Goal: Transaction & Acquisition: Purchase product/service

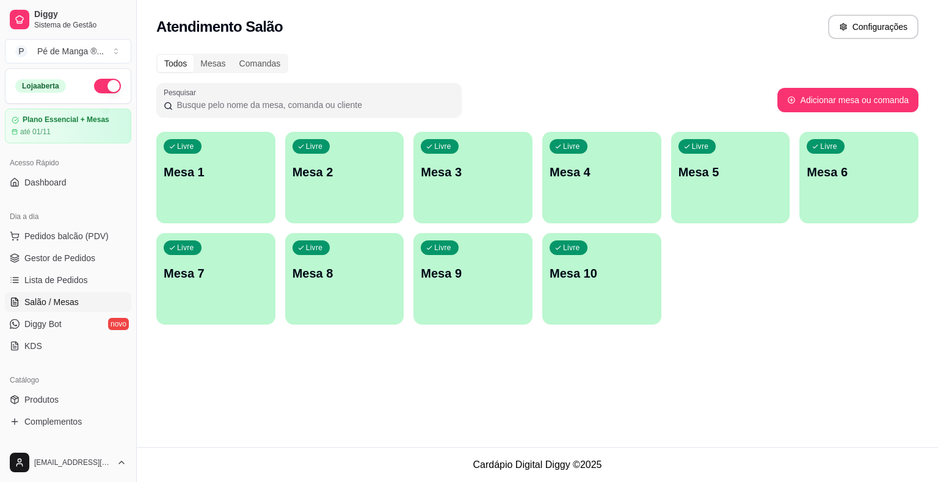
scroll to position [29, 0]
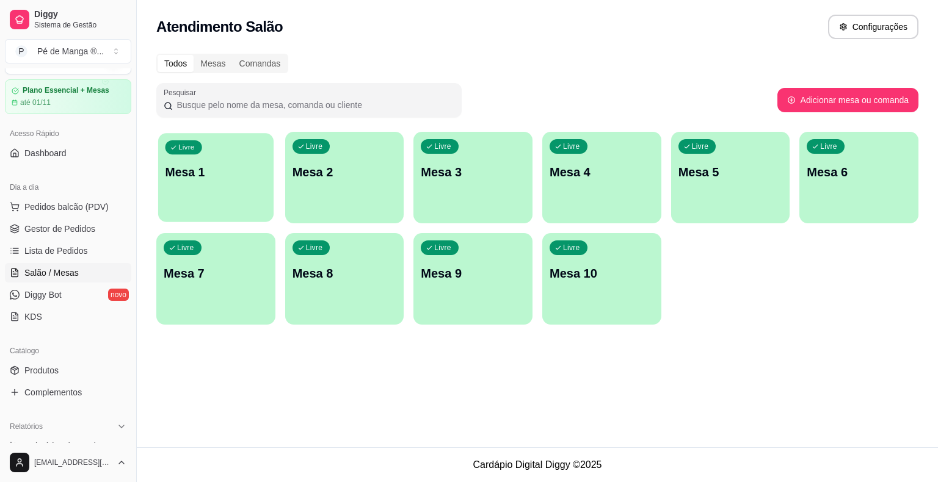
click at [220, 189] on div "Livre Mesa 1" at bounding box center [215, 170] width 115 height 74
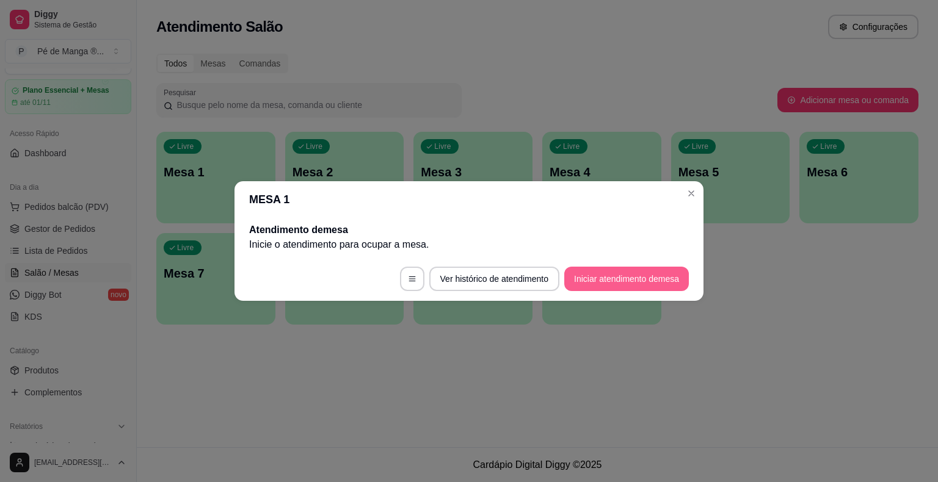
click at [634, 267] on footer "Ver histórico de atendimento Iniciar atendimento de mesa" at bounding box center [468, 279] width 469 height 44
click at [639, 282] on button "Iniciar atendimento de mesa" at bounding box center [626, 279] width 125 height 24
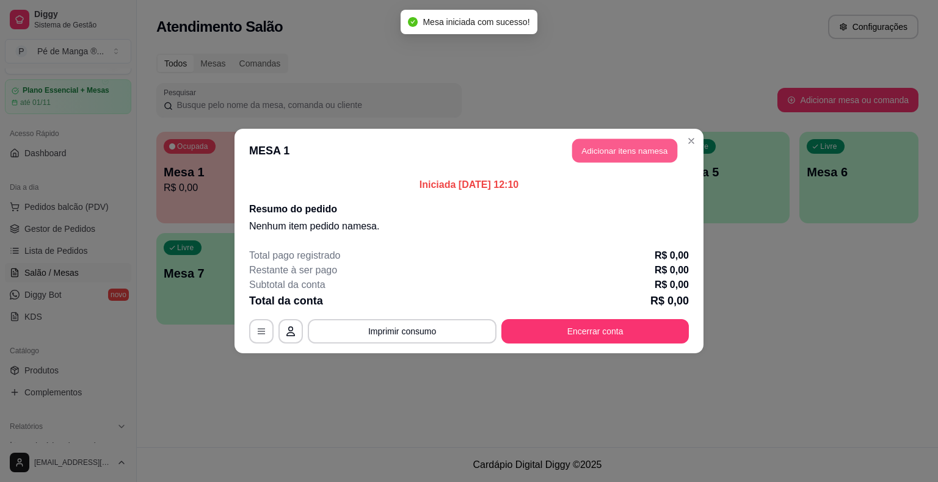
click at [628, 147] on button "Adicionar itens na mesa" at bounding box center [624, 151] width 105 height 24
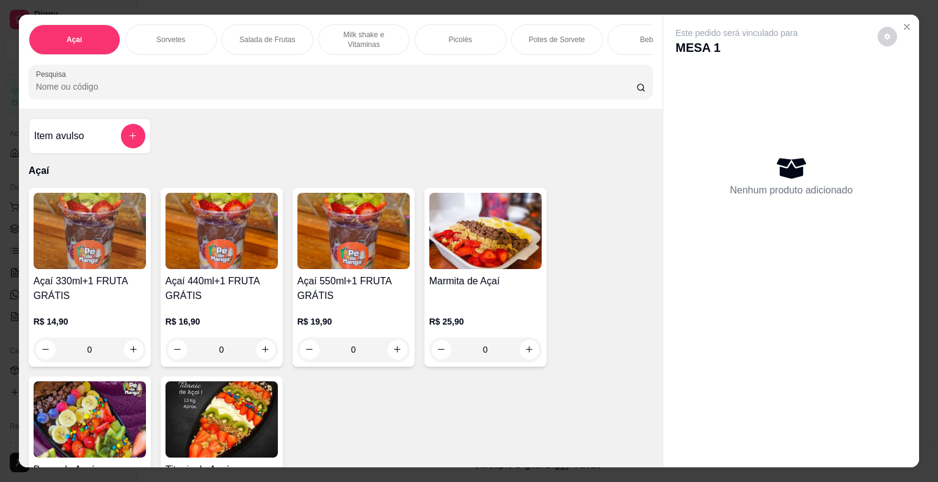
click at [164, 35] on p "Sorvetes" at bounding box center [170, 40] width 29 height 10
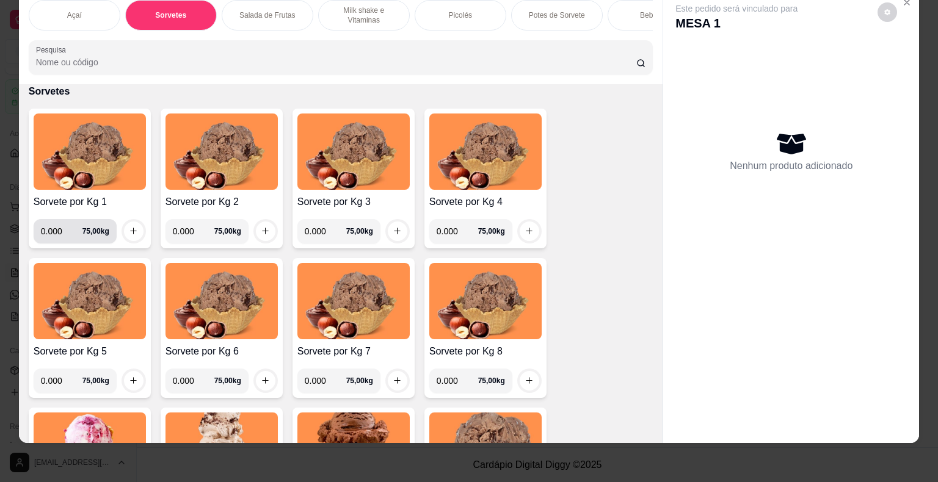
click at [57, 238] on input "0.000" at bounding box center [62, 231] width 42 height 24
type input "0.320"
click at [129, 233] on icon "increase-product-quantity" at bounding box center [133, 231] width 9 height 9
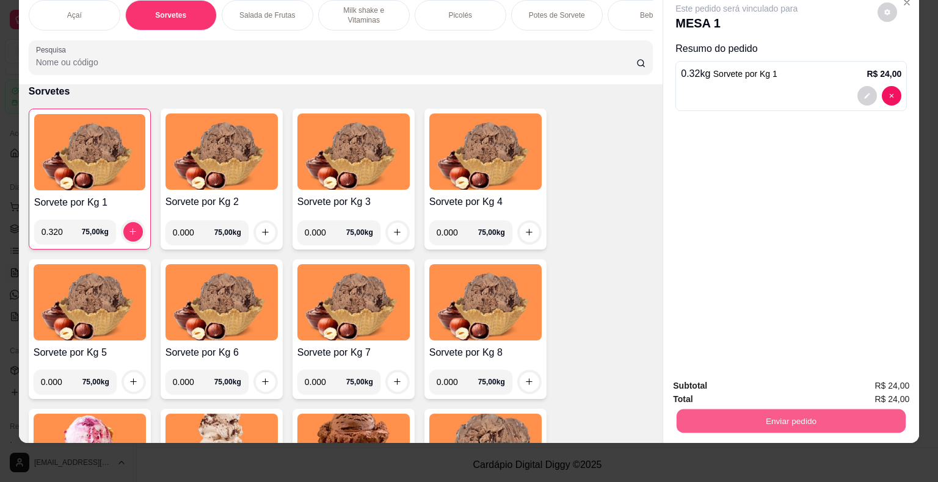
click at [777, 413] on button "Enviar pedido" at bounding box center [791, 422] width 229 height 24
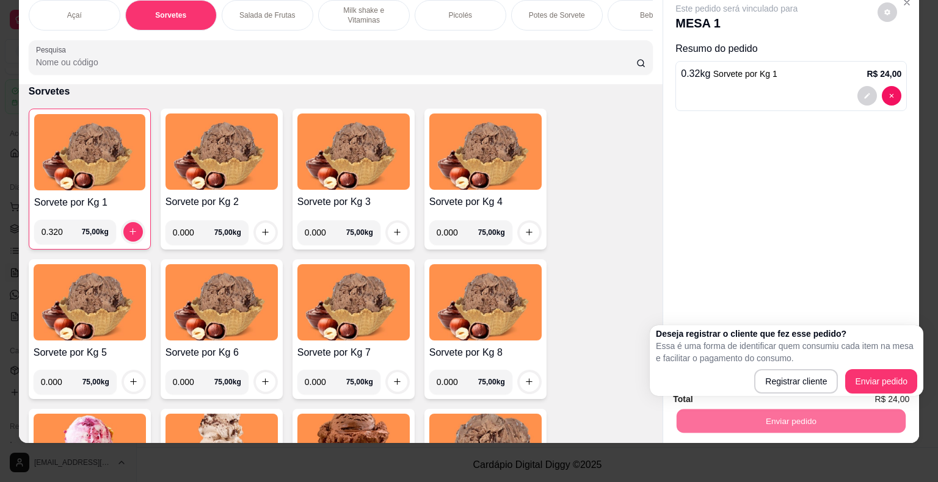
drag, startPoint x: 870, startPoint y: 366, endPoint x: 876, endPoint y: 377, distance: 12.0
click at [871, 368] on div "Deseja registrar o cliente que fez esse pedido? Essa é uma forma de identificar…" at bounding box center [786, 361] width 261 height 66
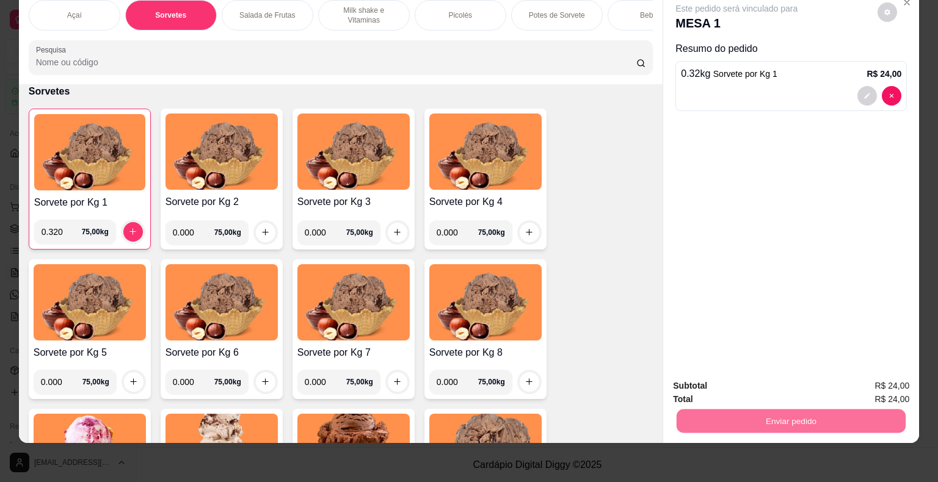
click at [876, 379] on button "Enviar pedido" at bounding box center [877, 382] width 69 height 23
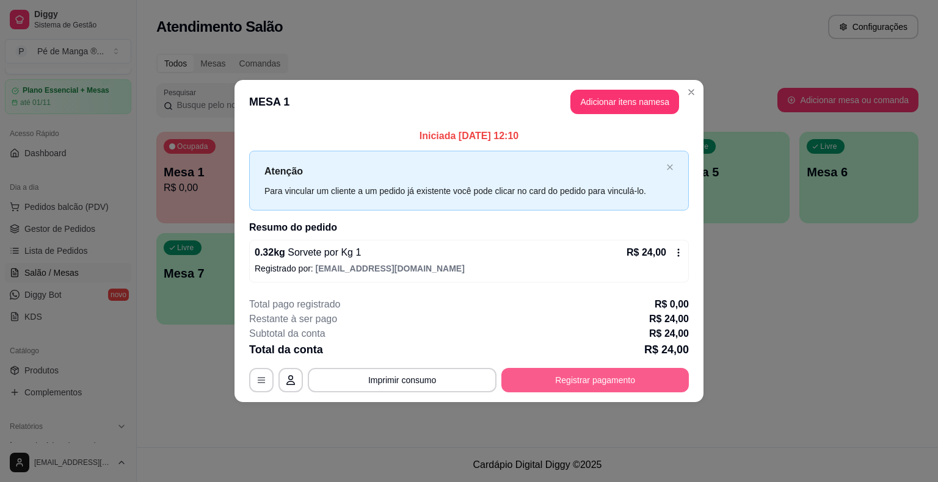
click at [608, 380] on button "Registrar pagamento" at bounding box center [594, 380] width 187 height 24
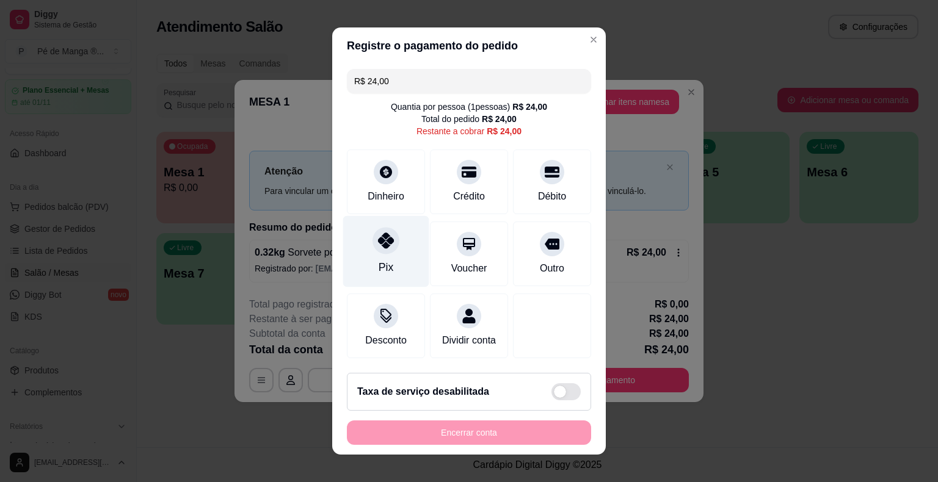
click at [401, 267] on div "Pix" at bounding box center [386, 251] width 86 height 71
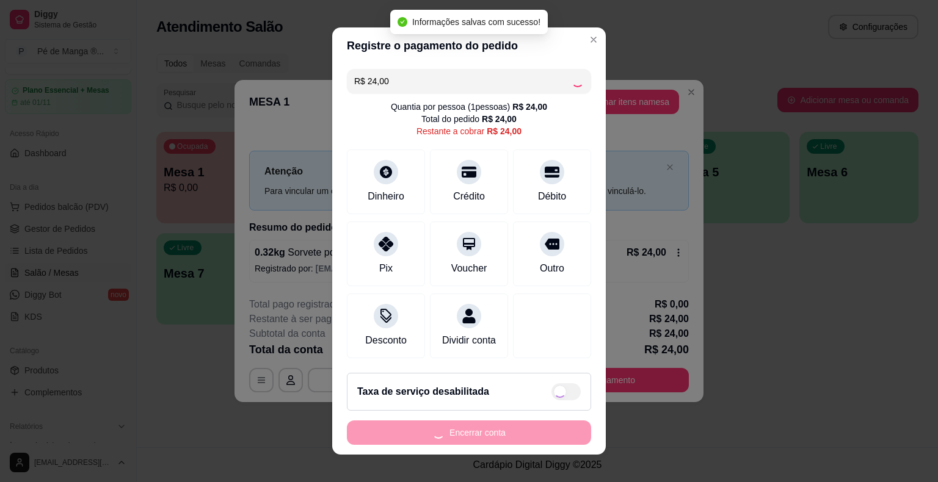
type input "R$ 0,00"
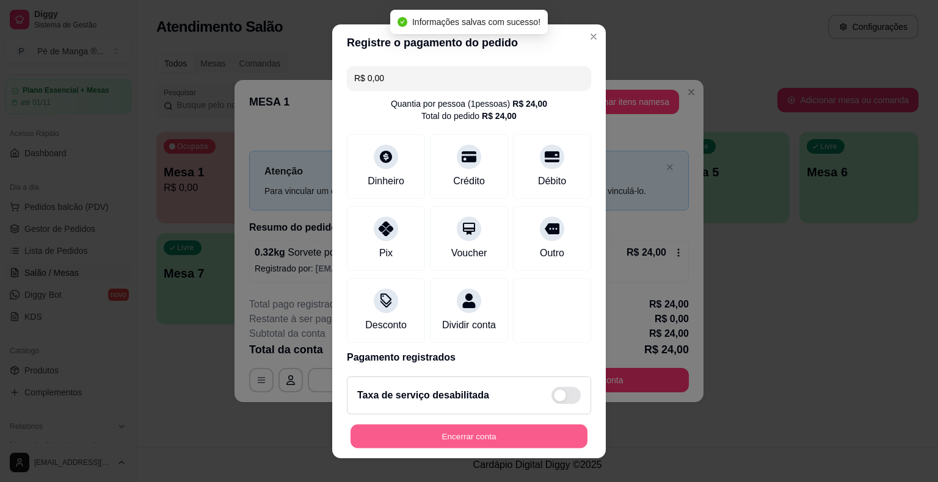
click at [508, 434] on button "Encerrar conta" at bounding box center [468, 436] width 237 height 24
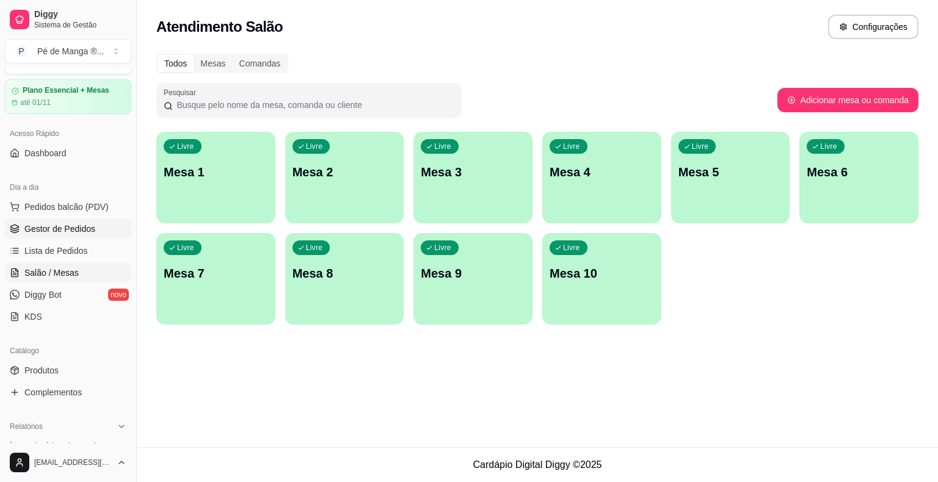
click at [78, 228] on span "Gestor de Pedidos" at bounding box center [59, 229] width 71 height 12
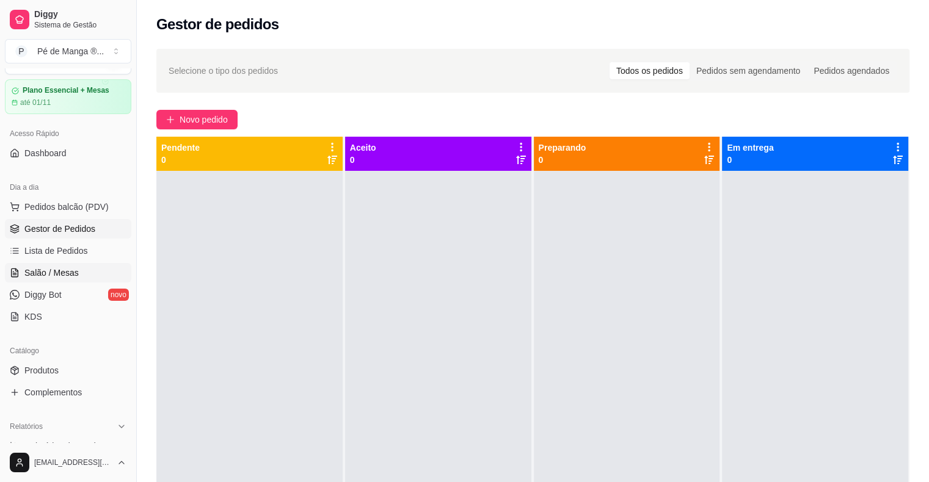
click at [87, 274] on link "Salão / Mesas" at bounding box center [68, 273] width 126 height 20
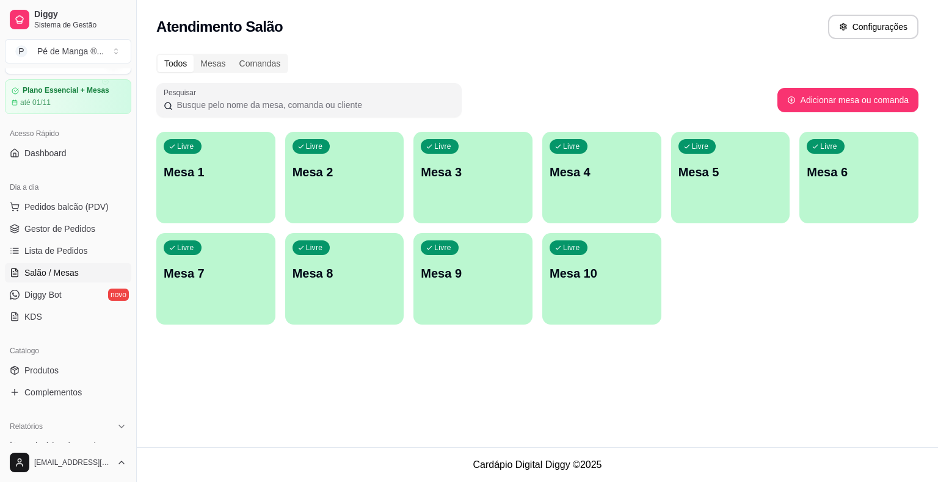
click at [205, 185] on div "Livre Mesa 1" at bounding box center [215, 170] width 119 height 77
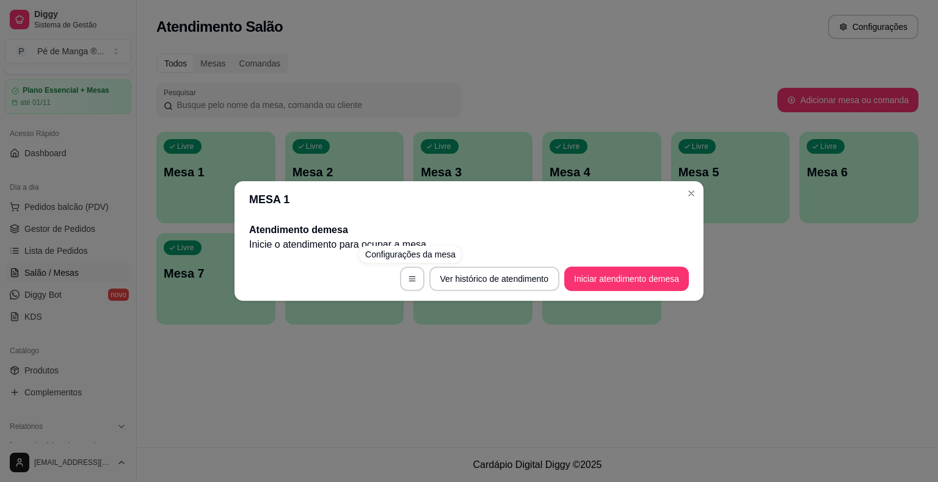
click at [592, 278] on button "Iniciar atendimento de mesa" at bounding box center [626, 279] width 125 height 24
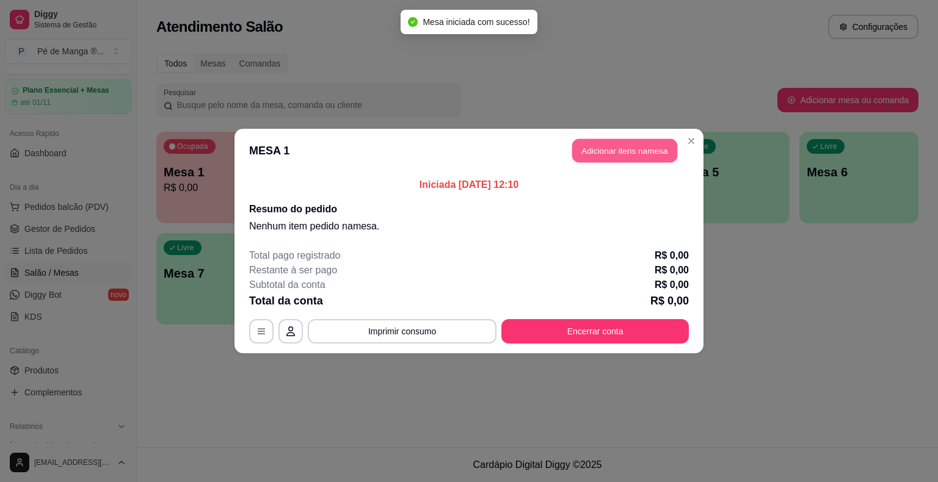
click at [611, 145] on button "Adicionar itens na mesa" at bounding box center [624, 151] width 105 height 24
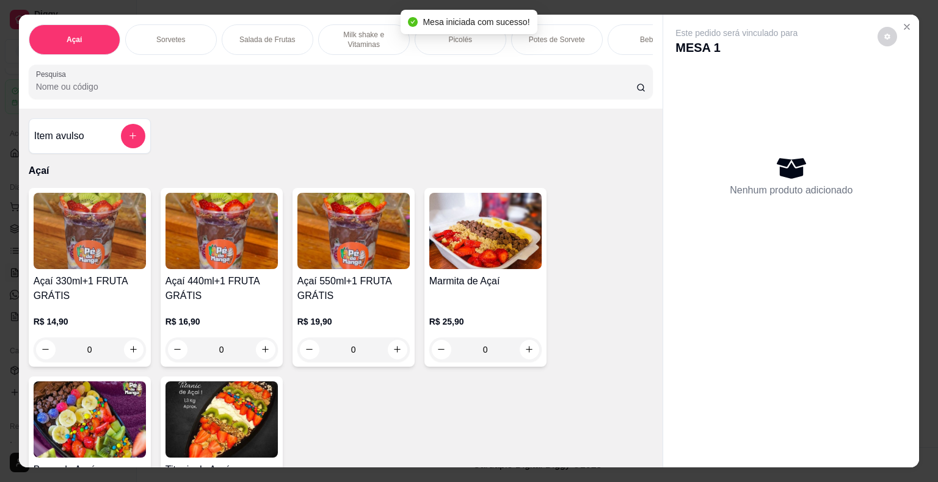
click at [463, 44] on div "Picolés" at bounding box center [461, 39] width 92 height 31
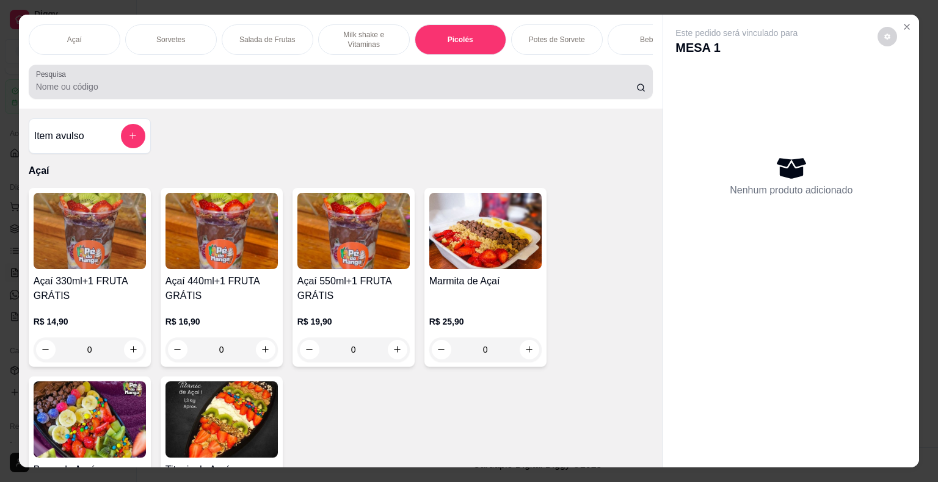
scroll to position [29, 0]
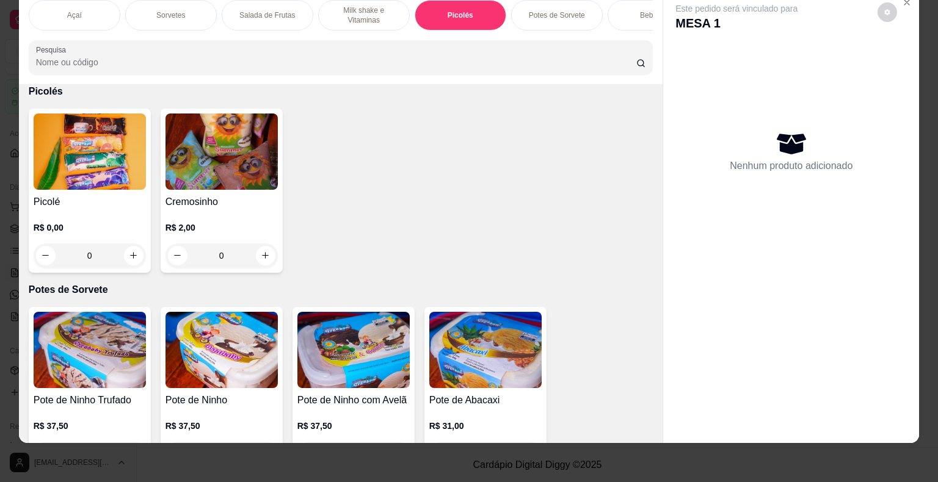
click at [75, 205] on h4 "Picolé" at bounding box center [90, 202] width 112 height 15
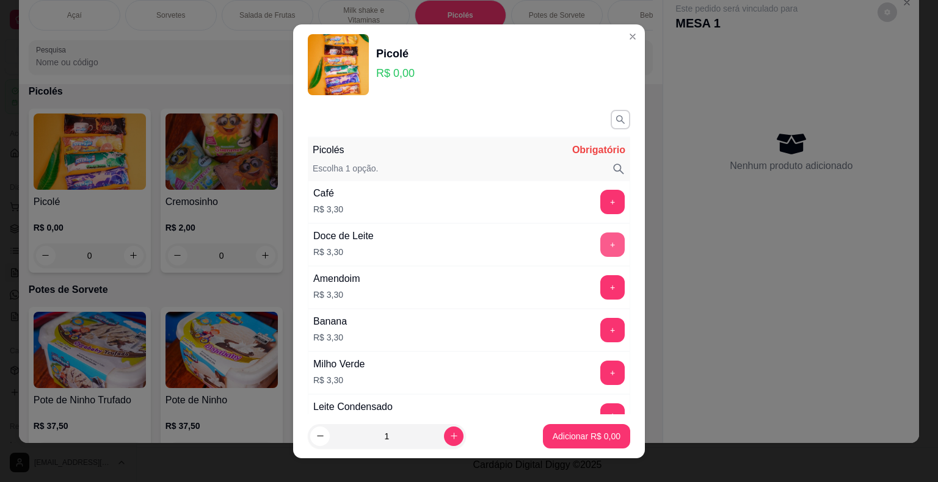
click at [600, 249] on button "+" at bounding box center [612, 245] width 24 height 24
click at [601, 248] on button "+" at bounding box center [613, 245] width 24 height 24
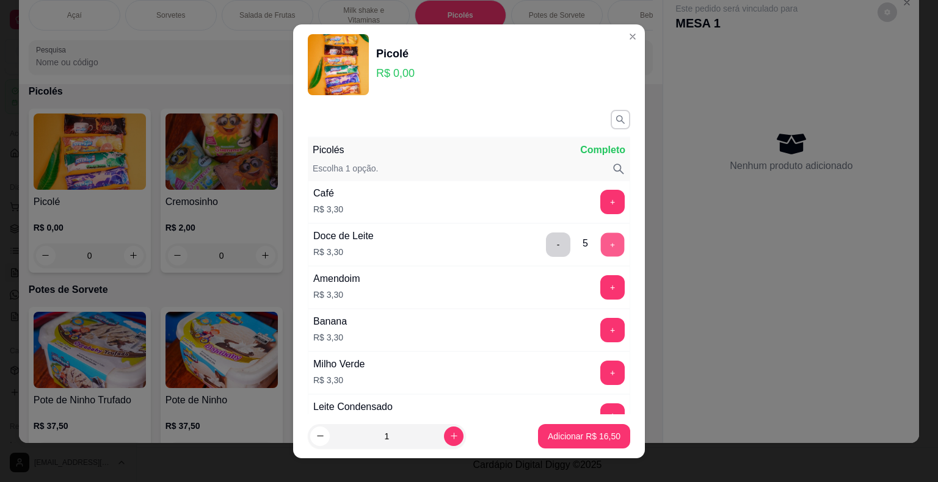
click at [601, 248] on button "+" at bounding box center [613, 245] width 24 height 24
click at [557, 434] on p "Adicionar R$ 19,80" at bounding box center [584, 436] width 73 height 12
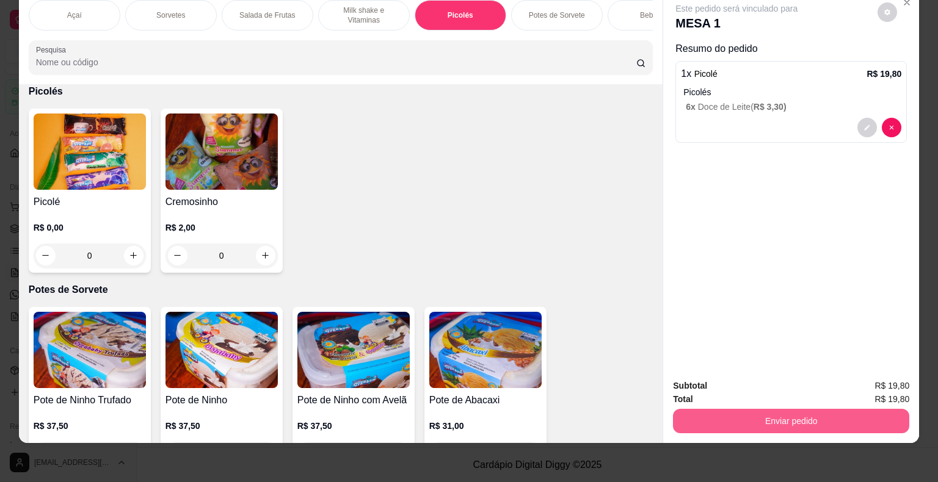
click at [865, 409] on button "Enviar pedido" at bounding box center [791, 421] width 236 height 24
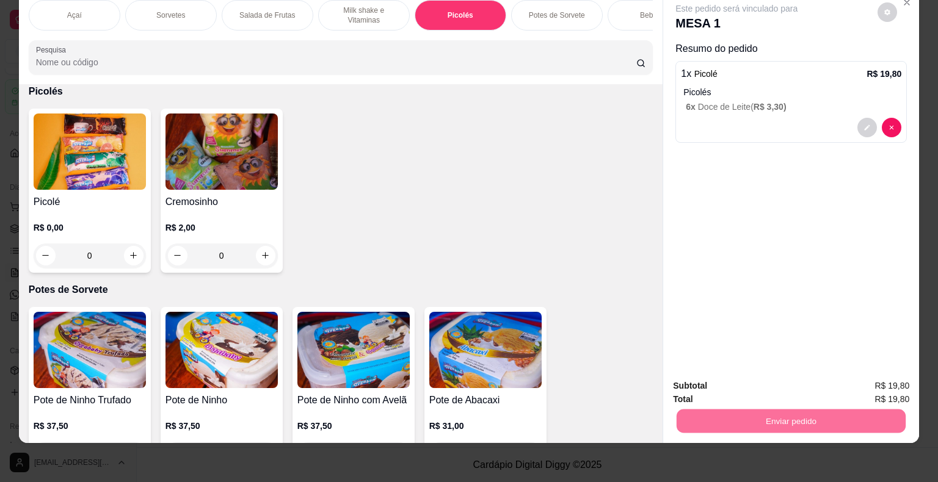
click at [873, 372] on button "Enviar pedido" at bounding box center [877, 382] width 69 height 23
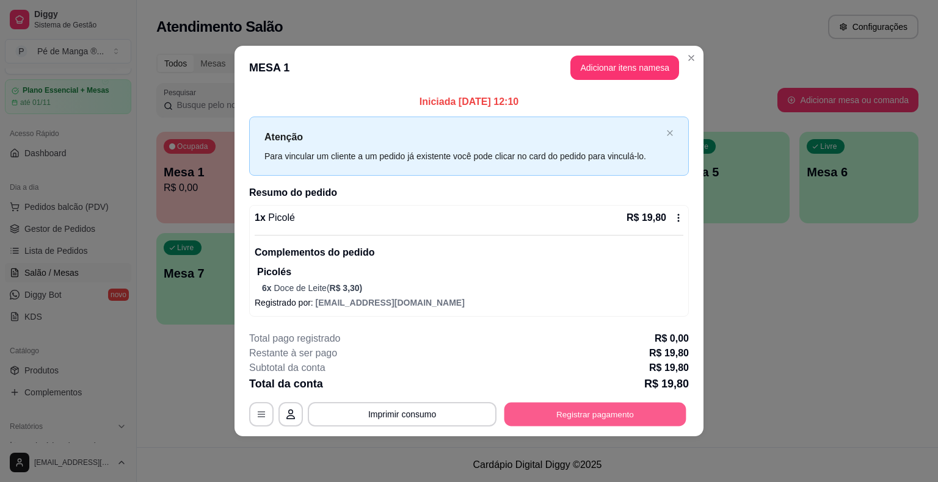
click at [652, 415] on button "Registrar pagamento" at bounding box center [595, 415] width 182 height 24
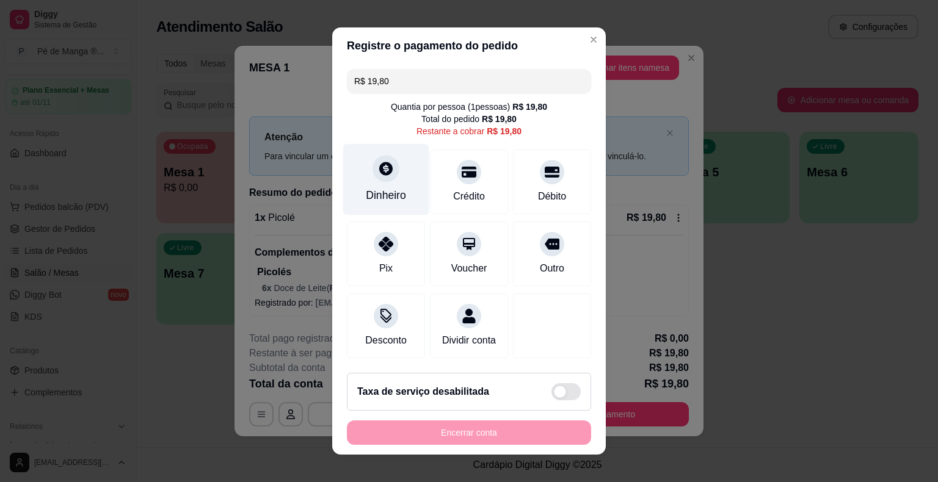
click at [379, 193] on div "Dinheiro" at bounding box center [386, 195] width 40 height 16
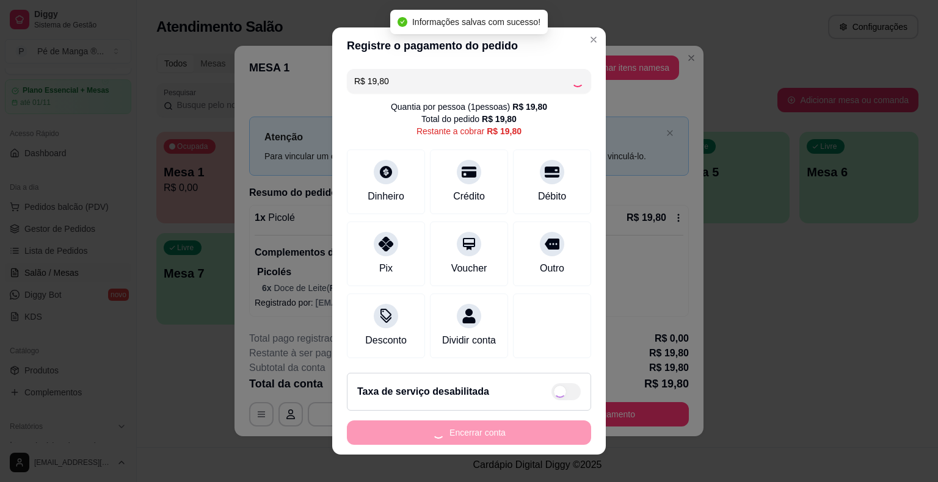
type input "R$ 0,00"
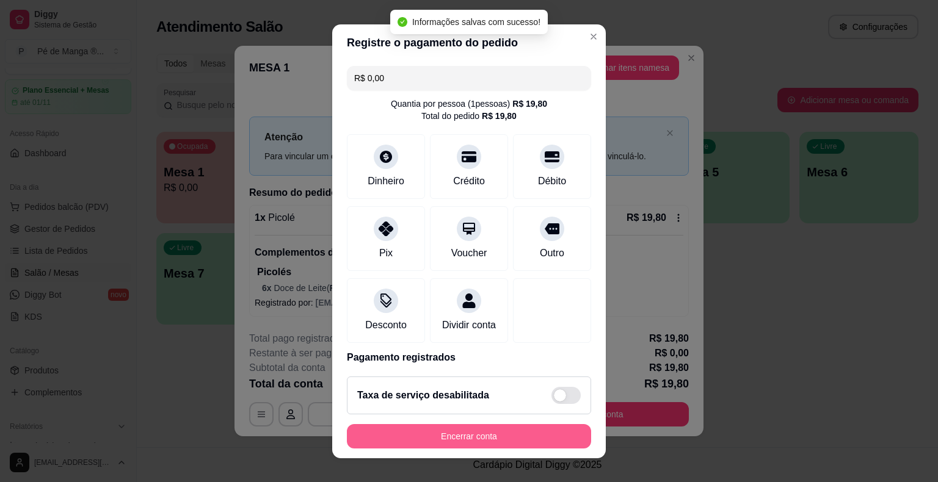
click at [501, 433] on button "Encerrar conta" at bounding box center [469, 436] width 244 height 24
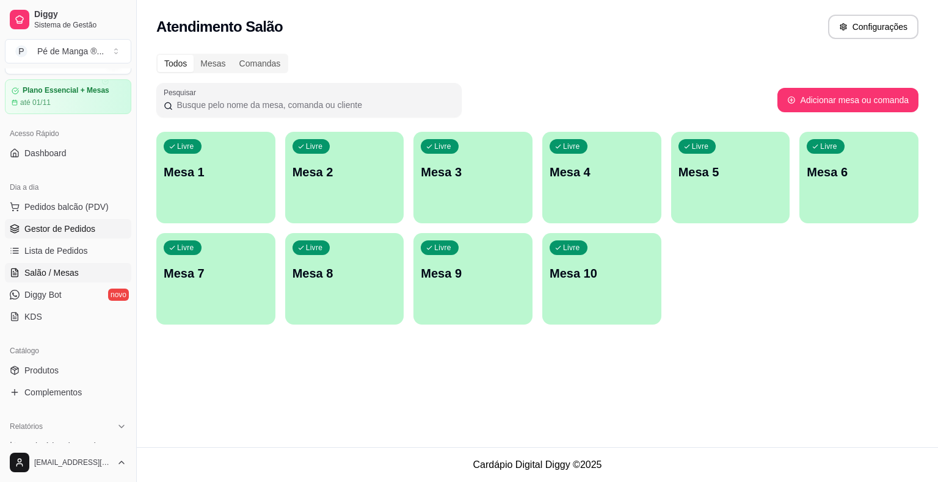
click at [101, 234] on link "Gestor de Pedidos" at bounding box center [68, 229] width 126 height 20
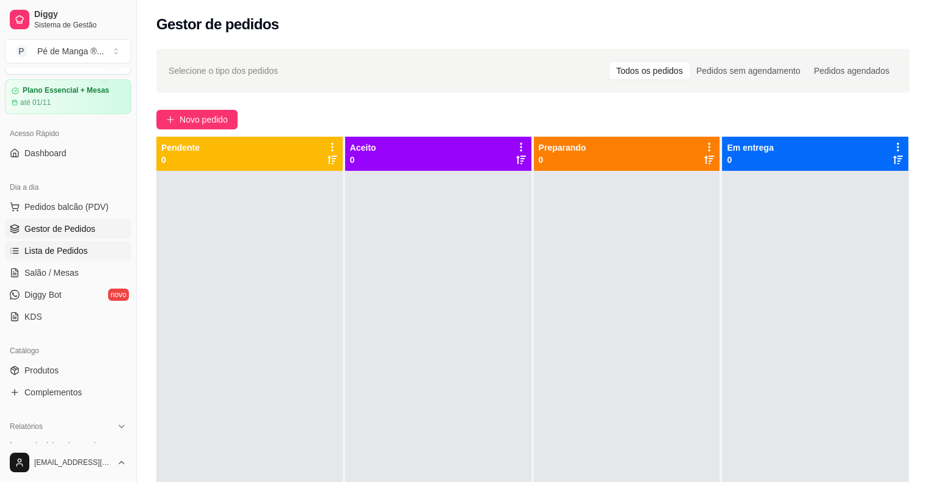
click at [72, 241] on link "Lista de Pedidos" at bounding box center [68, 251] width 126 height 20
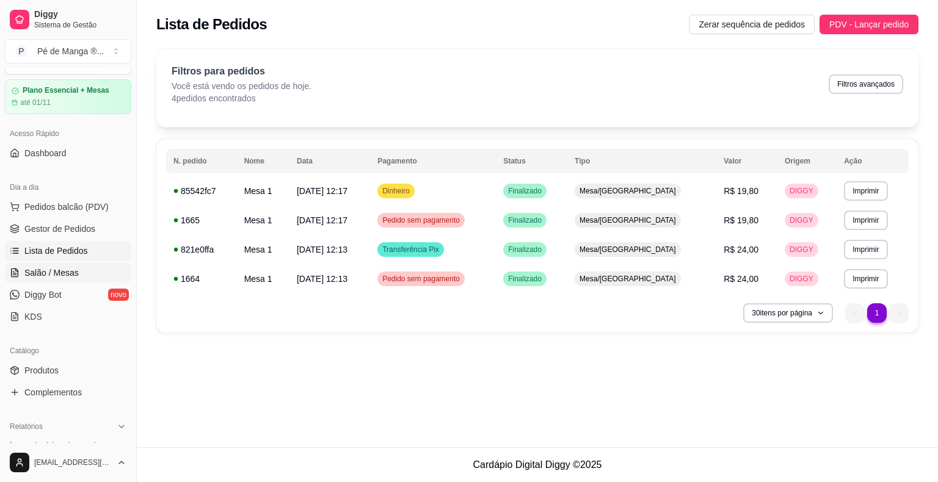
click at [66, 280] on link "Salão / Mesas" at bounding box center [68, 273] width 126 height 20
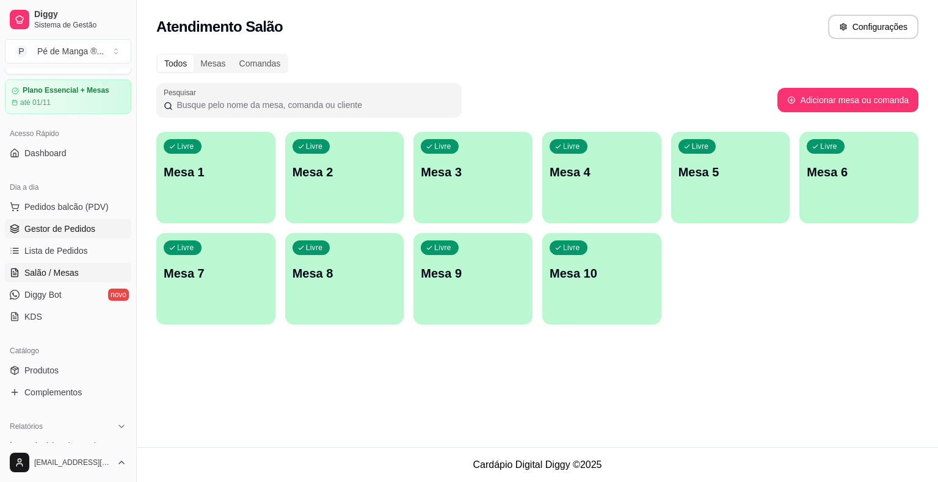
click at [65, 225] on span "Gestor de Pedidos" at bounding box center [59, 229] width 71 height 12
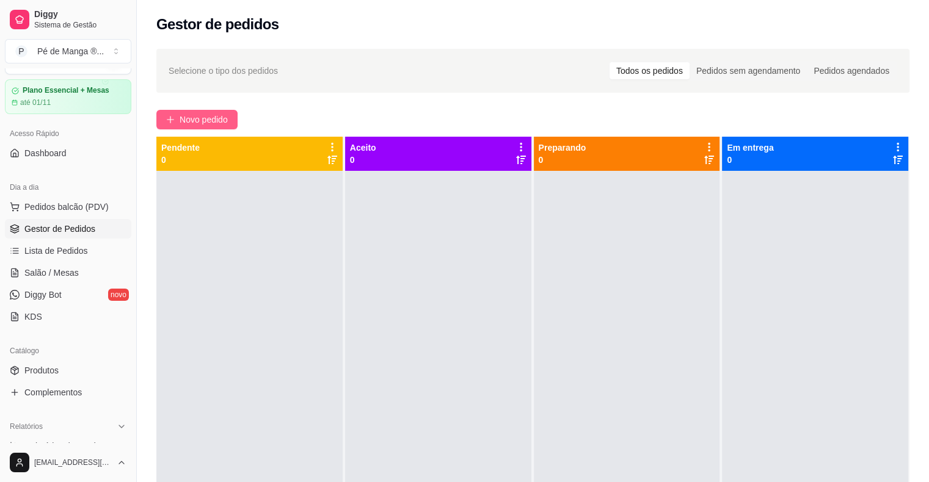
click at [215, 120] on span "Novo pedido" at bounding box center [204, 119] width 48 height 13
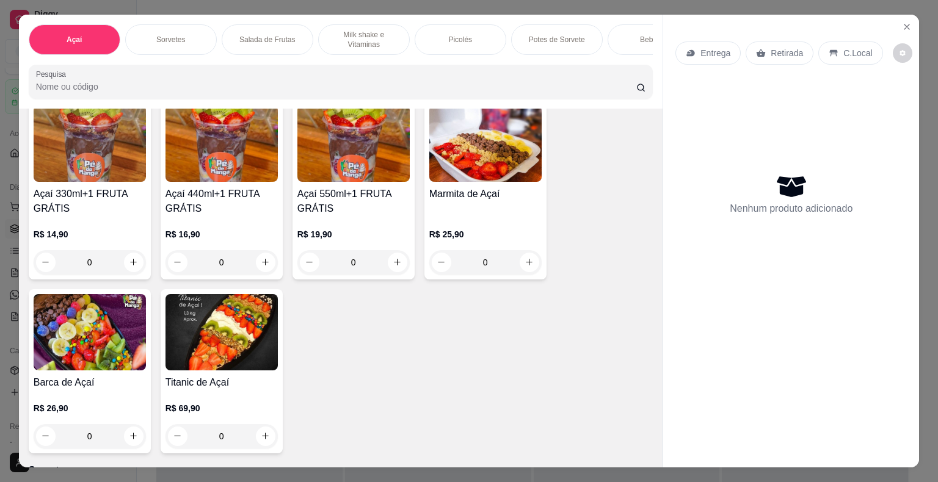
scroll to position [61, 0]
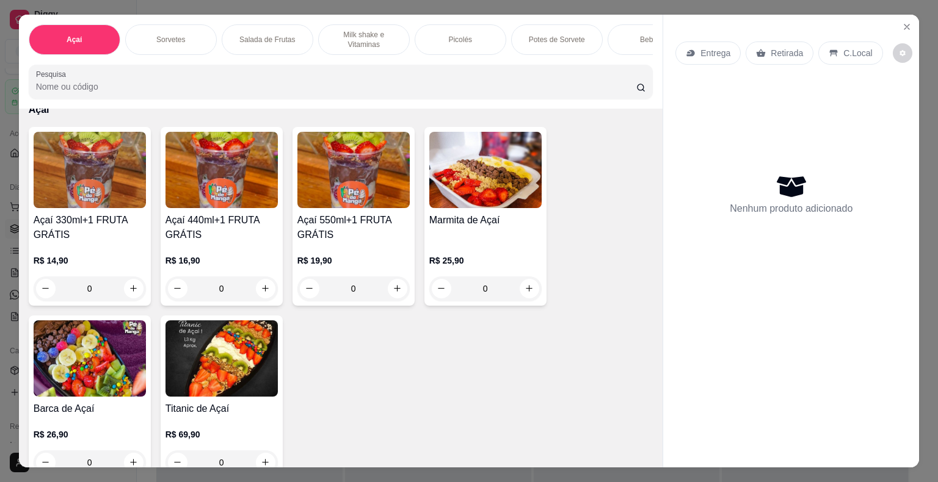
click at [389, 292] on div "0" at bounding box center [353, 289] width 112 height 24
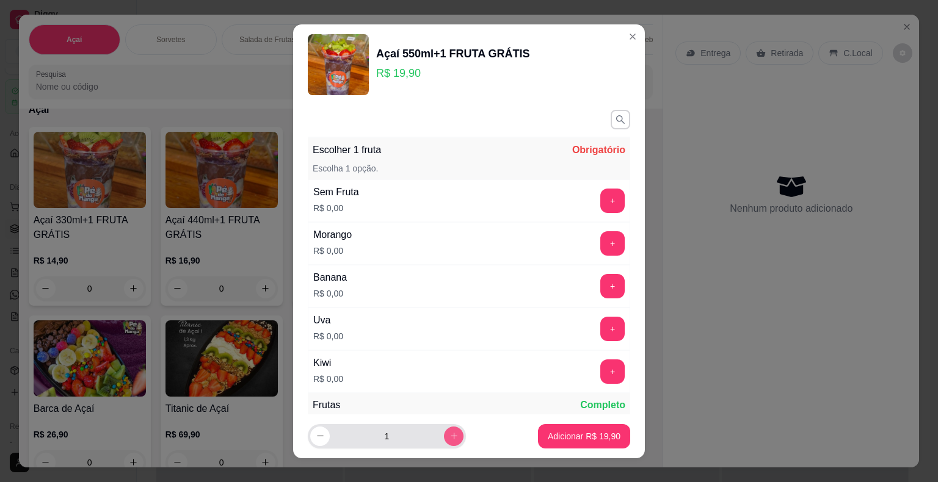
click at [449, 439] on icon "increase-product-quantity" at bounding box center [453, 436] width 9 height 9
type input "2"
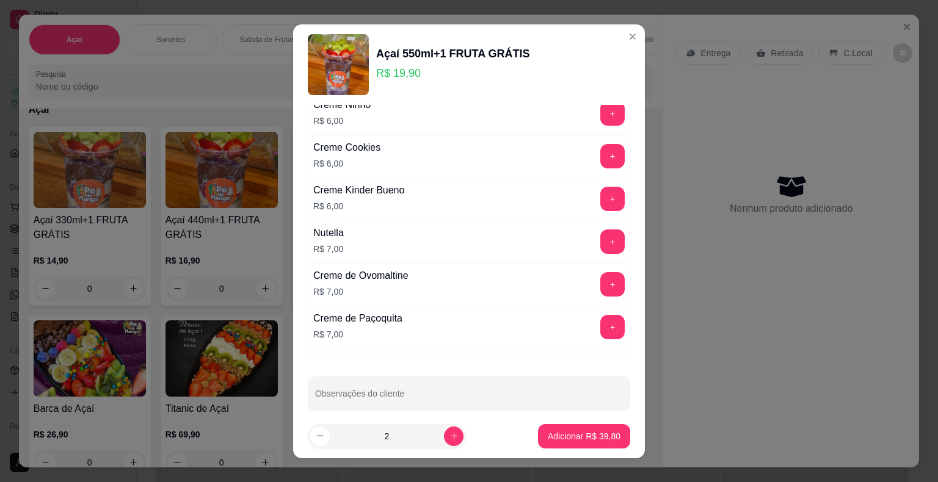
scroll to position [1966, 0]
click at [600, 229] on button "+" at bounding box center [612, 241] width 24 height 24
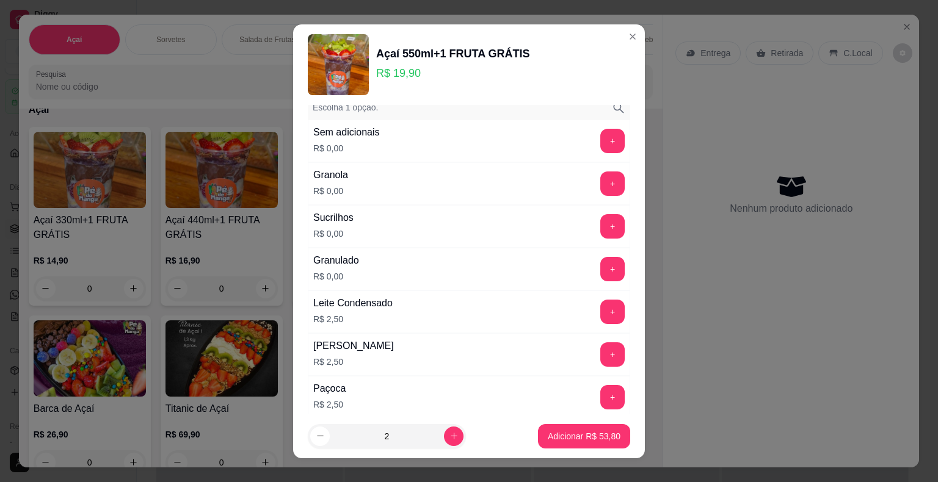
scroll to position [1111, 0]
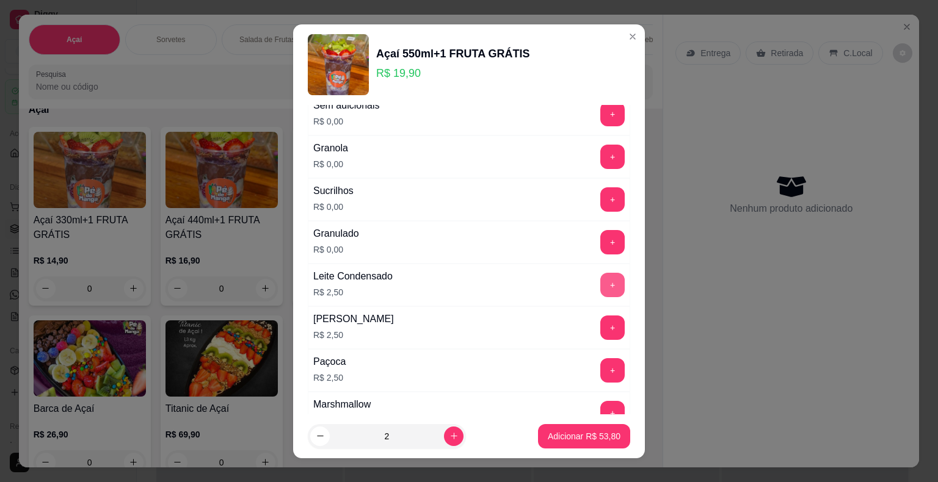
click at [600, 280] on button "+" at bounding box center [612, 285] width 24 height 24
click at [600, 159] on button "+" at bounding box center [612, 157] width 24 height 24
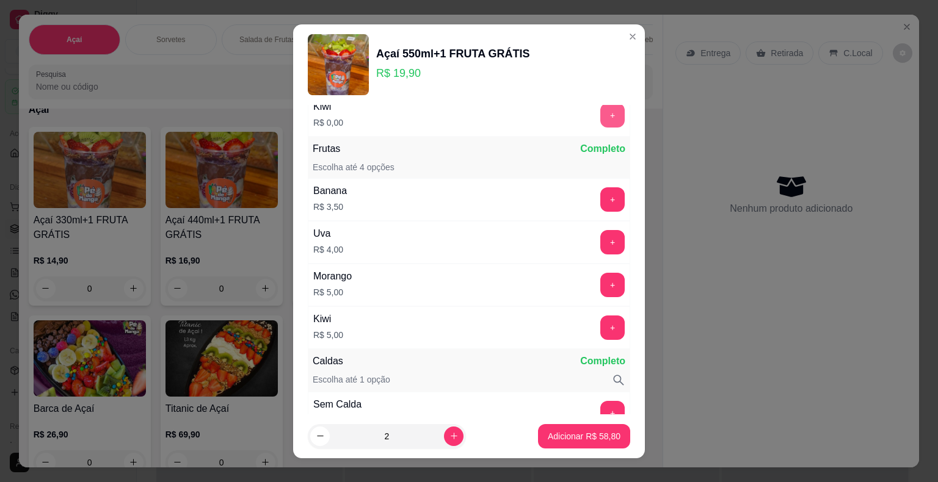
scroll to position [73, 0]
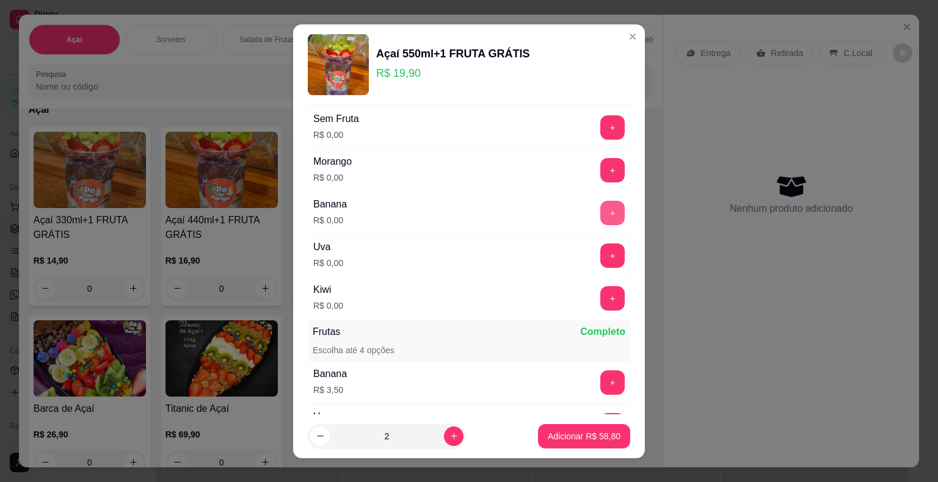
click at [600, 208] on button "+" at bounding box center [612, 213] width 24 height 24
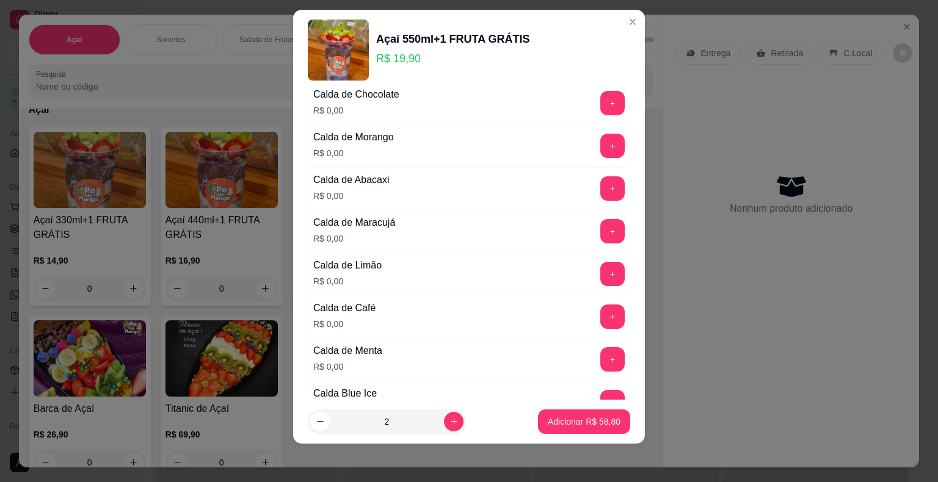
scroll to position [592, 0]
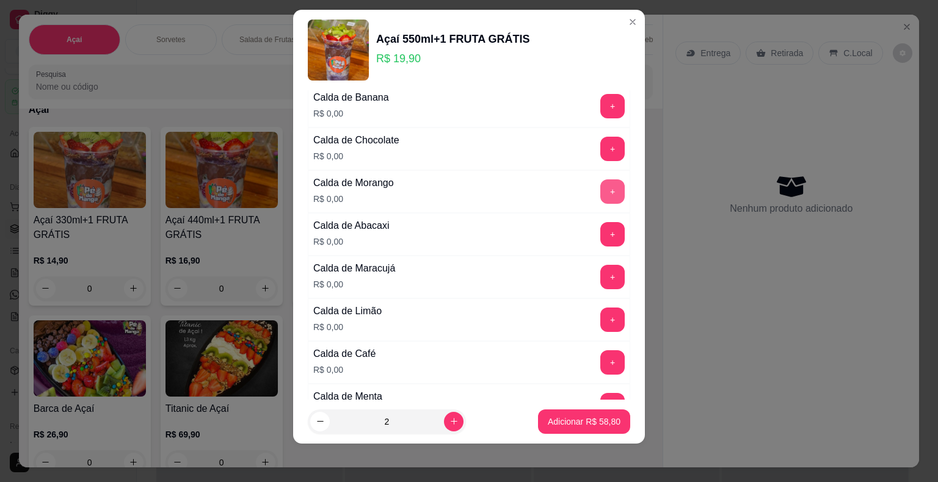
click at [600, 192] on button "+" at bounding box center [612, 192] width 24 height 24
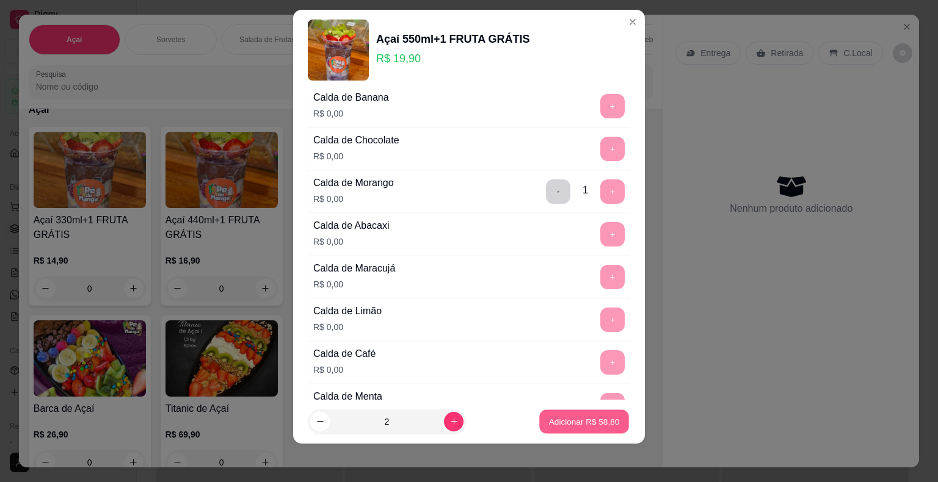
click at [590, 426] on p "Adicionar R$ 58,80" at bounding box center [584, 422] width 71 height 12
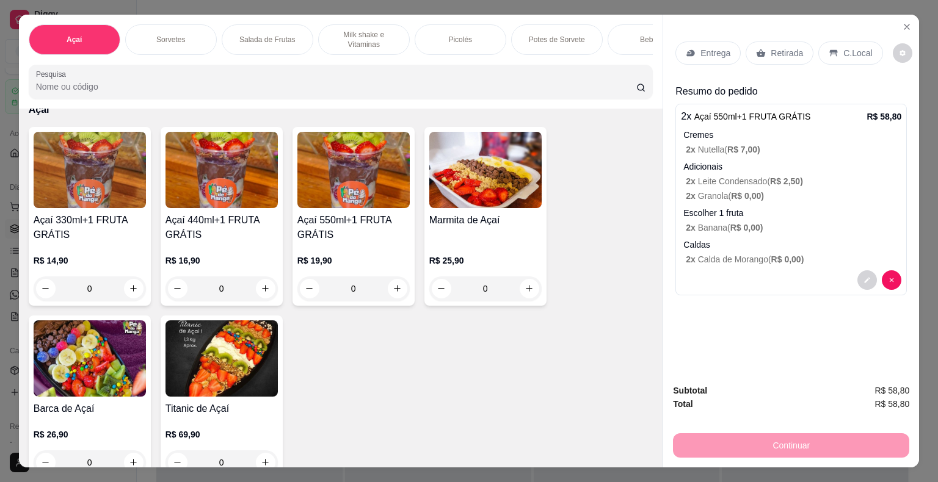
click at [765, 270] on div at bounding box center [791, 280] width 220 height 20
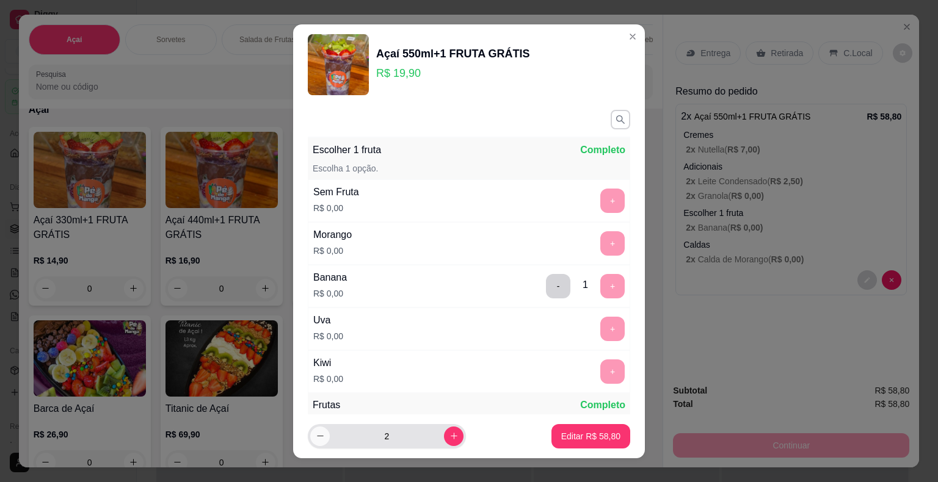
click at [313, 441] on button "decrease-product-quantity" at bounding box center [320, 437] width 20 height 20
type input "1"
click at [571, 440] on p "Editar R$ 29,40" at bounding box center [590, 436] width 57 height 12
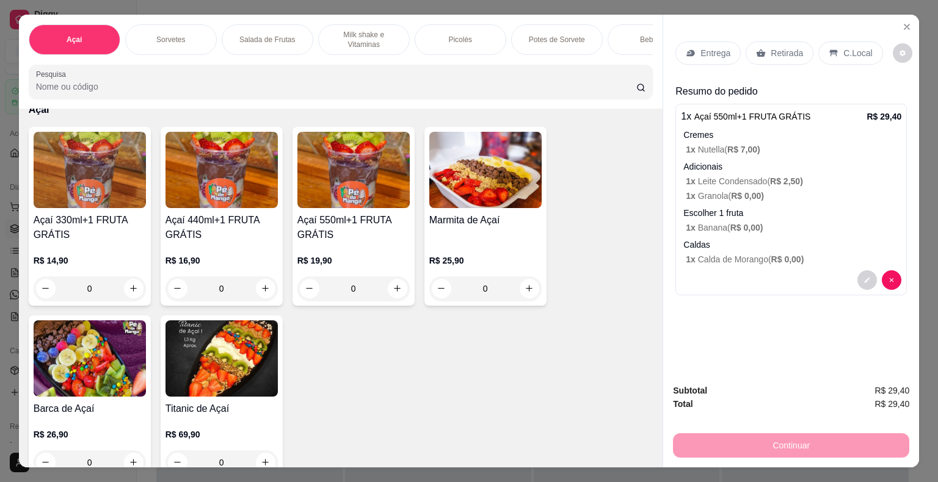
click at [346, 256] on div "R$ 19,90 0" at bounding box center [353, 271] width 112 height 59
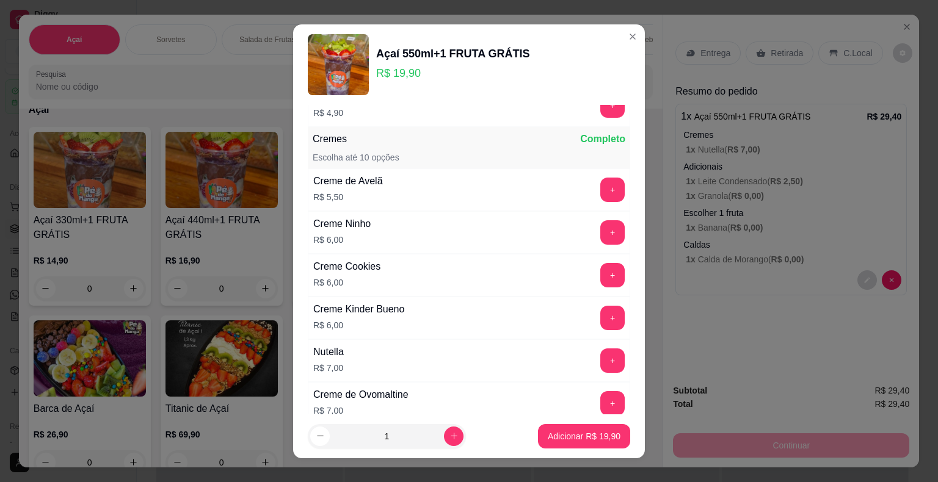
scroll to position [1844, 0]
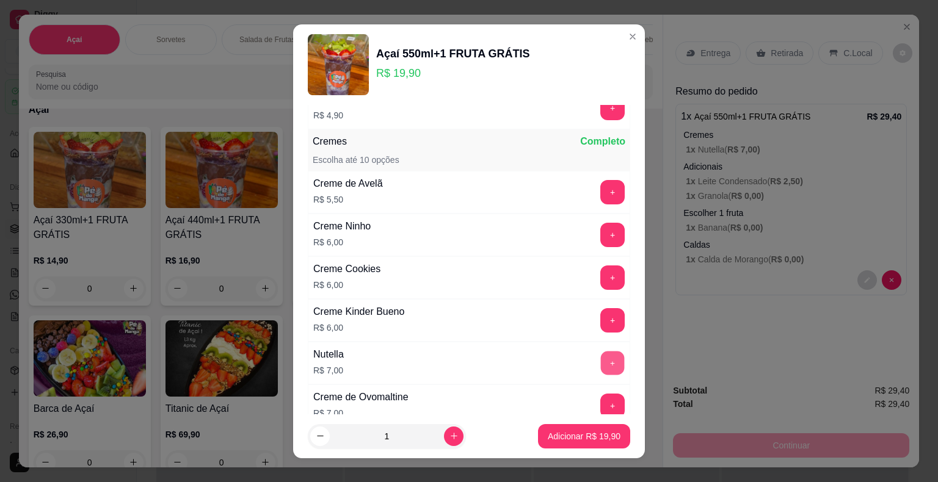
click at [601, 351] on button "+" at bounding box center [613, 363] width 24 height 24
click at [601, 224] on button "+" at bounding box center [613, 235] width 24 height 24
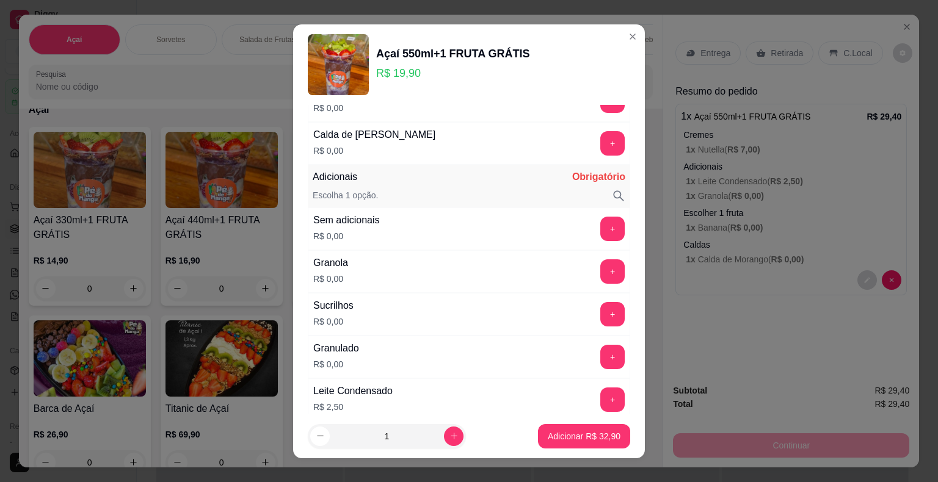
scroll to position [1001, 0]
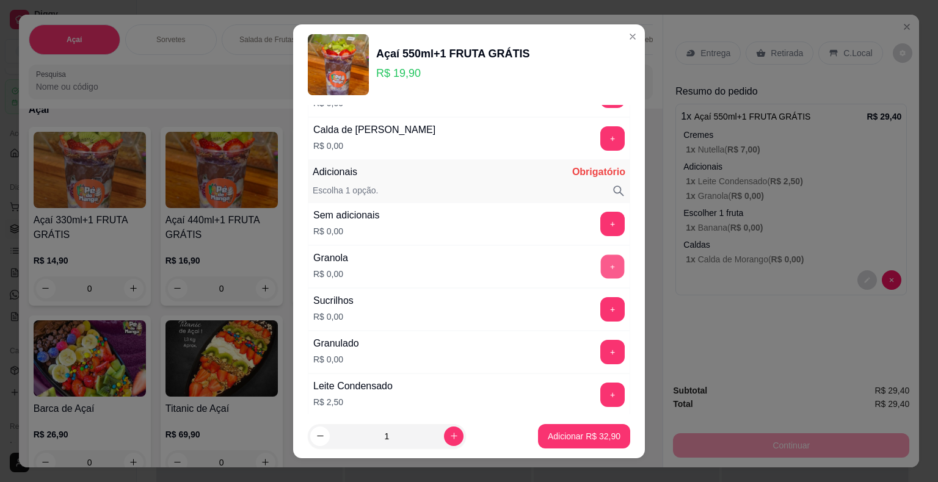
click at [601, 263] on button "+" at bounding box center [613, 267] width 24 height 24
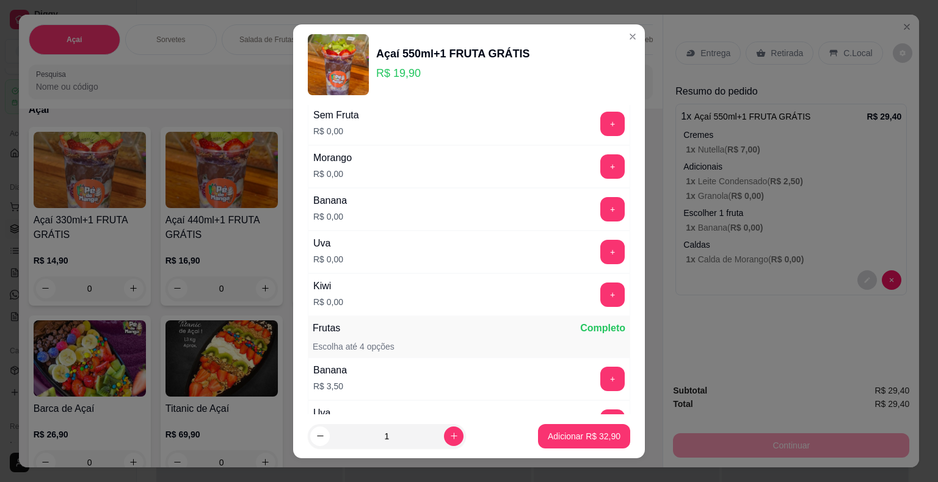
scroll to position [54, 0]
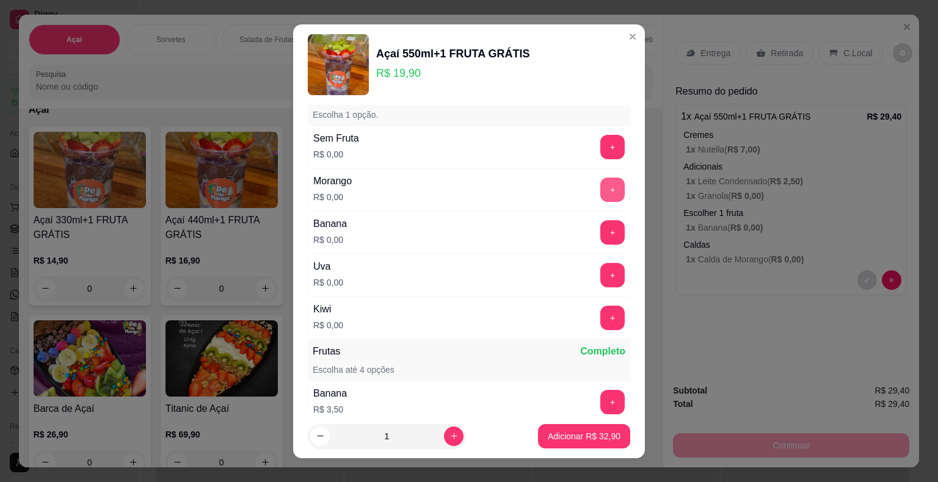
click at [600, 193] on button "+" at bounding box center [612, 190] width 24 height 24
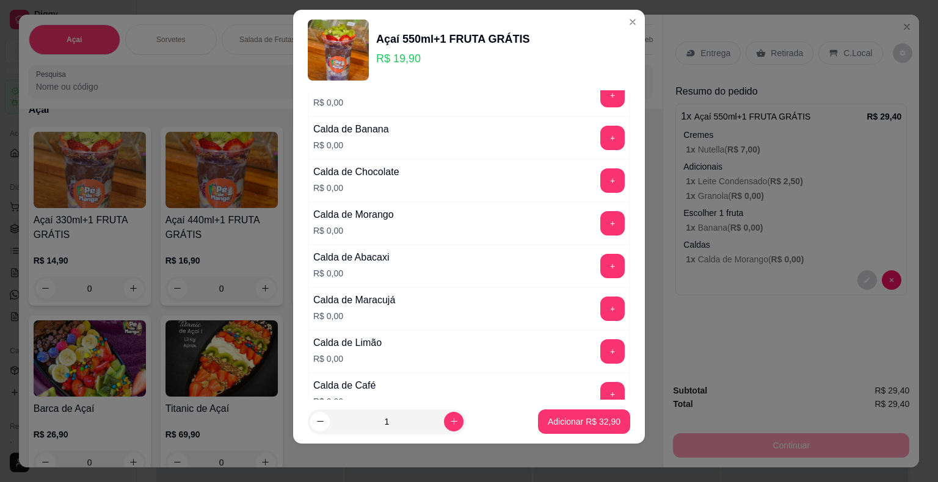
scroll to position [568, 0]
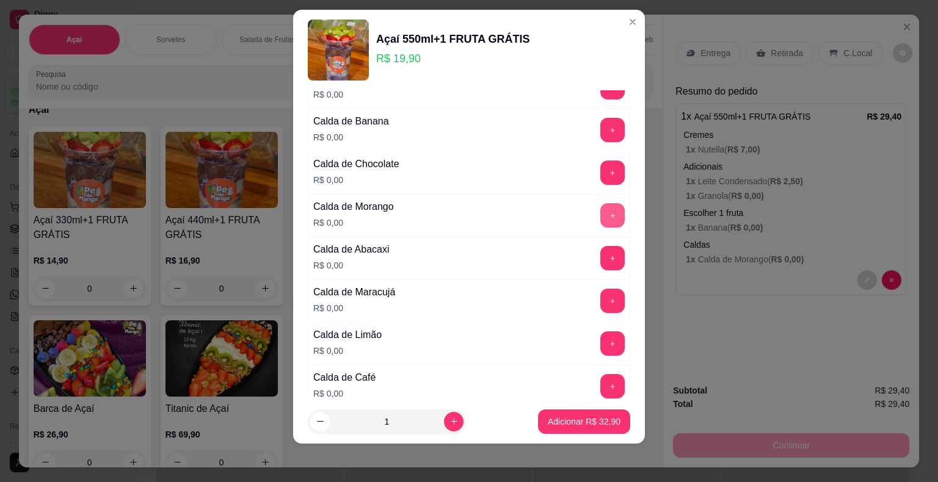
click at [600, 211] on button "+" at bounding box center [612, 215] width 24 height 24
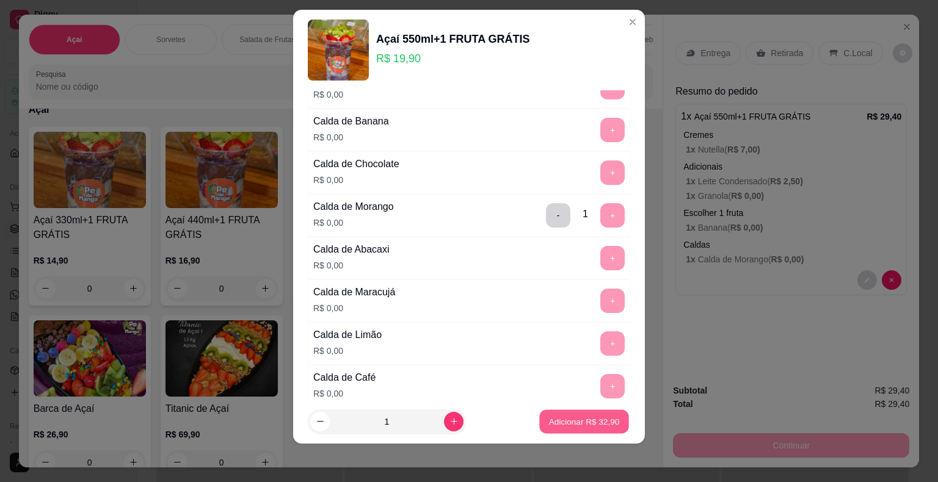
click at [586, 424] on p "Adicionar R$ 32,90" at bounding box center [584, 422] width 71 height 12
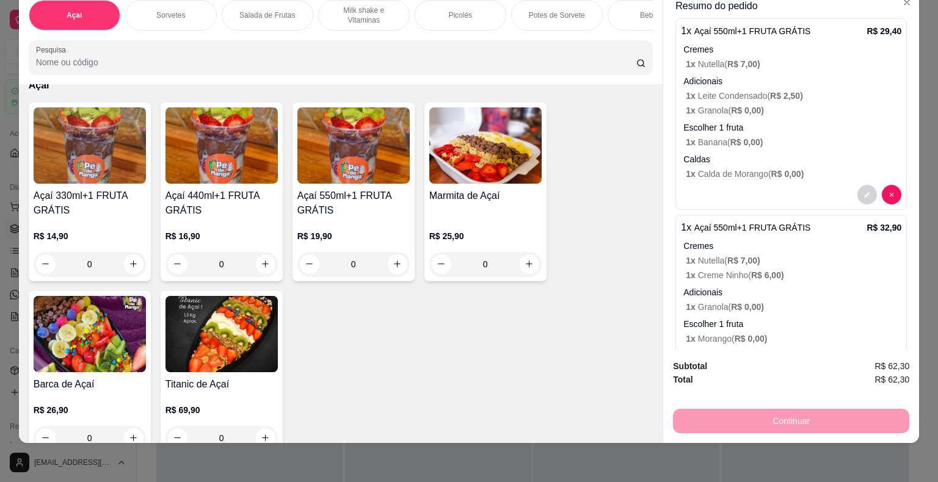
scroll to position [0, 0]
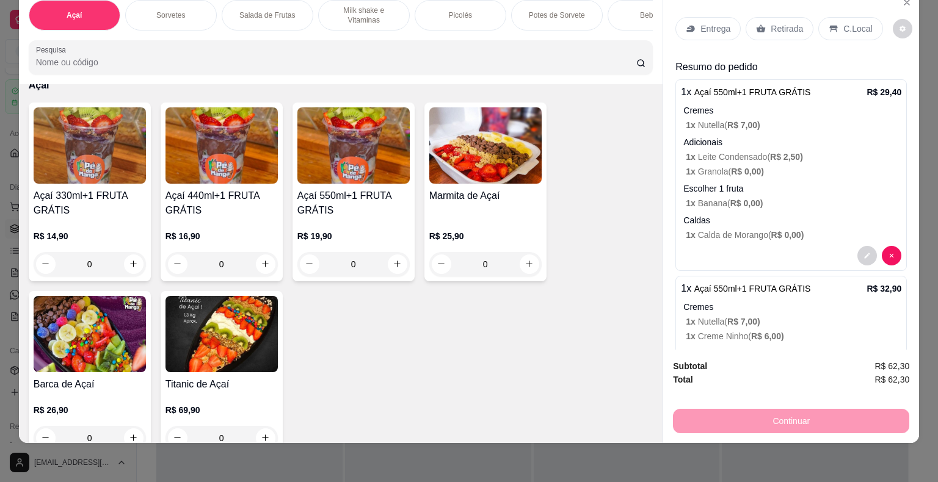
click at [701, 27] on div "Entrega" at bounding box center [707, 28] width 65 height 23
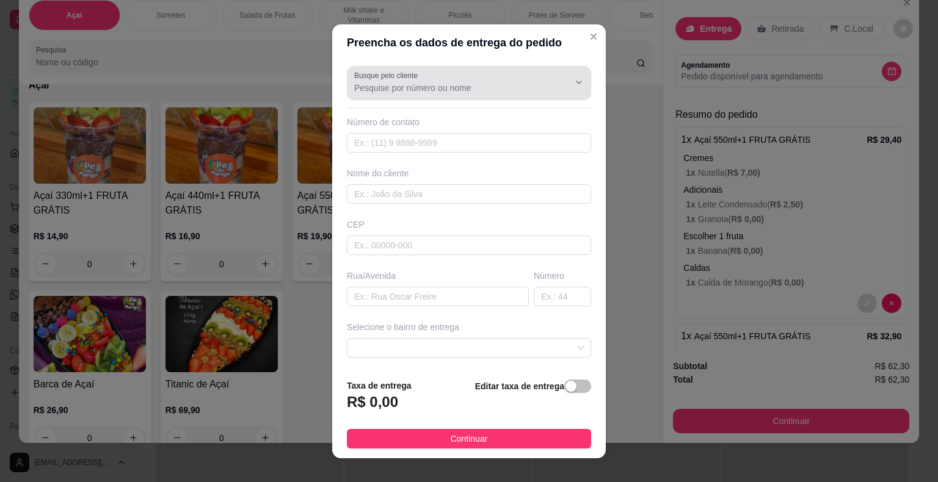
click at [427, 77] on div at bounding box center [469, 83] width 230 height 24
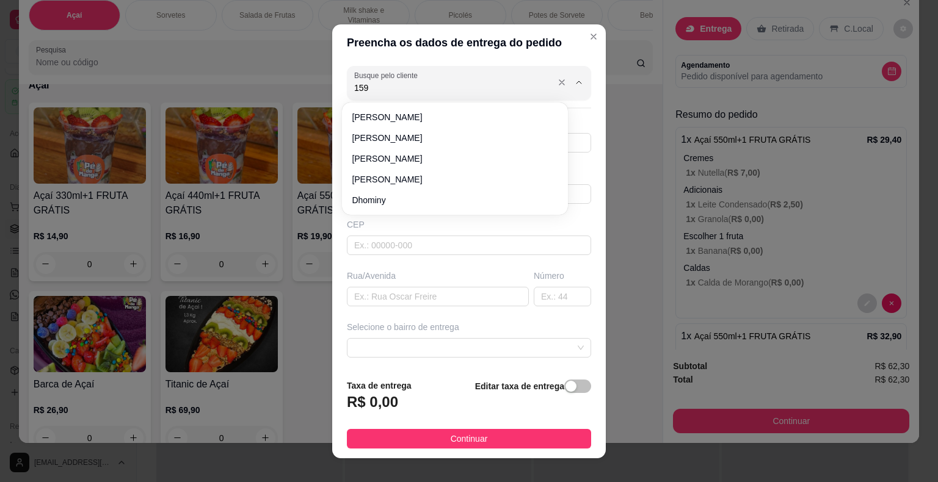
type input "1599"
click at [589, 38] on icon "Close" at bounding box center [594, 37] width 10 height 10
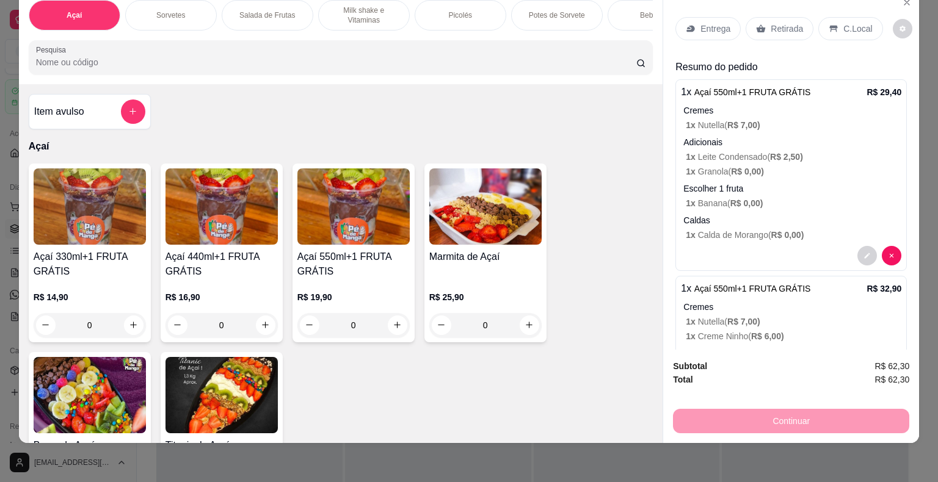
click at [704, 23] on p "Entrega" at bounding box center [715, 29] width 30 height 12
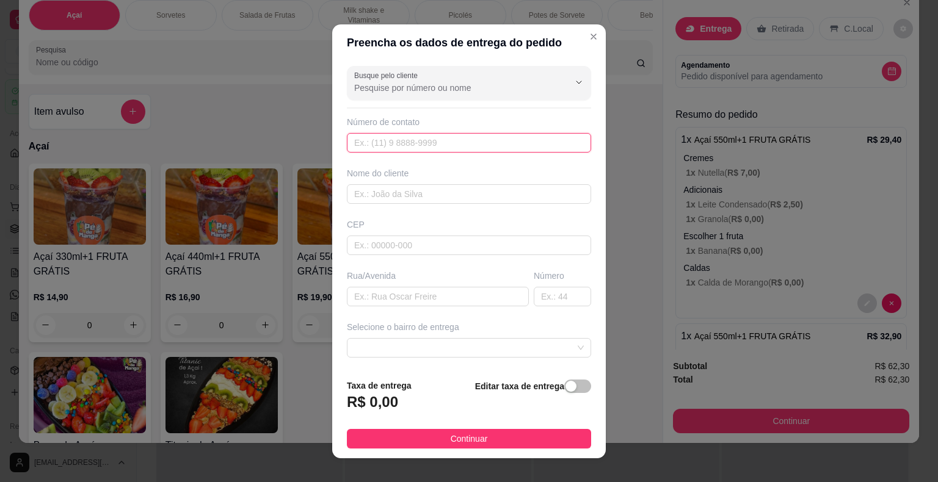
click at [413, 137] on input "text" at bounding box center [469, 143] width 244 height 20
type input "[PHONE_NUMBER]"
click at [474, 101] on div "Busque pelo cliente Número de contato [PHONE_NUMBER] Nome do cliente CEP Rua/[G…" at bounding box center [469, 215] width 274 height 308
click at [473, 87] on input "Busque pelo cliente" at bounding box center [451, 88] width 195 height 12
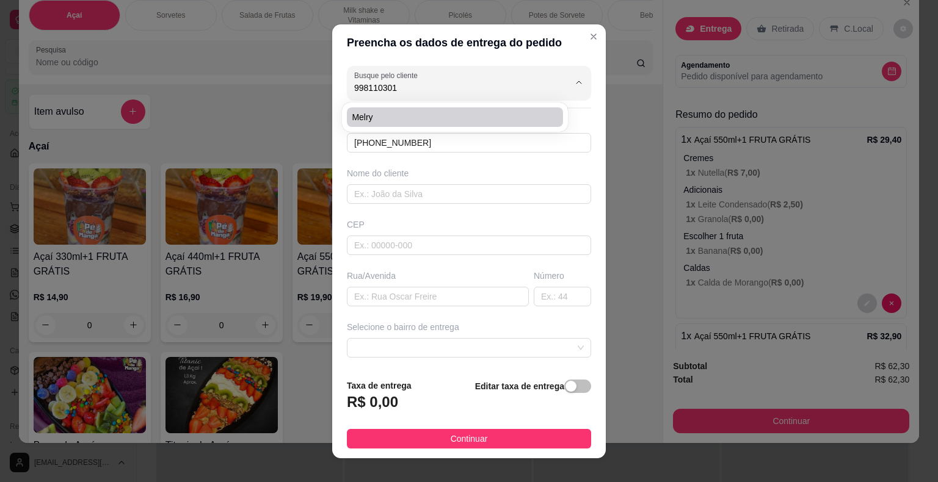
click at [444, 122] on span "Melry" at bounding box center [449, 117] width 194 height 12
type input "Melry"
type input "15998110301"
type input "Melry"
type input "18440000"
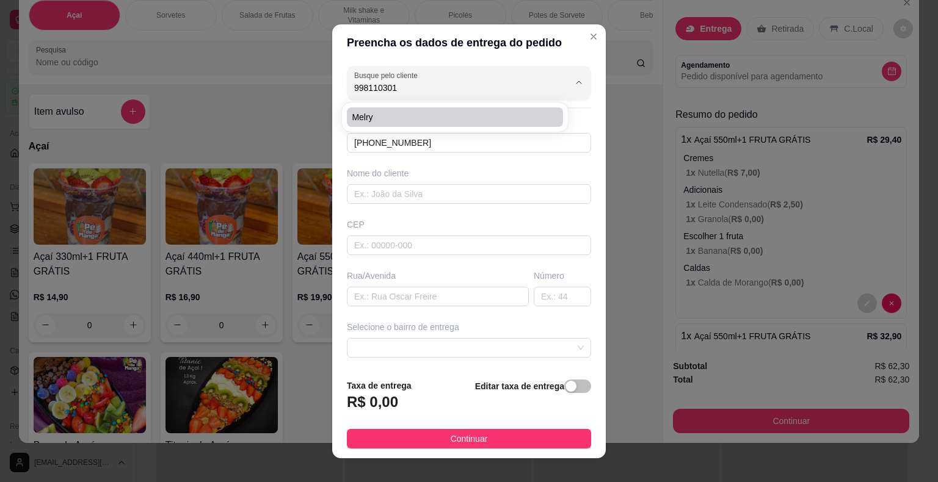
type input "Estrada Velha"
type input "578"
type input "Itaberá"
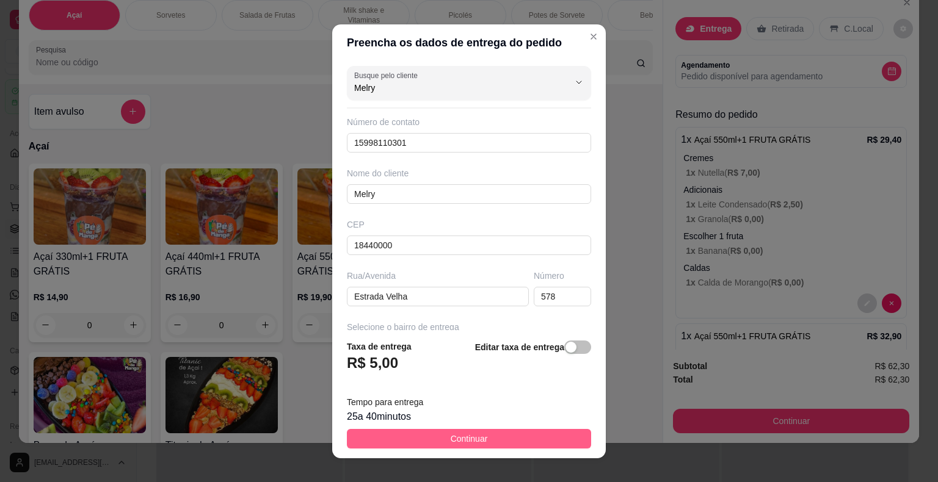
type input "Melry"
click at [414, 438] on button "Continuar" at bounding box center [469, 439] width 244 height 20
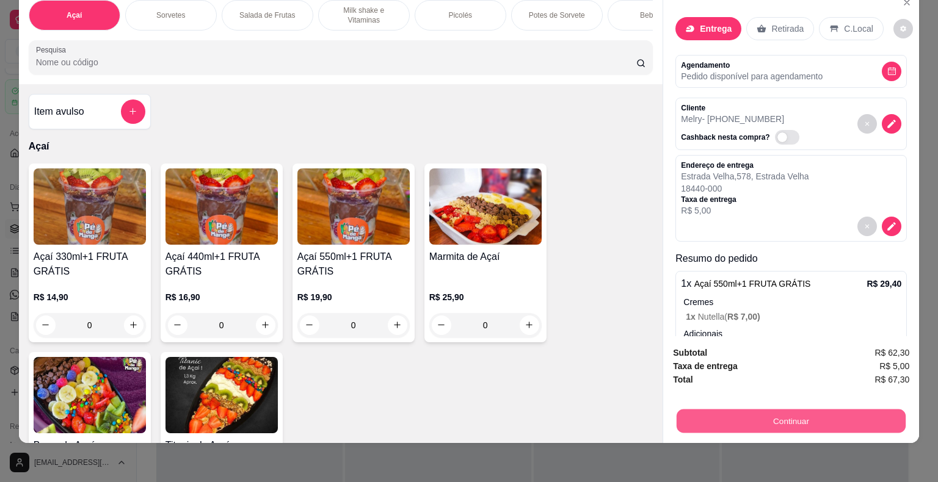
click at [721, 421] on button "Continuar" at bounding box center [791, 422] width 229 height 24
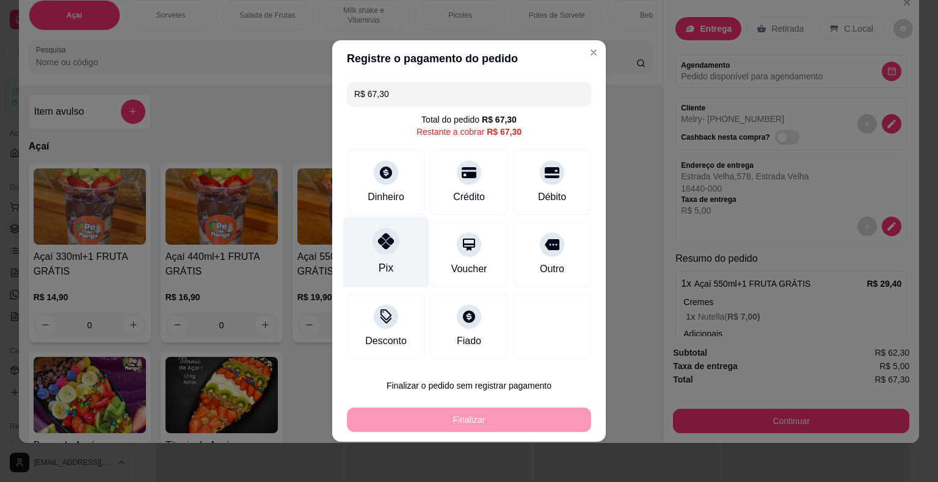
click at [399, 247] on div "Pix" at bounding box center [386, 252] width 86 height 71
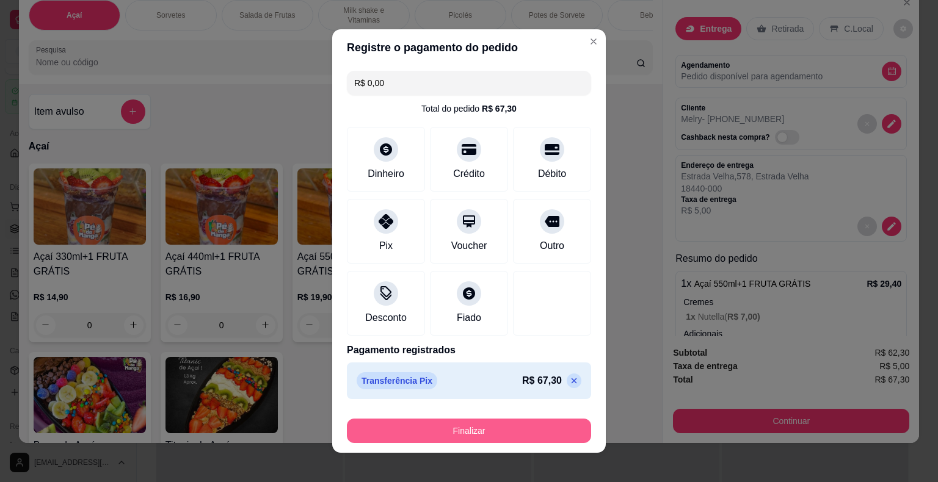
click at [450, 429] on button "Finalizar" at bounding box center [469, 431] width 244 height 24
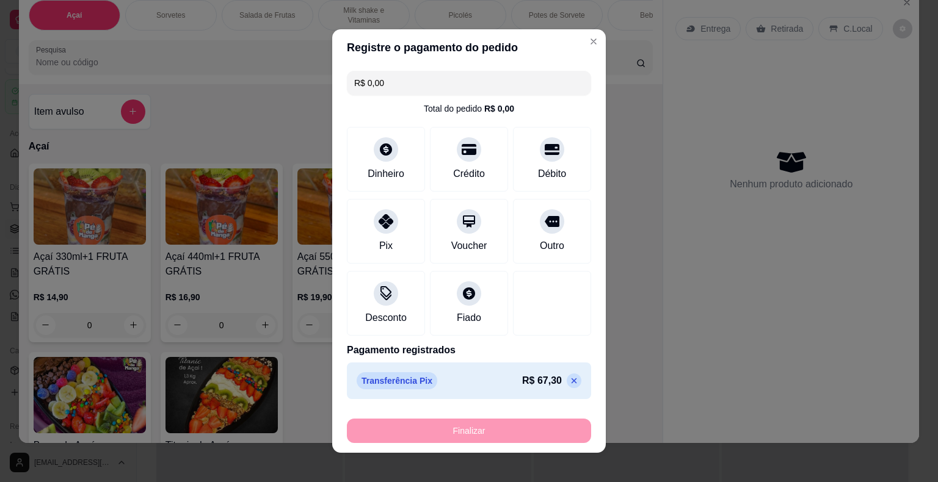
type input "-R$ 67,30"
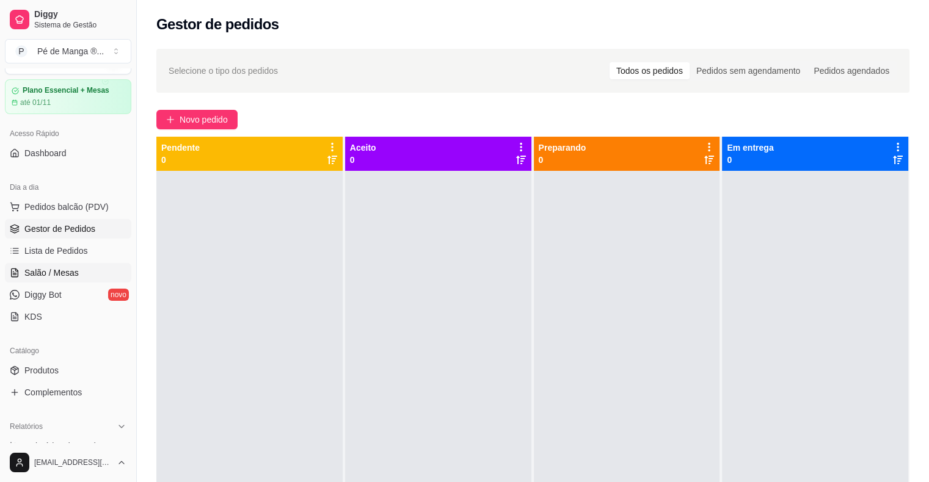
click at [43, 267] on span "Salão / Mesas" at bounding box center [51, 273] width 54 height 12
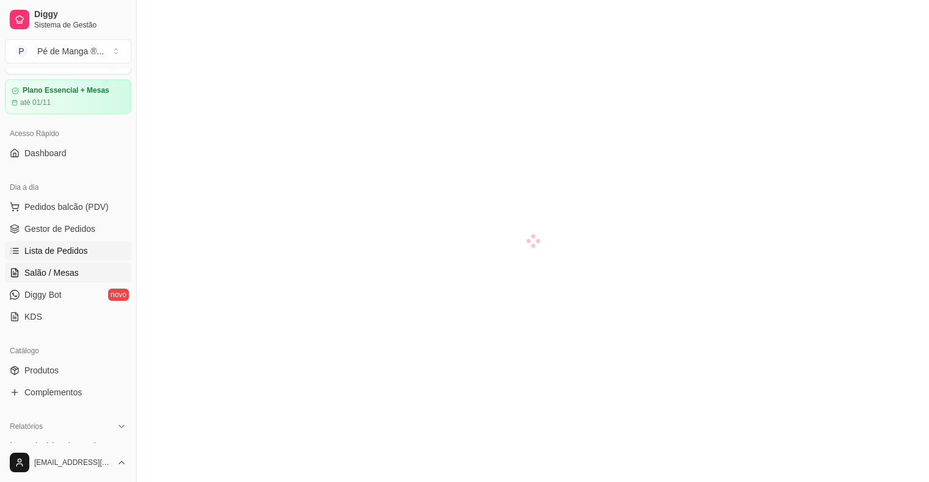
click at [59, 248] on span "Lista de Pedidos" at bounding box center [56, 251] width 64 height 12
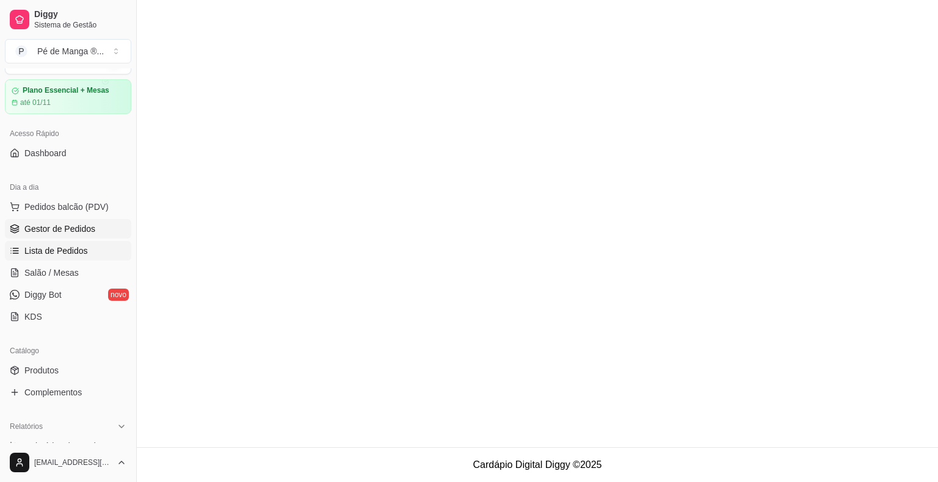
drag, startPoint x: 66, startPoint y: 239, endPoint x: 72, endPoint y: 228, distance: 13.1
click at [66, 239] on ul "Pedidos balcão (PDV) Gestor de Pedidos Lista de Pedidos Salão / Mesas Diggy Bot…" at bounding box center [68, 261] width 126 height 129
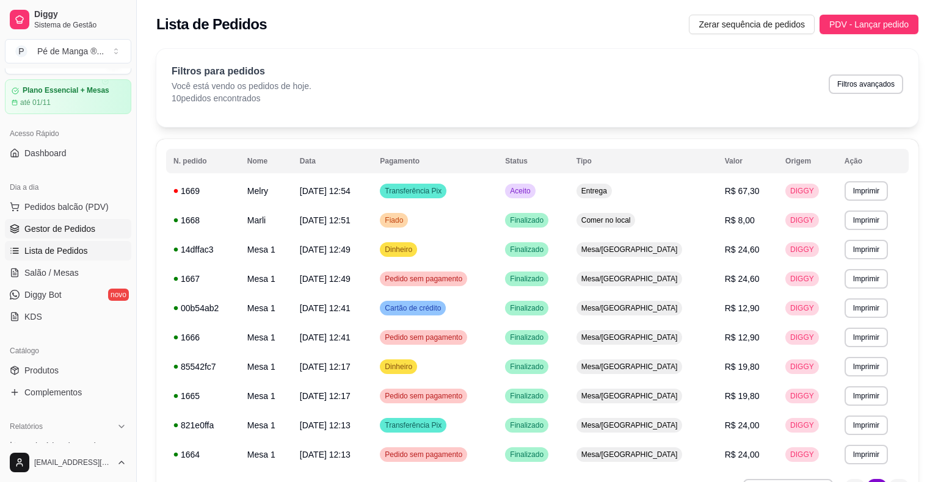
click at [72, 228] on span "Gestor de Pedidos" at bounding box center [59, 229] width 71 height 12
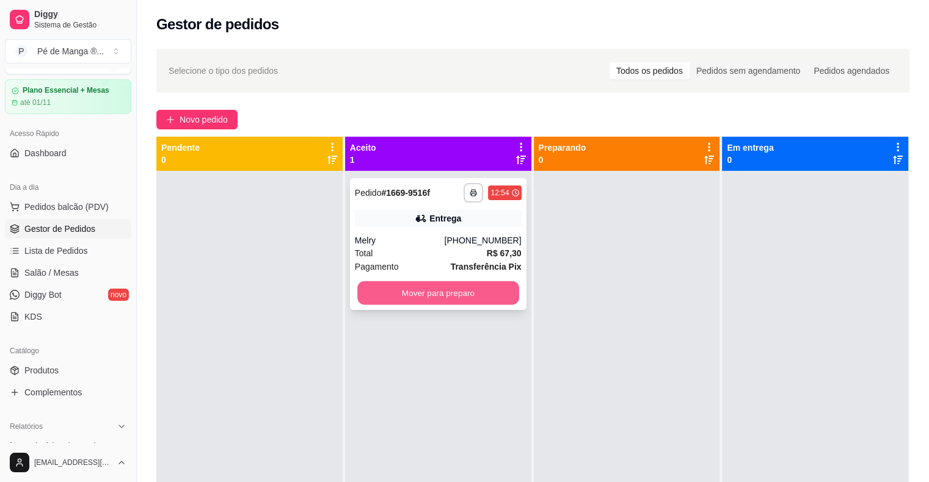
click at [437, 285] on button "Mover para preparo" at bounding box center [438, 293] width 162 height 24
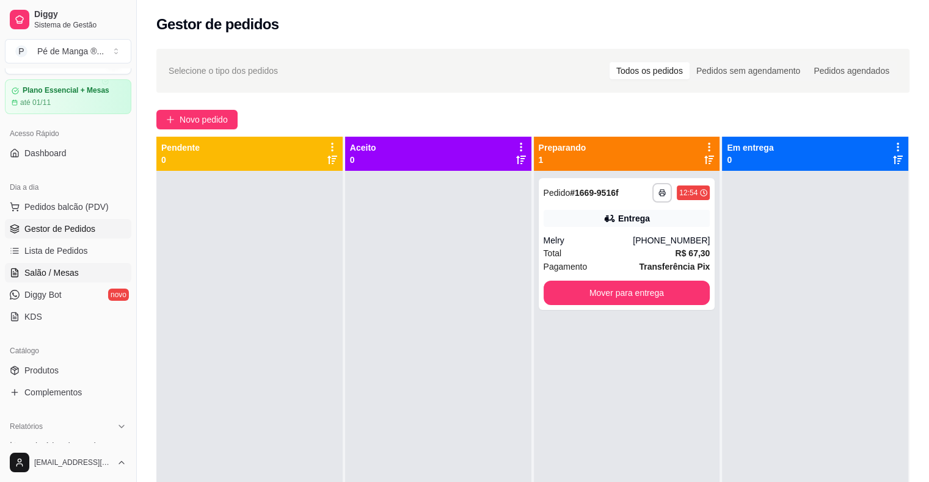
click at [89, 270] on link "Salão / Mesas" at bounding box center [68, 273] width 126 height 20
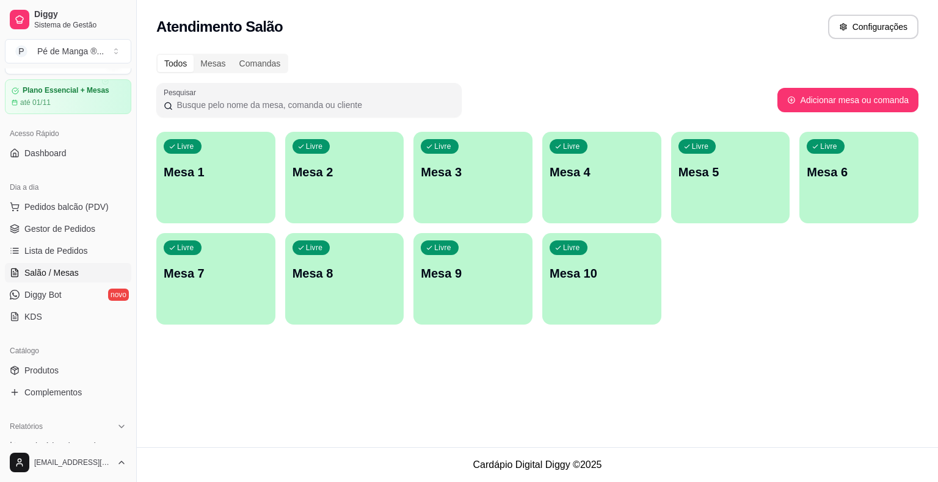
click at [188, 186] on div "Livre Mesa 1" at bounding box center [215, 170] width 119 height 77
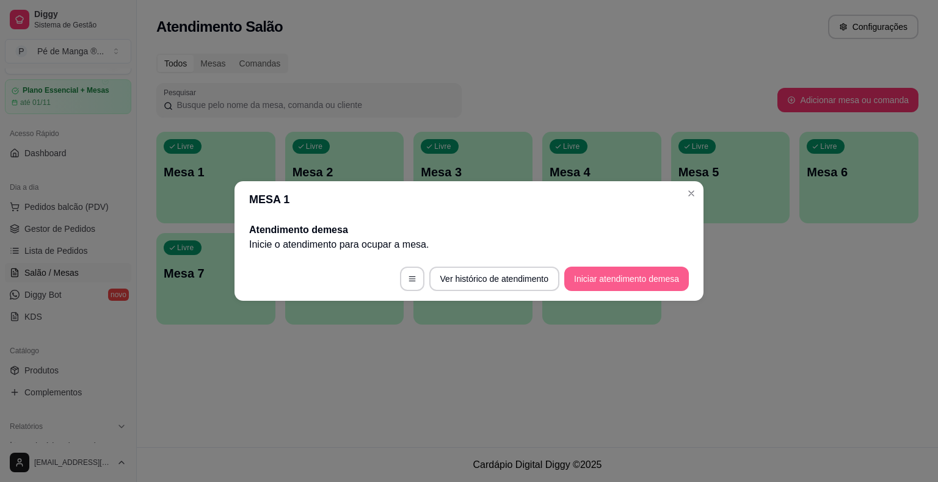
click at [579, 280] on button "Iniciar atendimento de mesa" at bounding box center [626, 279] width 125 height 24
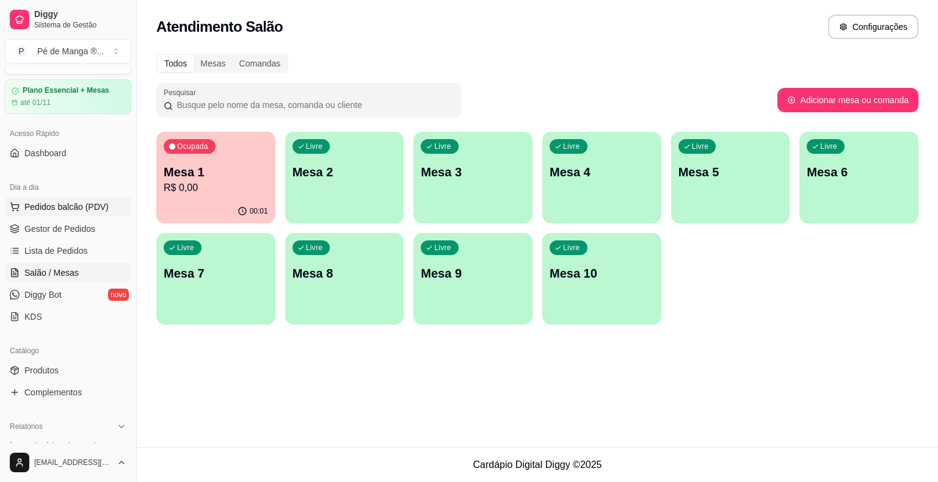
click at [77, 209] on span "Pedidos balcão (PDV)" at bounding box center [66, 207] width 84 height 12
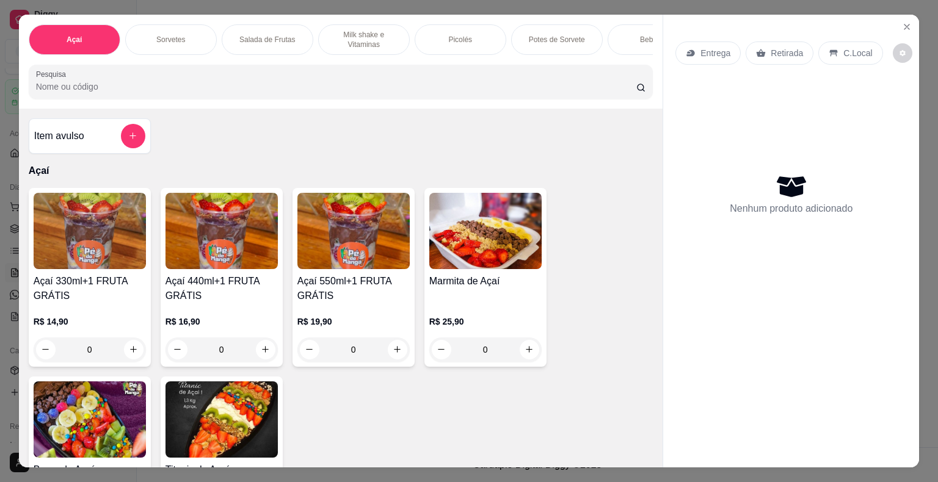
click at [83, 209] on img at bounding box center [90, 231] width 112 height 76
click at [164, 43] on div "Sorvetes" at bounding box center [171, 39] width 92 height 31
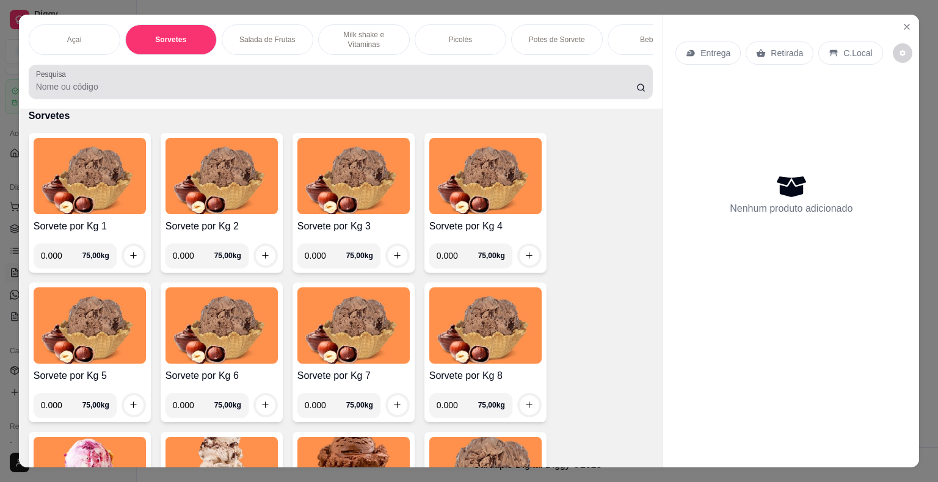
scroll to position [29, 0]
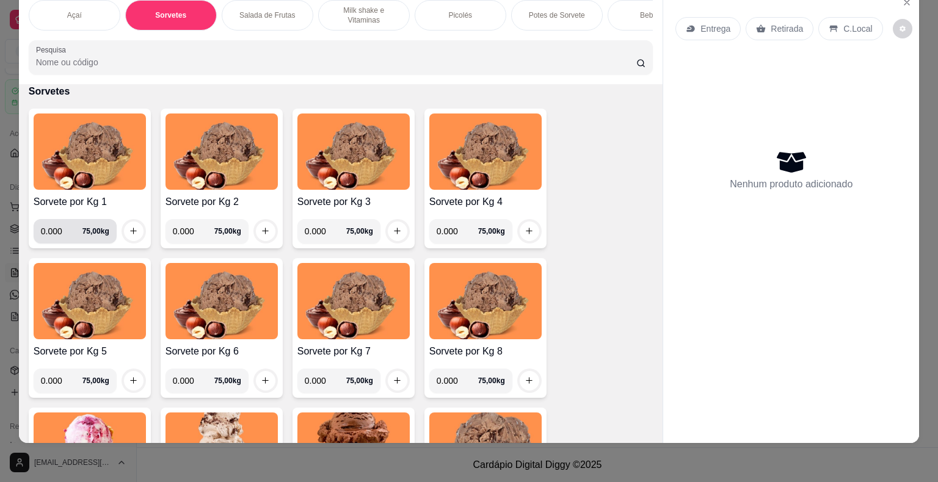
click at [52, 235] on input "0.000" at bounding box center [62, 231] width 42 height 24
click at [57, 233] on input "0.000" at bounding box center [62, 231] width 42 height 24
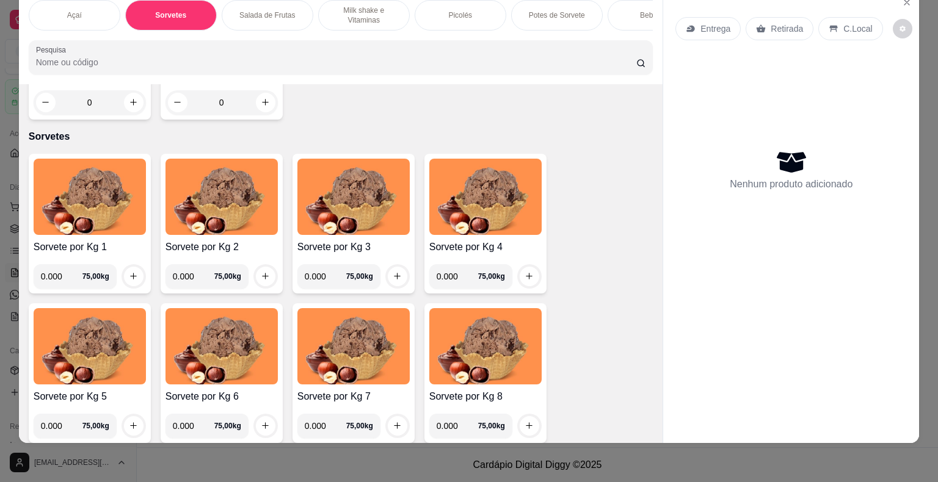
scroll to position [320, 0]
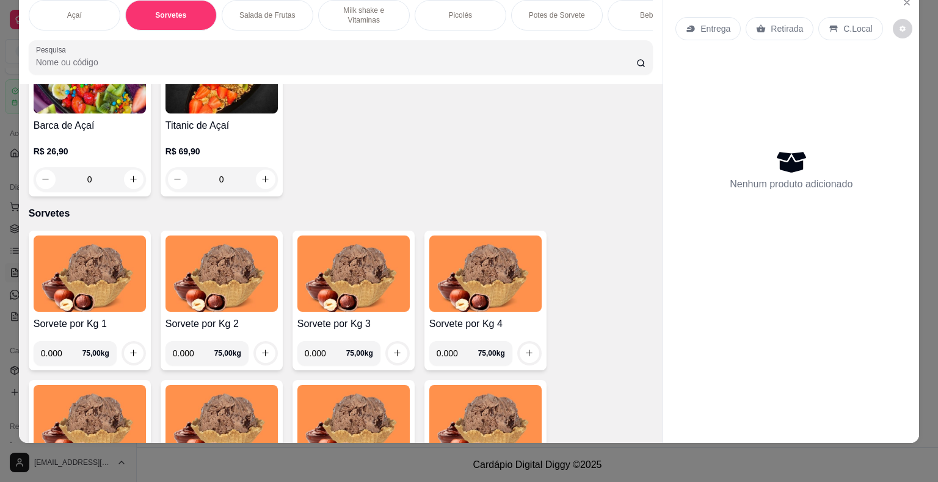
click at [57, 353] on input "0.000" at bounding box center [62, 353] width 42 height 24
type input "0.240"
click at [129, 355] on icon "increase-product-quantity" at bounding box center [133, 353] width 9 height 9
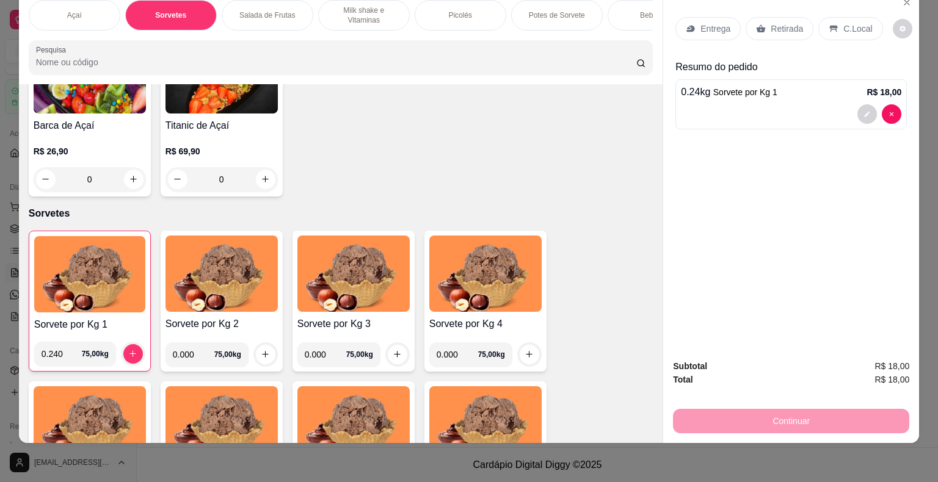
click at [843, 23] on p "C.Local" at bounding box center [857, 29] width 29 height 12
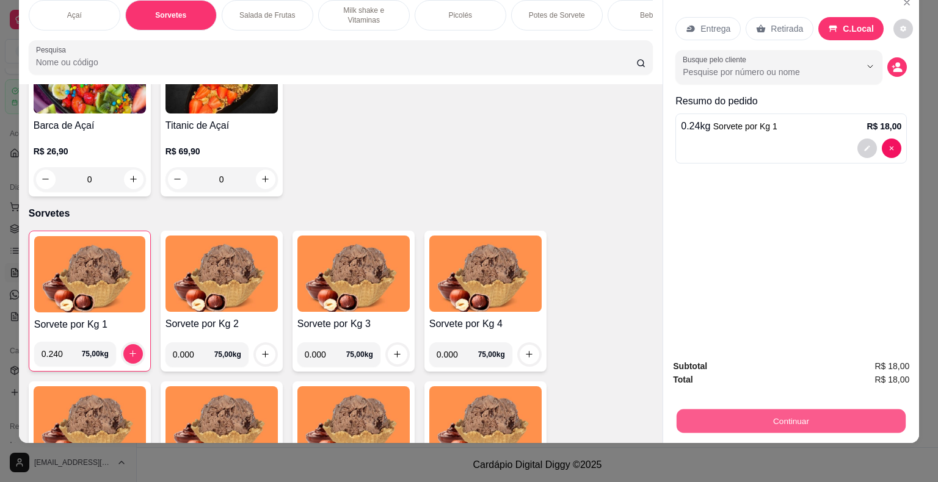
click at [788, 416] on button "Continuar" at bounding box center [791, 422] width 229 height 24
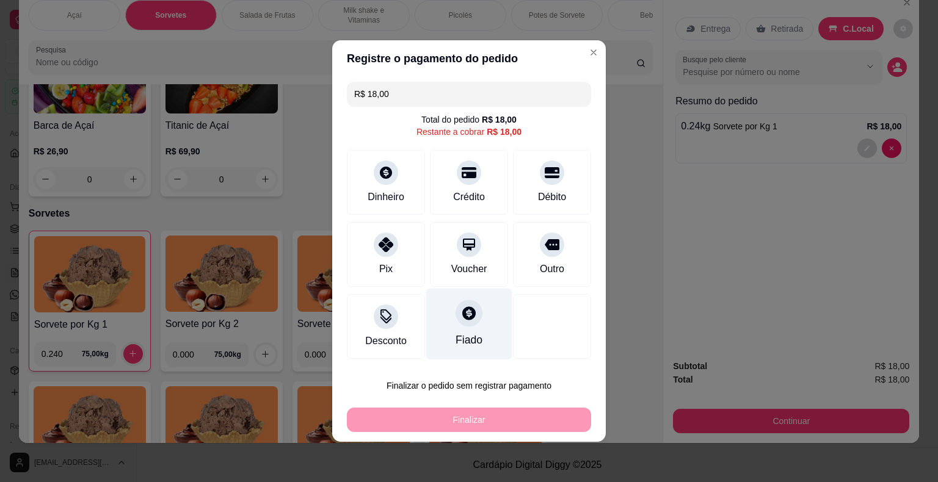
click at [482, 329] on div "Fiado" at bounding box center [469, 324] width 86 height 71
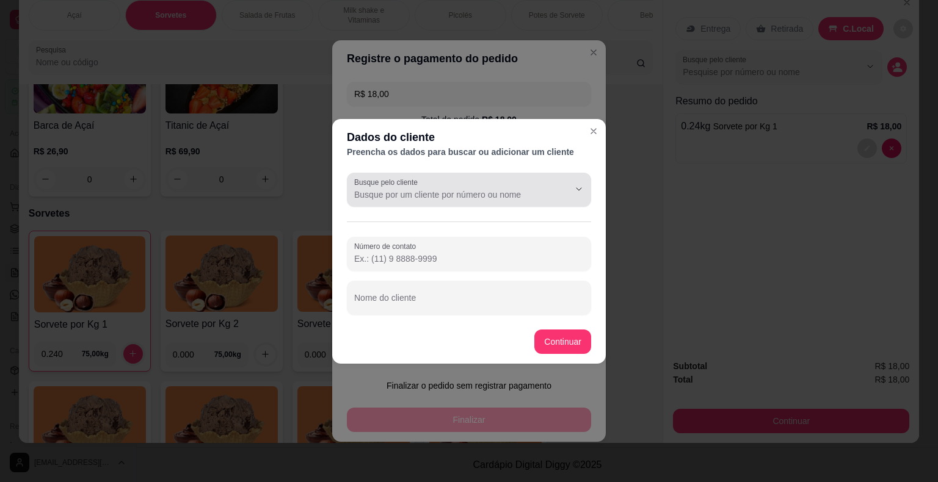
click at [452, 192] on input "Busque pelo cliente" at bounding box center [451, 195] width 195 height 12
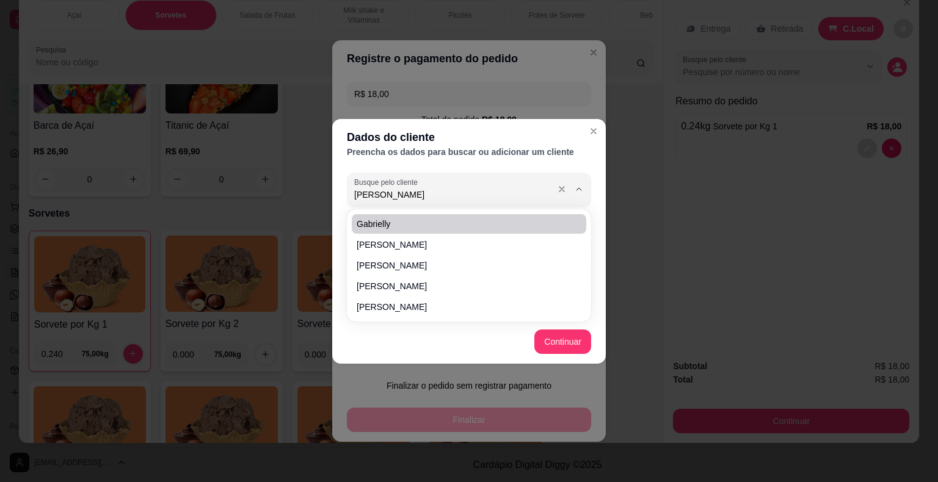
type input "[PERSON_NAME]"
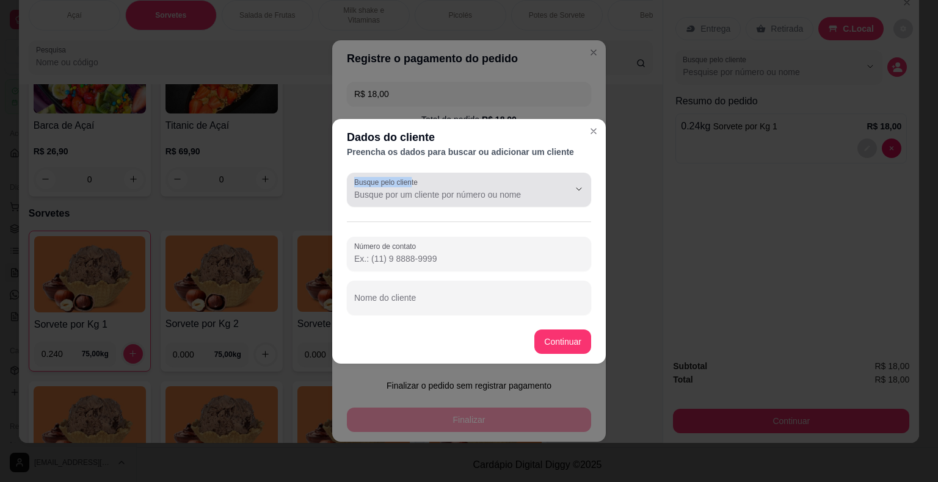
drag, startPoint x: 385, startPoint y: 192, endPoint x: 266, endPoint y: 199, distance: 118.6
click at [256, 196] on div "Dados do cliente Preencha os dados para buscar ou adicionar um cliente Busque p…" at bounding box center [469, 241] width 938 height 482
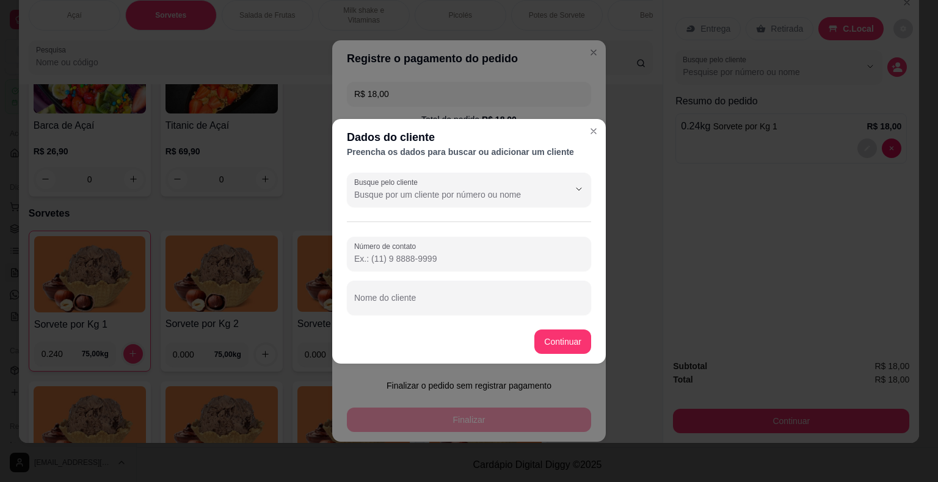
click at [436, 203] on div "Busque pelo cliente" at bounding box center [469, 190] width 244 height 34
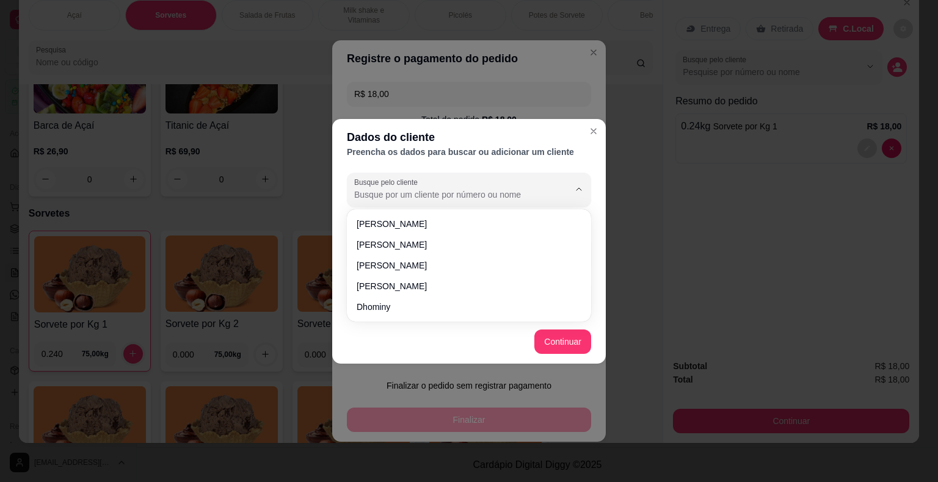
click at [438, 197] on input "Busque pelo cliente" at bounding box center [451, 195] width 195 height 12
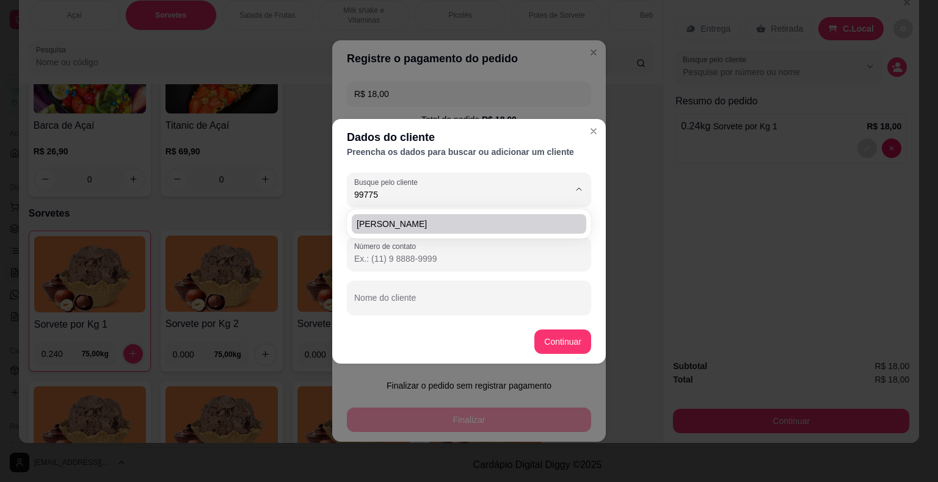
click at [413, 220] on span "[PERSON_NAME]" at bounding box center [463, 224] width 212 height 12
type input "[PERSON_NAME]"
type input "[PHONE_NUMBER]"
type input "[PERSON_NAME]"
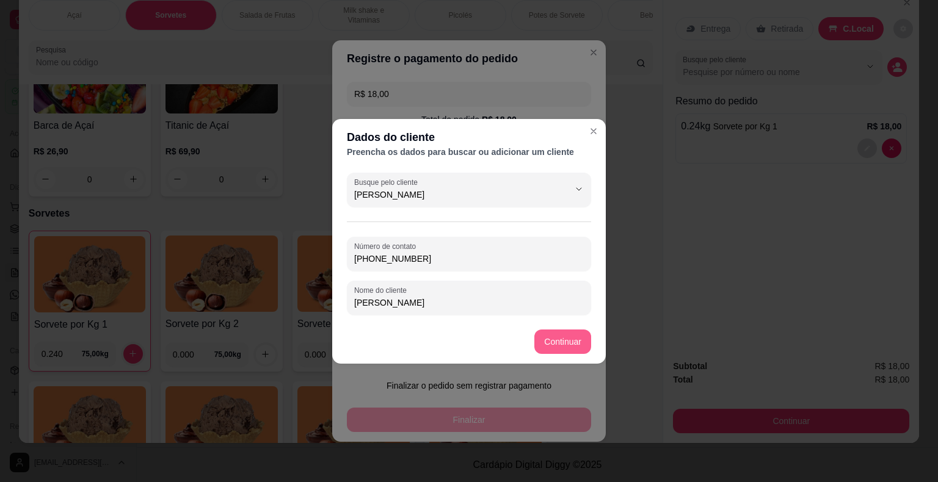
type input "[PERSON_NAME]"
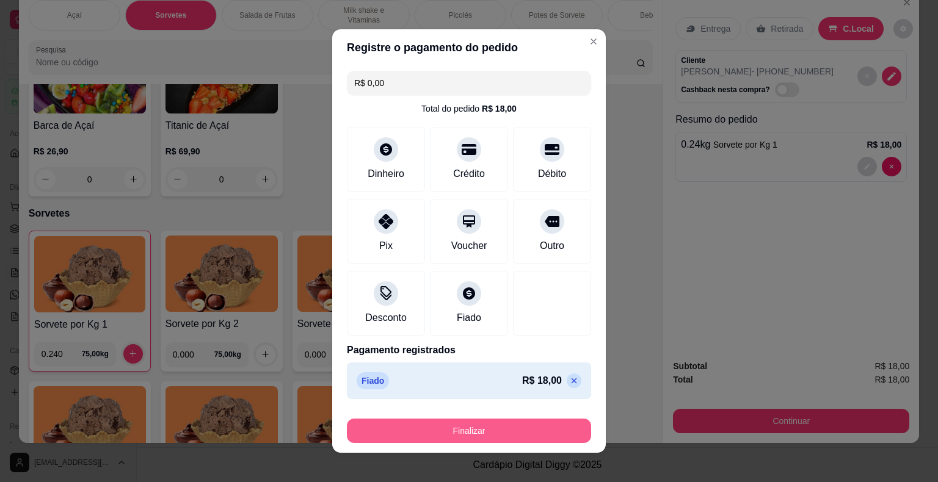
scroll to position [9, 0]
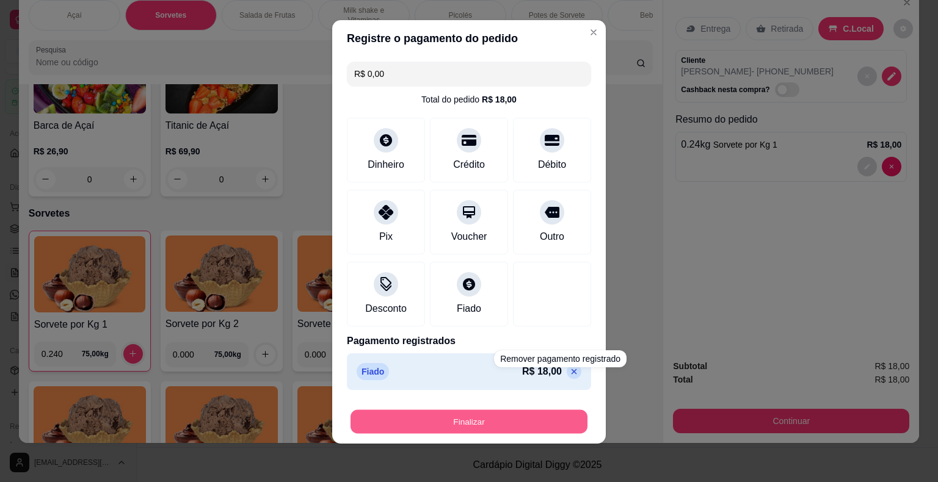
click at [498, 426] on button "Finalizar" at bounding box center [468, 422] width 237 height 24
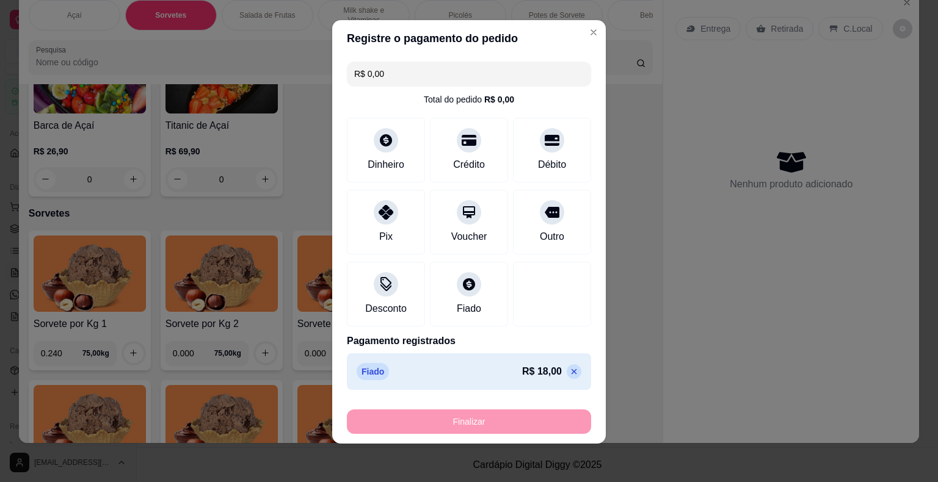
type input "-R$ 18,00"
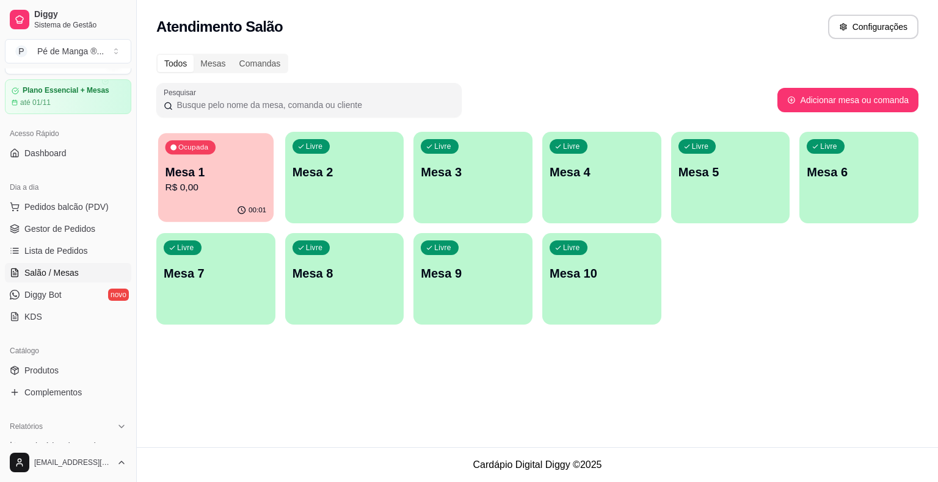
click at [158, 189] on div "Ocupada Mesa 1 R$ 0,00" at bounding box center [215, 166] width 115 height 66
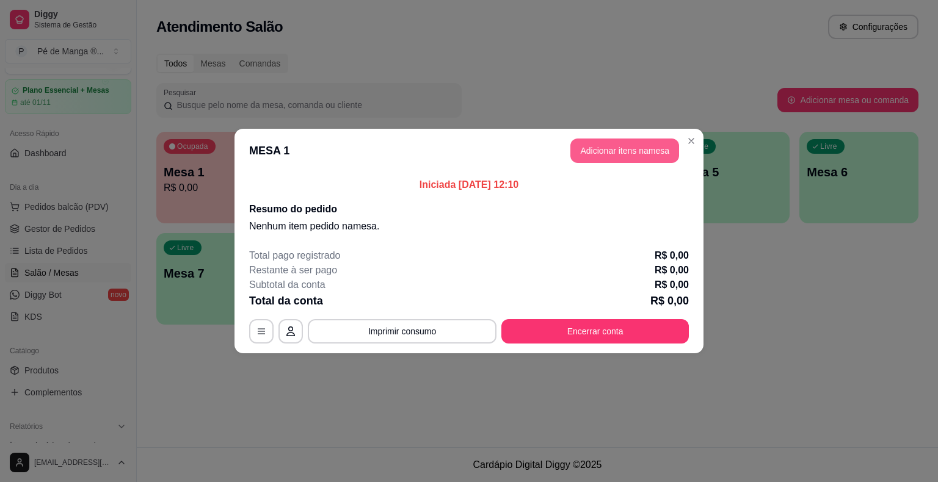
click at [637, 148] on button "Adicionar itens na mesa" at bounding box center [624, 151] width 109 height 24
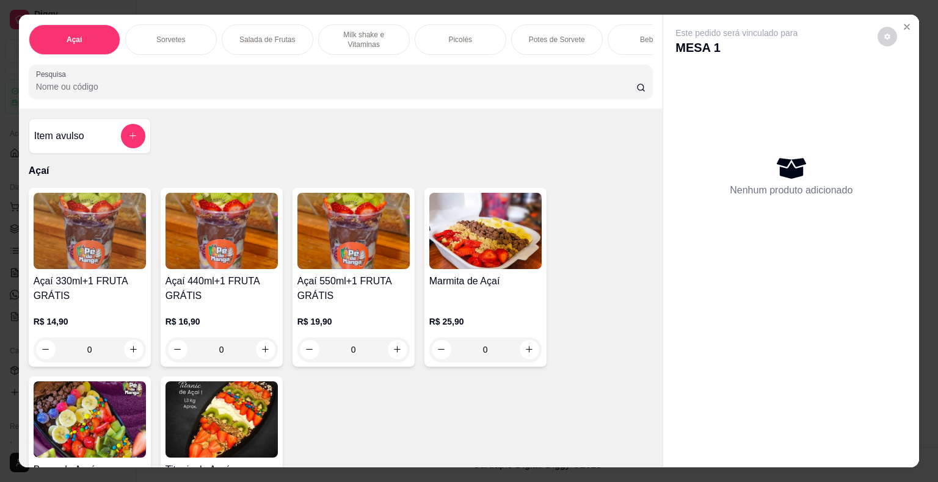
click at [74, 303] on h4 "Açaí 330ml+1 FRUTA GRÁTIS" at bounding box center [90, 288] width 112 height 29
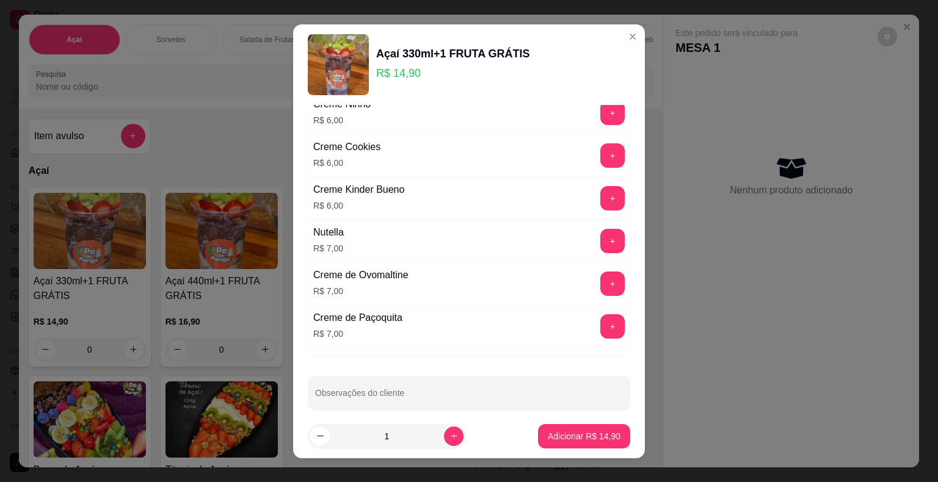
scroll to position [15, 0]
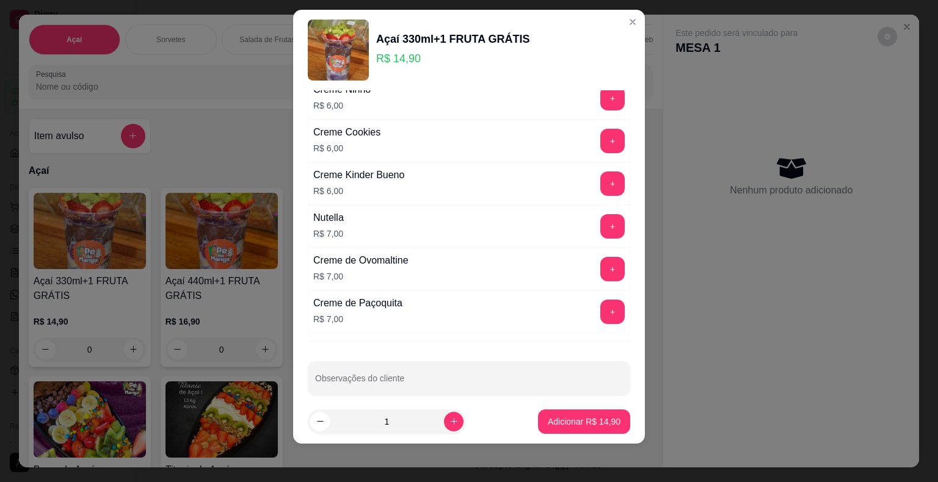
click at [415, 377] on input "Observações do cliente" at bounding box center [469, 383] width 308 height 12
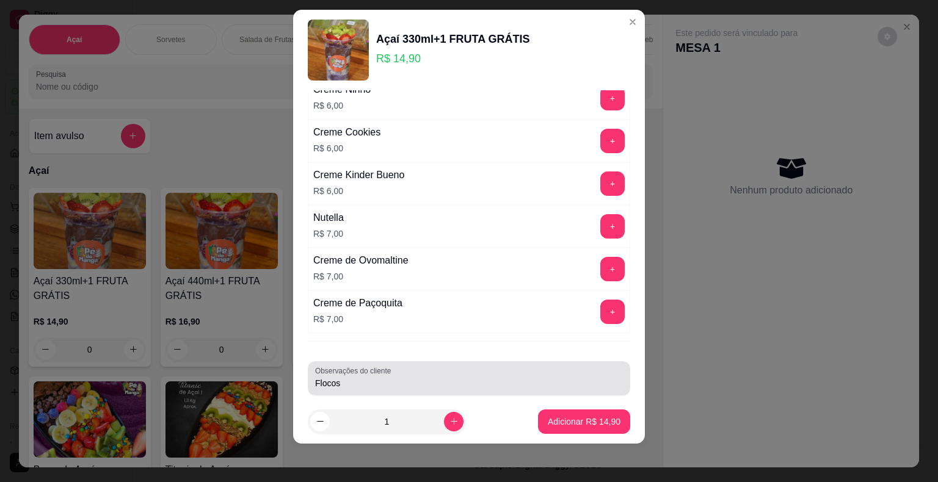
click at [308, 373] on div "Observações do cliente Flocos" at bounding box center [469, 378] width 322 height 34
click at [309, 373] on div "Observações do cliente Flocos" at bounding box center [469, 378] width 322 height 34
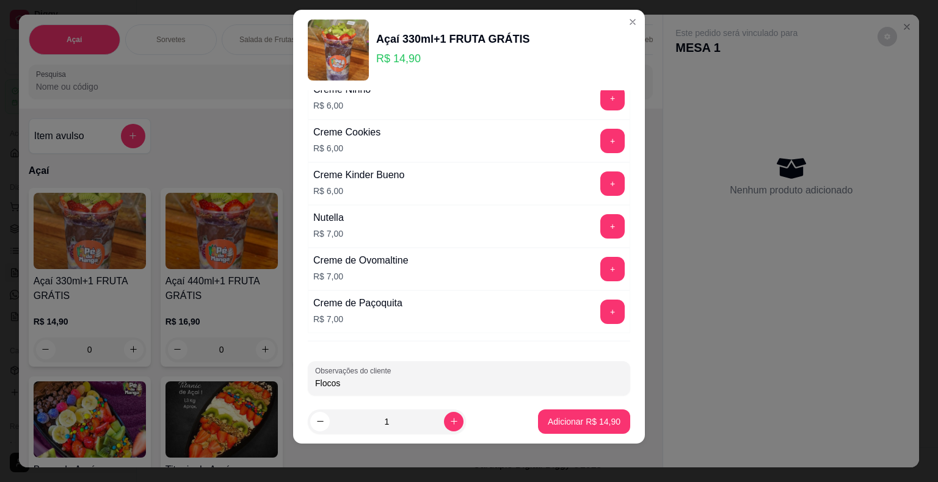
click at [308, 370] on div "Observações do cliente Flocos" at bounding box center [469, 378] width 322 height 34
click at [310, 370] on div "Observações do cliente Flocos" at bounding box center [469, 378] width 322 height 34
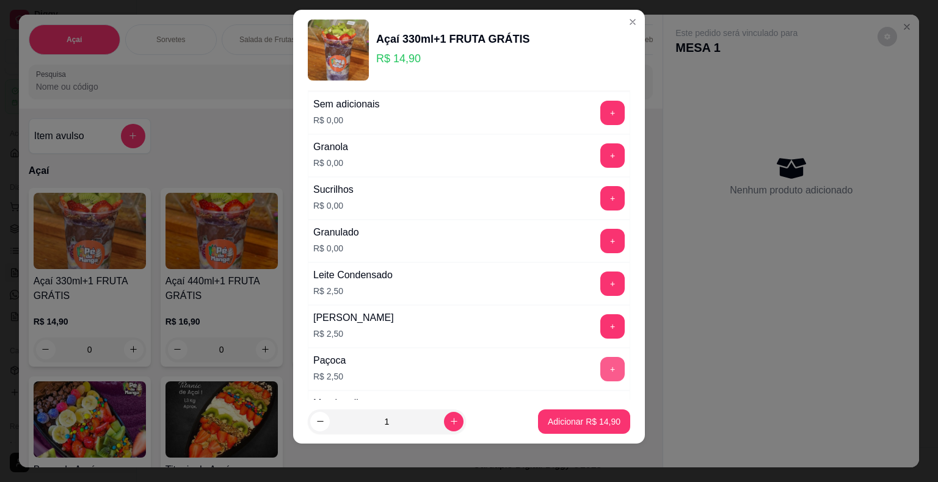
scroll to position [1050, 0]
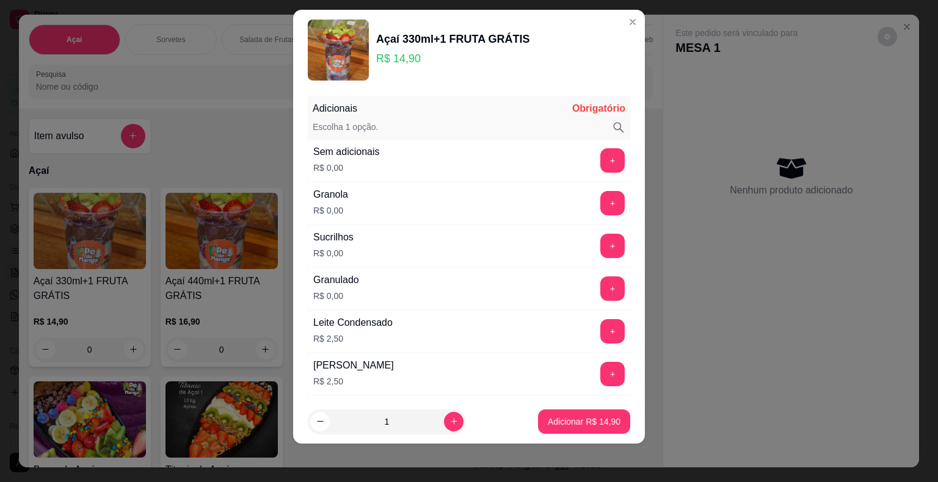
type input "Flocos Sorvete"
click at [601, 234] on button "+" at bounding box center [613, 246] width 24 height 24
click at [601, 197] on button "+" at bounding box center [613, 203] width 24 height 24
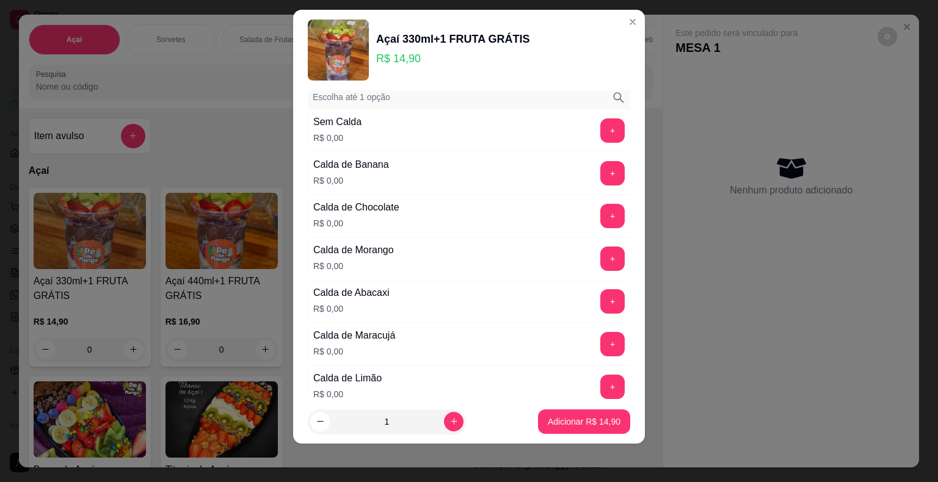
scroll to position [318, 0]
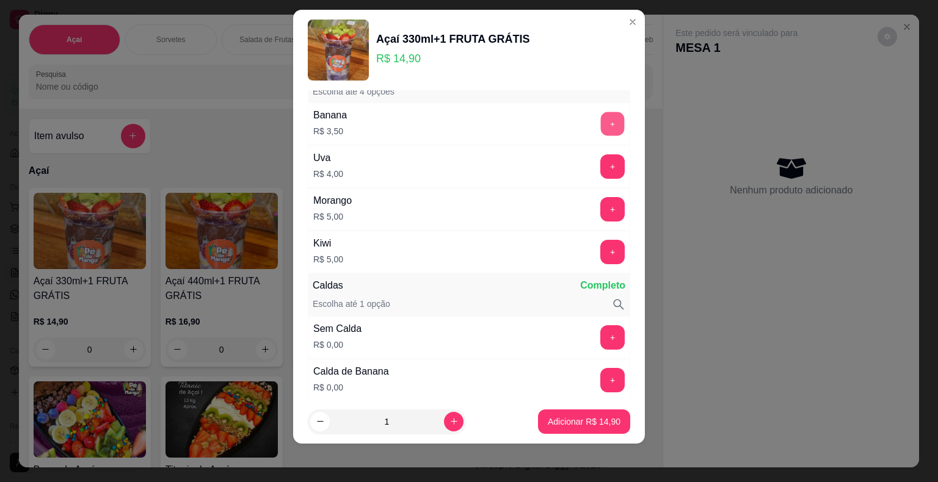
click at [601, 120] on button "+" at bounding box center [613, 124] width 24 height 24
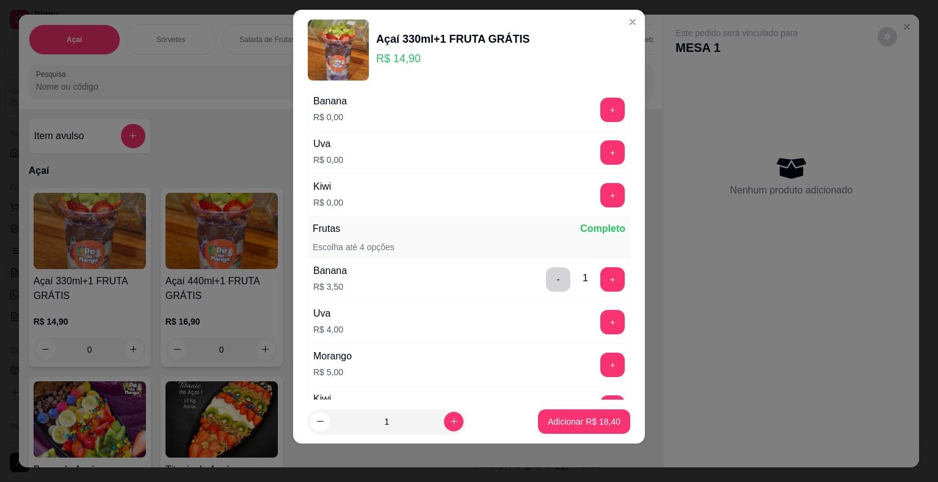
scroll to position [166, 0]
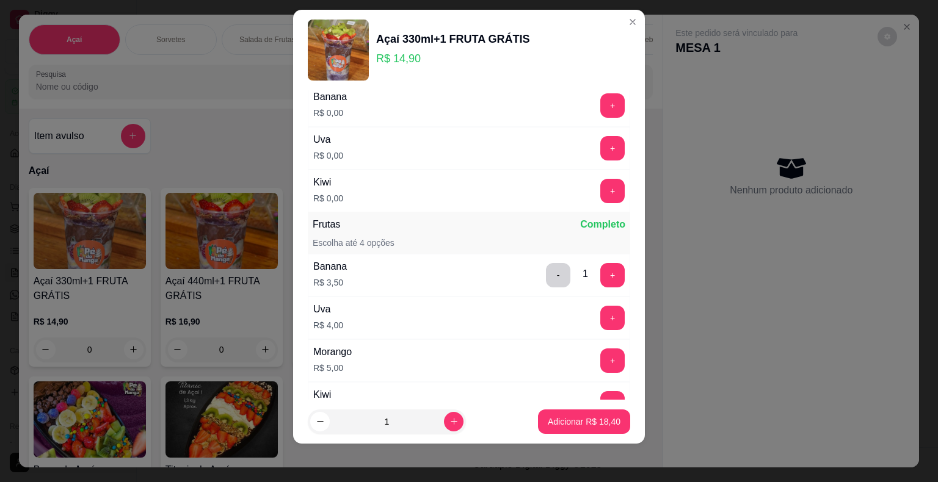
click at [546, 277] on button "-" at bounding box center [558, 275] width 24 height 24
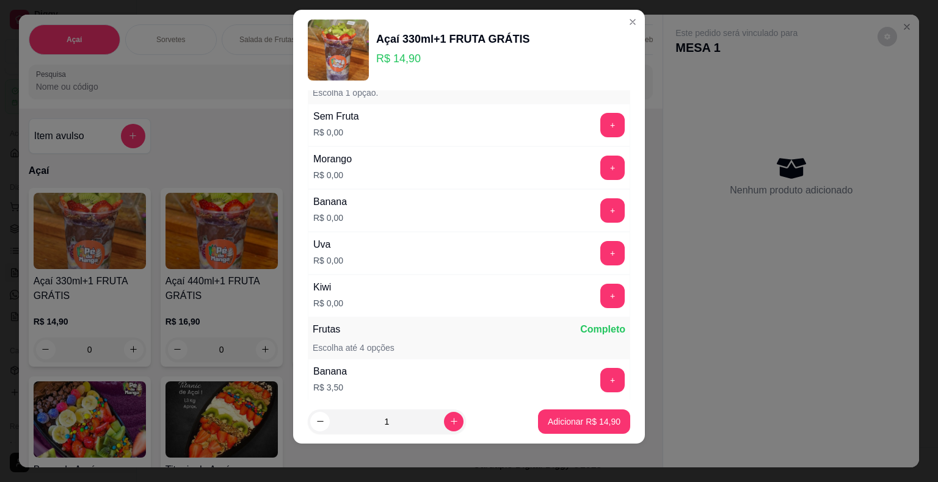
scroll to position [0, 0]
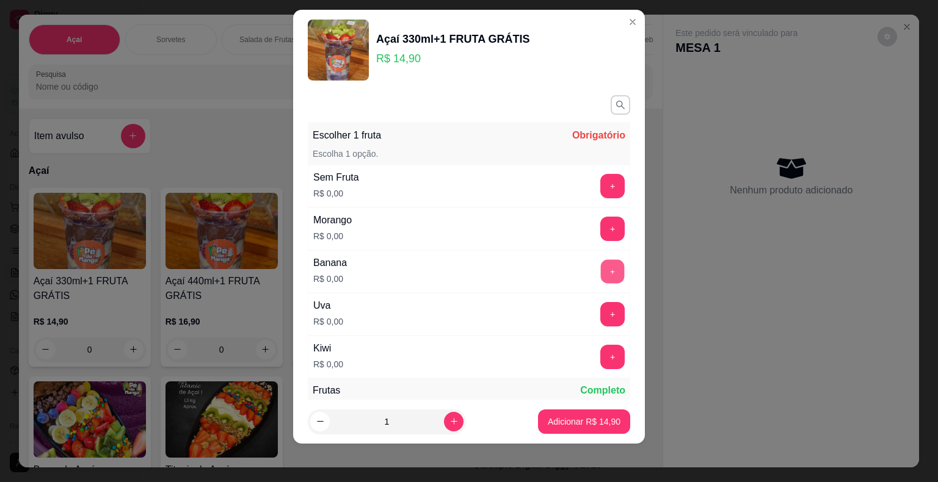
click at [601, 269] on button "+" at bounding box center [613, 272] width 24 height 24
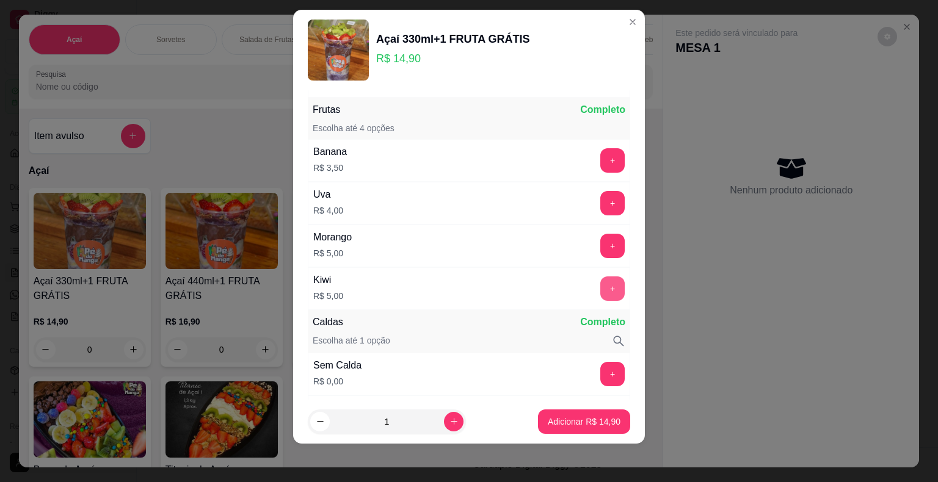
scroll to position [286, 0]
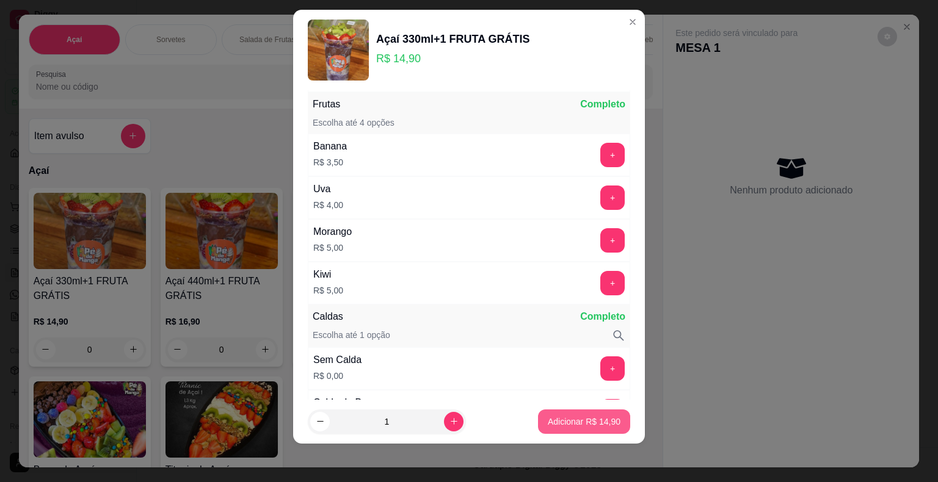
click at [573, 424] on p "Adicionar R$ 14,90" at bounding box center [584, 422] width 73 height 12
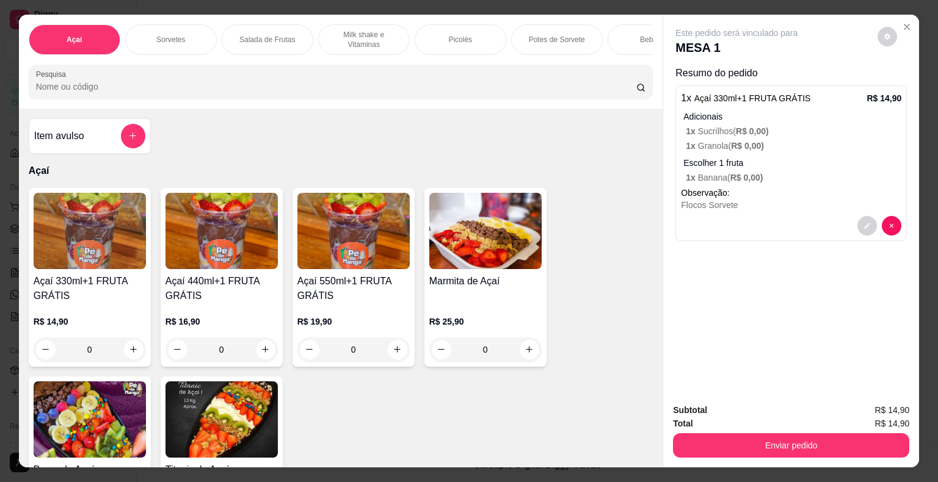
click at [361, 45] on div "Milk shake e Vitaminas" at bounding box center [364, 39] width 92 height 31
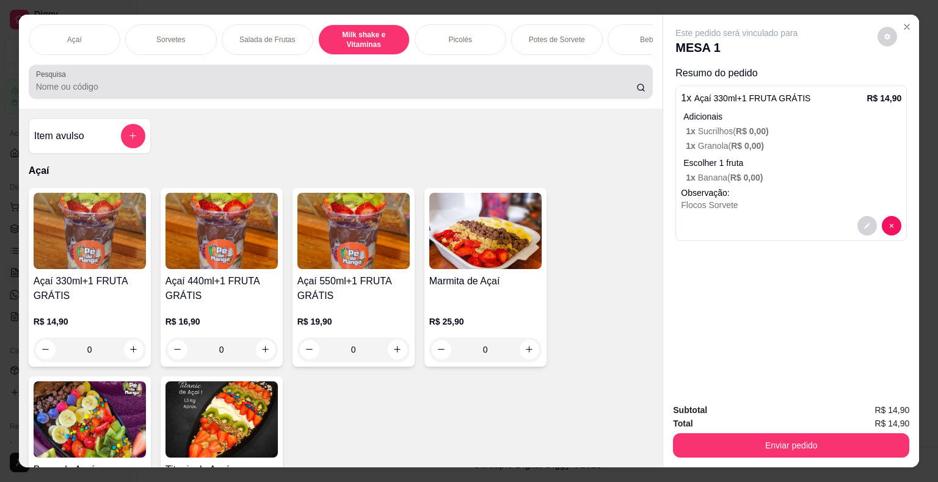
scroll to position [29, 0]
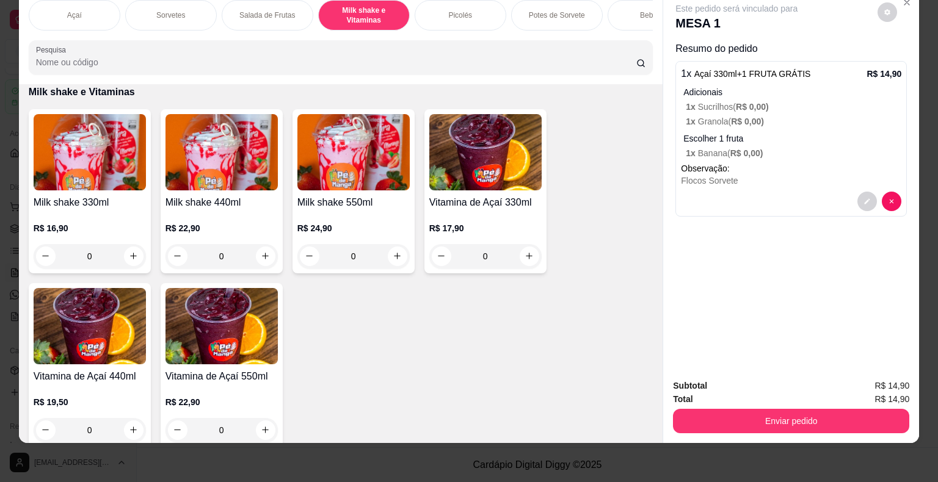
click at [73, 253] on div "0" at bounding box center [90, 256] width 112 height 24
click at [131, 190] on div "Milk shake 330ml R$ 16,90 0" at bounding box center [90, 191] width 122 height 164
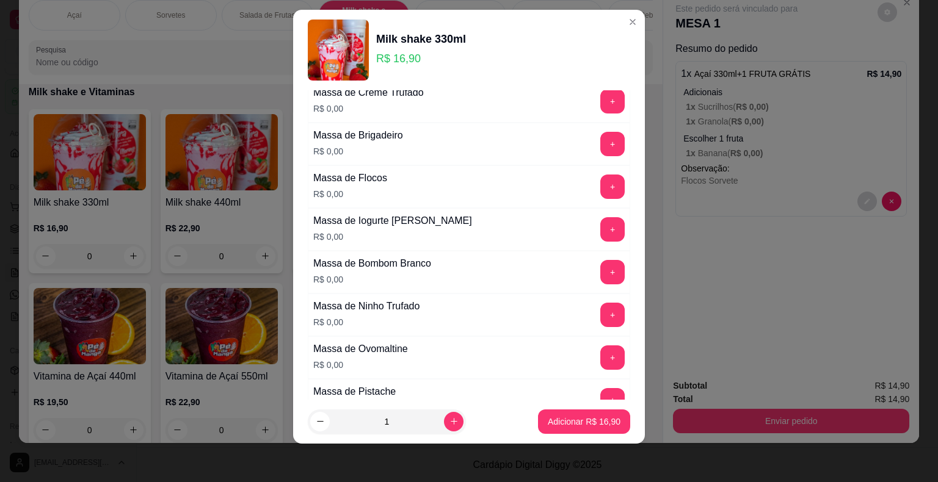
scroll to position [794, 0]
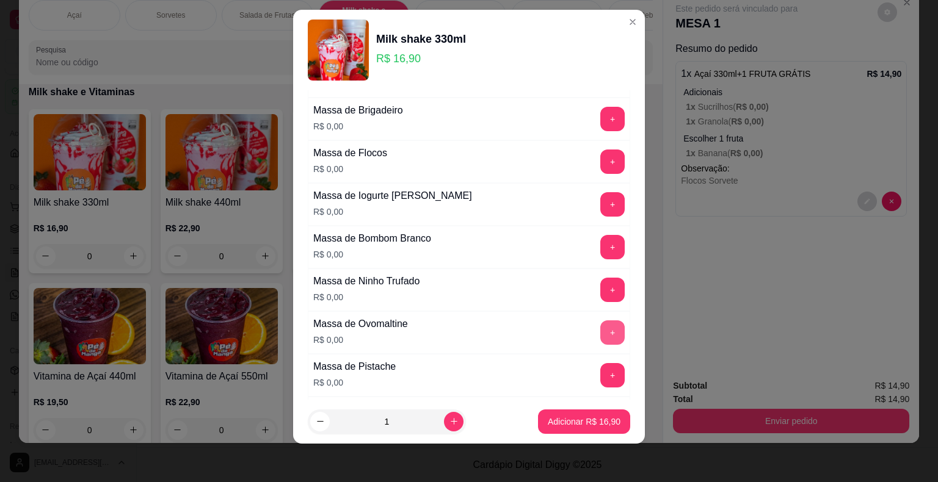
click at [600, 322] on button "+" at bounding box center [612, 333] width 24 height 24
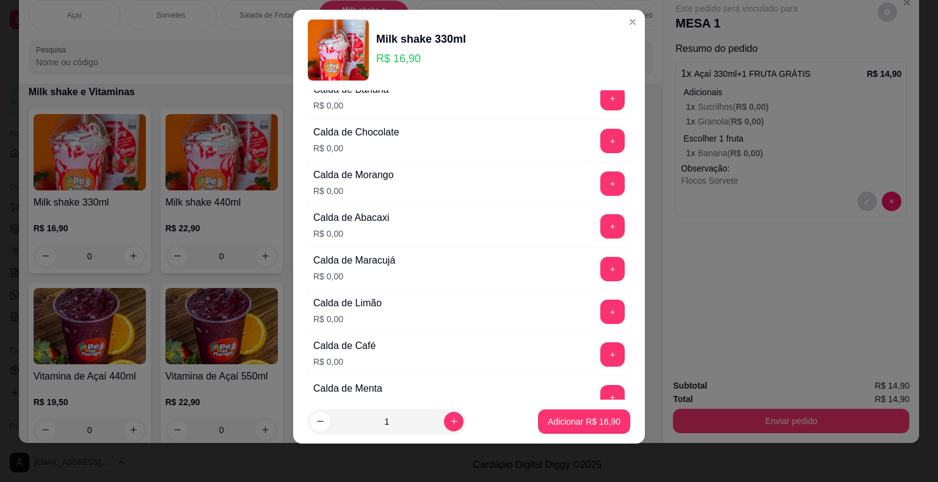
scroll to position [61, 0]
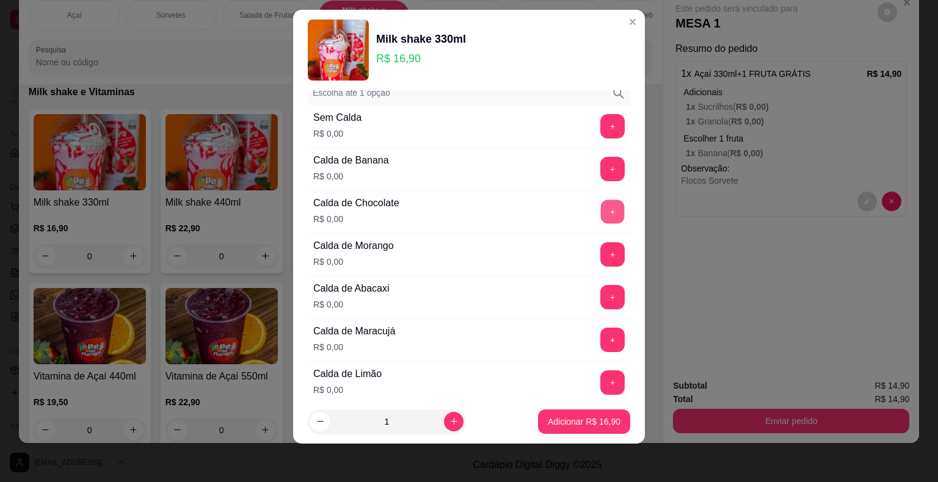
click at [601, 212] on button "+" at bounding box center [613, 212] width 24 height 24
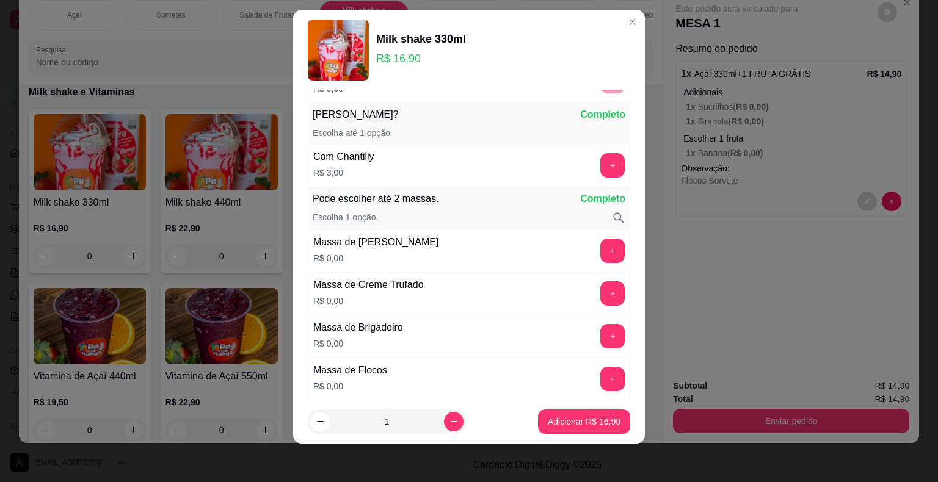
scroll to position [586, 0]
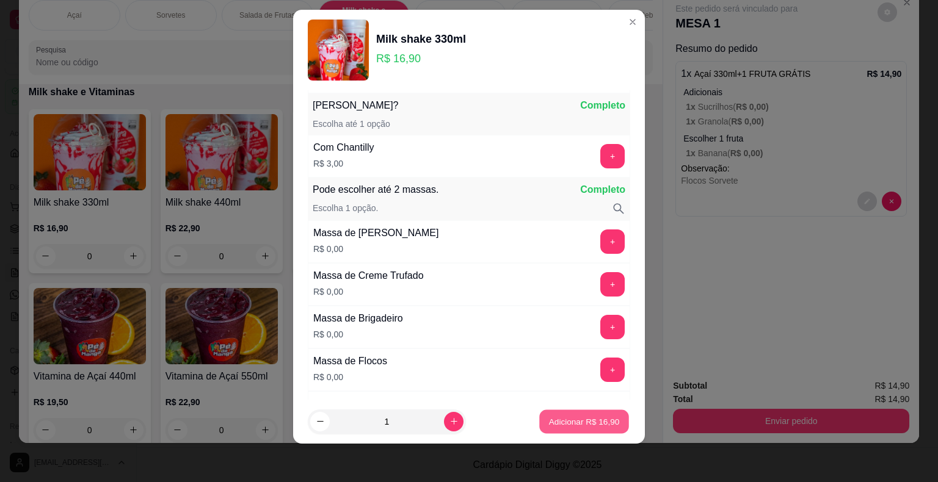
click at [589, 431] on button "Adicionar R$ 16,90" at bounding box center [584, 422] width 90 height 24
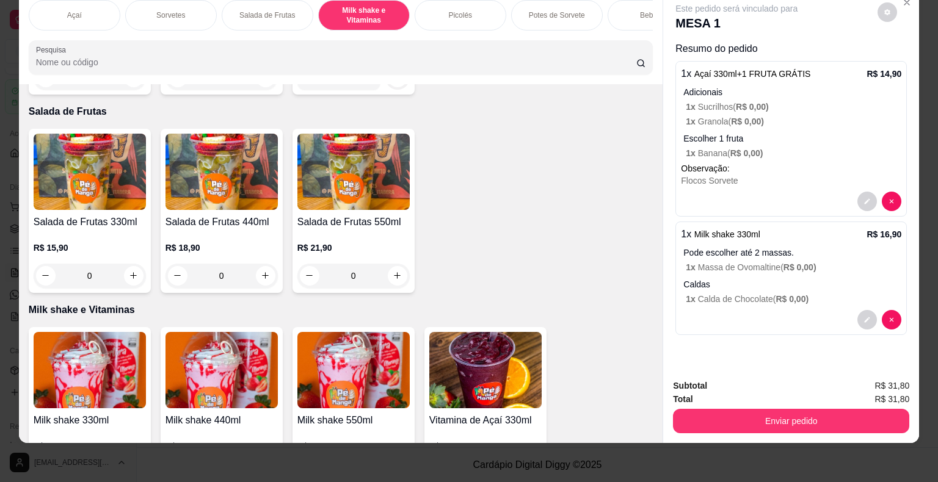
scroll to position [1210, 0]
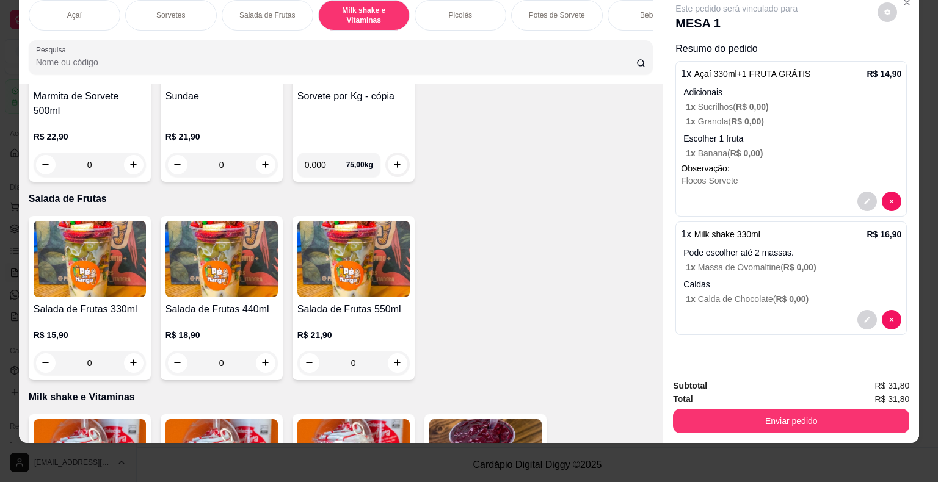
click at [167, 15] on div "Sorvetes" at bounding box center [171, 15] width 92 height 31
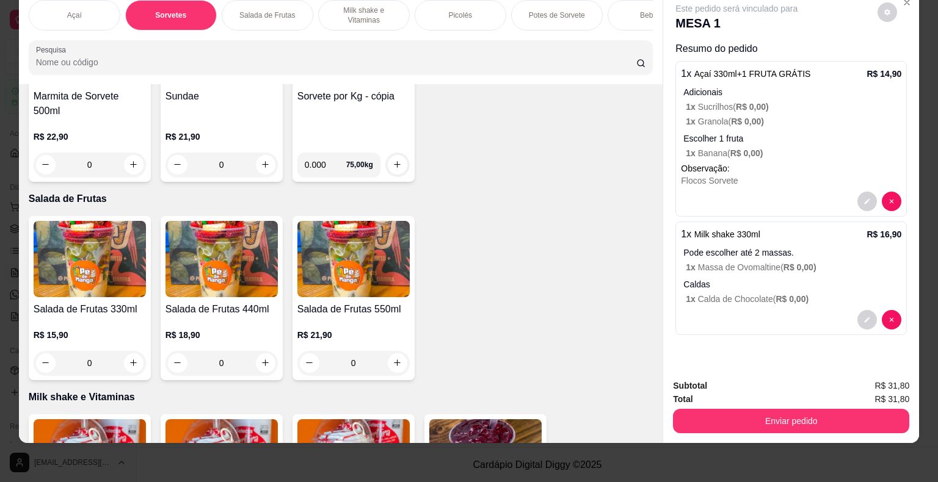
scroll to position [442, 0]
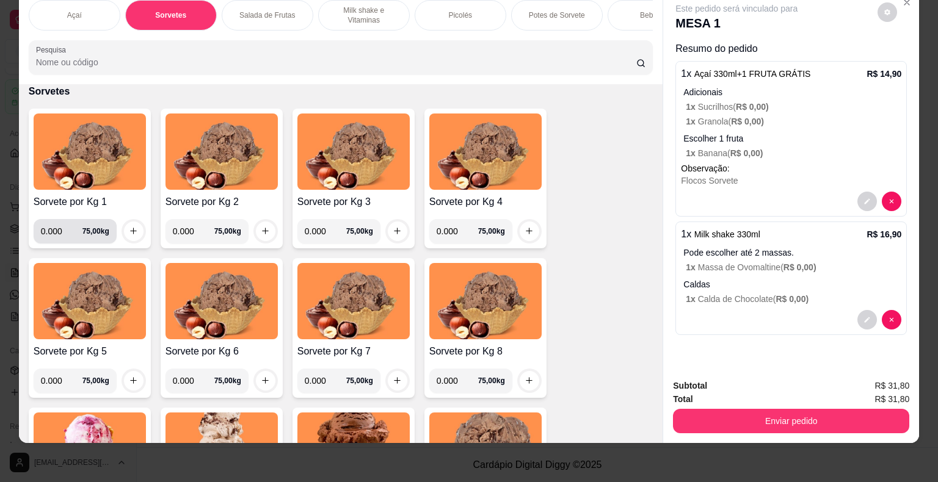
click at [55, 233] on input "0.000" at bounding box center [62, 231] width 42 height 24
type input "0.242"
click at [129, 230] on icon "increase-product-quantity" at bounding box center [133, 231] width 9 height 9
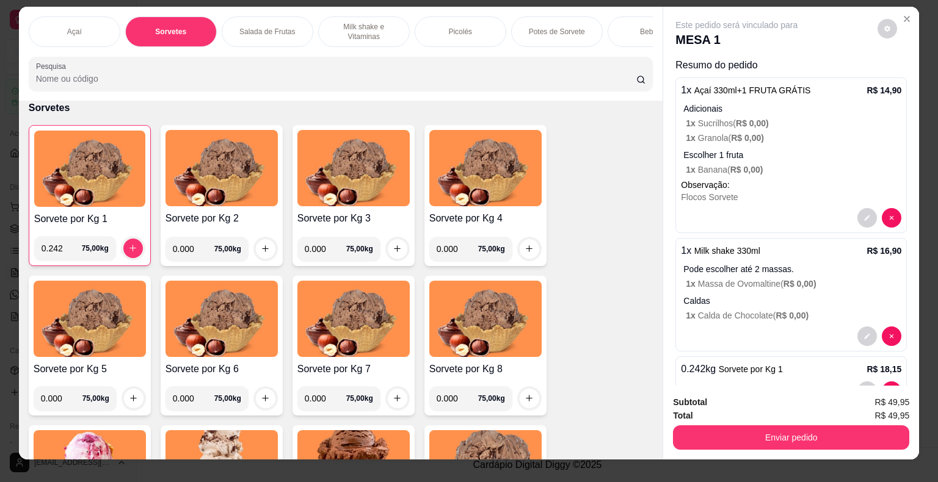
scroll to position [0, 0]
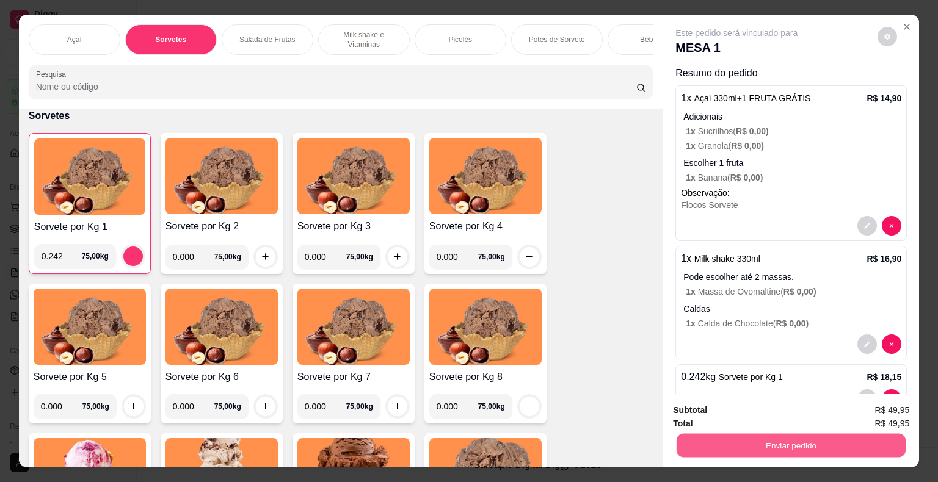
click at [757, 438] on button "Enviar pedido" at bounding box center [791, 446] width 229 height 24
click at [893, 410] on button "Enviar pedido" at bounding box center [877, 411] width 67 height 23
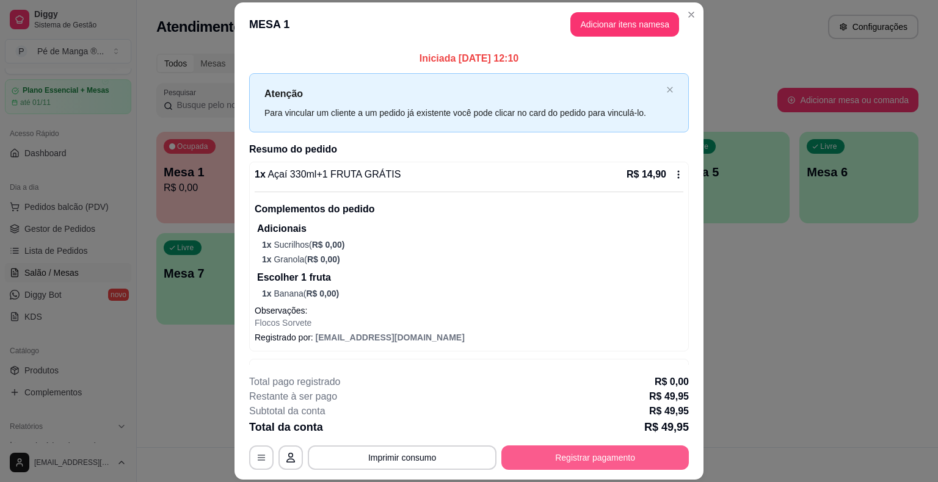
click at [550, 463] on button "Registrar pagamento" at bounding box center [594, 458] width 187 height 24
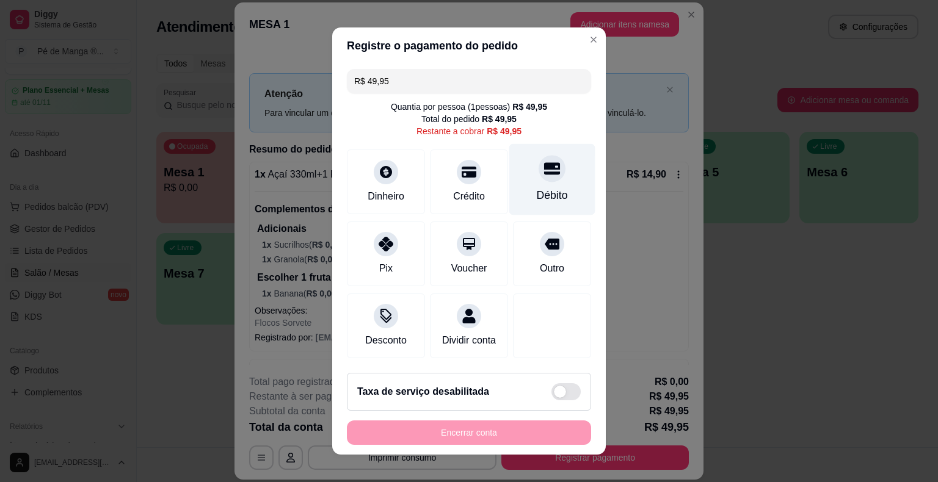
click at [542, 183] on div "Débito" at bounding box center [552, 179] width 86 height 71
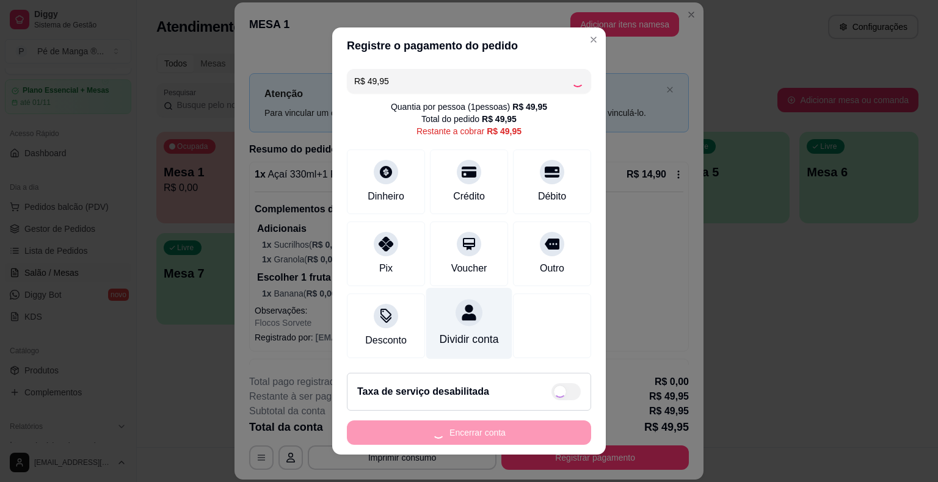
type input "R$ 0,00"
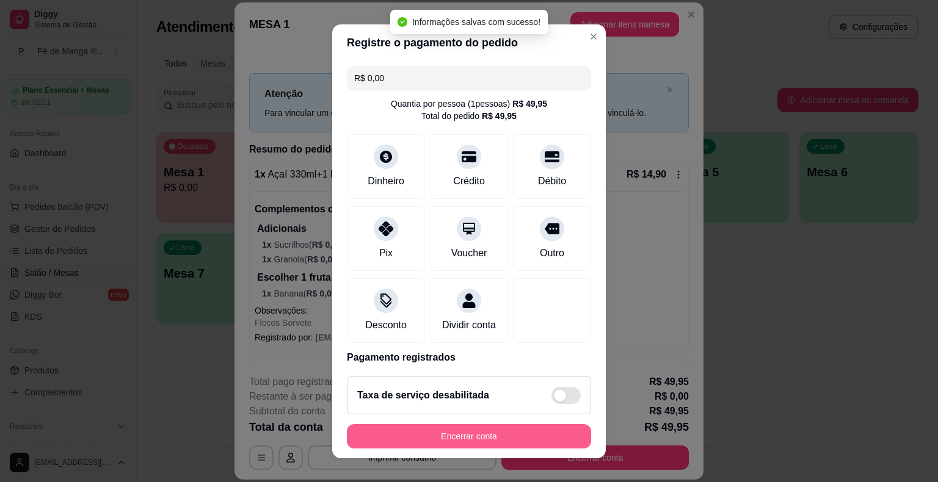
click at [477, 440] on button "Encerrar conta" at bounding box center [469, 436] width 244 height 24
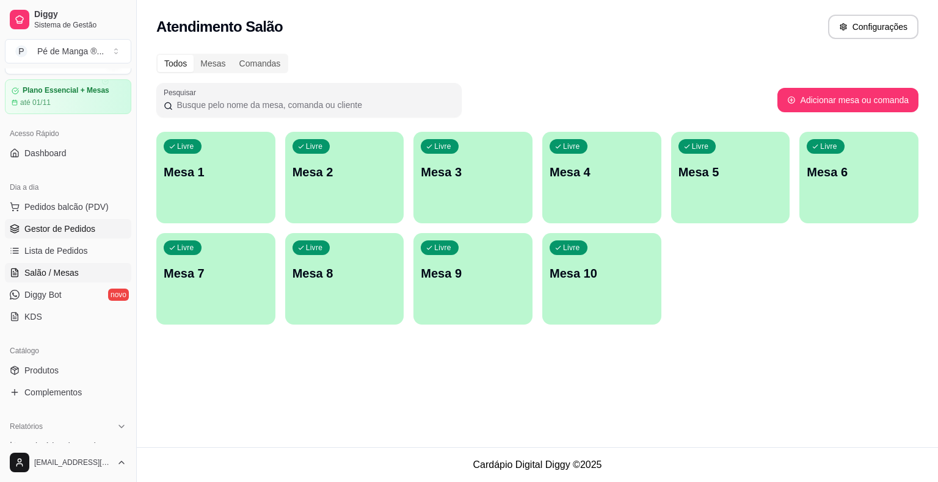
click at [56, 229] on span "Gestor de Pedidos" at bounding box center [59, 229] width 71 height 12
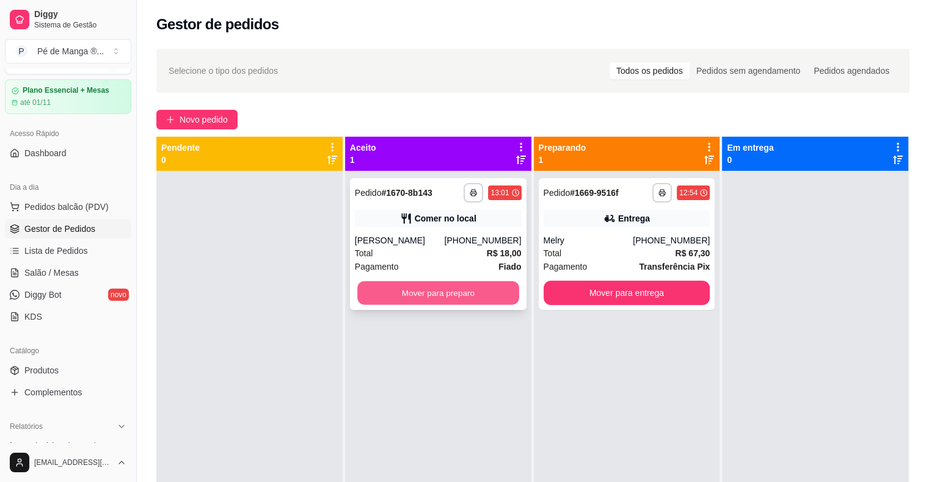
click at [469, 295] on button "Mover para preparo" at bounding box center [438, 293] width 162 height 24
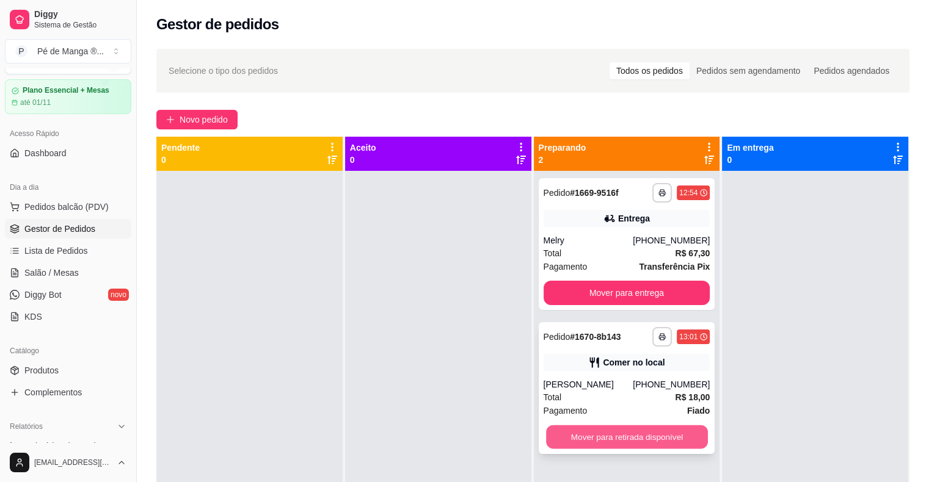
click at [660, 438] on button "Mover para retirada disponível" at bounding box center [627, 438] width 162 height 24
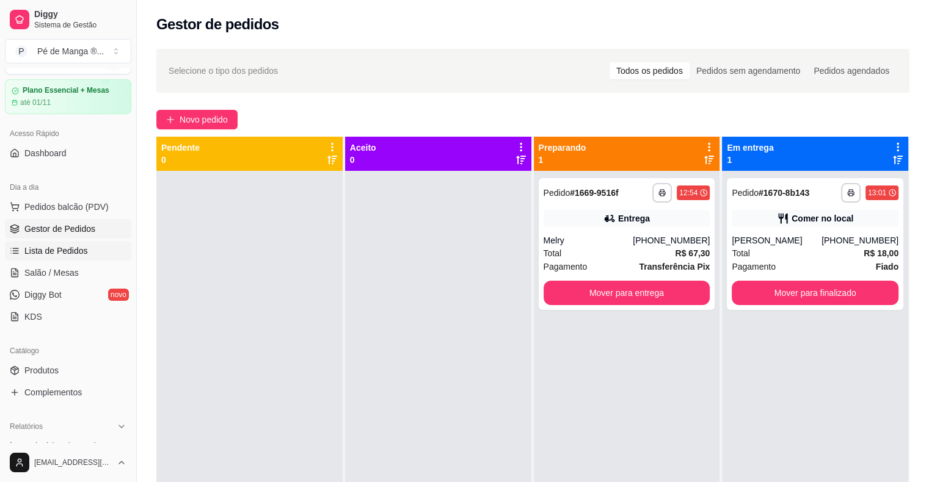
click at [84, 252] on span "Lista de Pedidos" at bounding box center [56, 251] width 64 height 12
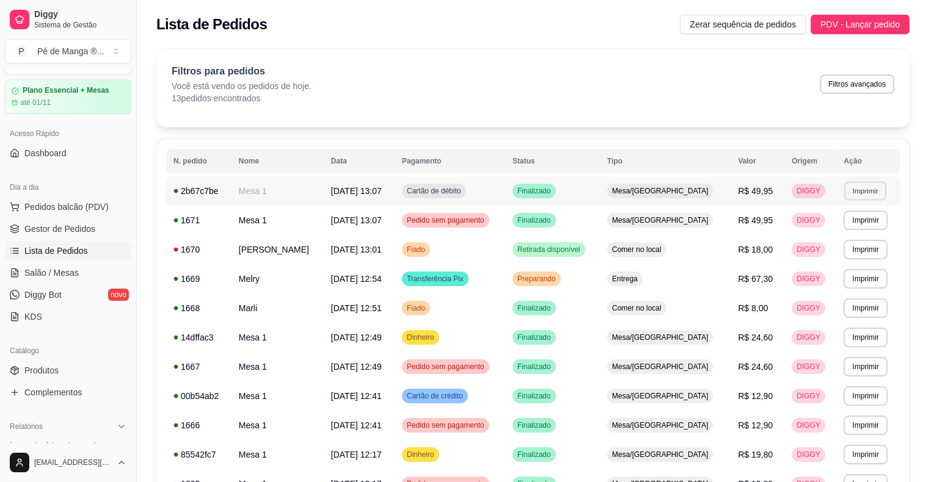
click at [853, 194] on button "Imprimir" at bounding box center [865, 190] width 42 height 19
click at [851, 230] on button "IMPRESSORA" at bounding box center [835, 233] width 85 height 19
click at [83, 233] on span "Gestor de Pedidos" at bounding box center [59, 229] width 71 height 12
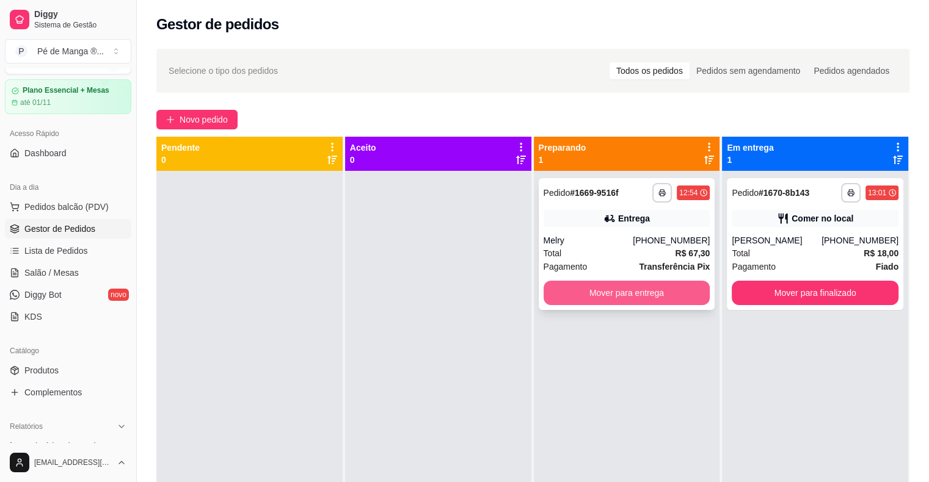
click at [659, 292] on button "Mover para entrega" at bounding box center [626, 293] width 167 height 24
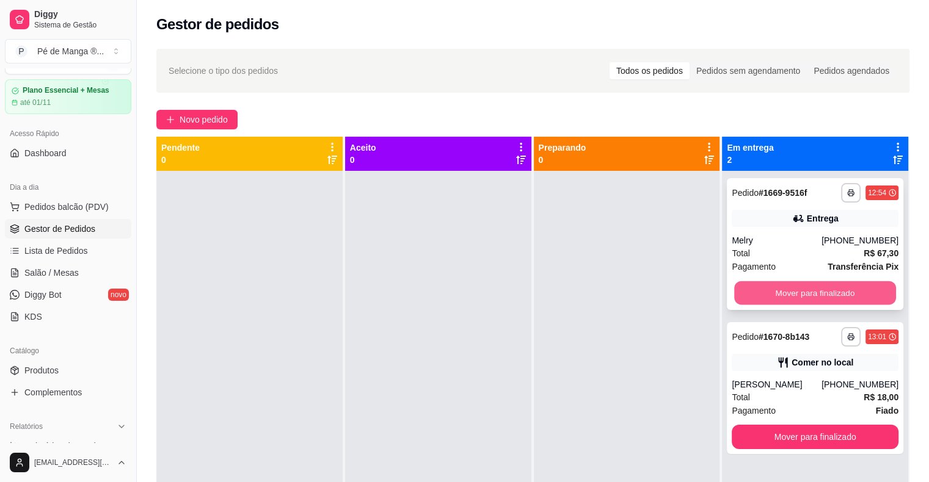
click at [793, 297] on button "Mover para finalizado" at bounding box center [815, 293] width 162 height 24
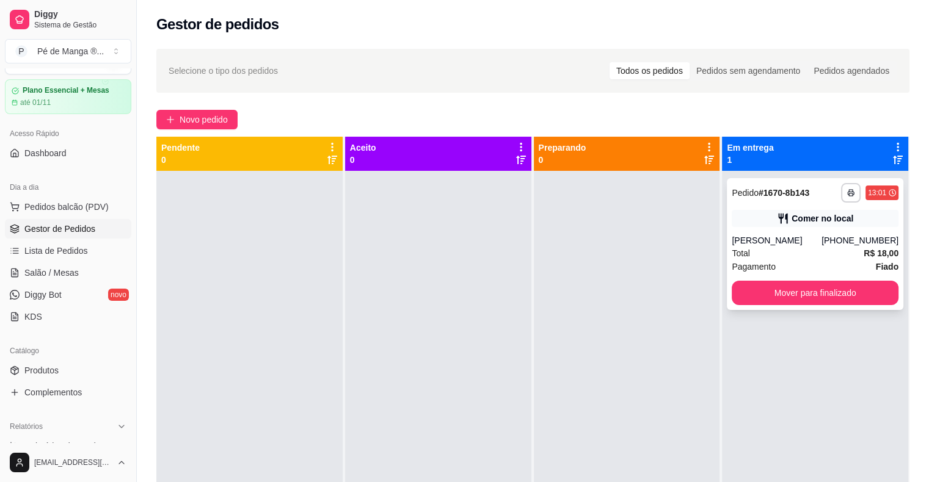
click at [799, 297] on button "Mover para finalizado" at bounding box center [815, 293] width 167 height 24
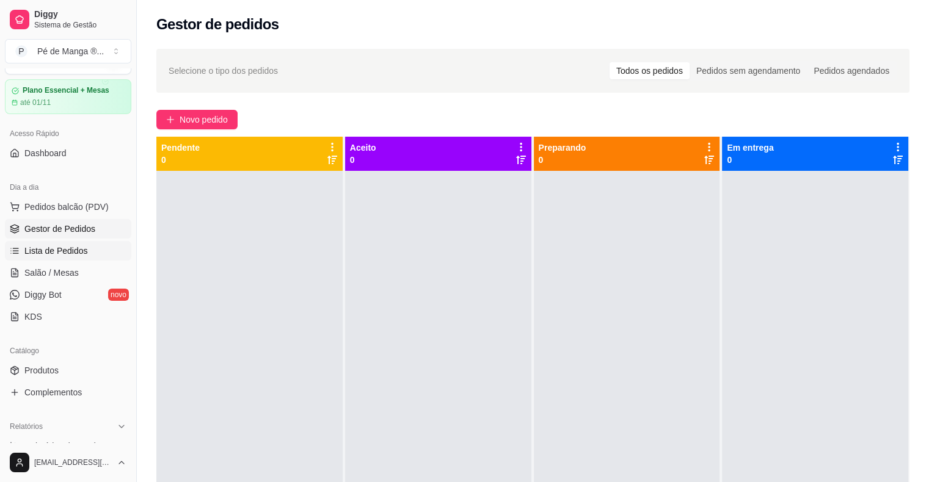
click at [52, 247] on span "Lista de Pedidos" at bounding box center [56, 251] width 64 height 12
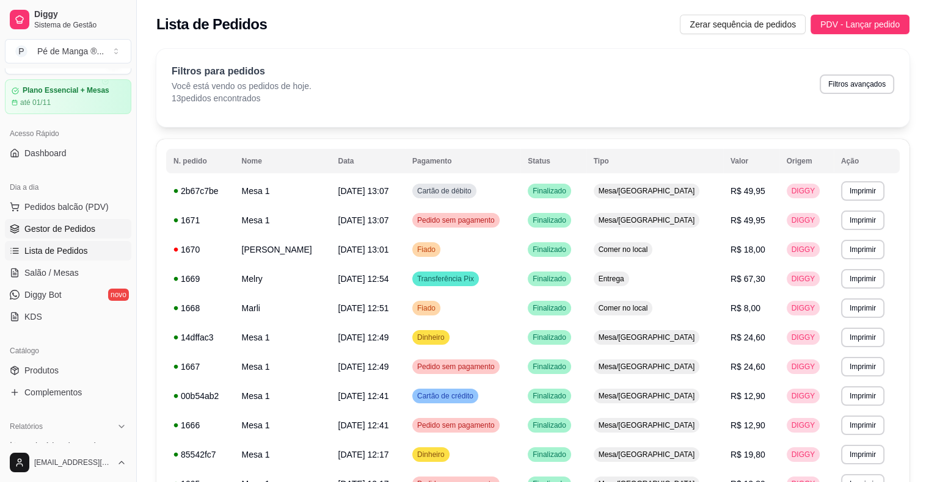
click at [95, 228] on link "Gestor de Pedidos" at bounding box center [68, 229] width 126 height 20
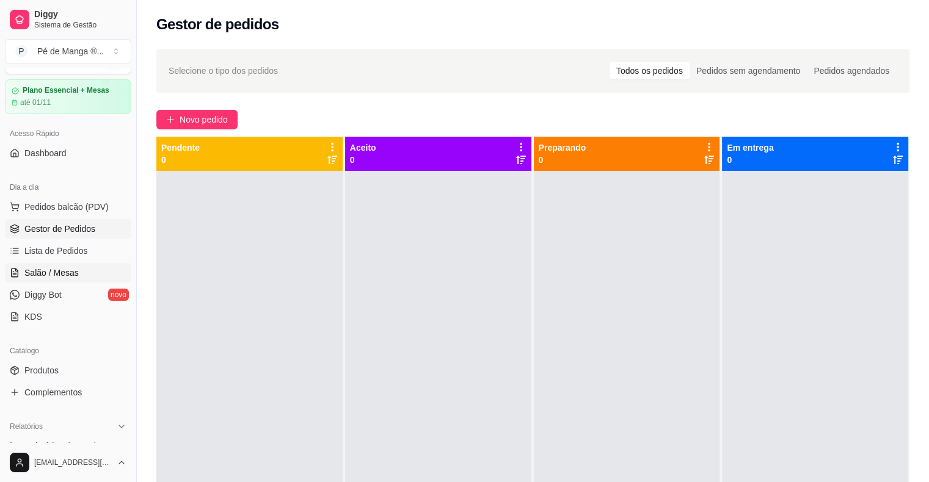
click at [73, 264] on link "Salão / Mesas" at bounding box center [68, 273] width 126 height 20
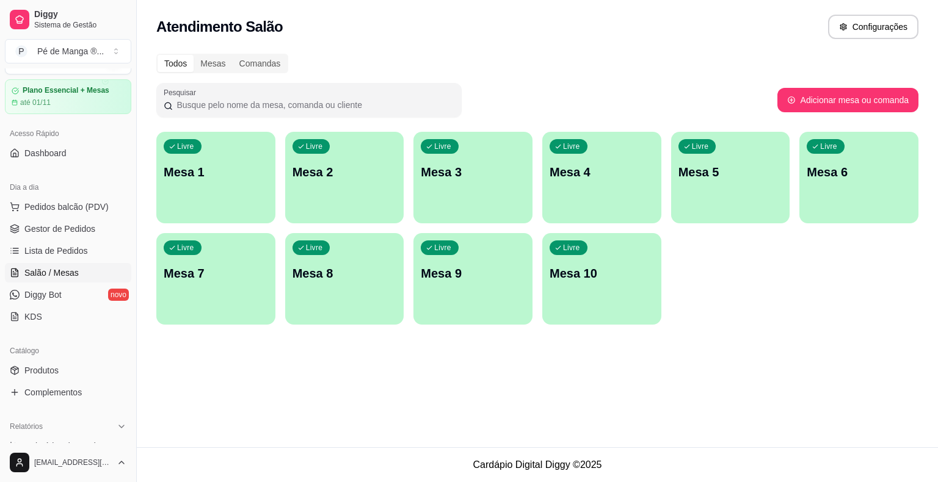
click at [216, 153] on div "Livre Mesa 1" at bounding box center [215, 170] width 119 height 77
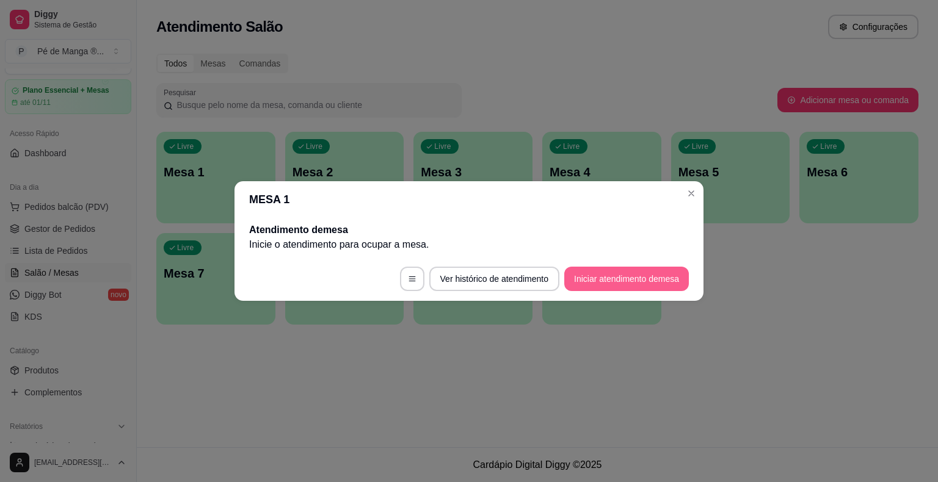
click at [596, 277] on button "Iniciar atendimento de mesa" at bounding box center [626, 279] width 125 height 24
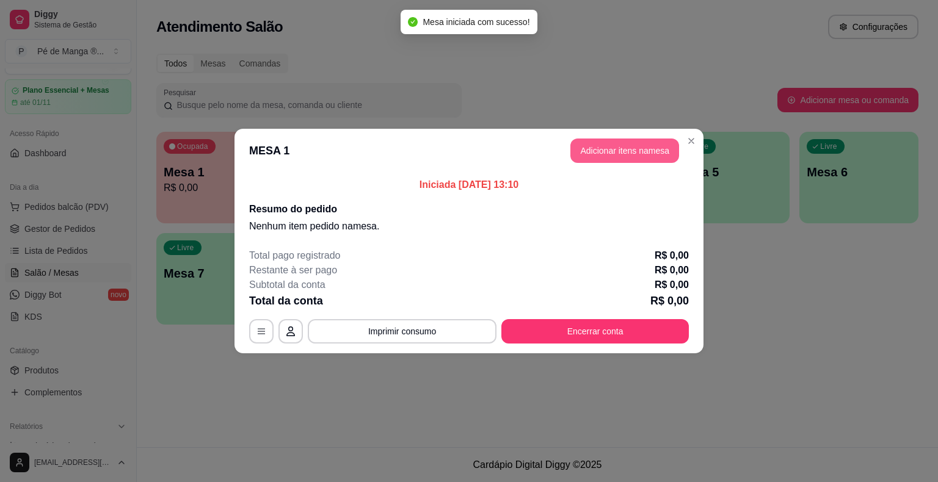
click at [620, 153] on button "Adicionar itens na mesa" at bounding box center [624, 151] width 109 height 24
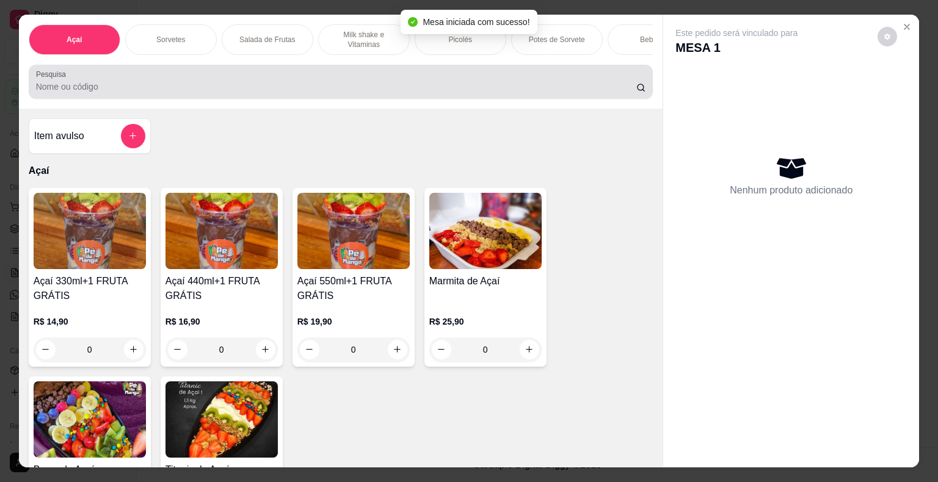
click at [322, 85] on div at bounding box center [341, 82] width 610 height 24
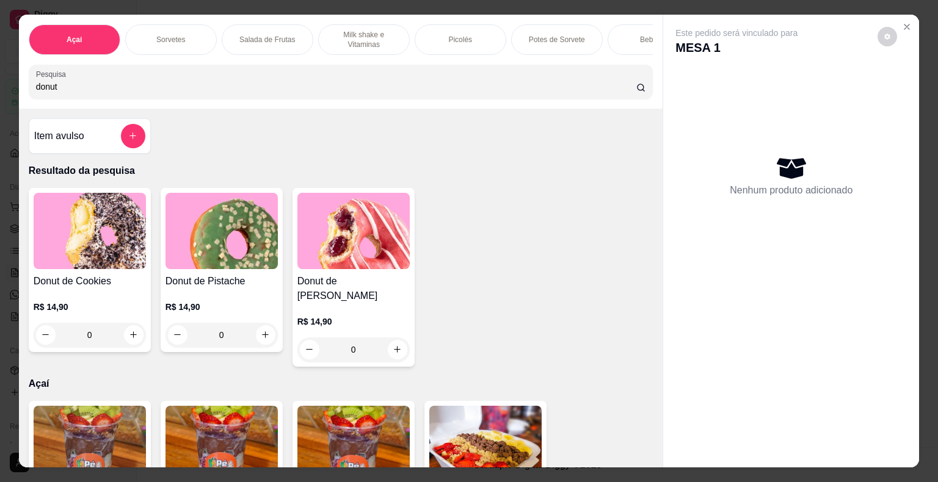
type input "donut"
click at [325, 267] on img at bounding box center [353, 231] width 112 height 76
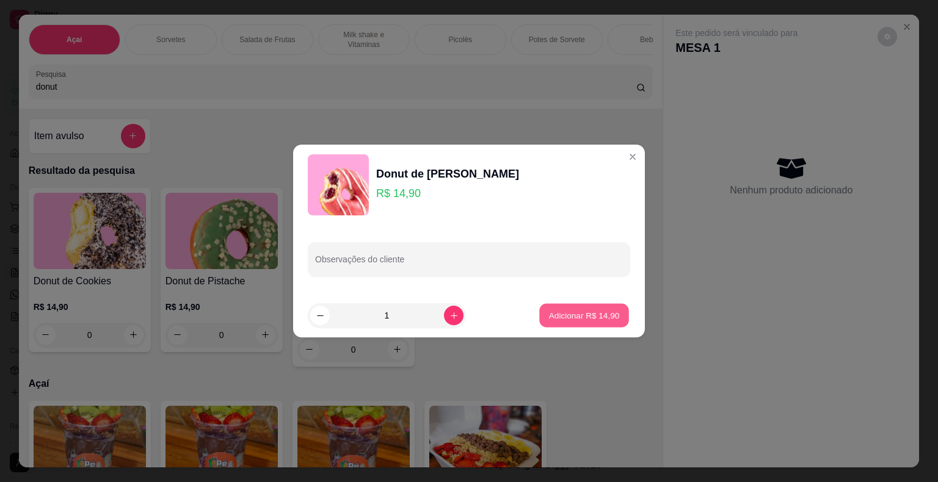
click at [594, 314] on p "Adicionar R$ 14,90" at bounding box center [584, 316] width 71 height 12
type input "1"
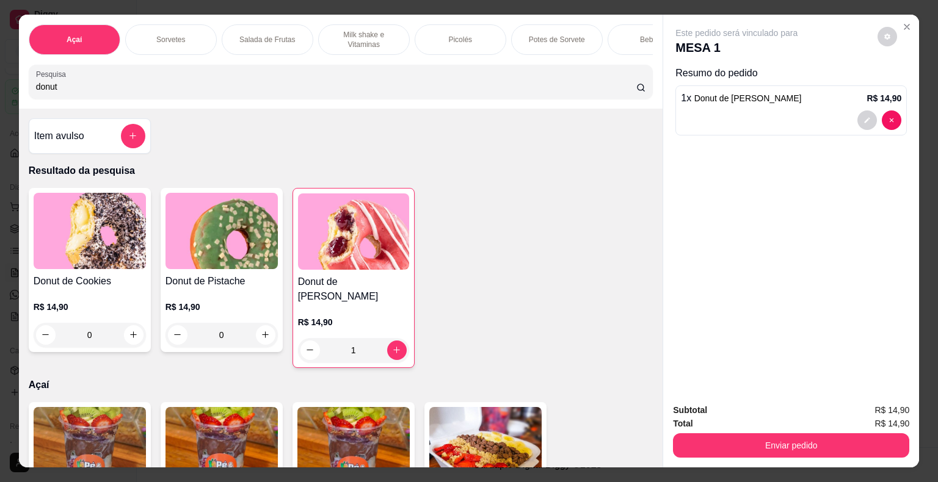
click at [191, 43] on div "Sorvetes" at bounding box center [171, 39] width 92 height 31
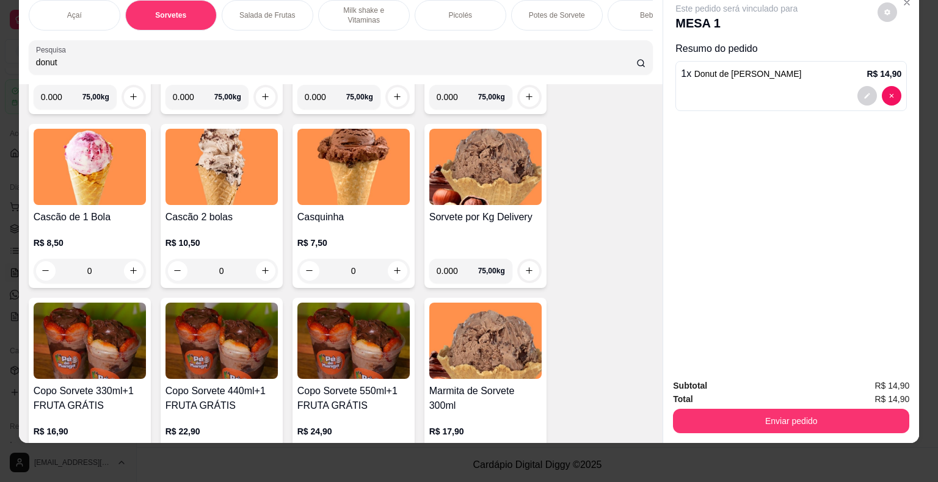
scroll to position [961, 0]
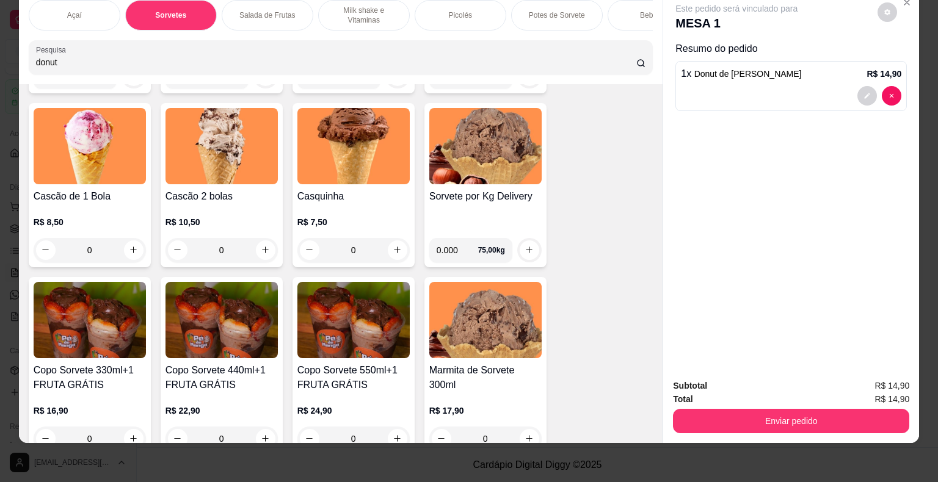
click at [452, 250] on input "0.000" at bounding box center [458, 250] width 42 height 24
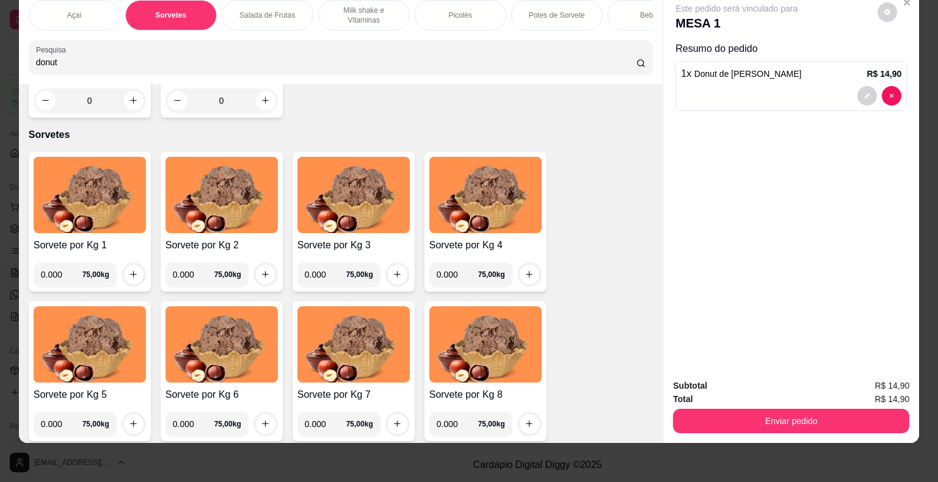
scroll to position [595, 0]
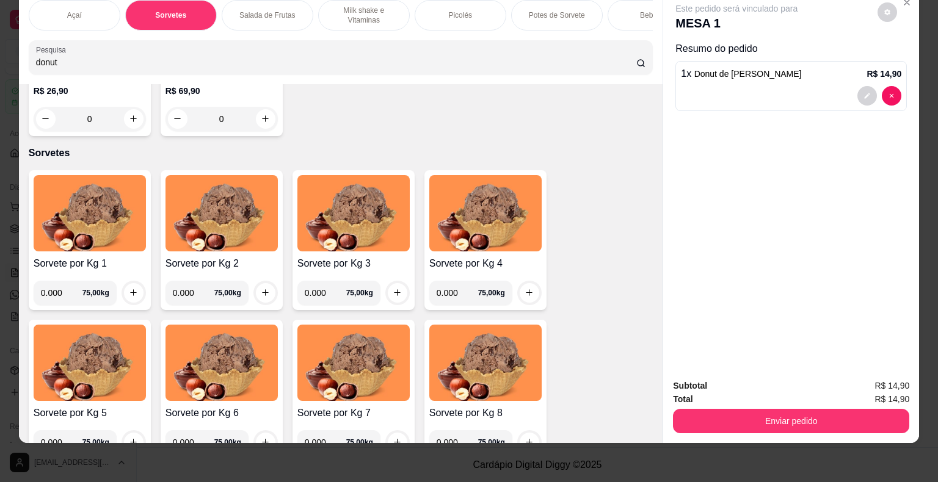
click at [59, 288] on input "0.000" at bounding box center [62, 293] width 42 height 24
type input "0.180"
click at [129, 290] on icon "increase-product-quantity" at bounding box center [133, 292] width 9 height 9
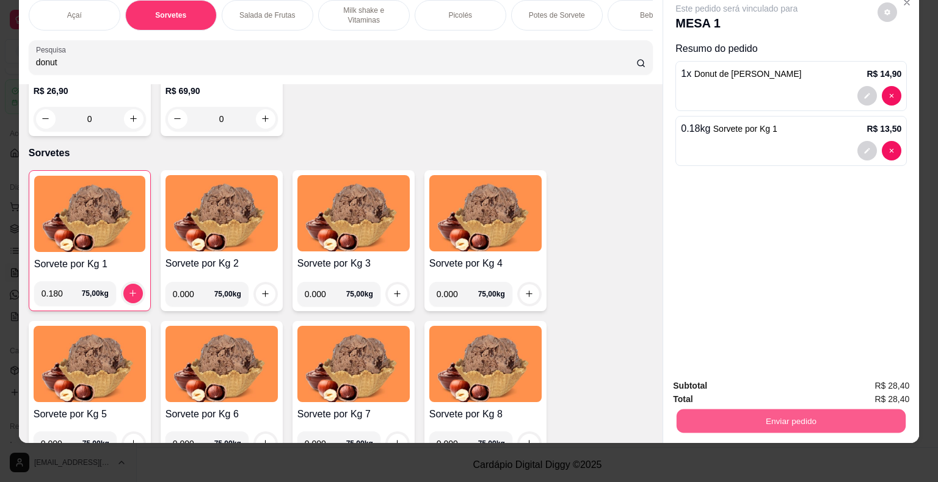
click at [756, 417] on button "Enviar pedido" at bounding box center [791, 422] width 229 height 24
click at [868, 378] on button "Enviar pedido" at bounding box center [877, 382] width 69 height 23
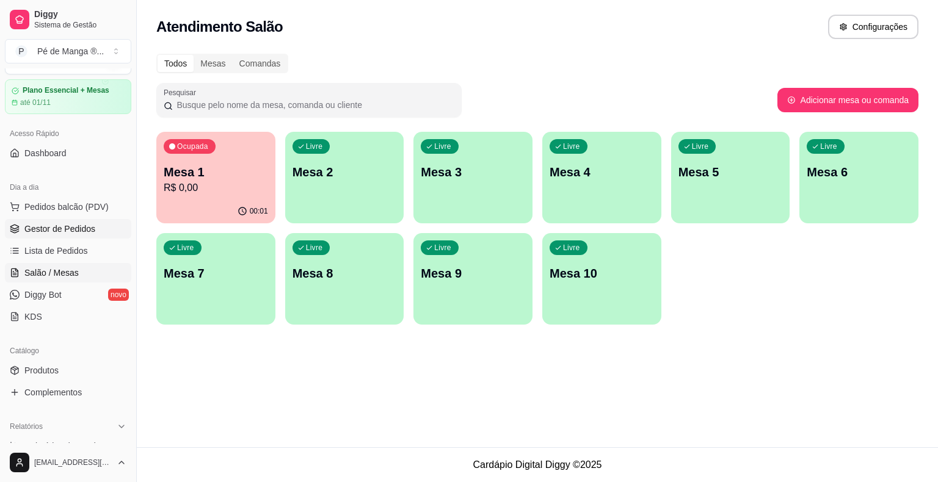
click at [54, 228] on span "Gestor de Pedidos" at bounding box center [59, 229] width 71 height 12
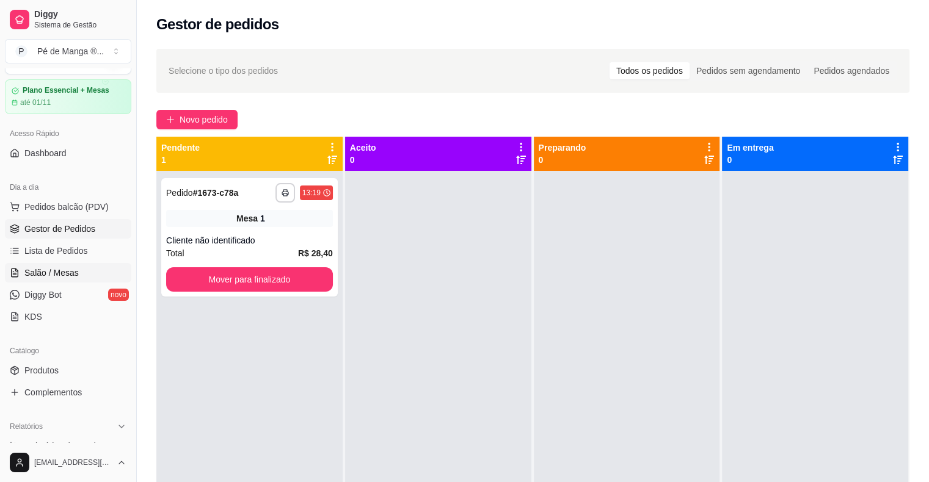
click at [44, 275] on span "Salão / Mesas" at bounding box center [51, 273] width 54 height 12
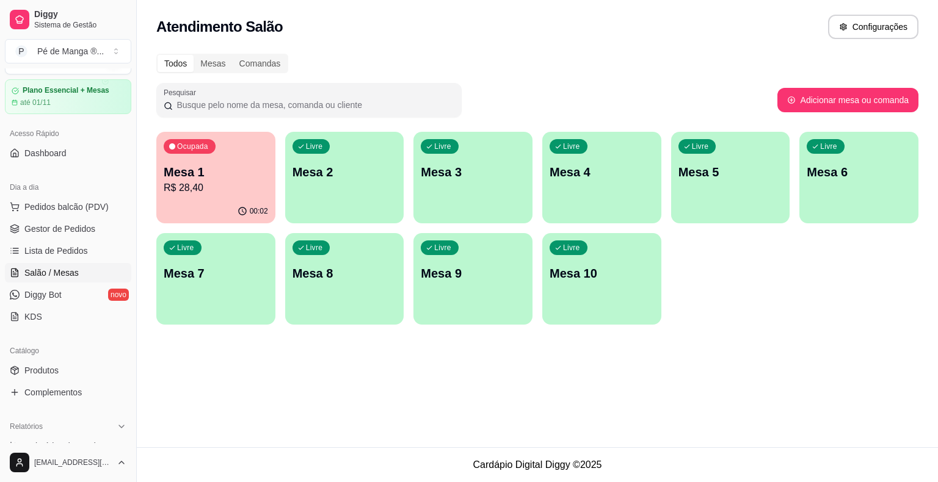
click at [212, 195] on div "Ocupada Mesa 1 R$ 28,40" at bounding box center [215, 166] width 119 height 68
click at [60, 226] on span "Gestor de Pedidos" at bounding box center [59, 229] width 71 height 12
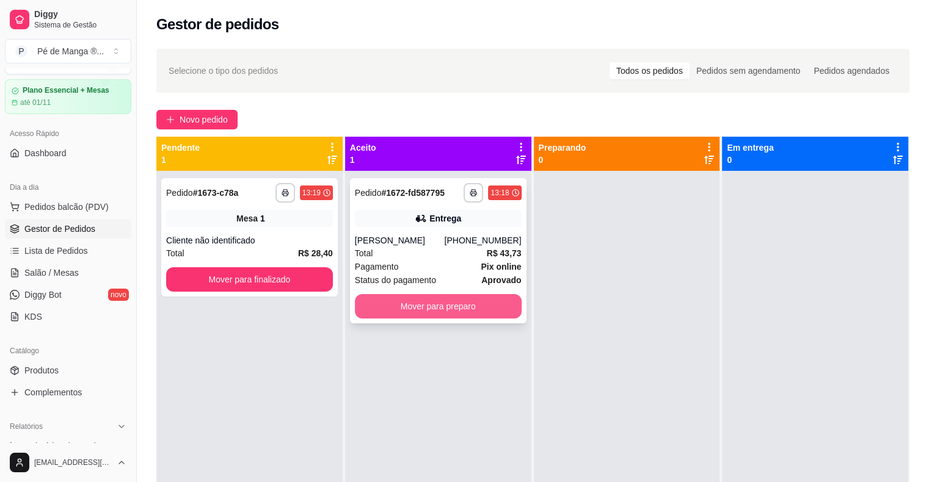
click at [437, 302] on button "Mover para preparo" at bounding box center [438, 306] width 167 height 24
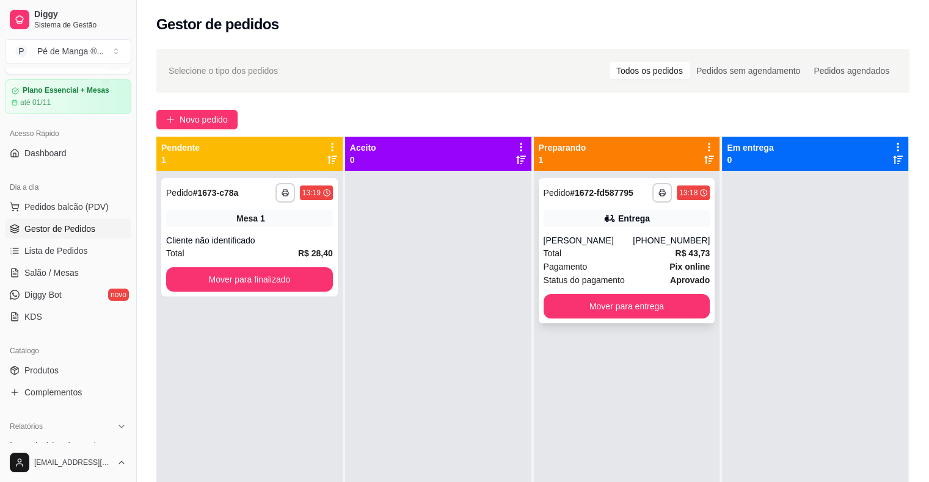
drag, startPoint x: 574, startPoint y: 250, endPoint x: 568, endPoint y: 256, distance: 8.2
click at [568, 256] on div "Total R$ 43,73" at bounding box center [626, 253] width 167 height 13
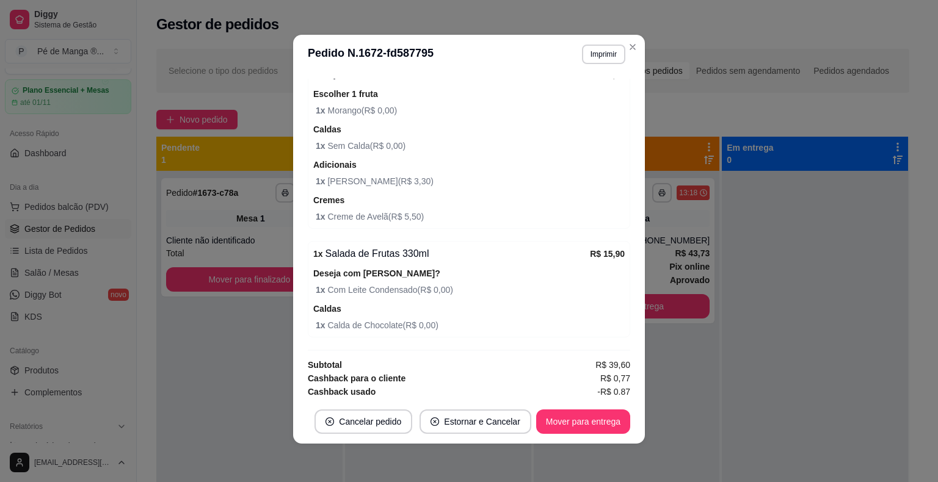
scroll to position [2, 0]
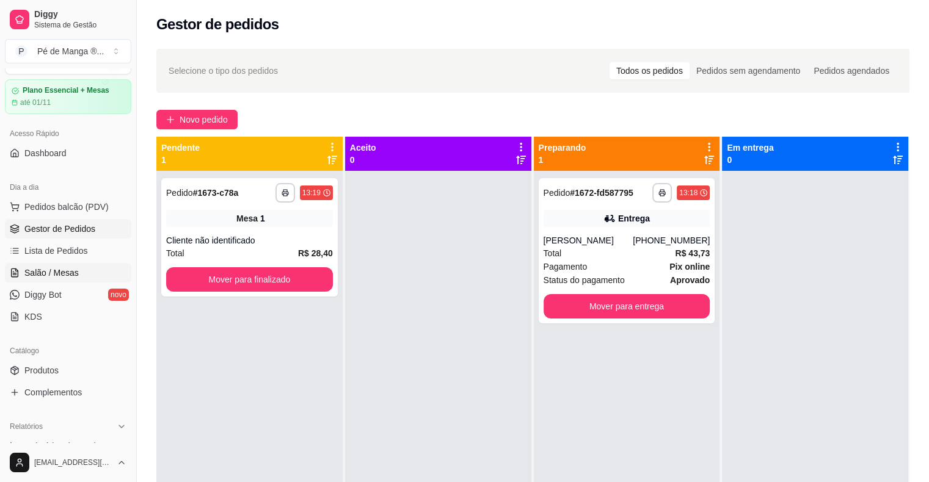
click at [84, 263] on link "Salão / Mesas" at bounding box center [68, 273] width 126 height 20
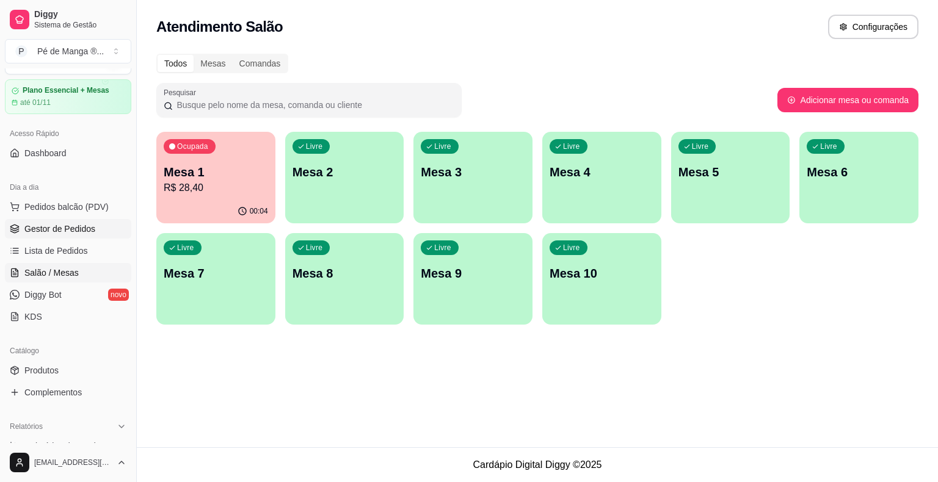
click at [73, 225] on span "Gestor de Pedidos" at bounding box center [59, 229] width 71 height 12
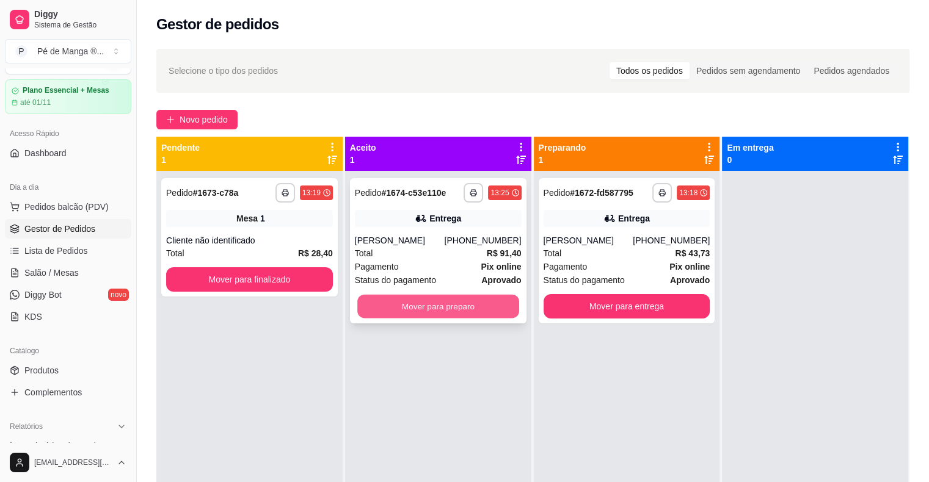
click at [425, 309] on button "Mover para preparo" at bounding box center [438, 307] width 162 height 24
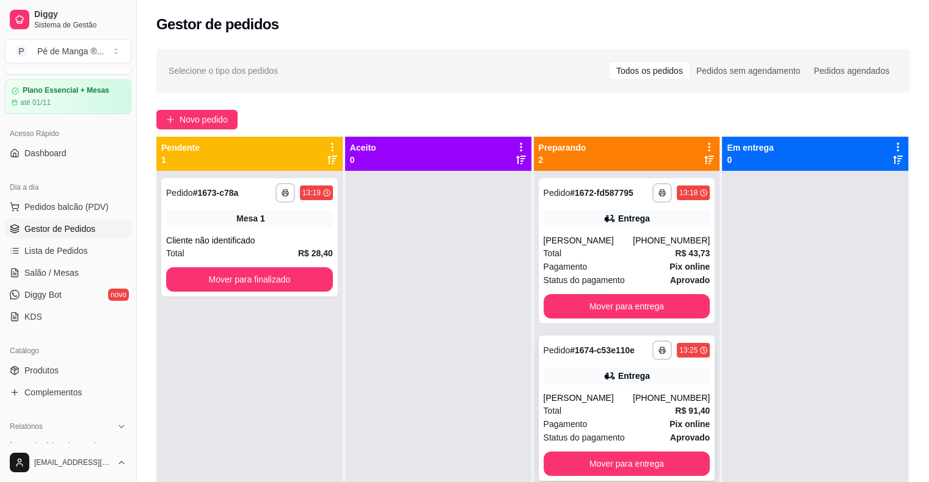
click at [611, 394] on div "[PERSON_NAME]" at bounding box center [588, 398] width 90 height 12
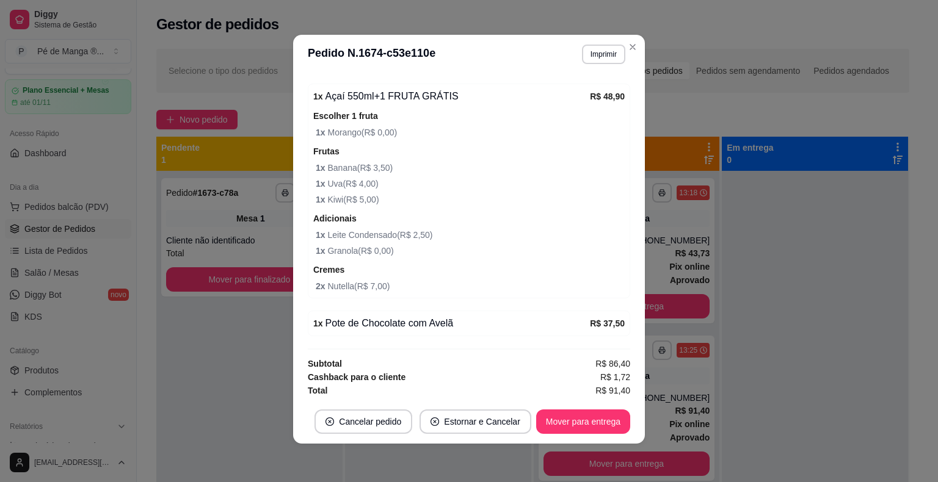
scroll to position [2, 0]
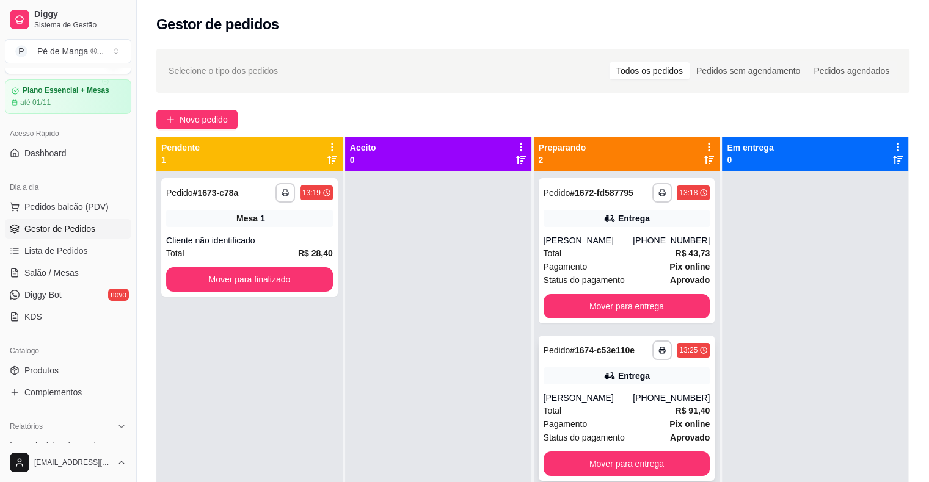
click at [637, 418] on div "Pagamento Pix online" at bounding box center [626, 424] width 167 height 13
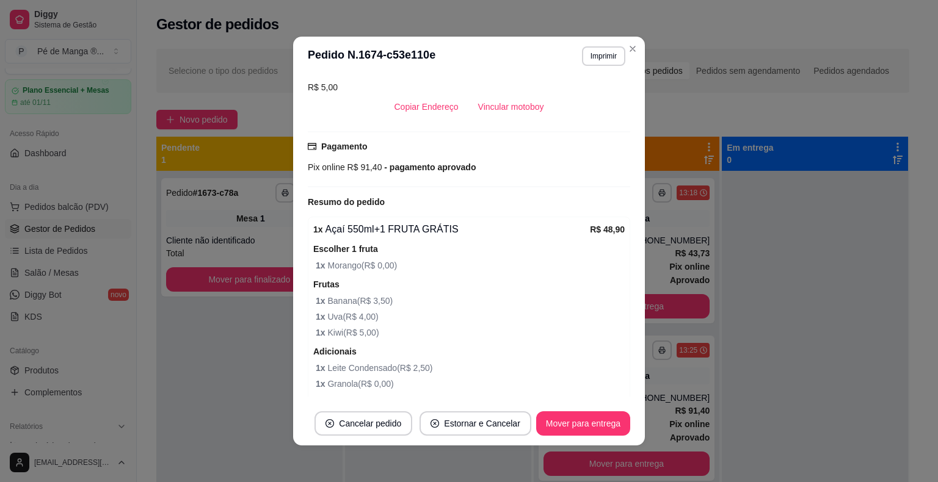
scroll to position [228, 0]
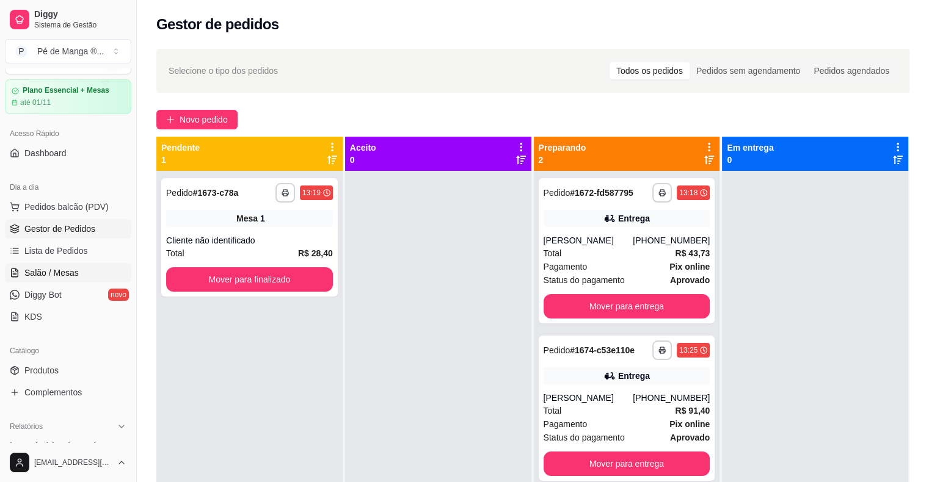
click at [39, 270] on span "Salão / Mesas" at bounding box center [51, 273] width 54 height 12
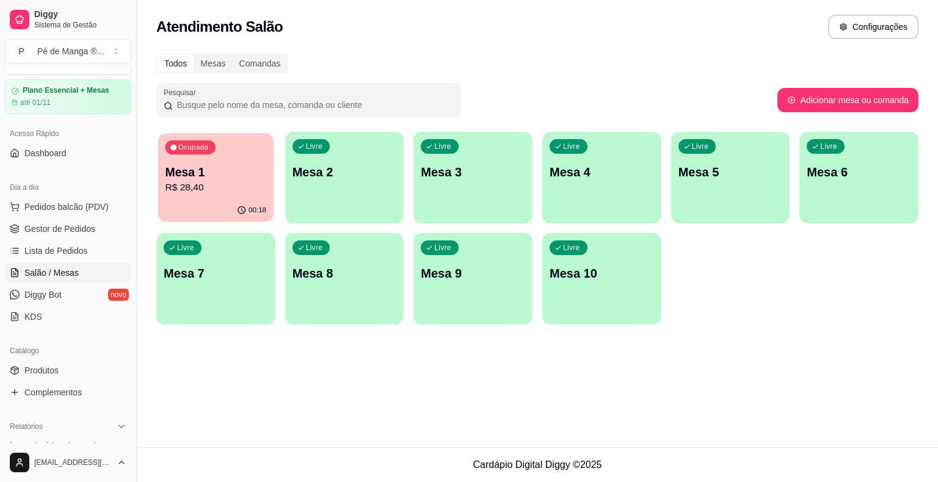
click at [217, 201] on div "00:18" at bounding box center [215, 210] width 115 height 23
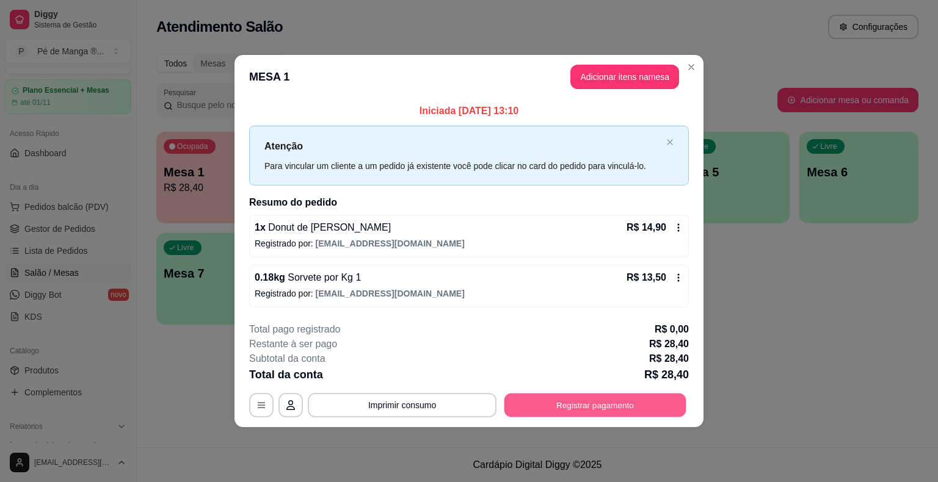
click at [625, 398] on button "Registrar pagamento" at bounding box center [595, 405] width 182 height 24
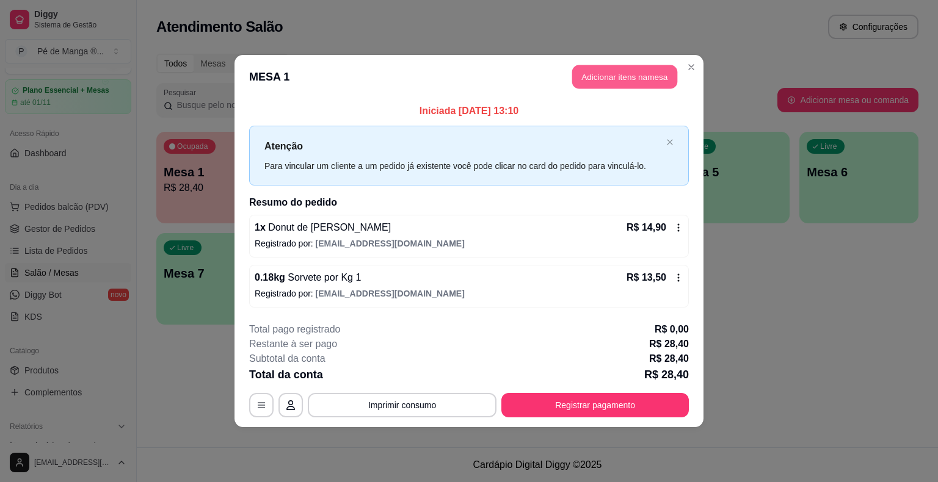
click at [639, 79] on button "Adicionar itens na mesa" at bounding box center [624, 77] width 105 height 24
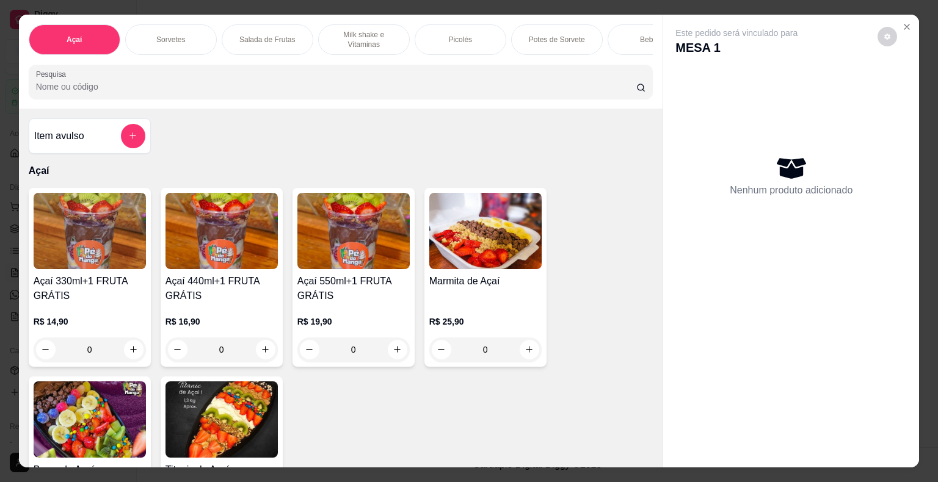
drag, startPoint x: 457, startPoint y: 35, endPoint x: 444, endPoint y: 49, distance: 19.9
click at [457, 35] on p "Picolés" at bounding box center [460, 40] width 24 height 10
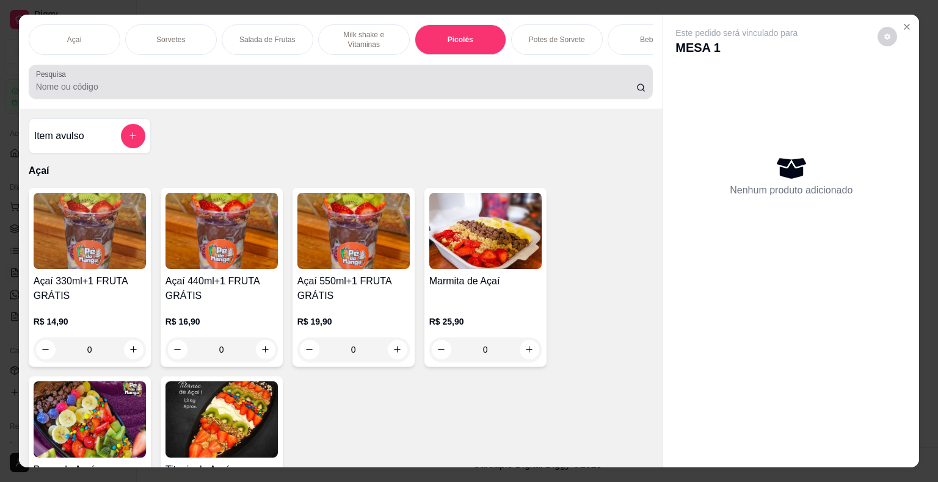
scroll to position [29, 0]
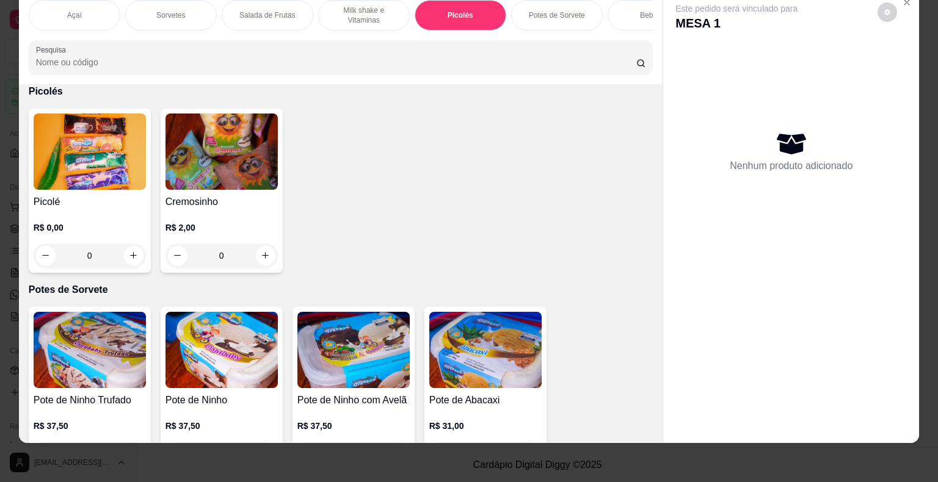
click at [130, 254] on div "0" at bounding box center [90, 256] width 112 height 24
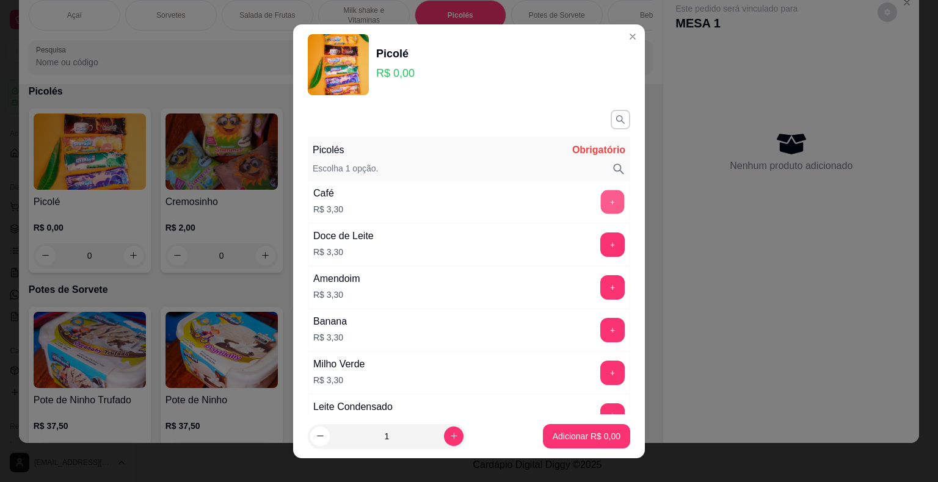
click at [601, 198] on button "+" at bounding box center [613, 202] width 24 height 24
click at [584, 438] on p "Adicionar R$ 9,90" at bounding box center [587, 436] width 68 height 12
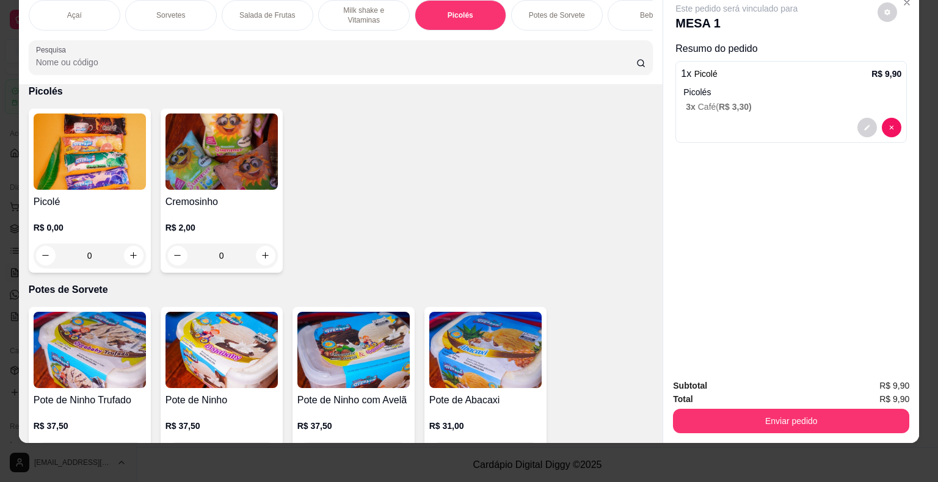
click at [717, 409] on button "Enviar pedido" at bounding box center [791, 421] width 236 height 24
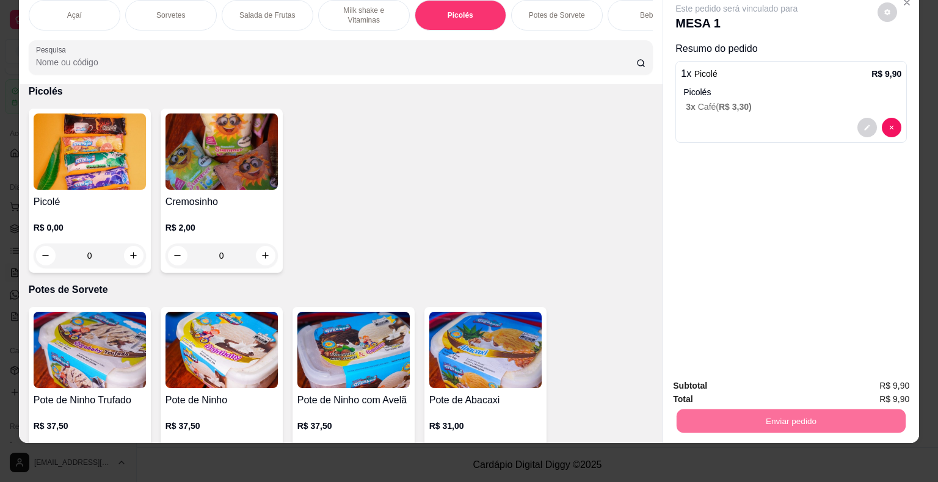
click at [879, 378] on button "Enviar pedido" at bounding box center [877, 382] width 69 height 23
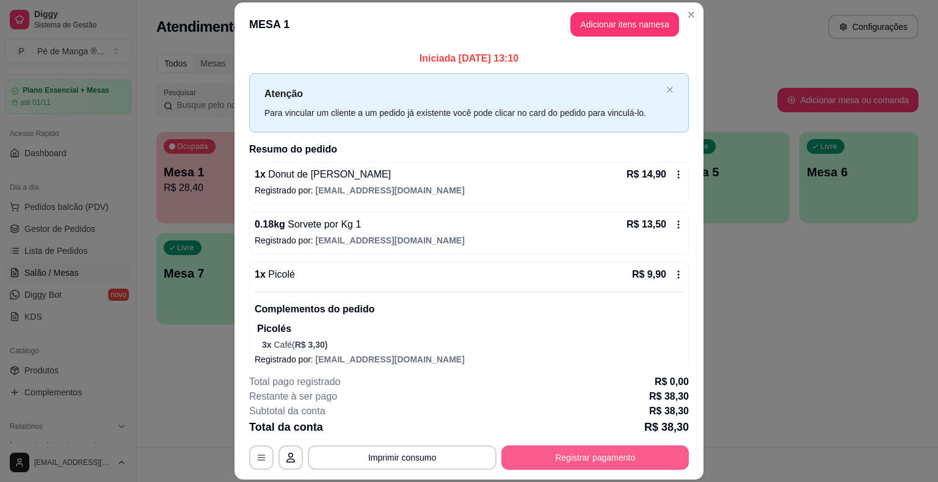
click at [618, 458] on button "Registrar pagamento" at bounding box center [594, 458] width 187 height 24
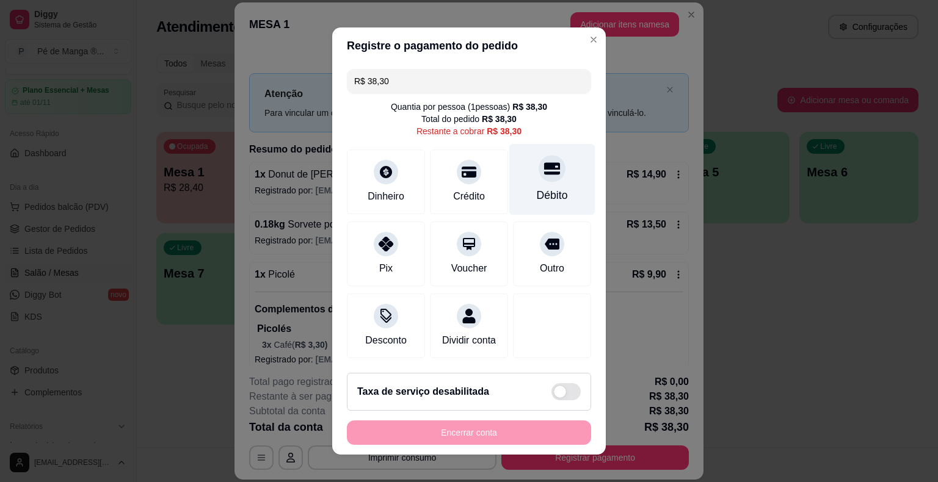
click at [551, 191] on div "Débito" at bounding box center [552, 195] width 31 height 16
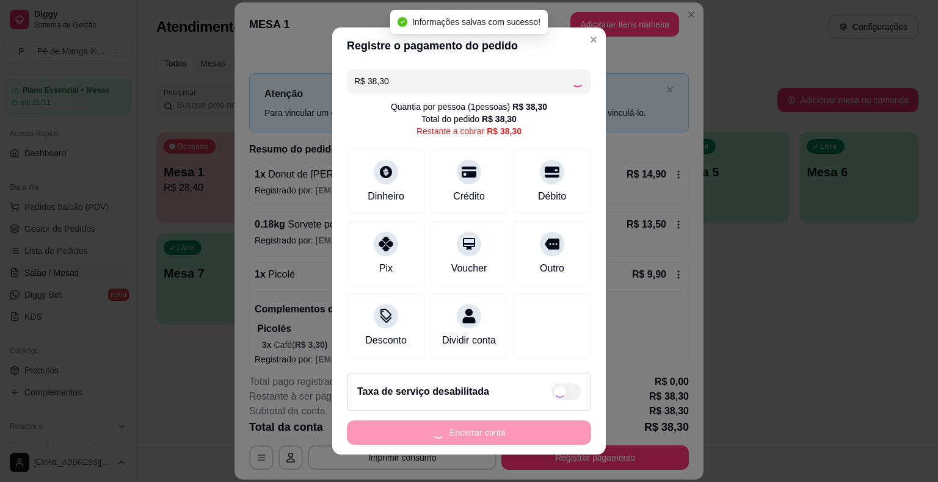
type input "R$ 0,00"
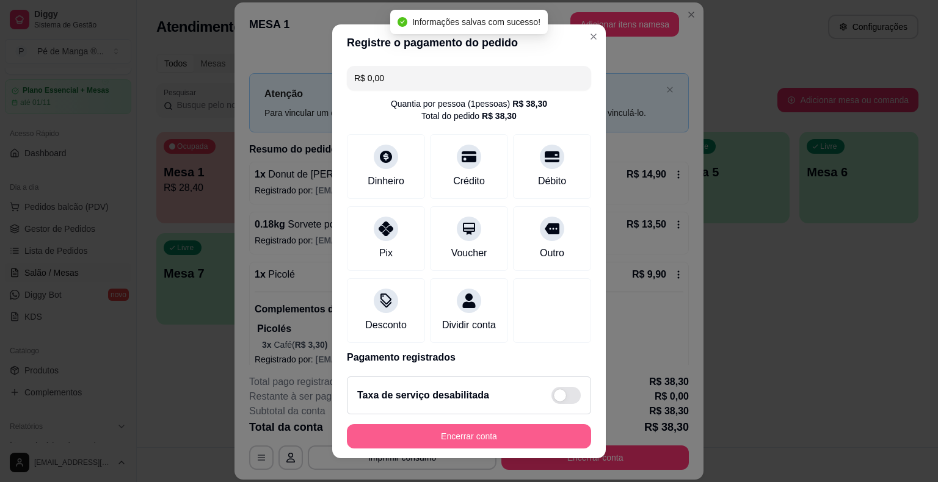
click at [457, 438] on button "Encerrar conta" at bounding box center [469, 436] width 244 height 24
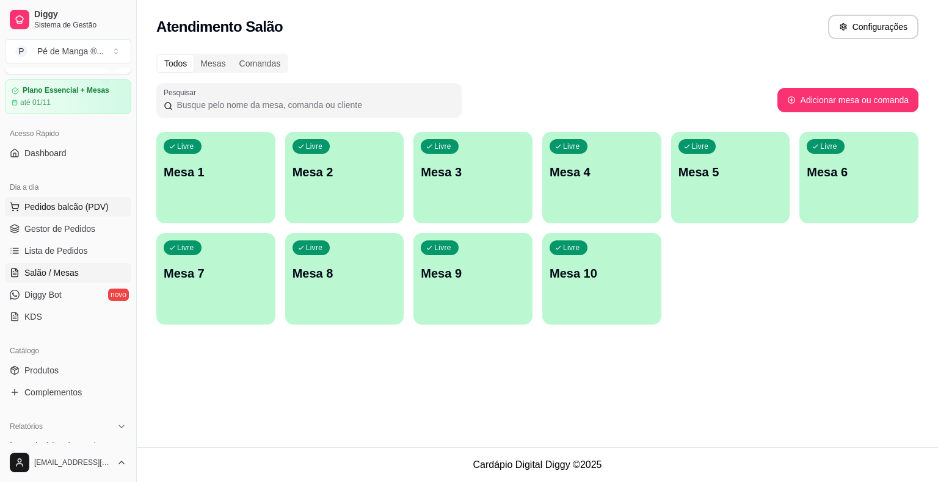
click at [73, 214] on button "Pedidos balcão (PDV)" at bounding box center [68, 207] width 126 height 20
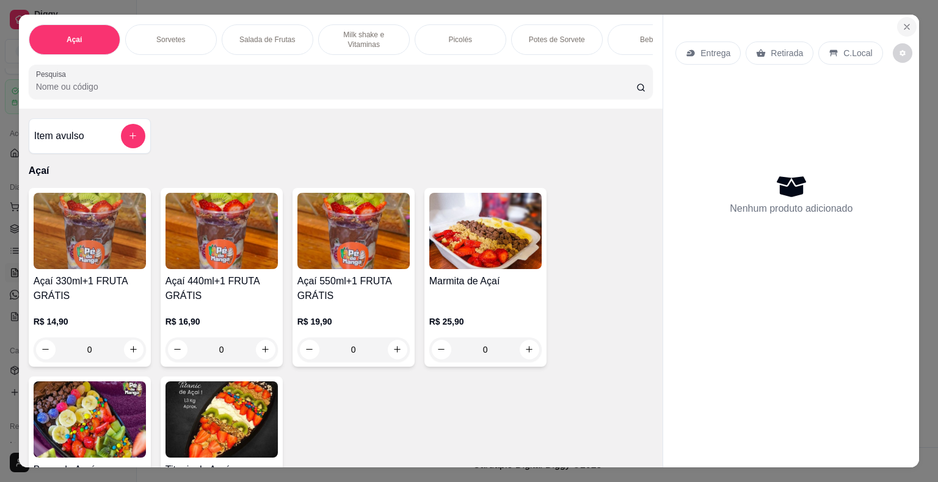
click at [898, 17] on button "Close" at bounding box center [907, 27] width 20 height 20
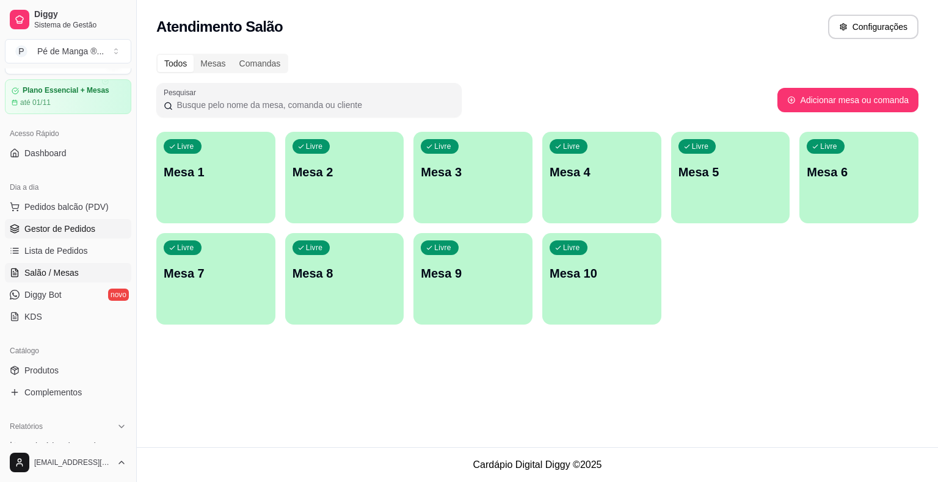
click at [100, 228] on link "Gestor de Pedidos" at bounding box center [68, 229] width 126 height 20
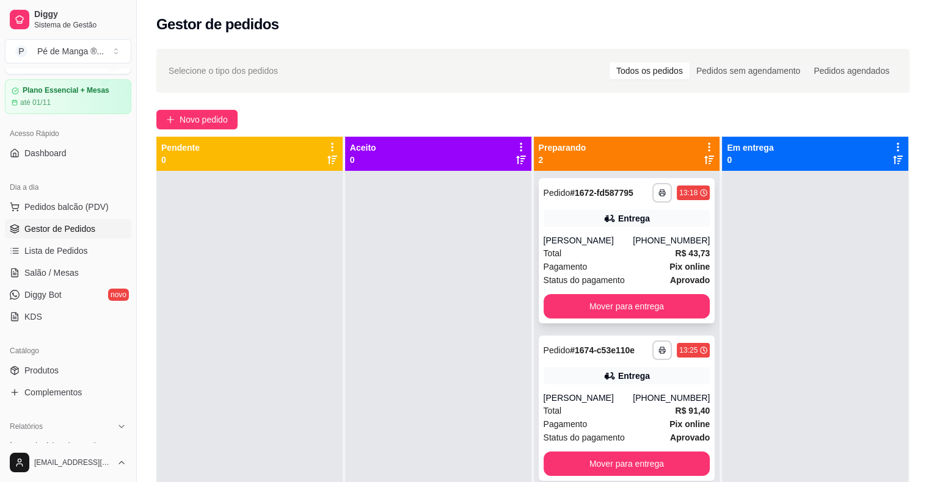
click at [618, 253] on div "Total R$ 43,73" at bounding box center [626, 253] width 167 height 13
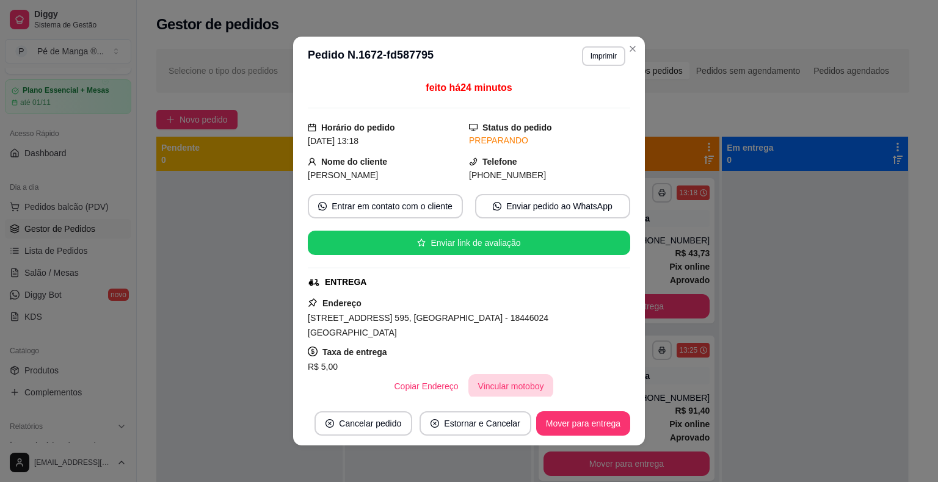
click at [503, 374] on button "Vincular motoboy" at bounding box center [510, 386] width 85 height 24
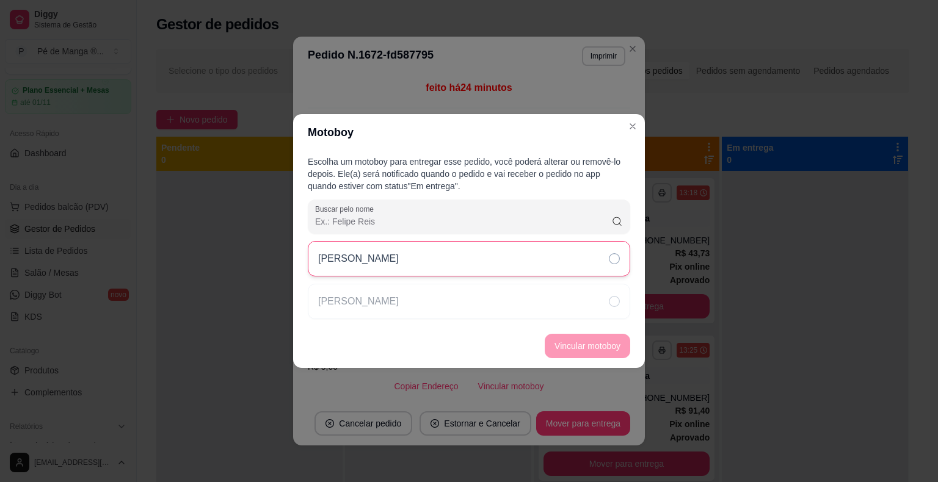
click at [553, 267] on div "[PERSON_NAME]" at bounding box center [469, 258] width 322 height 35
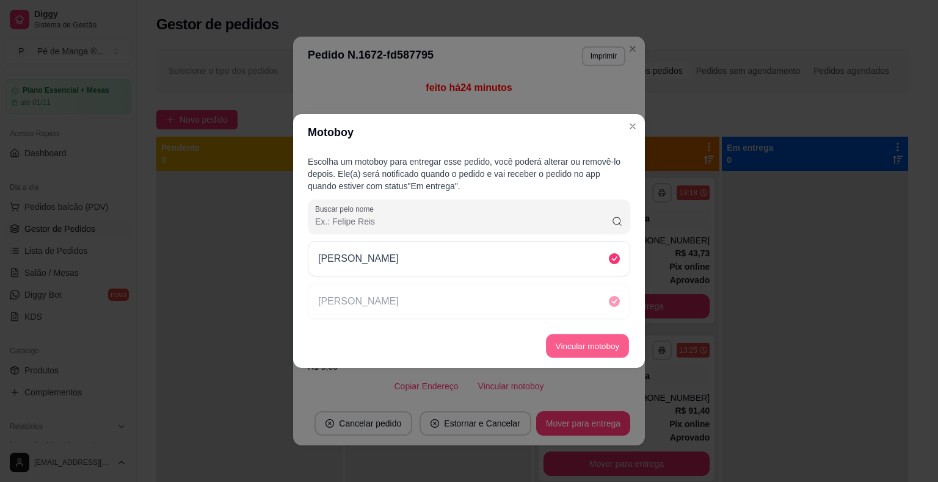
click at [577, 343] on button "Vincular motoboy" at bounding box center [587, 347] width 83 height 24
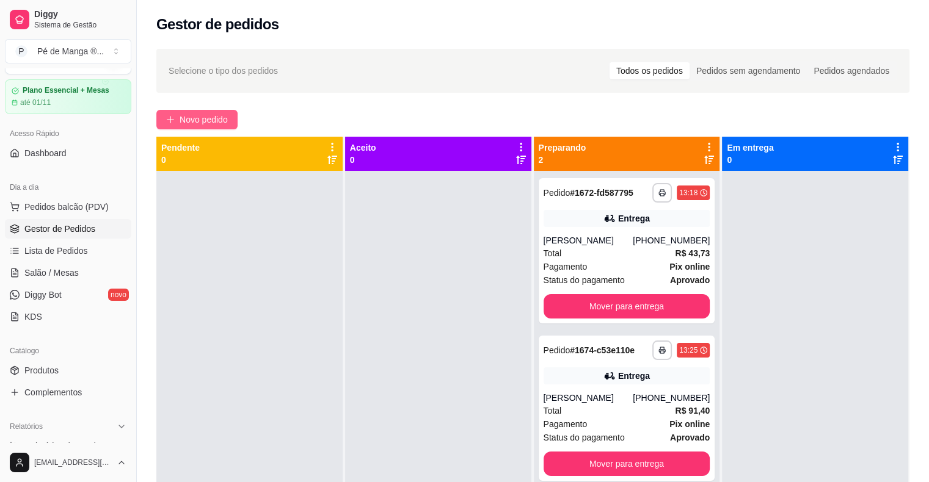
click at [216, 113] on button "Novo pedido" at bounding box center [196, 120] width 81 height 20
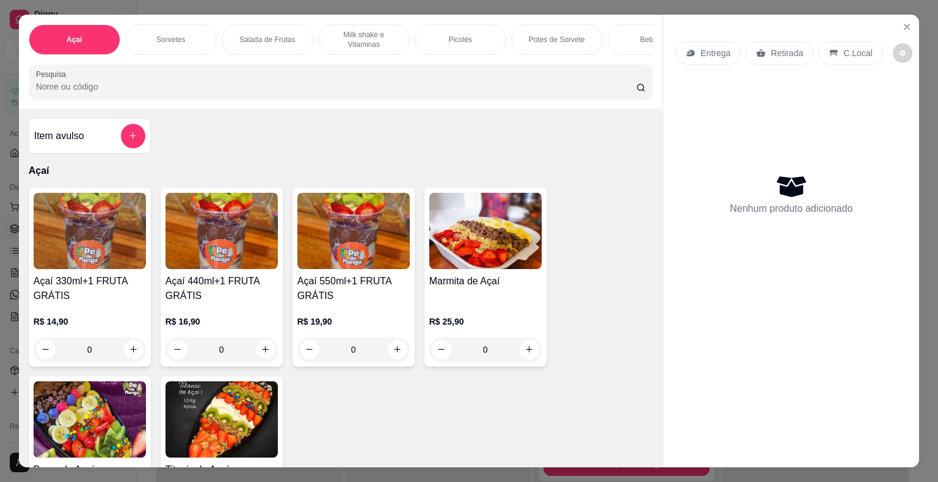
click at [256, 351] on div "0" at bounding box center [221, 350] width 112 height 24
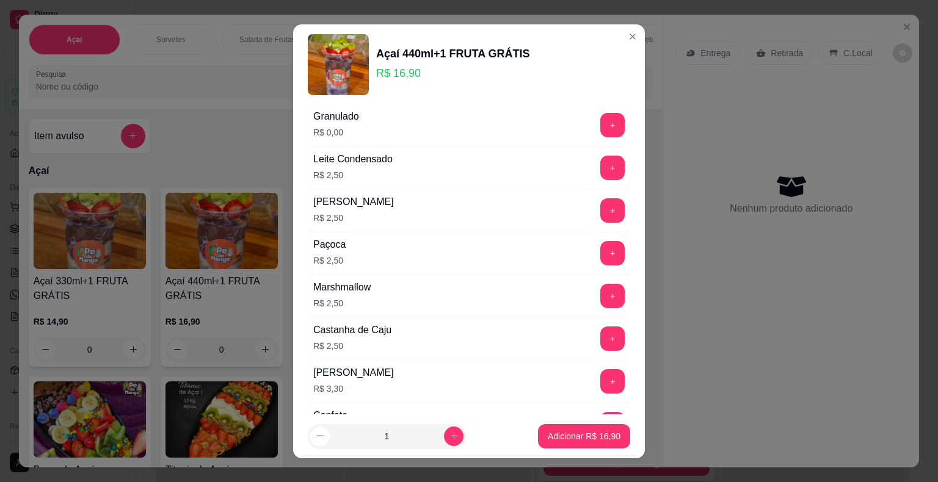
scroll to position [1226, 0]
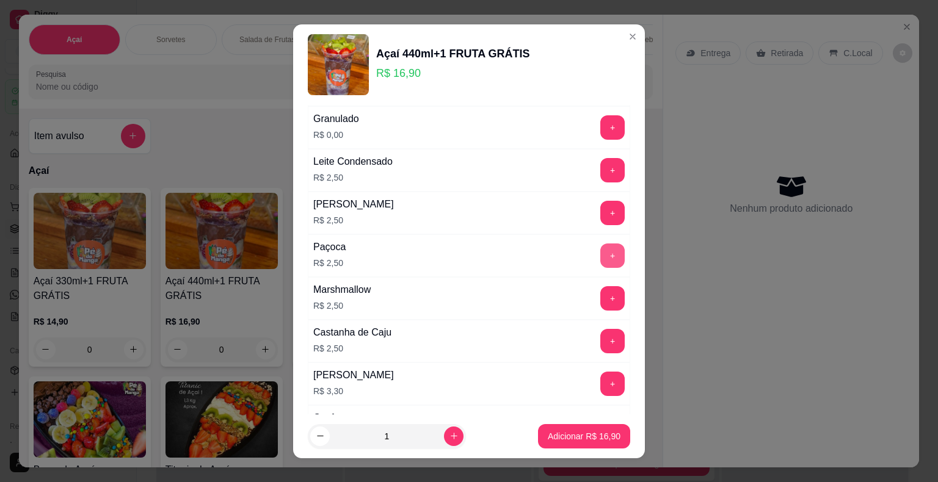
click at [600, 253] on button "+" at bounding box center [612, 256] width 24 height 24
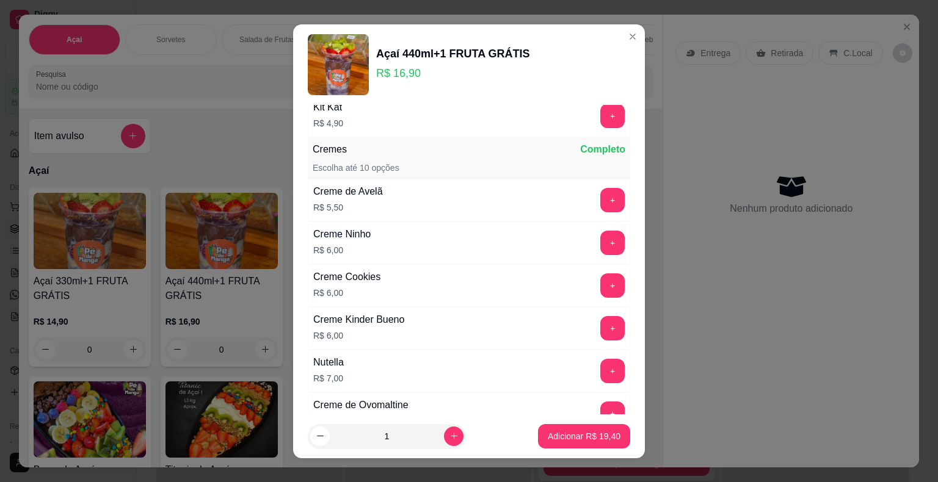
scroll to position [1837, 0]
click at [601, 230] on button "+" at bounding box center [613, 242] width 24 height 24
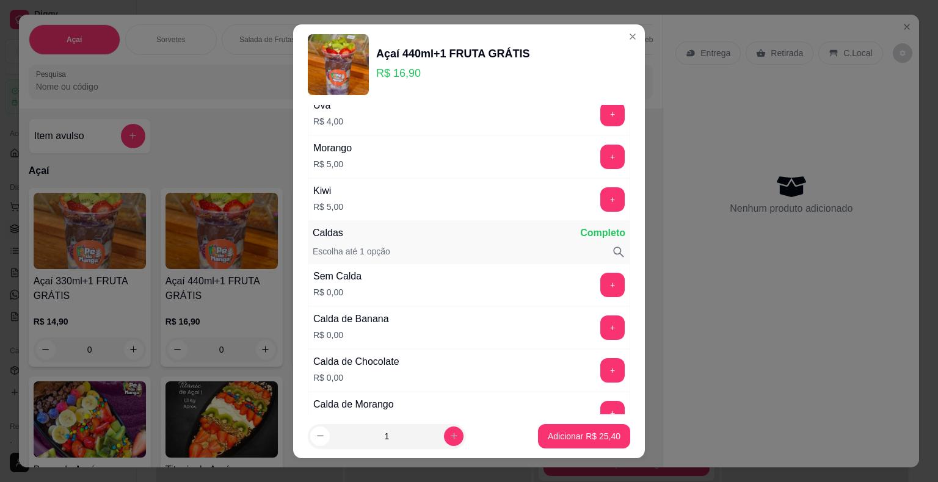
scroll to position [371, 0]
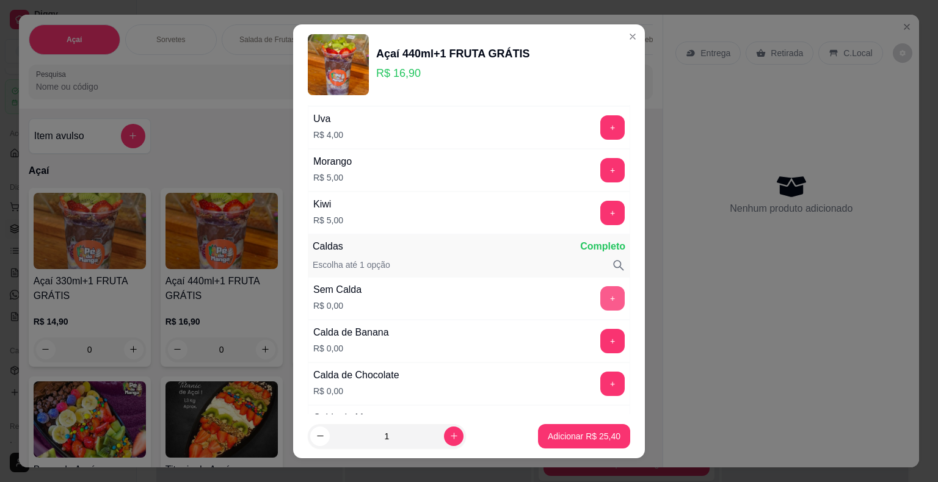
click at [600, 297] on button "+" at bounding box center [612, 298] width 24 height 24
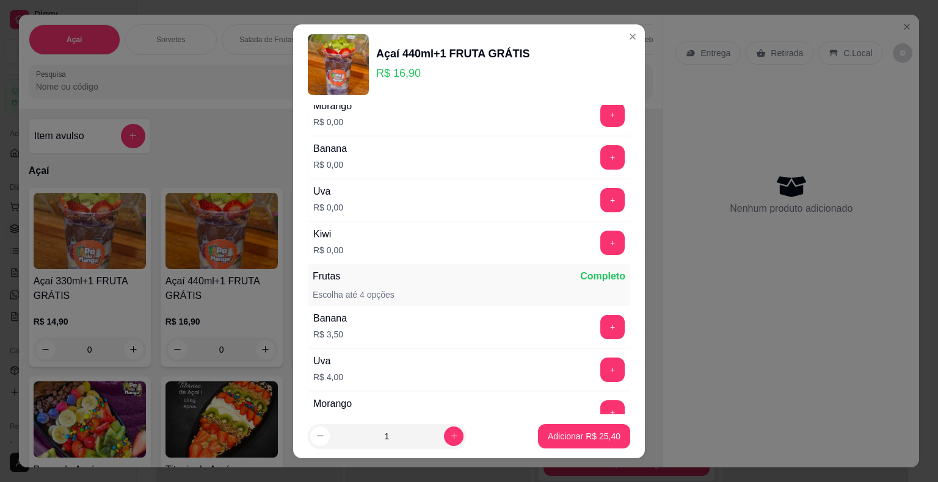
scroll to position [0, 0]
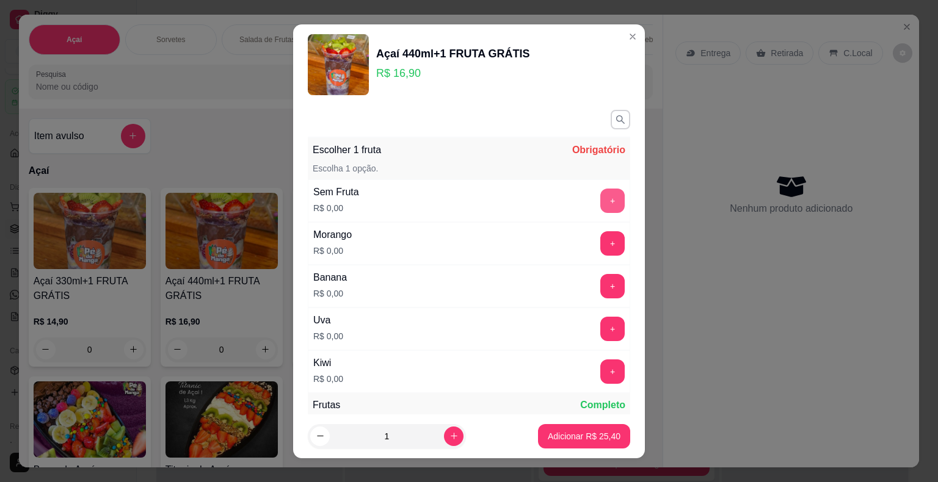
click at [600, 204] on button "+" at bounding box center [612, 201] width 24 height 24
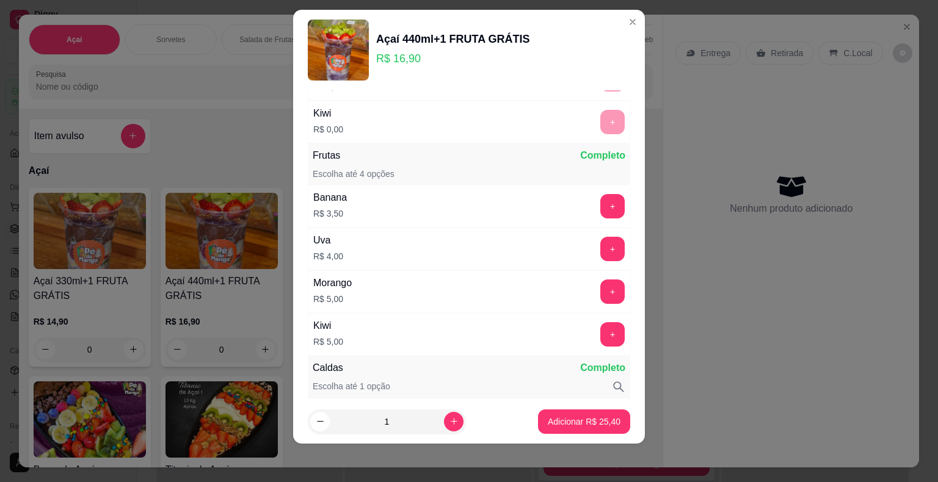
scroll to position [286, 0]
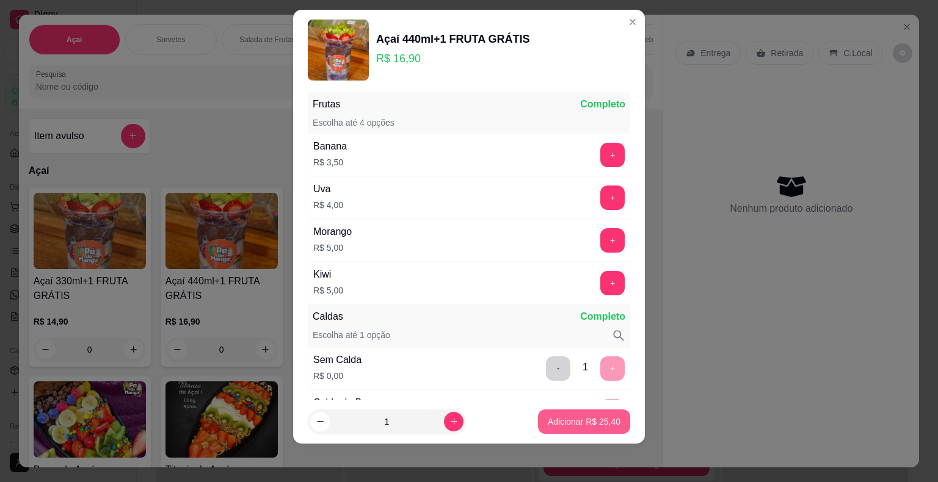
click at [590, 425] on p "Adicionar R$ 25,40" at bounding box center [584, 422] width 73 height 12
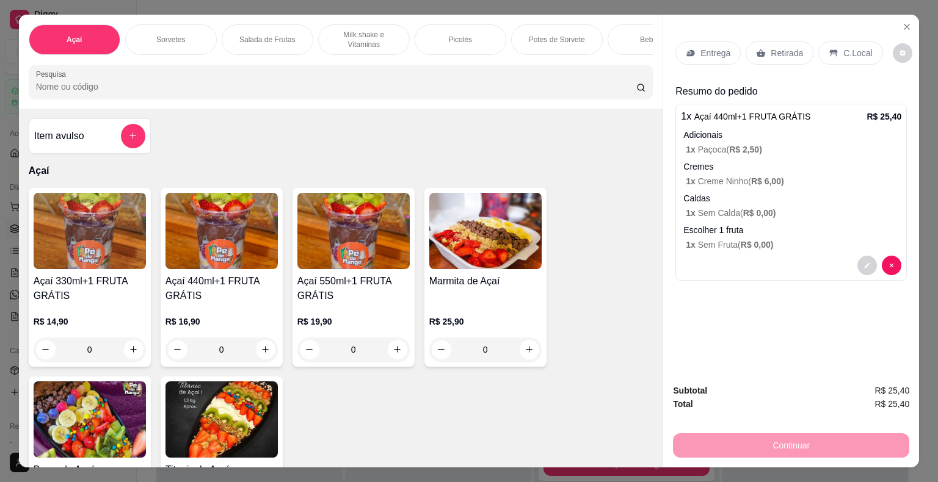
click at [132, 355] on div "0" at bounding box center [90, 350] width 112 height 24
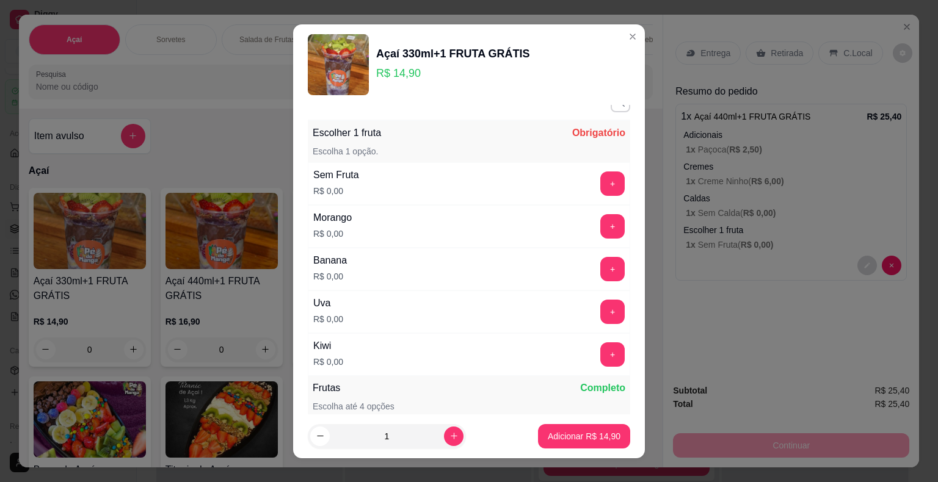
scroll to position [0, 0]
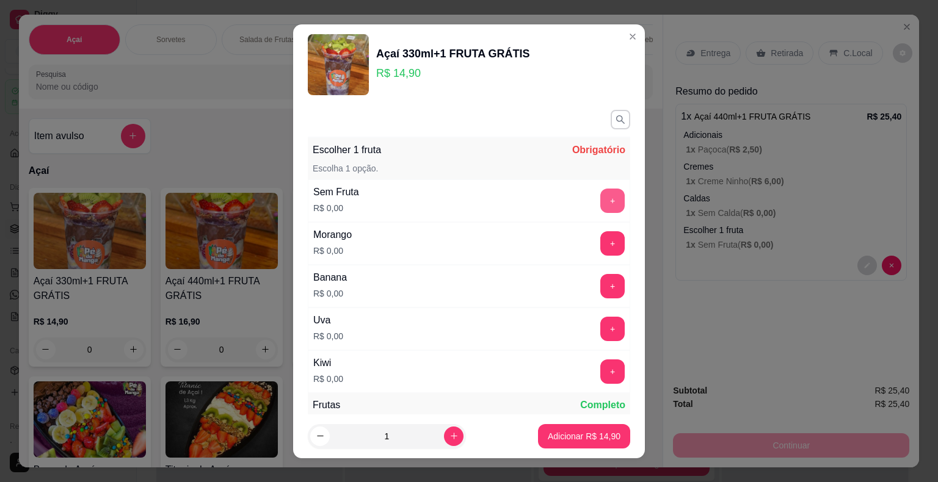
click at [600, 201] on button "+" at bounding box center [612, 201] width 24 height 24
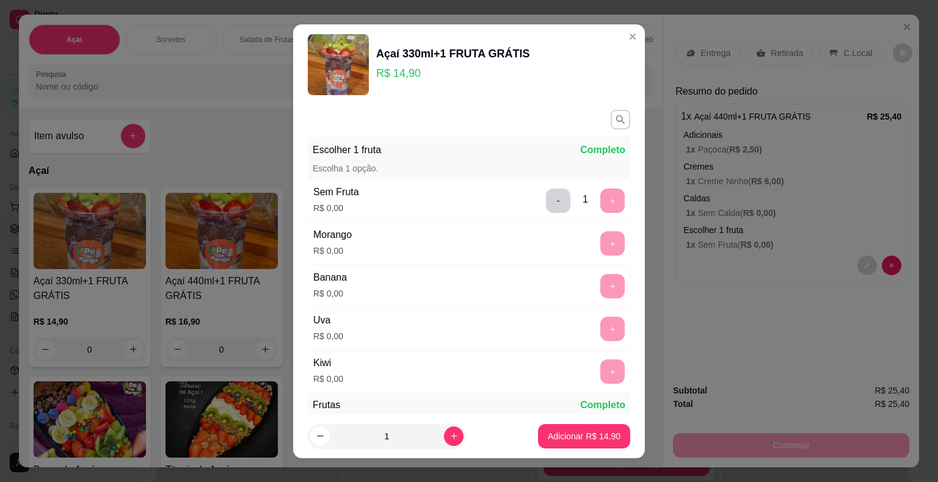
scroll to position [15, 0]
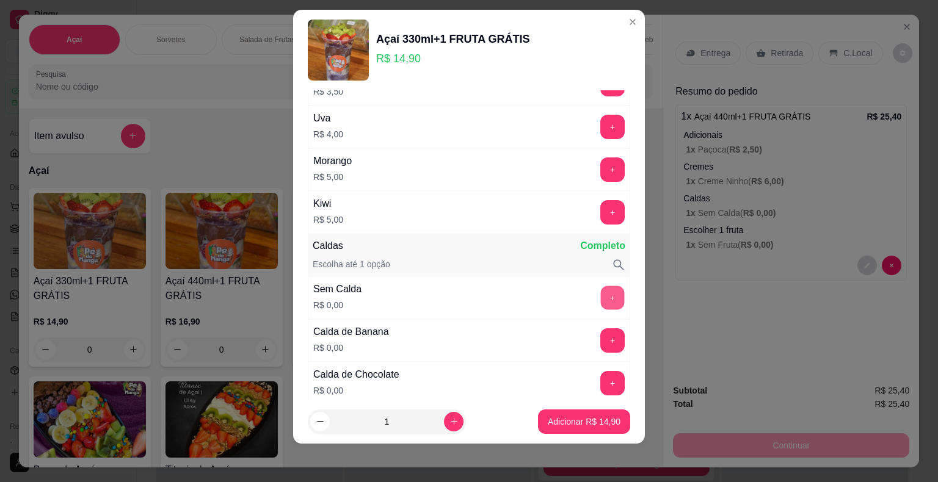
click at [601, 292] on button "+" at bounding box center [613, 298] width 24 height 24
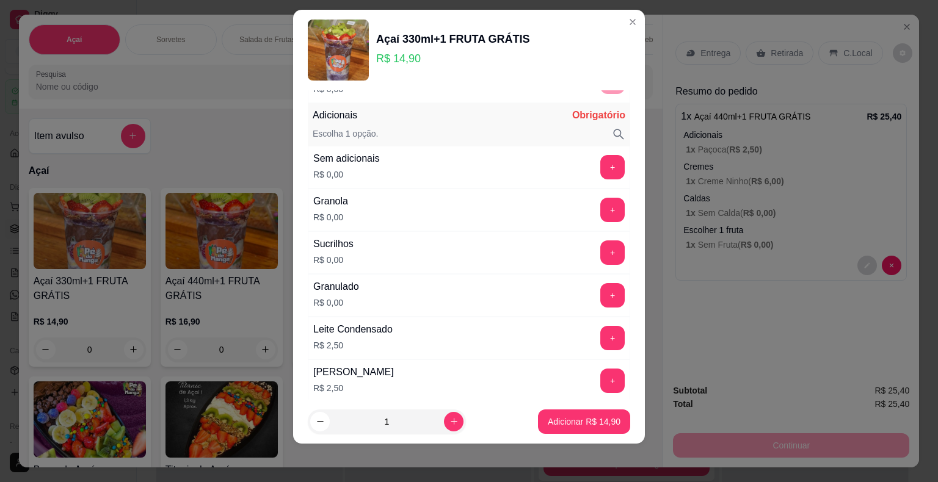
scroll to position [1090, 0]
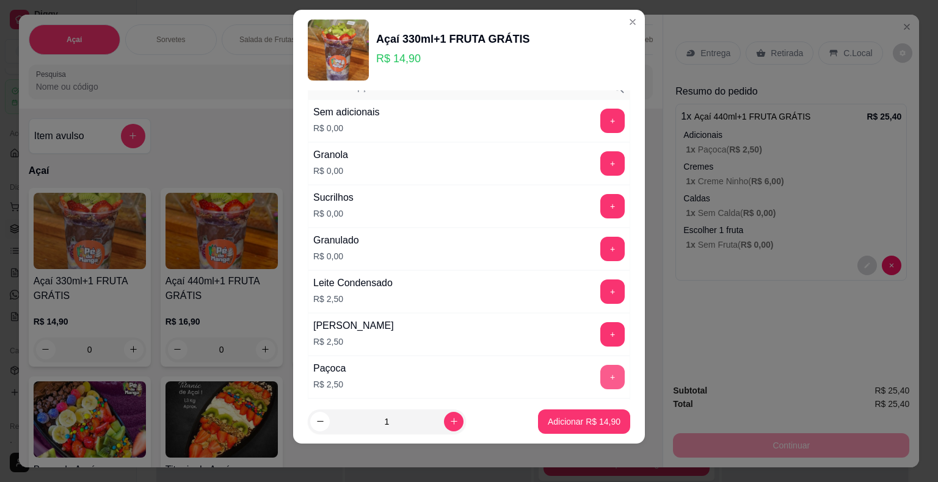
click at [600, 365] on button "+" at bounding box center [612, 377] width 24 height 24
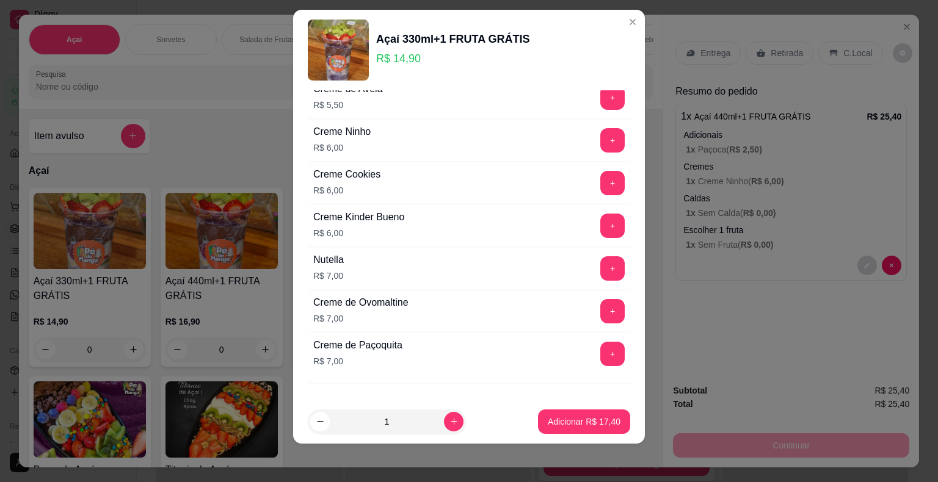
scroll to position [1945, 0]
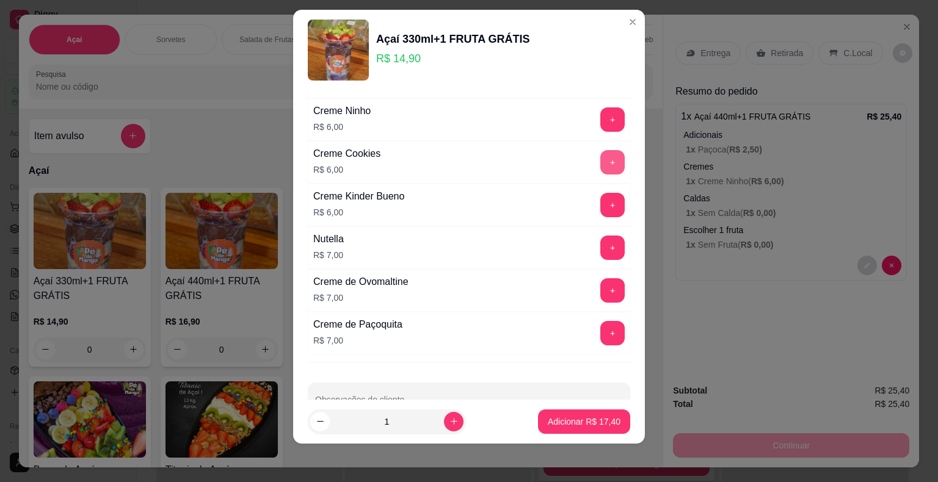
click at [600, 154] on button "+" at bounding box center [612, 162] width 24 height 24
click at [566, 407] on footer "1 Adicionar R$ 23,40" at bounding box center [469, 422] width 352 height 44
click at [567, 426] on p "Adicionar R$ 23,40" at bounding box center [584, 422] width 71 height 12
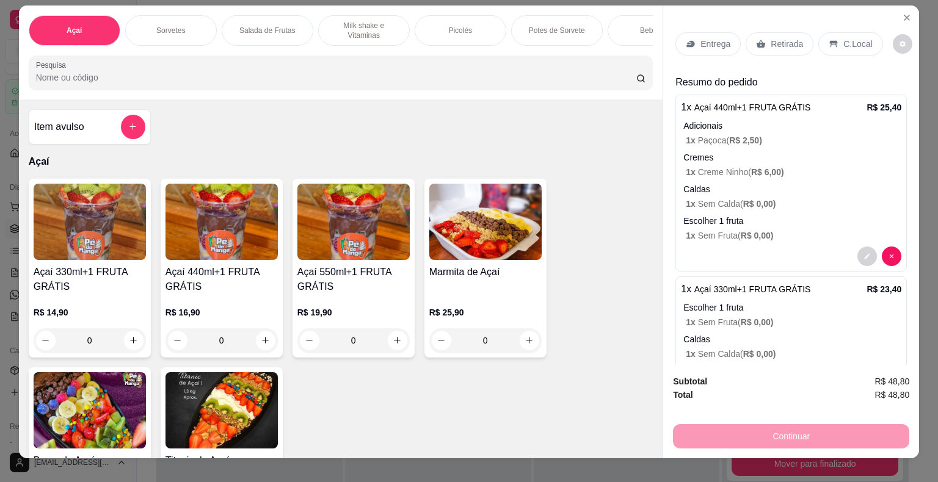
scroll to position [0, 0]
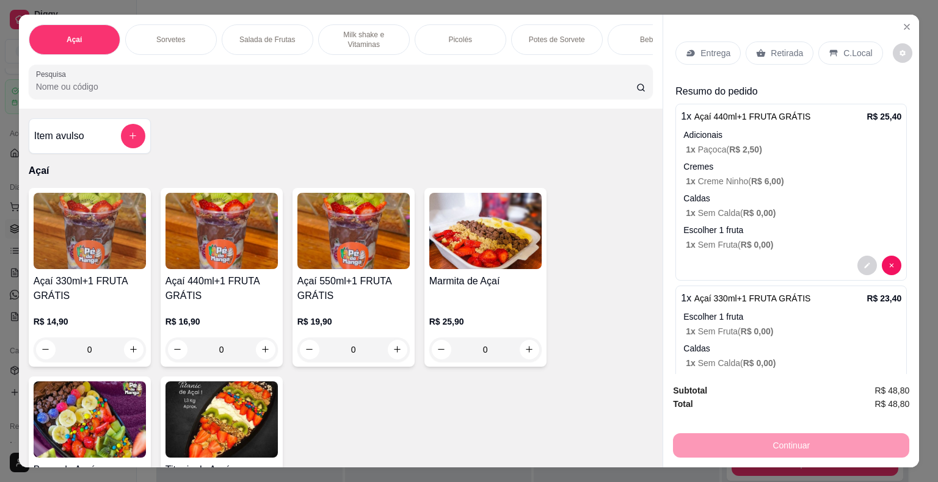
click at [709, 48] on p "Entrega" at bounding box center [715, 53] width 30 height 12
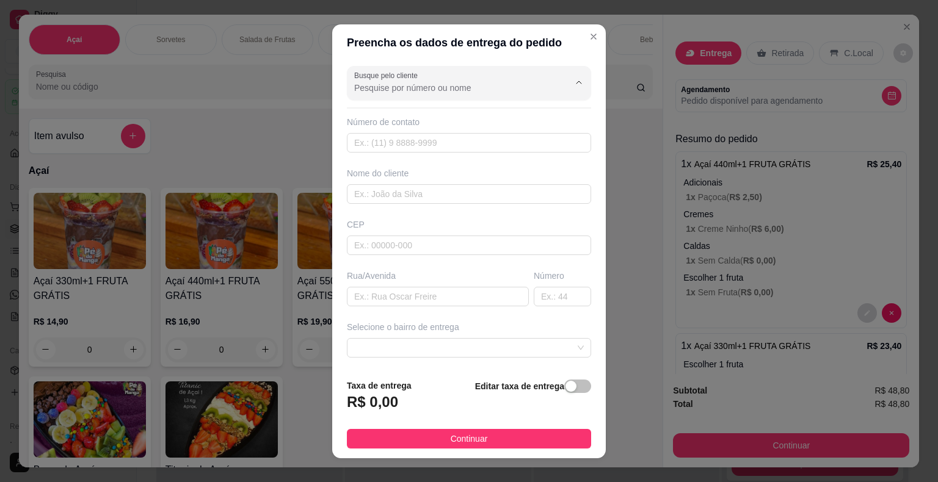
click at [393, 90] on input "Busque pelo cliente" at bounding box center [451, 88] width 195 height 12
type input "S"
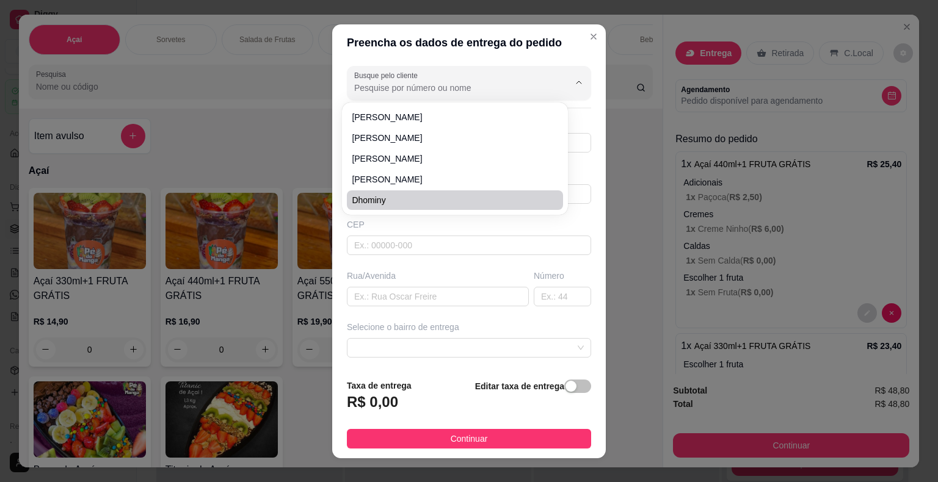
click at [286, 144] on div "Preencha os dados de entrega do pedido Busque pelo cliente Número de contato No…" at bounding box center [469, 241] width 938 height 482
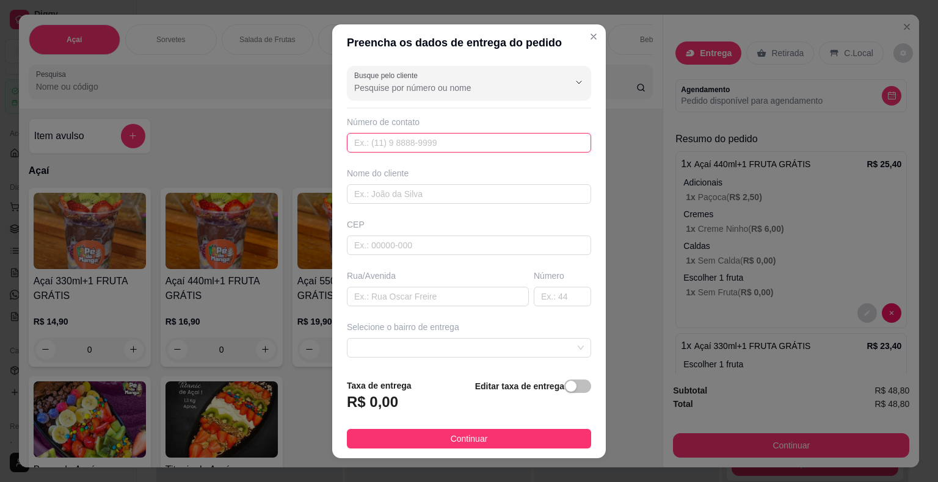
click at [396, 144] on input "text" at bounding box center [469, 143] width 244 height 20
paste input "[PHONE_NUMBER]"
type input "[PHONE_NUMBER]"
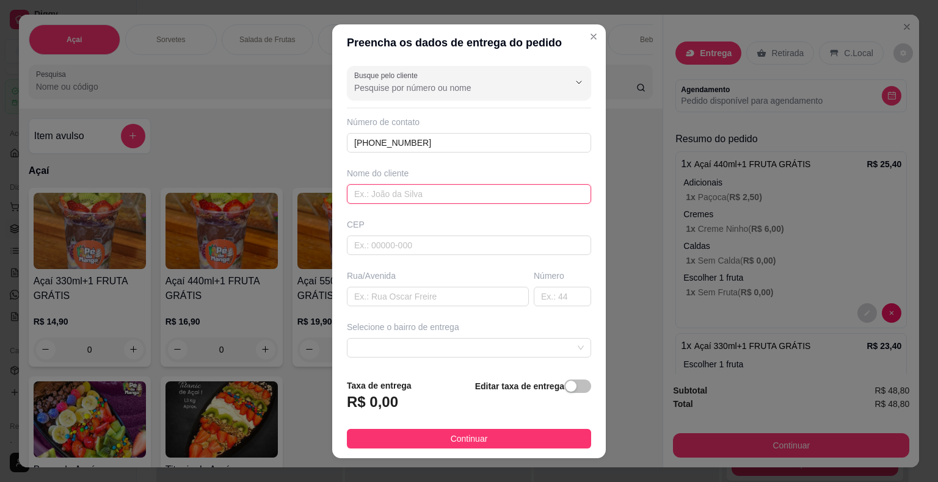
click at [449, 197] on input "text" at bounding box center [469, 194] width 244 height 20
type input "[PERSON_NAME]"
click at [442, 292] on input "text" at bounding box center [438, 297] width 182 height 20
click at [464, 294] on input "text" at bounding box center [438, 297] width 182 height 20
click at [456, 309] on div "Busque pelo cliente Número de contato [PHONE_NUMBER] Nome do cliente [PERSON_NA…" at bounding box center [469, 215] width 274 height 308
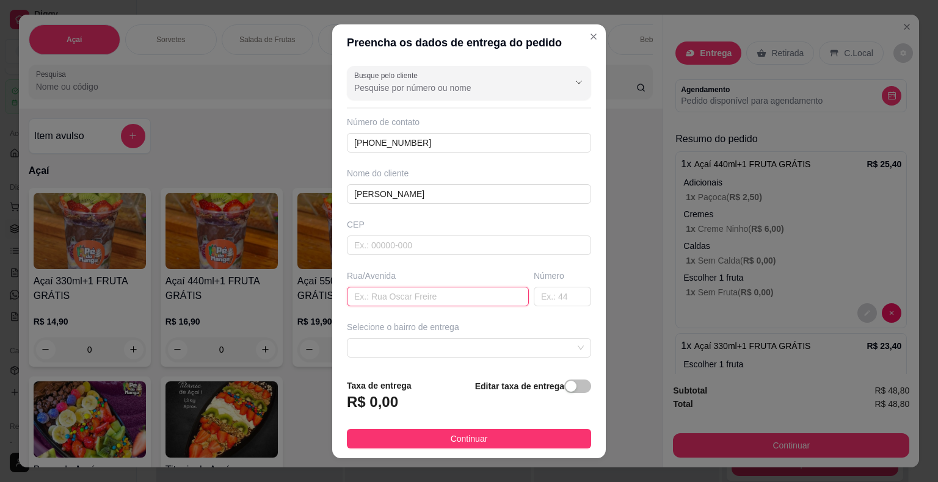
click at [467, 297] on input "text" at bounding box center [438, 297] width 182 height 20
click at [495, 346] on span at bounding box center [469, 348] width 230 height 18
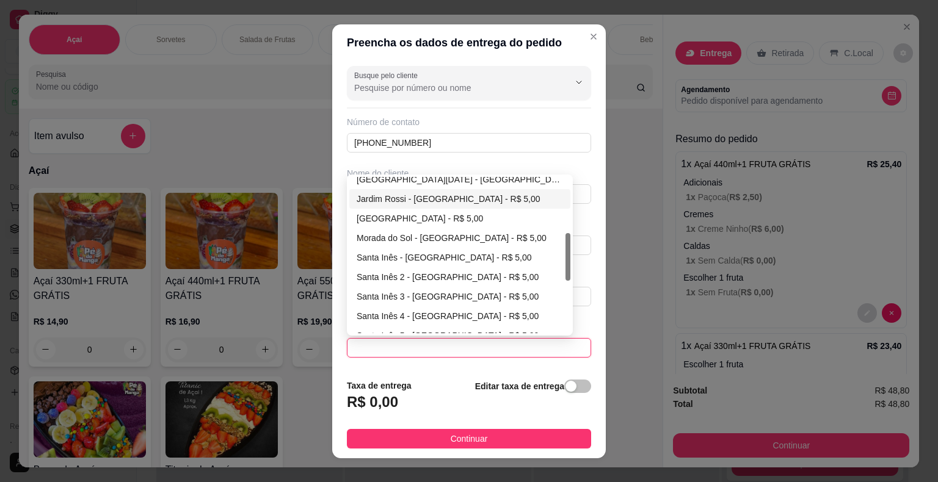
scroll to position [244, 0]
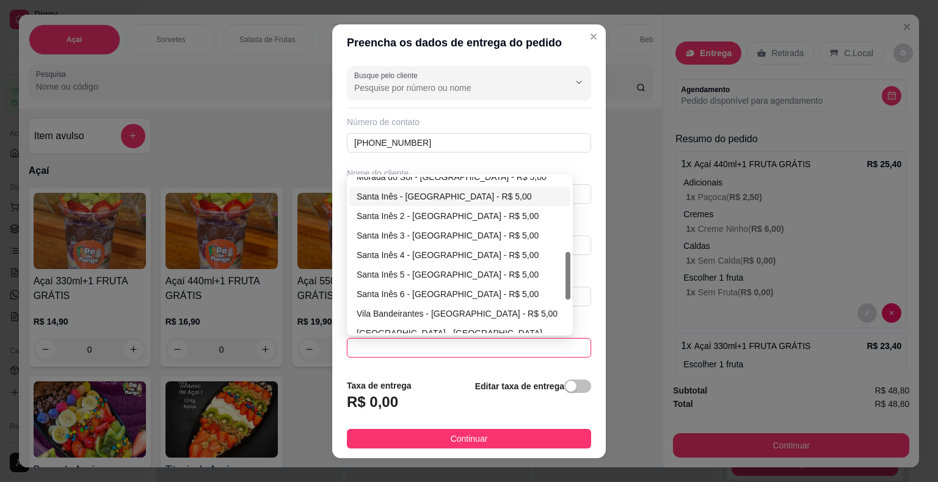
drag, startPoint x: 423, startPoint y: 193, endPoint x: 437, endPoint y: 204, distance: 17.4
click at [425, 193] on div "Santa Inês - [GEOGRAPHIC_DATA] - R$ 5,00" at bounding box center [460, 196] width 206 height 13
type input "Itaberá"
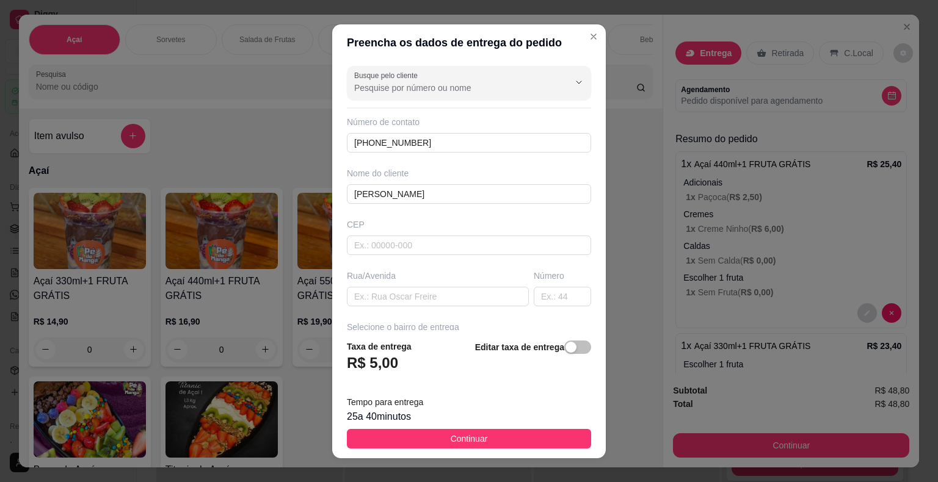
click at [424, 431] on button "Continuar" at bounding box center [469, 439] width 244 height 20
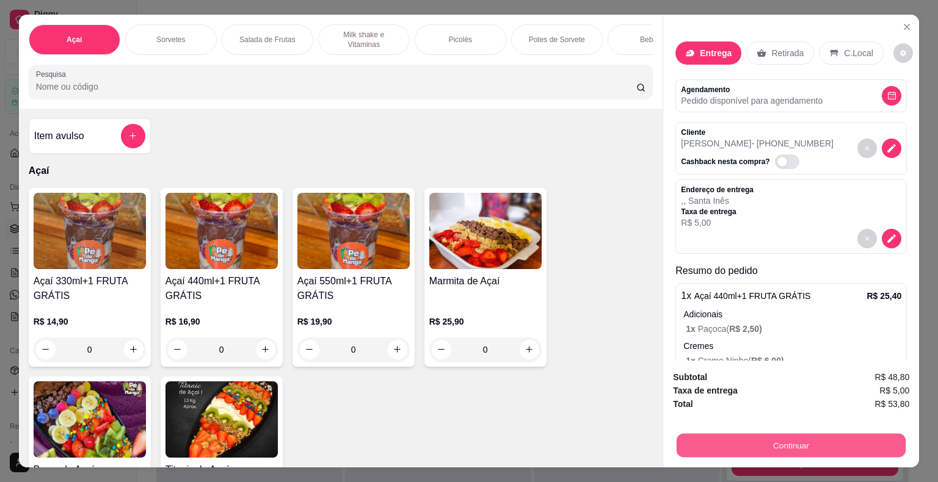
click at [764, 446] on button "Continuar" at bounding box center [791, 446] width 229 height 24
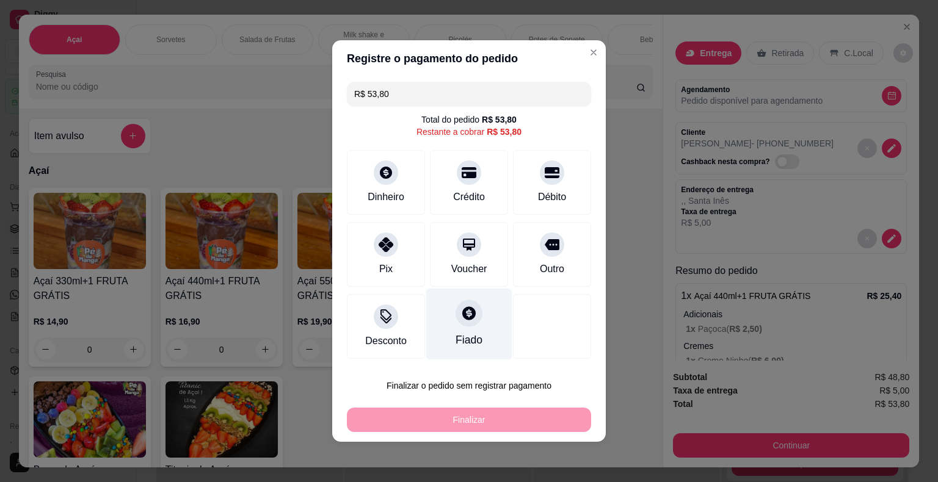
click at [441, 313] on div "Fiado" at bounding box center [469, 324] width 86 height 71
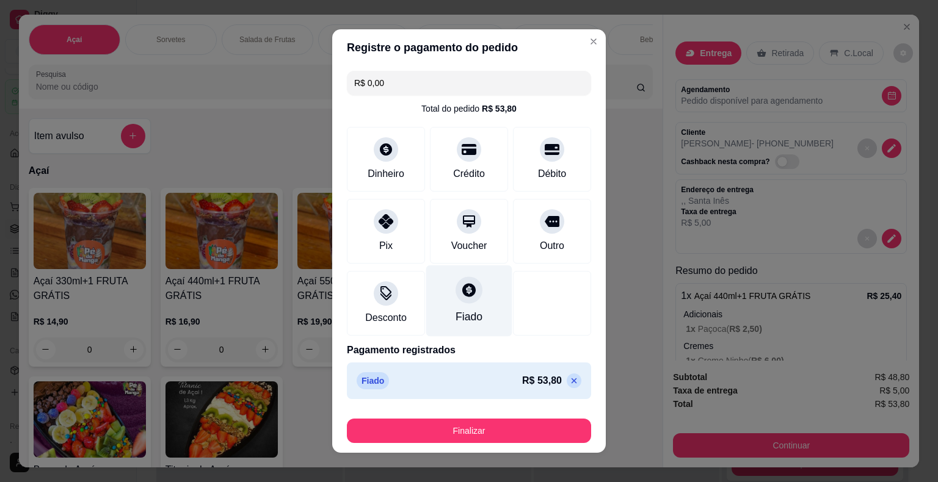
click at [456, 319] on div "Fiado" at bounding box center [469, 317] width 27 height 16
click at [569, 380] on icon at bounding box center [574, 381] width 10 height 10
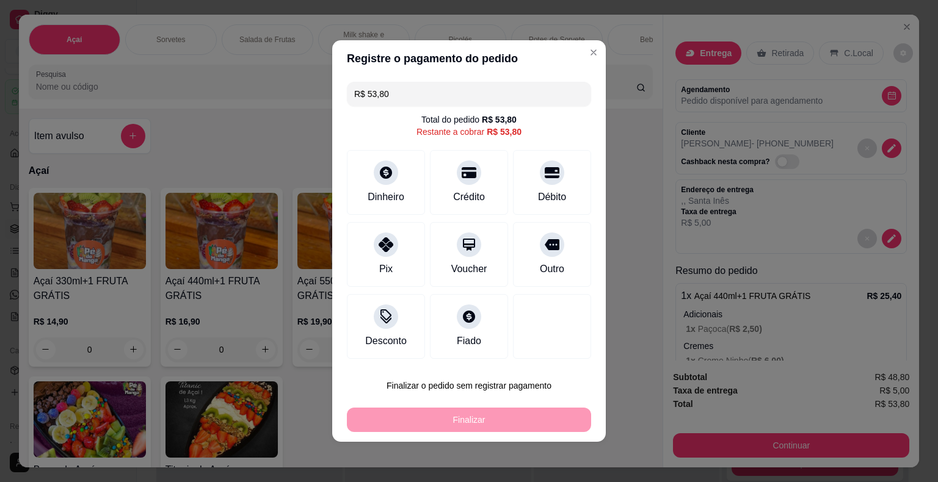
click at [476, 336] on div "Fiado" at bounding box center [469, 341] width 24 height 15
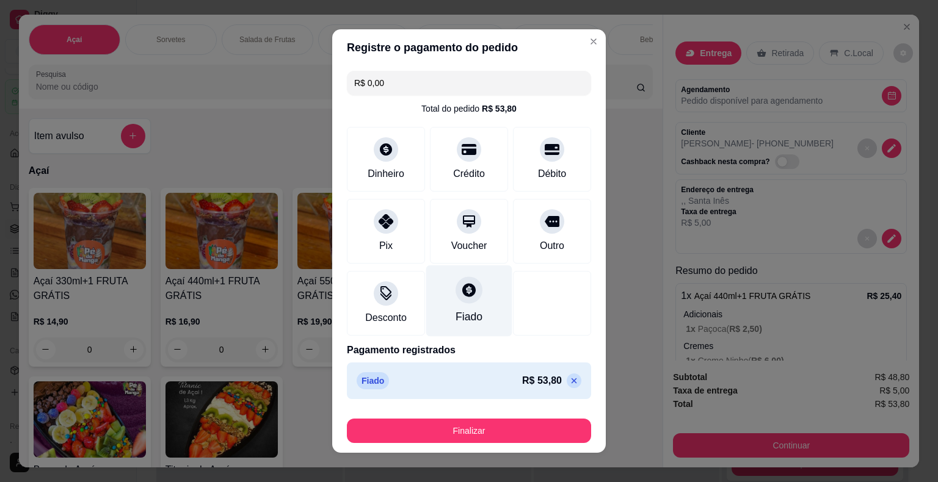
scroll to position [9, 0]
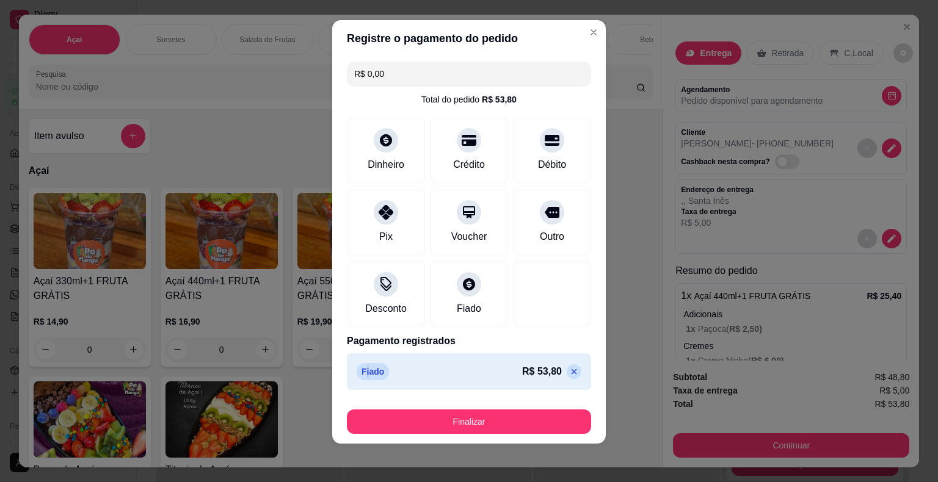
click at [366, 375] on p "Fiado" at bounding box center [373, 371] width 32 height 17
click at [371, 376] on p "Fiado" at bounding box center [373, 371] width 32 height 17
click at [398, 376] on div "Fiado R$ 53,80" at bounding box center [469, 371] width 225 height 17
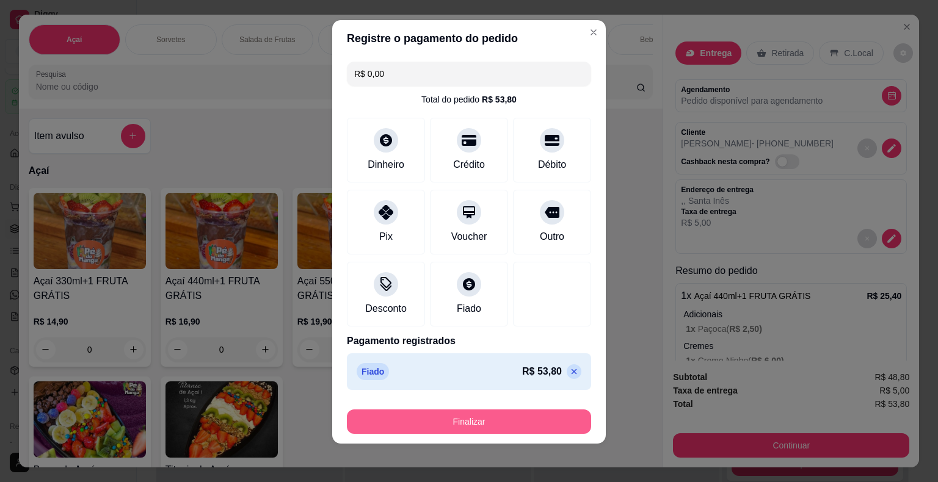
click at [457, 419] on button "Finalizar" at bounding box center [469, 422] width 244 height 24
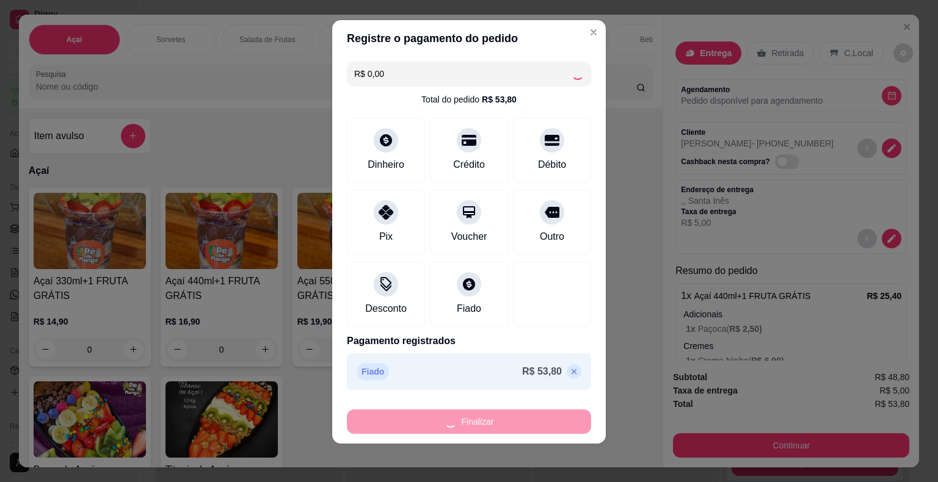
type input "-R$ 53,80"
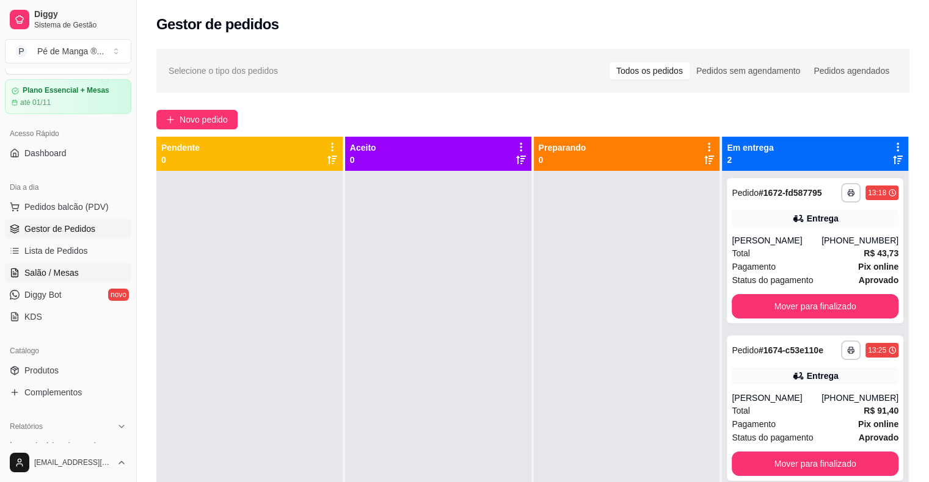
click at [78, 268] on link "Salão / Mesas" at bounding box center [68, 273] width 126 height 20
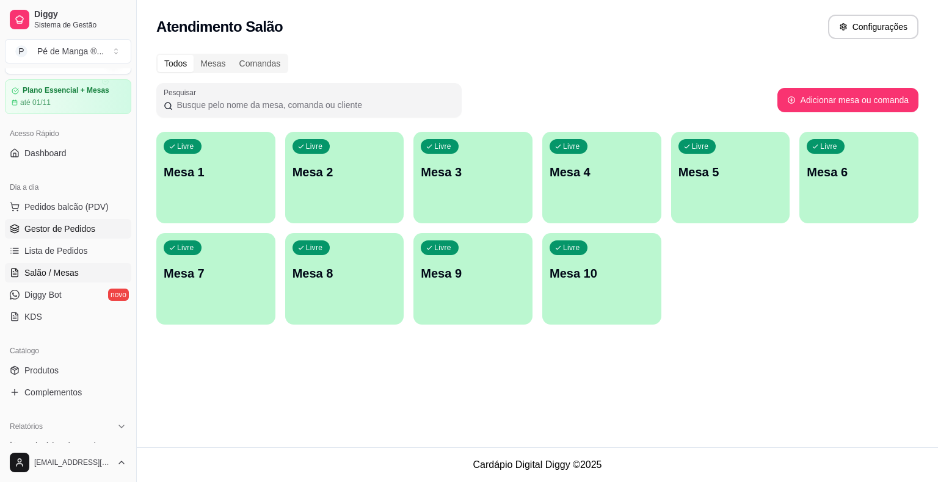
click at [102, 233] on link "Gestor de Pedidos" at bounding box center [68, 229] width 126 height 20
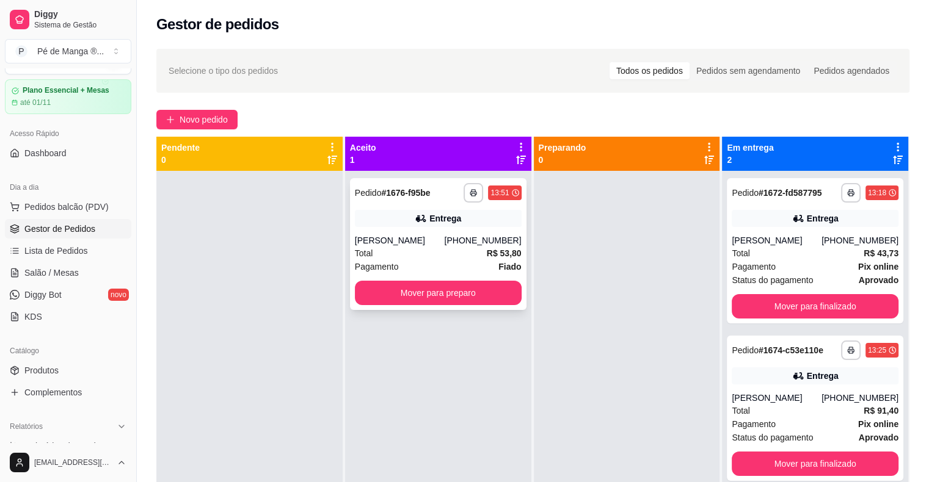
click at [479, 255] on div "Total R$ 53,80" at bounding box center [438, 253] width 167 height 13
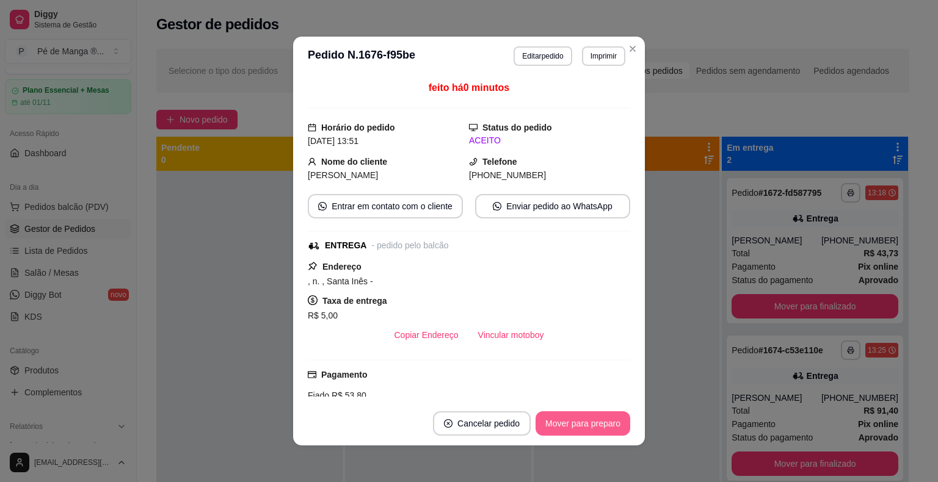
click at [579, 414] on button "Mover para preparo" at bounding box center [582, 424] width 95 height 24
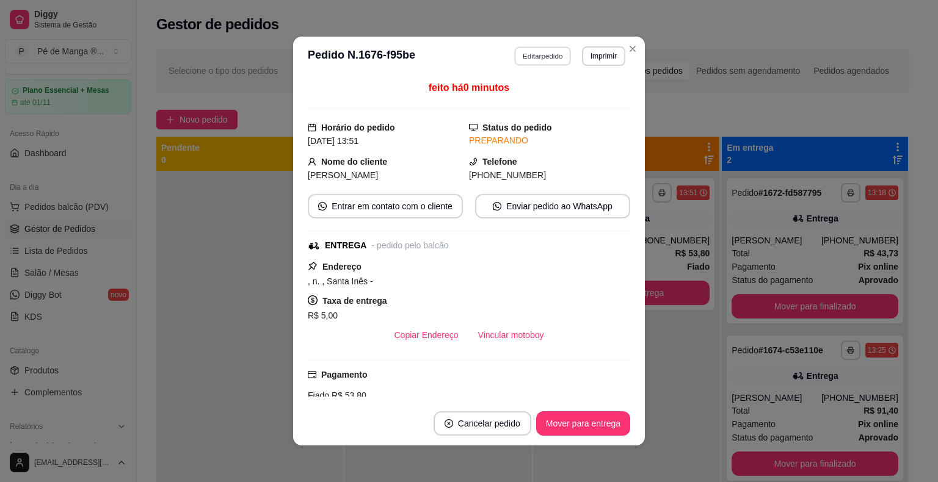
click at [545, 55] on button "Editar pedido" at bounding box center [543, 55] width 57 height 19
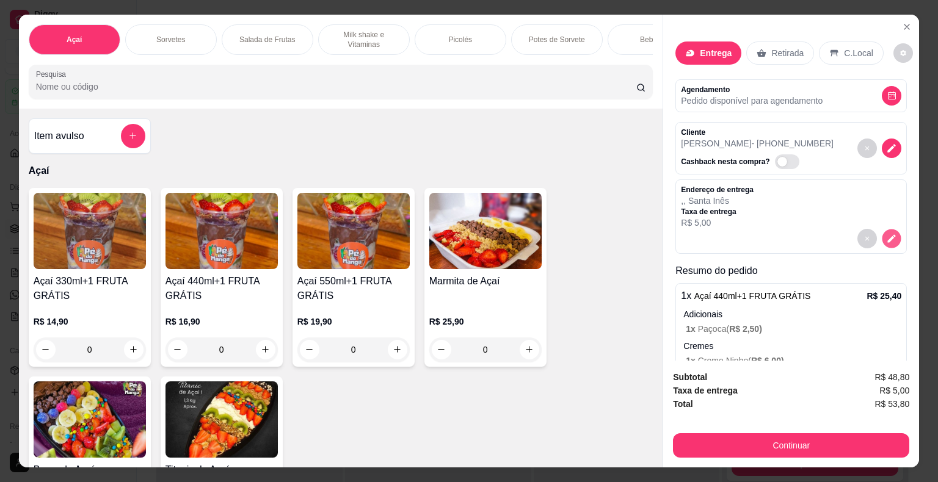
click at [888, 234] on icon "decrease-product-quantity" at bounding box center [892, 238] width 8 height 8
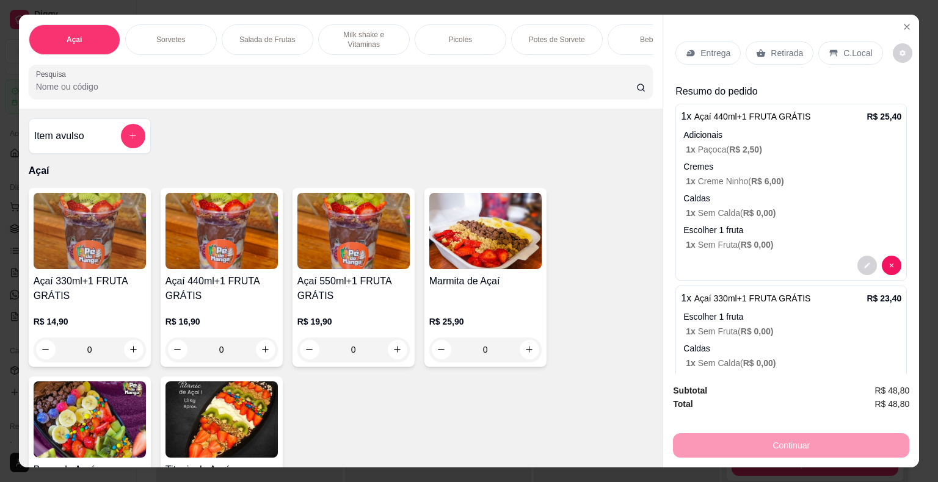
click at [708, 56] on div "Entrega" at bounding box center [707, 53] width 65 height 23
click at [904, 24] on icon "Close" at bounding box center [906, 26] width 5 height 5
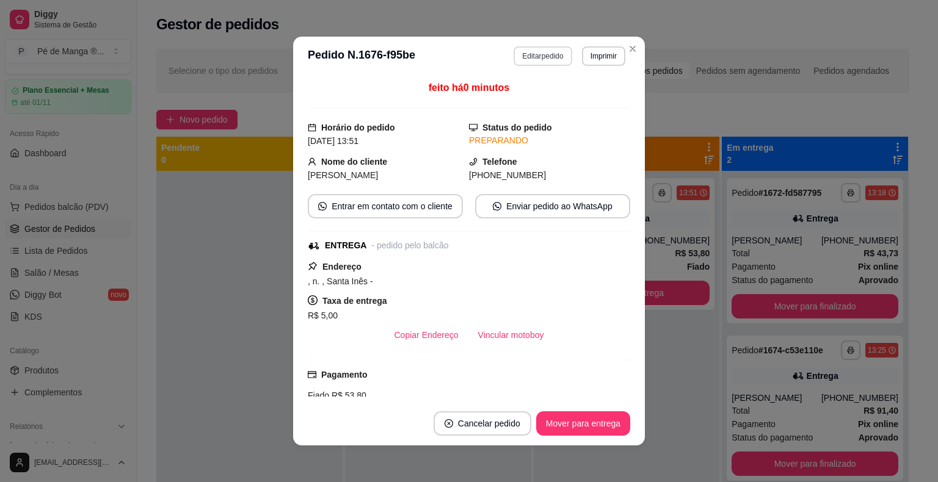
click at [539, 56] on button "Editar pedido" at bounding box center [543, 56] width 58 height 20
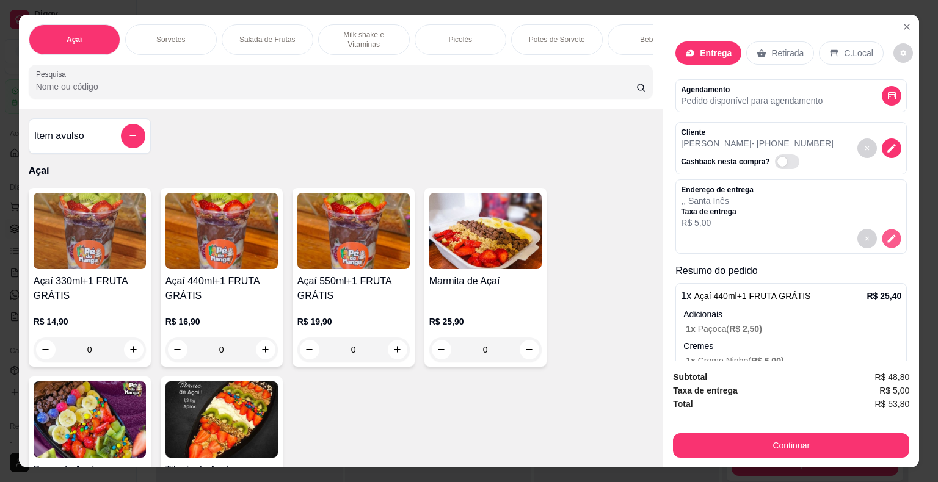
click at [888, 236] on icon "decrease-product-quantity" at bounding box center [892, 238] width 8 height 8
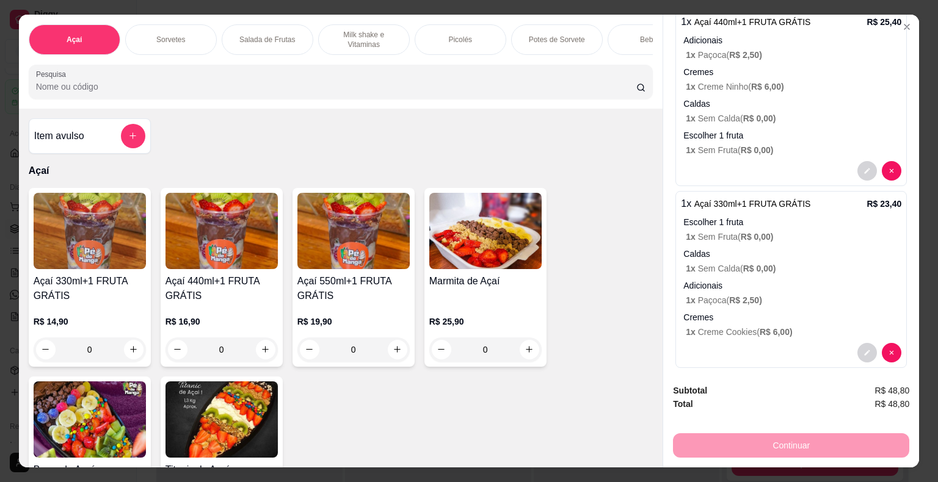
scroll to position [104, 0]
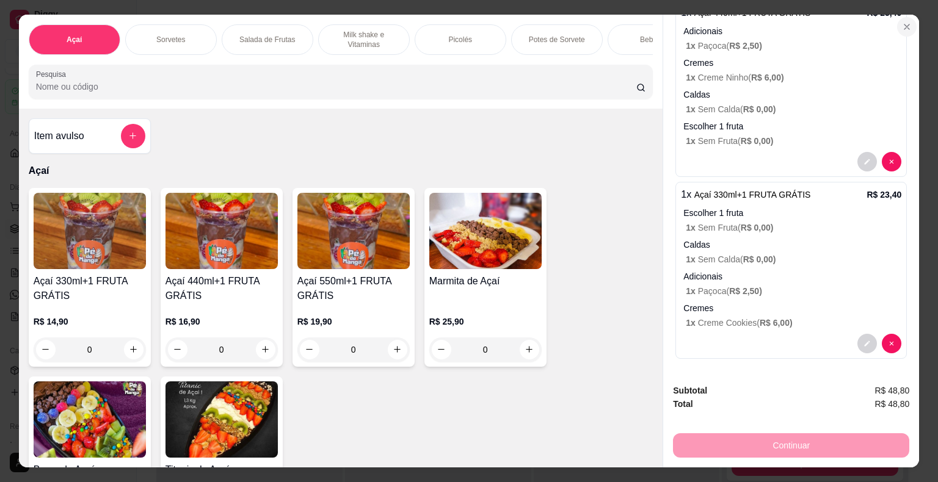
click at [904, 26] on icon "Close" at bounding box center [907, 27] width 10 height 10
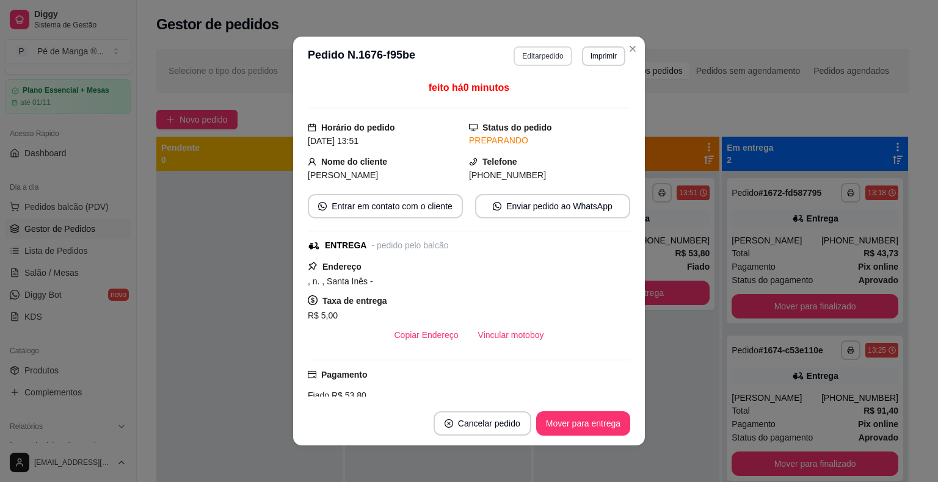
click at [534, 50] on button "Editar pedido" at bounding box center [543, 56] width 58 height 20
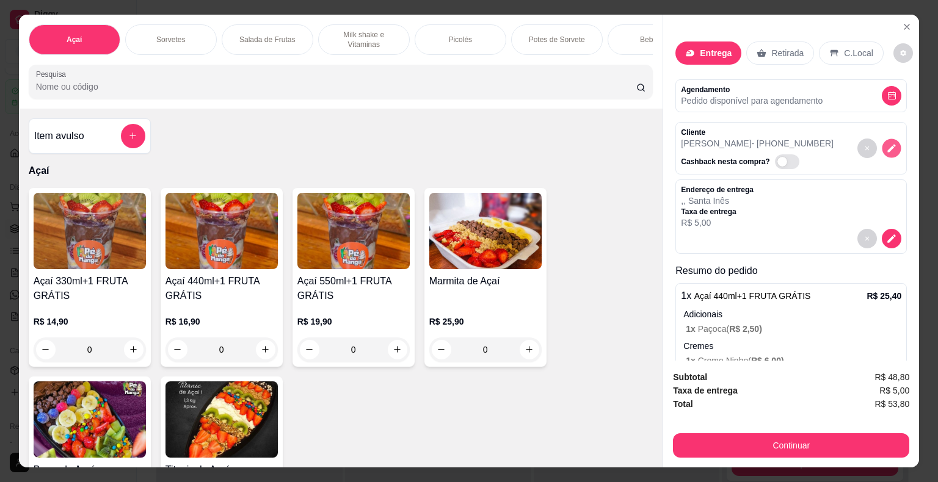
click at [888, 144] on icon "decrease-product-quantity" at bounding box center [892, 148] width 8 height 8
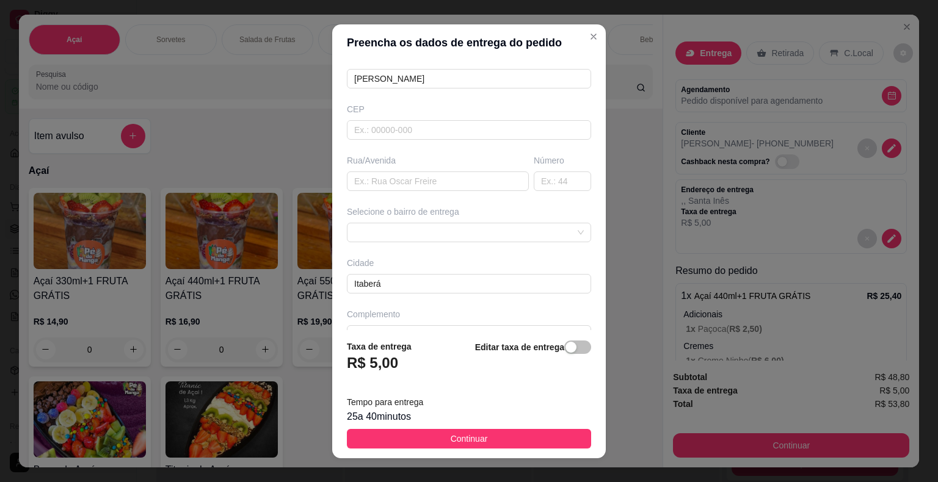
scroll to position [140, 0]
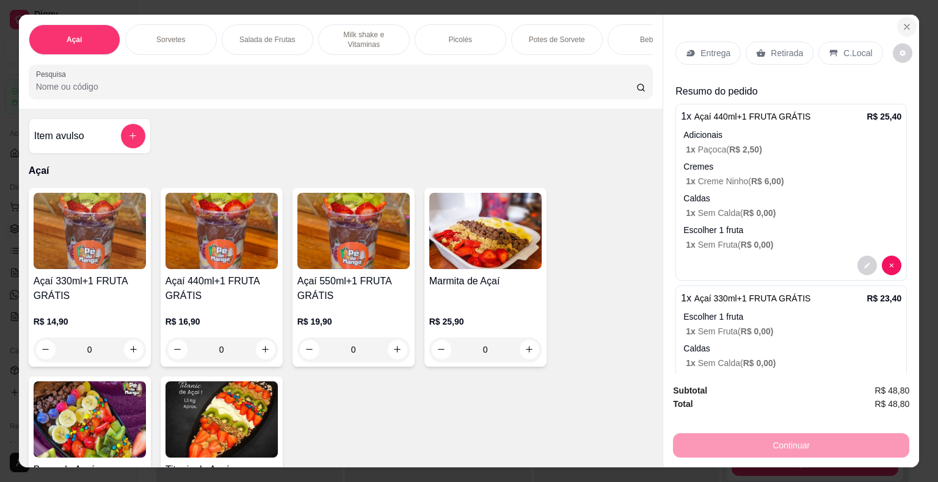
click at [902, 22] on icon "Close" at bounding box center [907, 27] width 10 height 10
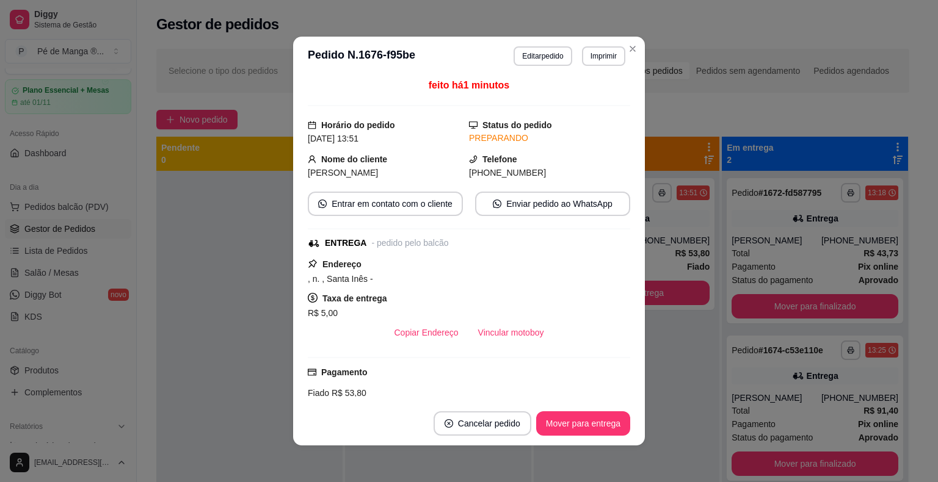
scroll to position [0, 0]
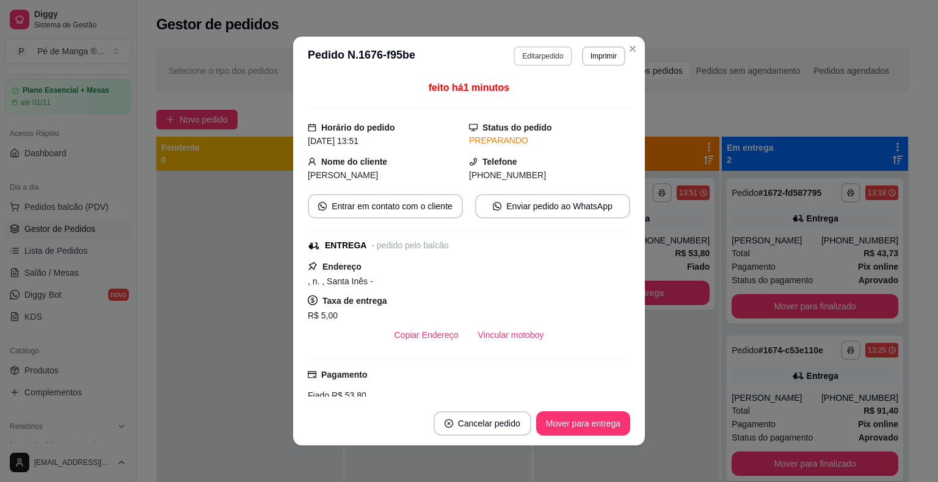
click at [545, 57] on button "Editar pedido" at bounding box center [543, 56] width 58 height 20
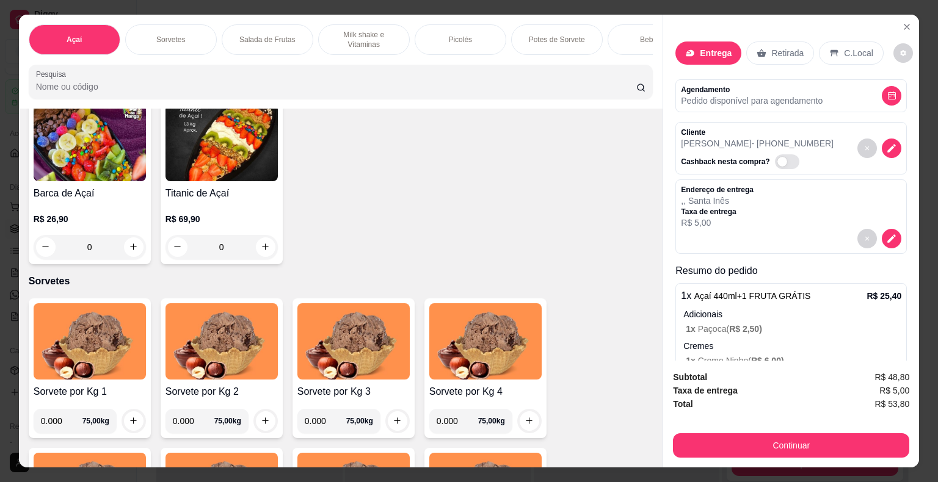
scroll to position [305, 0]
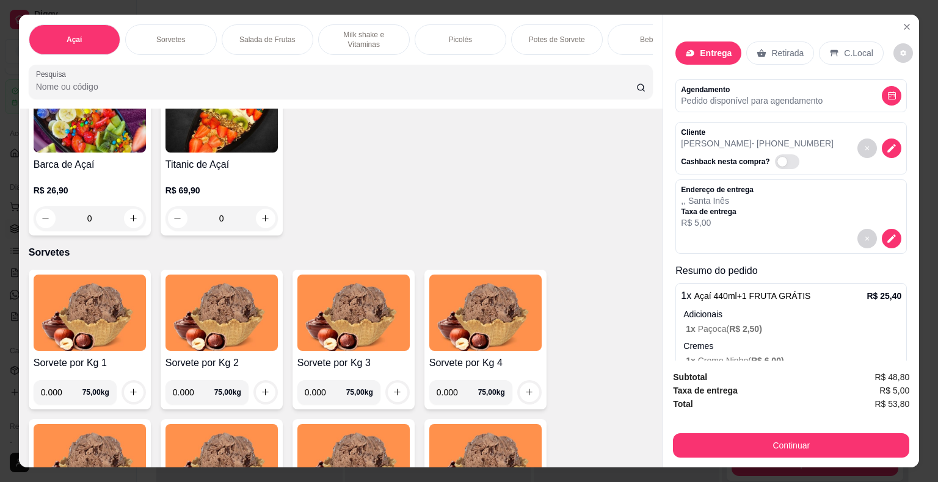
click at [700, 50] on p "Entrega" at bounding box center [716, 53] width 32 height 12
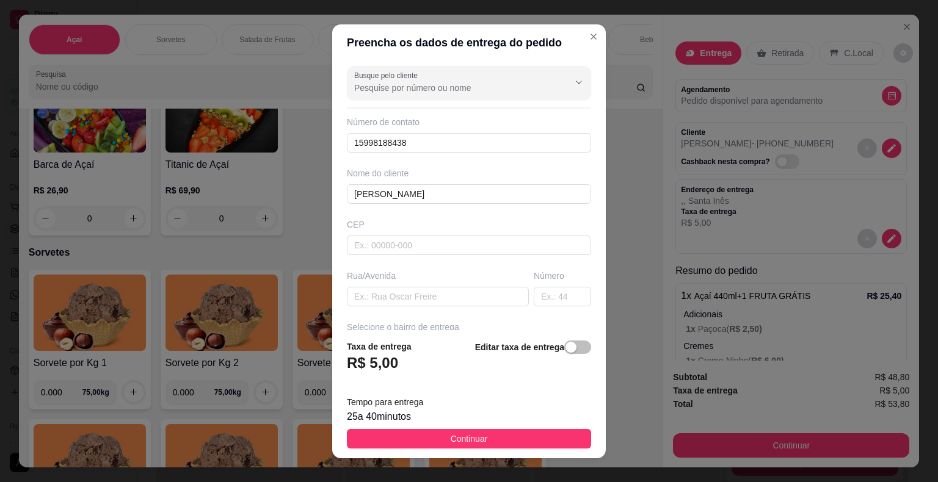
scroll to position [140, 0]
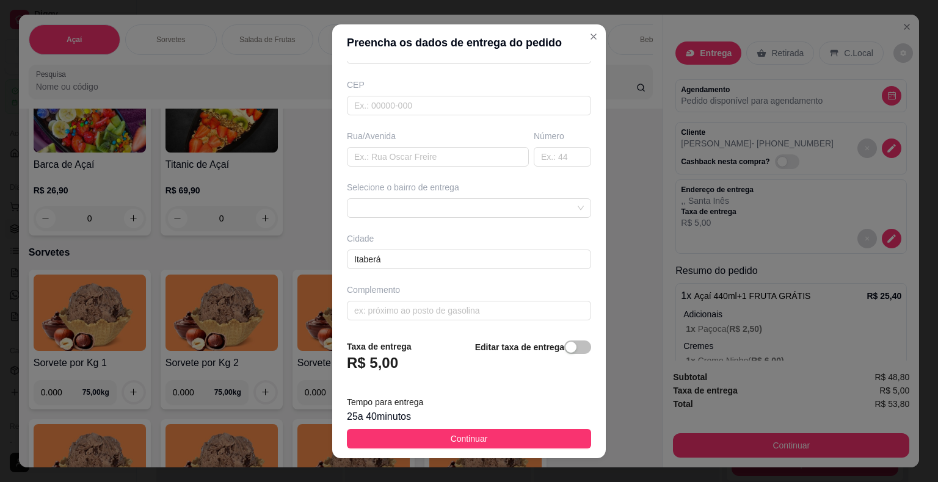
click at [451, 440] on span "Continuar" at bounding box center [469, 438] width 37 height 13
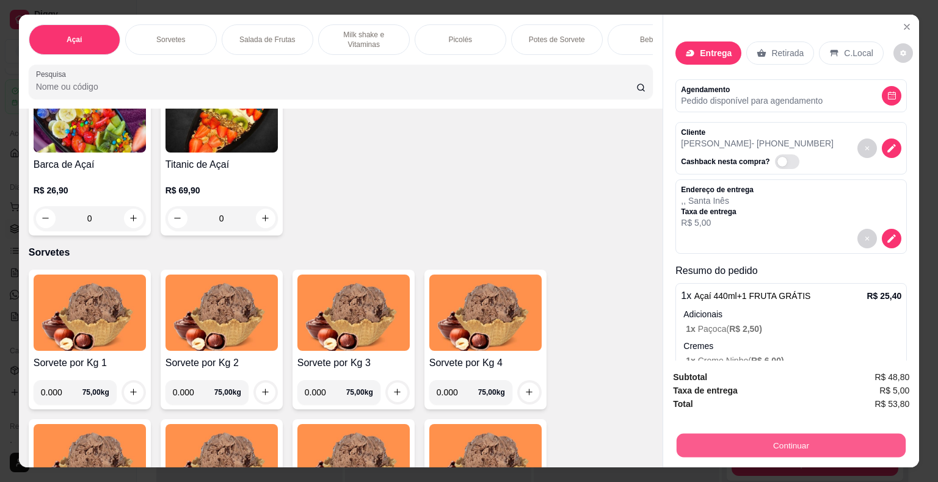
click at [738, 439] on button "Continuar" at bounding box center [791, 446] width 229 height 24
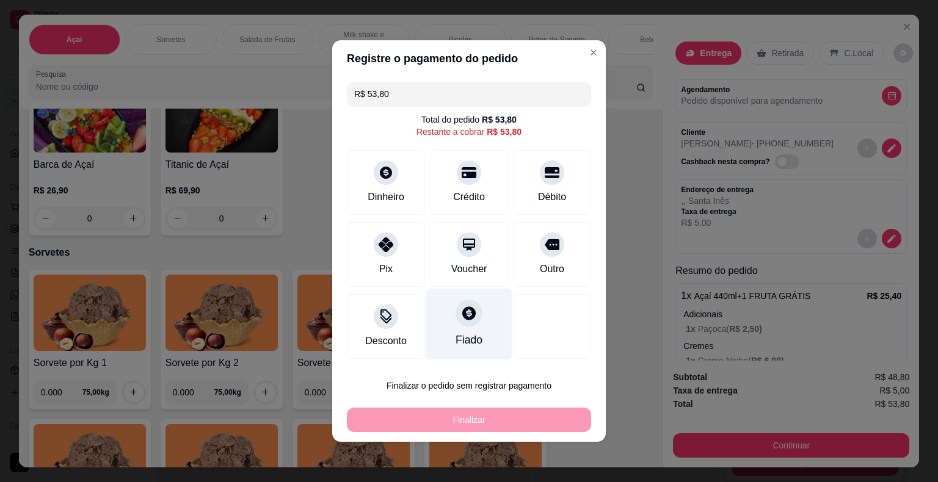
click at [450, 326] on div "Fiado" at bounding box center [469, 324] width 86 height 71
type input "R$ 0,00"
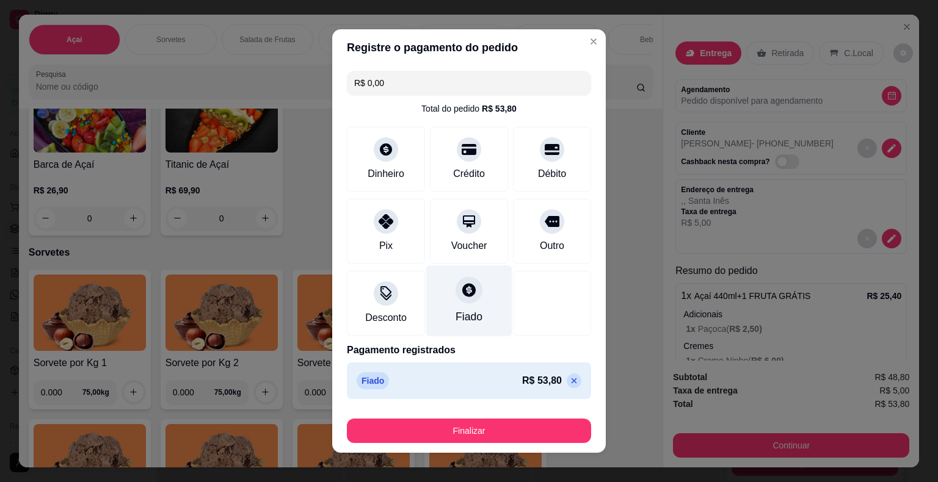
click at [459, 307] on div "Fiado" at bounding box center [469, 301] width 86 height 71
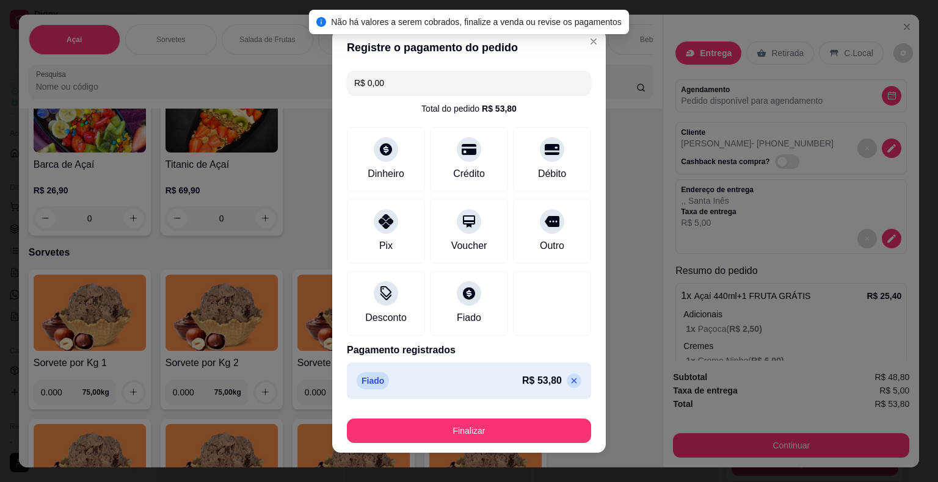
click at [380, 382] on p "Fiado" at bounding box center [373, 380] width 32 height 17
click at [374, 382] on p "Fiado" at bounding box center [373, 380] width 32 height 17
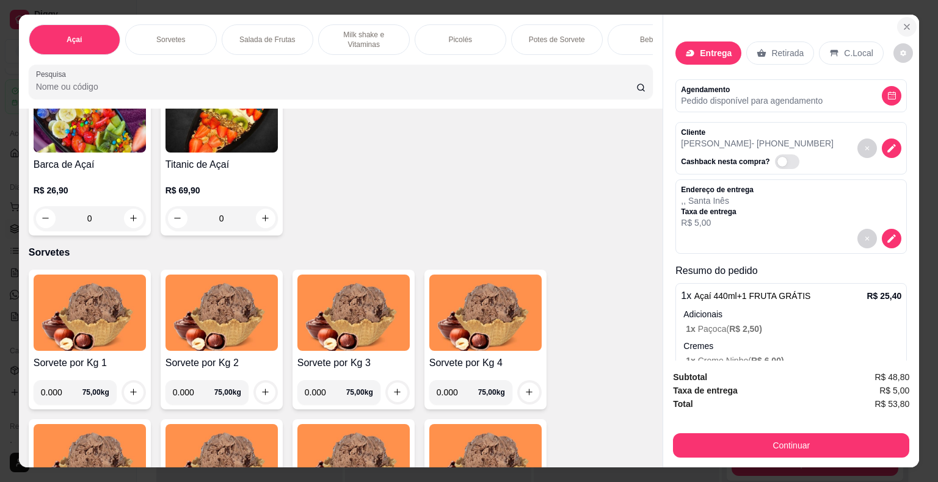
click at [904, 26] on icon "Close" at bounding box center [907, 27] width 10 height 10
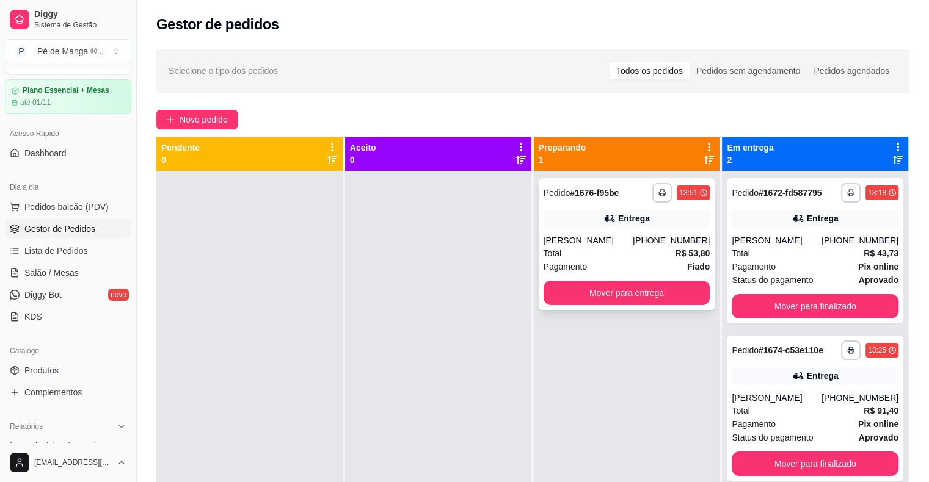
click at [648, 244] on div "[PHONE_NUMBER]" at bounding box center [671, 240] width 77 height 12
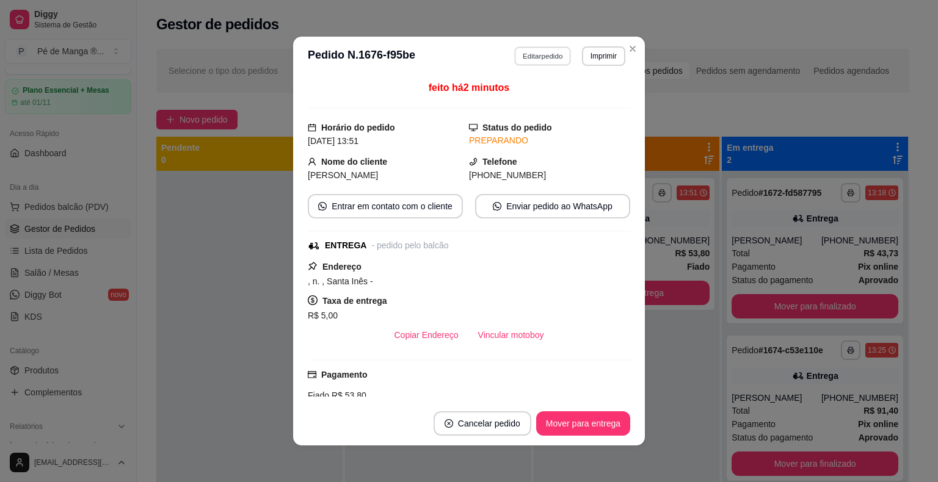
click at [555, 55] on button "Editar pedido" at bounding box center [543, 55] width 57 height 19
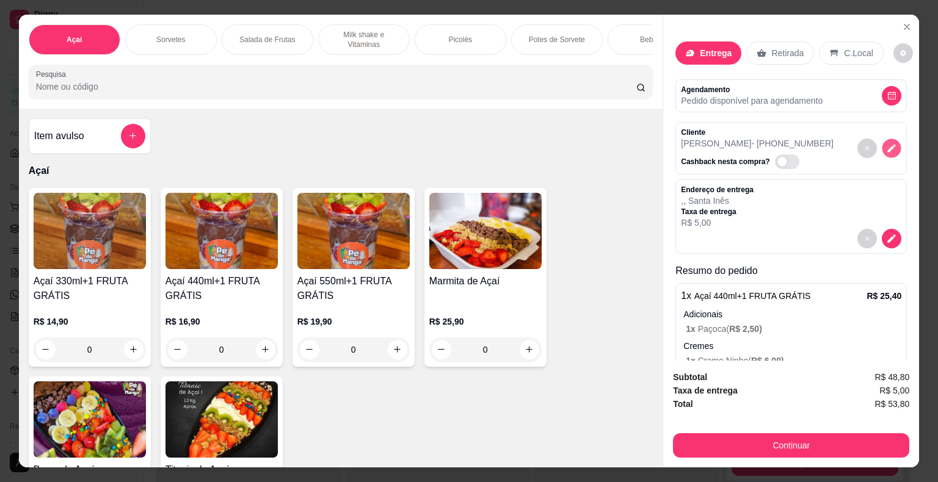
click at [885, 145] on button "decrease-product-quantity" at bounding box center [891, 148] width 19 height 19
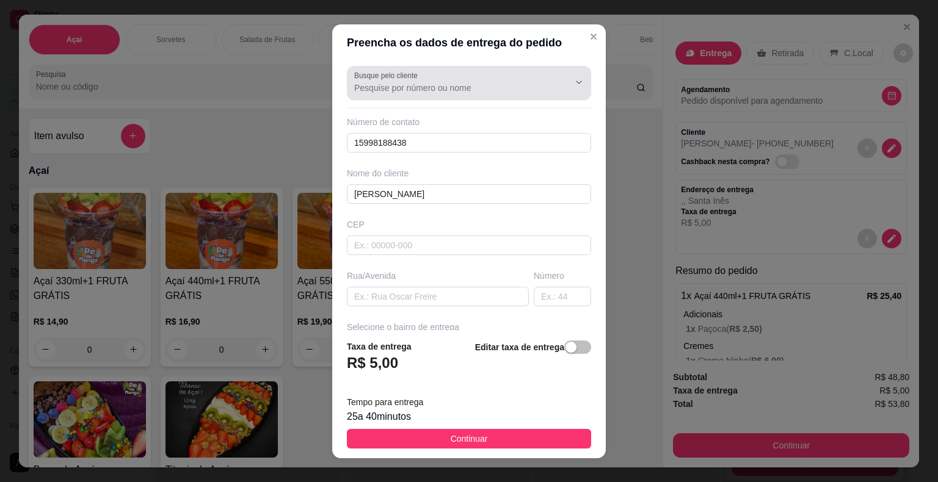
click at [552, 84] on button "Show suggestions" at bounding box center [561, 82] width 19 height 19
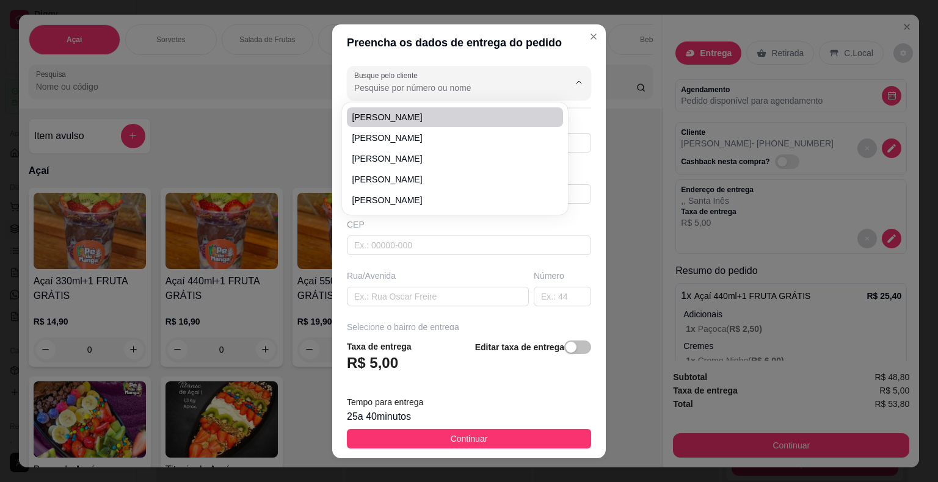
click at [470, 92] on input "Busque pelo cliente" at bounding box center [451, 88] width 195 height 12
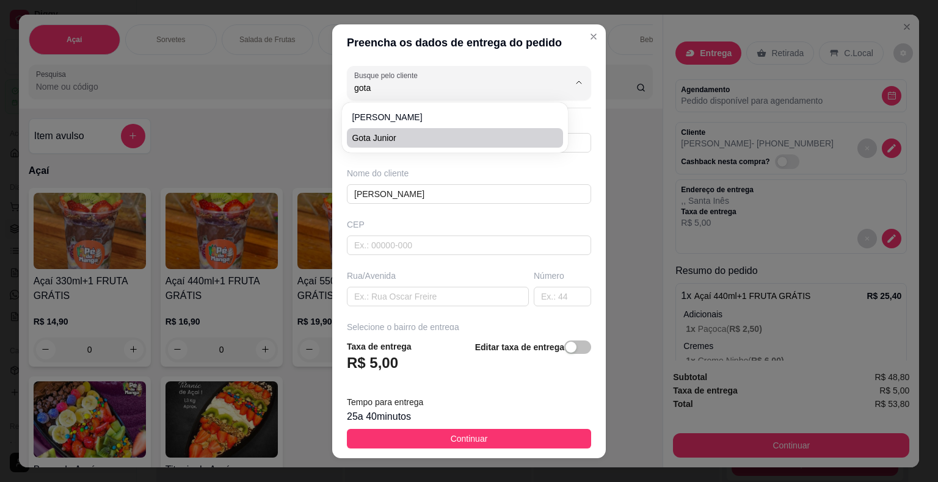
click at [452, 140] on span "Gota Junior" at bounding box center [449, 138] width 194 height 12
type input "Gota Junior"
type input "15997119464"
type input "Gota Junior"
type input "184400000"
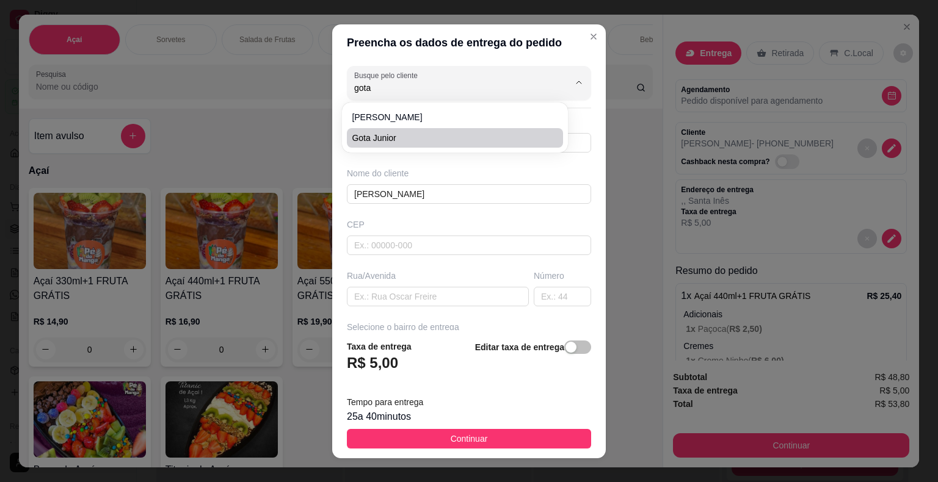
type input "[GEOGRAPHIC_DATA][PERSON_NAME]"
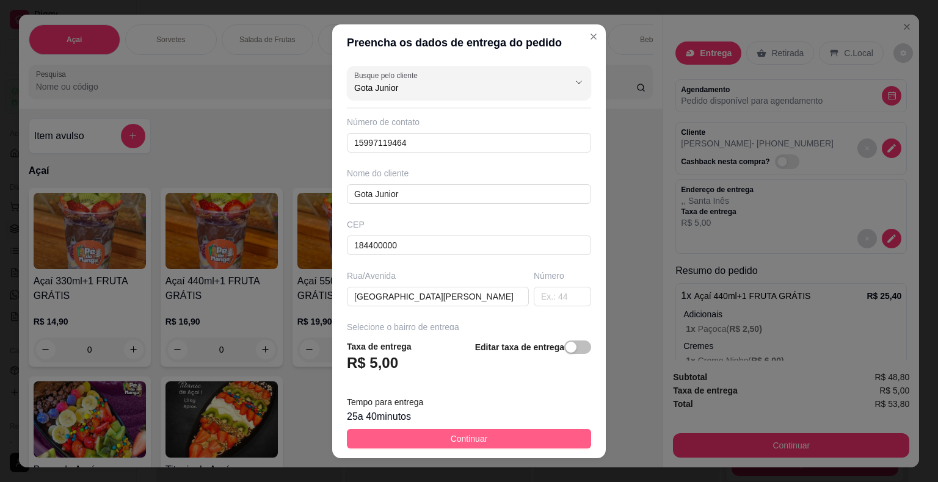
type input "Gota Junior"
click at [451, 443] on span "Continuar" at bounding box center [469, 438] width 37 height 13
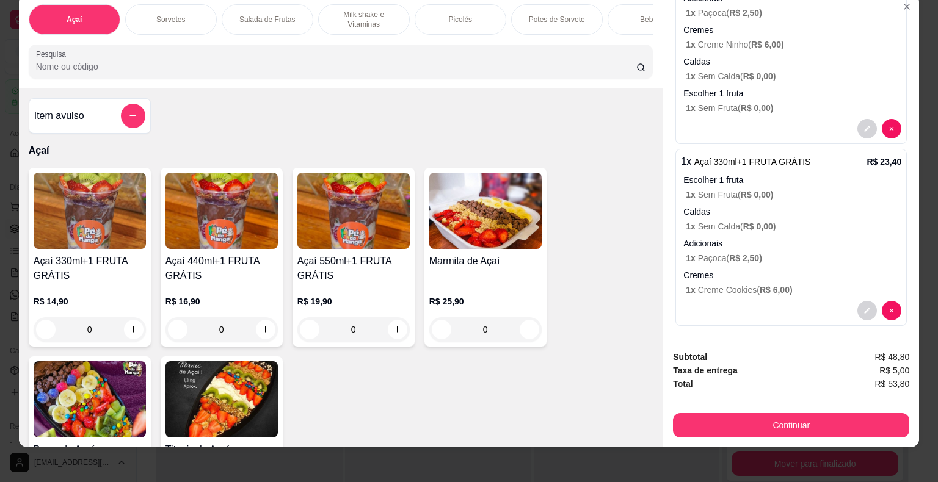
scroll to position [29, 0]
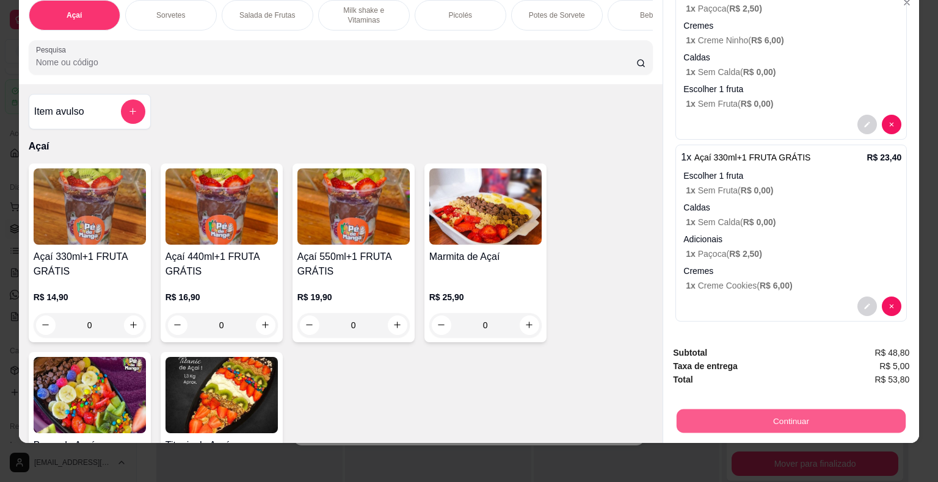
click at [826, 417] on button "Continuar" at bounding box center [791, 422] width 229 height 24
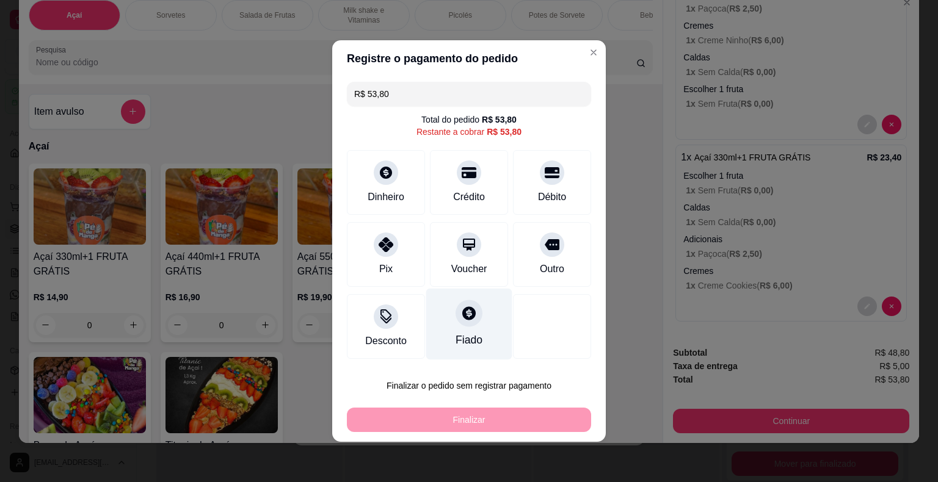
click at [470, 326] on div "Fiado" at bounding box center [469, 324] width 86 height 71
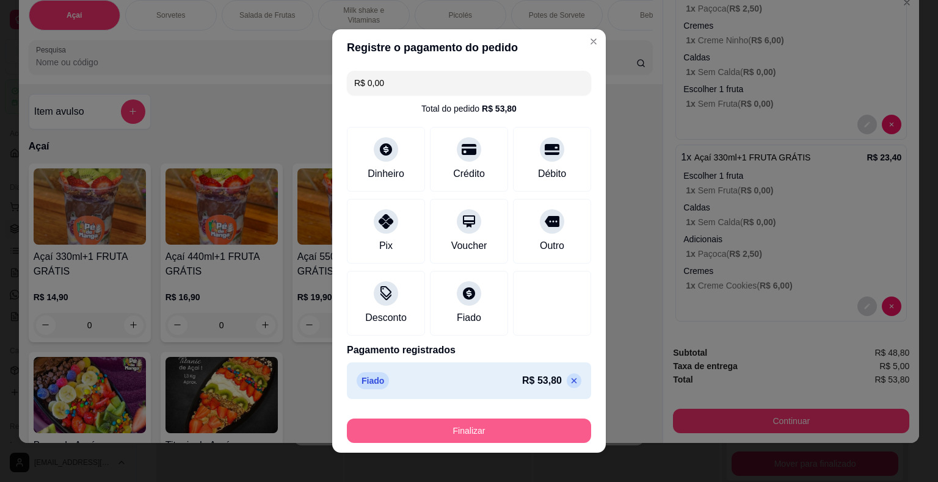
click at [503, 432] on button "Finalizar" at bounding box center [469, 431] width 244 height 24
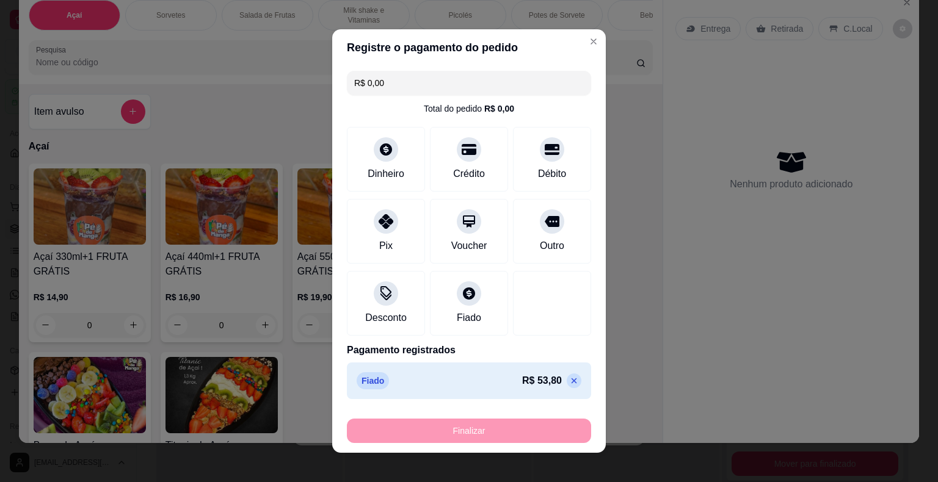
type input "-R$ 53,80"
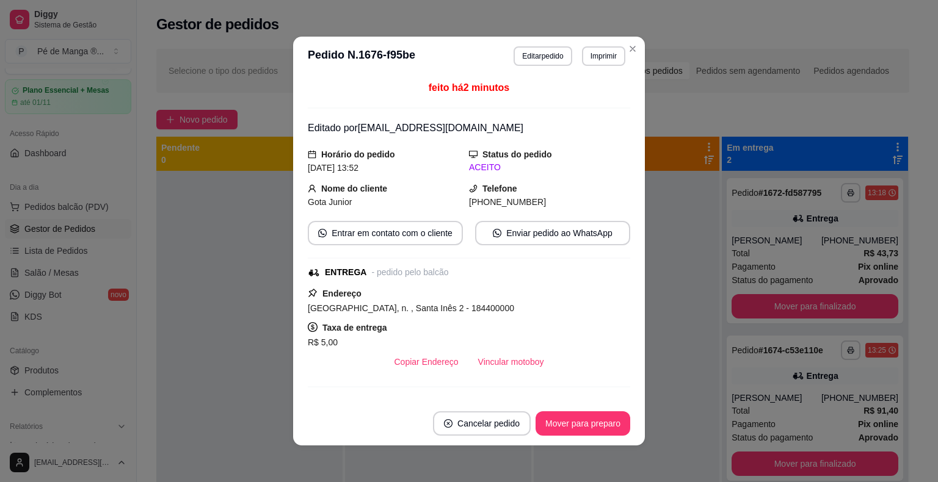
click at [580, 38] on header "**********" at bounding box center [469, 56] width 352 height 39
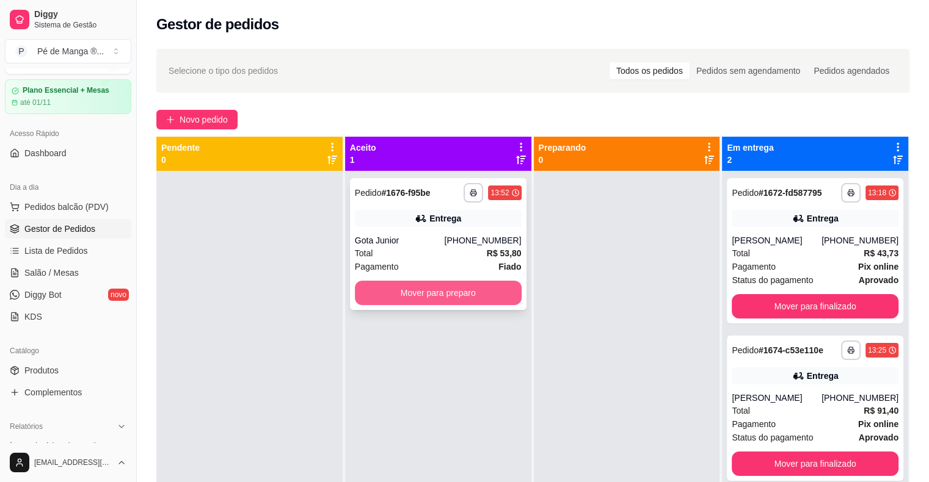
click at [457, 297] on button "Mover para preparo" at bounding box center [438, 293] width 167 height 24
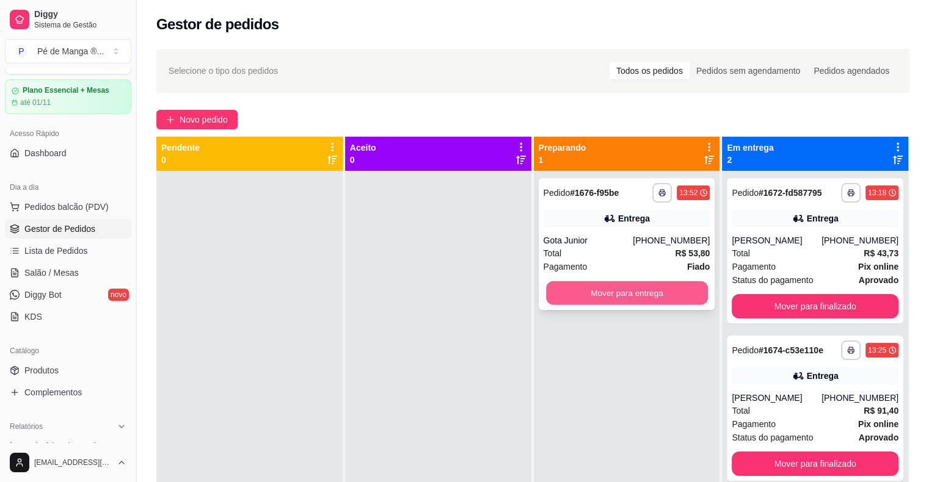
click at [636, 302] on button "Mover para entrega" at bounding box center [627, 293] width 162 height 24
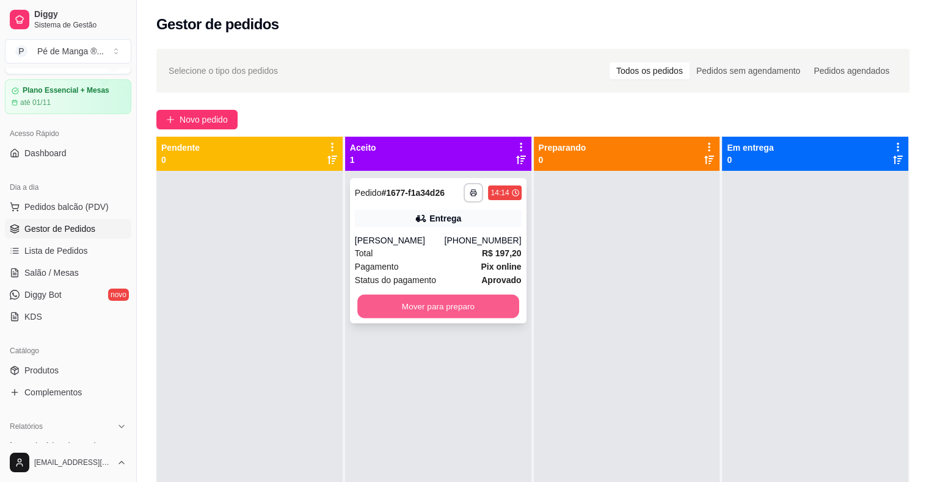
click at [486, 296] on button "Mover para preparo" at bounding box center [438, 307] width 162 height 24
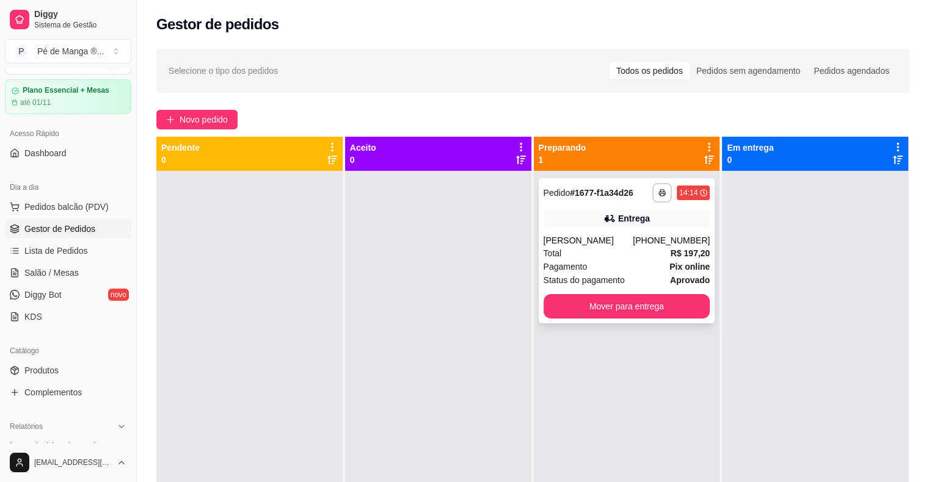
click at [615, 242] on div "[PERSON_NAME]" at bounding box center [588, 240] width 90 height 12
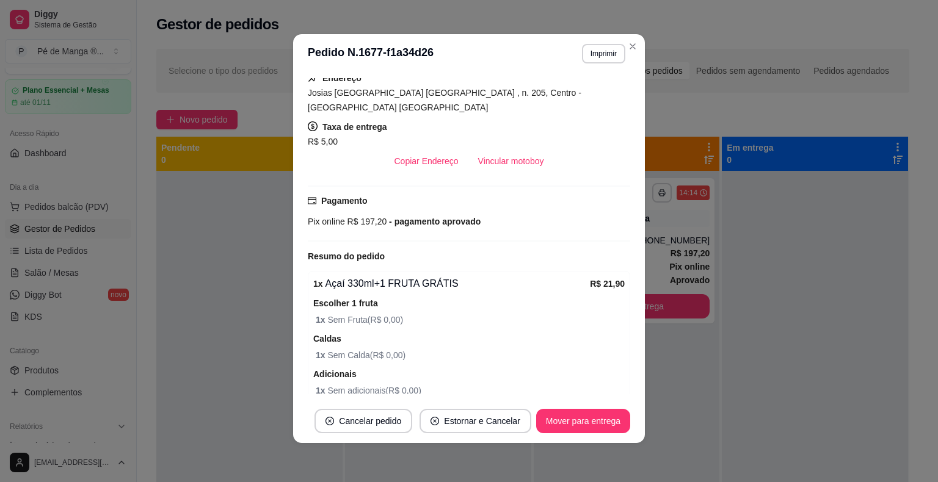
scroll to position [202, 0]
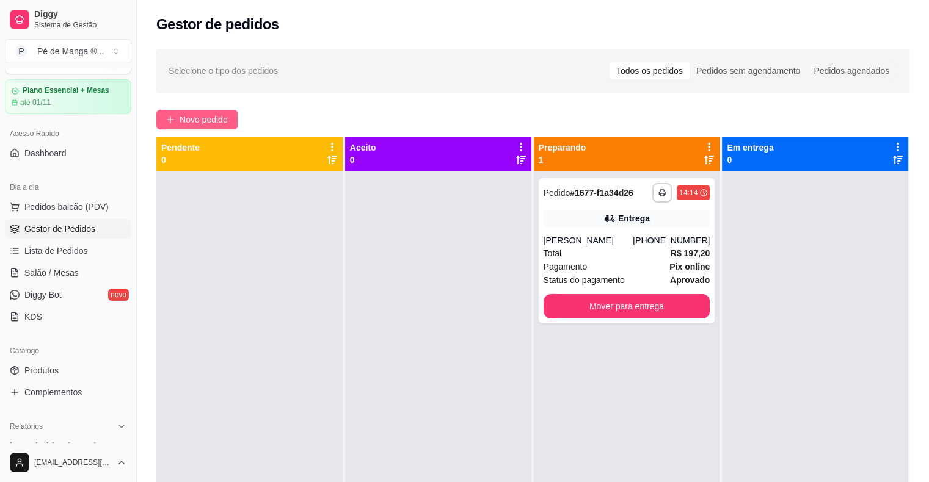
click at [201, 117] on span "Novo pedido" at bounding box center [204, 119] width 48 height 13
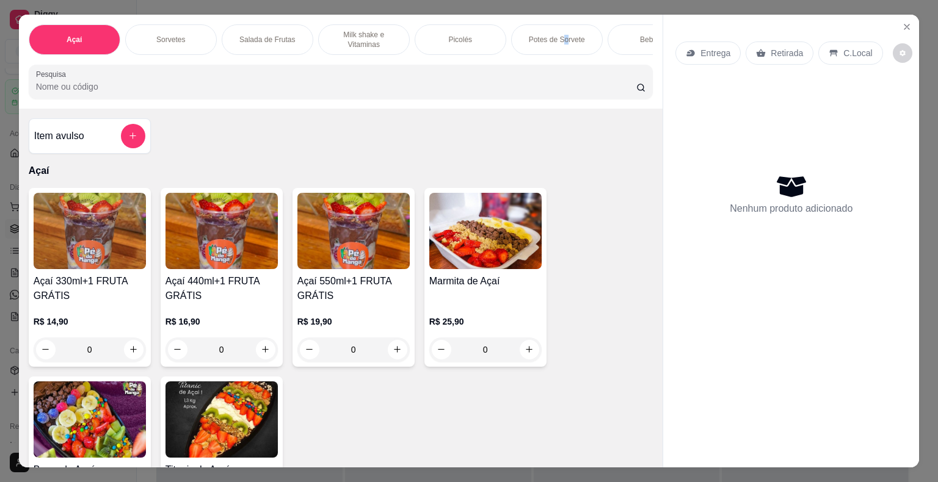
click at [557, 29] on div "Potes de Sorvete" at bounding box center [557, 39] width 92 height 31
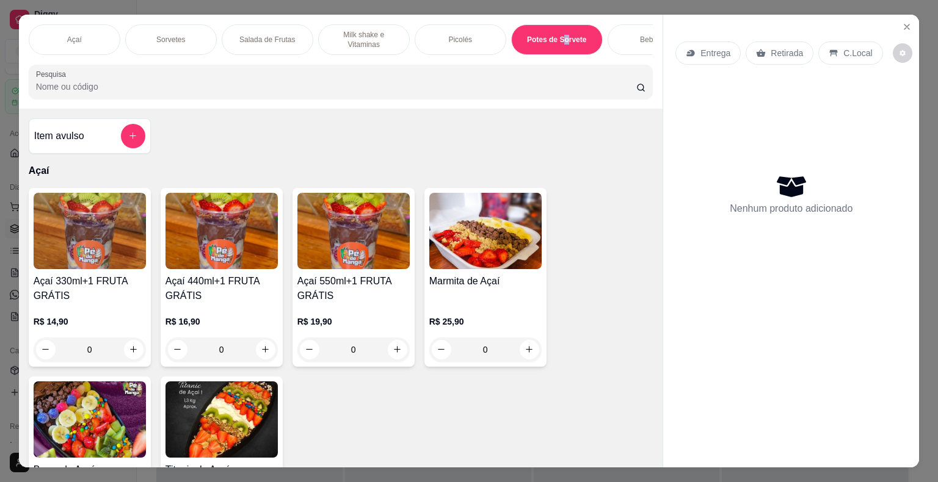
scroll to position [29, 0]
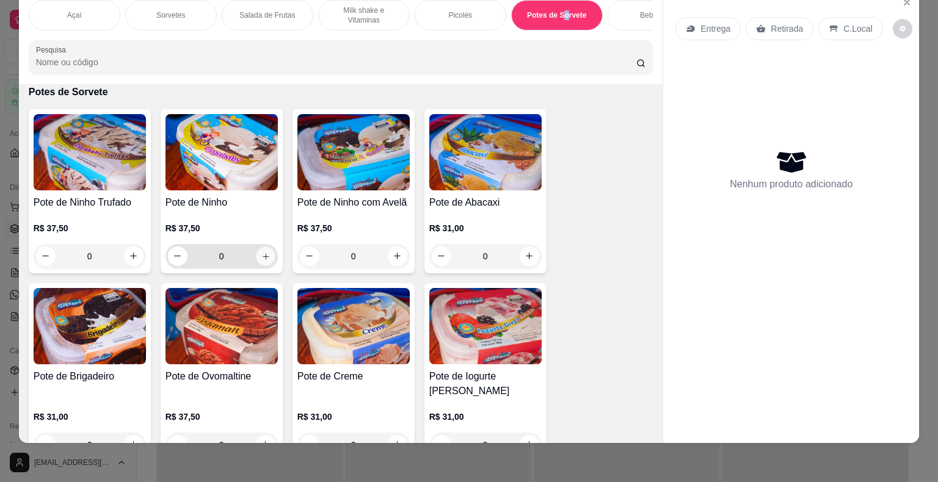
click at [261, 255] on icon "increase-product-quantity" at bounding box center [265, 256] width 9 height 9
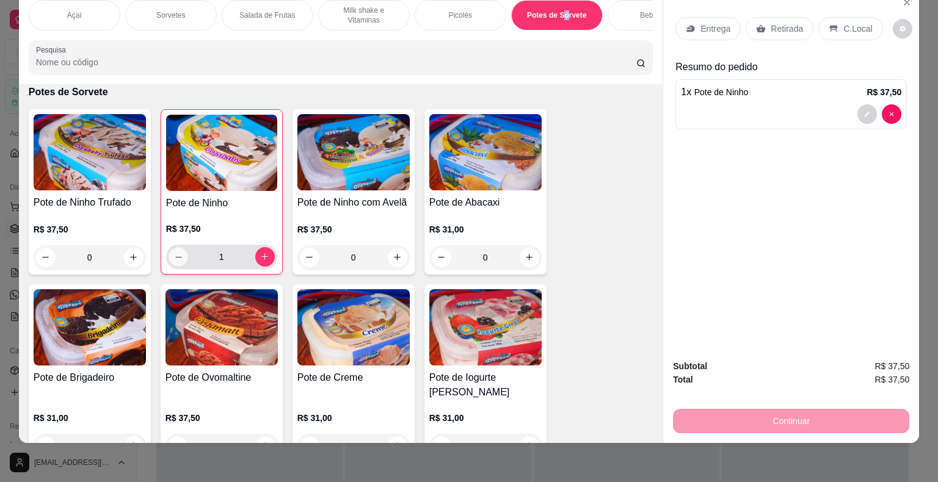
click at [176, 259] on button "decrease-product-quantity" at bounding box center [178, 256] width 19 height 19
type input "0"
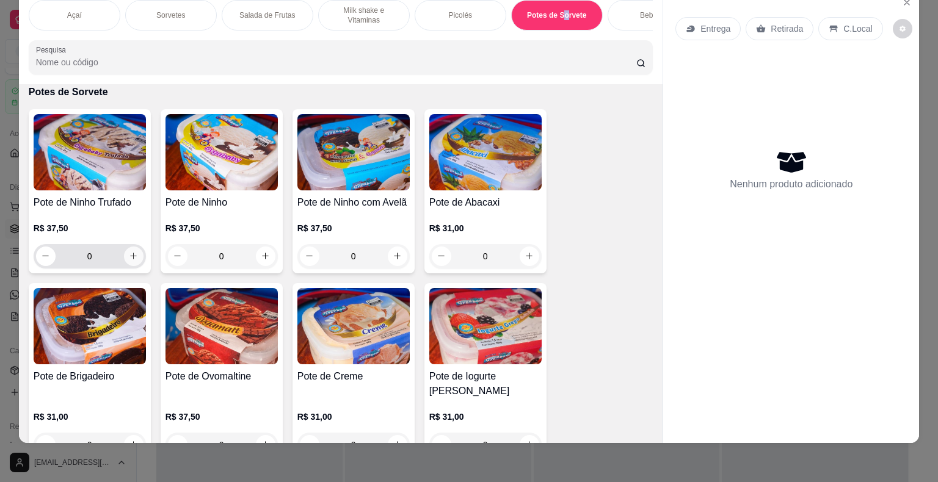
click at [135, 259] on button "increase-product-quantity" at bounding box center [134, 257] width 20 height 20
type input "1"
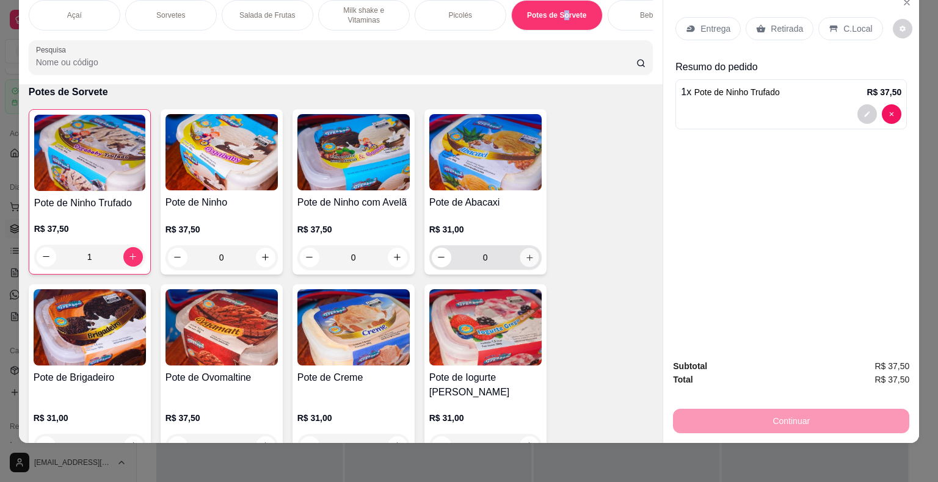
click at [523, 263] on button "increase-product-quantity" at bounding box center [529, 257] width 19 height 19
type input "1"
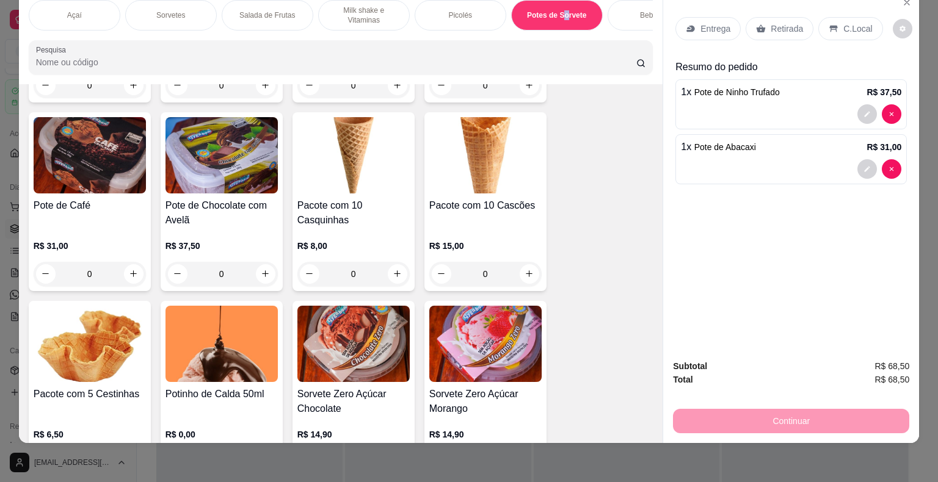
scroll to position [2696, 0]
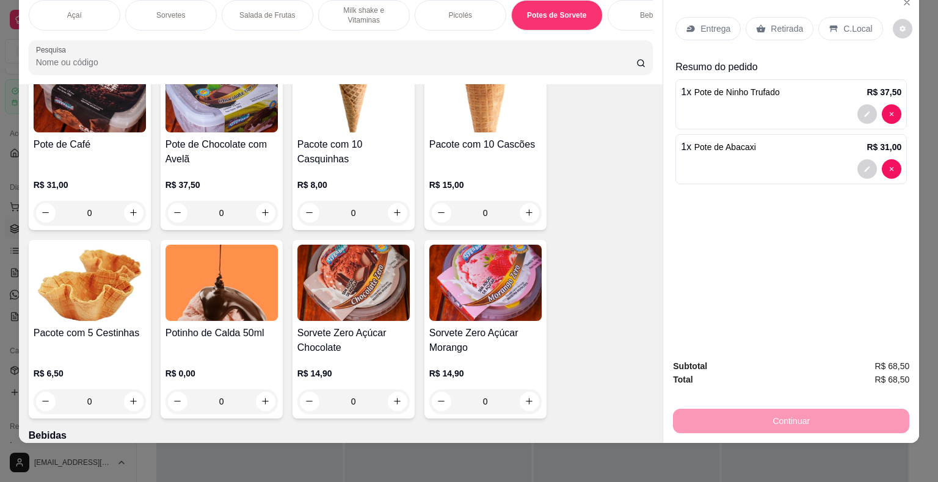
click at [263, 390] on div "0" at bounding box center [221, 402] width 112 height 24
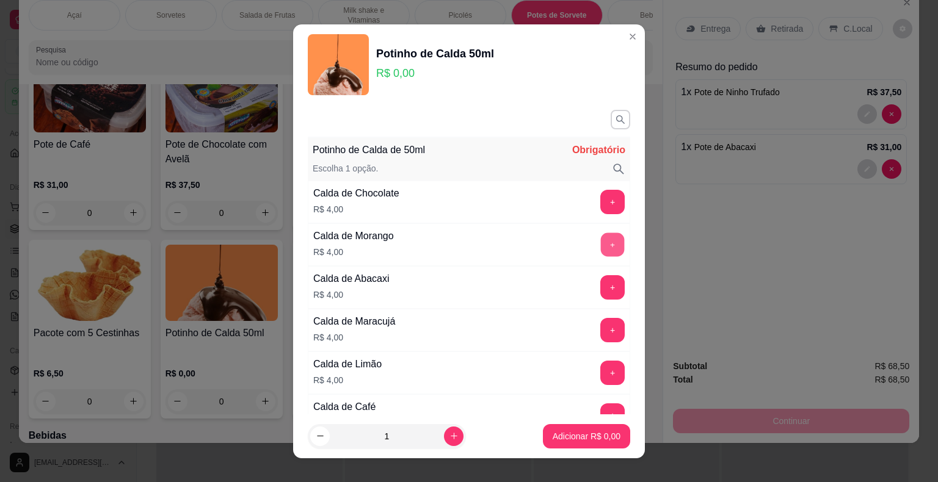
click at [601, 240] on button "+" at bounding box center [613, 245] width 24 height 24
click at [567, 441] on p "Adicionar R$ 4,00" at bounding box center [587, 436] width 68 height 12
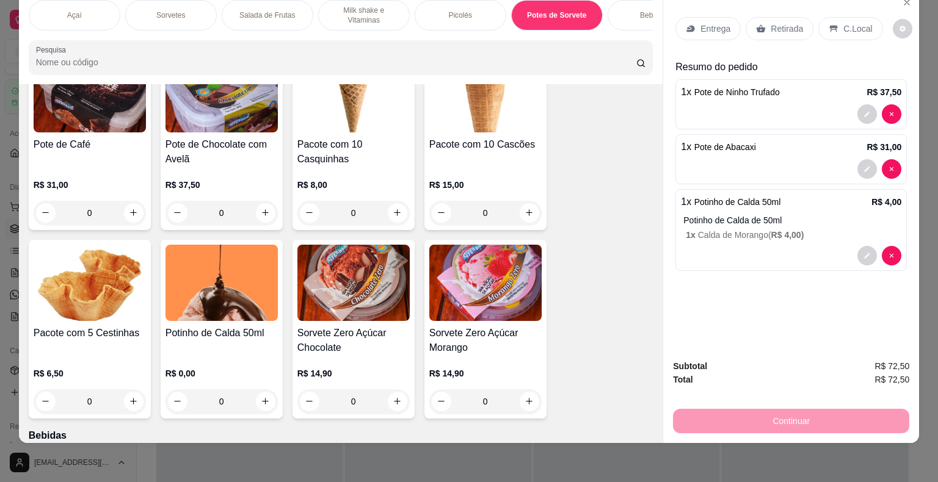
click at [707, 23] on p "Entrega" at bounding box center [715, 29] width 30 height 12
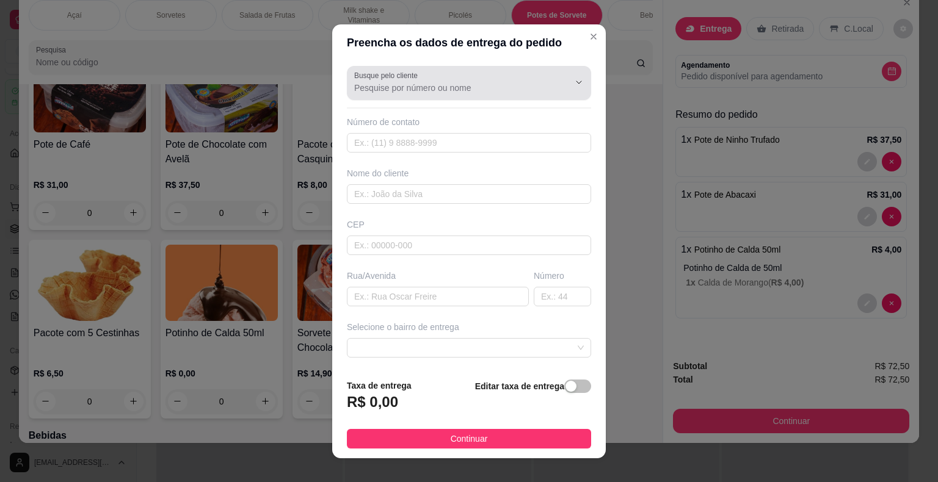
drag, startPoint x: 440, startPoint y: 84, endPoint x: 445, endPoint y: 91, distance: 8.3
click at [441, 88] on input "Busque pelo cliente" at bounding box center [451, 88] width 195 height 12
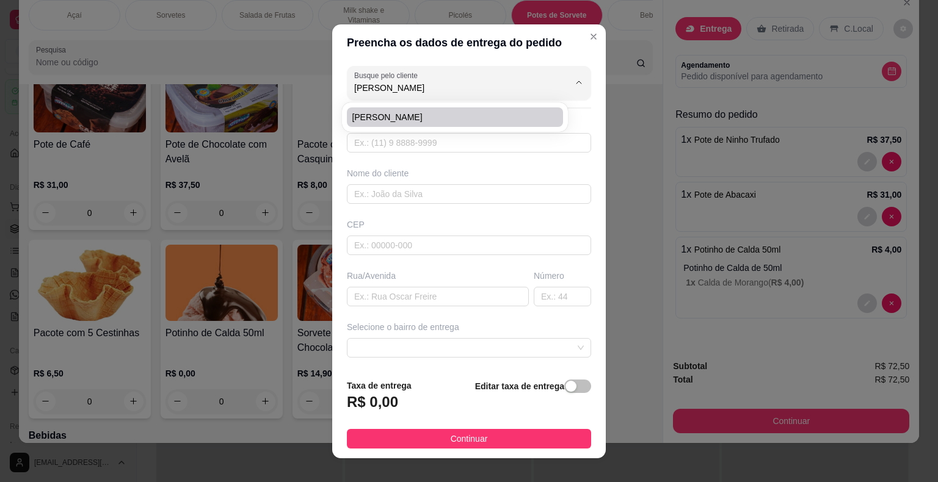
click at [434, 107] on li "[PERSON_NAME]" at bounding box center [455, 117] width 216 height 20
type input "[PERSON_NAME]"
type input "15996964097"
type input "[PERSON_NAME]"
type input "18440000"
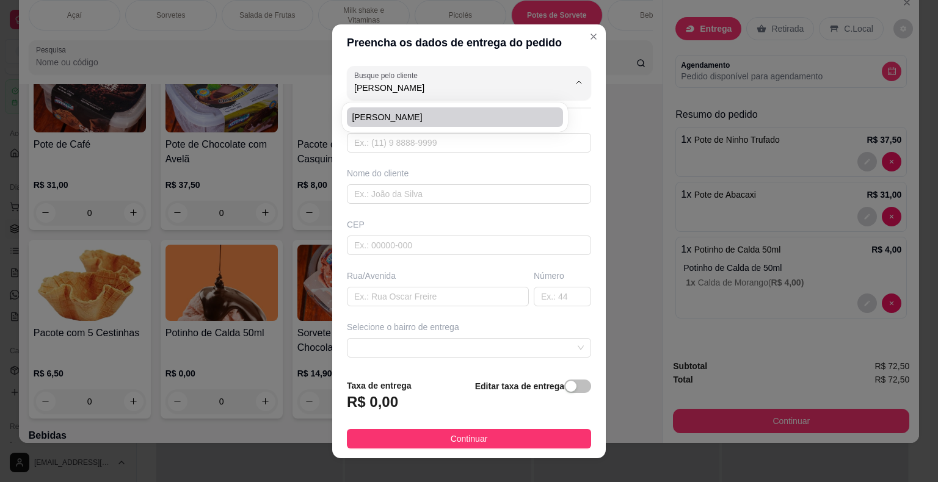
type input "[GEOGRAPHIC_DATA]"
type input "164"
type input "Itaberá"
type input "Casa Laranja com [GEOGRAPHIC_DATA]"
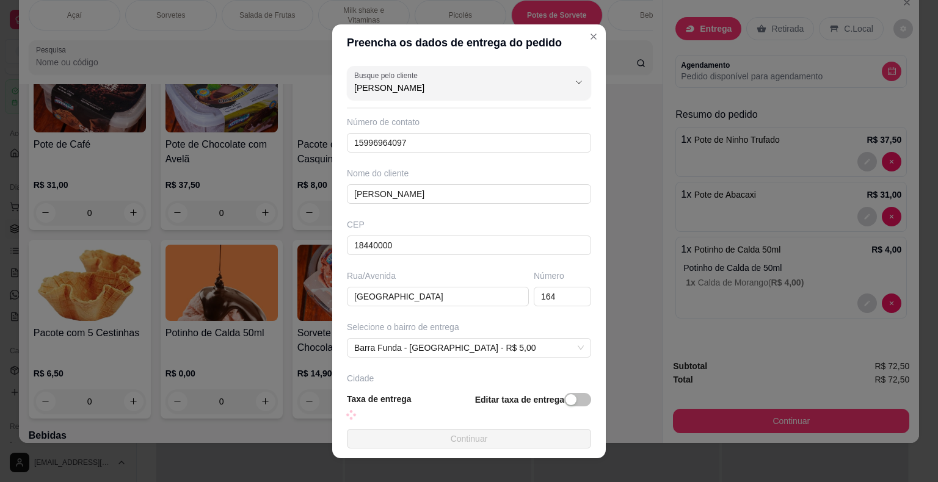
type input "[PERSON_NAME]"
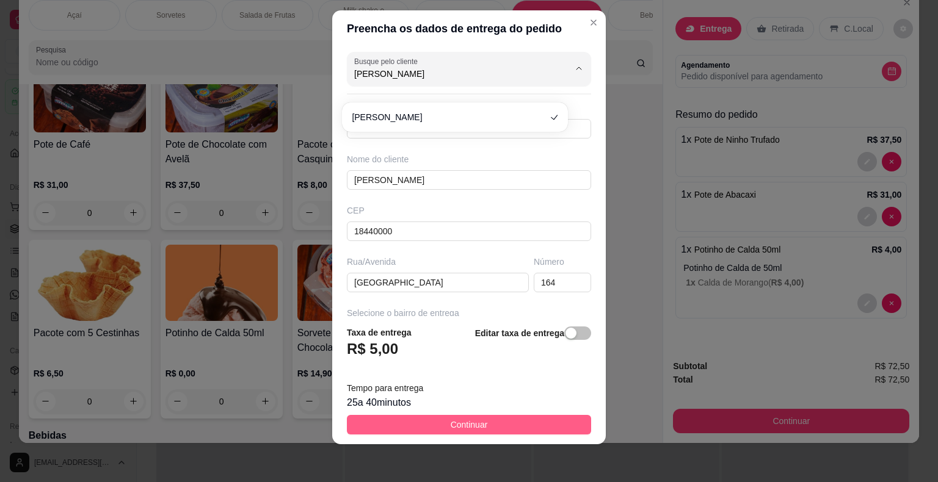
scroll to position [15, 0]
click at [461, 424] on span "Continuar" at bounding box center [469, 424] width 37 height 13
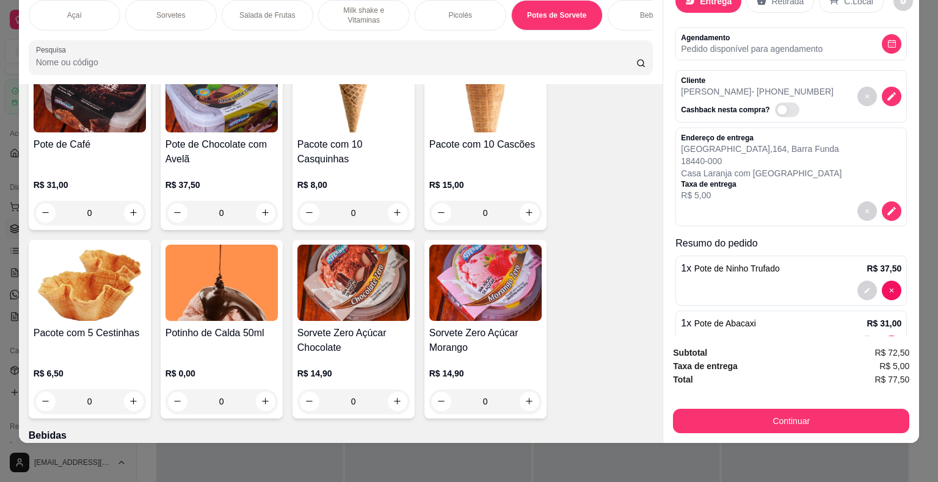
scroll to position [153, 0]
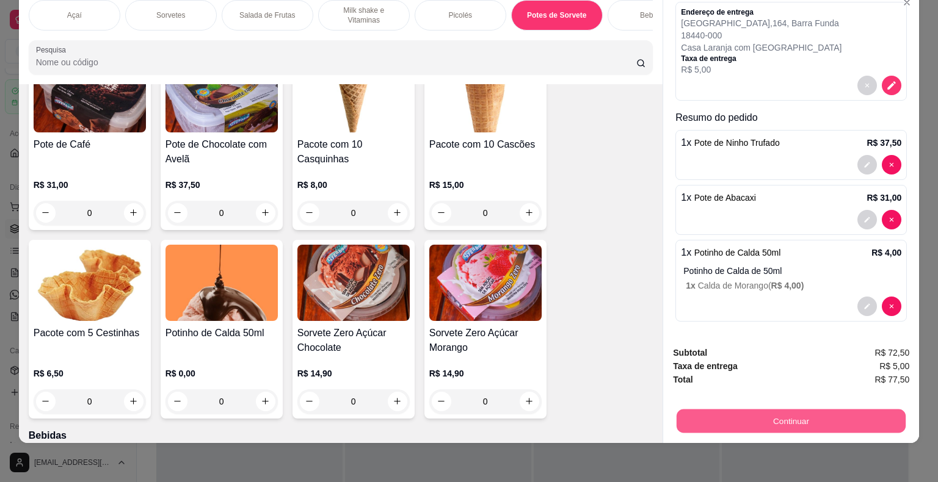
click at [746, 410] on button "Continuar" at bounding box center [791, 422] width 229 height 24
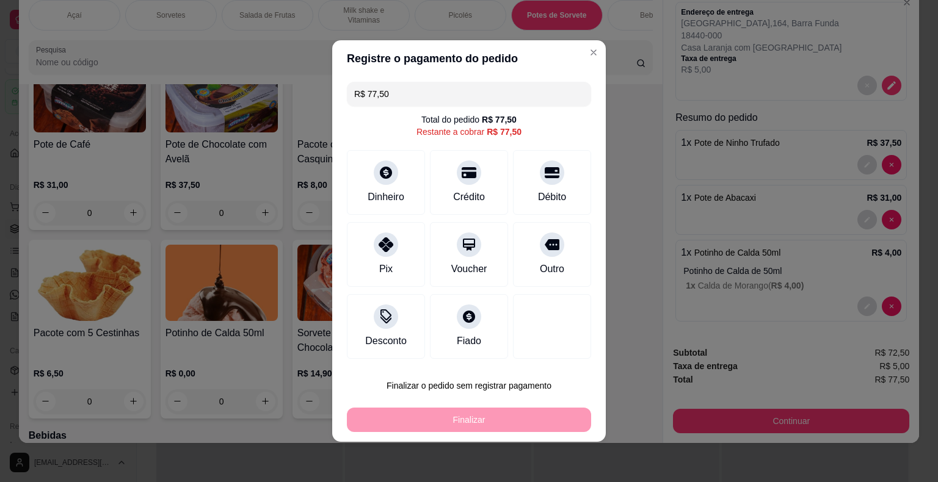
drag, startPoint x: 481, startPoint y: 419, endPoint x: 470, endPoint y: 432, distance: 16.5
click at [470, 430] on div "Finalizar" at bounding box center [469, 420] width 244 height 24
click at [390, 270] on div "Pix" at bounding box center [385, 269] width 13 height 15
type input "R$ 0,00"
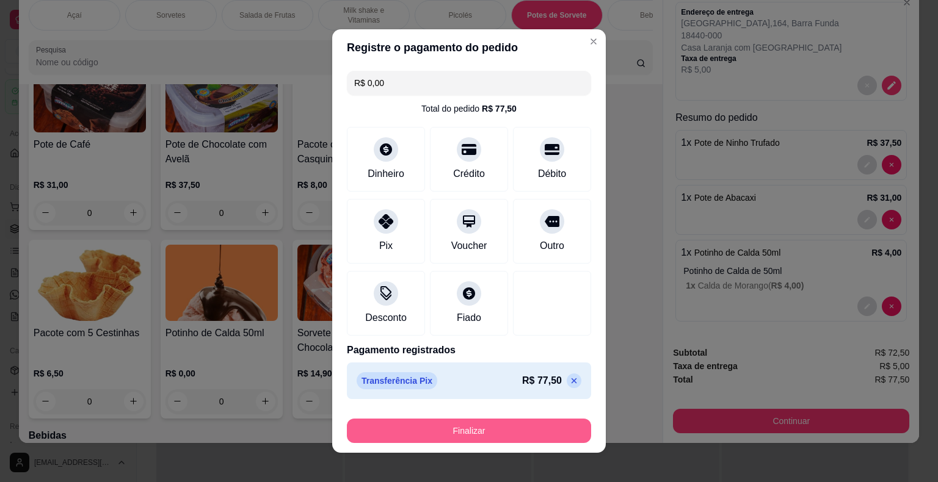
click at [432, 429] on button "Finalizar" at bounding box center [469, 431] width 244 height 24
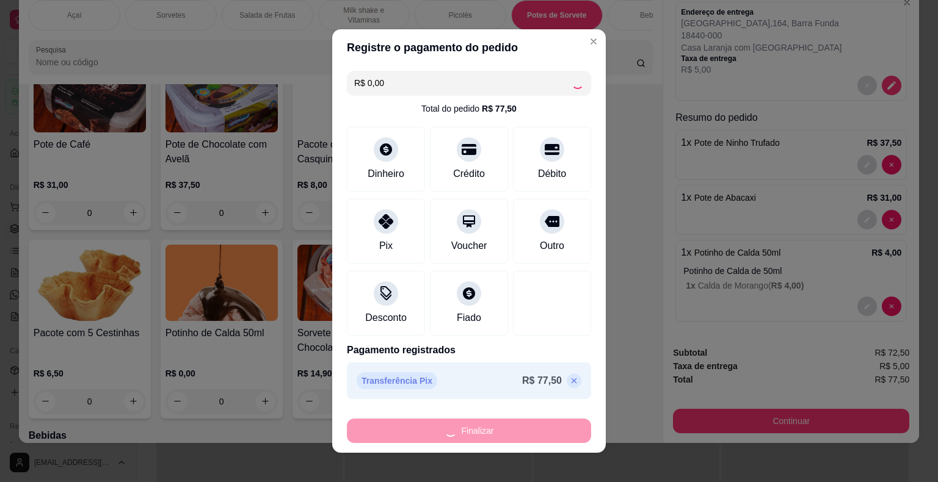
type input "0"
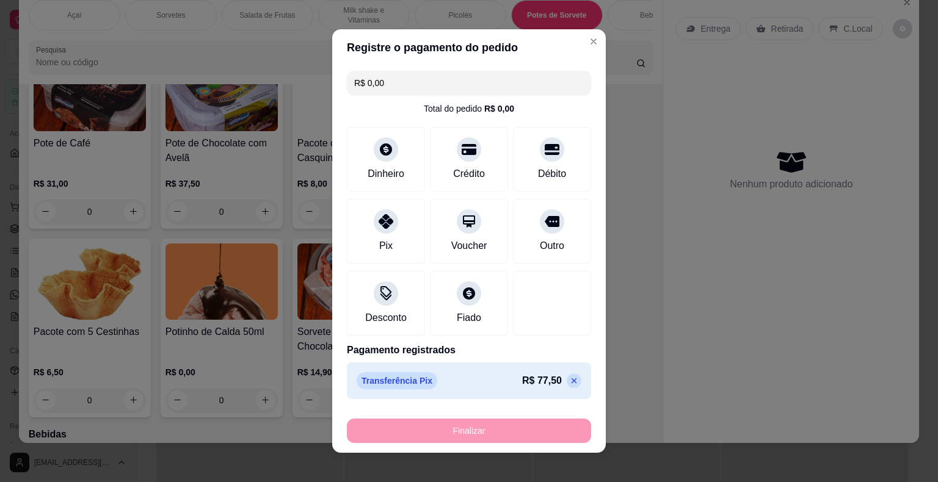
type input "-R$ 77,50"
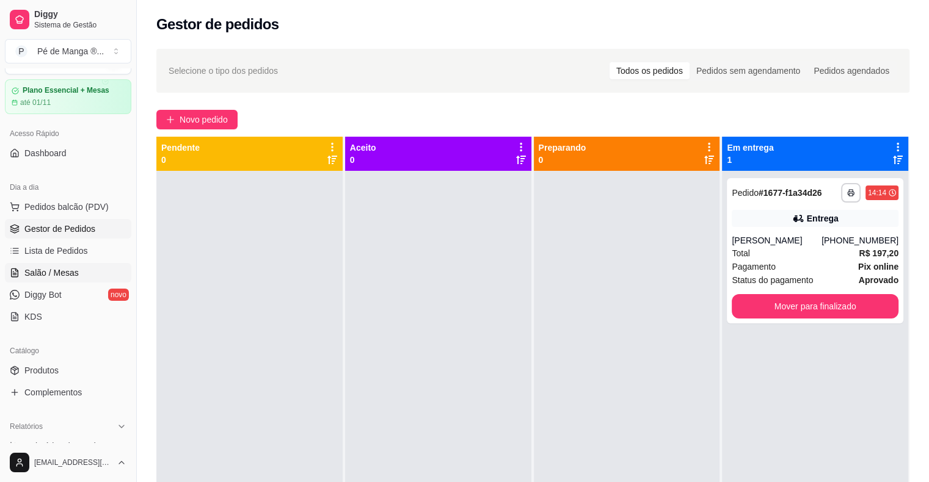
click at [64, 272] on span "Salão / Mesas" at bounding box center [51, 273] width 54 height 12
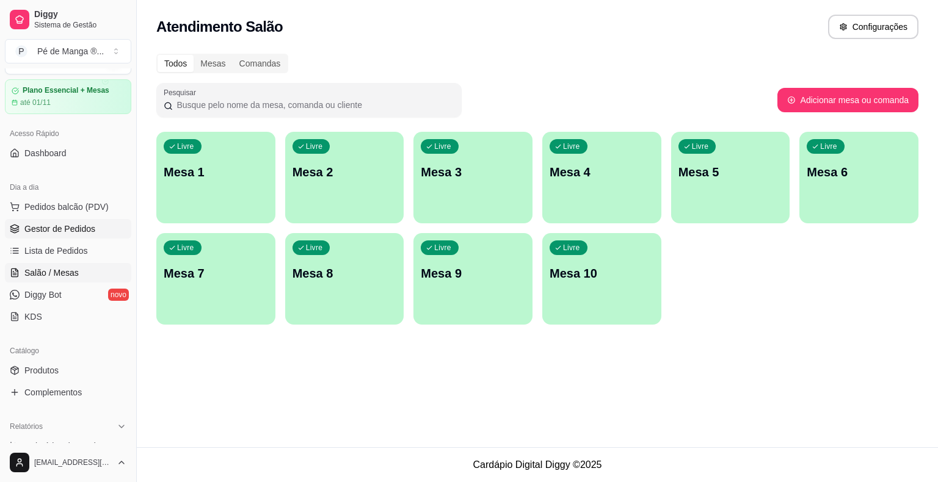
click at [83, 226] on span "Gestor de Pedidos" at bounding box center [59, 229] width 71 height 12
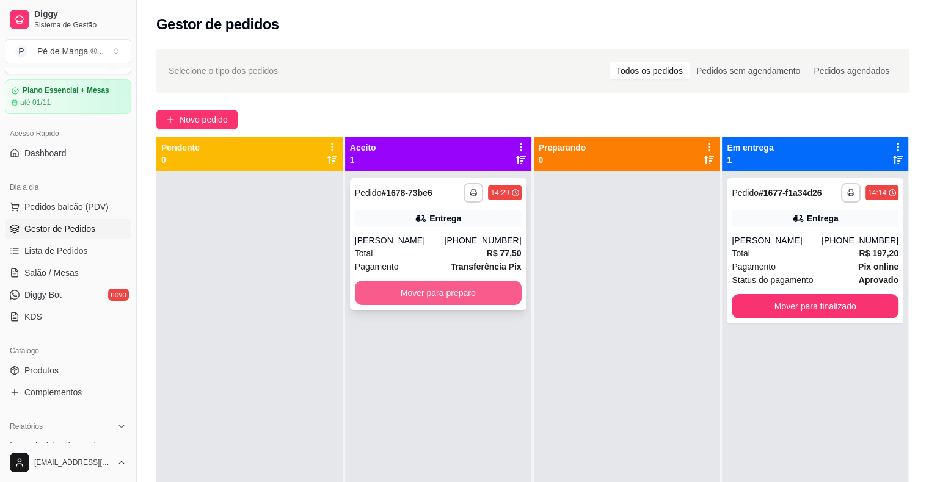
click at [454, 288] on button "Mover para preparo" at bounding box center [438, 293] width 167 height 24
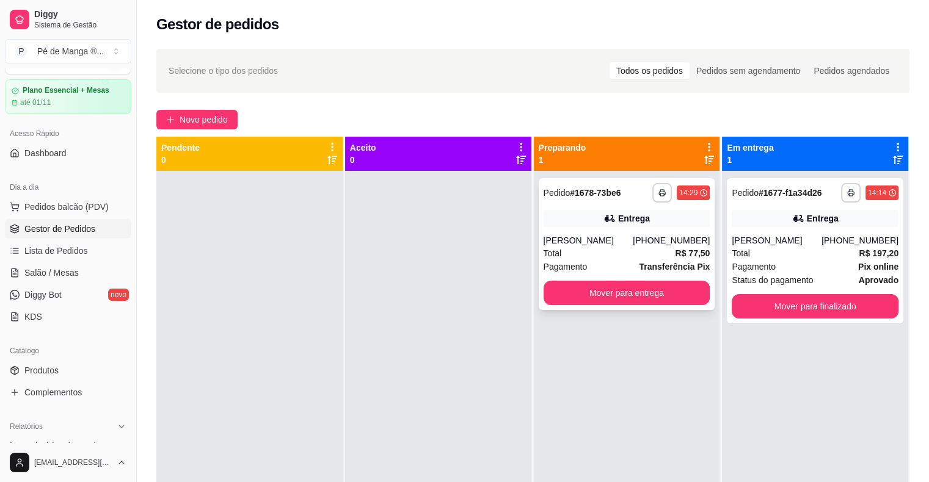
click at [639, 257] on div "Total R$ 77,50" at bounding box center [626, 253] width 167 height 13
click at [610, 291] on button "Mover para entrega" at bounding box center [626, 293] width 167 height 24
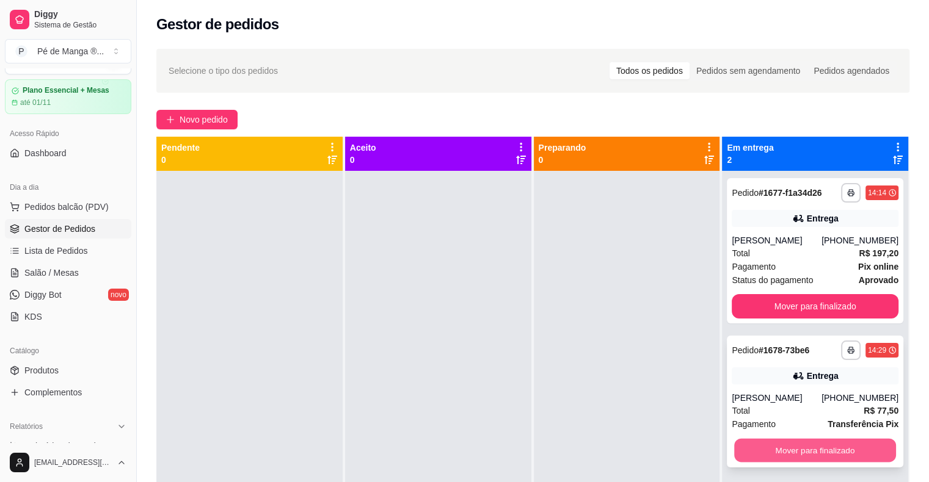
click at [794, 443] on button "Mover para finalizado" at bounding box center [815, 451] width 162 height 24
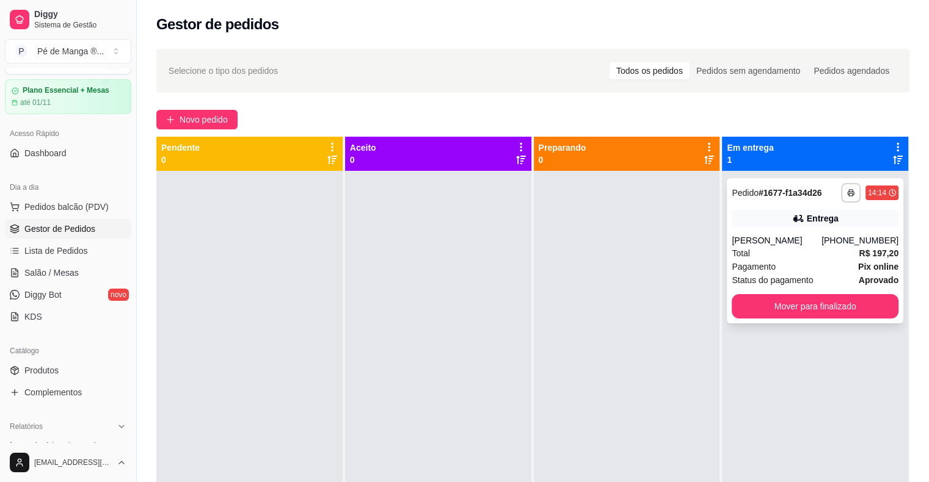
click at [827, 318] on button "Mover para finalizado" at bounding box center [815, 306] width 167 height 24
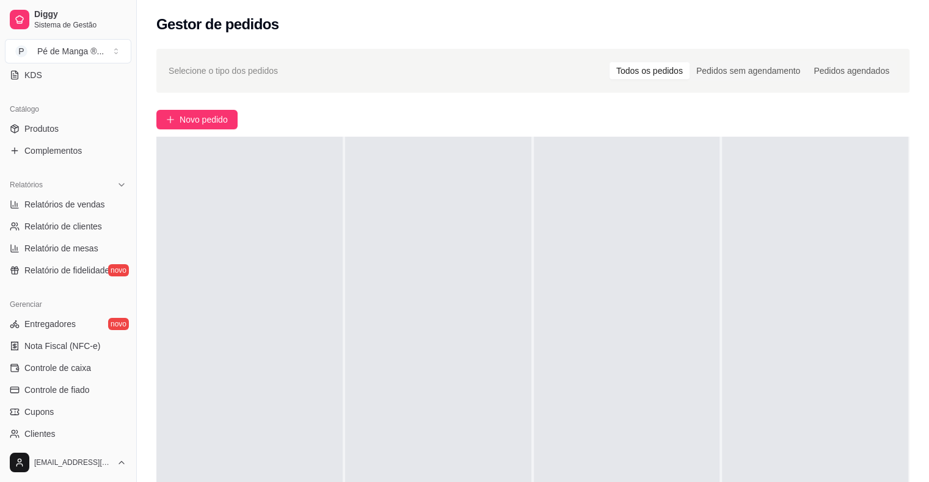
scroll to position [274, 0]
click at [64, 205] on span "Relatórios de vendas" at bounding box center [64, 202] width 81 height 12
select select "ALL"
select select "0"
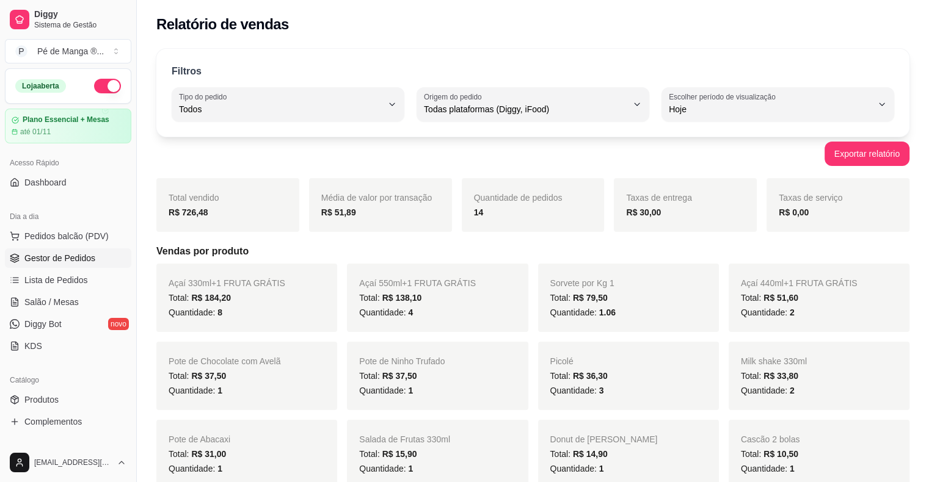
click at [39, 255] on span "Gestor de Pedidos" at bounding box center [59, 258] width 71 height 12
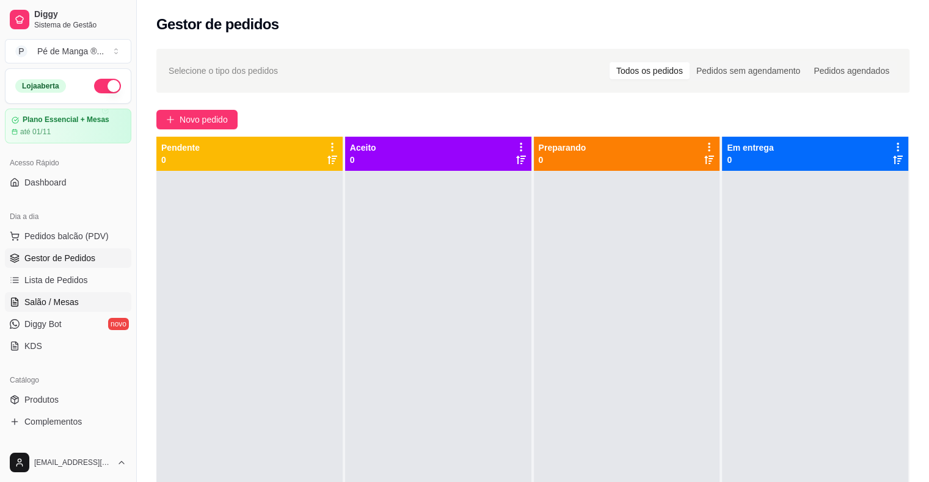
click at [104, 296] on link "Salão / Mesas" at bounding box center [68, 302] width 126 height 20
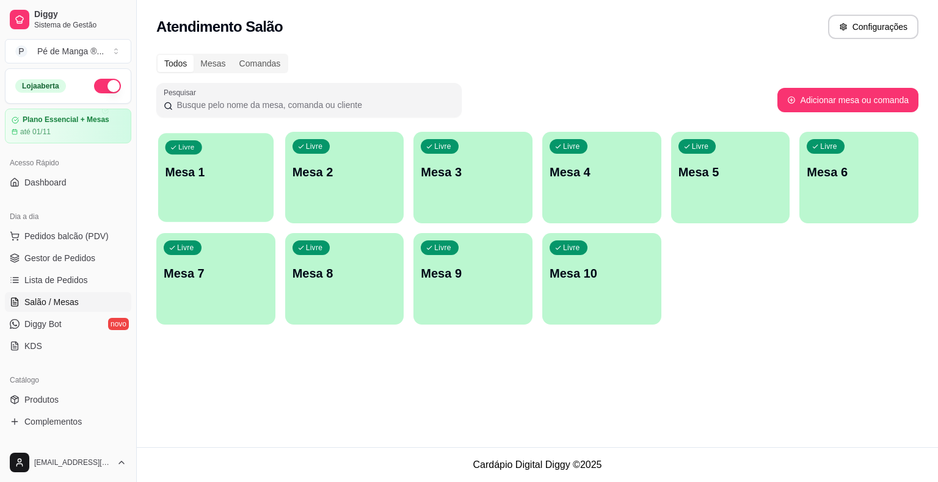
click at [239, 167] on p "Mesa 1" at bounding box center [215, 172] width 101 height 16
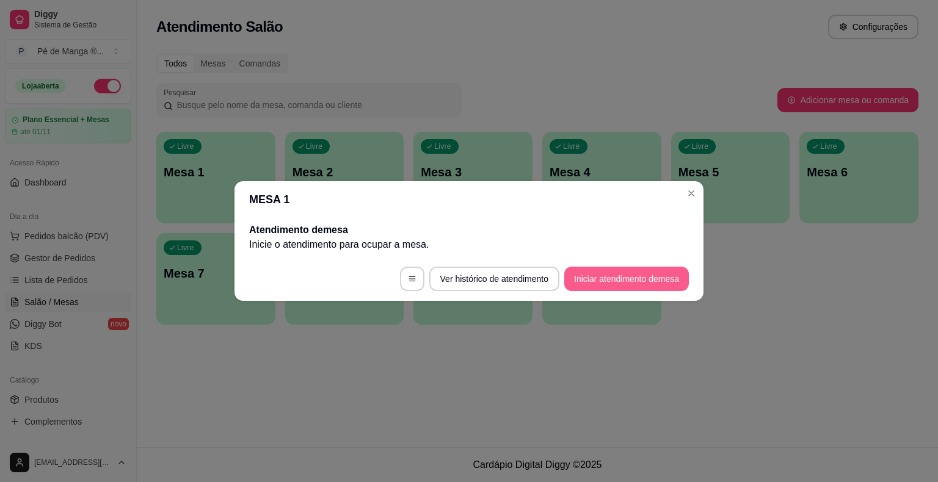
click at [600, 287] on button "Iniciar atendimento de mesa" at bounding box center [626, 279] width 125 height 24
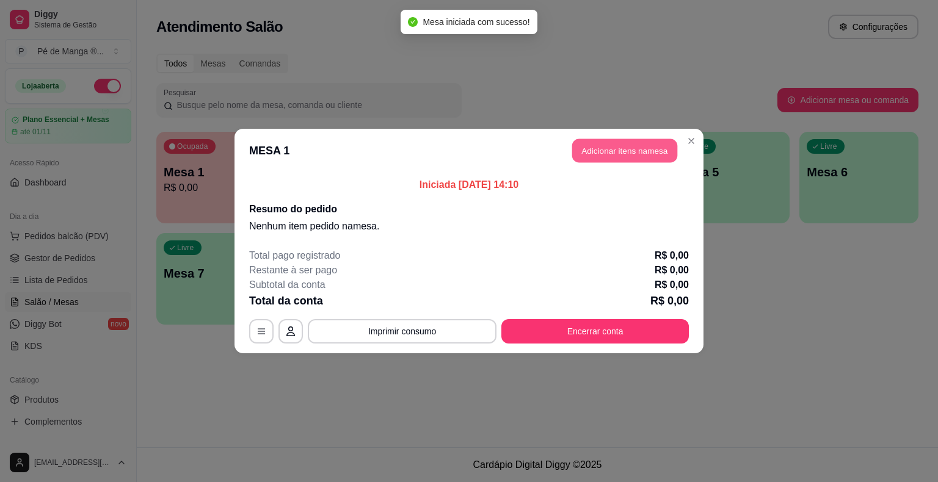
click at [650, 154] on button "Adicionar itens na mesa" at bounding box center [624, 151] width 105 height 24
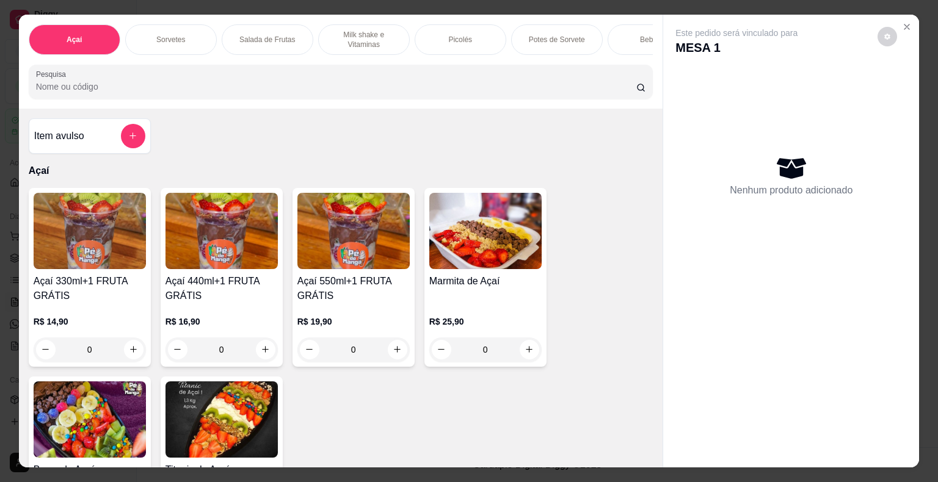
click at [451, 35] on p "Picolés" at bounding box center [460, 40] width 24 height 10
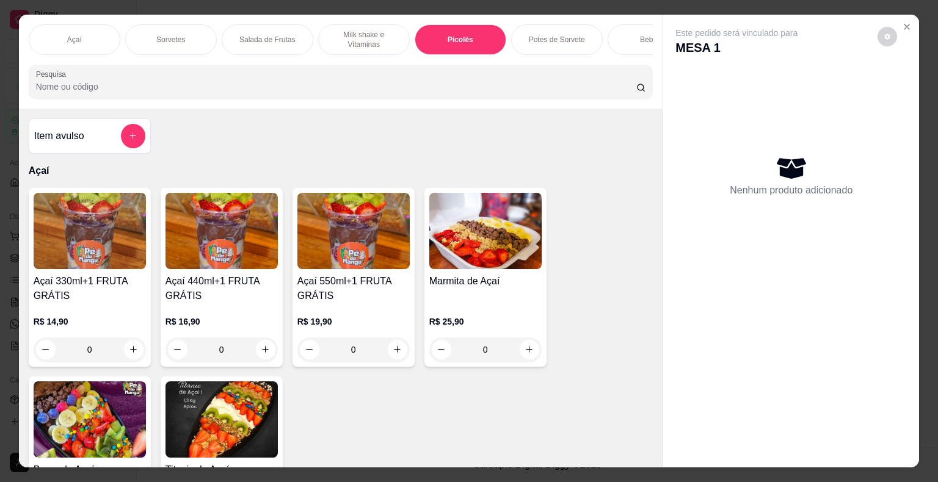
scroll to position [29, 0]
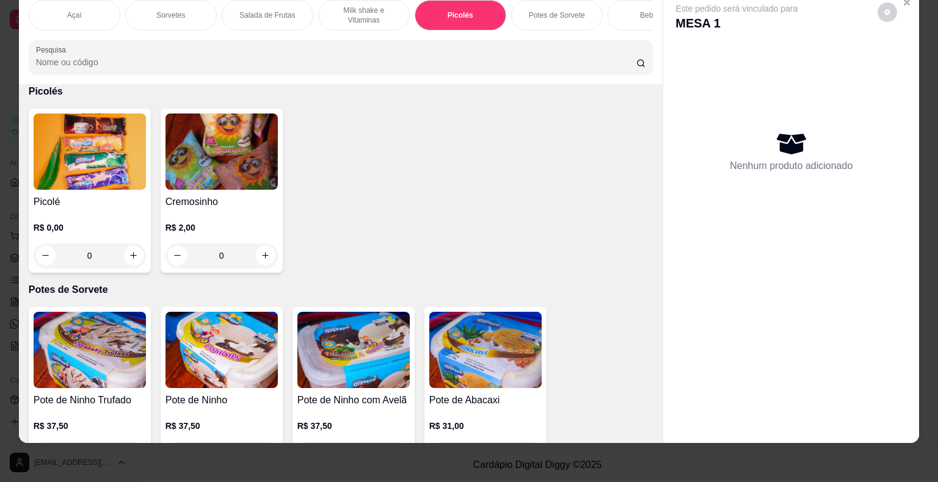
click at [130, 253] on div "0" at bounding box center [90, 256] width 112 height 24
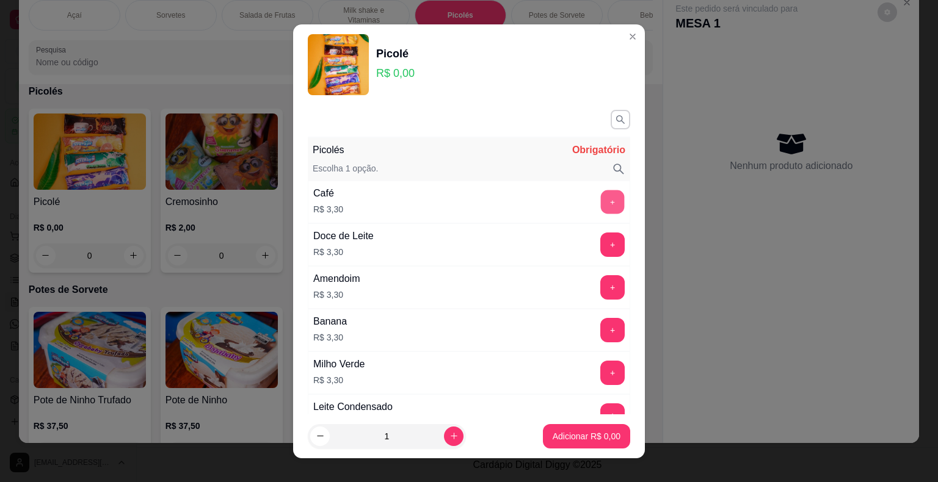
click at [601, 190] on button "+" at bounding box center [613, 202] width 24 height 24
click at [601, 191] on button "+" at bounding box center [613, 202] width 24 height 24
click at [600, 191] on button "+" at bounding box center [612, 202] width 24 height 24
click at [559, 436] on p "Adicionar R$ 9,90" at bounding box center [587, 436] width 68 height 12
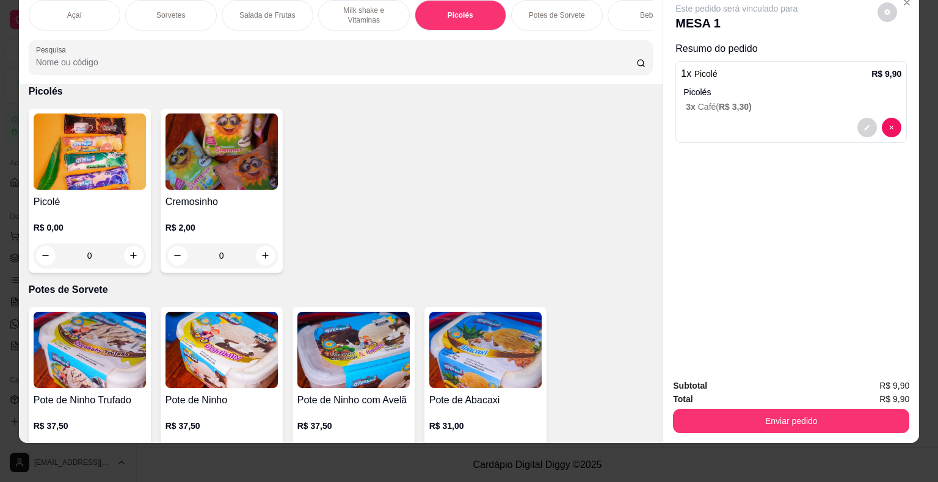
click at [741, 395] on div "Total R$ 9,90" at bounding box center [791, 399] width 236 height 13
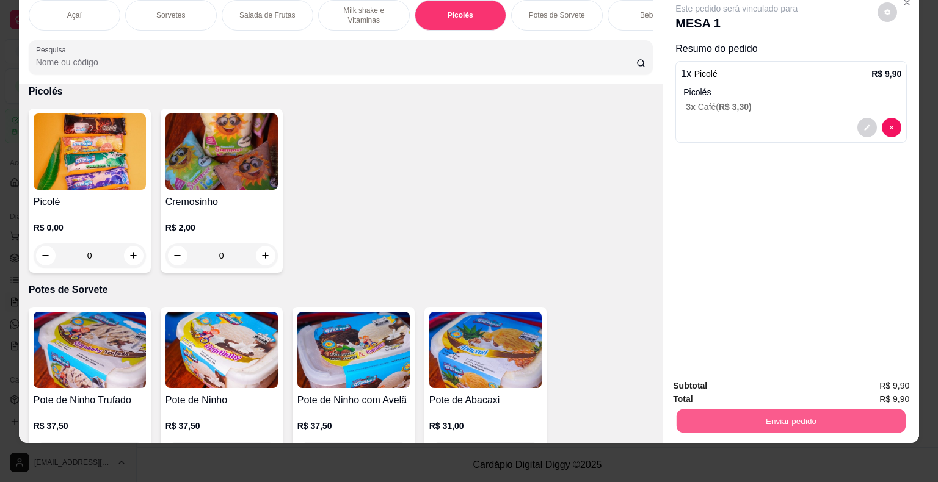
click at [750, 410] on button "Enviar pedido" at bounding box center [791, 422] width 229 height 24
click at [899, 382] on button "Enviar pedido" at bounding box center [877, 382] width 67 height 23
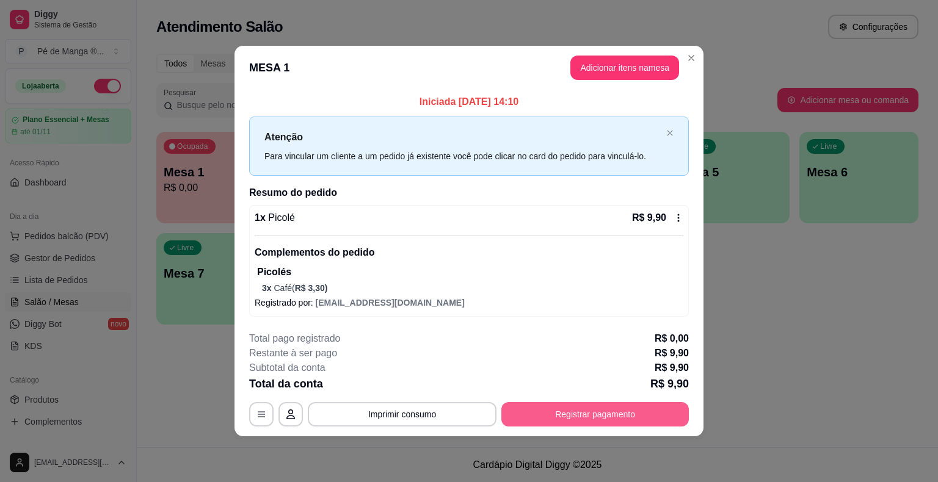
click at [555, 424] on button "Registrar pagamento" at bounding box center [594, 414] width 187 height 24
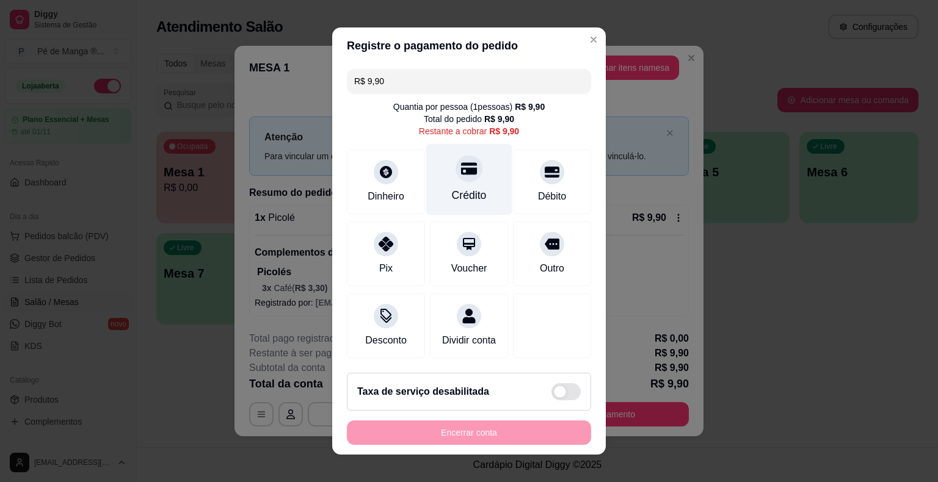
click at [474, 177] on div "Crédito" at bounding box center [469, 179] width 86 height 71
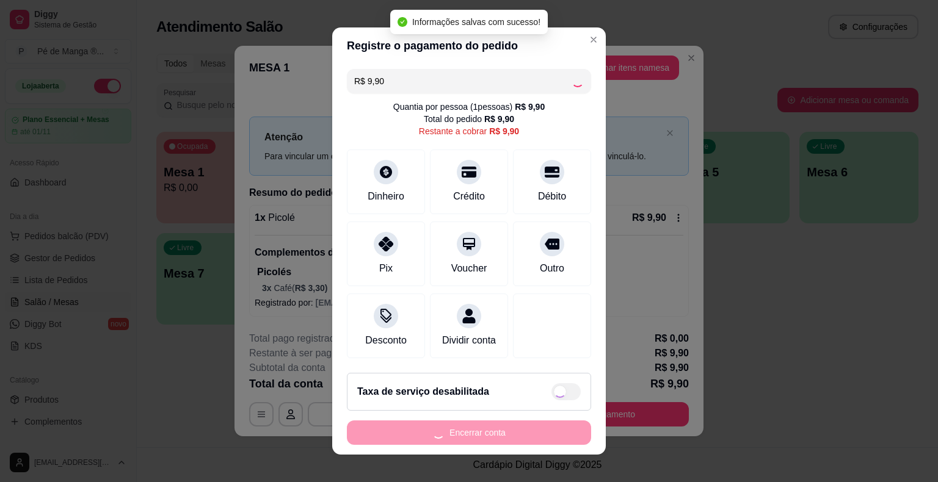
type input "R$ 0,00"
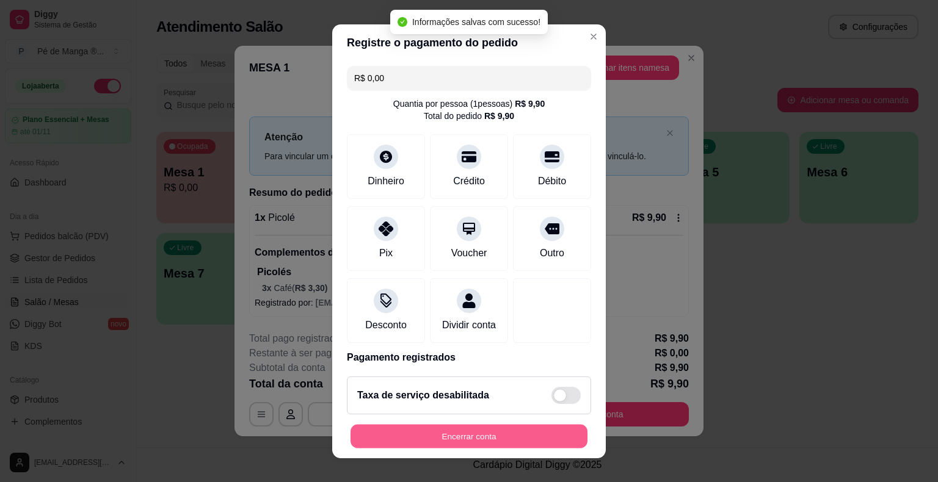
click at [471, 429] on button "Encerrar conta" at bounding box center [468, 436] width 237 height 24
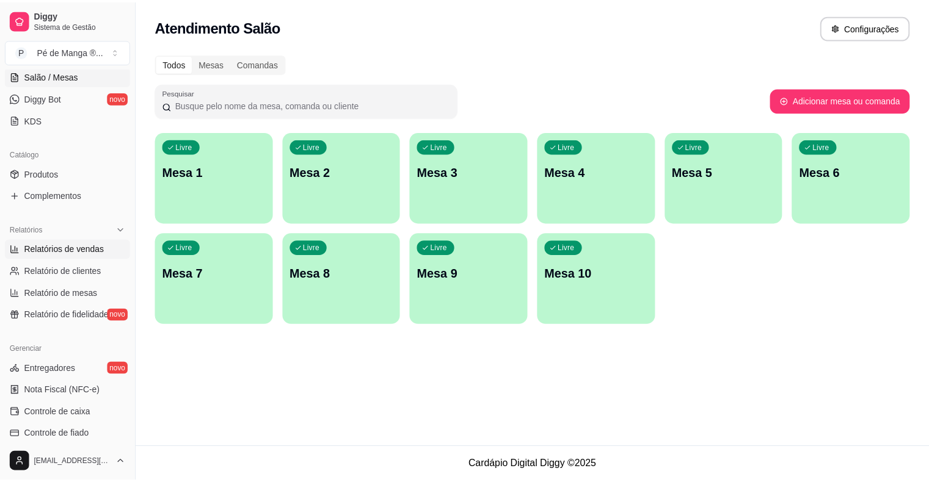
scroll to position [244, 0]
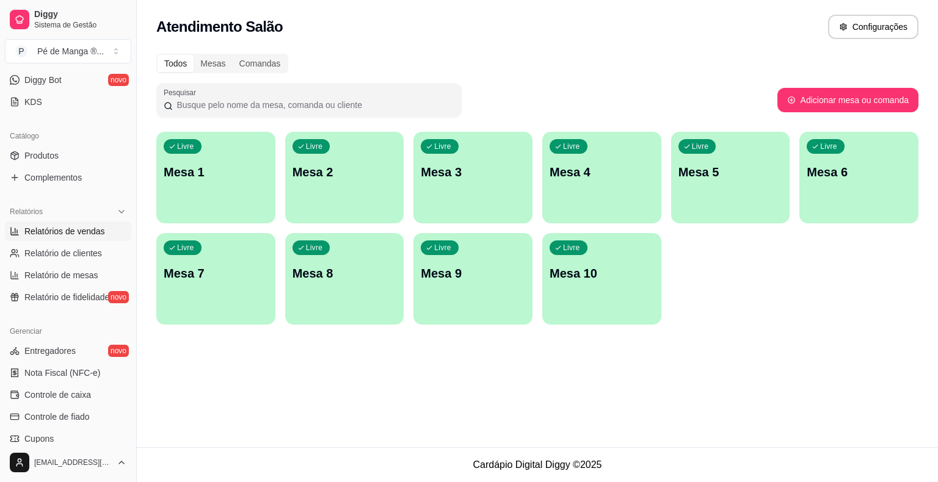
click at [57, 230] on span "Relatórios de vendas" at bounding box center [64, 231] width 81 height 12
select select "ALL"
select select "0"
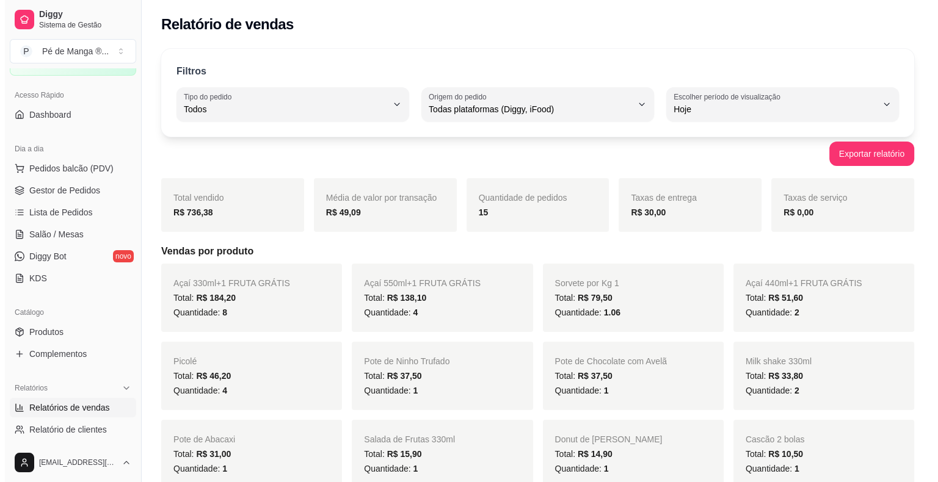
scroll to position [61, 0]
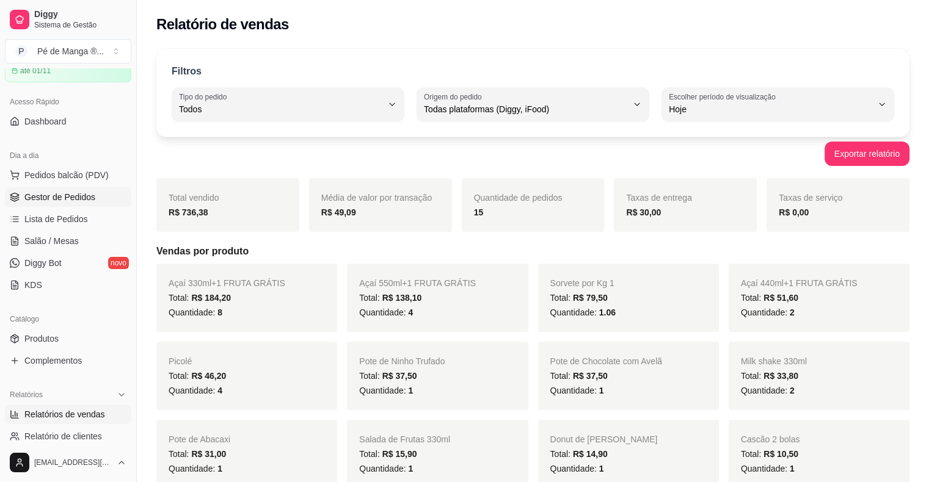
click at [77, 194] on span "Gestor de Pedidos" at bounding box center [59, 197] width 71 height 12
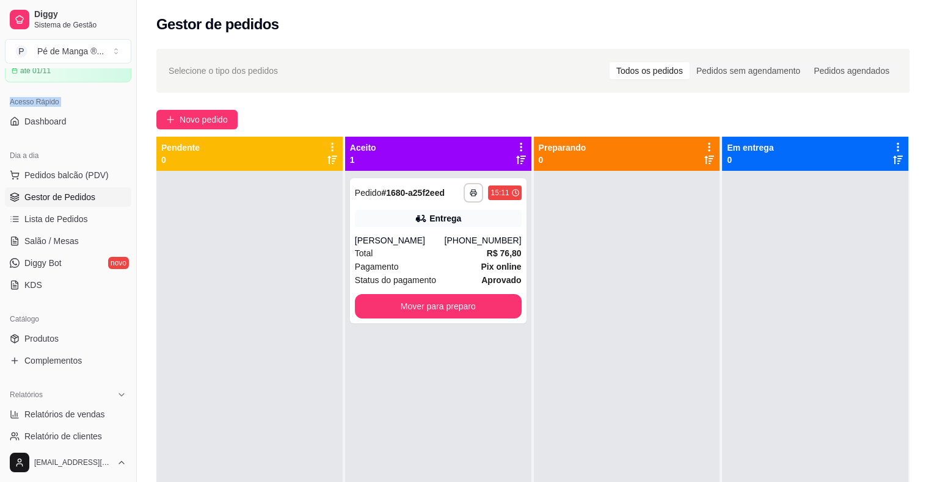
drag, startPoint x: 0, startPoint y: 109, endPoint x: 0, endPoint y: 165, distance: 56.2
click at [0, 131] on div "Acesso Rápido Dashboard" at bounding box center [68, 111] width 136 height 49
click at [462, 309] on button "Mover para preparo" at bounding box center [438, 306] width 167 height 24
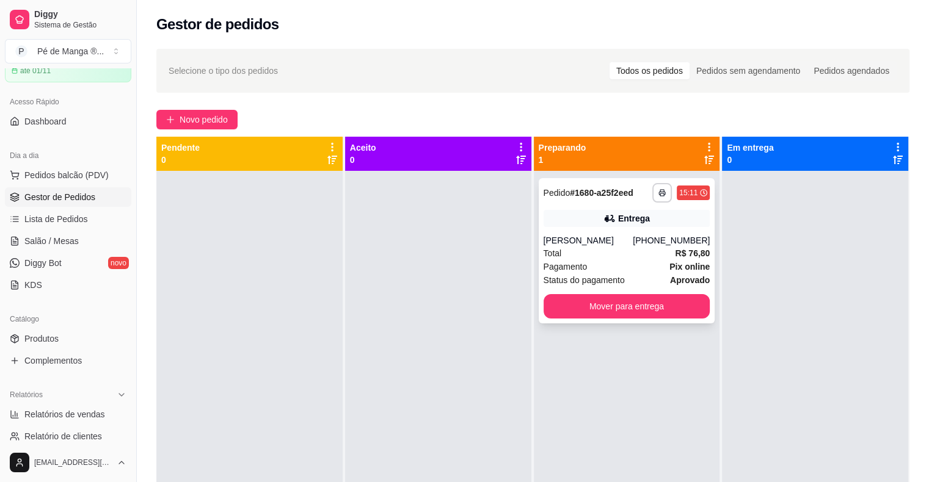
click at [633, 260] on div "Total R$ 76,80" at bounding box center [626, 253] width 167 height 13
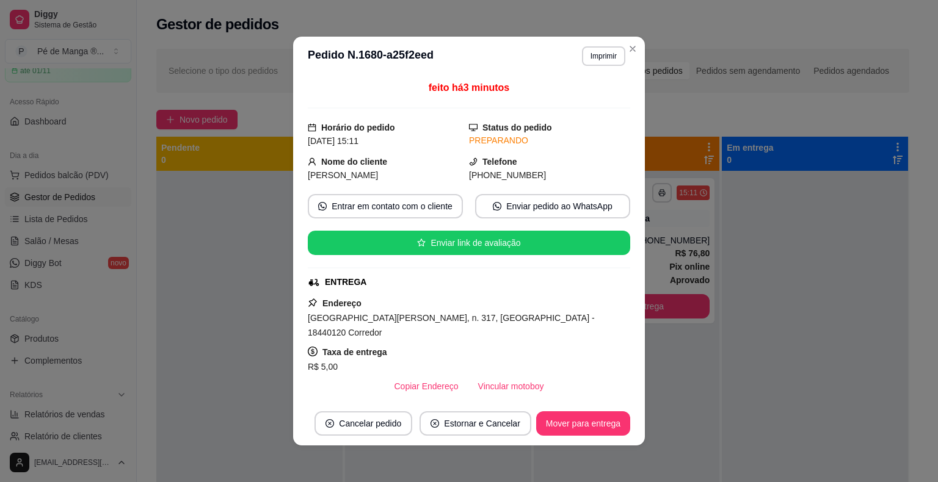
click at [636, 61] on header "**********" at bounding box center [469, 56] width 352 height 39
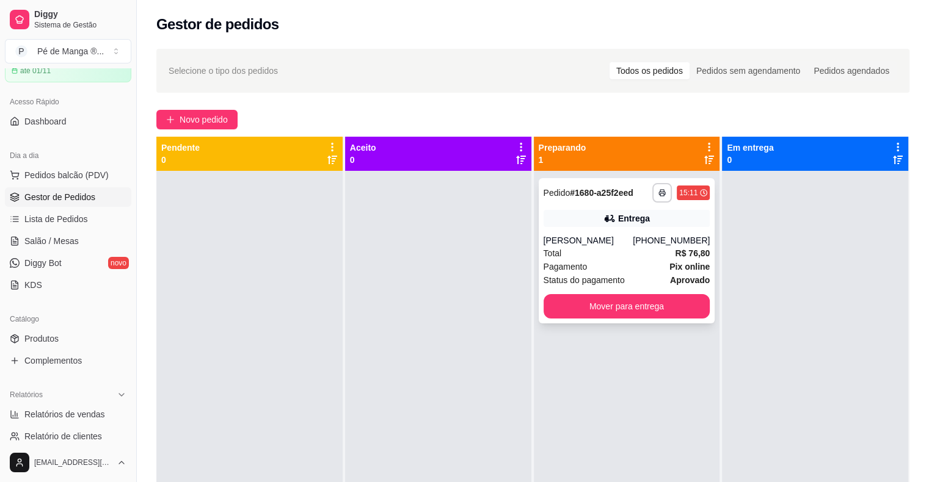
click at [630, 267] on div "Pagamento Pix online" at bounding box center [626, 266] width 167 height 13
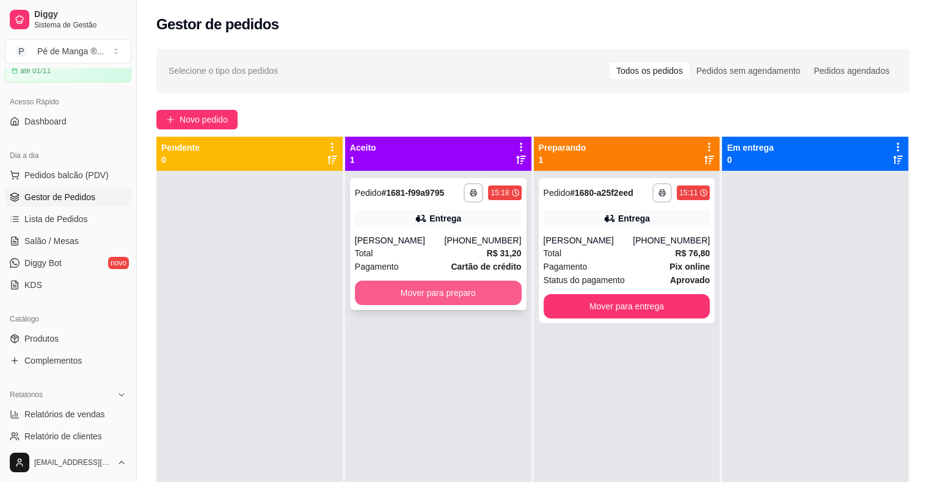
click at [482, 294] on button "Mover para preparo" at bounding box center [438, 293] width 167 height 24
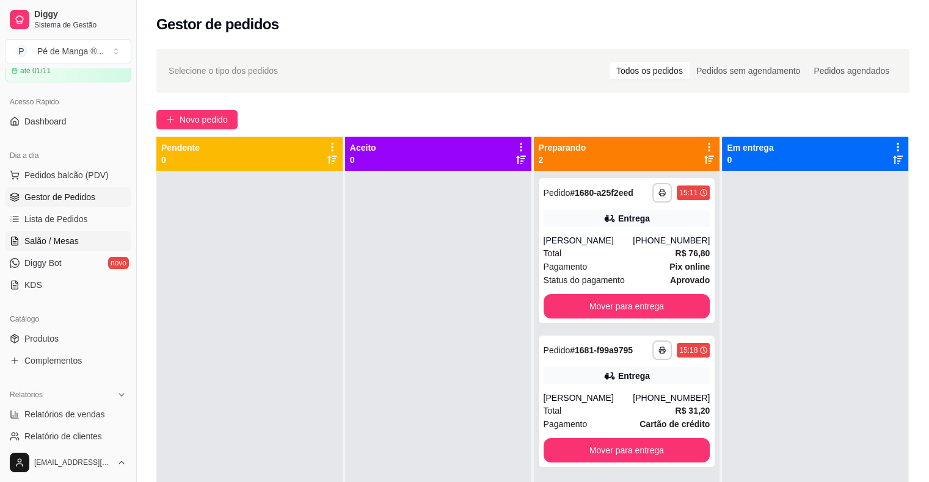
click at [71, 247] on link "Salão / Mesas" at bounding box center [68, 241] width 126 height 20
click at [71, 248] on link "Salão / Mesas" at bounding box center [68, 241] width 126 height 20
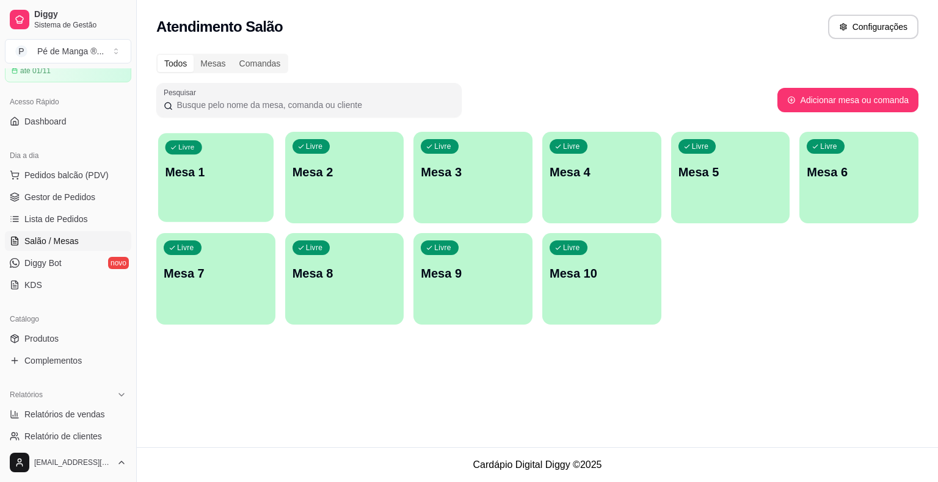
click at [234, 188] on div "Livre Mesa 1" at bounding box center [215, 170] width 115 height 74
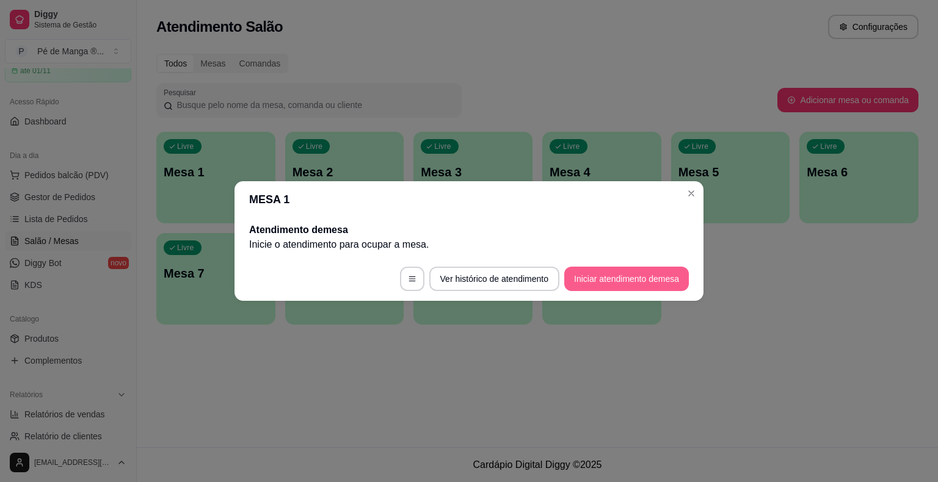
click at [590, 285] on button "Iniciar atendimento de mesa" at bounding box center [626, 279] width 125 height 24
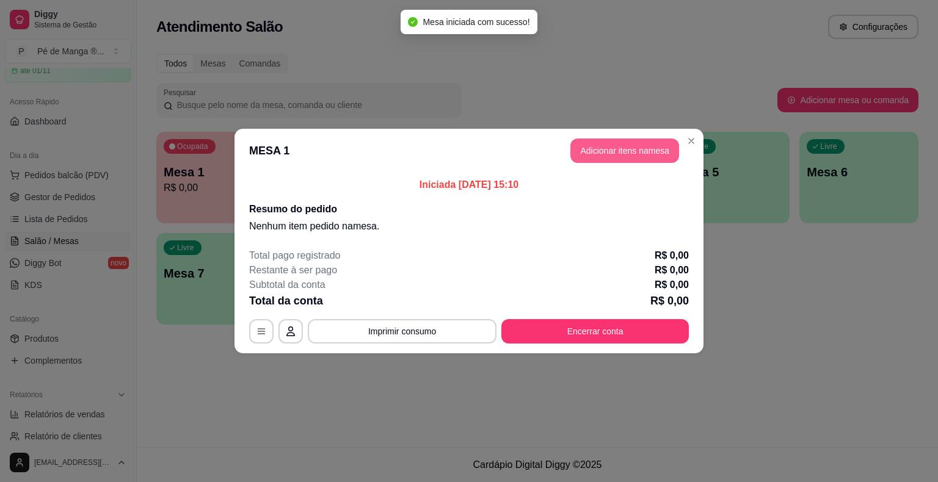
click at [599, 155] on button "Adicionar itens na mesa" at bounding box center [624, 151] width 109 height 24
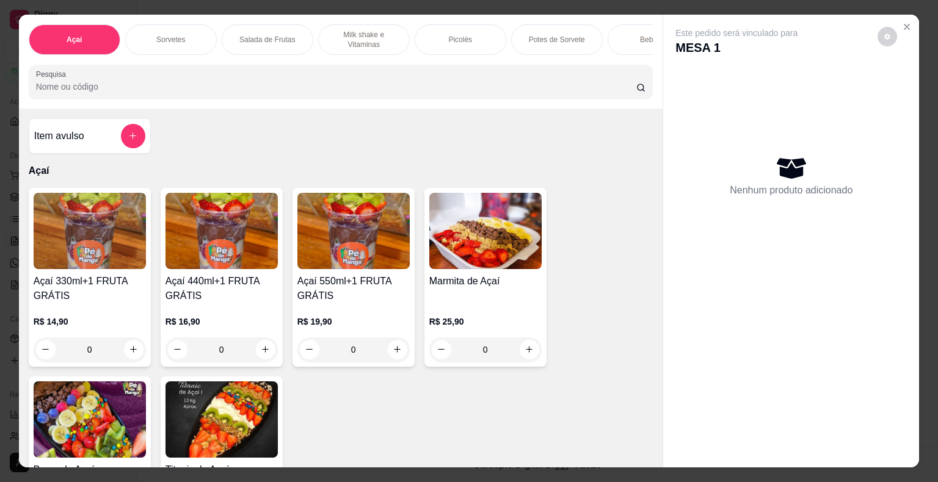
click at [435, 38] on div "Picolés" at bounding box center [461, 39] width 92 height 31
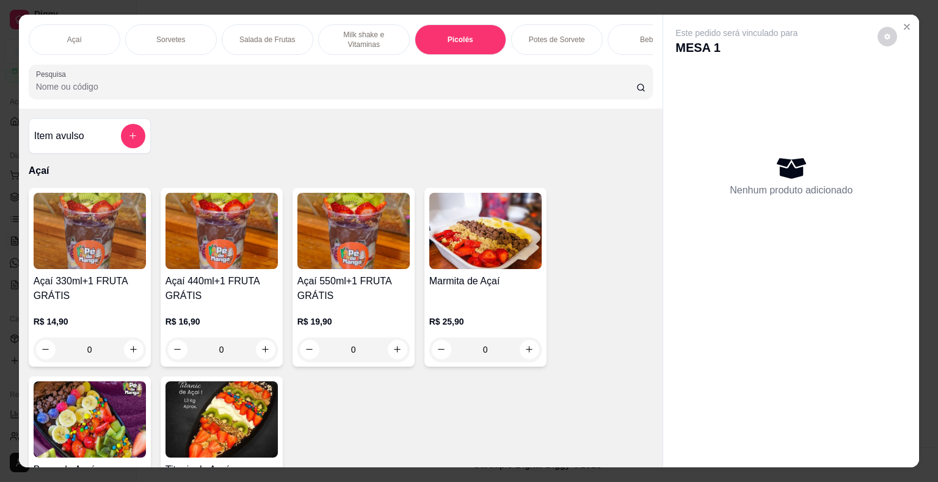
scroll to position [29, 0]
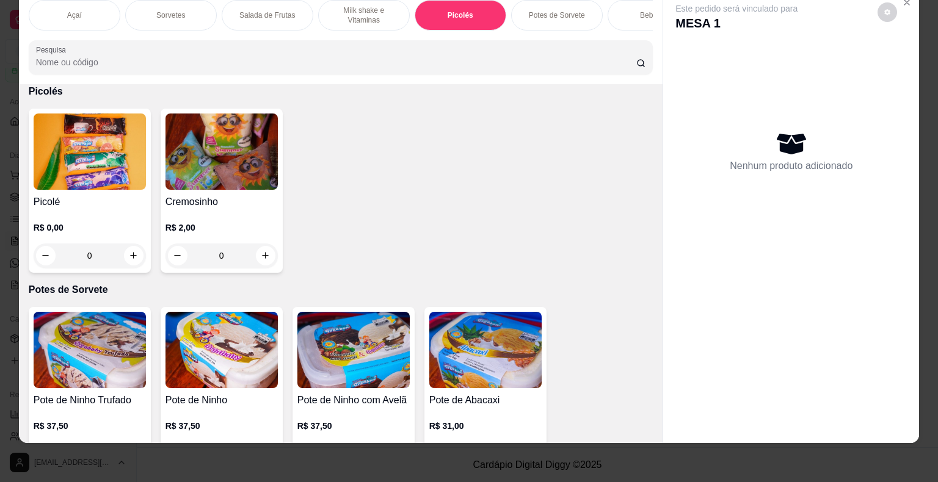
click at [123, 258] on div "0" at bounding box center [90, 256] width 112 height 24
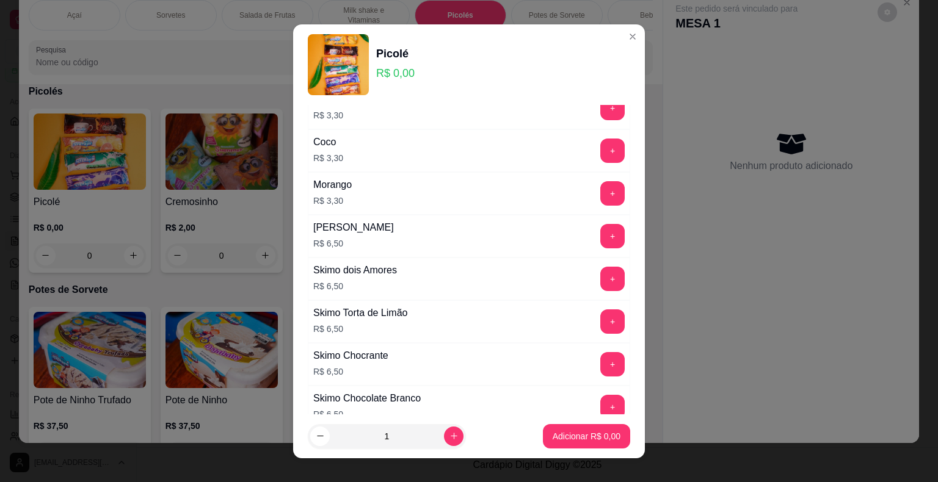
scroll to position [855, 0]
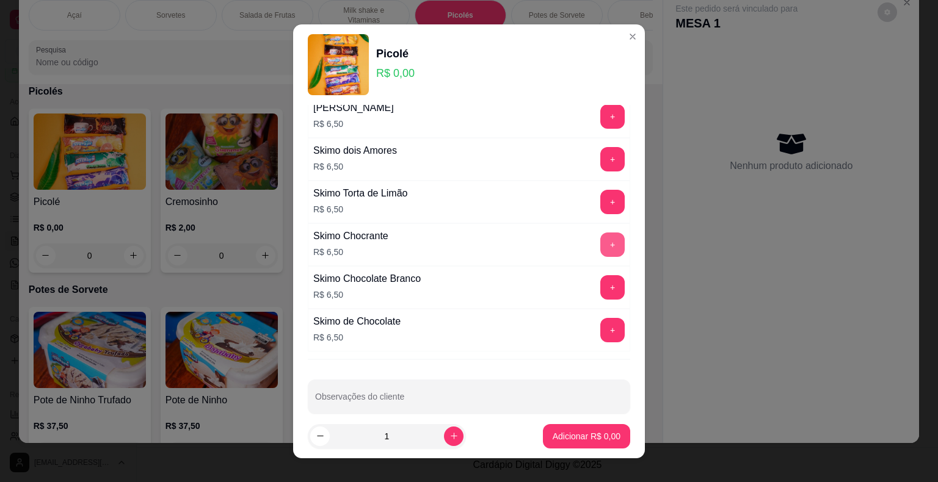
click at [600, 242] on button "+" at bounding box center [612, 245] width 24 height 24
click at [565, 429] on button "Adicionar R$ 6,50" at bounding box center [586, 436] width 87 height 24
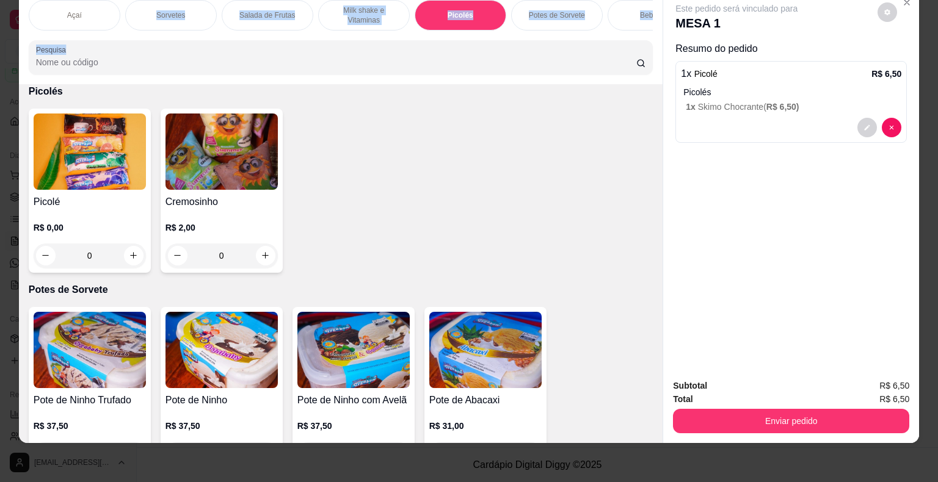
drag, startPoint x: 148, startPoint y: 20, endPoint x: 85, endPoint y: 36, distance: 64.4
click at [85, 36] on div "Açaí Sorvetes Salada de Frutas Milk shake e Vitaminas Picolés Potes de Sorvete …" at bounding box center [341, 37] width 644 height 94
click at [465, 162] on div "Picolé R$ 0,00 0 Cremosinho R$ 2,00 0" at bounding box center [341, 191] width 625 height 164
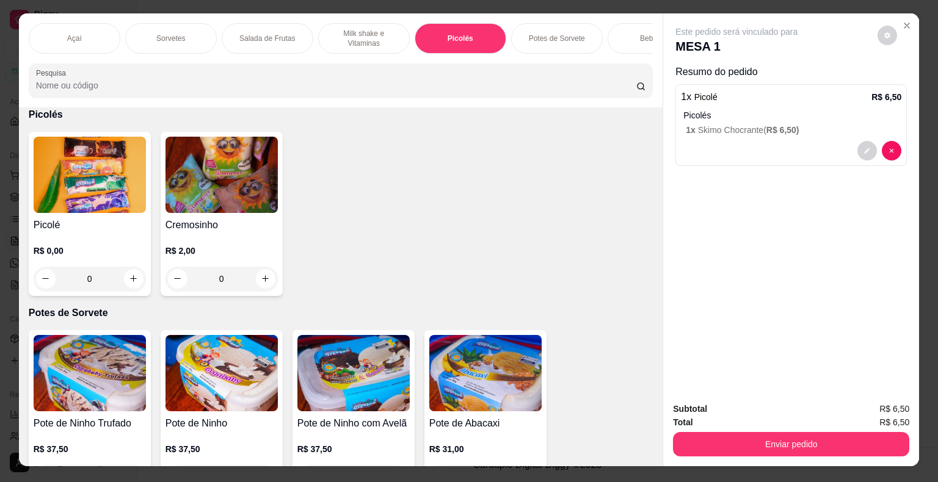
scroll to position [0, 0]
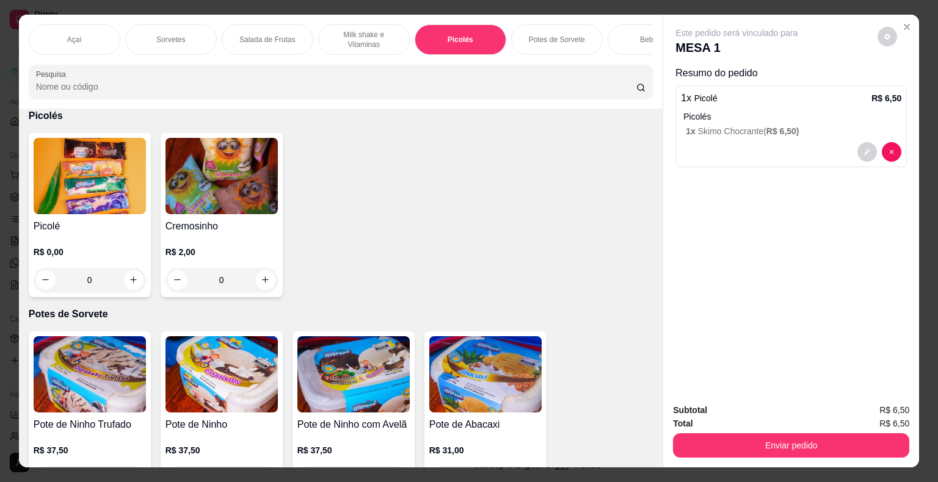
click at [88, 38] on div "Açaí" at bounding box center [75, 39] width 92 height 31
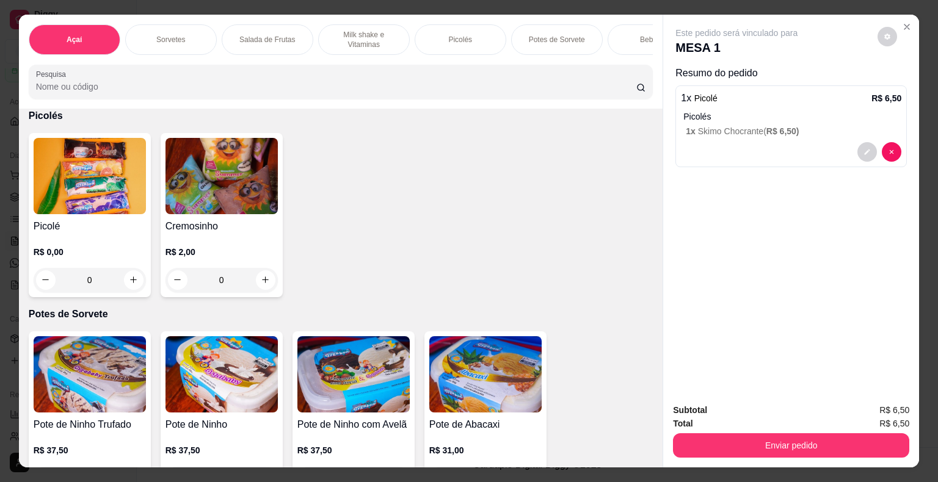
scroll to position [29, 0]
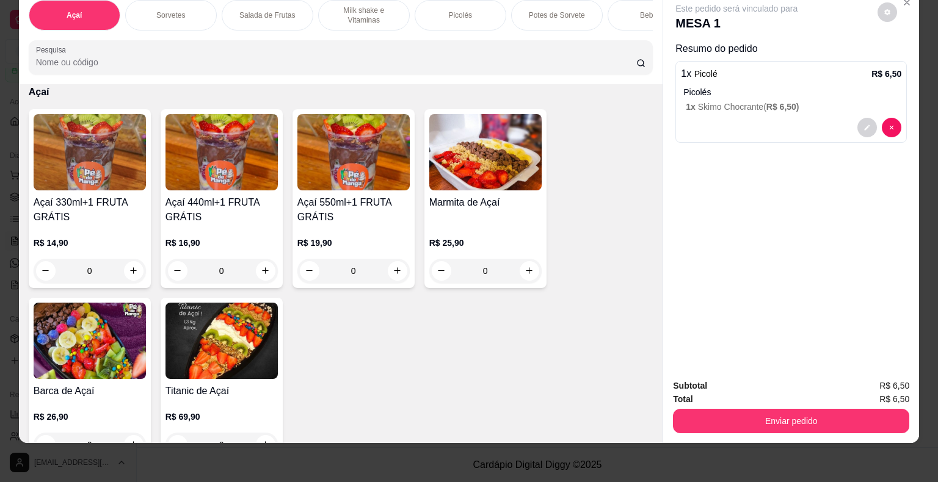
click at [129, 269] on div "0" at bounding box center [90, 271] width 112 height 24
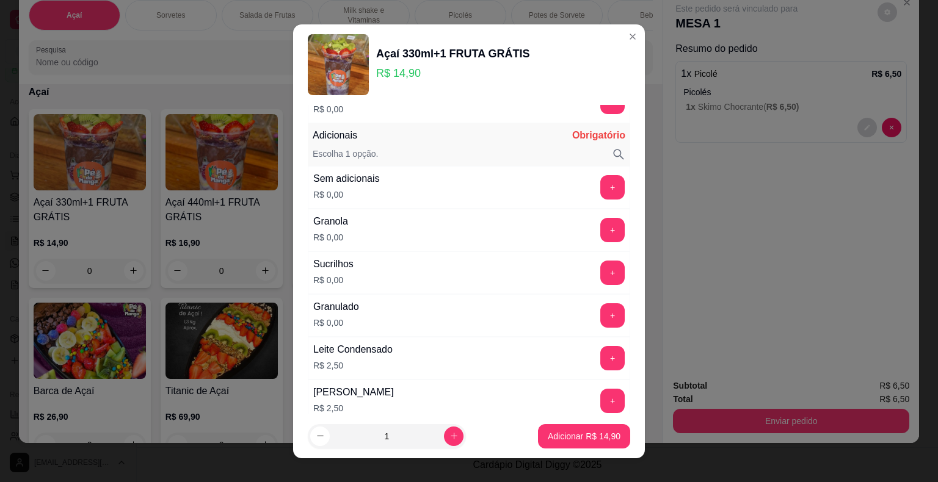
scroll to position [1099, 0]
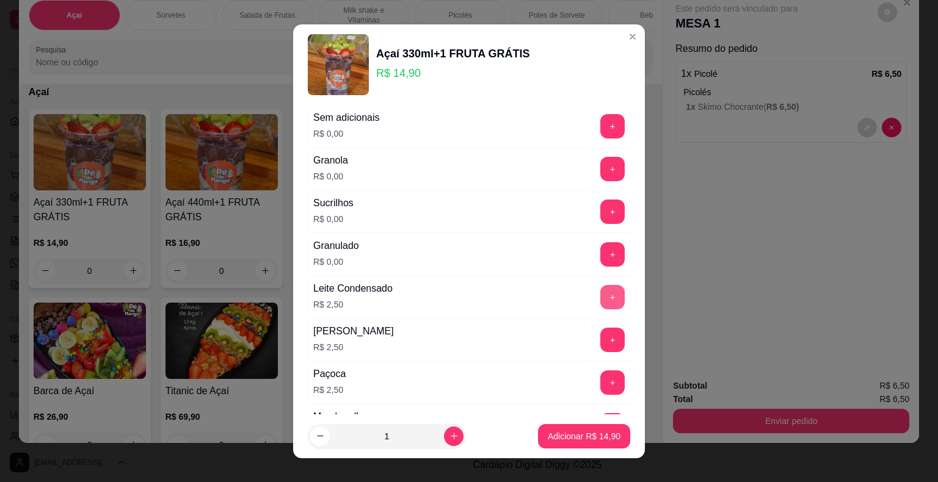
click at [600, 294] on button "+" at bounding box center [612, 297] width 24 height 24
click at [601, 158] on button "+" at bounding box center [613, 169] width 24 height 24
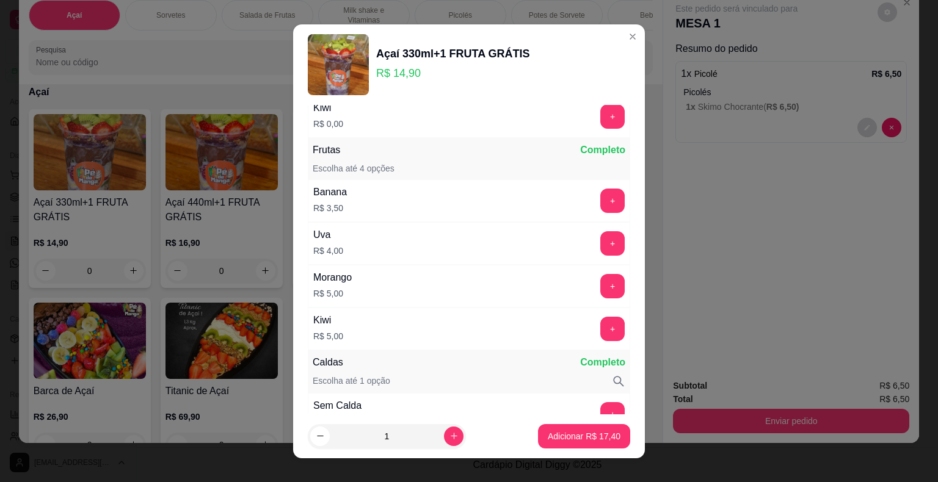
scroll to position [122, 0]
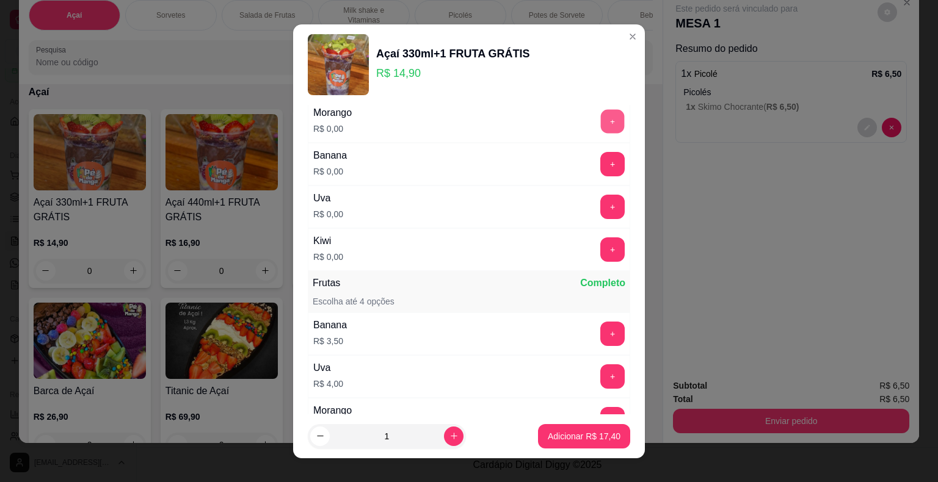
click at [601, 118] on button "+" at bounding box center [613, 121] width 24 height 24
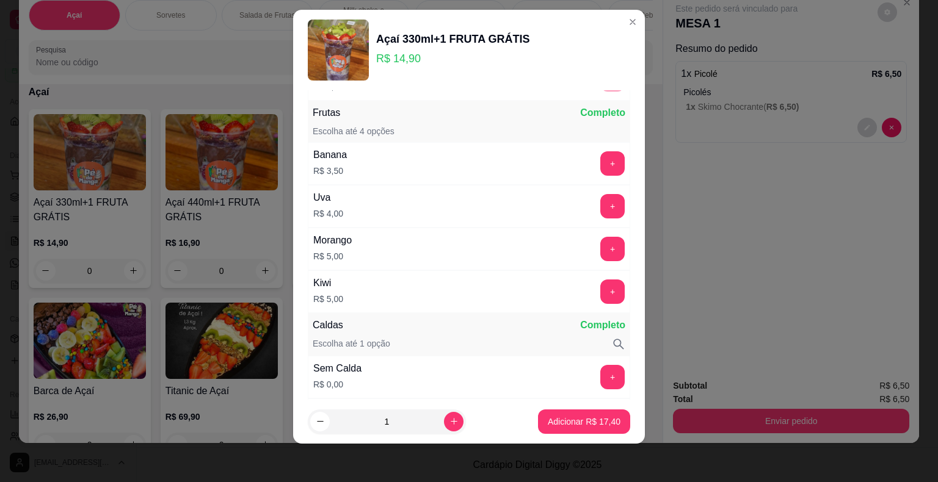
scroll to position [286, 0]
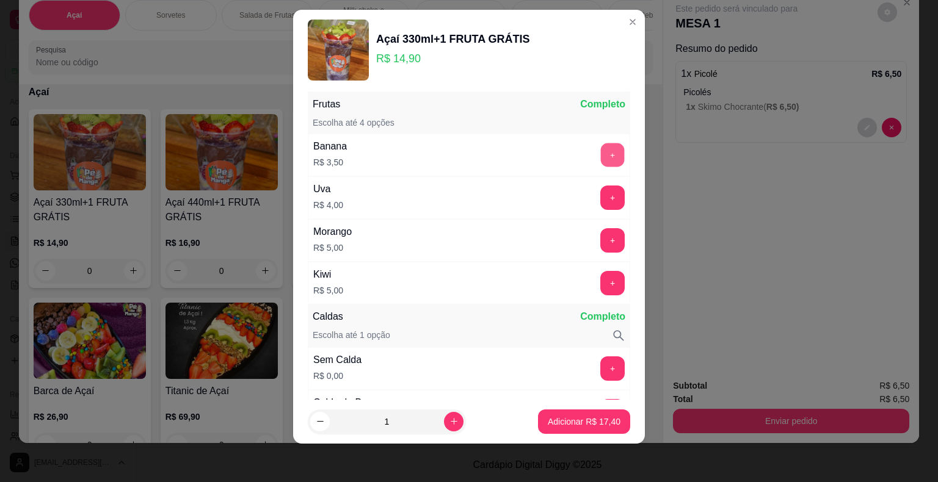
click at [601, 157] on button "+" at bounding box center [613, 155] width 24 height 24
click at [567, 421] on p "Adicionar R$ 20,90" at bounding box center [584, 422] width 73 height 12
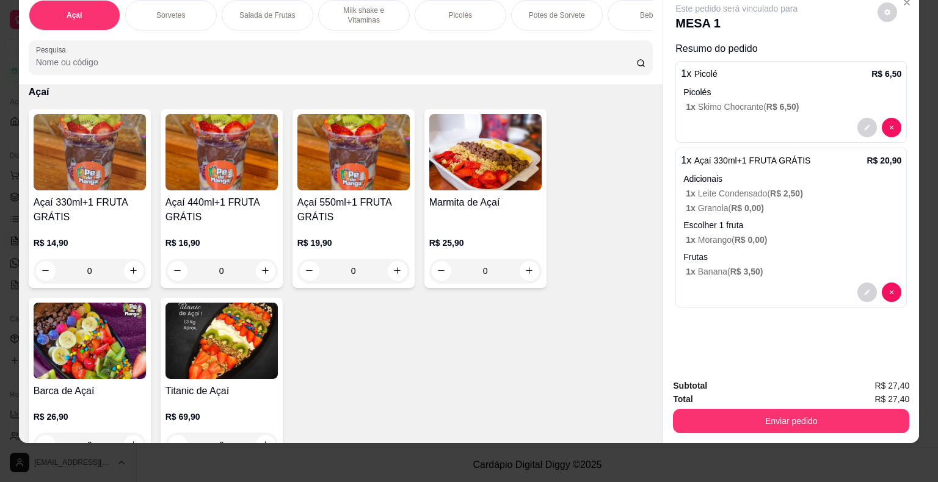
click at [134, 269] on div "0" at bounding box center [90, 271] width 112 height 24
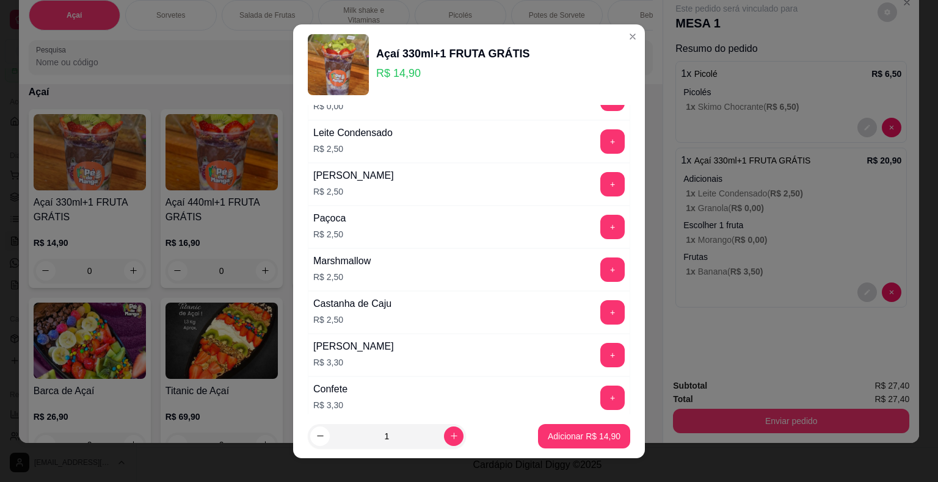
scroll to position [1282, 0]
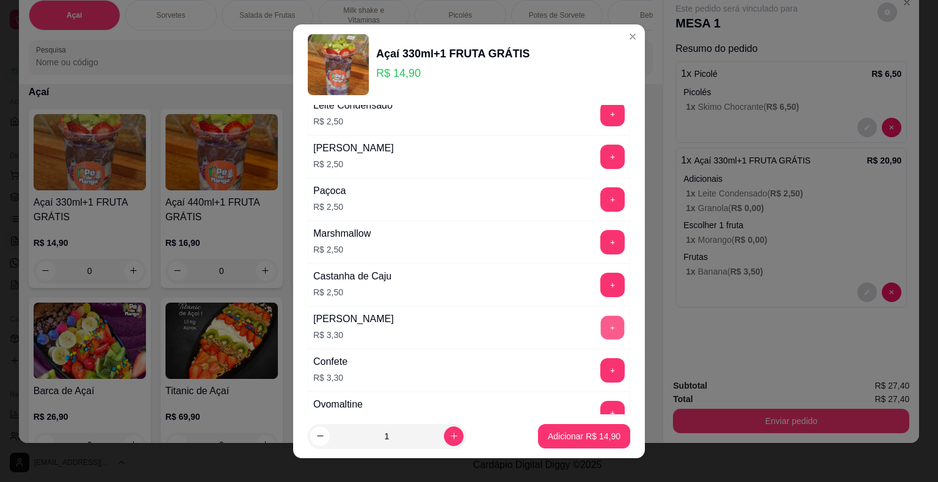
click at [601, 316] on button "+" at bounding box center [613, 328] width 24 height 24
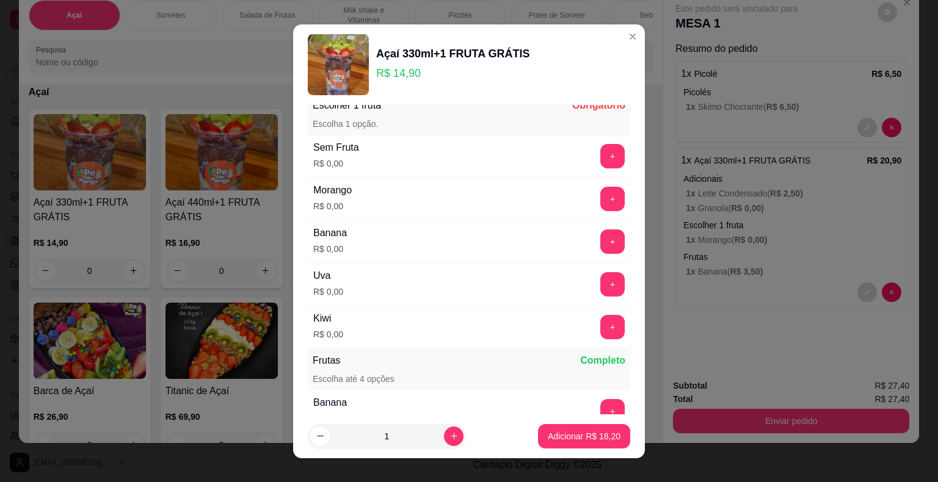
scroll to position [0, 0]
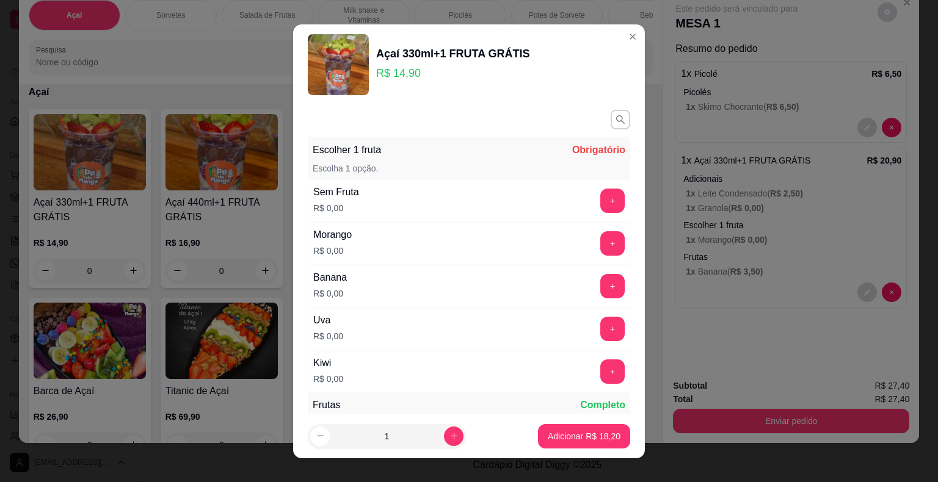
click at [600, 243] on button "+" at bounding box center [612, 243] width 24 height 24
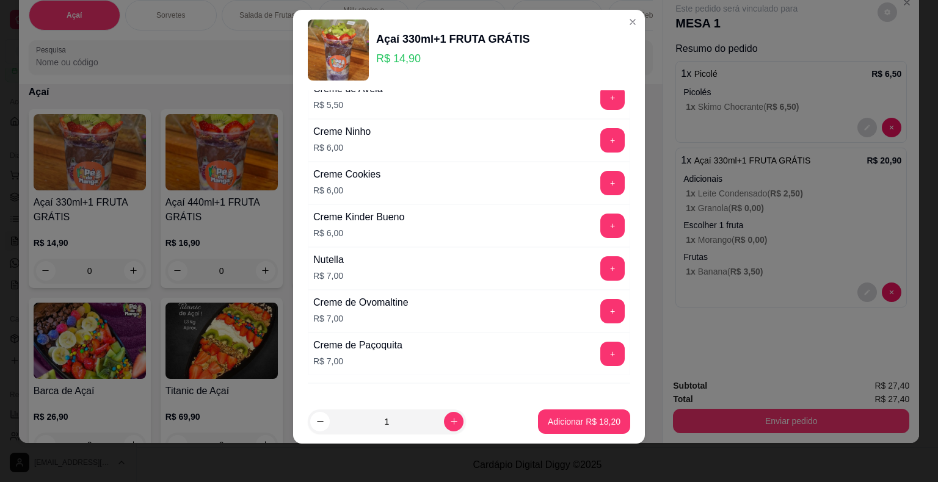
scroll to position [1966, 0]
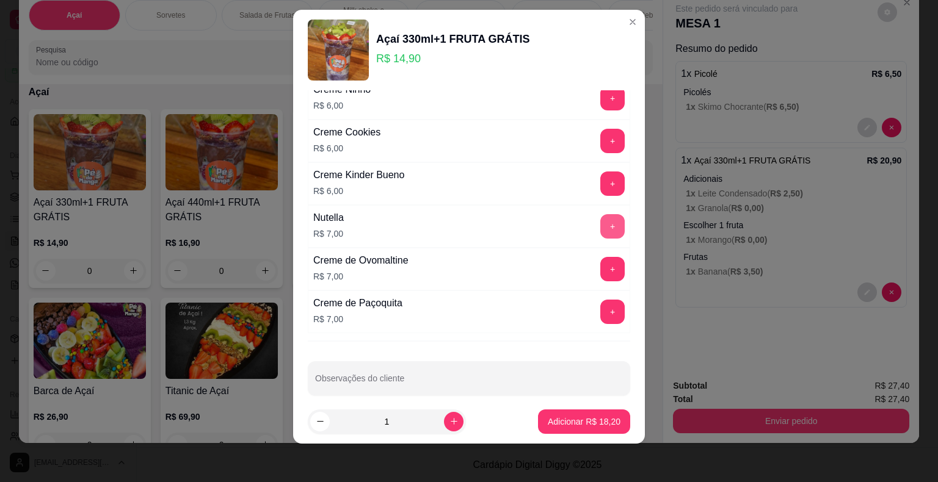
click at [600, 215] on button "+" at bounding box center [612, 226] width 24 height 24
click at [554, 414] on button "Adicionar R$ 25,20" at bounding box center [584, 422] width 92 height 24
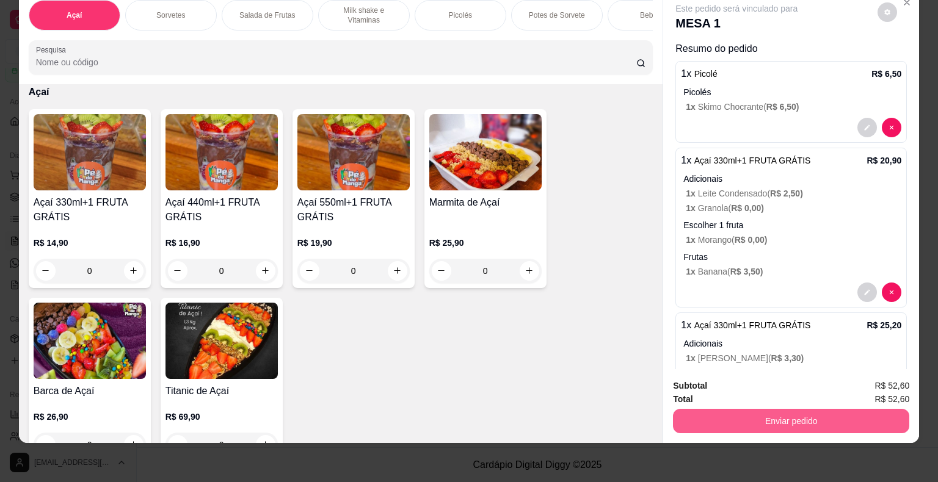
click at [763, 411] on button "Enviar pedido" at bounding box center [791, 421] width 236 height 24
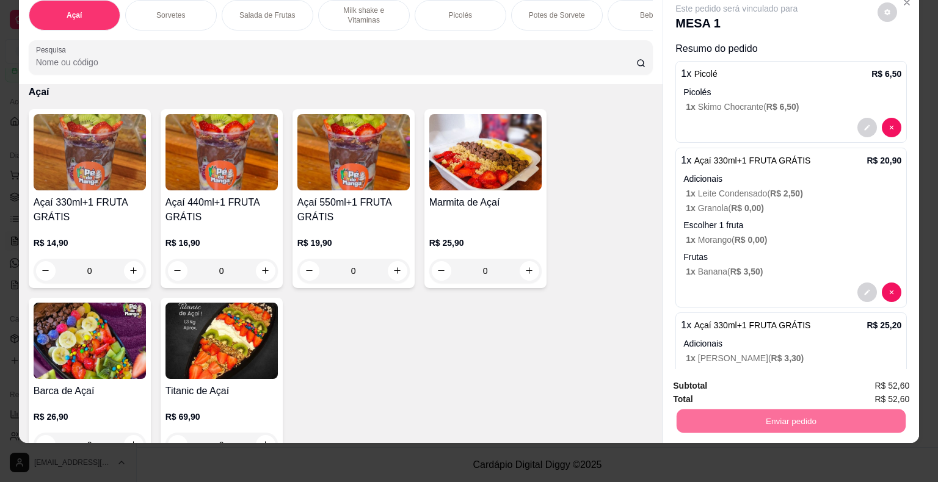
click at [888, 383] on button "Enviar pedido" at bounding box center [877, 382] width 69 height 23
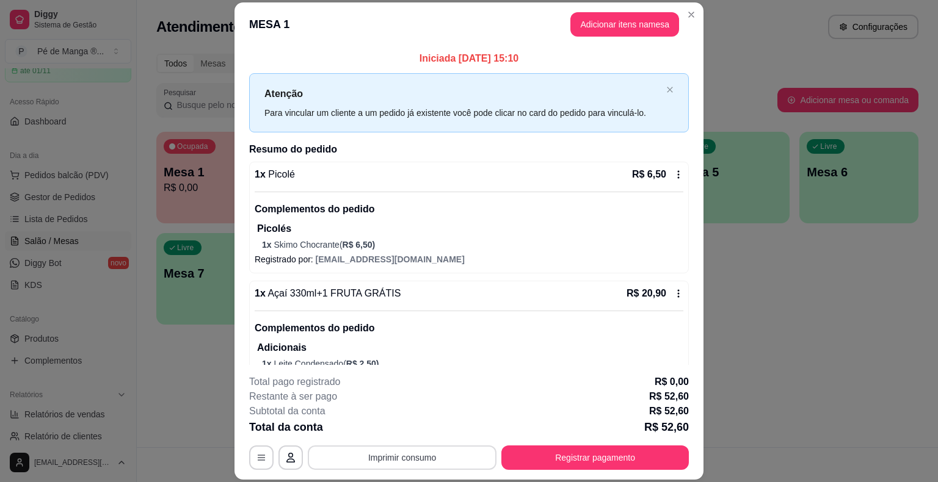
click at [431, 448] on button "Imprimir consumo" at bounding box center [402, 458] width 189 height 24
click at [410, 426] on button "IMPRESSORA" at bounding box center [400, 429] width 85 height 19
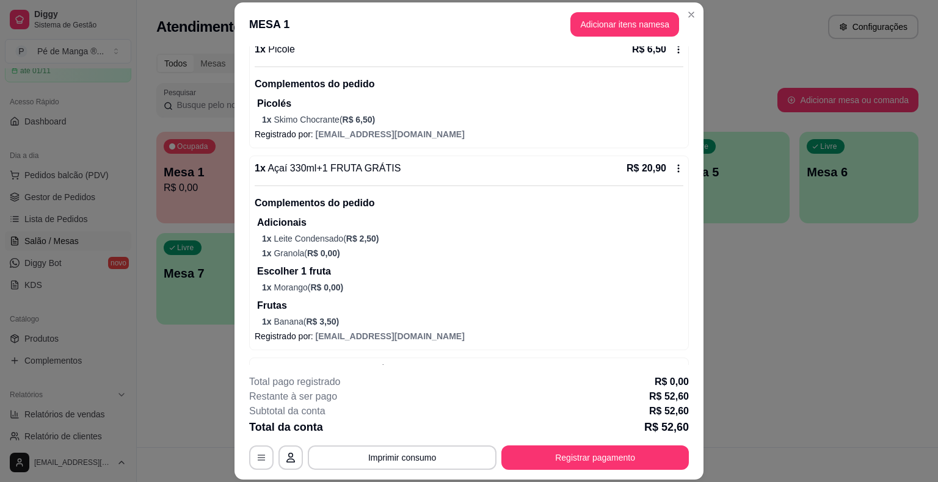
scroll to position [57, 0]
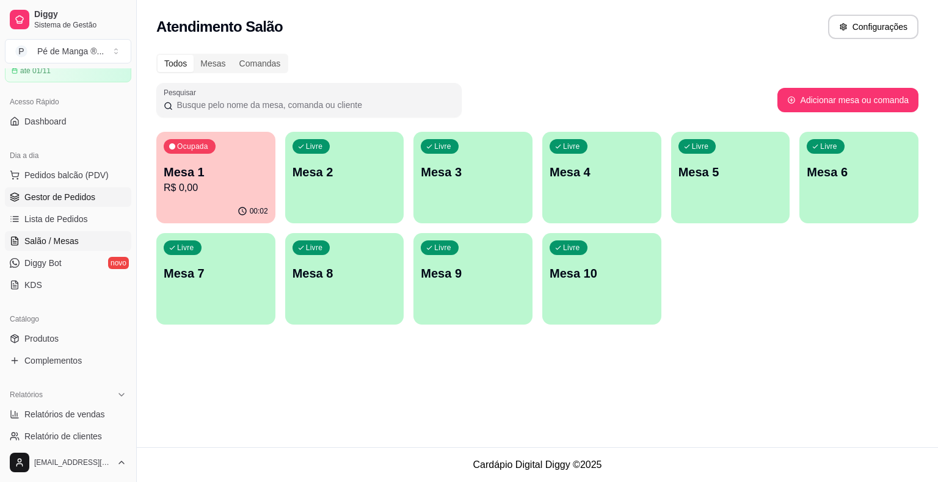
click at [103, 197] on link "Gestor de Pedidos" at bounding box center [68, 197] width 126 height 20
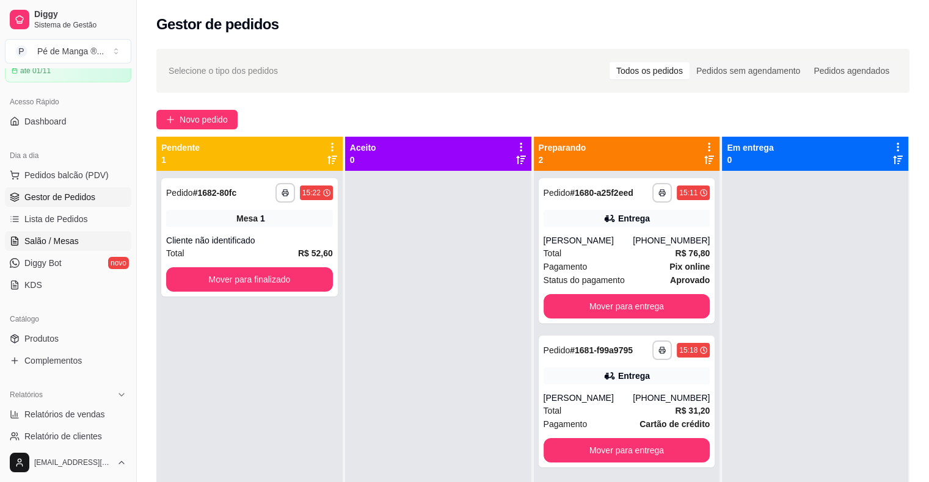
click at [93, 244] on link "Salão / Mesas" at bounding box center [68, 241] width 126 height 20
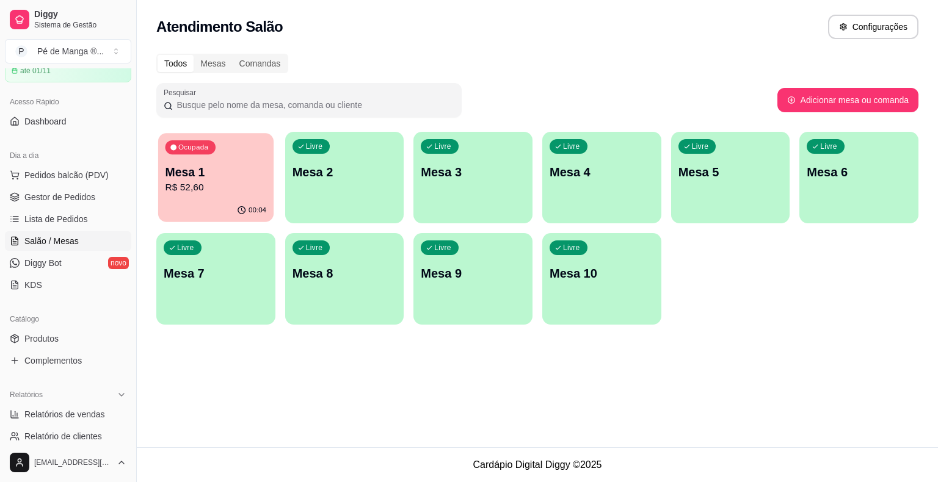
click at [203, 179] on p "Mesa 1" at bounding box center [215, 172] width 101 height 16
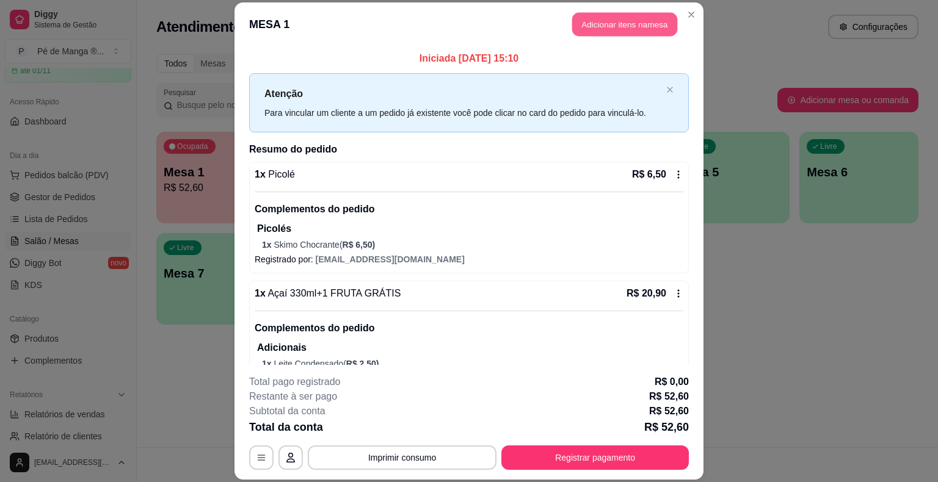
click at [593, 21] on button "Adicionar itens na mesa" at bounding box center [624, 25] width 105 height 24
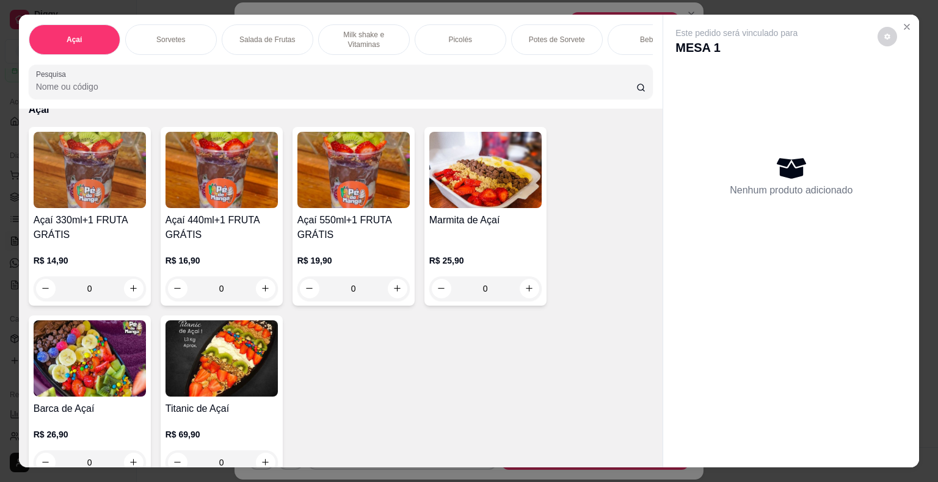
click at [518, 285] on div "0" at bounding box center [485, 289] width 112 height 24
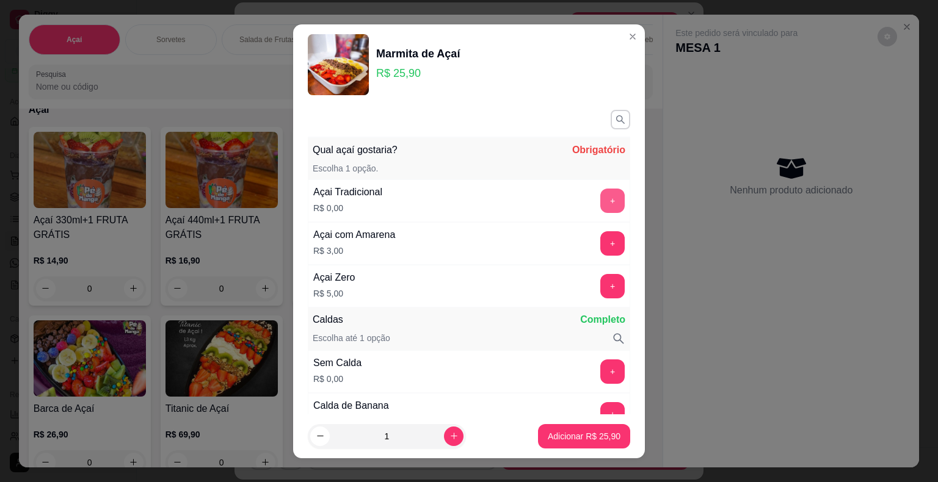
click at [600, 196] on button "+" at bounding box center [612, 201] width 24 height 24
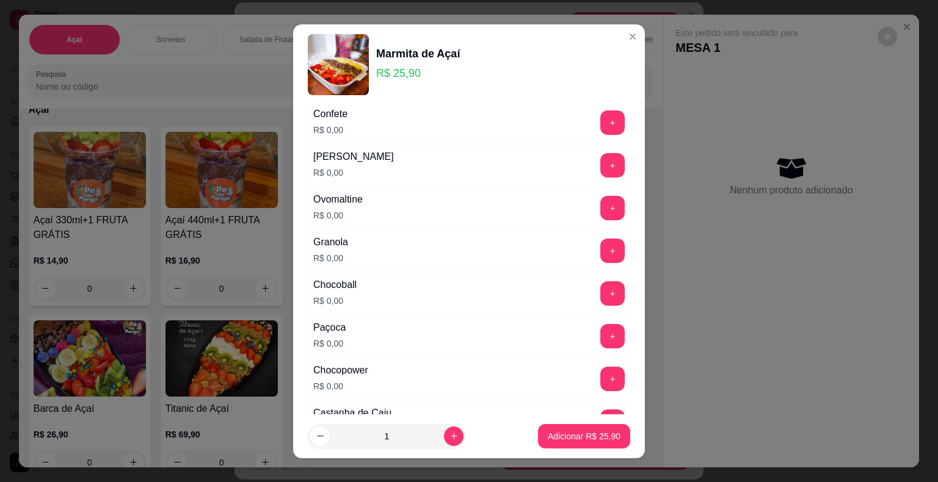
scroll to position [916, 0]
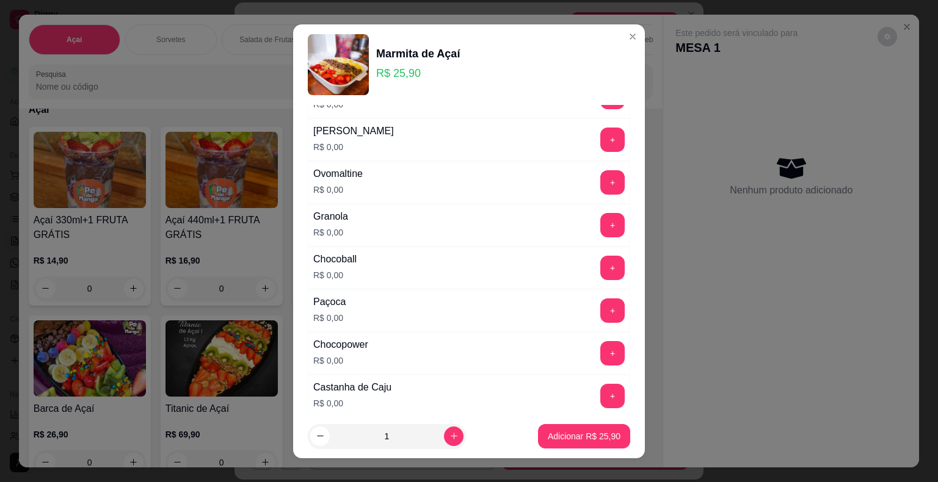
click at [600, 304] on button "+" at bounding box center [612, 311] width 24 height 24
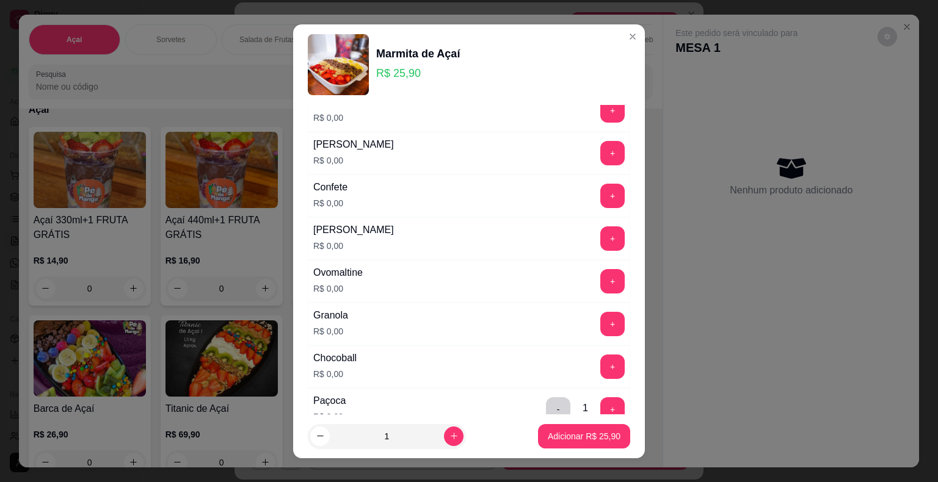
scroll to position [733, 0]
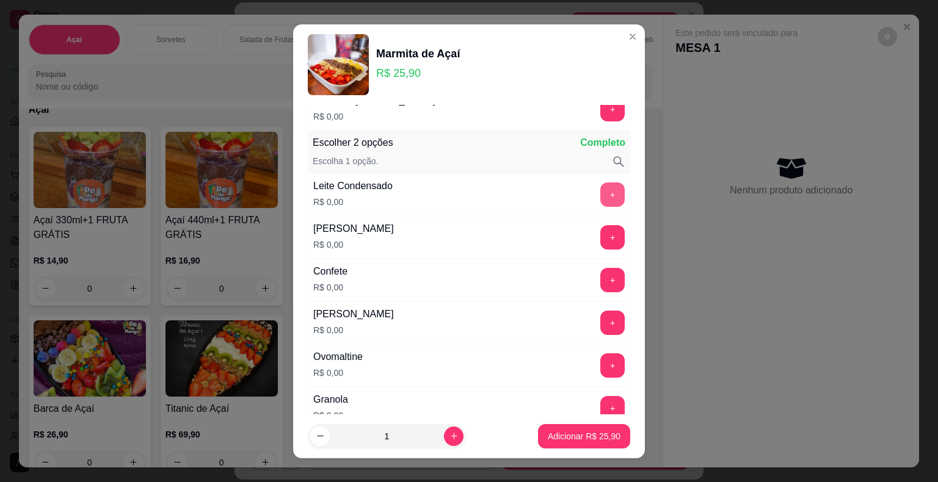
click at [600, 189] on button "+" at bounding box center [612, 195] width 24 height 24
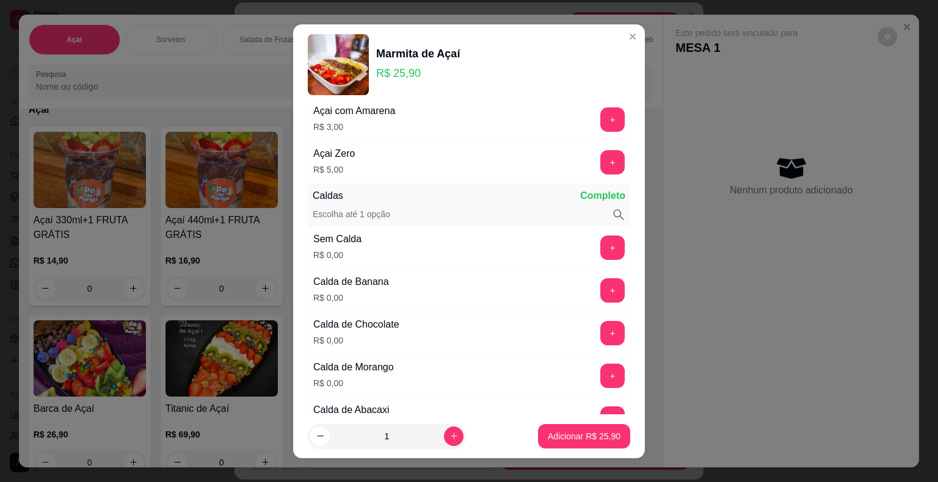
scroll to position [122, 0]
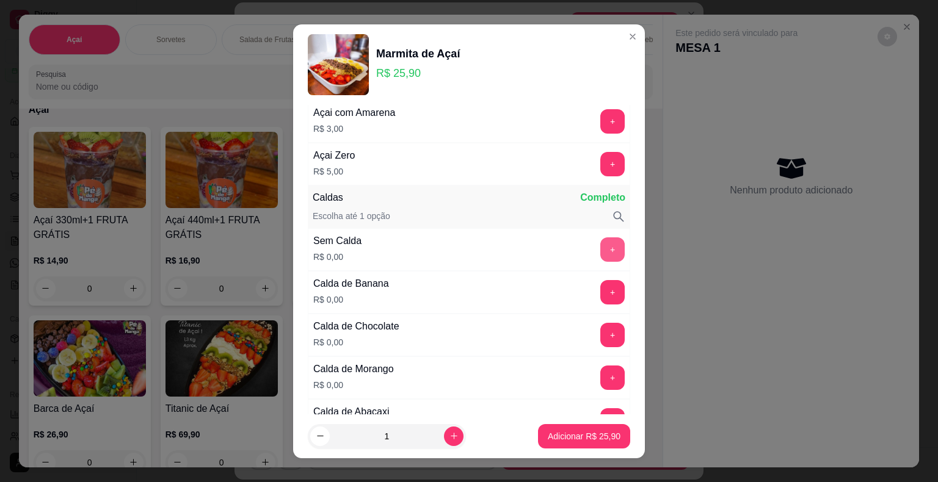
click at [600, 245] on button "+" at bounding box center [612, 250] width 24 height 24
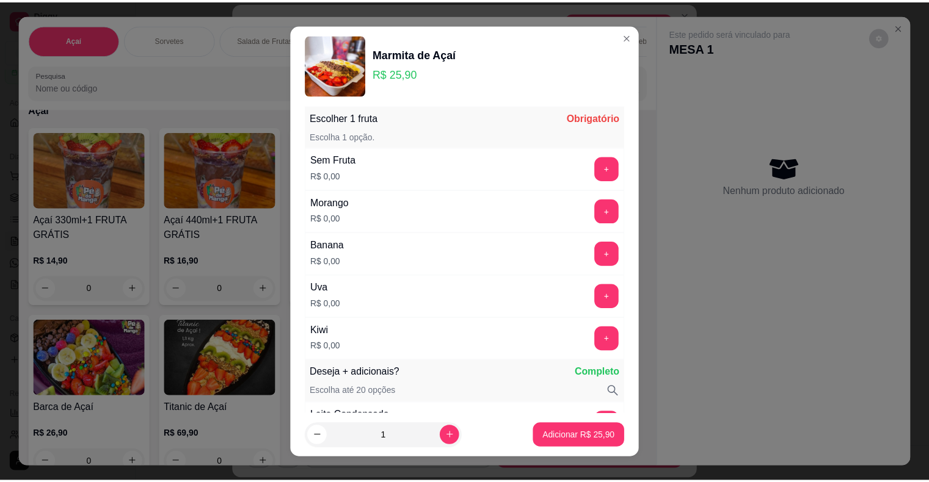
scroll to position [1465, 0]
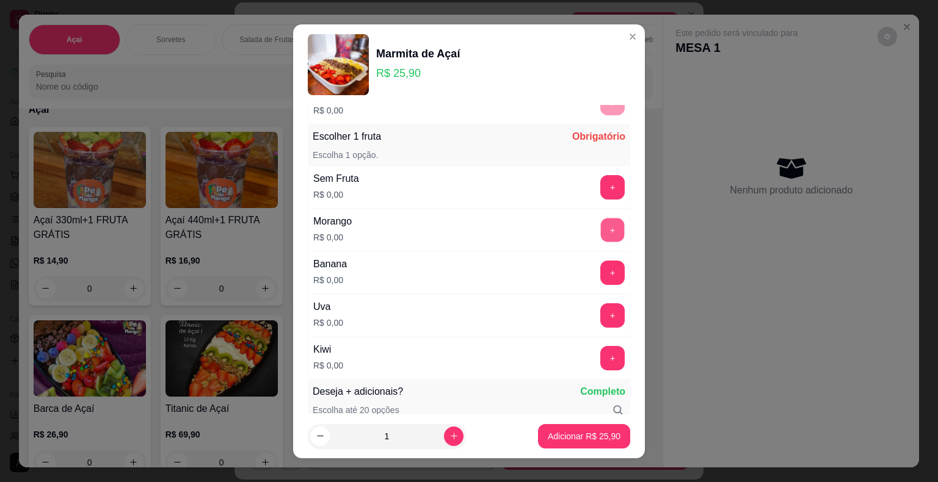
click at [601, 225] on button "+" at bounding box center [613, 230] width 24 height 24
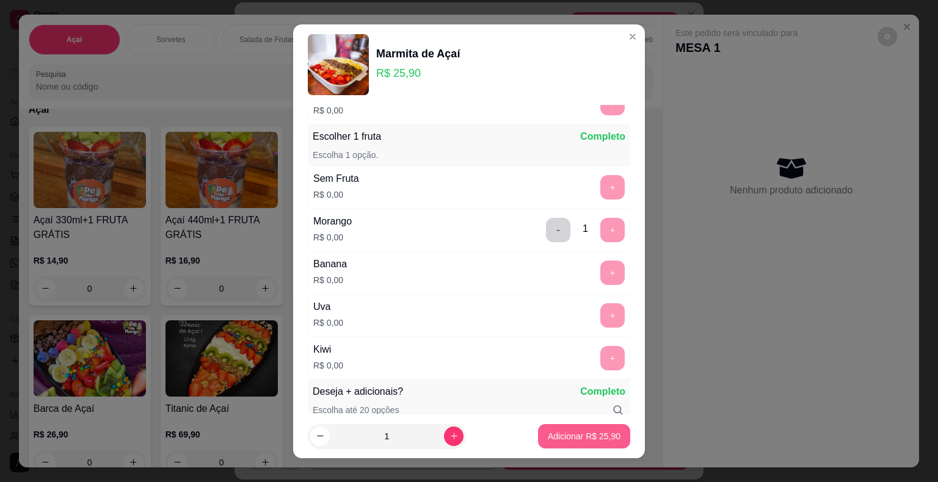
click at [567, 435] on p "Adicionar R$ 25,90" at bounding box center [584, 436] width 73 height 12
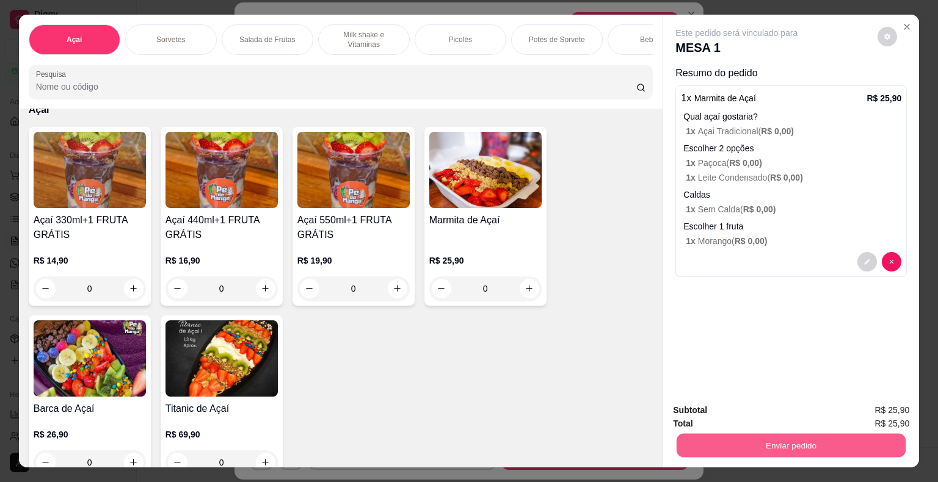
click at [752, 435] on button "Enviar pedido" at bounding box center [791, 446] width 229 height 24
click at [855, 412] on button "Enviar pedido" at bounding box center [877, 411] width 69 height 23
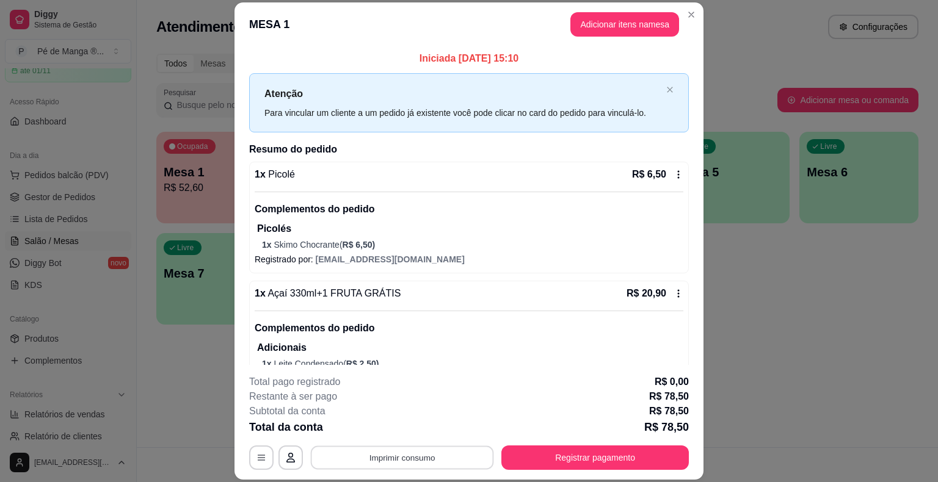
click at [440, 447] on button "Imprimir consumo" at bounding box center [402, 458] width 183 height 24
click at [414, 426] on button "IMPRESSORA" at bounding box center [401, 430] width 89 height 20
click at [401, 440] on div "**********" at bounding box center [469, 422] width 440 height 95
click at [398, 453] on button "Imprimir consumo" at bounding box center [402, 458] width 189 height 24
click at [410, 429] on button "IMPRESSORA" at bounding box center [400, 429] width 85 height 19
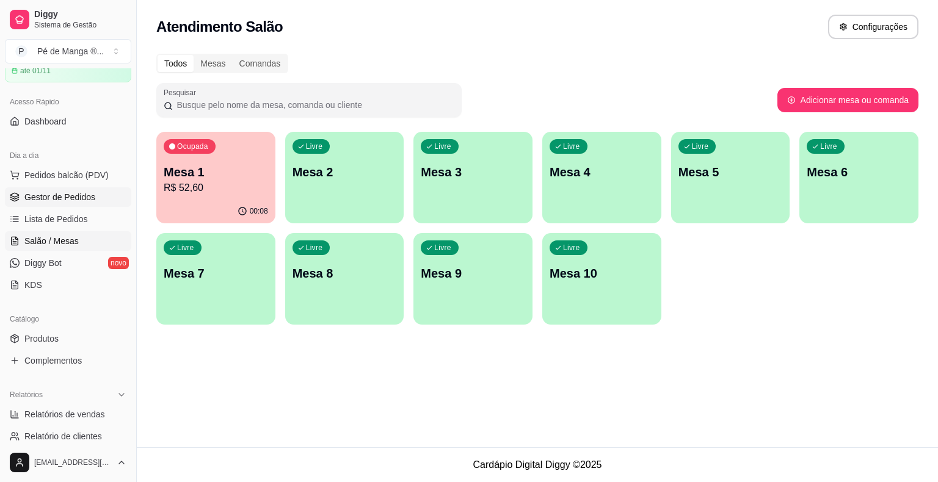
click at [60, 193] on span "Gestor de Pedidos" at bounding box center [59, 197] width 71 height 12
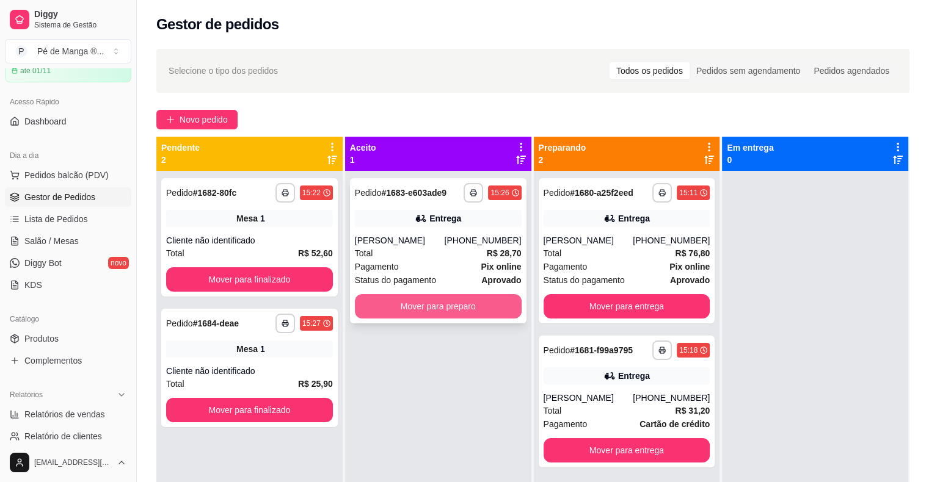
click at [467, 296] on button "Mover para preparo" at bounding box center [438, 306] width 167 height 24
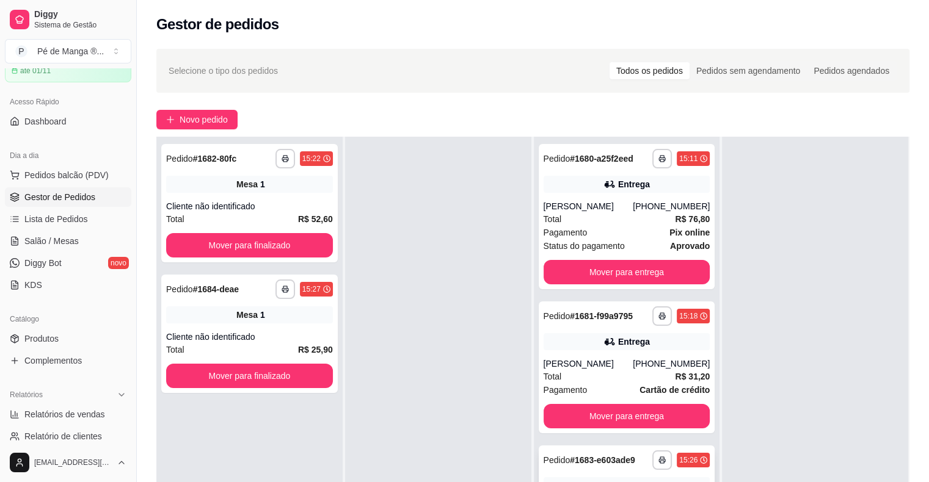
scroll to position [186, 0]
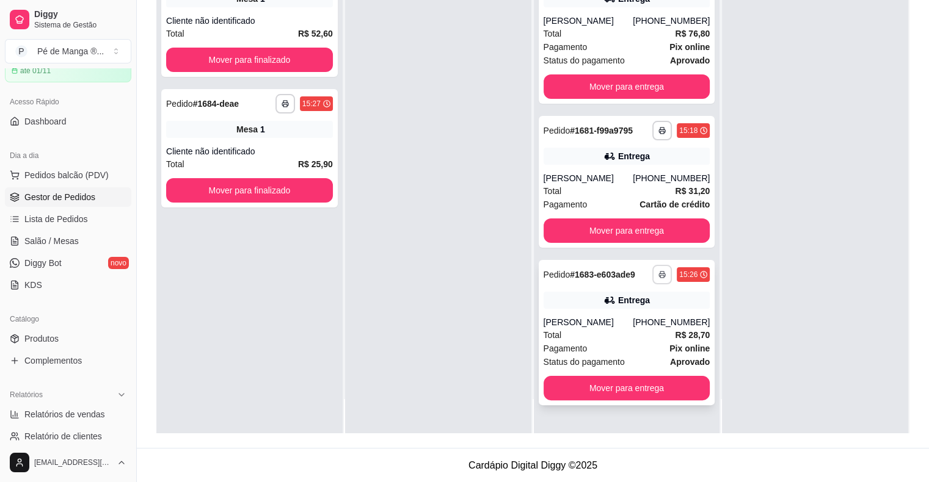
click at [653, 270] on button "button" at bounding box center [662, 275] width 20 height 20
click at [634, 318] on button "IMPRESSORA" at bounding box center [622, 317] width 85 height 19
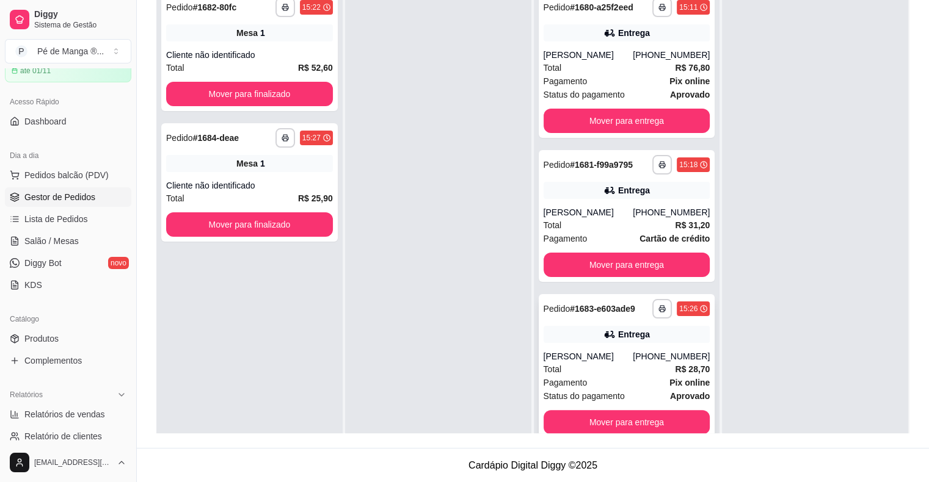
click at [633, 354] on div "[PERSON_NAME]" at bounding box center [588, 356] width 90 height 12
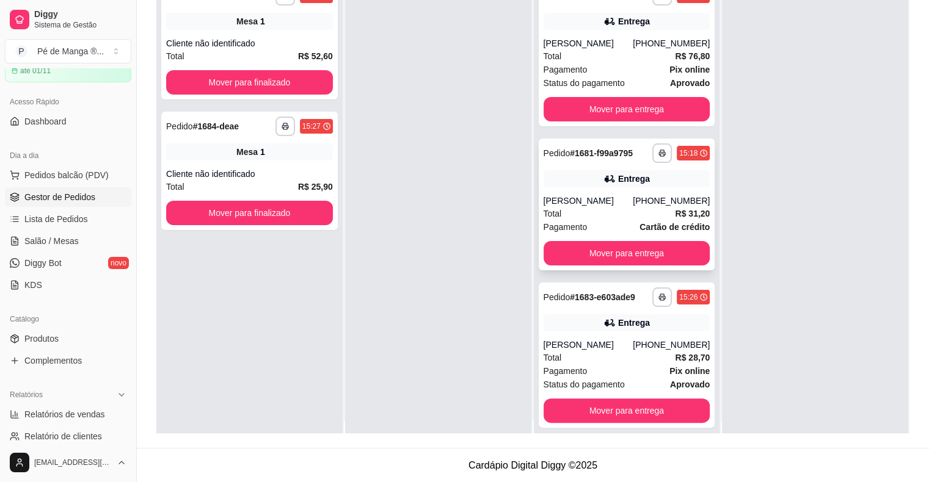
scroll to position [0, 0]
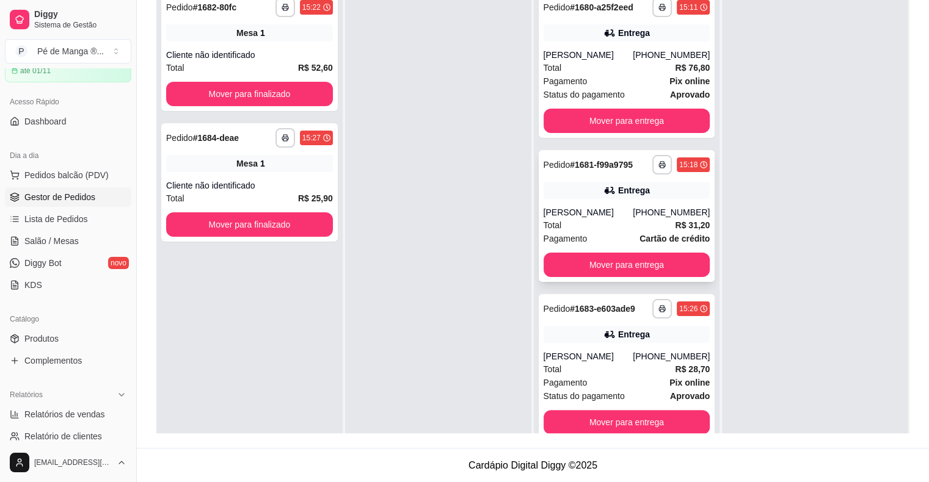
click at [621, 214] on div "[PERSON_NAME]" at bounding box center [588, 212] width 90 height 12
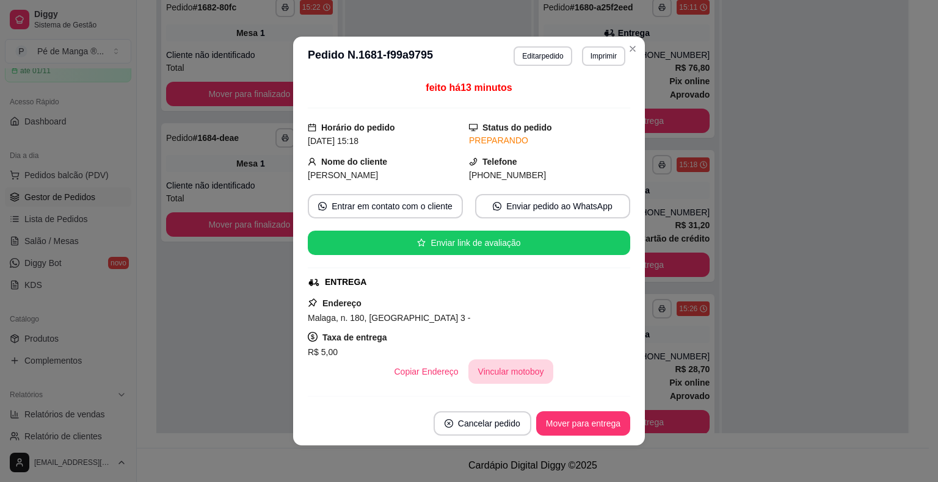
click at [506, 370] on button "Vincular motoboy" at bounding box center [510, 372] width 85 height 24
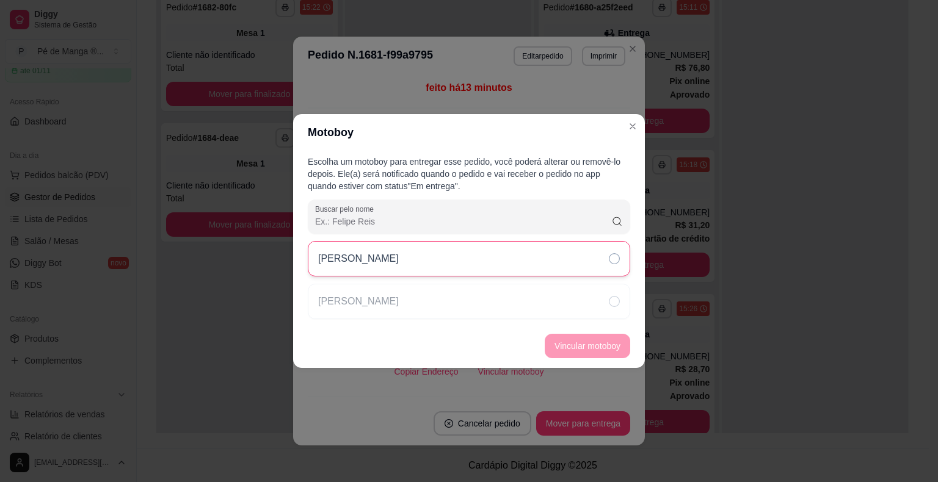
click at [542, 260] on div "[PERSON_NAME]" at bounding box center [469, 258] width 322 height 35
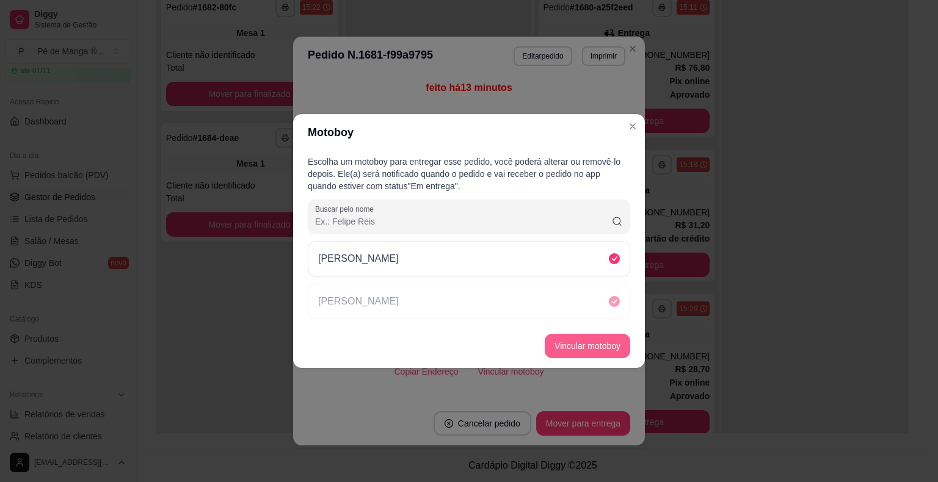
click at [572, 349] on button "Vincular motoboy" at bounding box center [587, 346] width 85 height 24
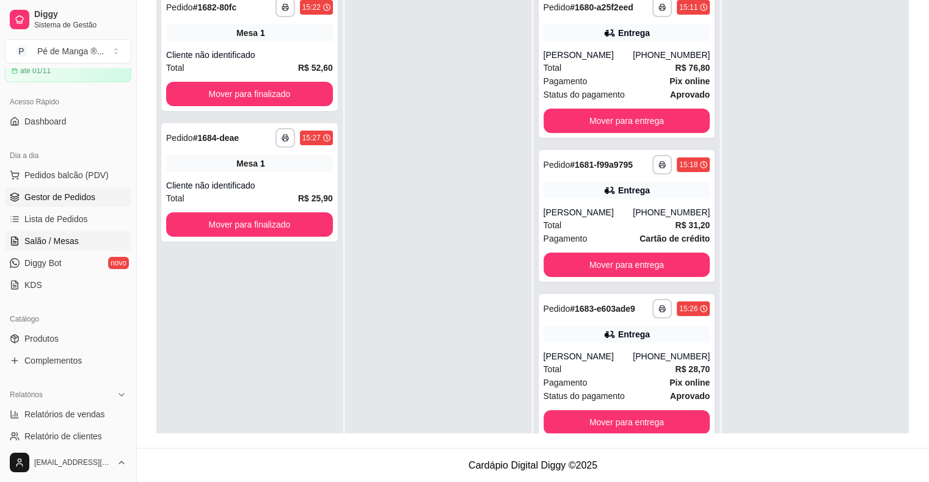
click at [59, 239] on span "Salão / Mesas" at bounding box center [51, 241] width 54 height 12
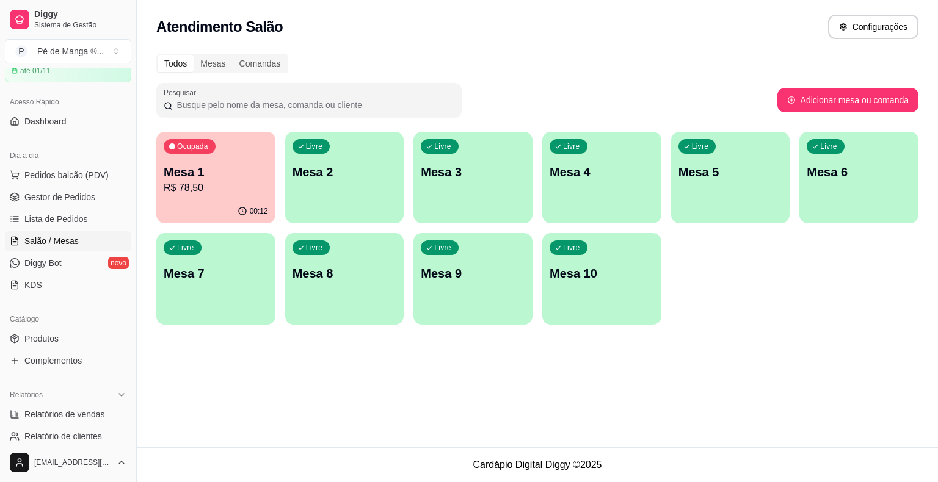
click at [51, 238] on span "Salão / Mesas" at bounding box center [51, 241] width 54 height 12
click at [186, 184] on p "R$ 78,50" at bounding box center [216, 188] width 104 height 15
click at [327, 192] on div "Livre Mesa 2" at bounding box center [344, 170] width 119 height 77
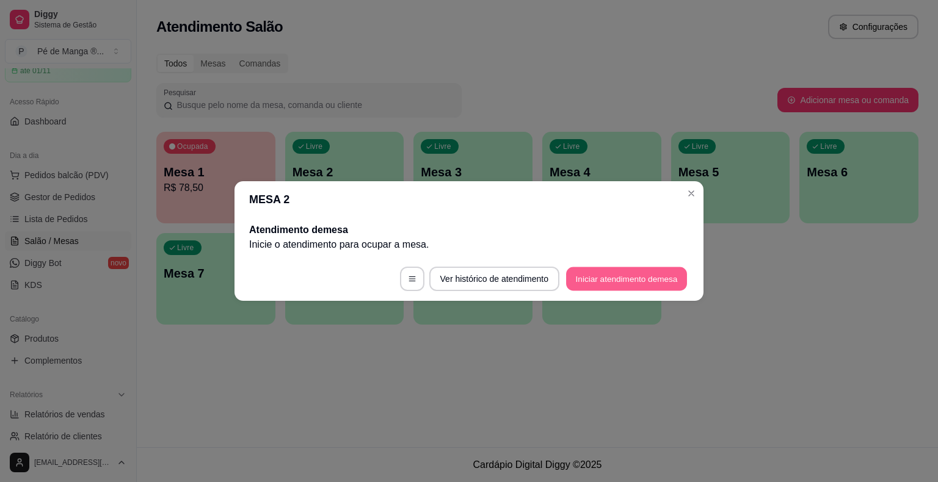
click at [617, 277] on button "Iniciar atendimento de mesa" at bounding box center [626, 279] width 121 height 24
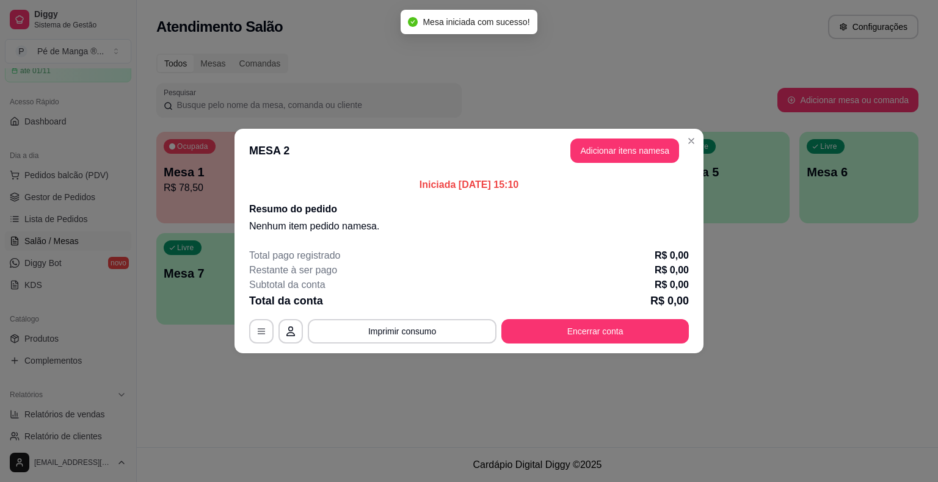
click at [611, 159] on header "MESA 2 Adicionar itens na mesa" at bounding box center [468, 151] width 469 height 44
click at [615, 145] on button "Adicionar itens na mesa" at bounding box center [624, 151] width 109 height 24
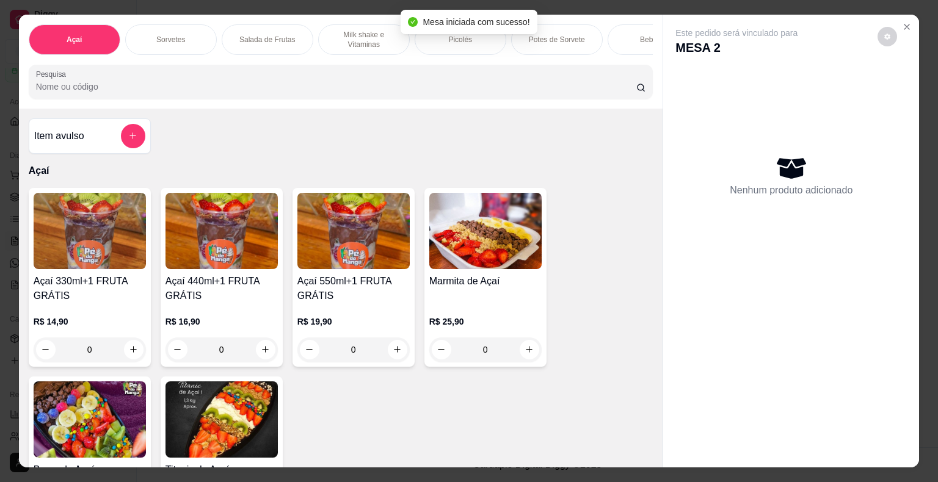
click at [200, 269] on img at bounding box center [221, 231] width 112 height 76
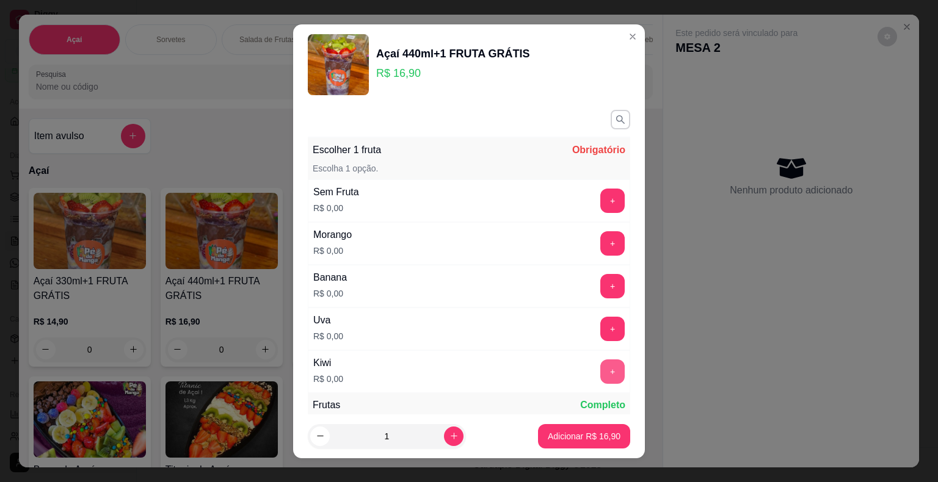
click at [600, 368] on button "+" at bounding box center [612, 372] width 24 height 24
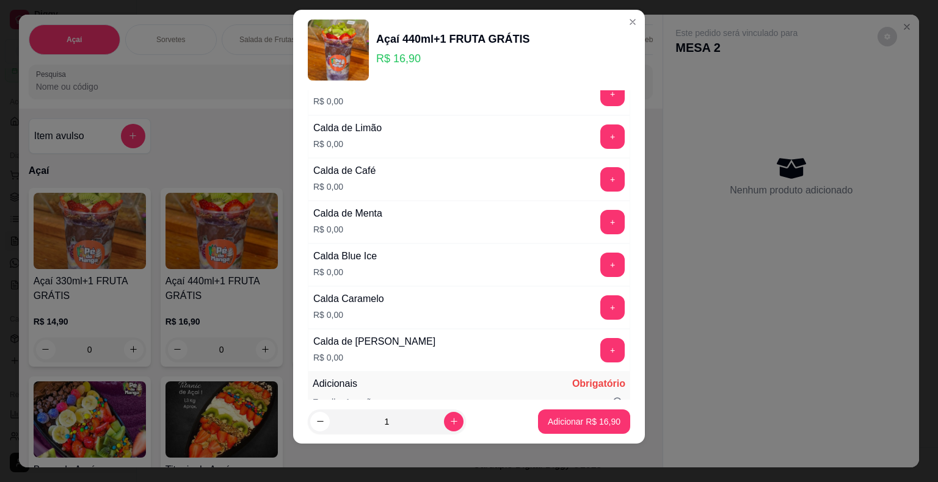
scroll to position [1202, 0]
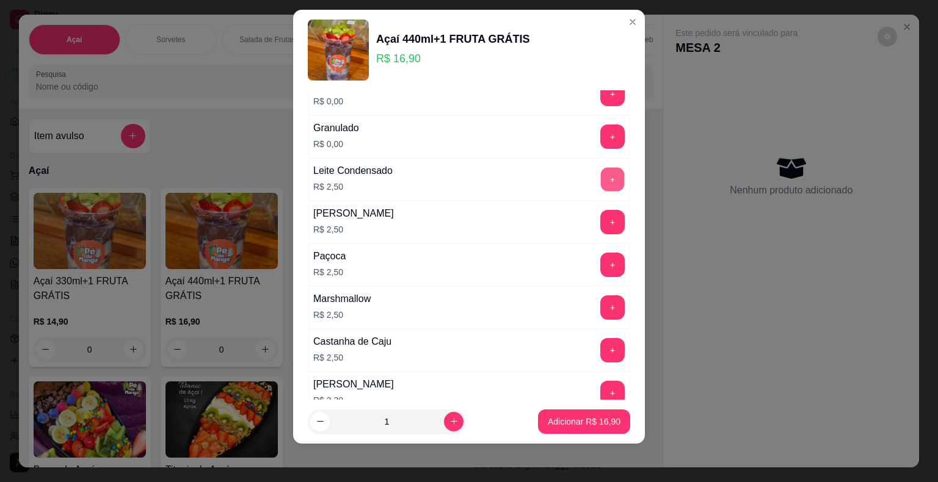
click at [601, 173] on button "+" at bounding box center [613, 179] width 24 height 24
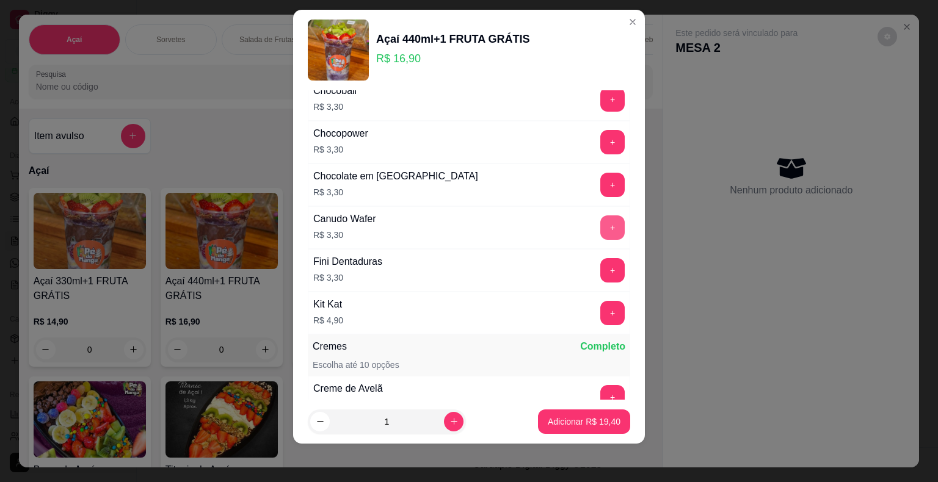
scroll to position [1874, 0]
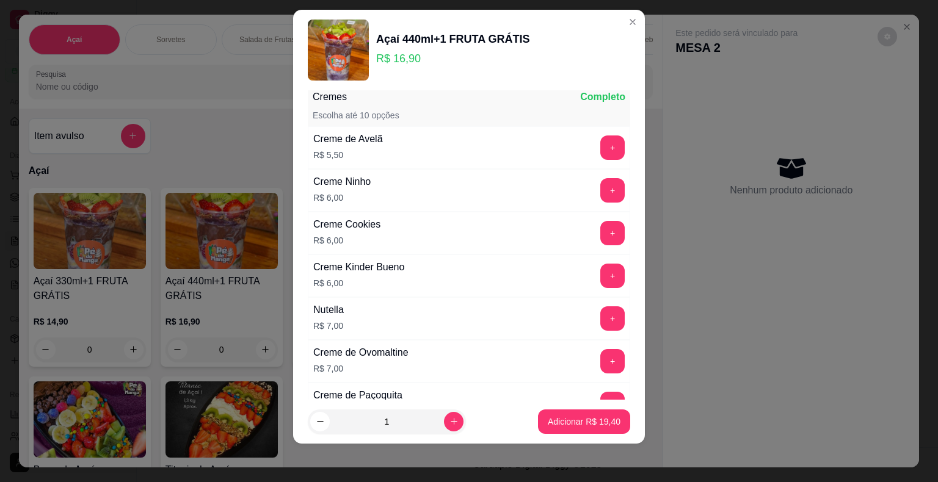
click at [595, 136] on div "+" at bounding box center [612, 148] width 34 height 24
click at [600, 136] on button "+" at bounding box center [612, 148] width 24 height 24
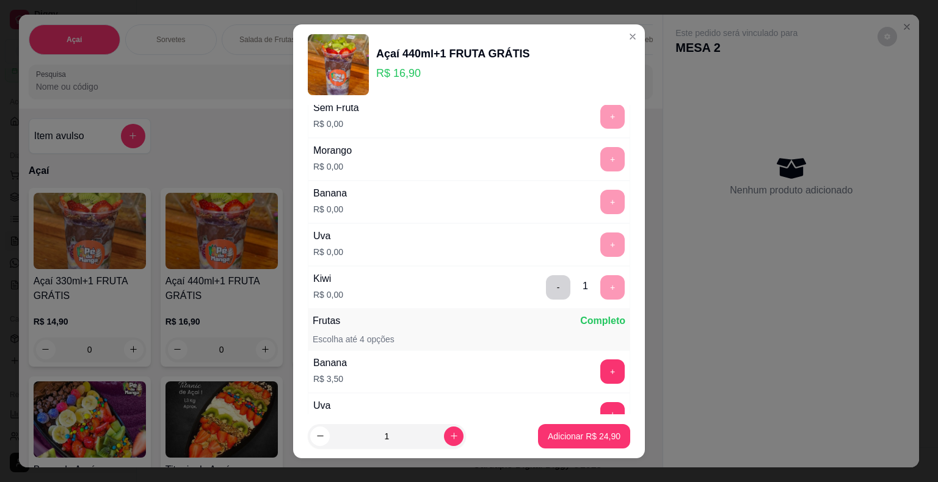
scroll to position [244, 0]
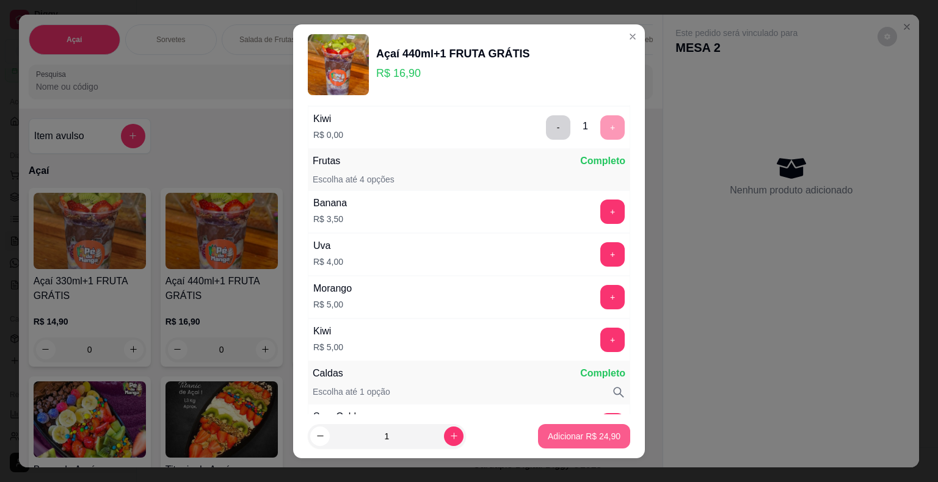
click at [592, 440] on p "Adicionar R$ 24,90" at bounding box center [584, 436] width 73 height 12
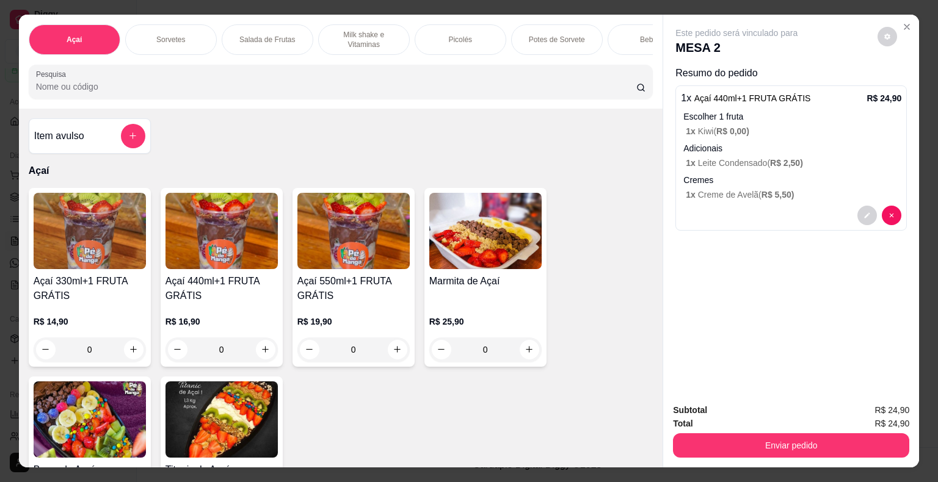
click at [76, 283] on h4 "Açaí 330ml+1 FRUTA GRÁTIS" at bounding box center [90, 288] width 112 height 29
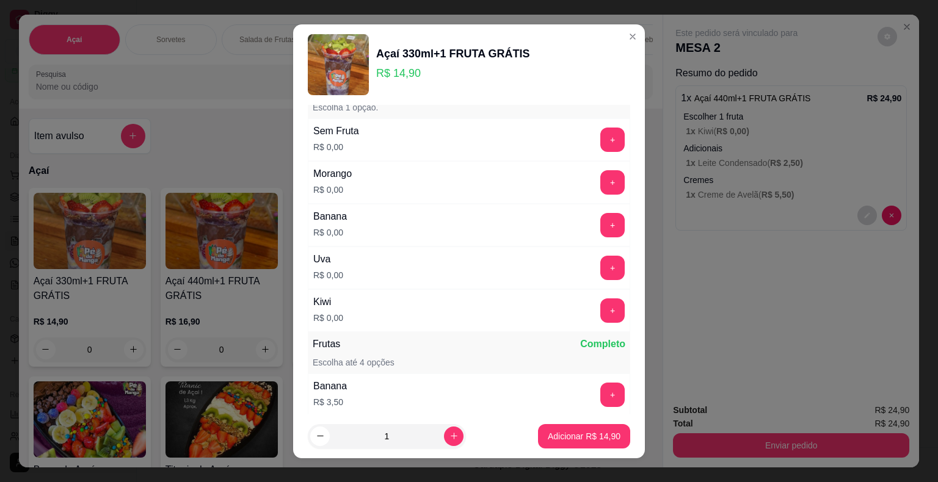
scroll to position [0, 0]
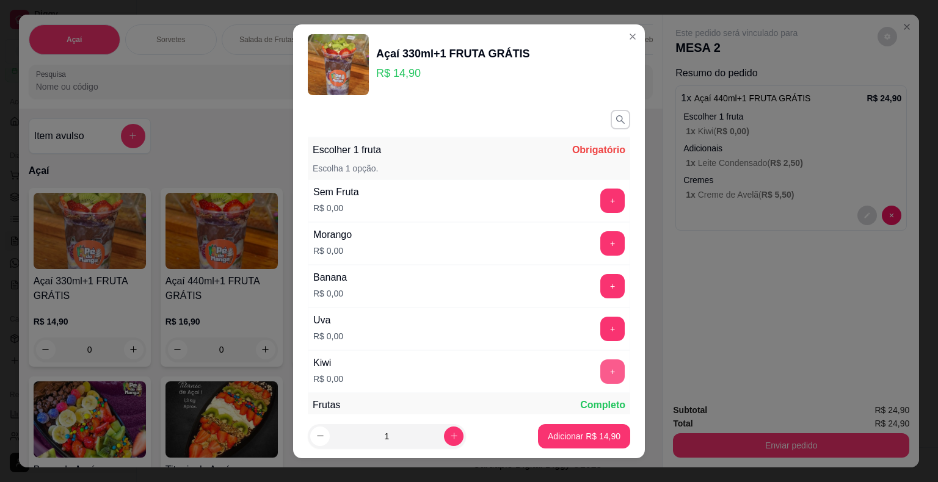
click at [600, 372] on button "+" at bounding box center [612, 372] width 24 height 24
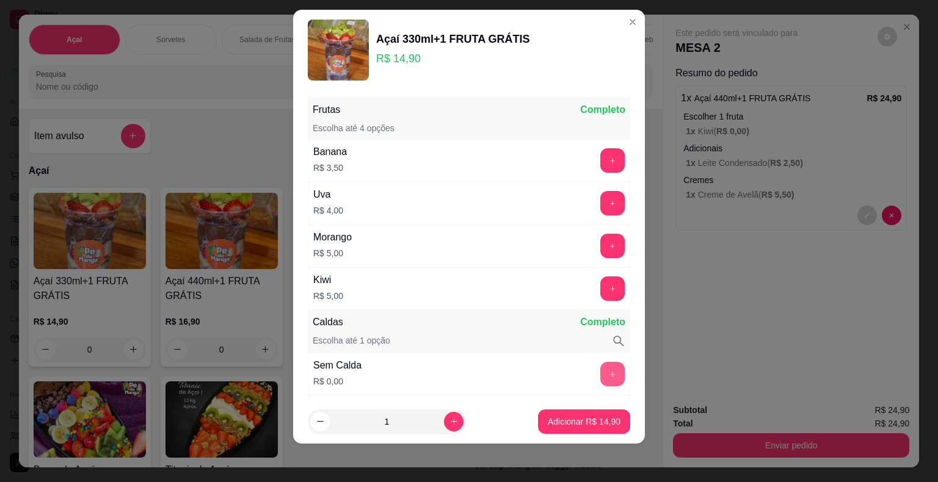
scroll to position [286, 0]
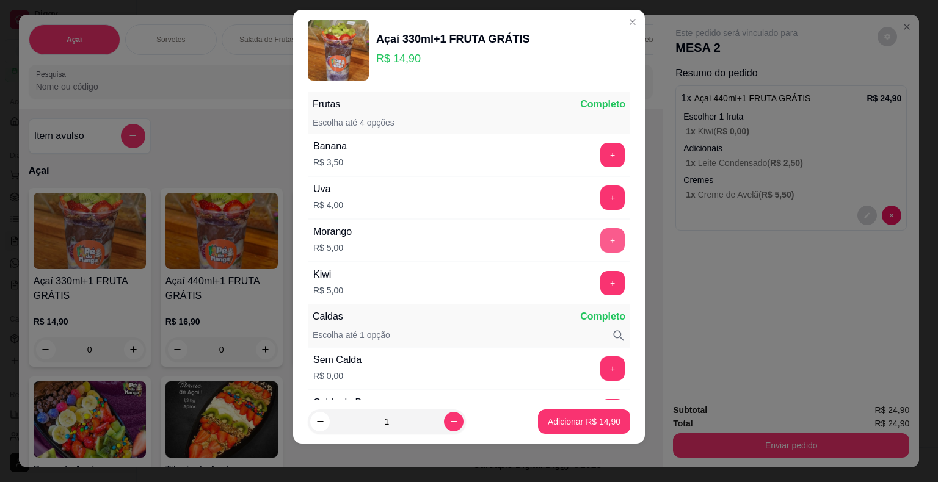
click at [600, 244] on button "+" at bounding box center [612, 240] width 24 height 24
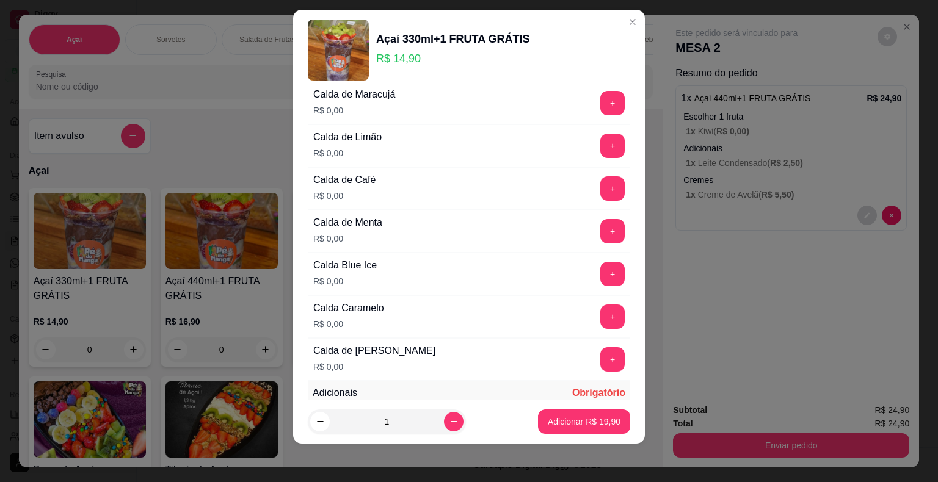
scroll to position [1019, 0]
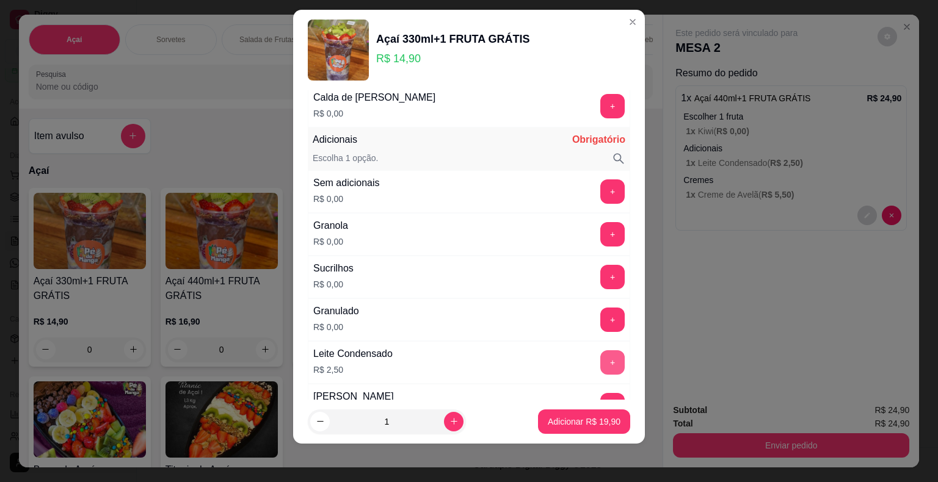
click at [600, 354] on button "+" at bounding box center [612, 362] width 24 height 24
click at [600, 222] on button "+" at bounding box center [612, 234] width 24 height 24
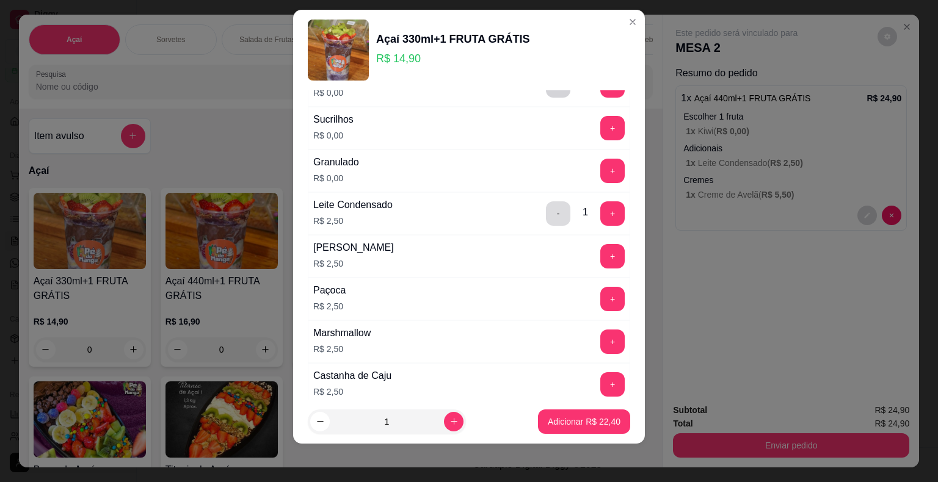
scroll to position [1447, 0]
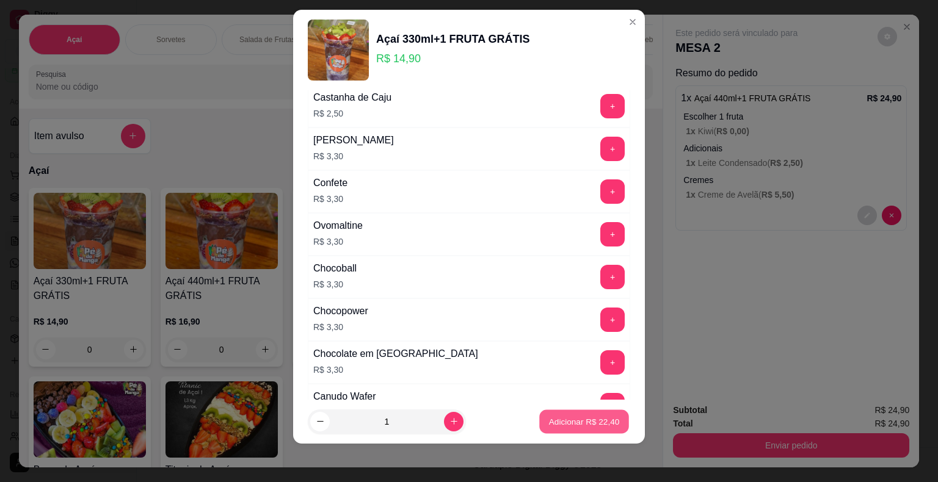
click at [549, 416] on p "Adicionar R$ 22,40" at bounding box center [584, 422] width 71 height 12
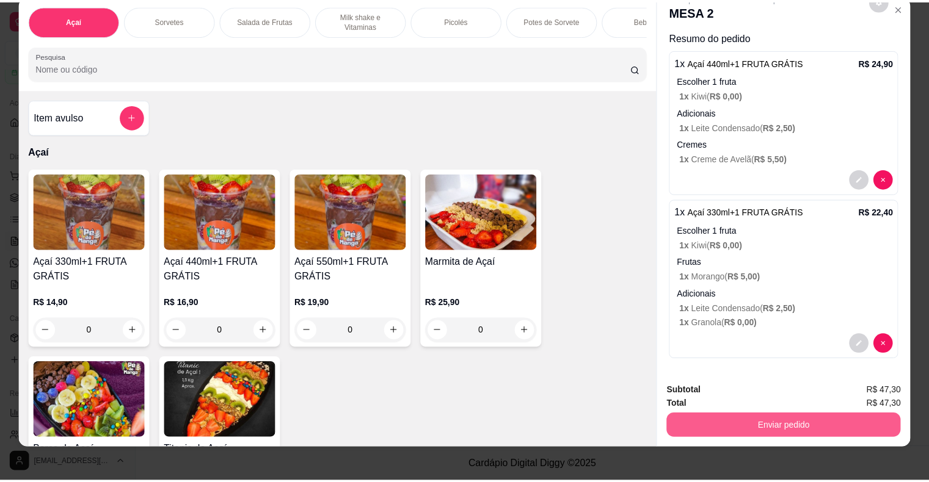
scroll to position [29, 0]
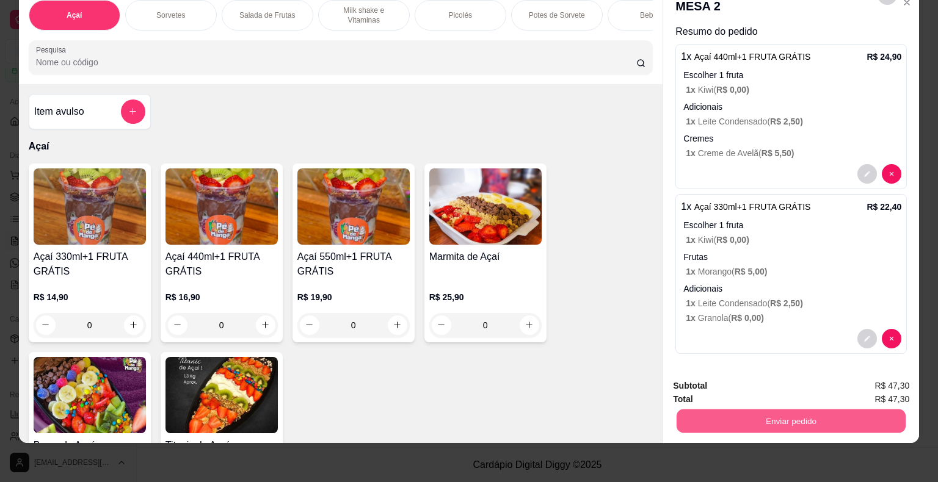
click at [730, 412] on button "Enviar pedido" at bounding box center [791, 422] width 229 height 24
click at [872, 384] on button "Enviar pedido" at bounding box center [877, 382] width 69 height 23
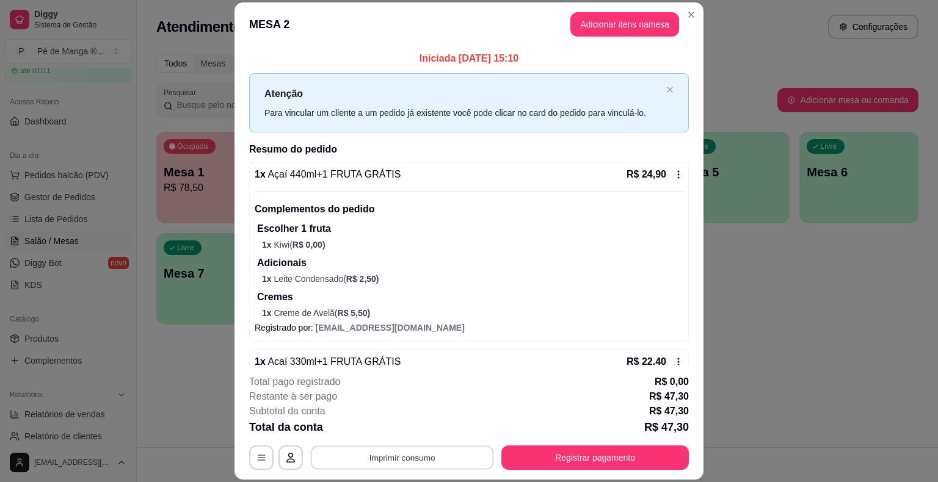
click at [474, 462] on button "Imprimir consumo" at bounding box center [402, 458] width 183 height 24
click at [417, 426] on button "IMPRESSORA" at bounding box center [400, 429] width 85 height 19
click at [550, 460] on button "Registrar pagamento" at bounding box center [595, 458] width 182 height 24
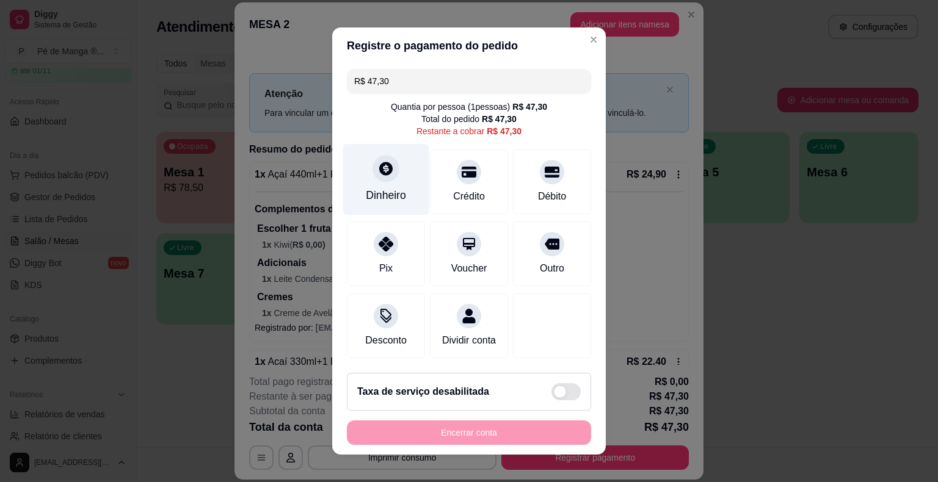
click at [379, 171] on icon at bounding box center [385, 168] width 13 height 13
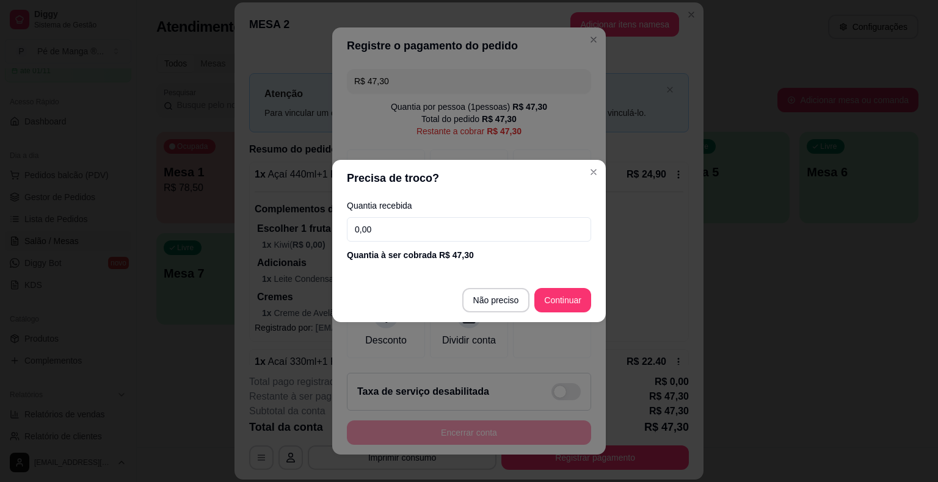
drag, startPoint x: 332, startPoint y: 230, endPoint x: 314, endPoint y: 233, distance: 17.5
click at [315, 233] on div "Precisa de troco? Quantia recebida 0,00 Quantia à ser cobrada R$ 47,30 Não prec…" at bounding box center [469, 241] width 938 height 482
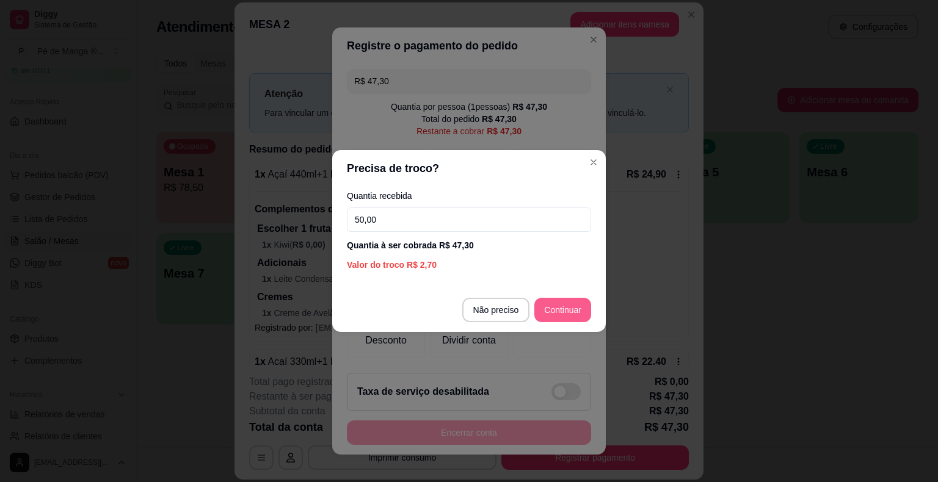
type input "50,00"
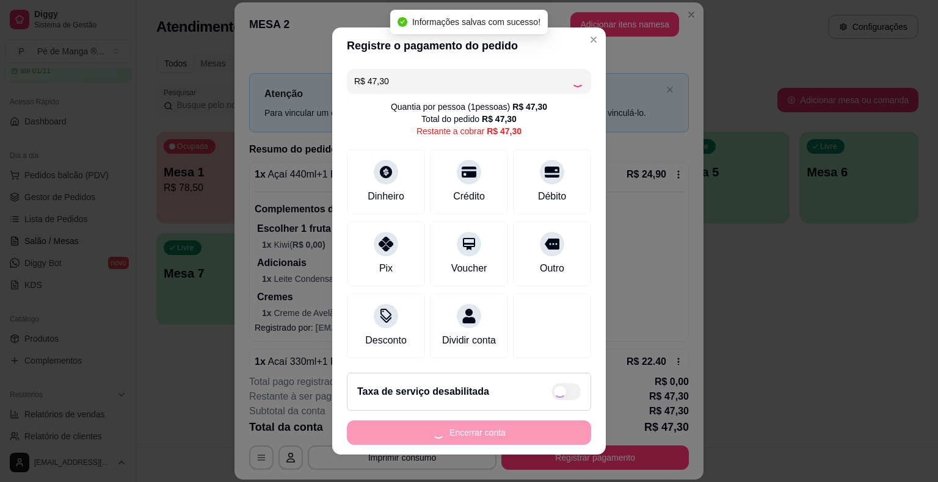
type input "R$ 0,00"
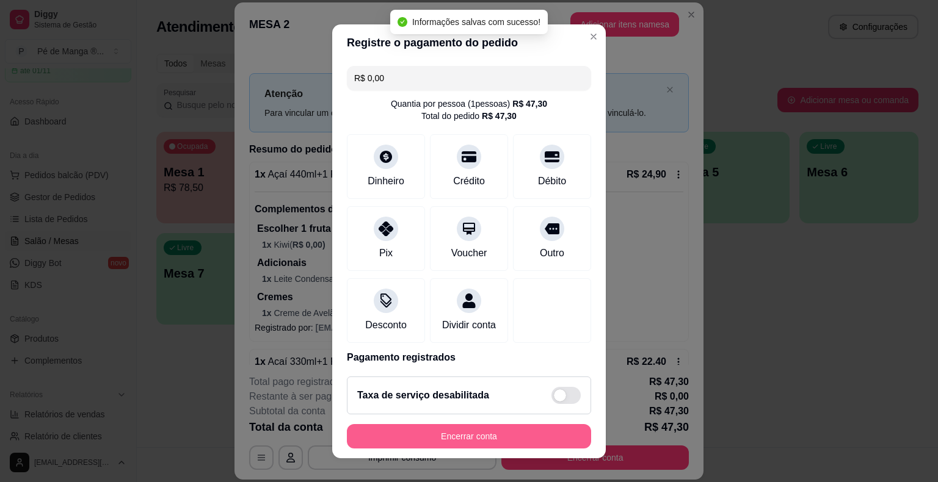
click at [500, 435] on button "Encerrar conta" at bounding box center [469, 436] width 244 height 24
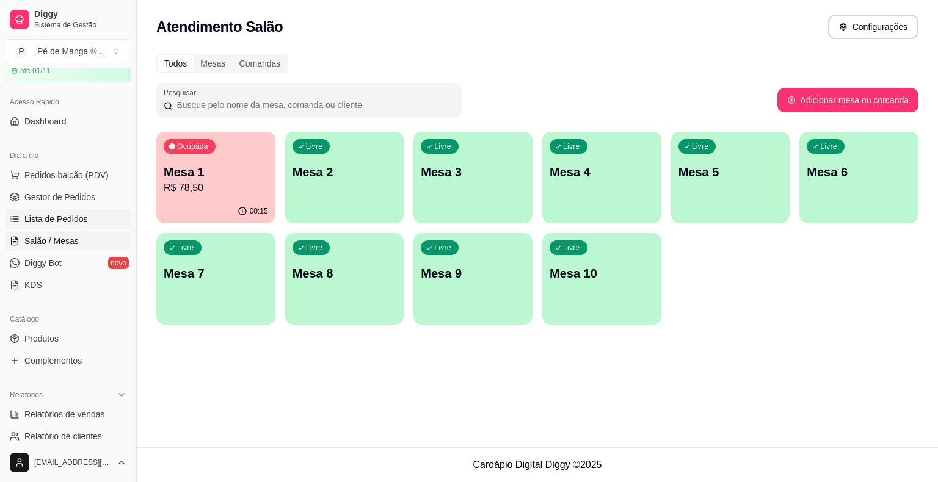
click at [87, 208] on ul "Pedidos balcão (PDV) Gestor de Pedidos Lista de Pedidos Salão / Mesas Diggy Bot…" at bounding box center [68, 229] width 126 height 129
click at [87, 201] on span "Gestor de Pedidos" at bounding box center [59, 197] width 71 height 12
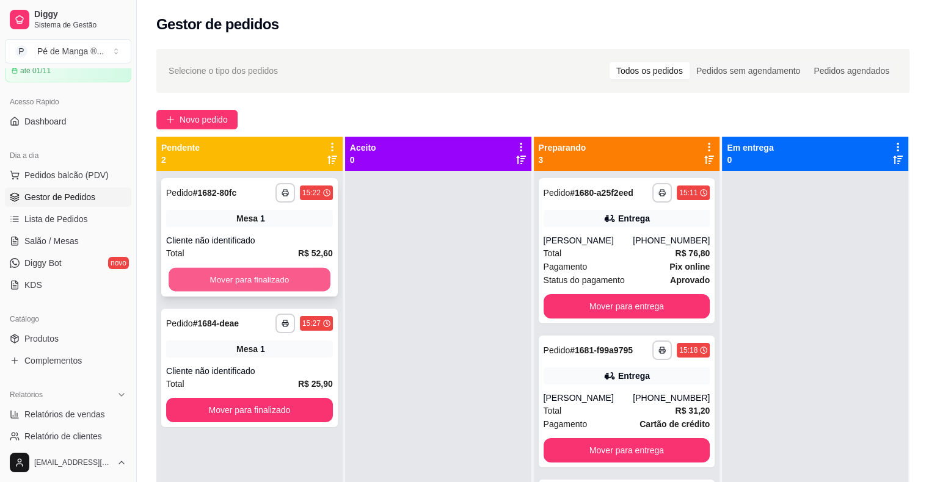
click at [286, 279] on button "Mover para finalizado" at bounding box center [250, 280] width 162 height 24
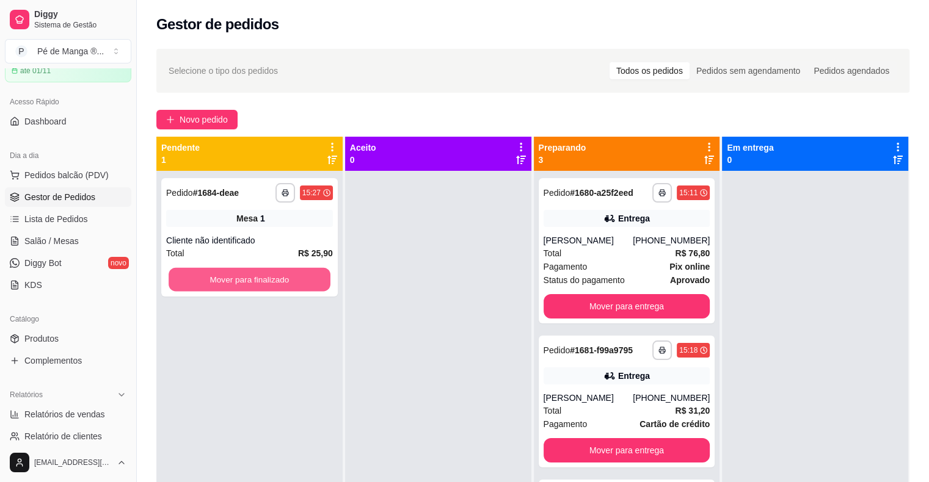
click at [286, 278] on button "Mover para finalizado" at bounding box center [250, 280] width 162 height 24
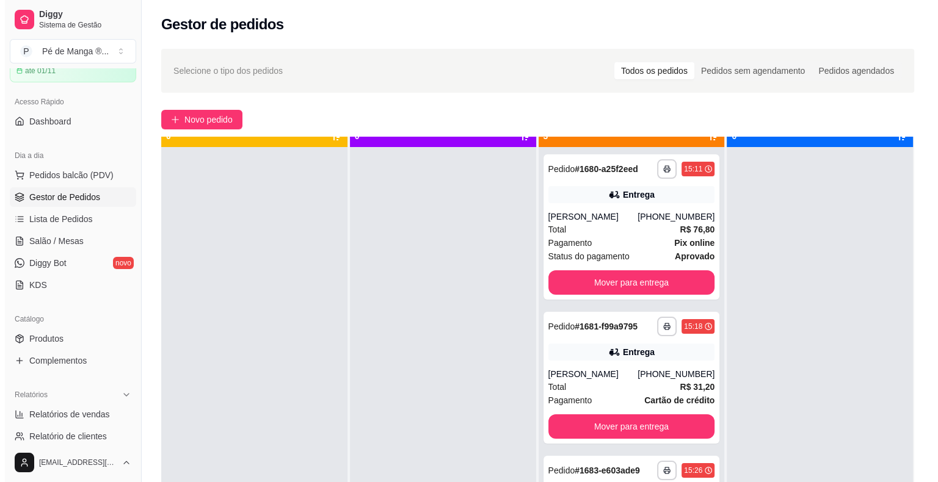
scroll to position [34, 0]
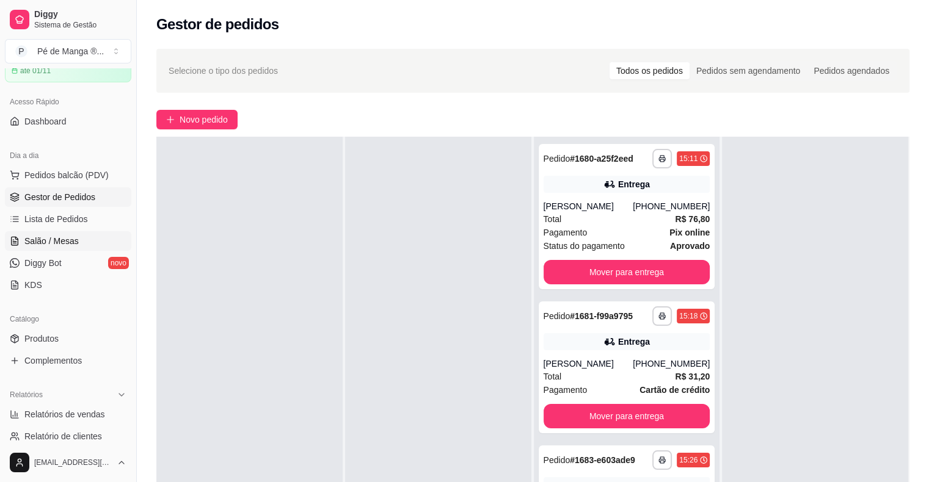
click at [73, 239] on span "Salão / Mesas" at bounding box center [51, 241] width 54 height 12
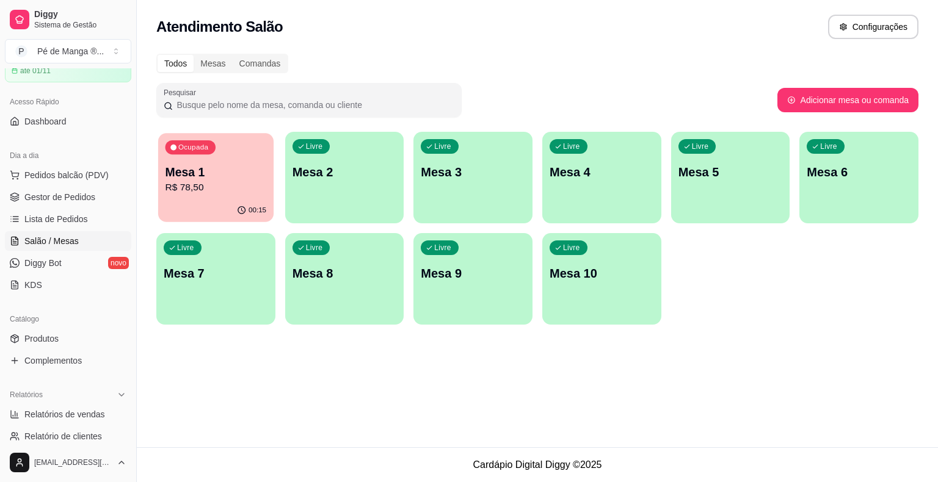
click at [193, 169] on p "Mesa 1" at bounding box center [215, 172] width 101 height 16
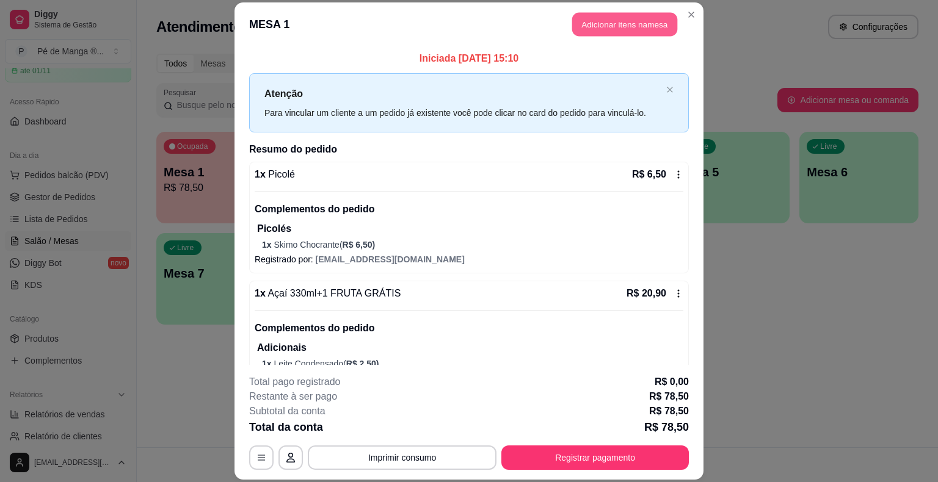
click at [609, 28] on button "Adicionar itens na mesa" at bounding box center [624, 25] width 105 height 24
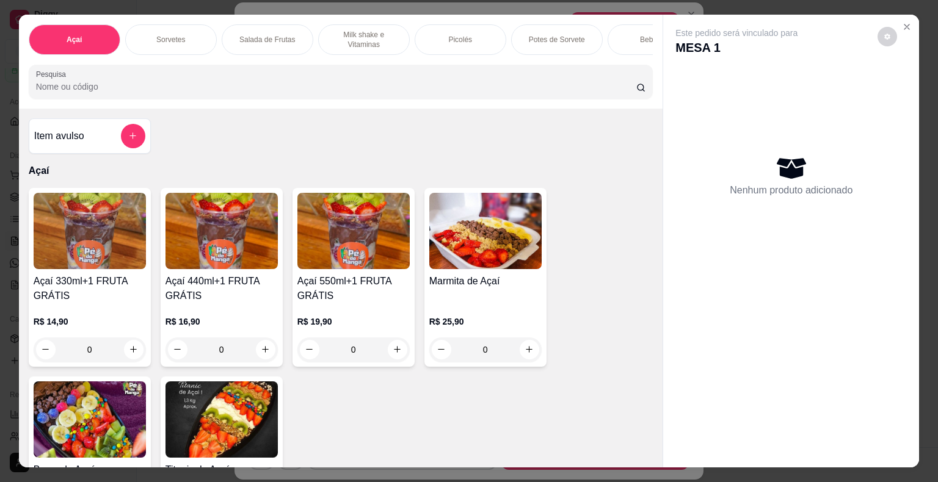
click at [170, 35] on p "Sorvetes" at bounding box center [170, 40] width 29 height 10
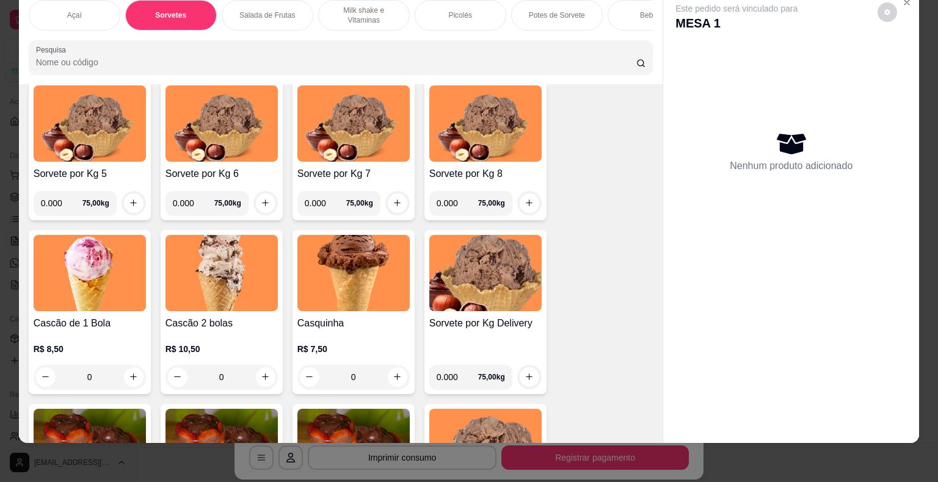
scroll to position [686, 0]
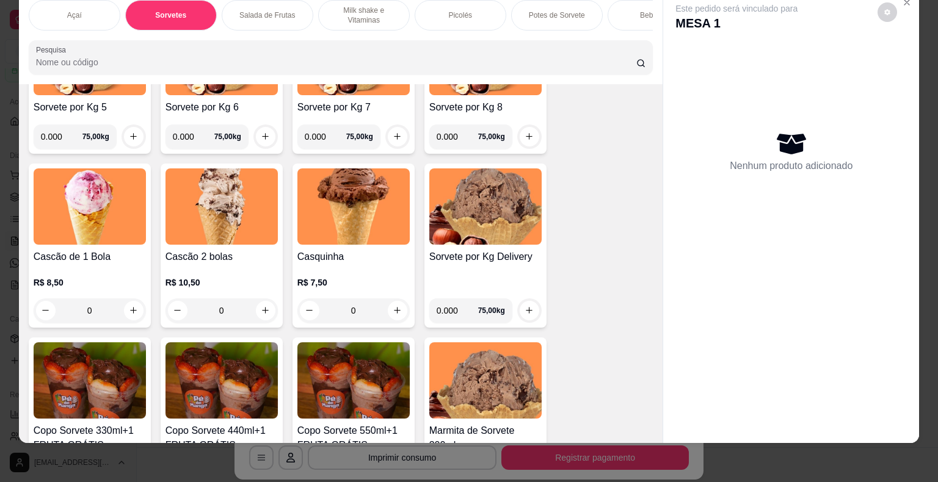
click at [261, 311] on div "0" at bounding box center [221, 311] width 112 height 24
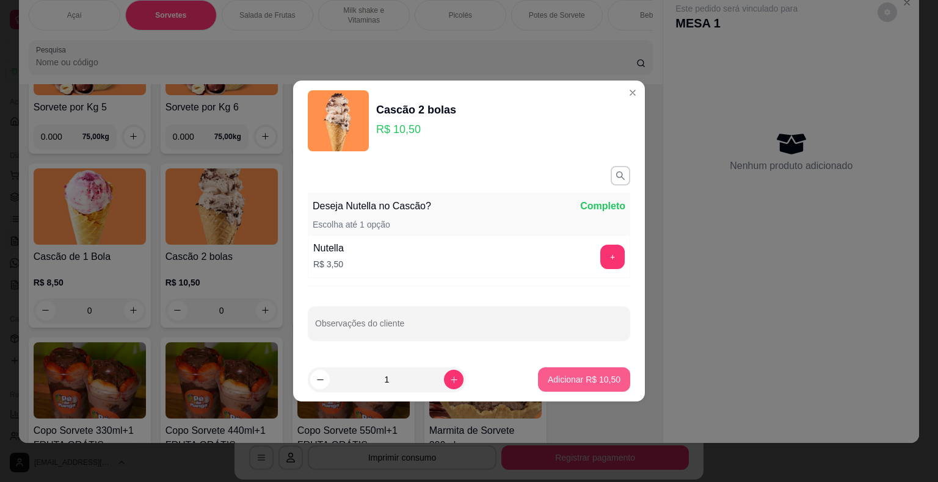
click at [589, 377] on p "Adicionar R$ 10,50" at bounding box center [584, 380] width 73 height 12
type input "1"
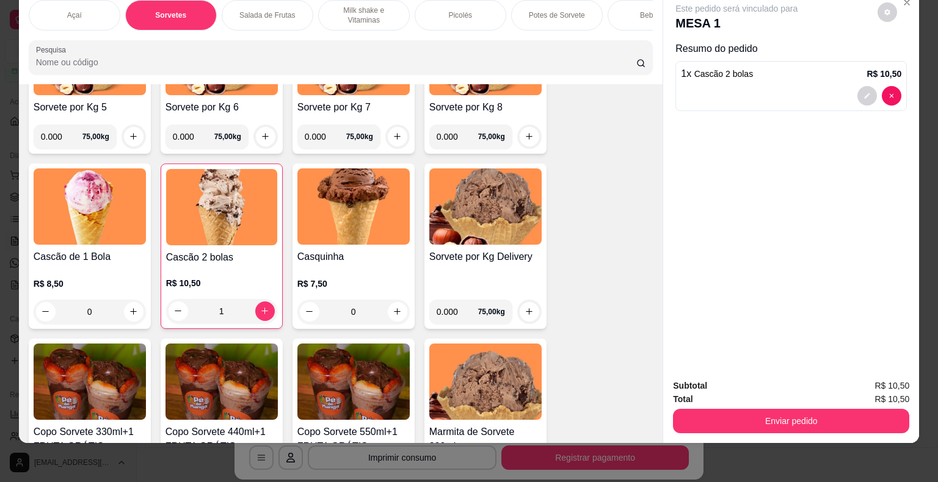
click at [727, 416] on button "Enviar pedido" at bounding box center [791, 421] width 236 height 24
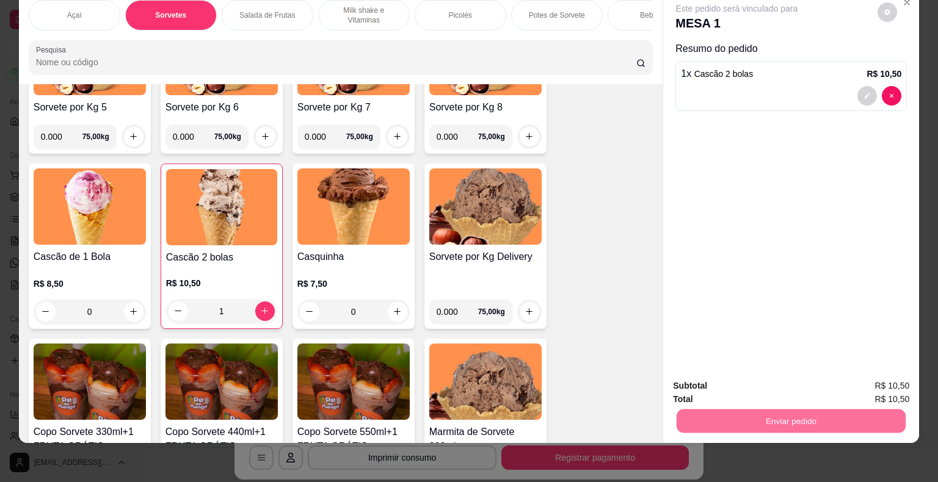
click at [860, 384] on button "Enviar pedido" at bounding box center [877, 382] width 69 height 23
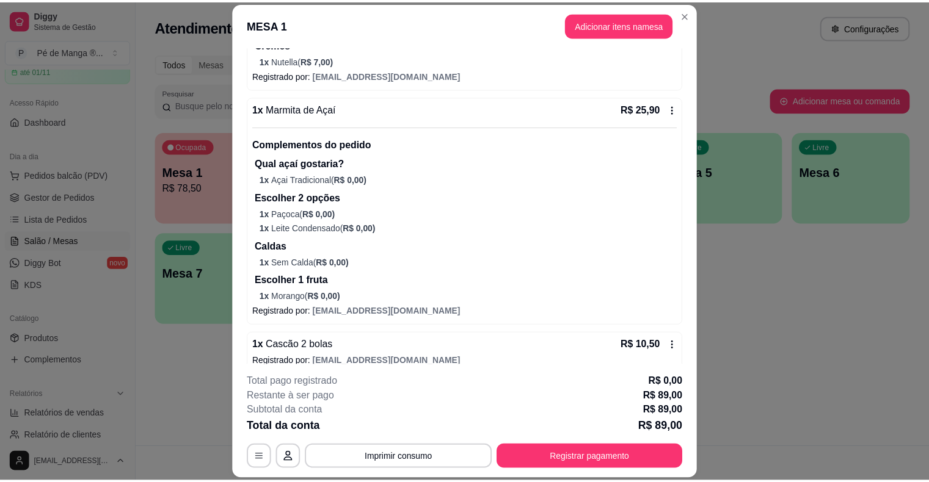
scroll to position [587, 0]
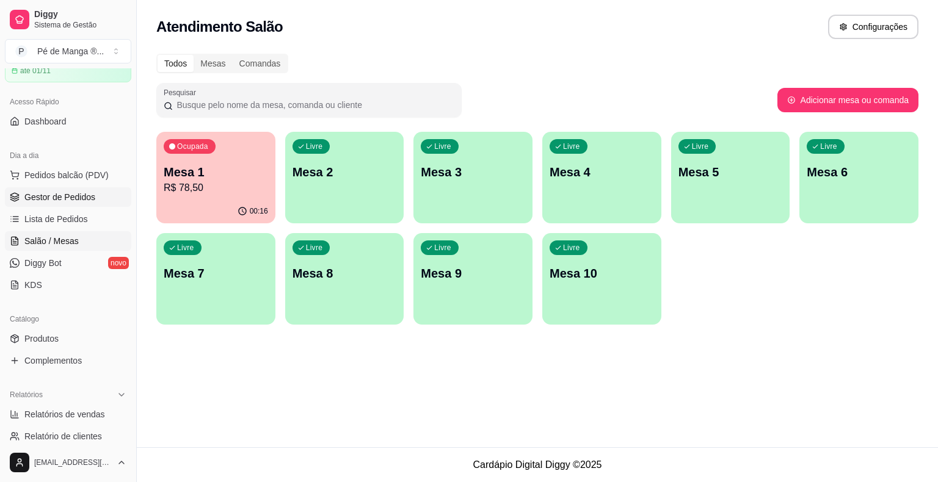
click at [68, 198] on span "Gestor de Pedidos" at bounding box center [59, 197] width 71 height 12
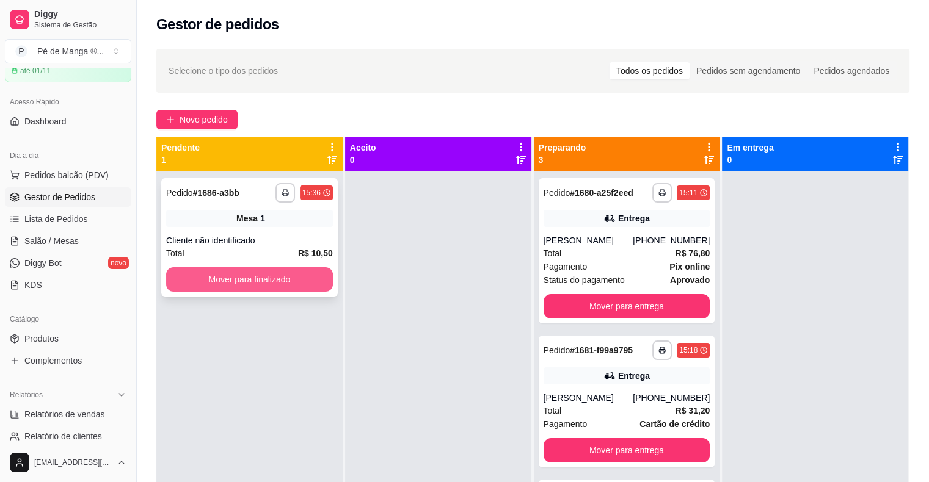
click at [288, 274] on button "Mover para finalizado" at bounding box center [249, 279] width 167 height 24
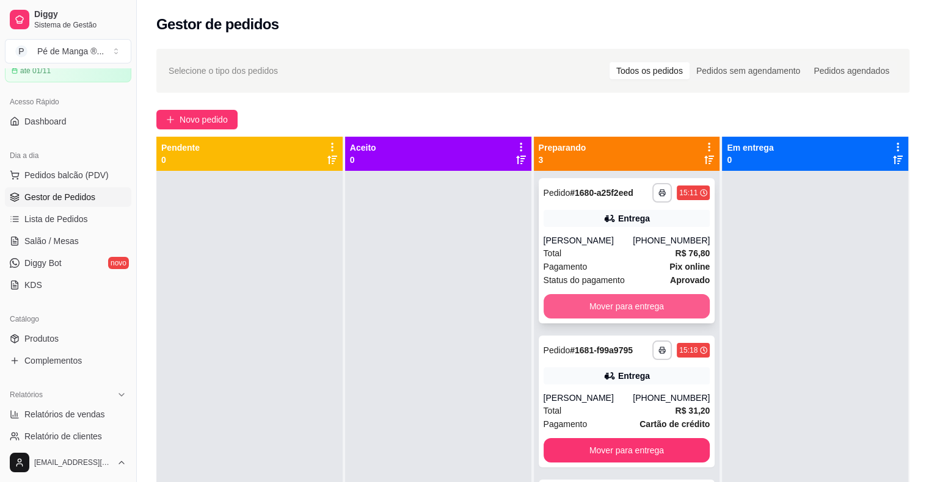
click at [584, 311] on button "Mover para entrega" at bounding box center [626, 306] width 167 height 24
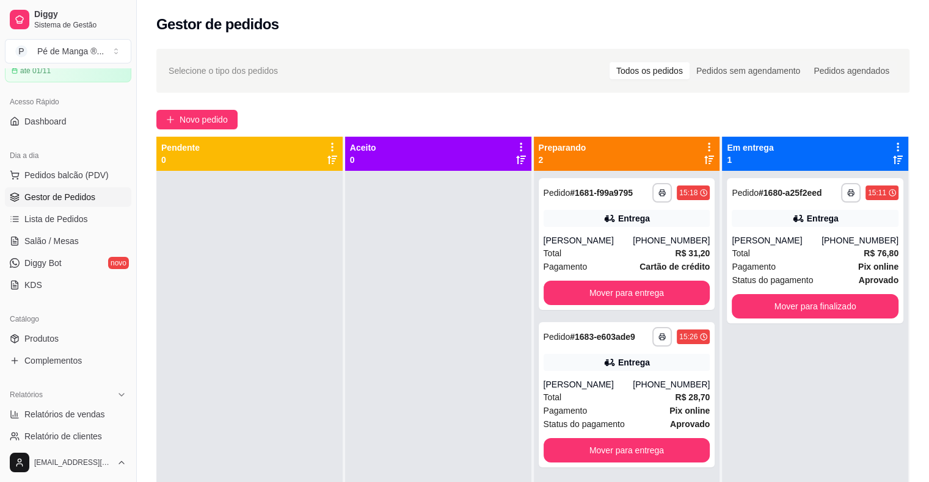
click at [585, 311] on div "**********" at bounding box center [627, 412] width 186 height 482
click at [588, 294] on button "Mover para entrega" at bounding box center [627, 293] width 162 height 24
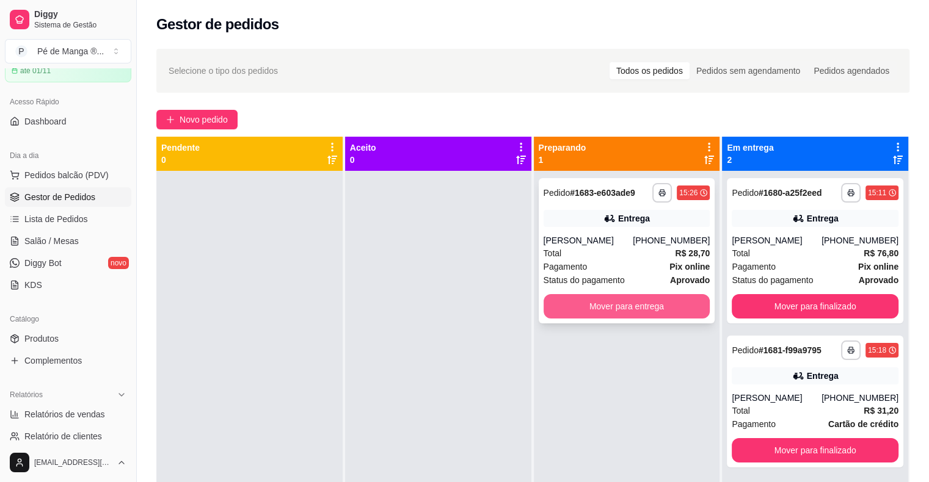
click at [597, 307] on button "Mover para entrega" at bounding box center [626, 306] width 167 height 24
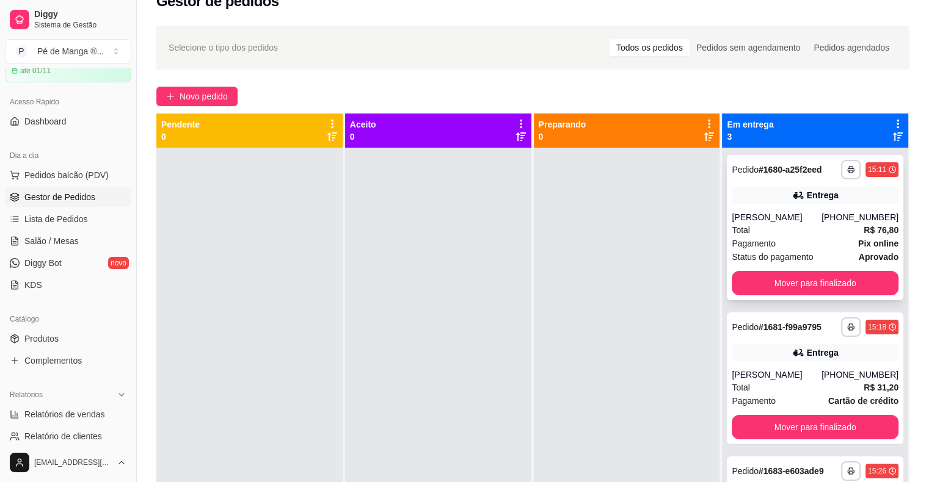
scroll to position [2, 0]
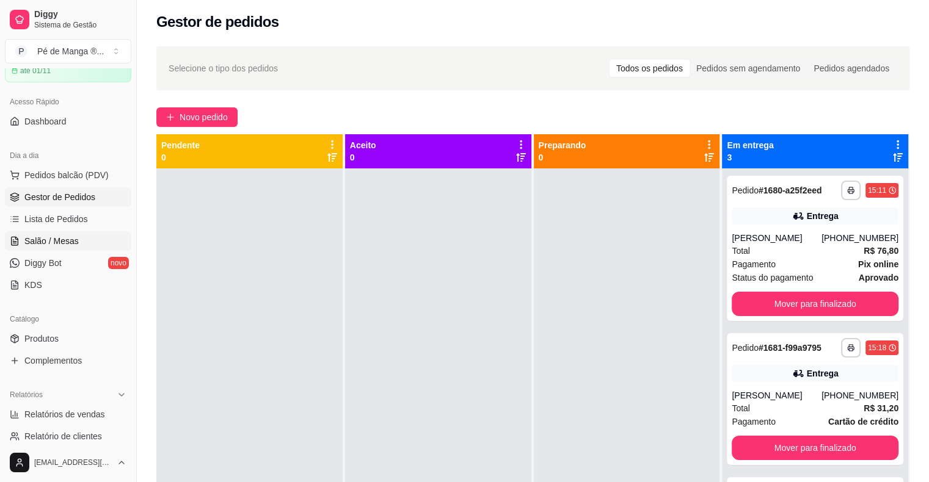
click at [38, 241] on span "Salão / Mesas" at bounding box center [51, 241] width 54 height 12
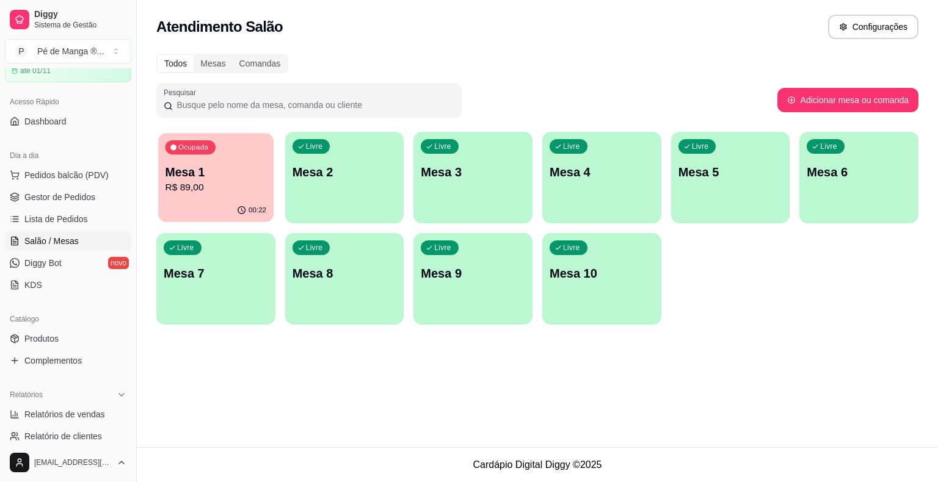
click at [222, 195] on p "R$ 89,00" at bounding box center [215, 188] width 101 height 14
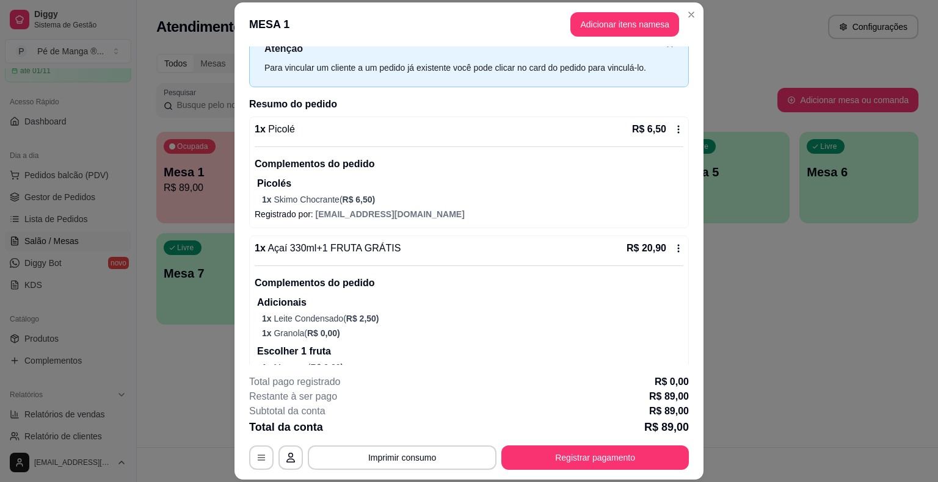
scroll to position [38, 0]
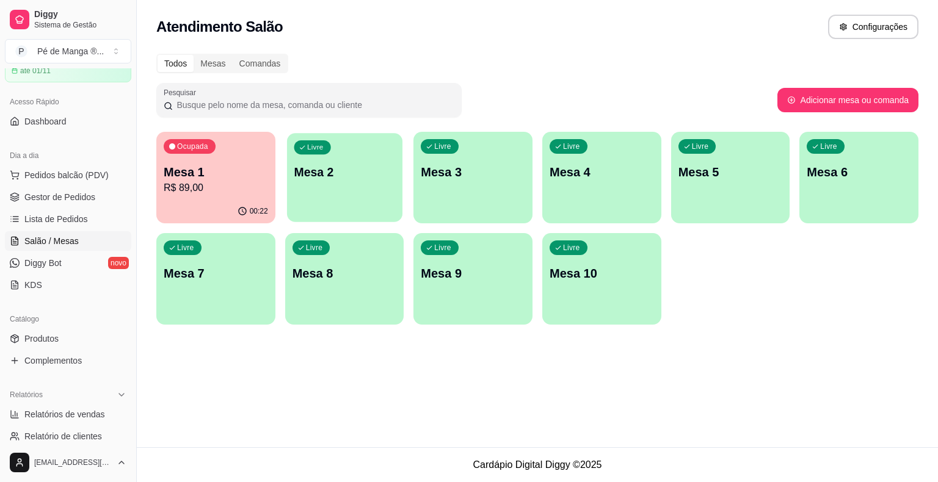
click at [339, 165] on p "Mesa 2" at bounding box center [344, 172] width 101 height 16
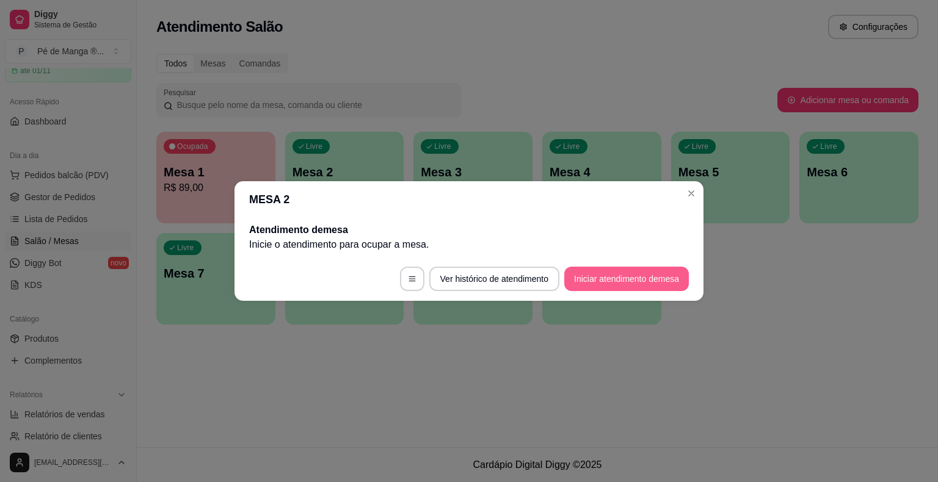
click at [587, 273] on button "Iniciar atendimento de mesa" at bounding box center [626, 279] width 125 height 24
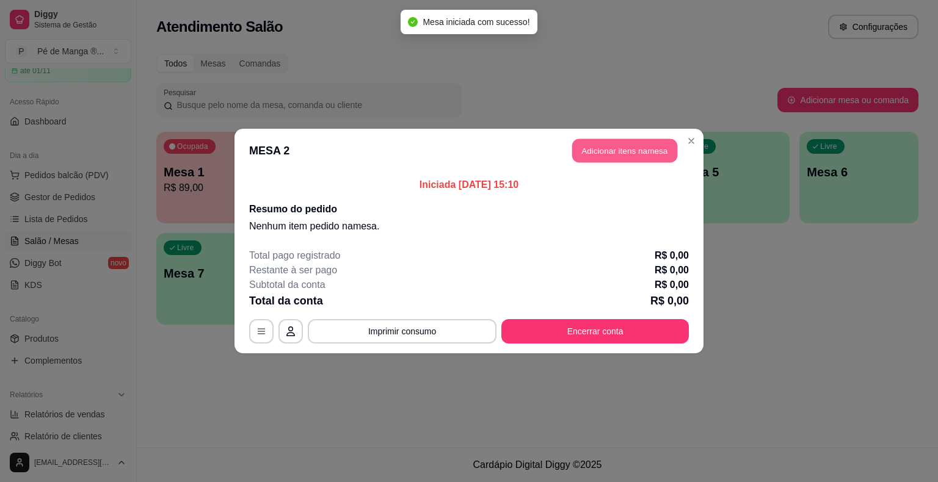
click at [641, 152] on button "Adicionar itens na mesa" at bounding box center [624, 151] width 105 height 24
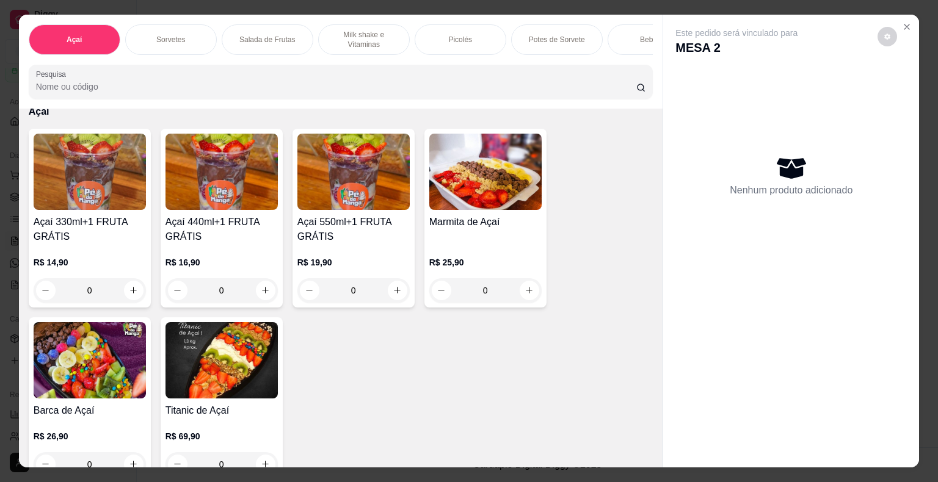
scroll to position [61, 0]
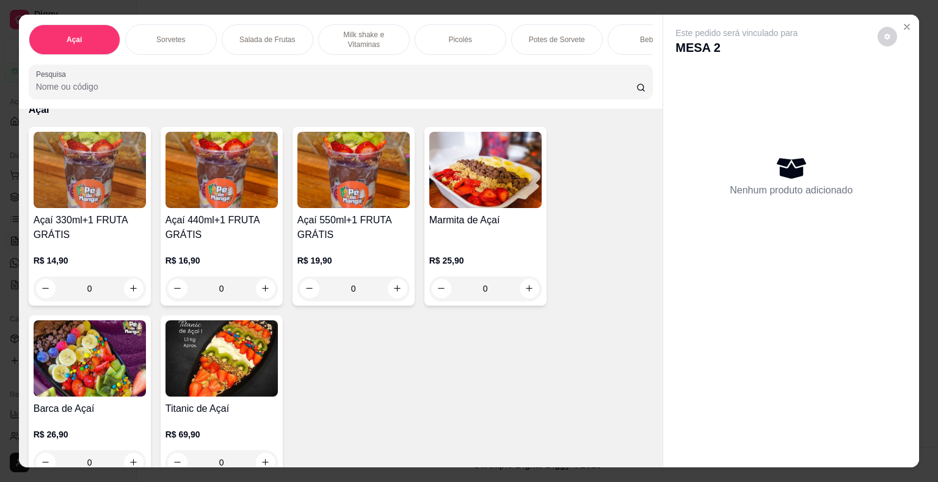
click at [261, 292] on div "0" at bounding box center [221, 289] width 112 height 24
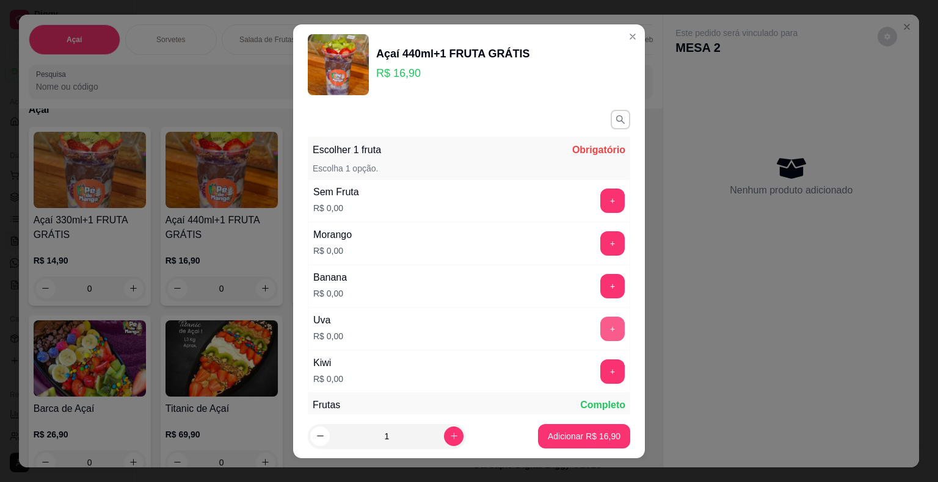
click at [600, 332] on button "+" at bounding box center [612, 329] width 24 height 24
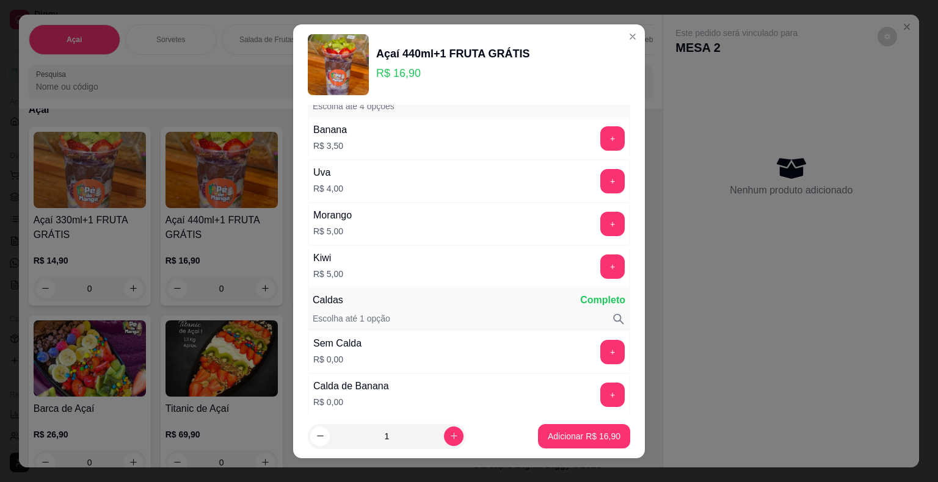
scroll to position [305, 0]
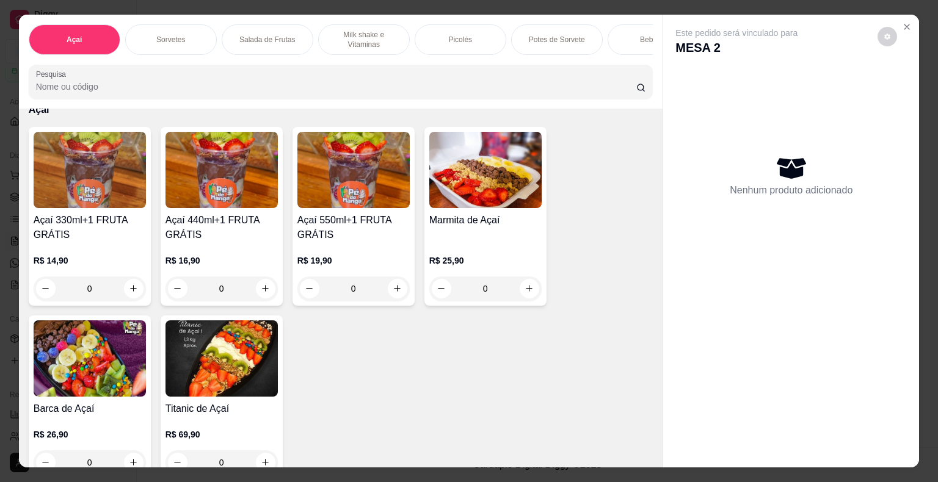
click at [260, 292] on div "0" at bounding box center [221, 289] width 112 height 24
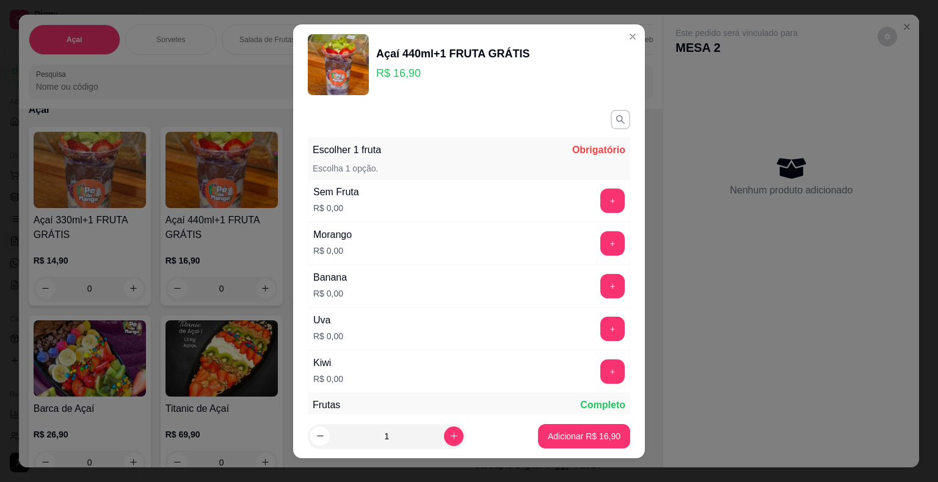
scroll to position [61, 0]
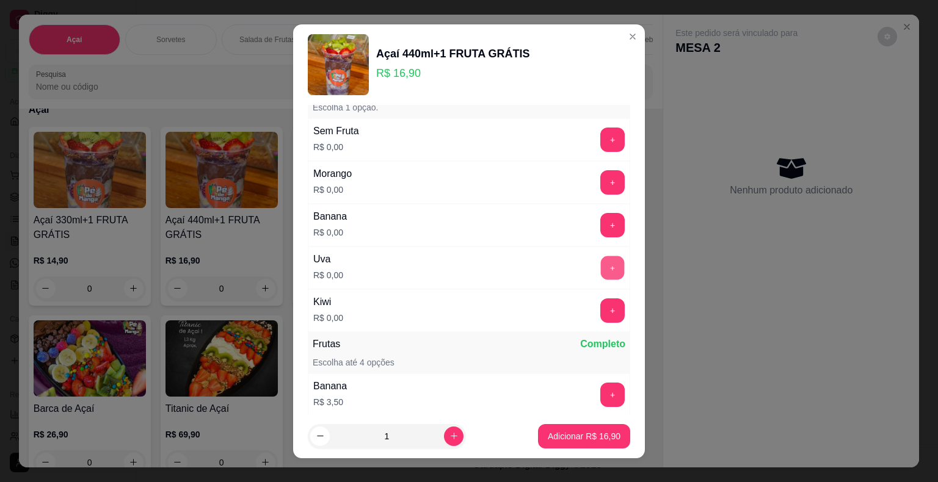
click at [601, 268] on button "+" at bounding box center [613, 268] width 24 height 24
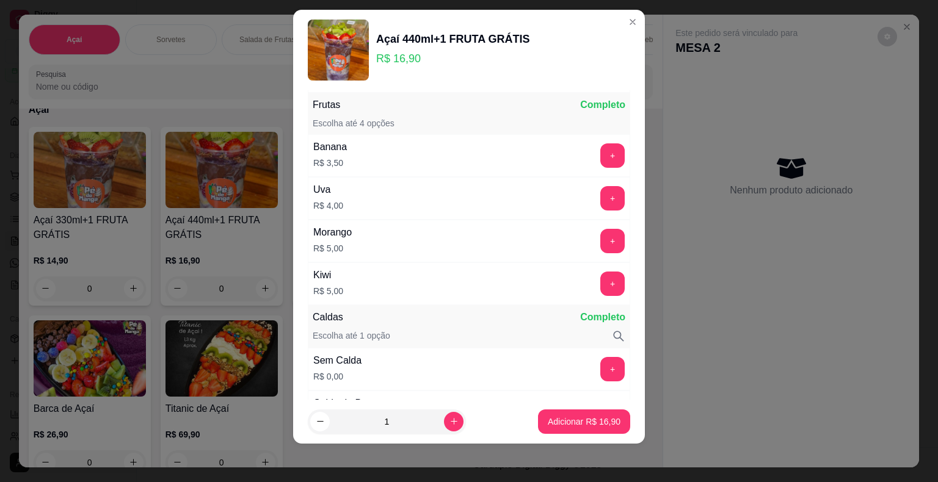
scroll to position [286, 0]
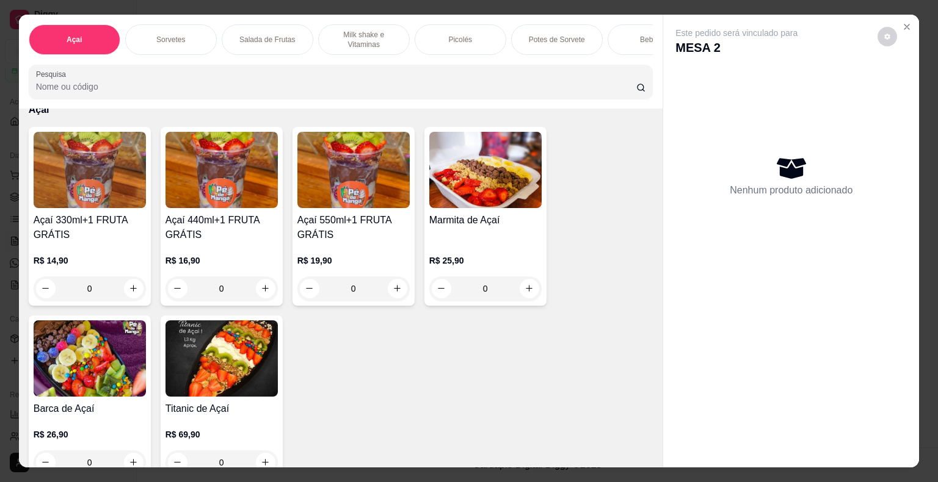
click at [134, 294] on div "0" at bounding box center [90, 289] width 112 height 24
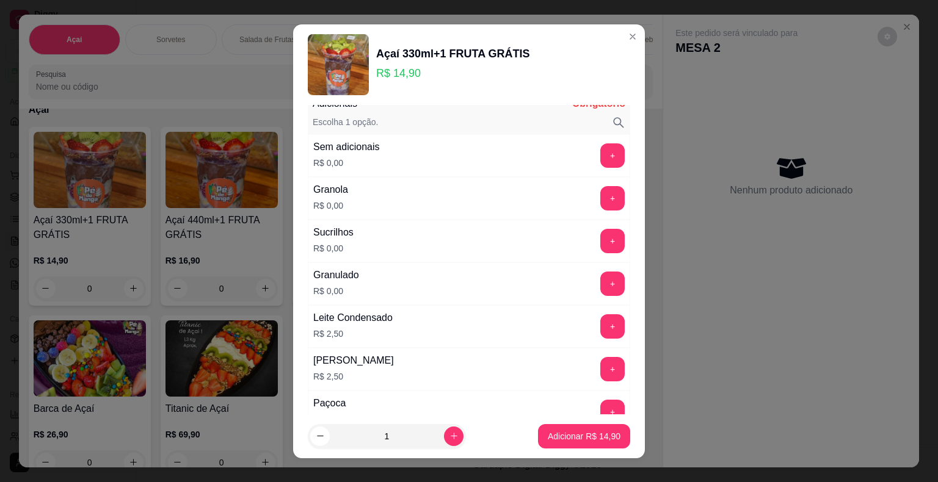
scroll to position [1099, 0]
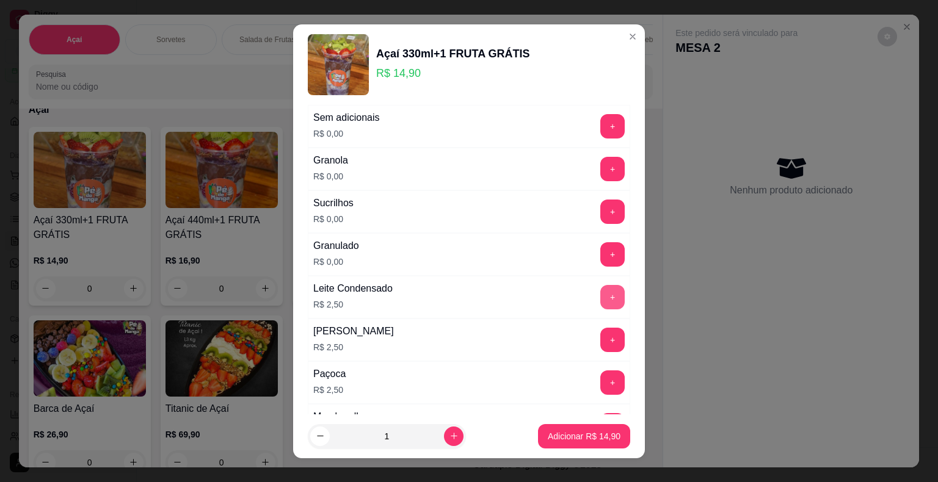
click at [600, 294] on button "+" at bounding box center [612, 297] width 24 height 24
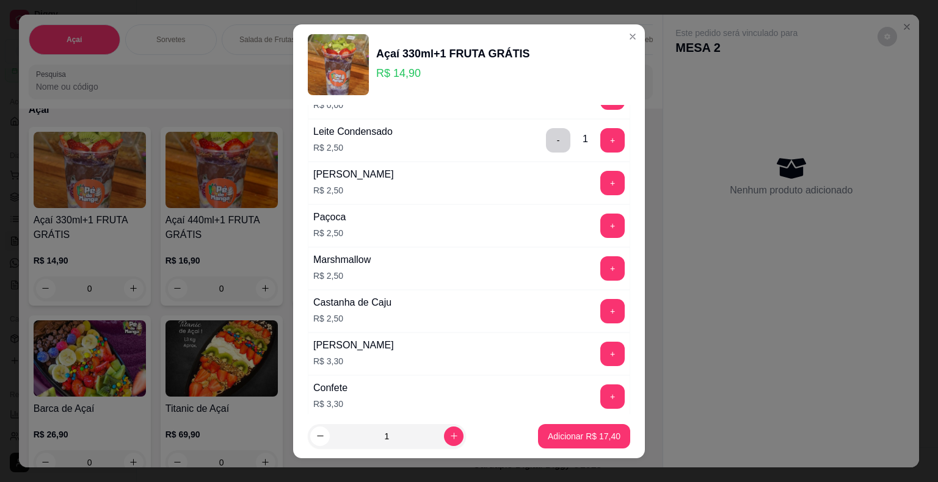
scroll to position [1343, 0]
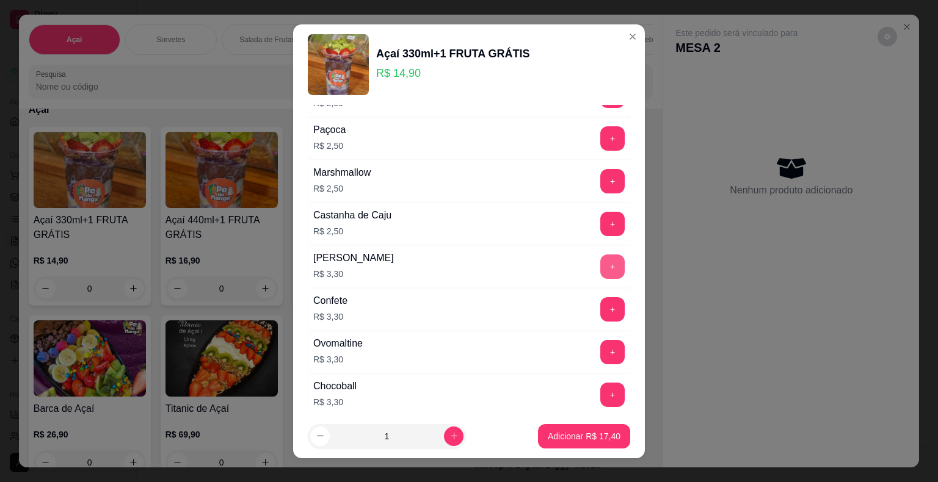
click at [600, 264] on button "+" at bounding box center [612, 267] width 24 height 24
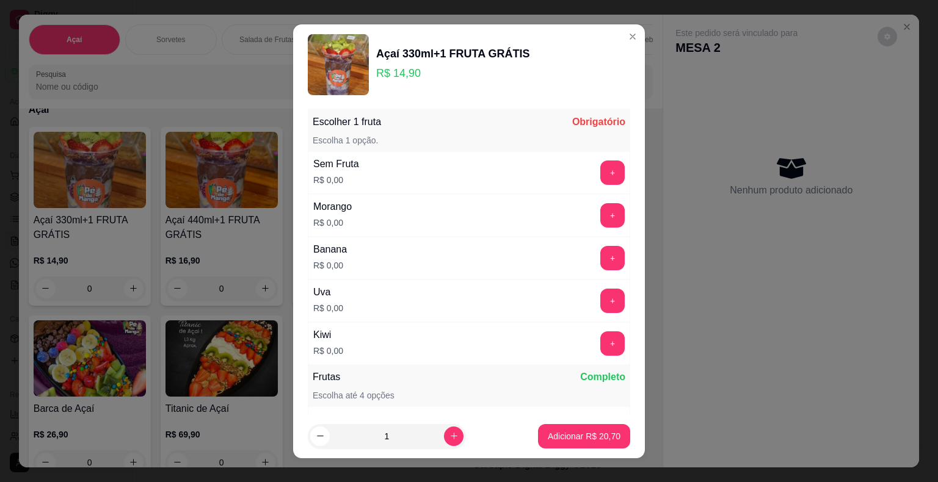
scroll to position [0, 0]
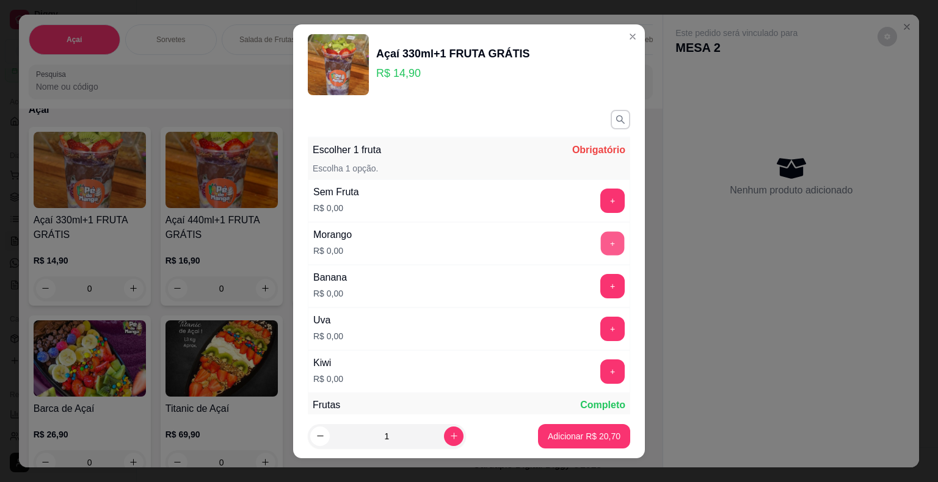
click at [601, 238] on button "+" at bounding box center [613, 243] width 24 height 24
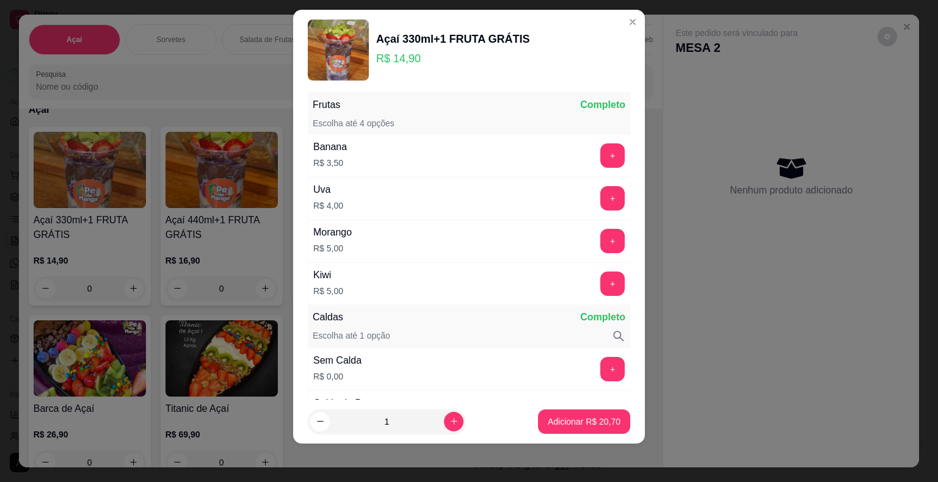
scroll to position [286, 0]
click at [559, 427] on p "Adicionar R$ 20,70" at bounding box center [584, 422] width 71 height 12
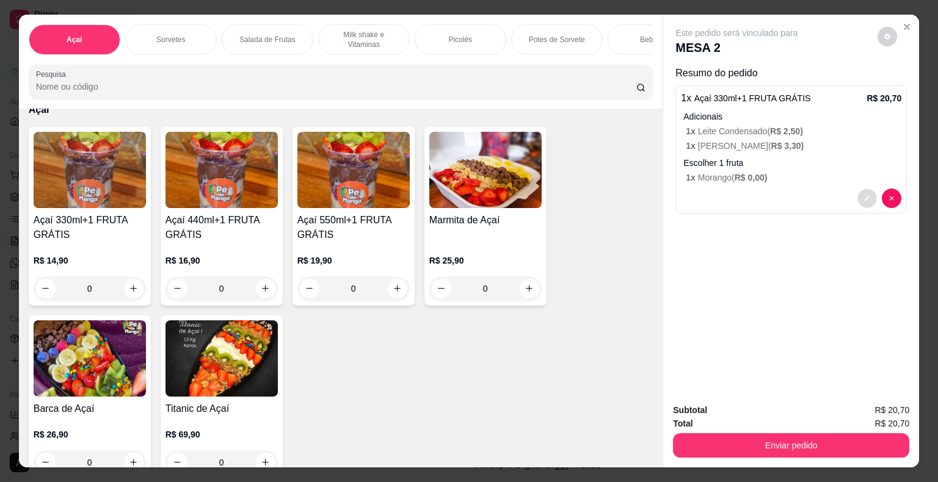
click at [863, 195] on icon "decrease-product-quantity" at bounding box center [866, 198] width 7 height 7
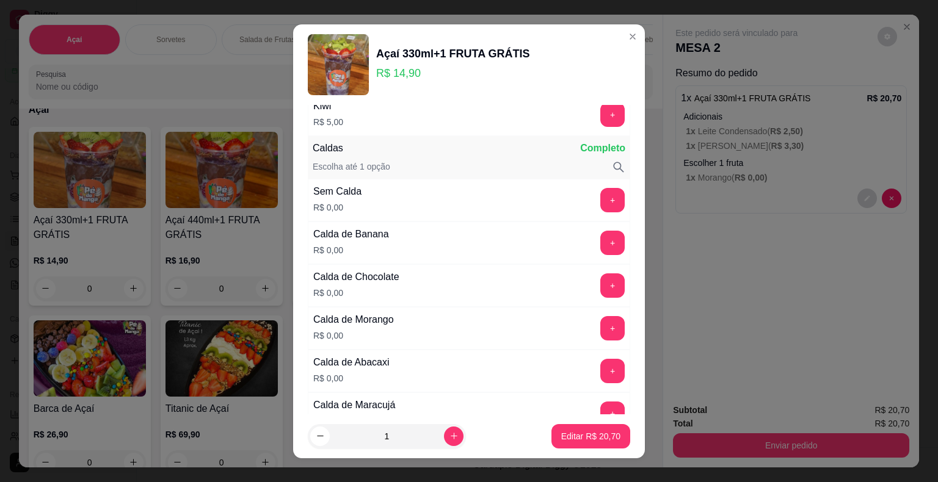
scroll to position [488, 0]
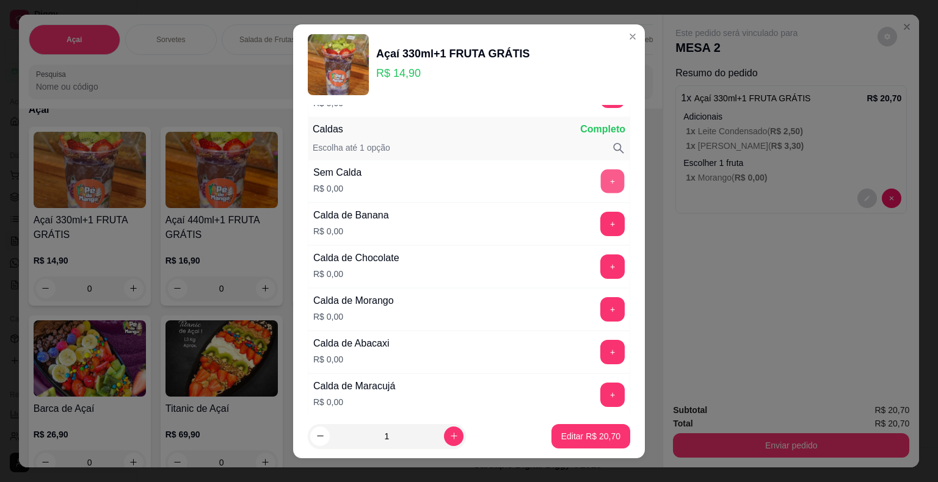
click at [601, 169] on button "+" at bounding box center [613, 181] width 24 height 24
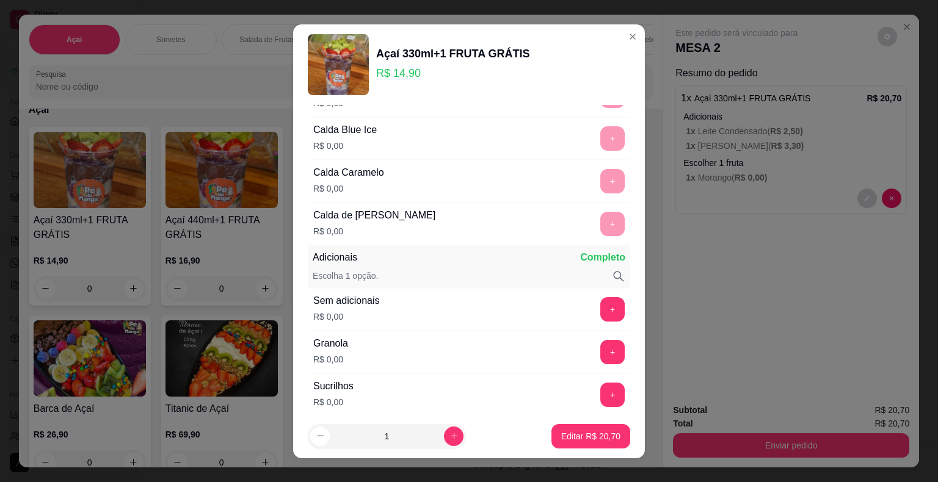
scroll to position [977, 0]
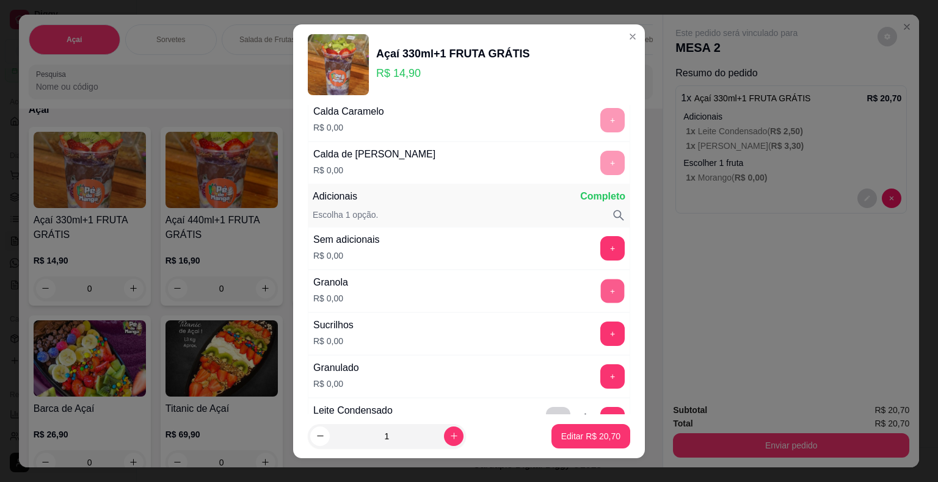
click at [601, 285] on button "+" at bounding box center [613, 291] width 24 height 24
click at [576, 445] on button "Editar R$ 20,70" at bounding box center [591, 436] width 76 height 24
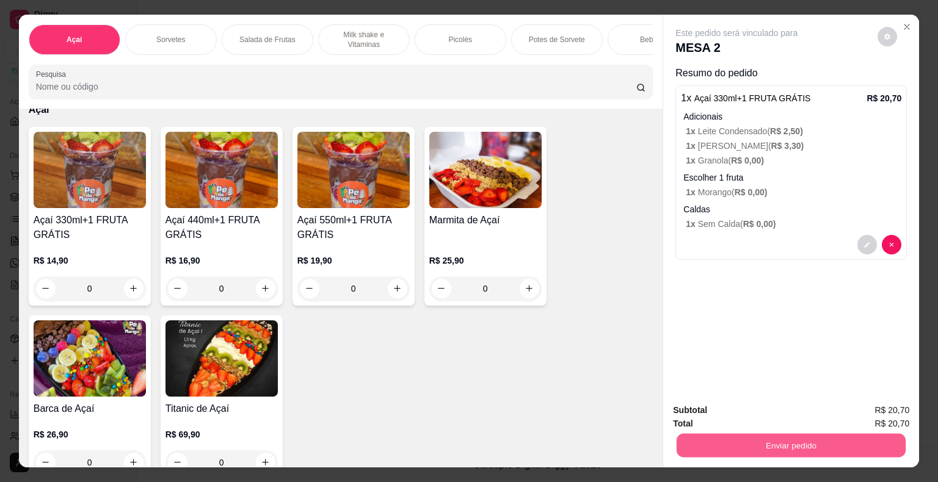
click at [798, 438] on button "Enviar pedido" at bounding box center [791, 446] width 229 height 24
click at [860, 405] on button "Enviar pedido" at bounding box center [877, 411] width 69 height 23
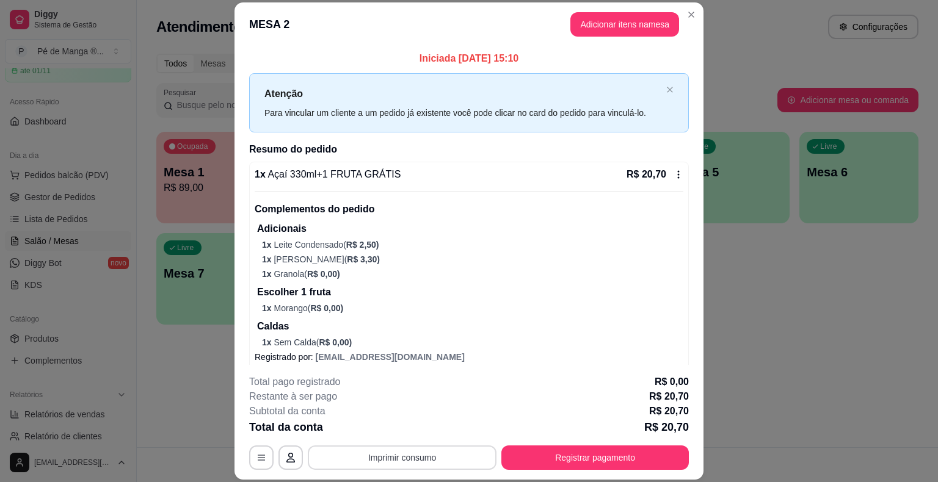
click at [398, 458] on button "Imprimir consumo" at bounding box center [402, 458] width 189 height 24
click at [418, 430] on button "IMPRESSORA" at bounding box center [401, 430] width 89 height 20
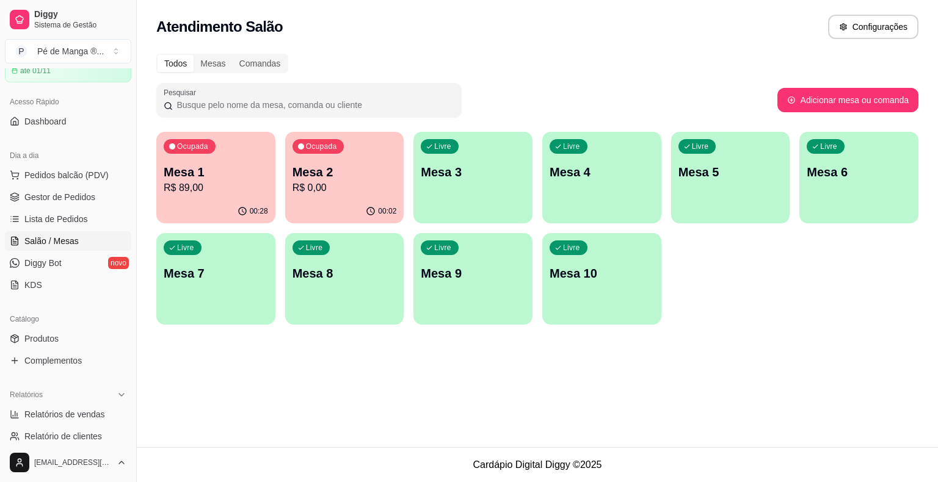
click at [494, 178] on p "Mesa 3" at bounding box center [473, 172] width 104 height 17
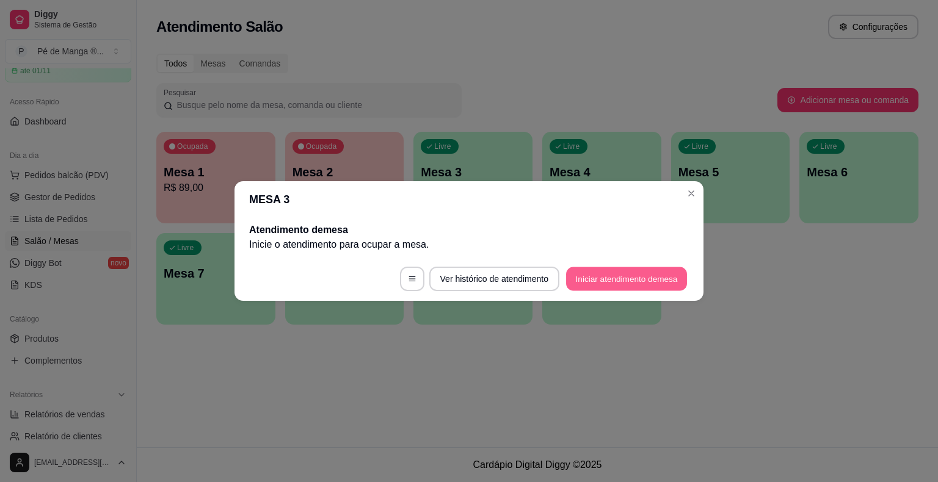
click at [587, 281] on button "Iniciar atendimento de mesa" at bounding box center [626, 279] width 121 height 24
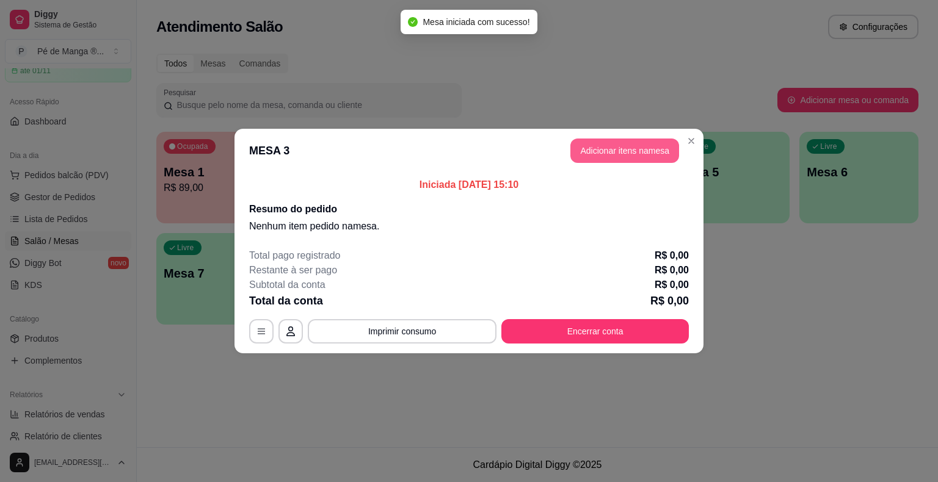
click at [628, 150] on button "Adicionar itens na mesa" at bounding box center [624, 151] width 109 height 24
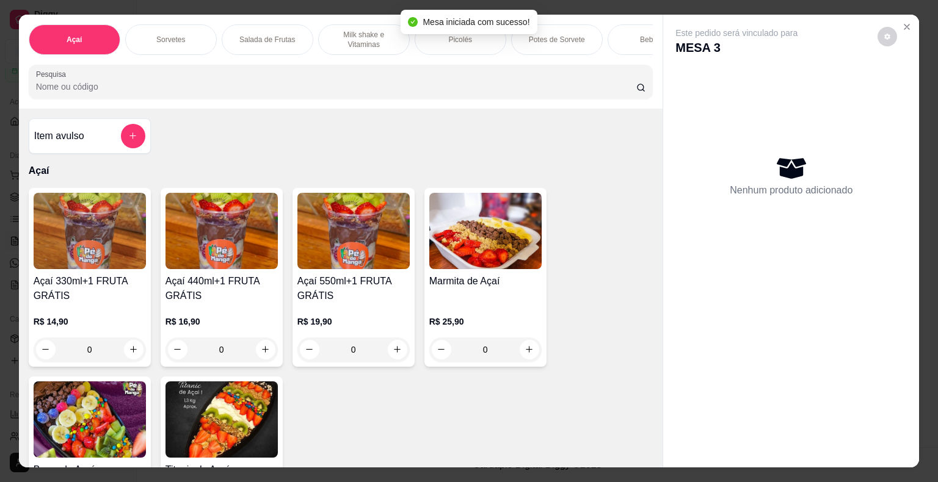
click at [257, 355] on div "0" at bounding box center [221, 350] width 112 height 24
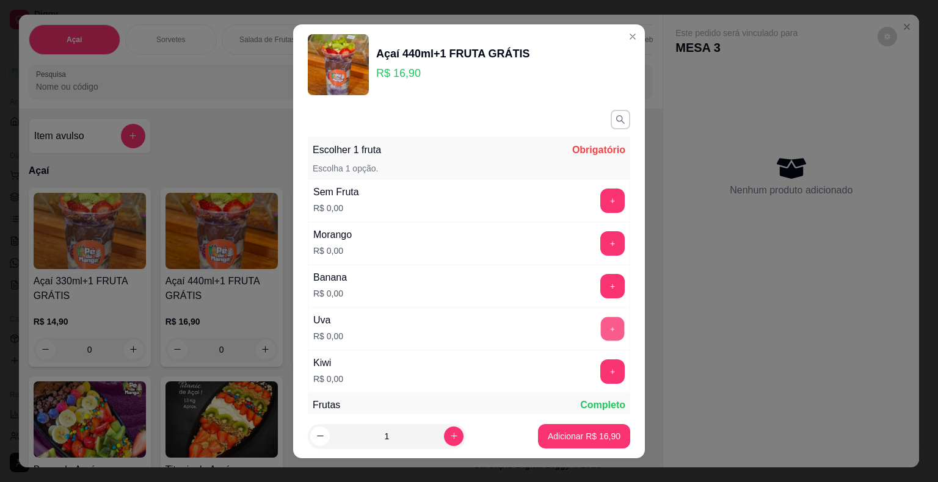
click at [601, 327] on button "+" at bounding box center [613, 329] width 24 height 24
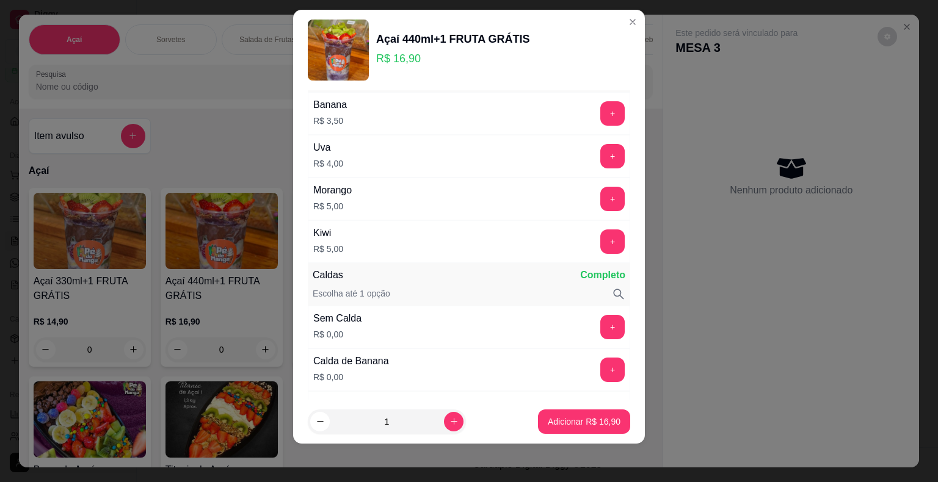
scroll to position [389, 0]
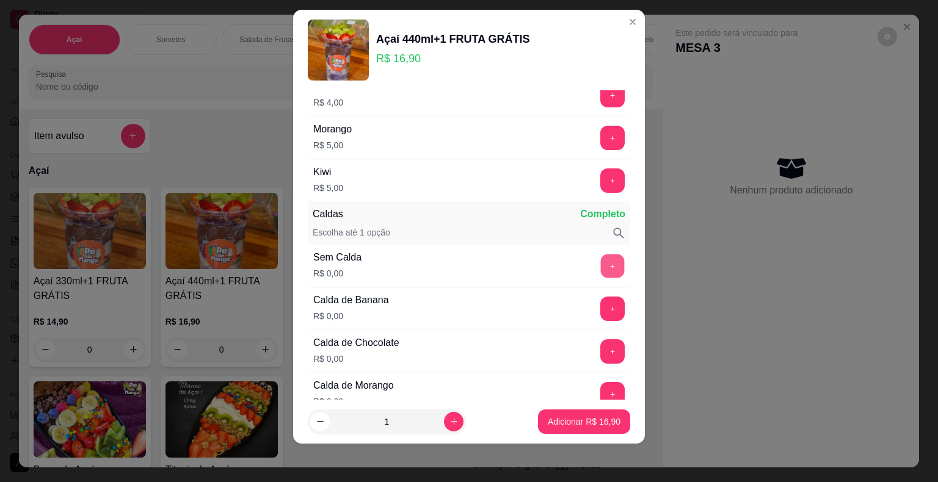
click at [601, 260] on button "+" at bounding box center [613, 266] width 24 height 24
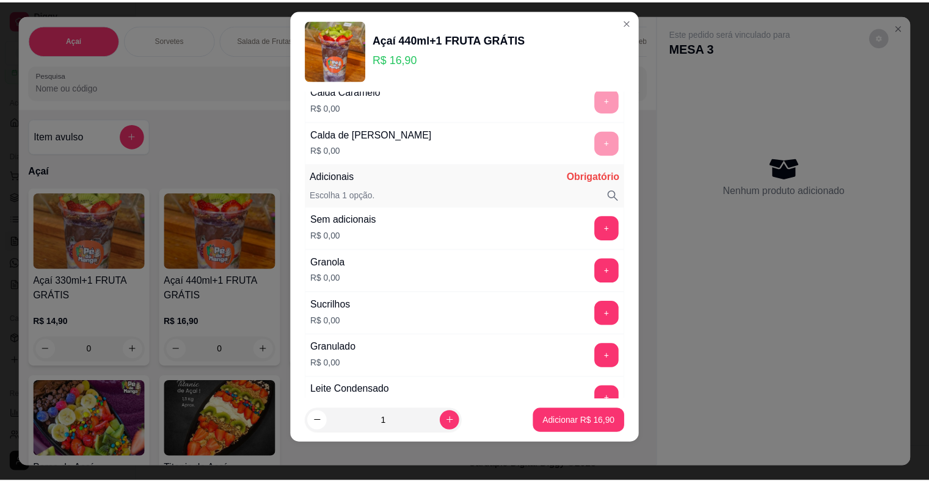
scroll to position [1000, 0]
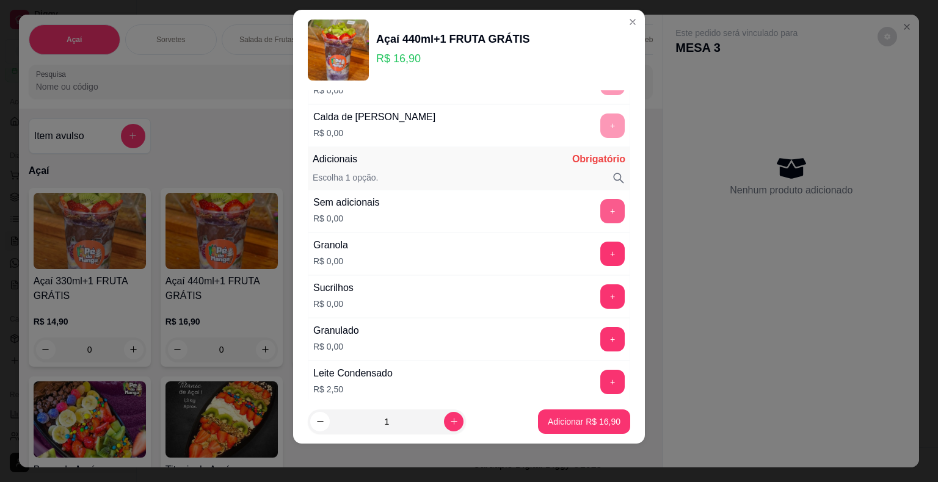
click at [600, 213] on button "+" at bounding box center [612, 211] width 24 height 24
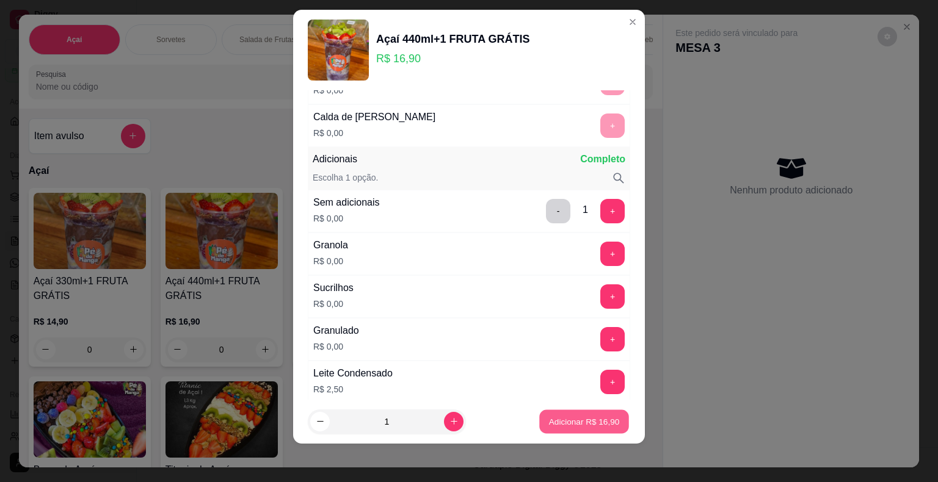
click at [562, 421] on p "Adicionar R$ 16,90" at bounding box center [584, 422] width 71 height 12
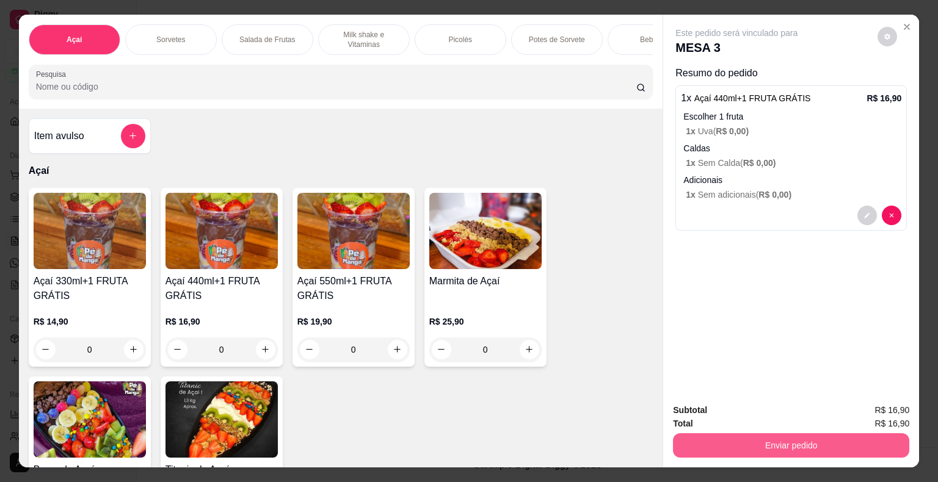
click at [764, 451] on button "Enviar pedido" at bounding box center [791, 446] width 236 height 24
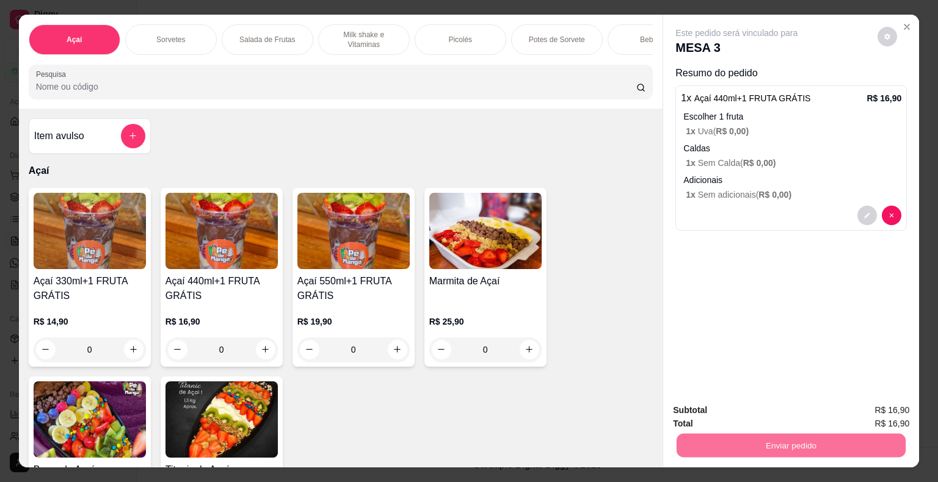
click at [882, 413] on button "Enviar pedido" at bounding box center [877, 411] width 69 height 23
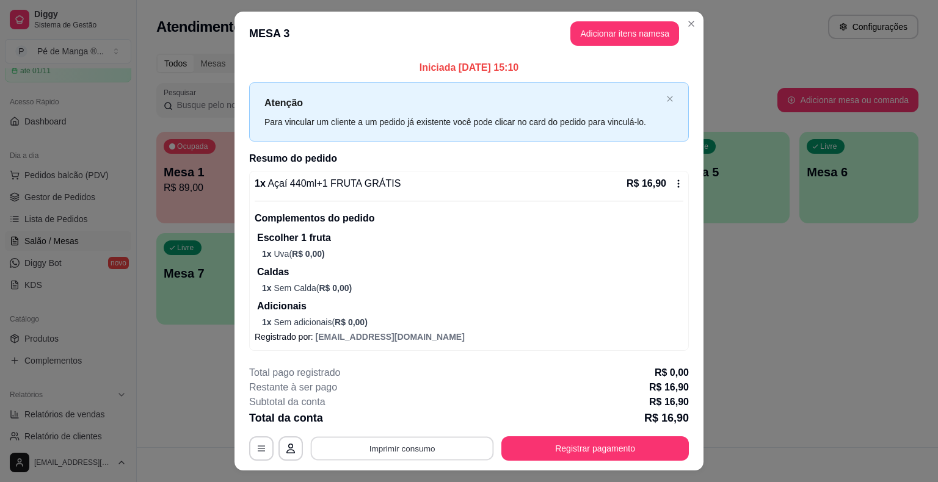
click at [426, 447] on button "Imprimir consumo" at bounding box center [402, 449] width 183 height 24
click at [425, 419] on button "IMPRESSORA" at bounding box center [401, 421] width 89 height 20
click at [601, 457] on button "Registrar pagamento" at bounding box center [595, 449] width 182 height 24
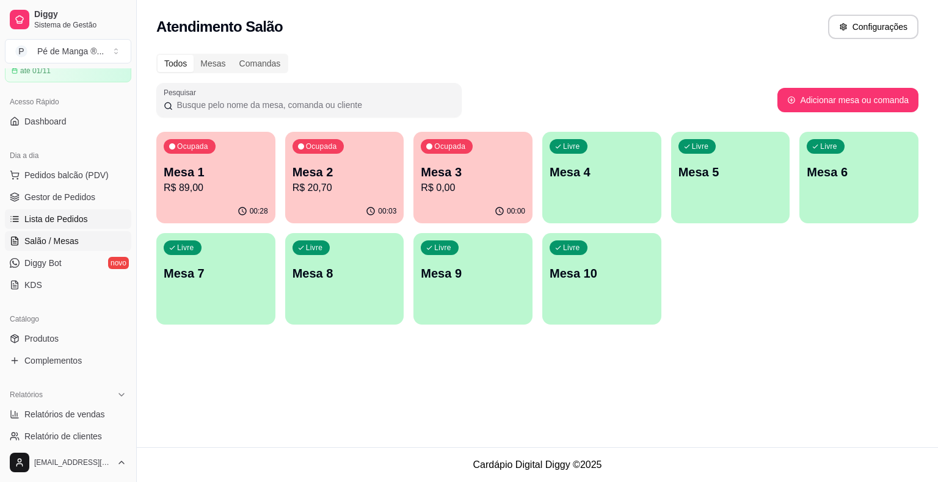
click at [86, 214] on link "Lista de Pedidos" at bounding box center [68, 219] width 126 height 20
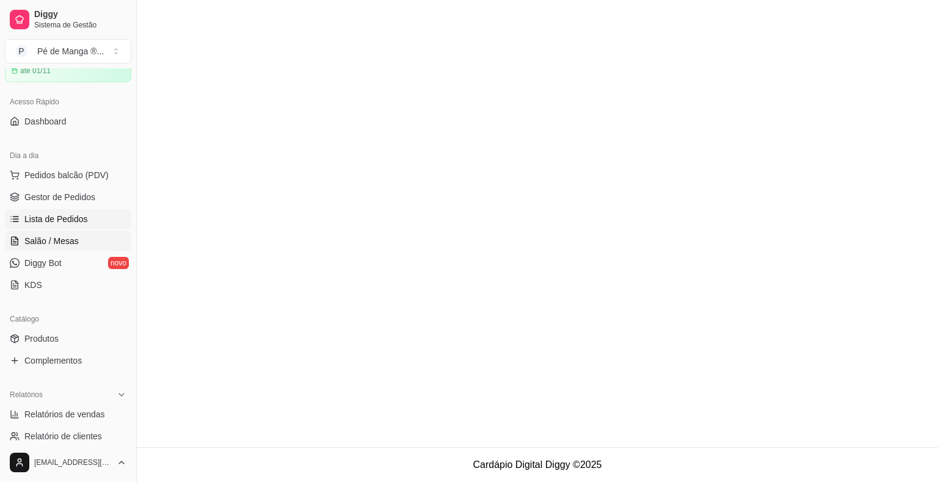
click at [85, 231] on link "Salão / Mesas" at bounding box center [68, 241] width 126 height 20
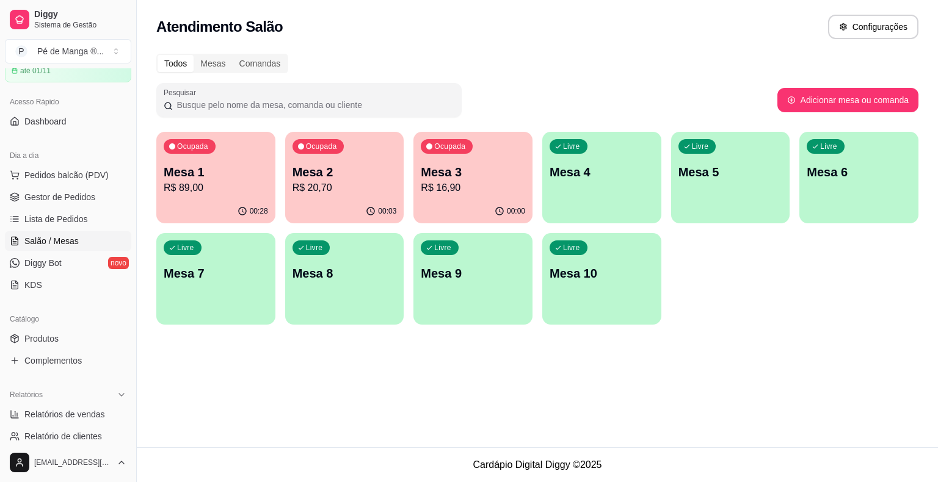
click at [475, 191] on p "R$ 16,90" at bounding box center [473, 188] width 104 height 15
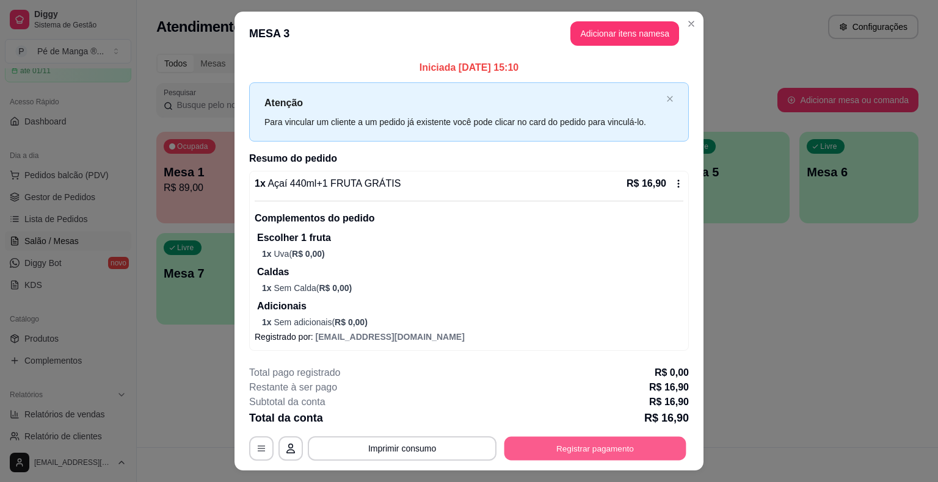
click at [556, 442] on button "Registrar pagamento" at bounding box center [595, 449] width 182 height 24
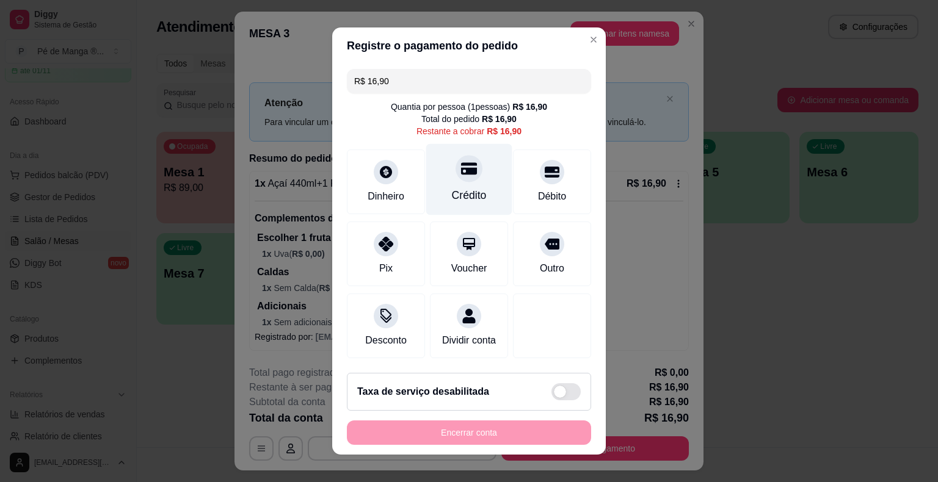
click at [475, 187] on div "Crédito" at bounding box center [469, 179] width 86 height 71
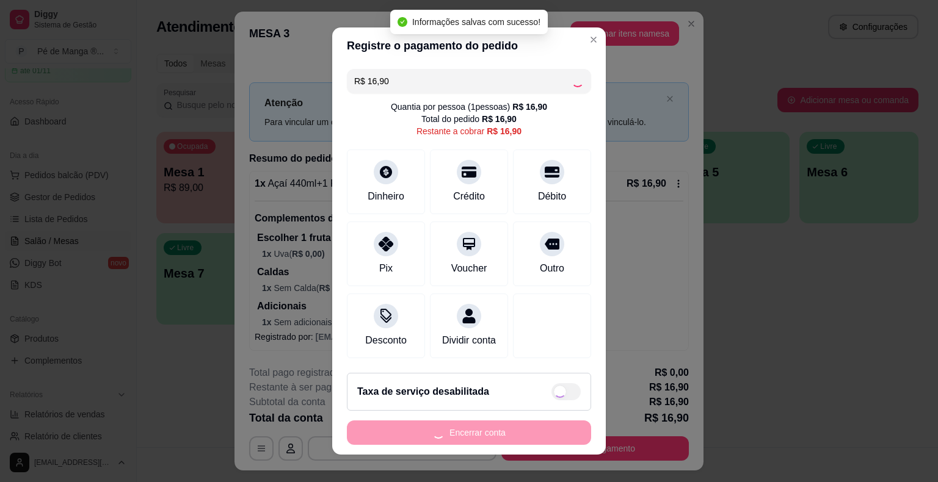
type input "R$ 0,00"
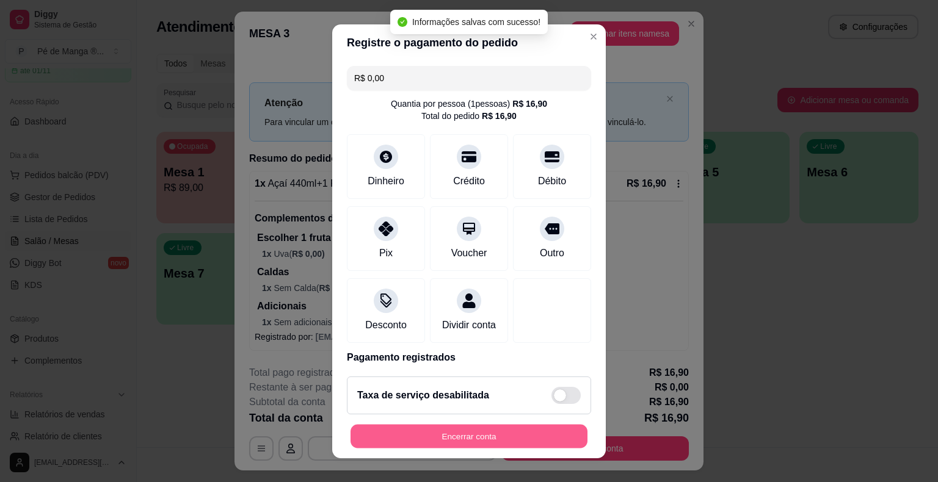
click at [454, 435] on button "Encerrar conta" at bounding box center [468, 436] width 237 height 24
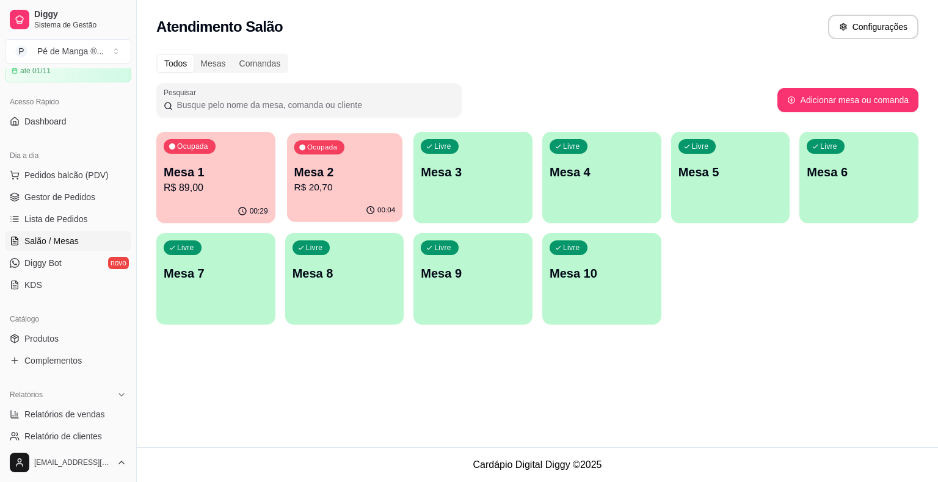
click at [366, 170] on p "Mesa 2" at bounding box center [344, 172] width 101 height 16
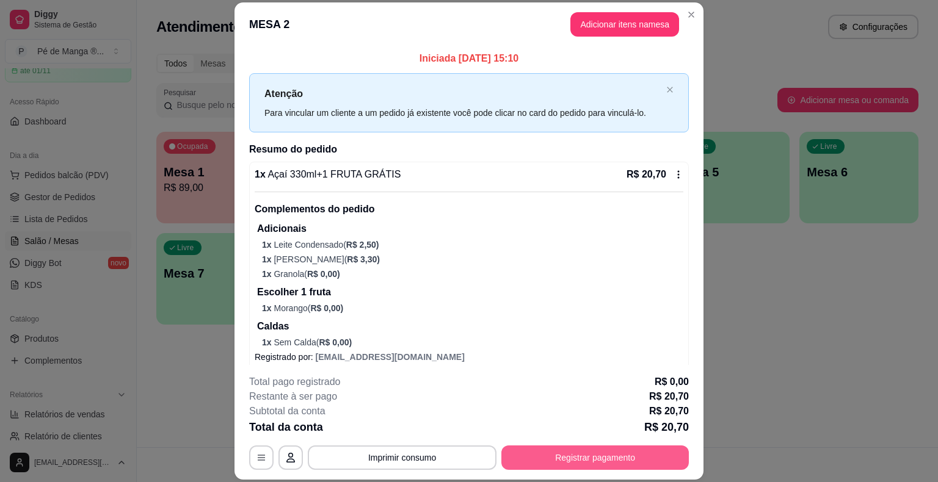
click at [579, 457] on button "Registrar pagamento" at bounding box center [594, 458] width 187 height 24
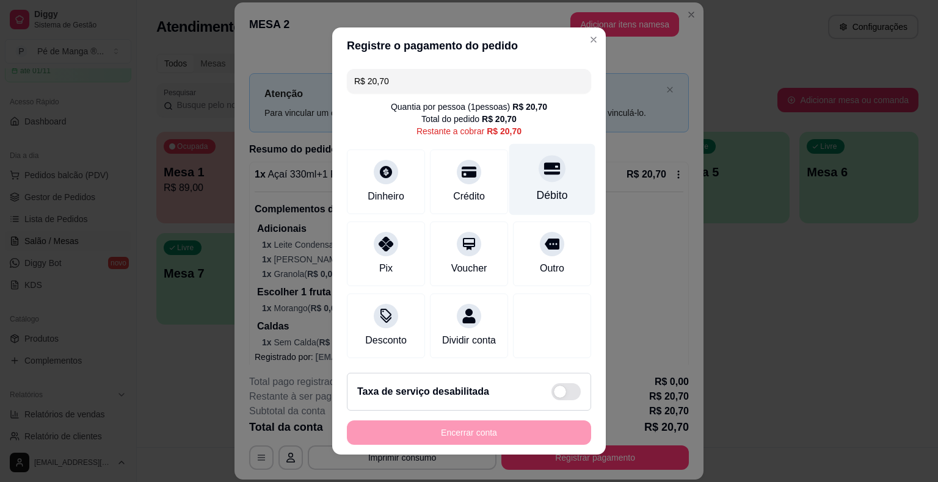
click at [522, 184] on div "Débito" at bounding box center [552, 179] width 86 height 71
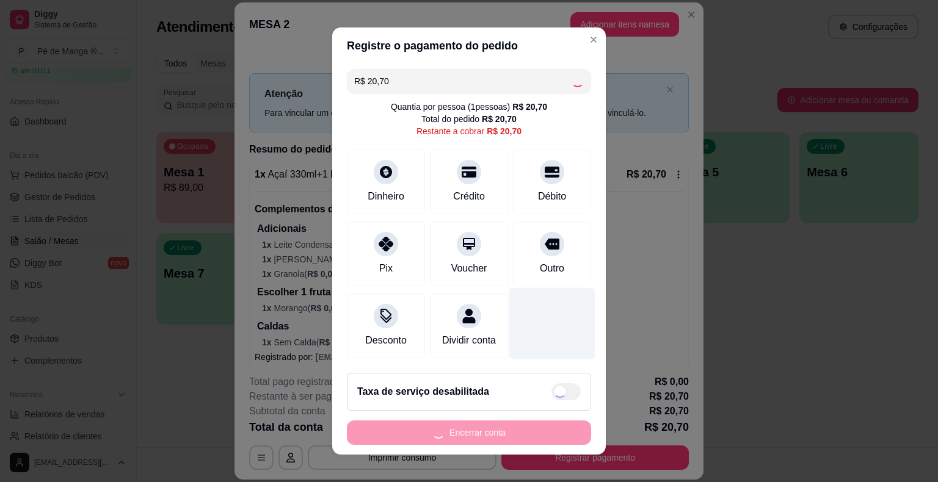
type input "R$ 0,00"
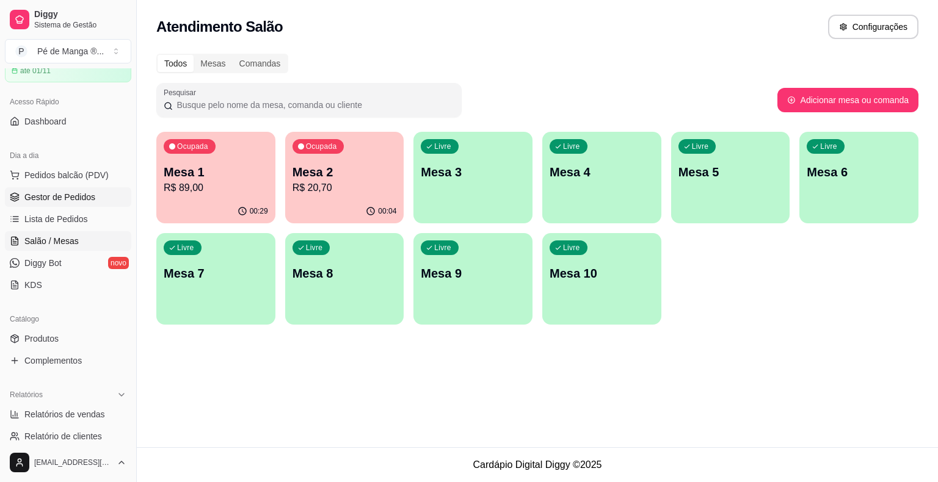
click at [39, 197] on span "Gestor de Pedidos" at bounding box center [59, 197] width 71 height 12
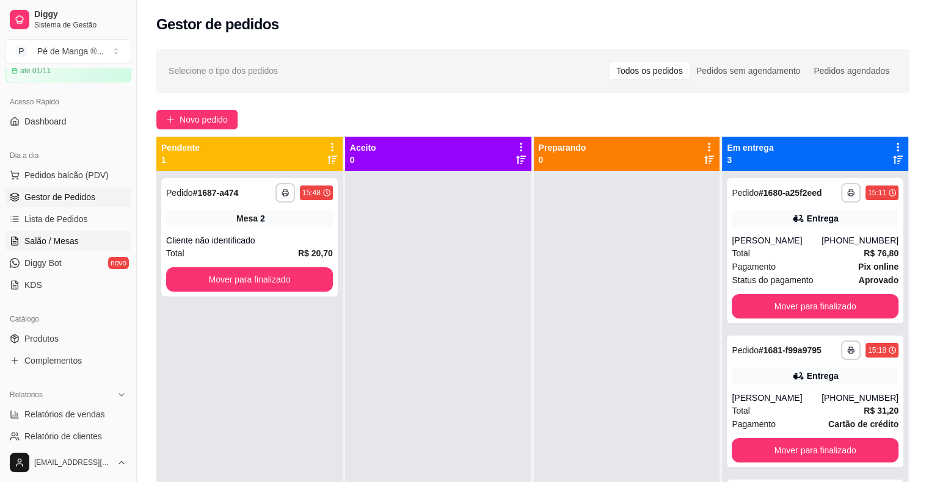
click at [56, 240] on span "Salão / Mesas" at bounding box center [51, 241] width 54 height 12
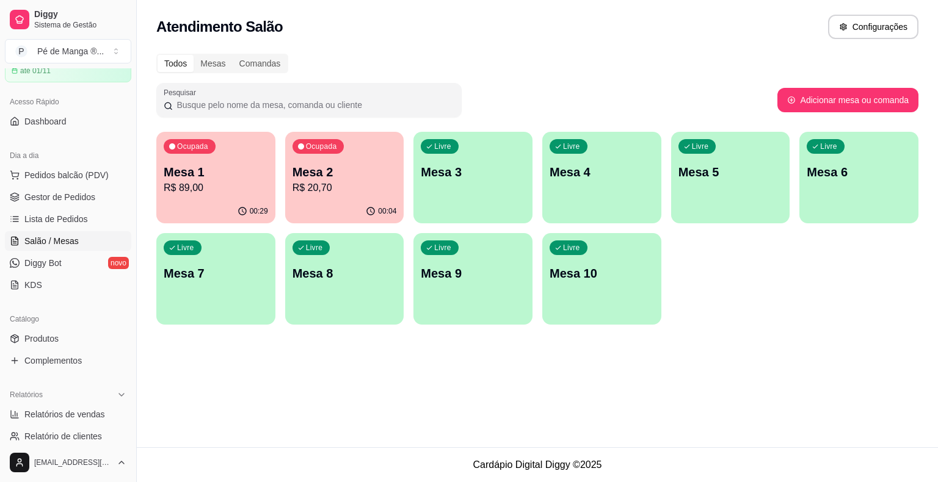
click at [326, 180] on p "Mesa 2" at bounding box center [344, 172] width 104 height 17
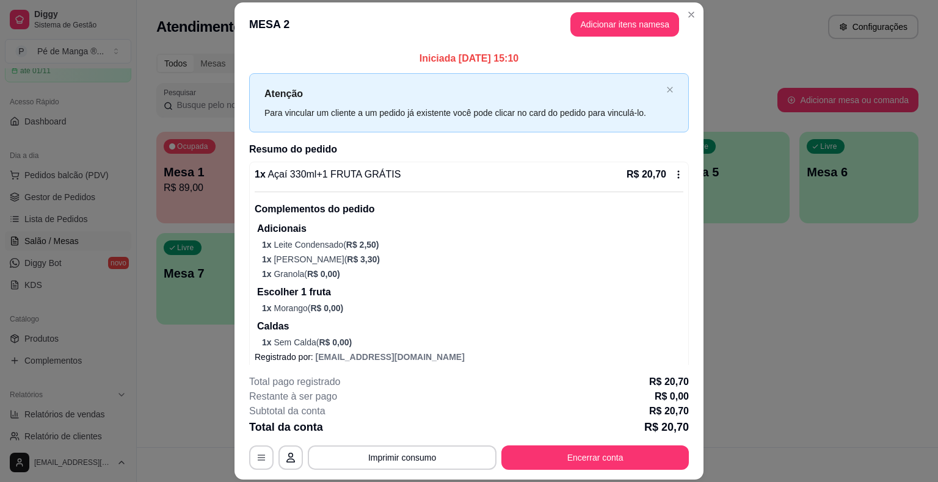
click at [614, 446] on div "**********" at bounding box center [469, 422] width 440 height 95
click at [612, 449] on button "Encerrar conta" at bounding box center [594, 458] width 187 height 24
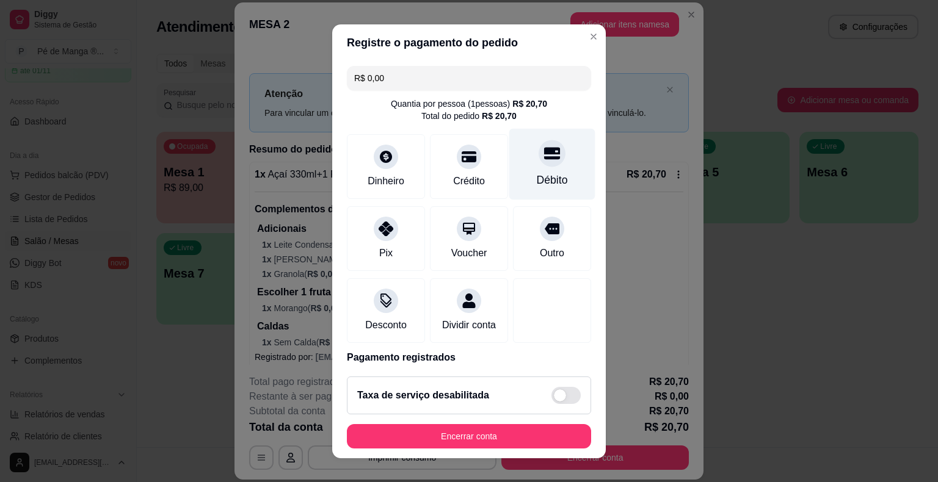
click at [537, 177] on div "Débito" at bounding box center [552, 180] width 31 height 16
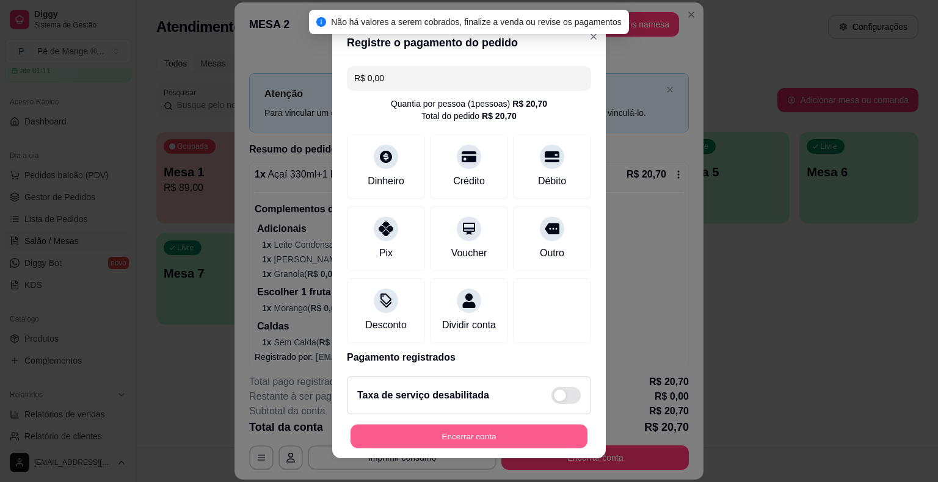
click at [462, 426] on button "Encerrar conta" at bounding box center [468, 436] width 237 height 24
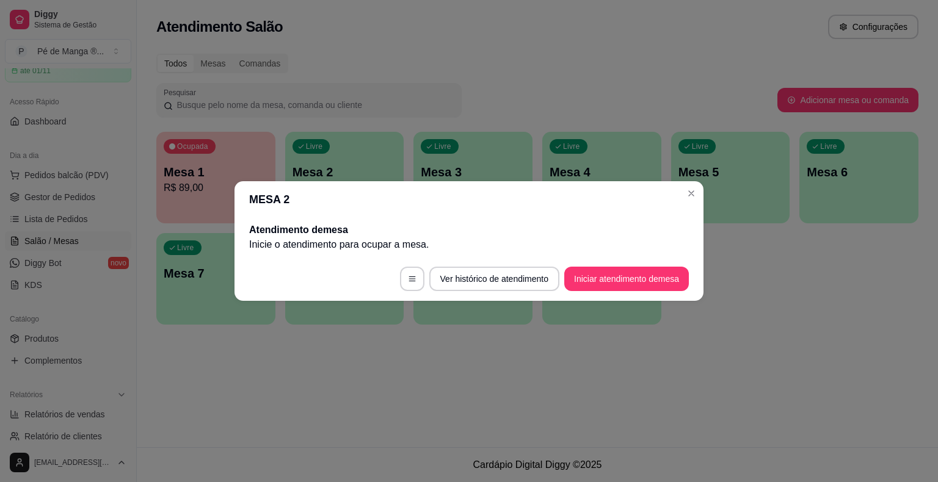
click at [689, 182] on header "MESA 2" at bounding box center [468, 199] width 469 height 37
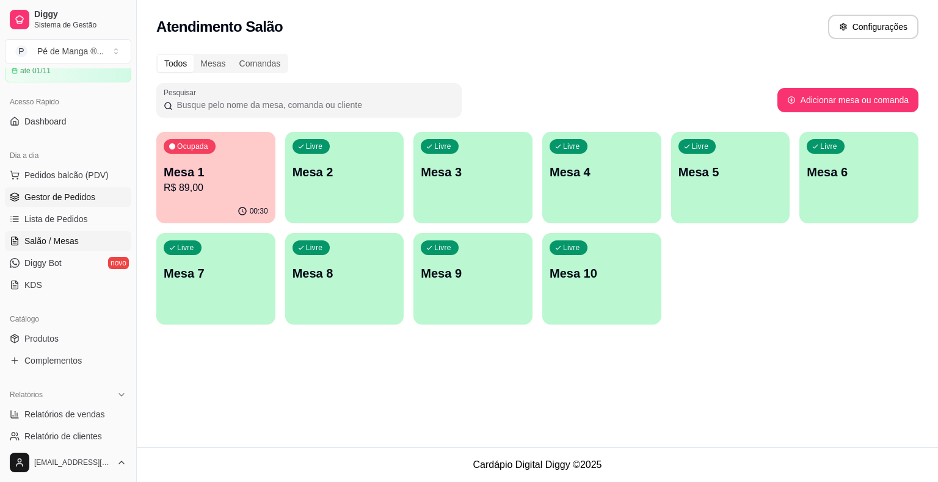
click at [24, 191] on span "Gestor de Pedidos" at bounding box center [59, 197] width 71 height 12
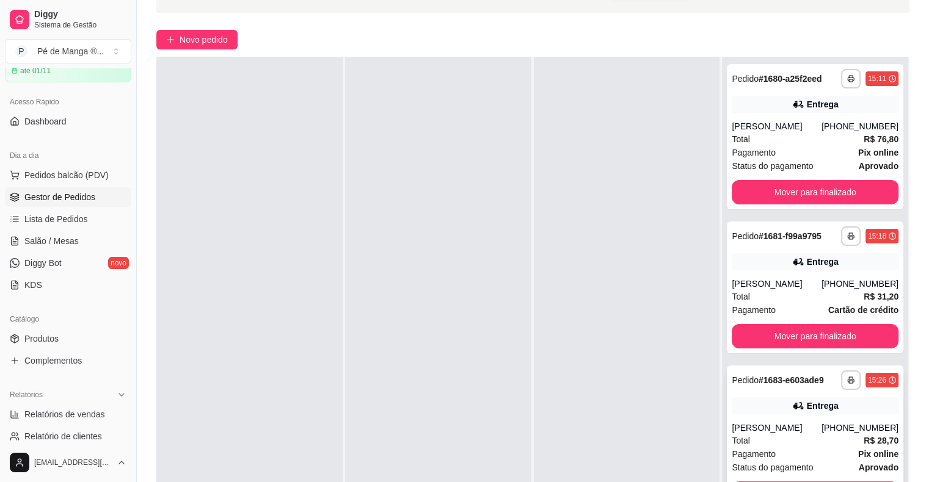
scroll to position [183, 0]
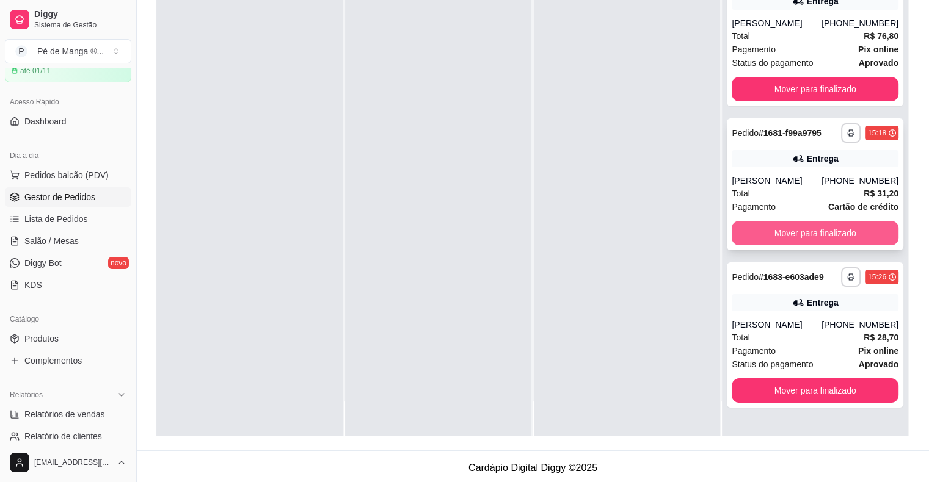
click at [822, 236] on button "Mover para finalizado" at bounding box center [815, 233] width 167 height 24
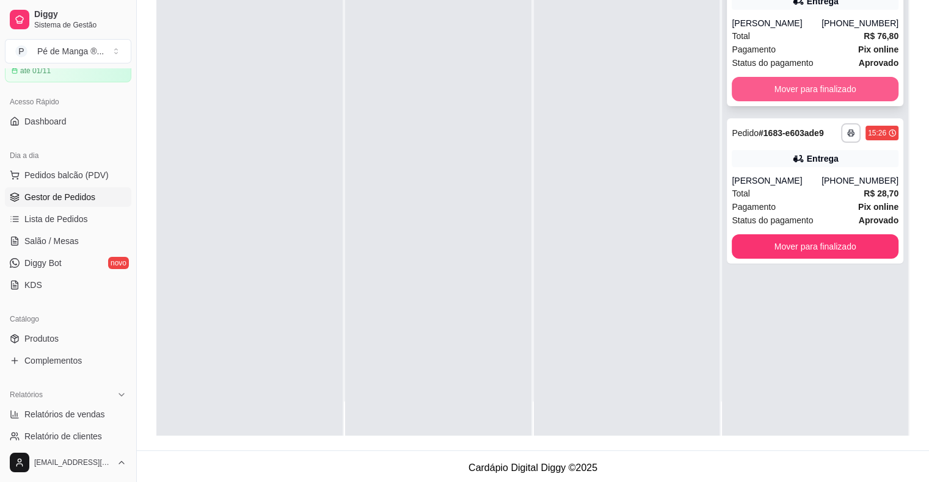
click at [790, 94] on button "Mover para finalizado" at bounding box center [815, 89] width 167 height 24
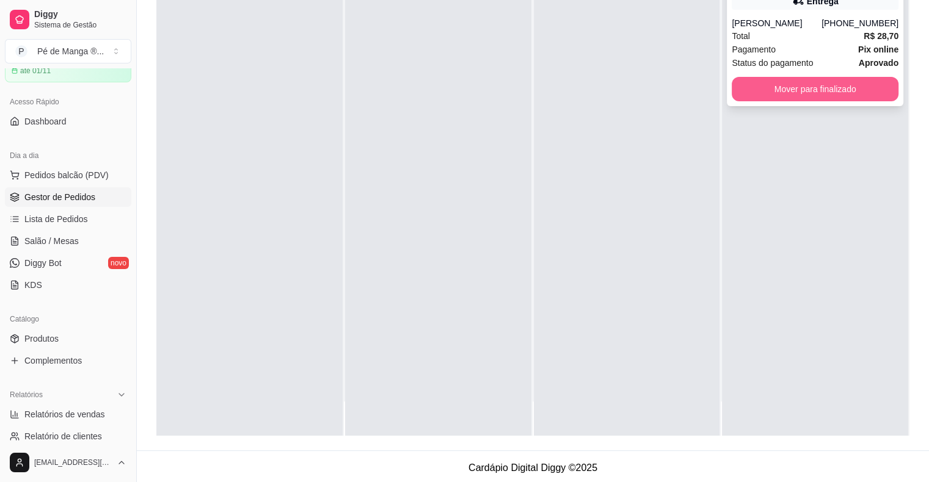
click at [808, 92] on button "Mover para finalizado" at bounding box center [815, 89] width 167 height 24
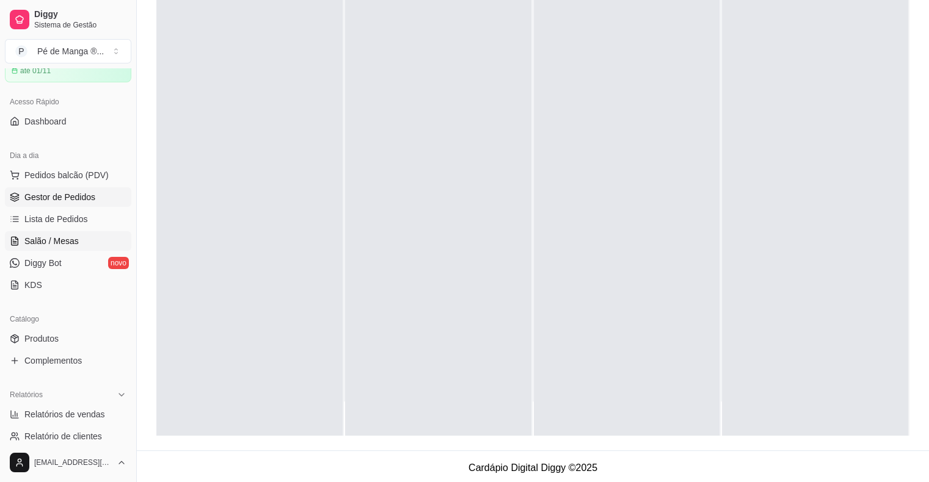
click at [57, 237] on span "Salão / Mesas" at bounding box center [51, 241] width 54 height 12
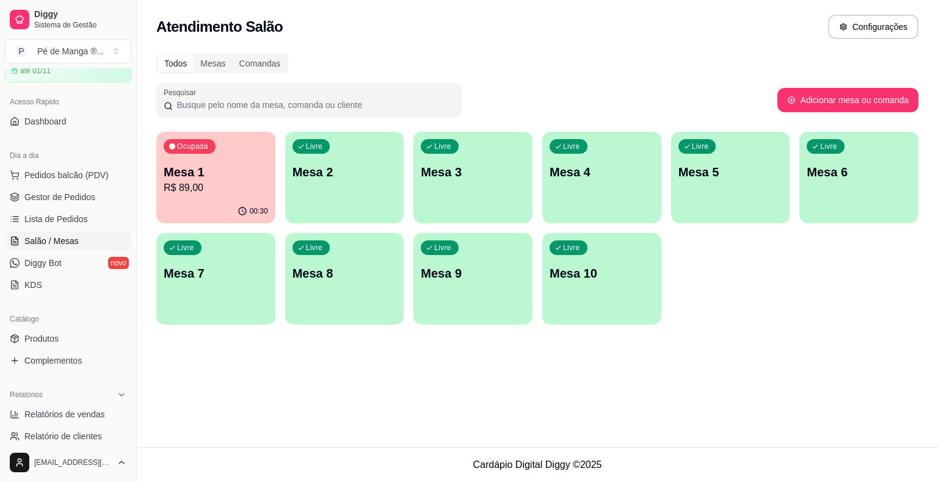
click at [165, 172] on div "Ocupada Mesa 1 R$ 89,00" at bounding box center [215, 166] width 119 height 68
click at [254, 184] on p "R$ 89,00" at bounding box center [216, 188] width 104 height 15
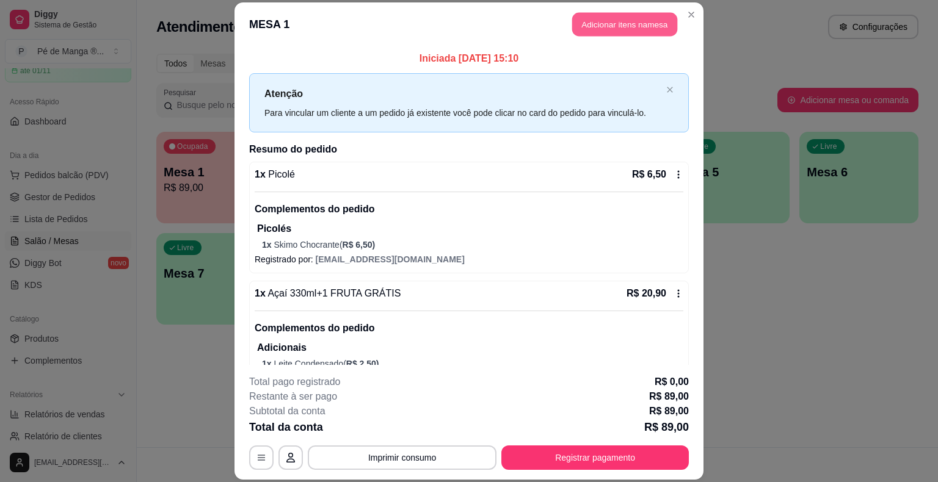
click at [623, 25] on button "Adicionar itens na mesa" at bounding box center [624, 25] width 105 height 24
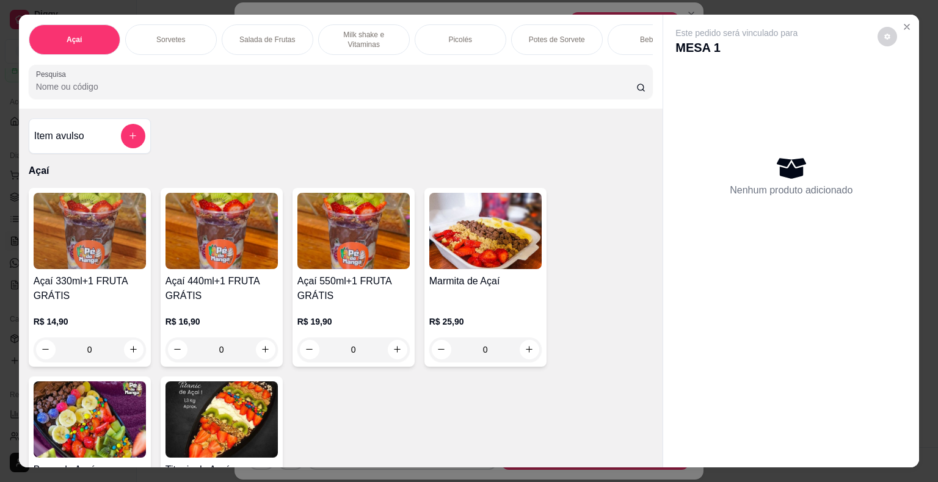
click at [188, 39] on div "Sorvetes" at bounding box center [171, 39] width 92 height 31
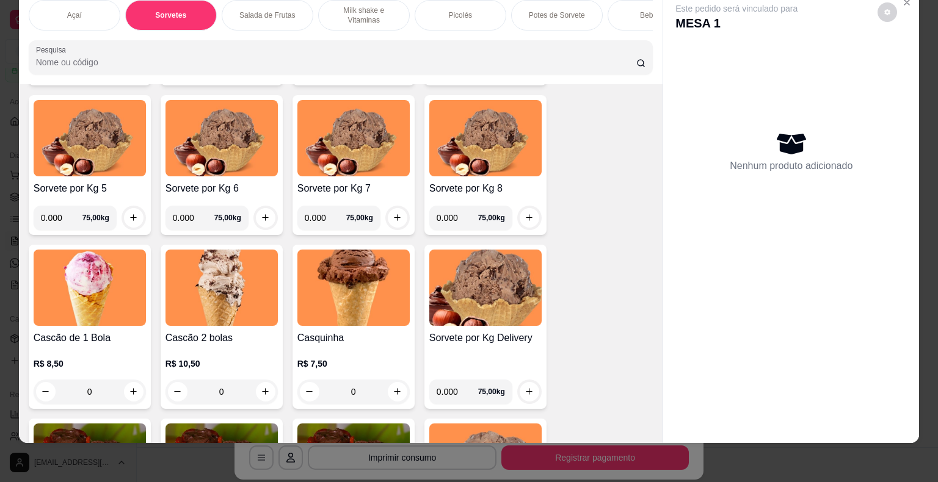
scroll to position [625, 0]
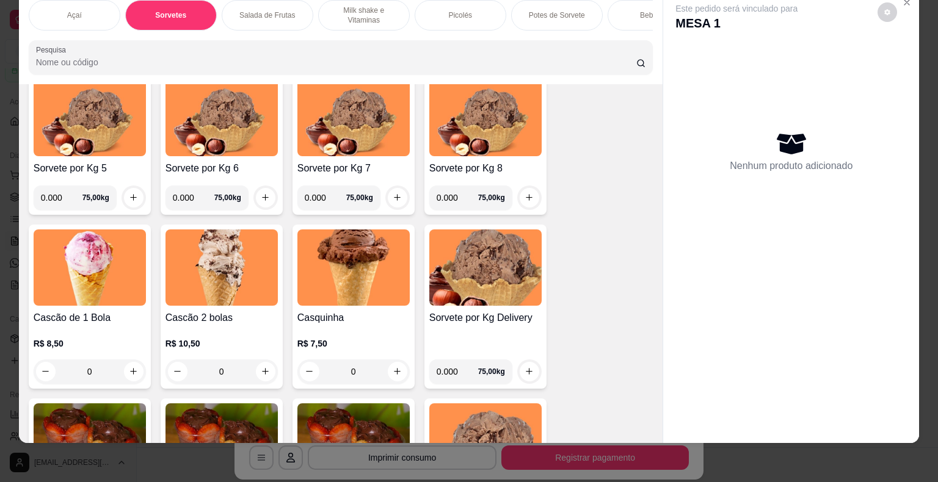
click at [259, 374] on div "0" at bounding box center [221, 372] width 112 height 24
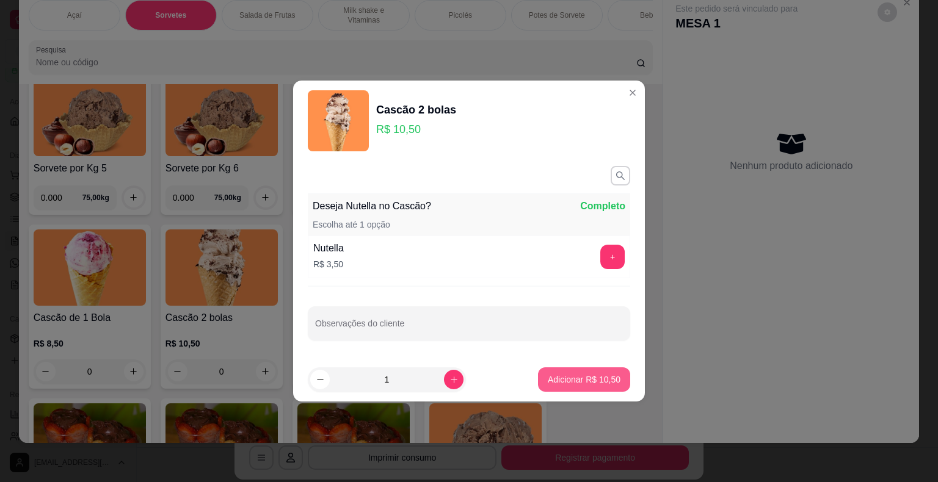
click at [564, 377] on p "Adicionar R$ 10,50" at bounding box center [584, 380] width 73 height 12
type input "1"
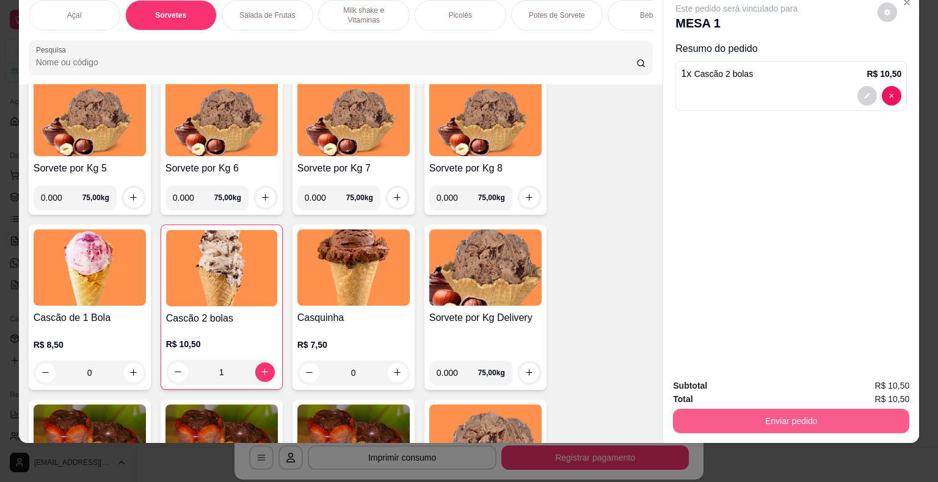
click at [716, 412] on button "Enviar pedido" at bounding box center [791, 421] width 236 height 24
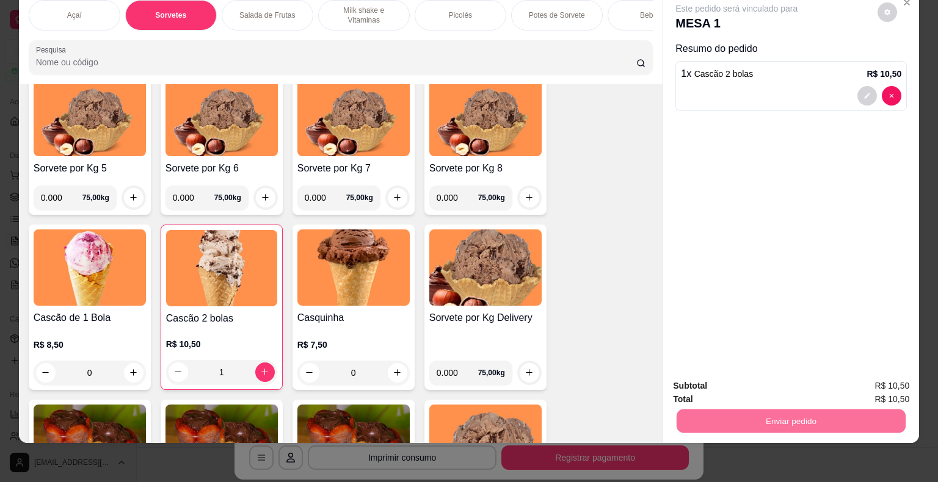
click at [870, 378] on button "Enviar pedido" at bounding box center [877, 382] width 69 height 23
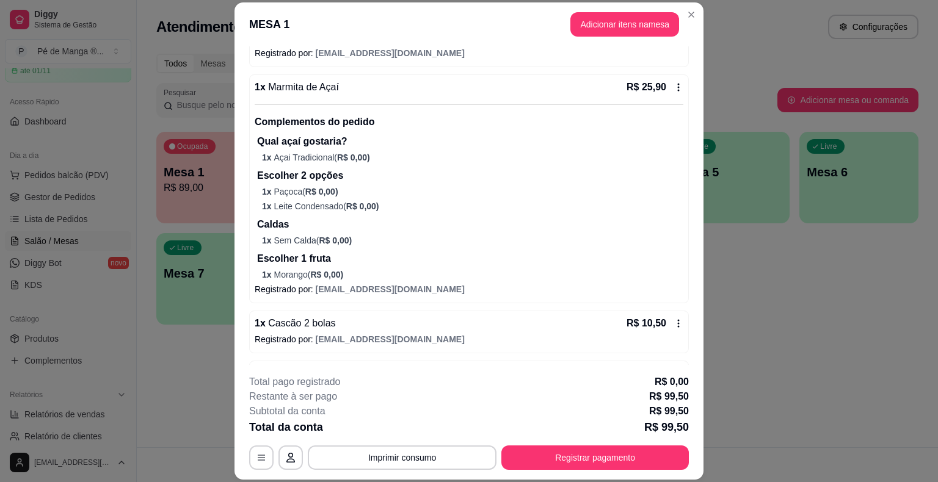
scroll to position [637, 0]
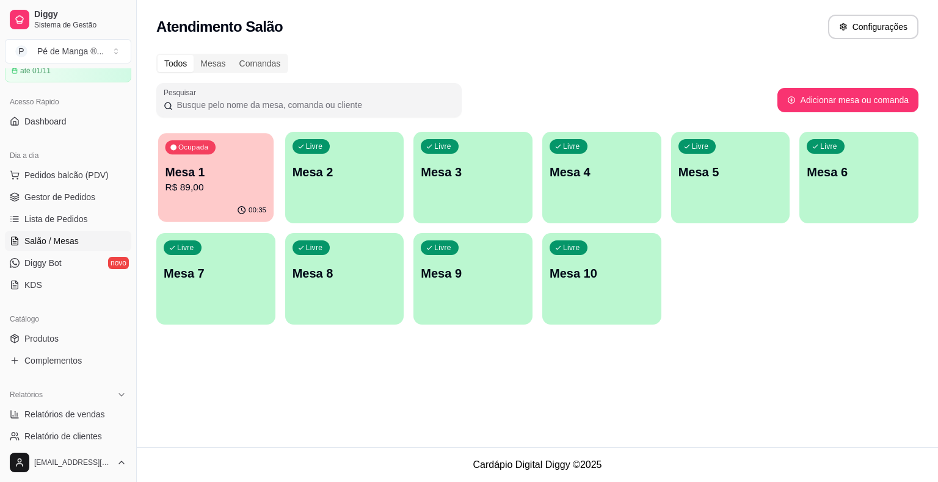
click at [186, 206] on div "00:35" at bounding box center [215, 210] width 115 height 23
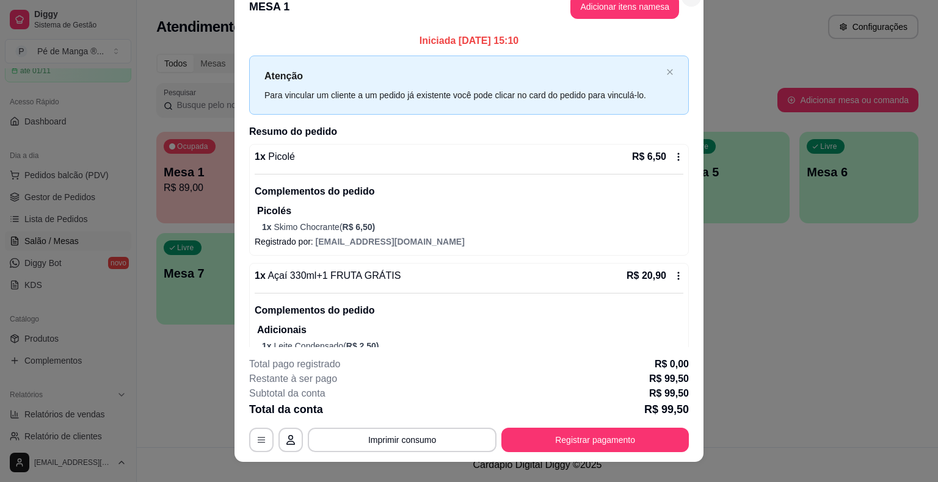
scroll to position [0, 0]
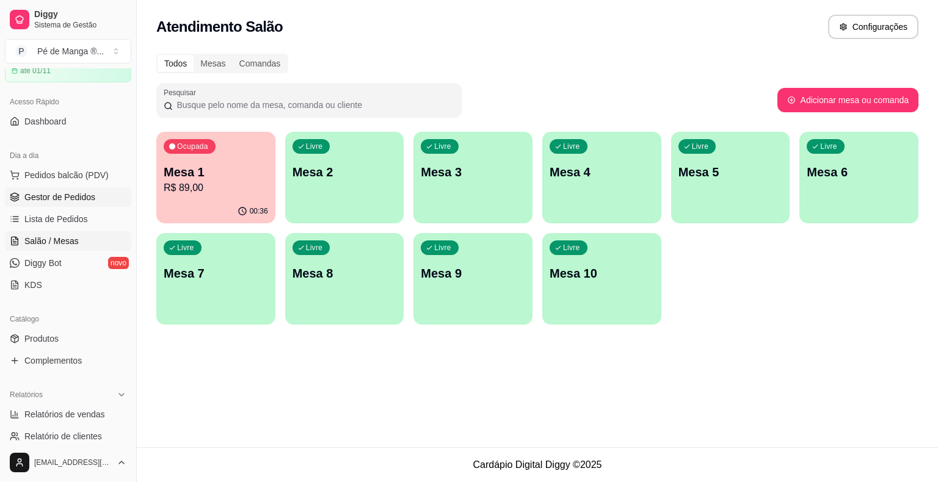
click at [68, 200] on span "Gestor de Pedidos" at bounding box center [59, 197] width 71 height 12
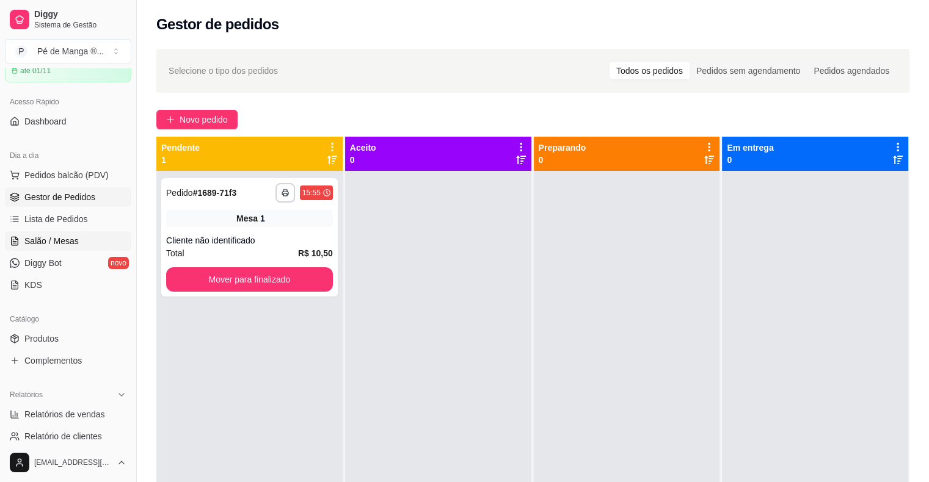
click at [59, 236] on span "Salão / Mesas" at bounding box center [51, 241] width 54 height 12
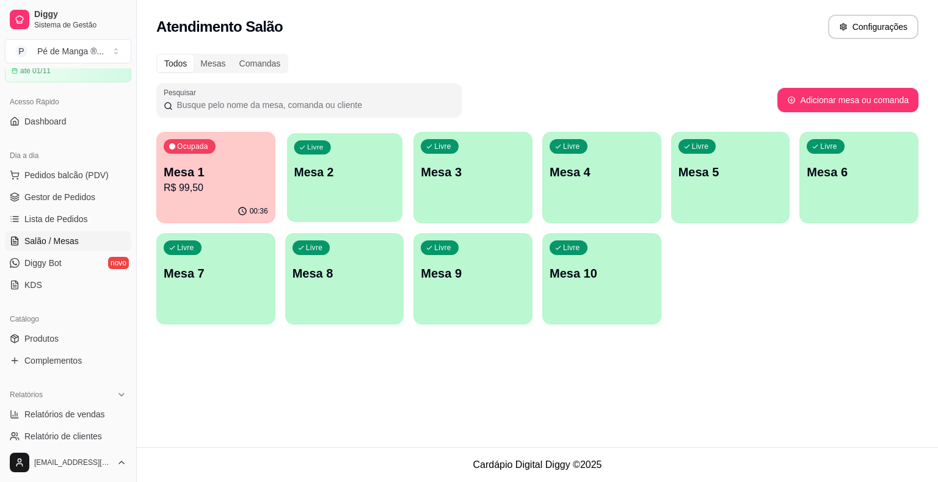
click at [349, 195] on div "Livre Mesa 2" at bounding box center [344, 170] width 115 height 74
click at [325, 195] on div "Livre Mesa 2" at bounding box center [344, 170] width 115 height 74
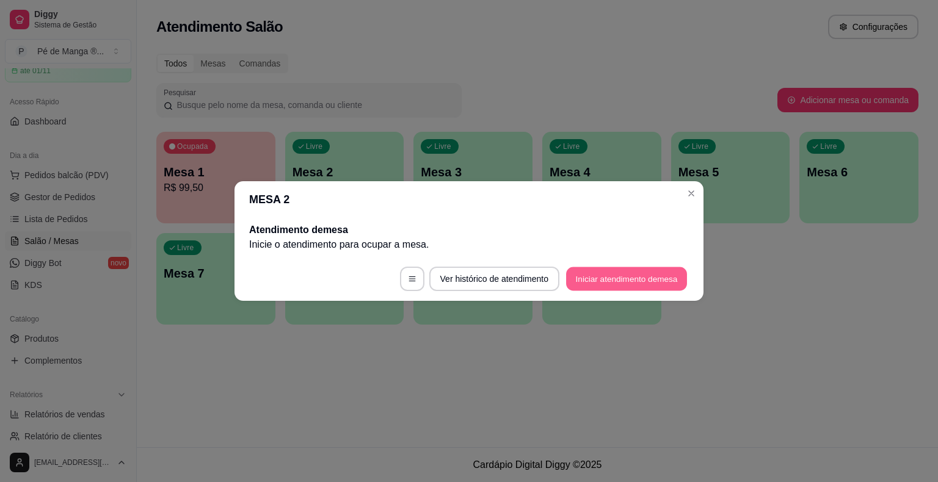
click at [639, 285] on button "Iniciar atendimento de mesa" at bounding box center [626, 279] width 121 height 24
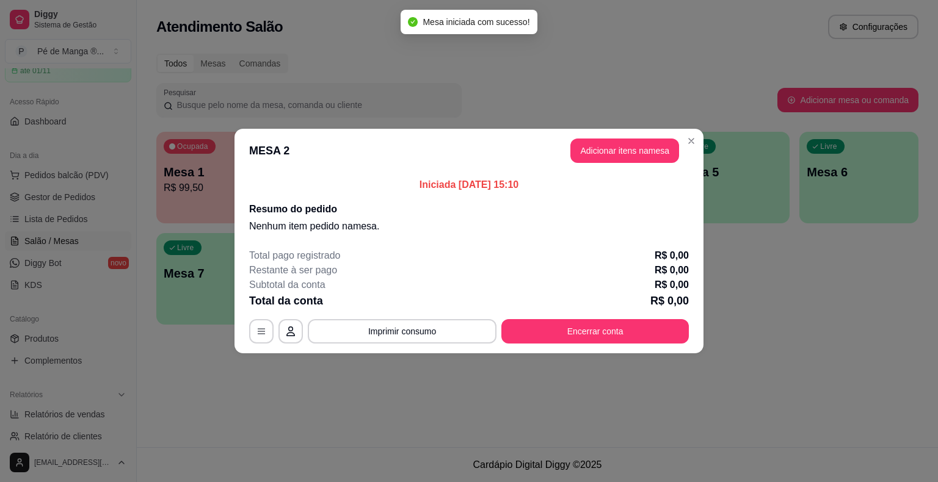
click at [620, 154] on button "Adicionar itens na mesa" at bounding box center [624, 151] width 109 height 24
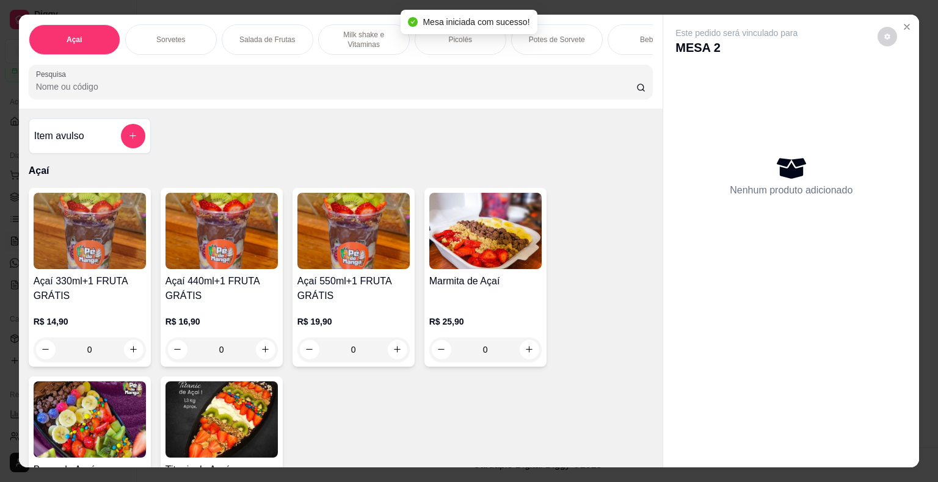
click at [178, 45] on div "Sorvetes" at bounding box center [171, 39] width 92 height 31
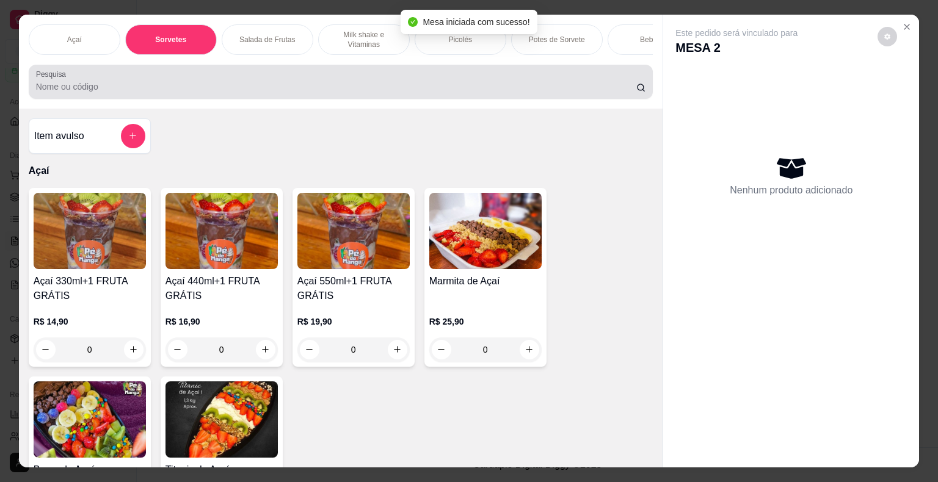
scroll to position [29, 0]
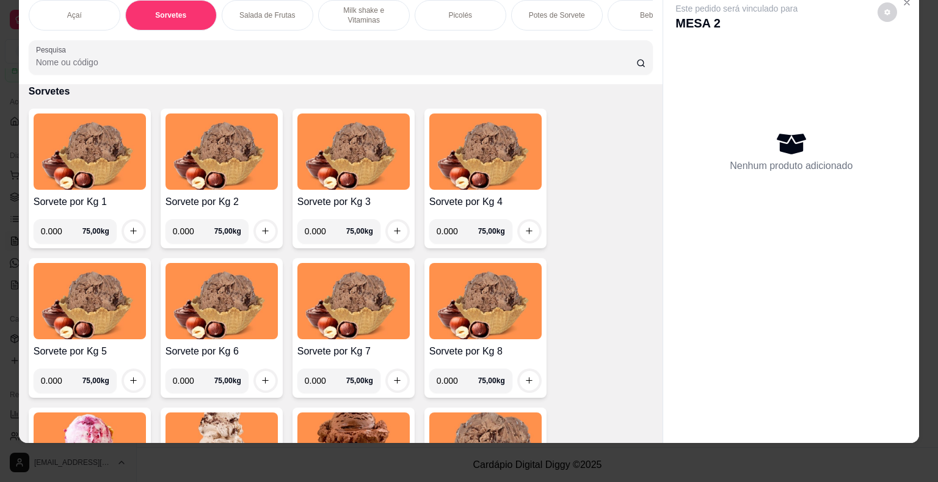
click at [58, 228] on input "0.000" at bounding box center [62, 231] width 42 height 24
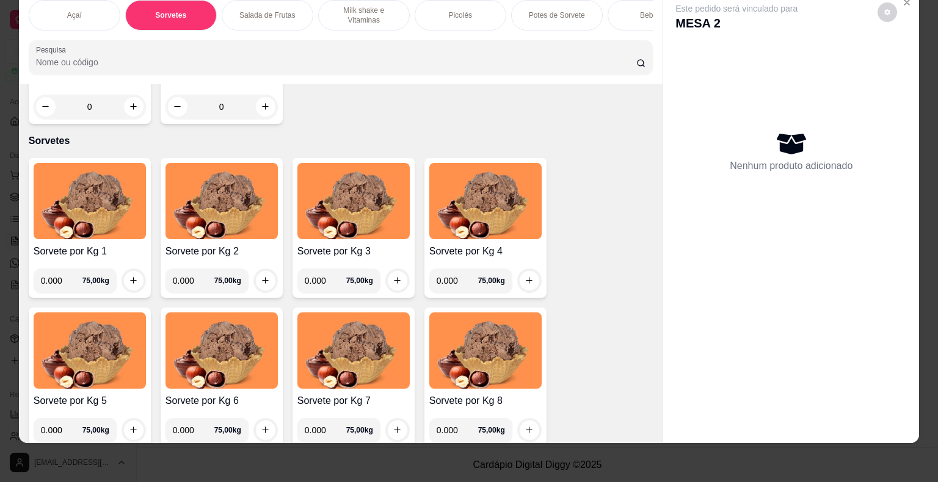
scroll to position [381, 0]
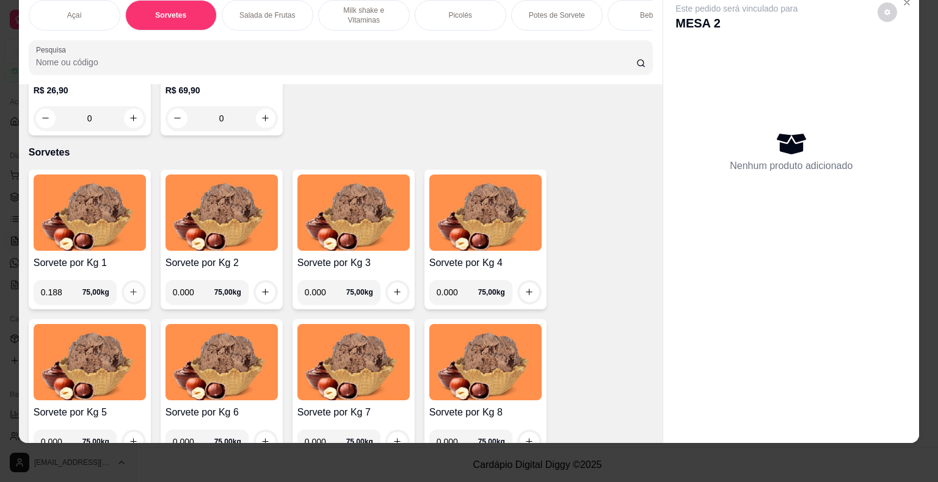
type input "0.188"
click at [136, 290] on button "increase-product-quantity" at bounding box center [134, 293] width 20 height 20
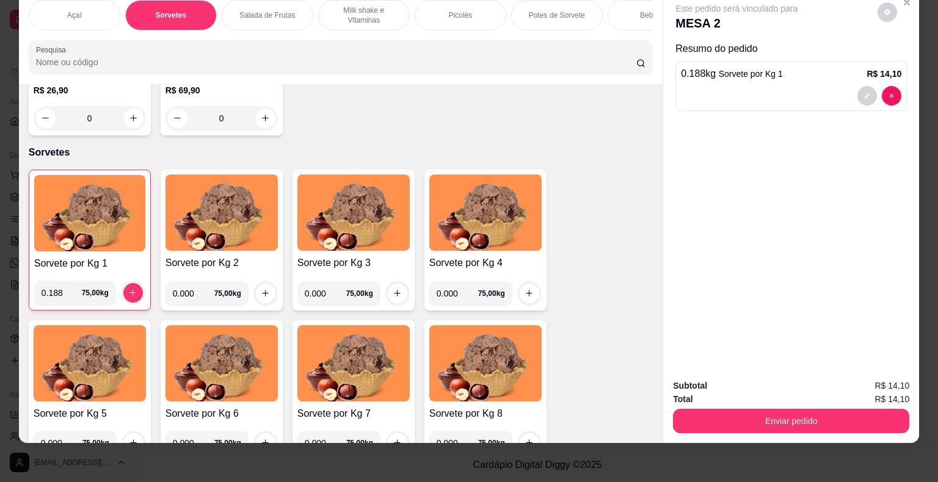
click at [186, 289] on input "0.000" at bounding box center [194, 293] width 42 height 24
type input "0.260"
click at [264, 294] on icon "increase-product-quantity" at bounding box center [265, 293] width 9 height 9
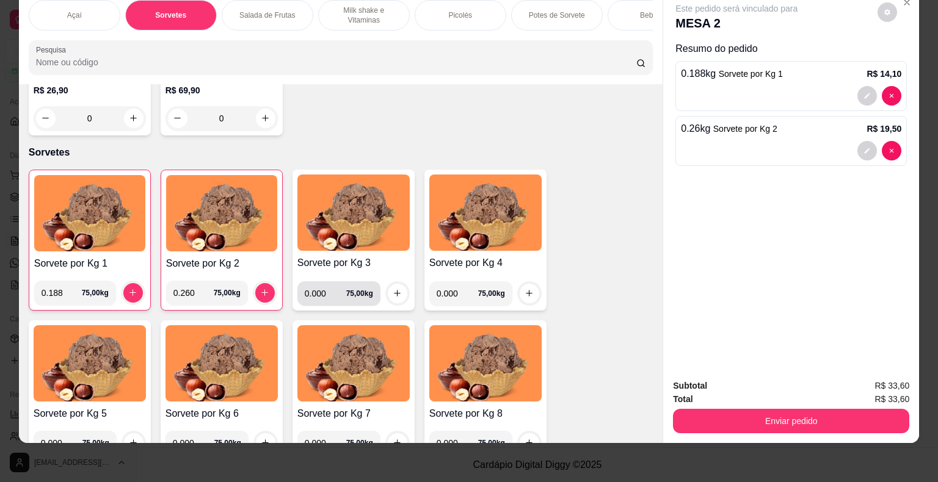
click at [320, 289] on input "0.000" at bounding box center [326, 293] width 42 height 24
type input "0.116"
click at [393, 289] on icon "increase-product-quantity" at bounding box center [397, 293] width 9 height 9
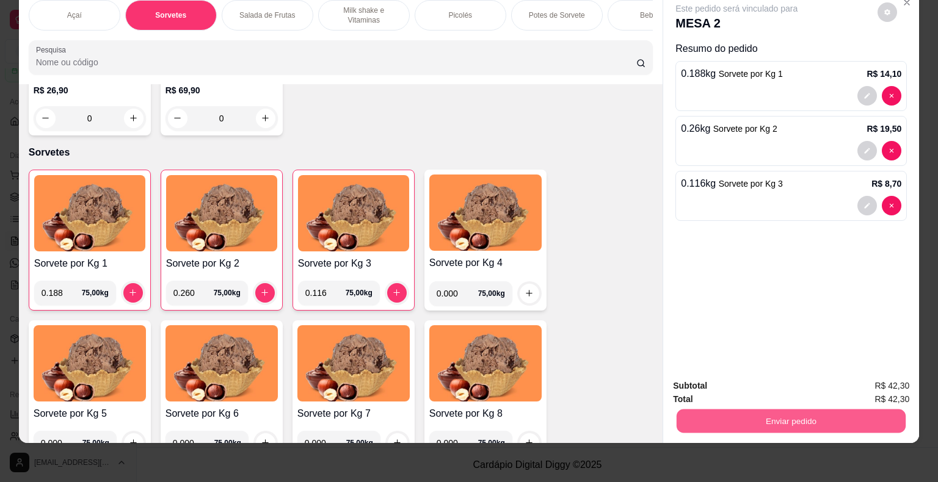
click at [815, 411] on button "Enviar pedido" at bounding box center [791, 422] width 229 height 24
click at [883, 372] on button "Enviar pedido" at bounding box center [877, 382] width 67 height 23
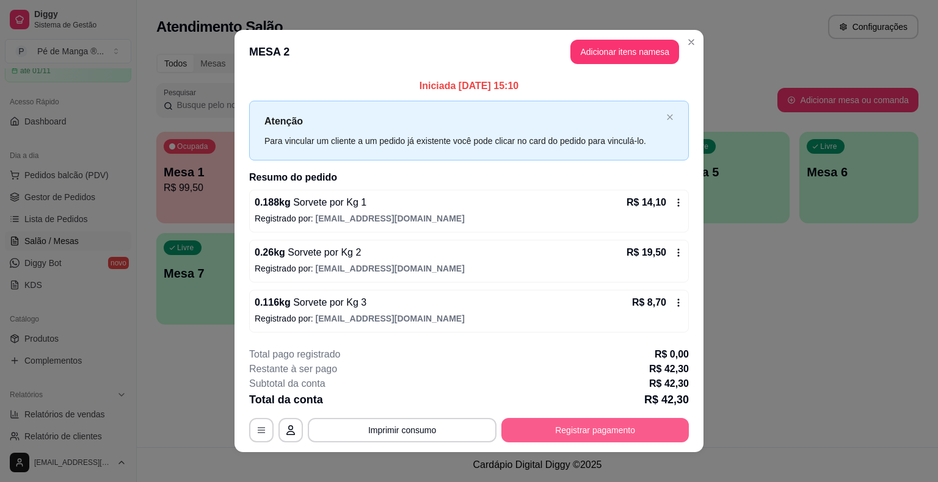
click at [613, 435] on button "Registrar pagamento" at bounding box center [594, 430] width 187 height 24
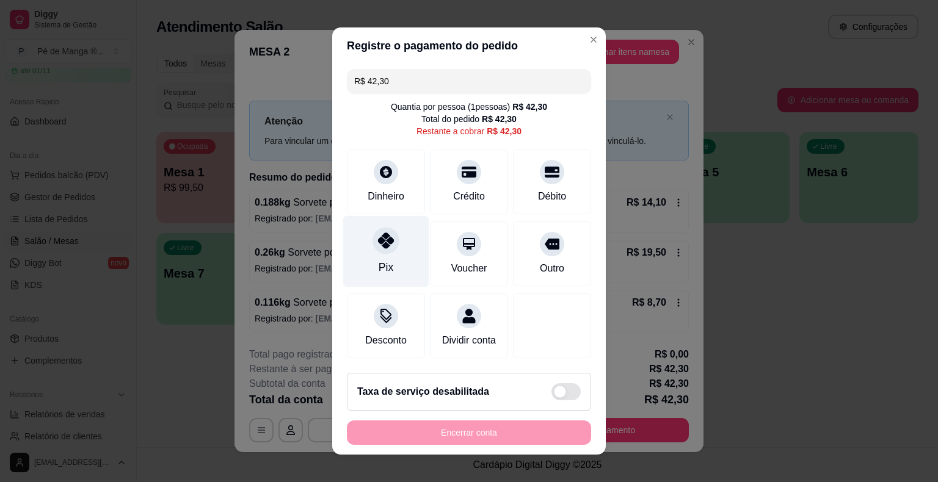
click at [383, 252] on div at bounding box center [385, 240] width 27 height 27
type input "R$ 0,00"
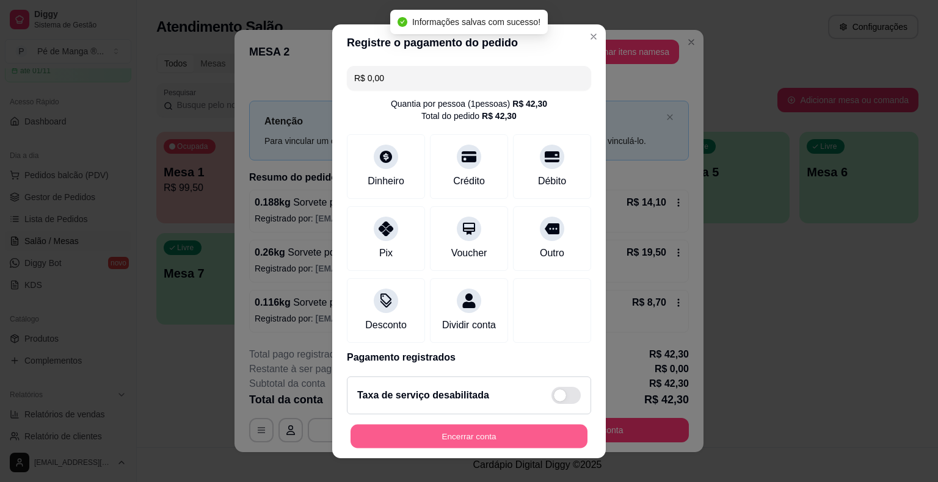
click at [412, 440] on button "Encerrar conta" at bounding box center [468, 436] width 237 height 24
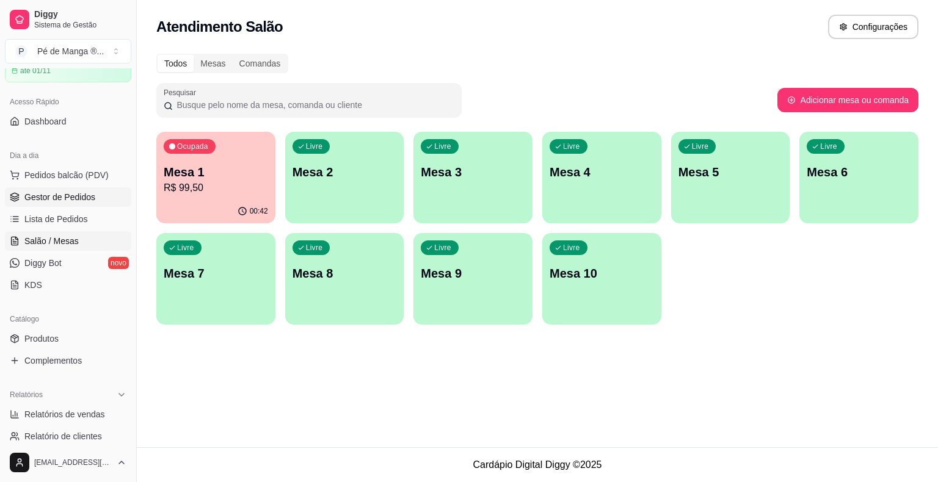
click at [103, 198] on link "Gestor de Pedidos" at bounding box center [68, 197] width 126 height 20
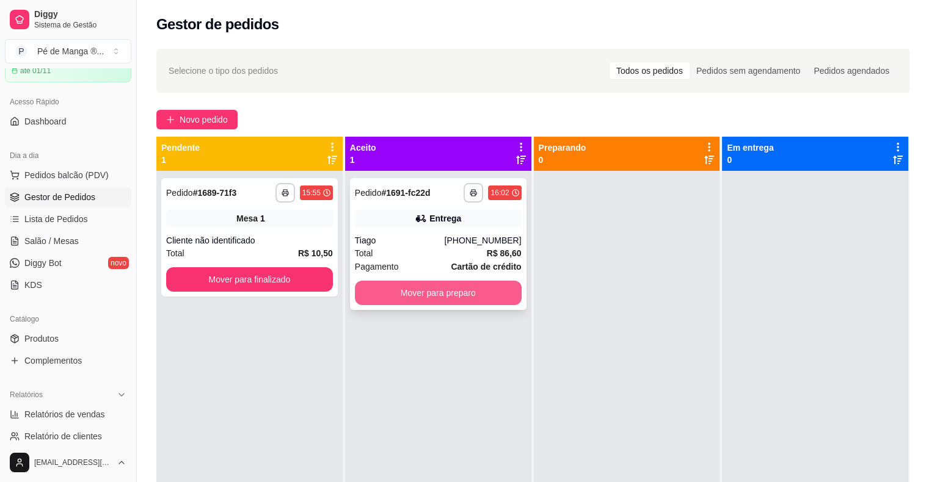
click at [414, 290] on button "Mover para preparo" at bounding box center [438, 293] width 167 height 24
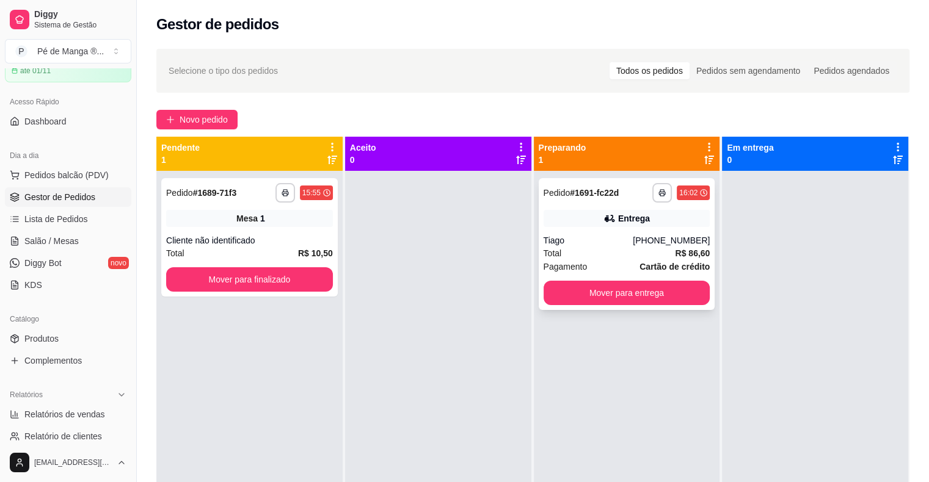
click at [634, 255] on div "Total R$ 86,60" at bounding box center [626, 253] width 167 height 13
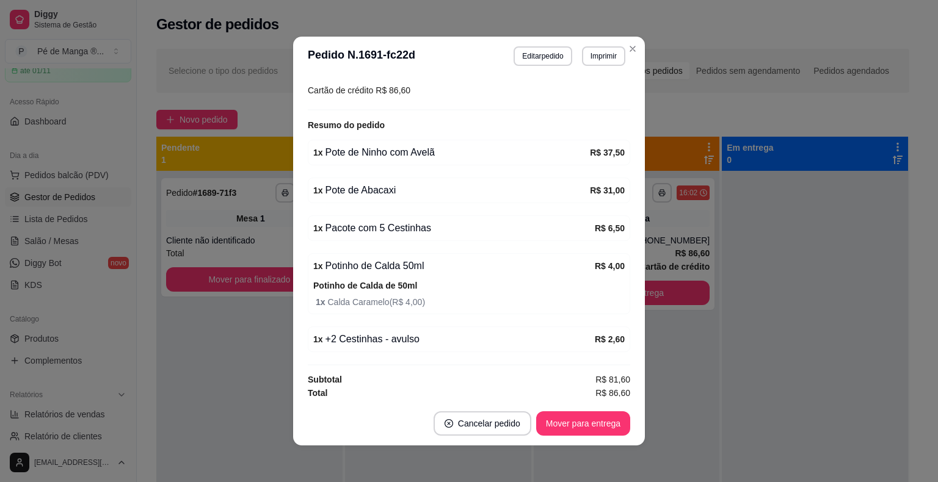
scroll to position [305, 0]
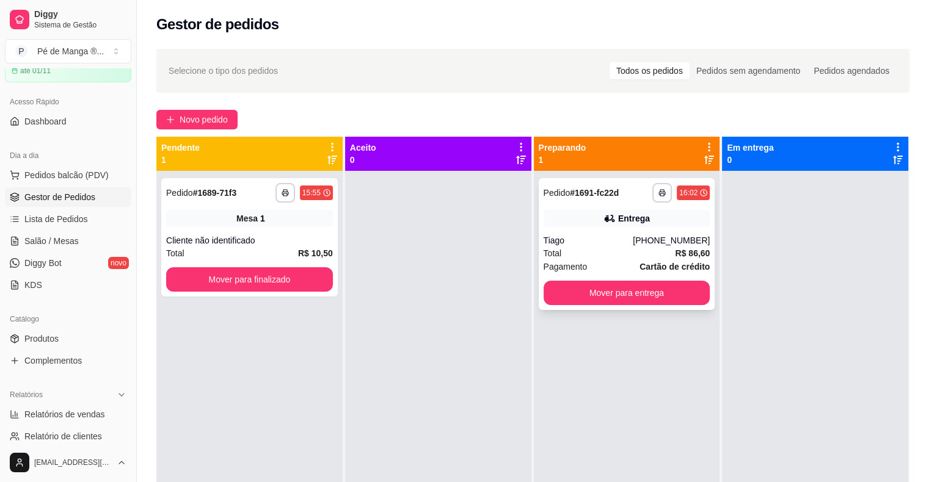
click at [618, 235] on div "Tiago" at bounding box center [588, 240] width 90 height 12
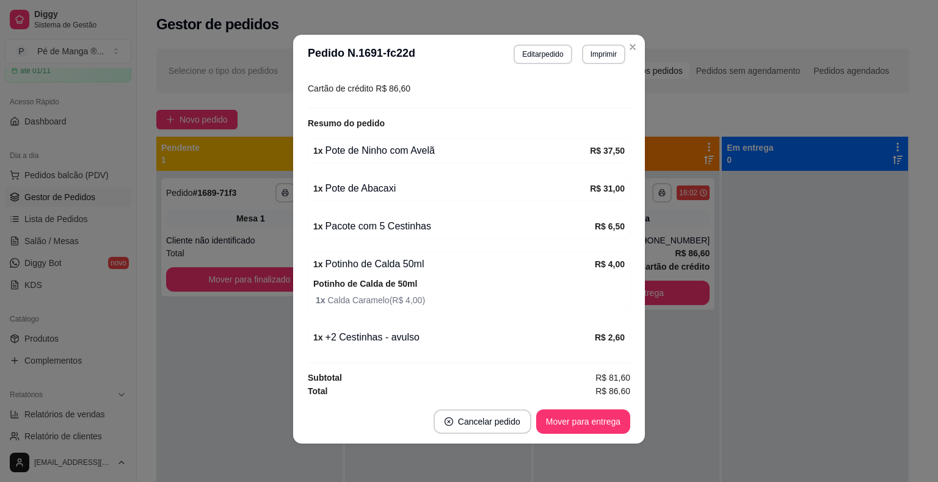
scroll to position [2, 0]
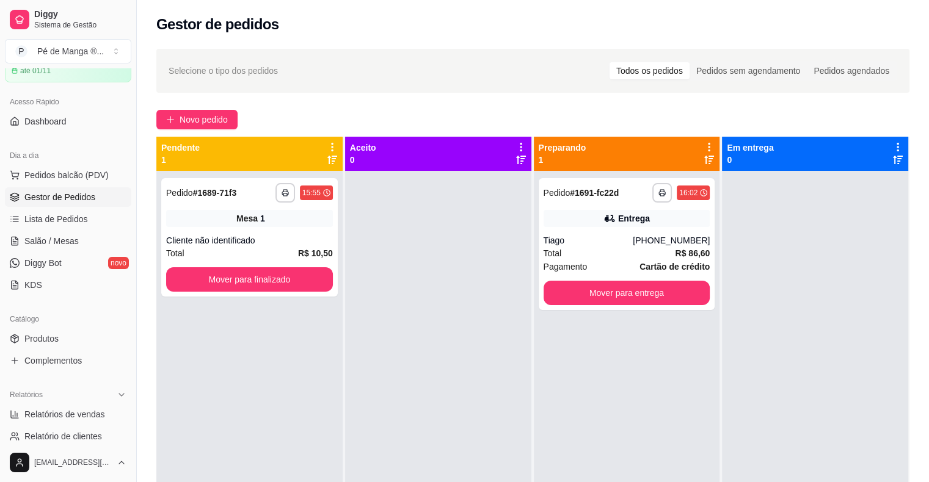
drag, startPoint x: 730, startPoint y: 357, endPoint x: 724, endPoint y: 353, distance: 7.0
drag, startPoint x: 724, startPoint y: 353, endPoint x: 308, endPoint y: 360, distance: 416.5
click at [308, 360] on div "**********" at bounding box center [249, 412] width 186 height 482
click at [297, 282] on button "Mover para finalizado" at bounding box center [250, 280] width 162 height 24
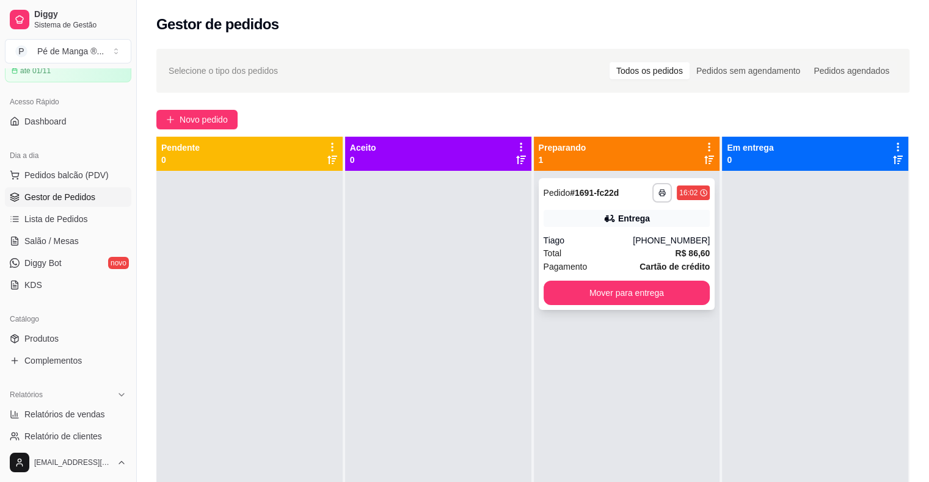
click at [604, 248] on div "Total R$ 86,60" at bounding box center [626, 253] width 167 height 13
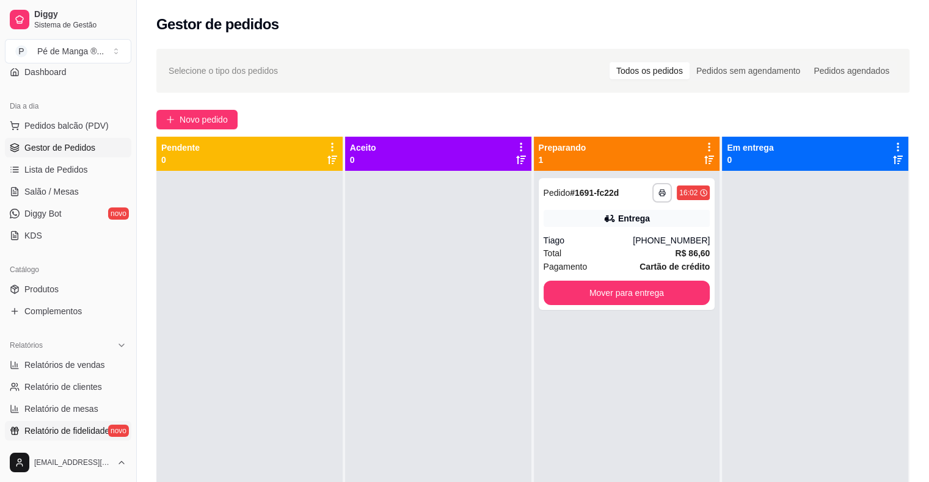
scroll to position [183, 0]
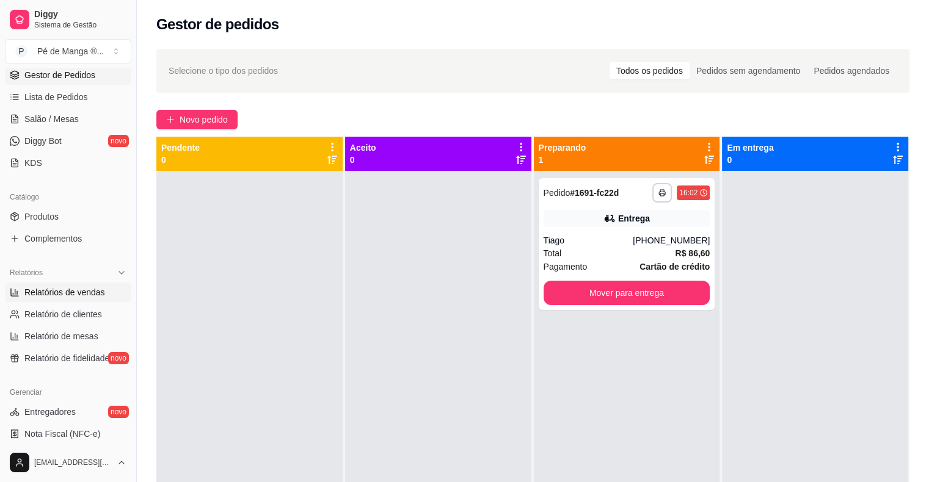
click at [73, 289] on span "Relatórios de vendas" at bounding box center [64, 292] width 81 height 12
select select "ALL"
select select "0"
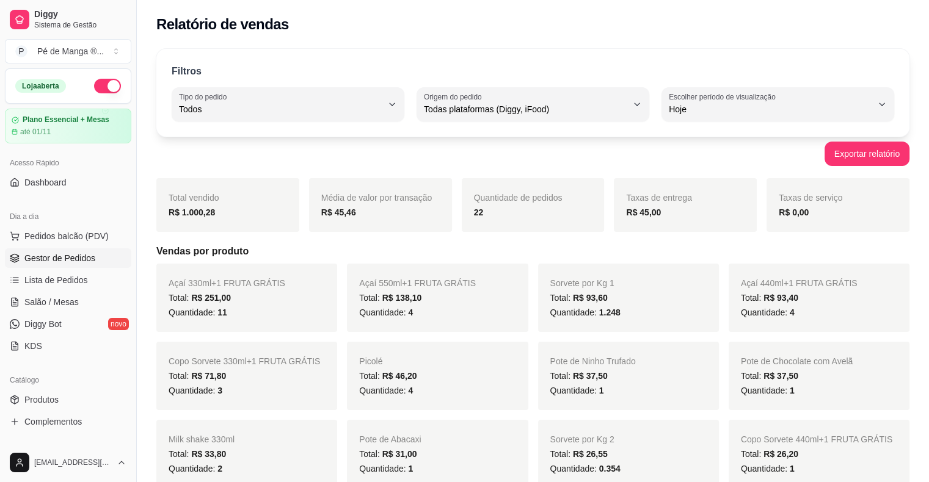
click at [83, 258] on span "Gestor de Pedidos" at bounding box center [59, 258] width 71 height 12
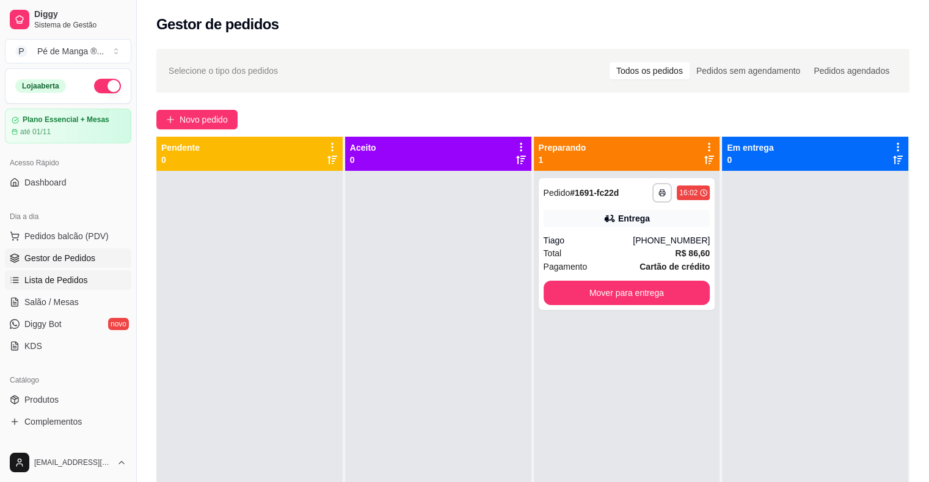
click at [81, 284] on span "Lista de Pedidos" at bounding box center [56, 280] width 64 height 12
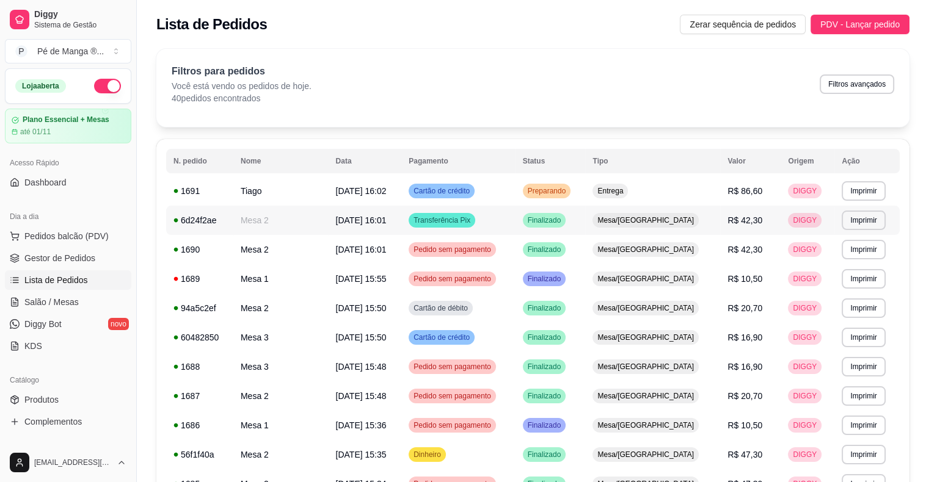
click at [473, 225] on span "Transferência Pix" at bounding box center [442, 221] width 62 height 10
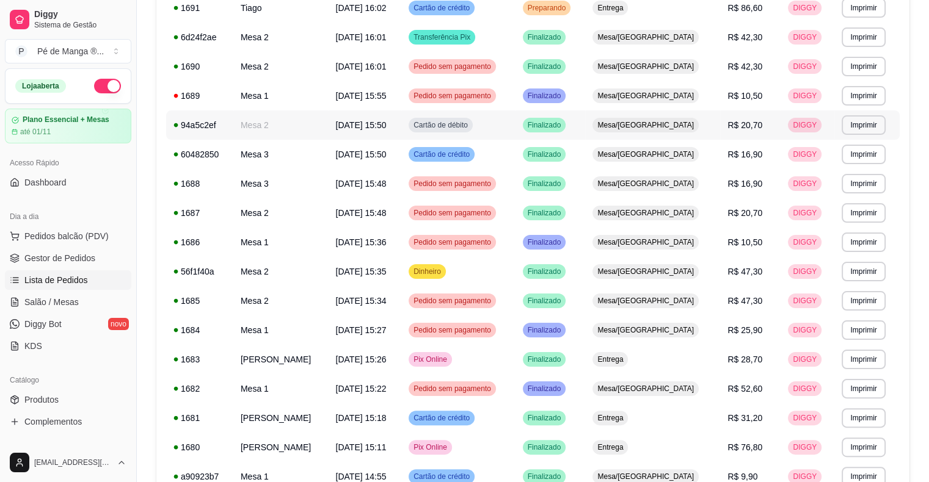
scroll to position [244, 0]
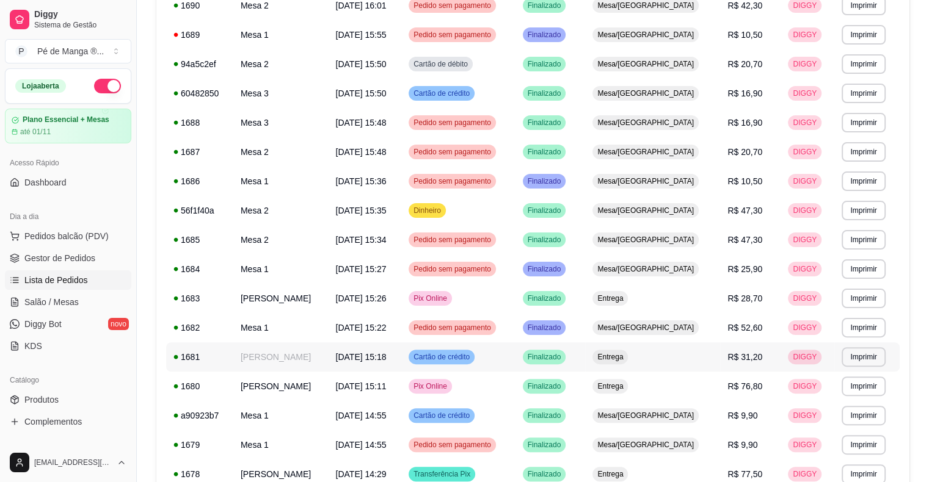
click at [357, 367] on td "[DATE] 15:18" at bounding box center [364, 357] width 73 height 29
click at [386, 299] on span "[DATE] 15:26" at bounding box center [360, 299] width 51 height 10
click at [92, 261] on span "Gestor de Pedidos" at bounding box center [59, 258] width 71 height 12
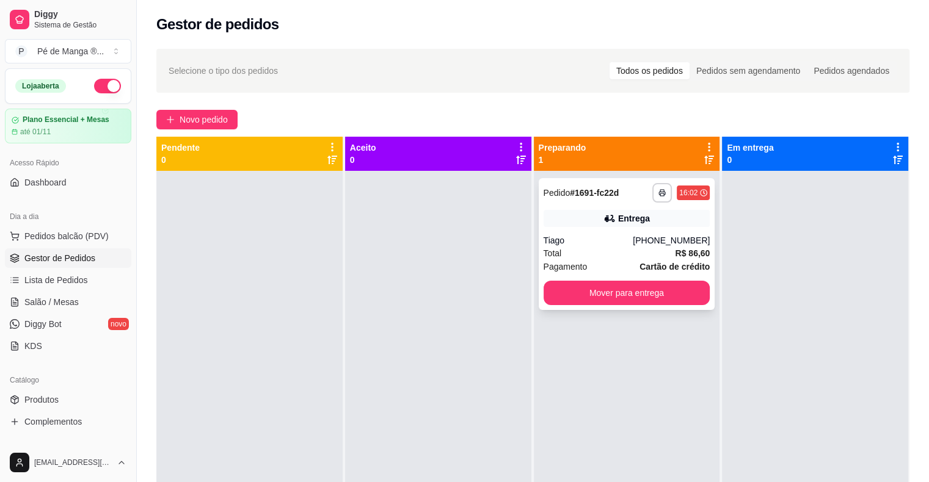
click at [629, 258] on div "Total R$ 86,60" at bounding box center [626, 253] width 167 height 13
click at [88, 303] on link "Salão / Mesas" at bounding box center [68, 302] width 126 height 20
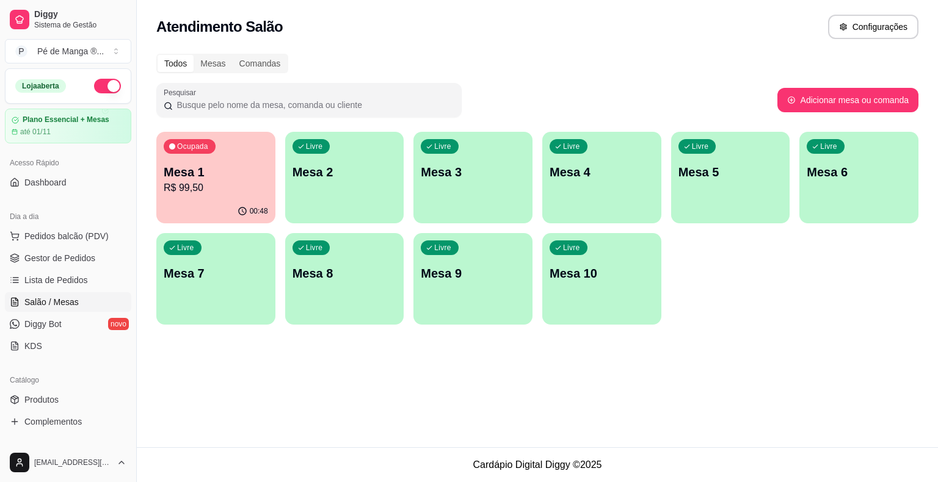
click at [349, 205] on div "Livre Mesa 2" at bounding box center [344, 170] width 119 height 77
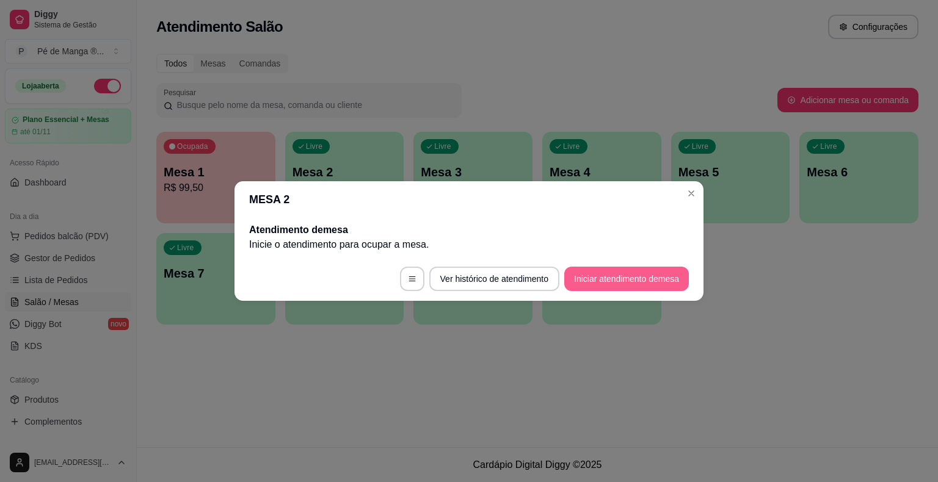
click at [601, 281] on button "Iniciar atendimento de mesa" at bounding box center [626, 279] width 125 height 24
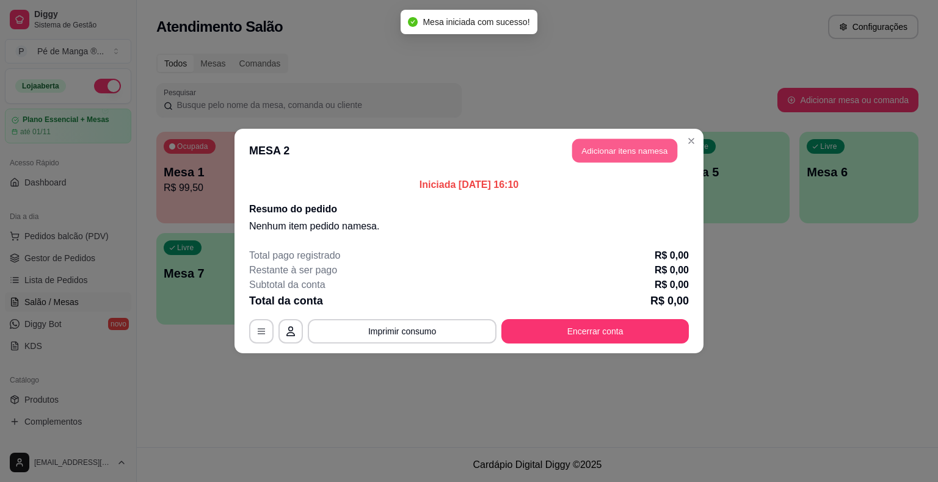
click at [611, 151] on button "Adicionar itens na mesa" at bounding box center [624, 151] width 105 height 24
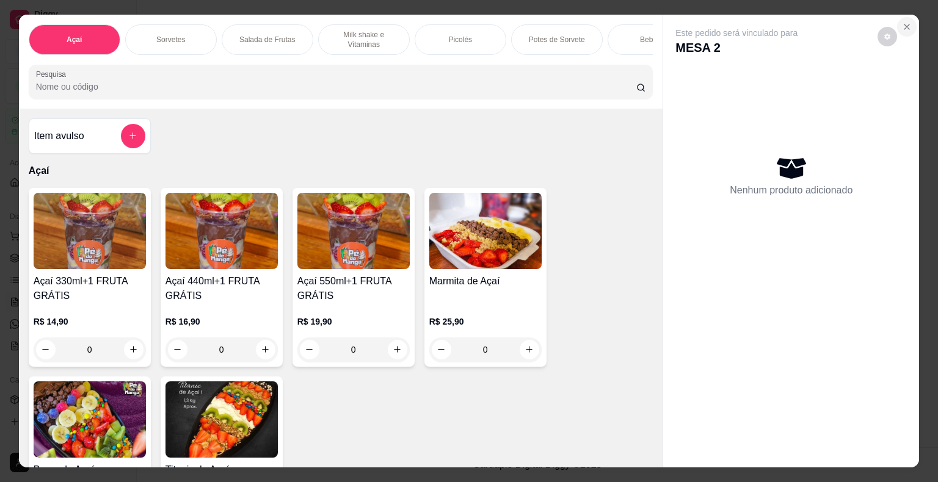
click at [897, 24] on button "Close" at bounding box center [907, 27] width 20 height 20
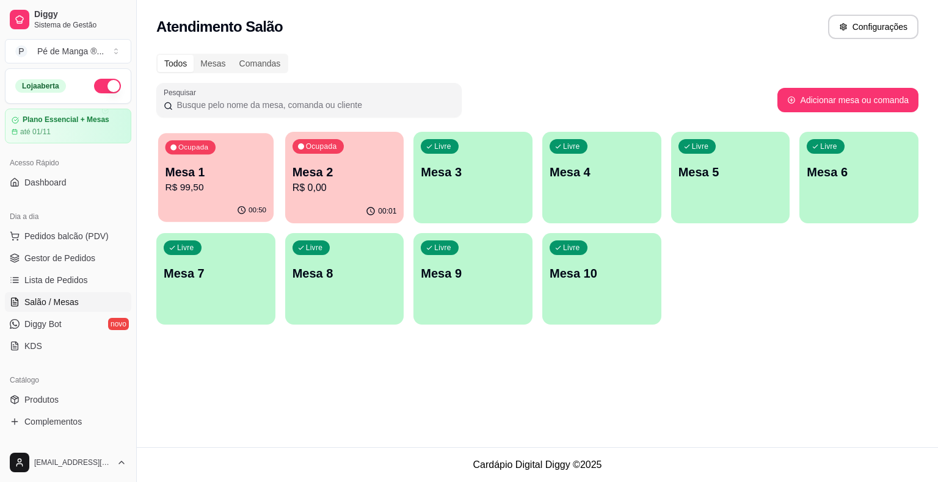
click at [230, 196] on div "Ocupada Mesa 1 R$ 99,50" at bounding box center [215, 166] width 115 height 66
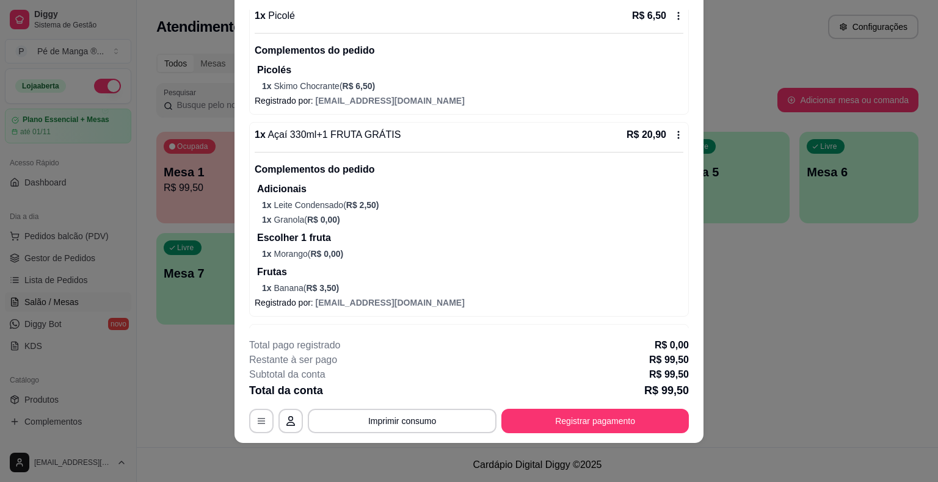
scroll to position [183, 0]
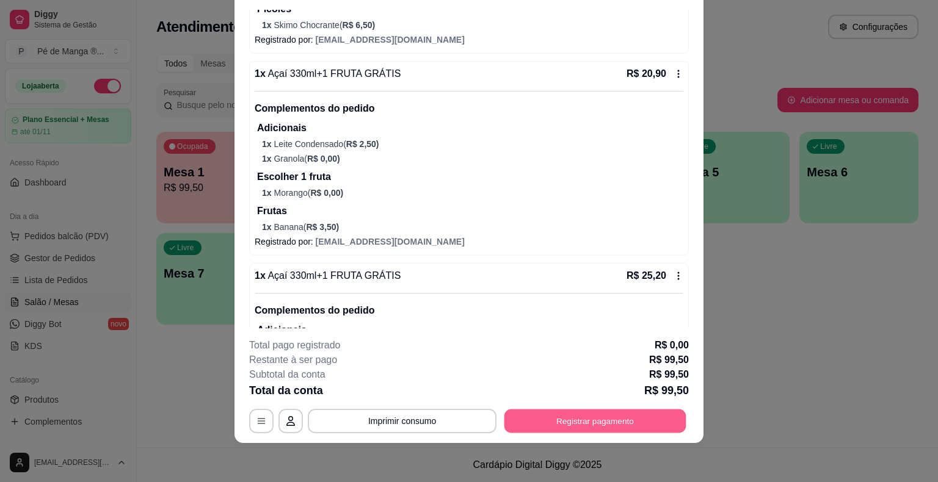
click at [545, 426] on button "Registrar pagamento" at bounding box center [595, 422] width 182 height 24
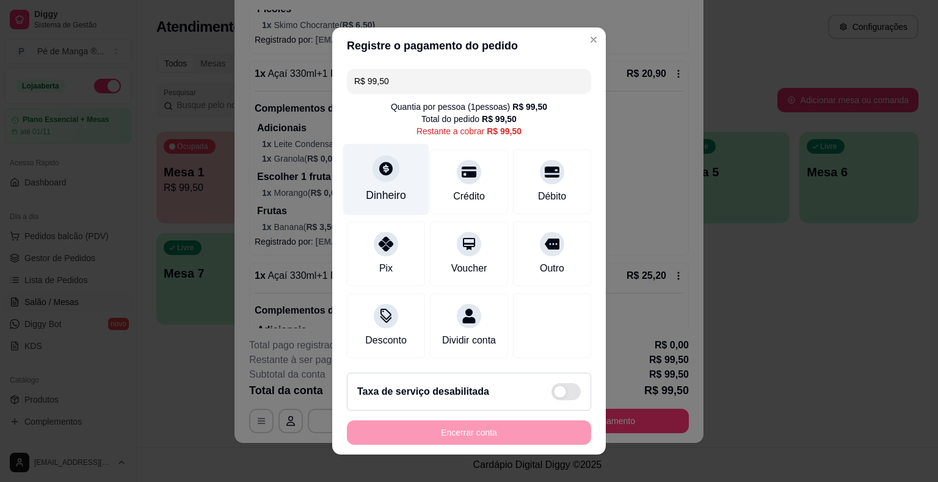
click at [373, 191] on div "Dinheiro" at bounding box center [386, 195] width 40 height 16
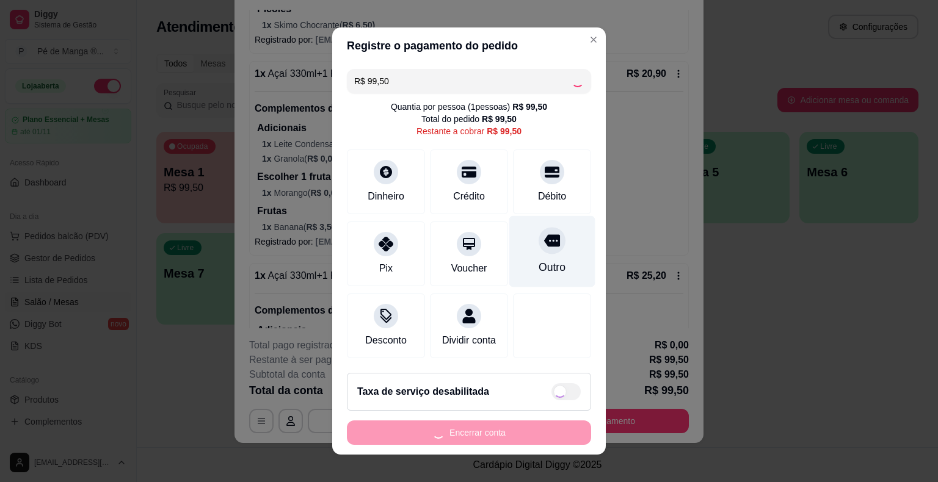
type input "R$ 0,00"
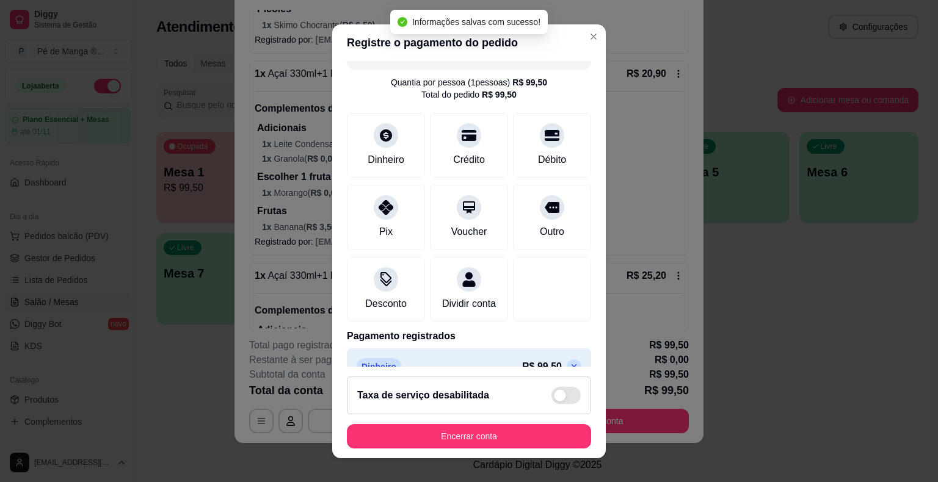
scroll to position [57, 0]
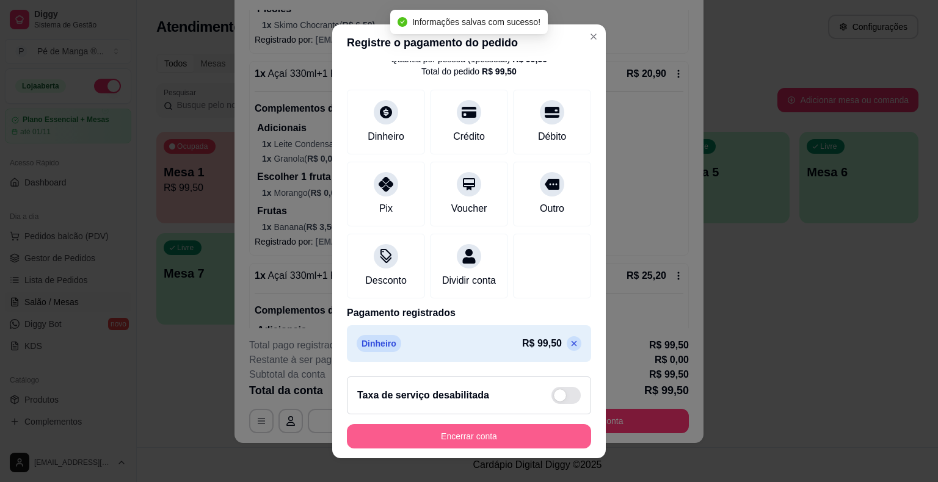
click at [515, 441] on button "Encerrar conta" at bounding box center [469, 436] width 244 height 24
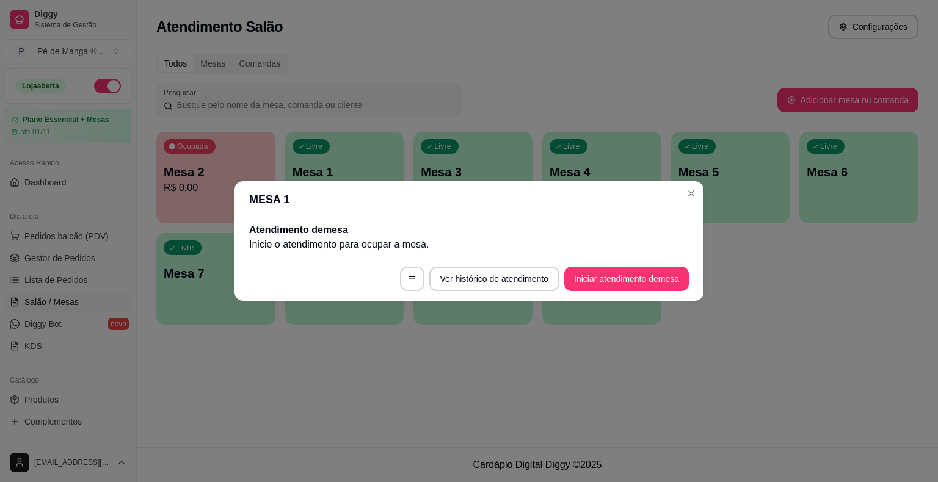
scroll to position [0, 0]
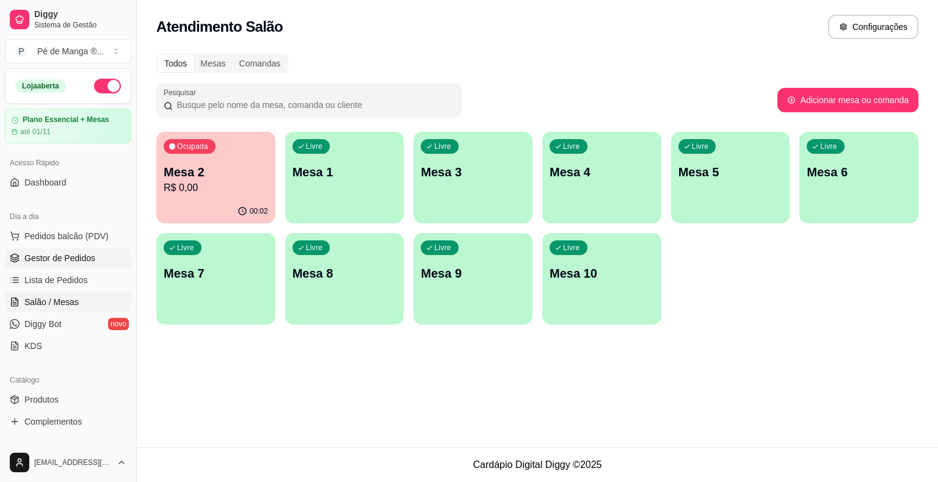
drag, startPoint x: 64, startPoint y: 259, endPoint x: 67, endPoint y: 267, distance: 8.5
click at [64, 260] on span "Gestor de Pedidos" at bounding box center [59, 258] width 71 height 12
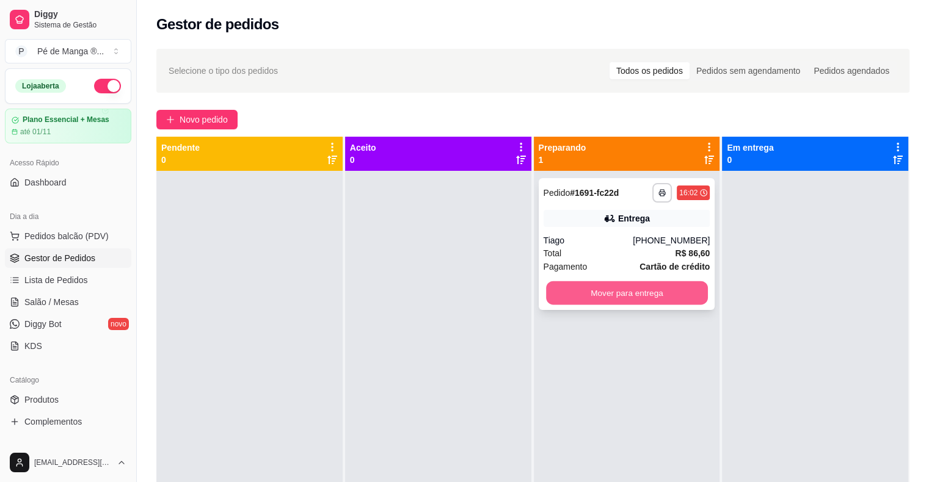
click at [571, 294] on button "Mover para entrega" at bounding box center [627, 293] width 162 height 24
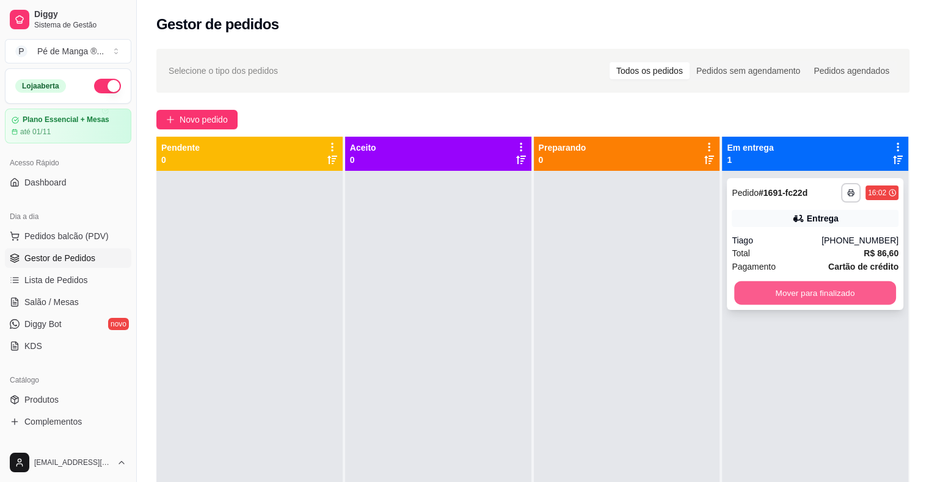
click at [807, 302] on button "Mover para finalizado" at bounding box center [815, 293] width 162 height 24
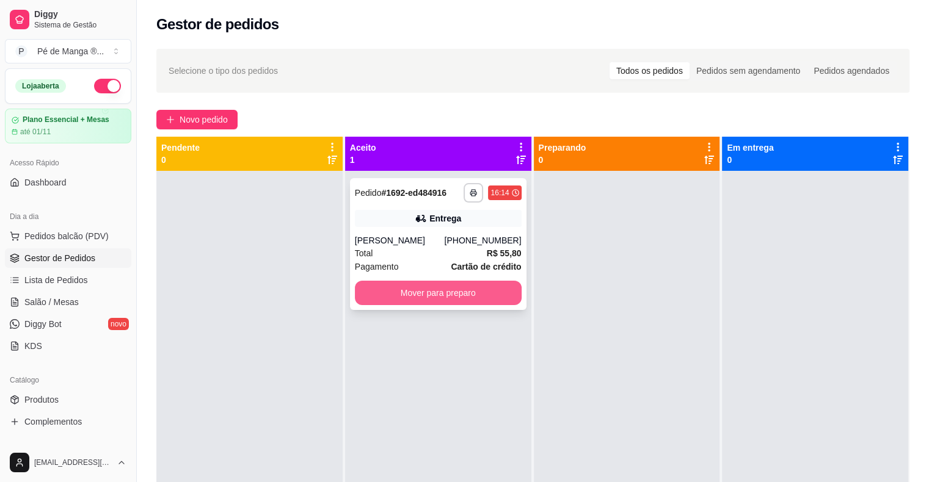
click at [513, 299] on button "Mover para preparo" at bounding box center [438, 293] width 167 height 24
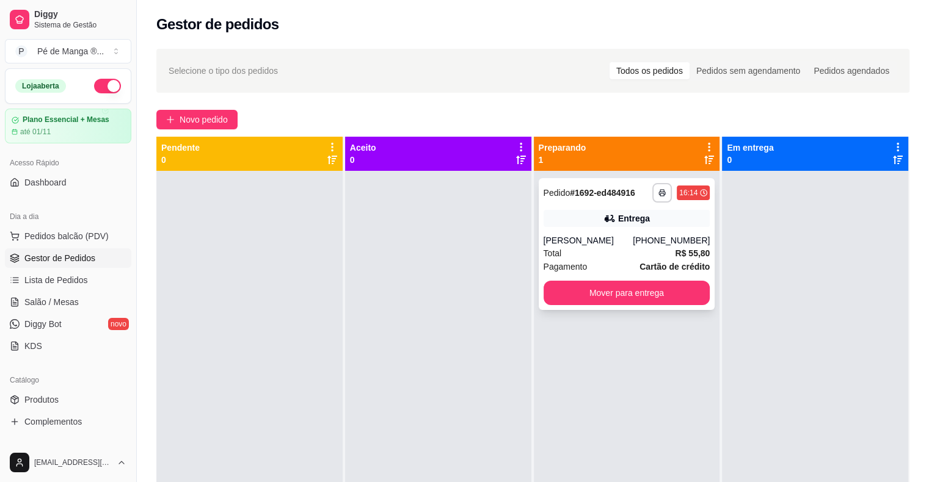
click at [614, 247] on div "Total R$ 55,80" at bounding box center [626, 253] width 167 height 13
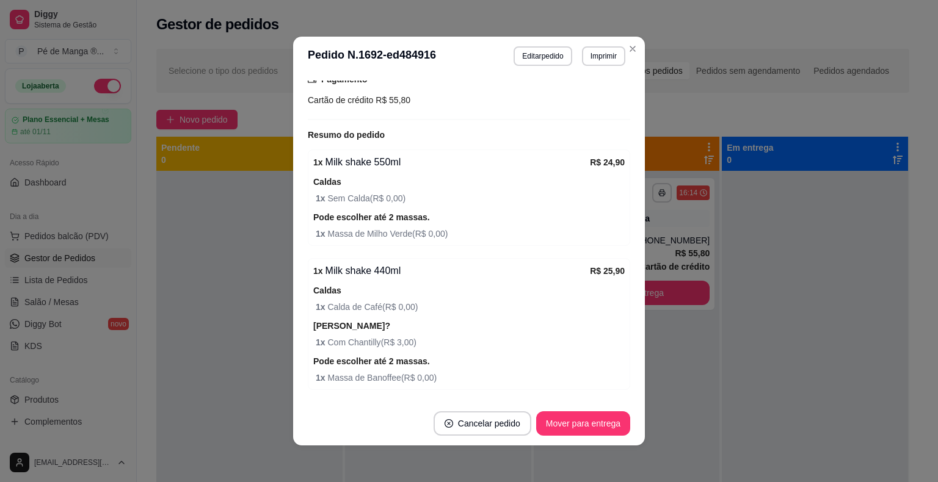
scroll to position [384, 0]
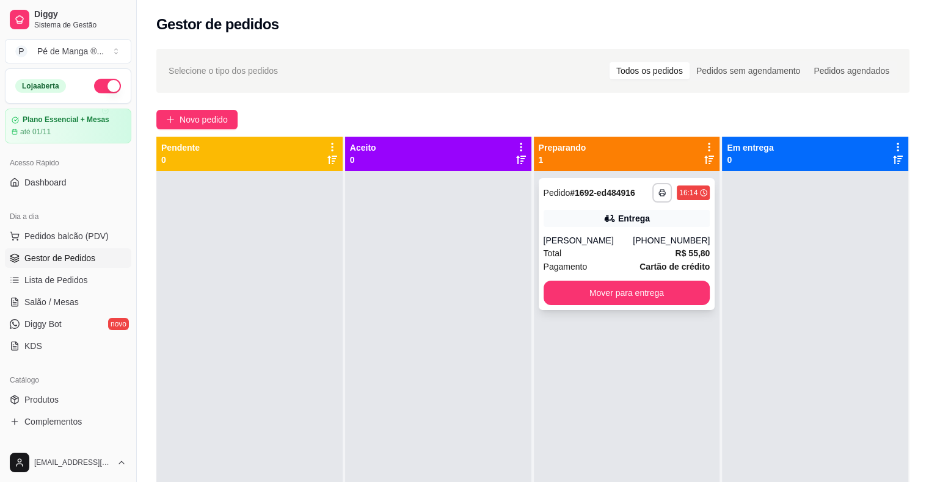
click at [644, 233] on div "**********" at bounding box center [627, 244] width 176 height 132
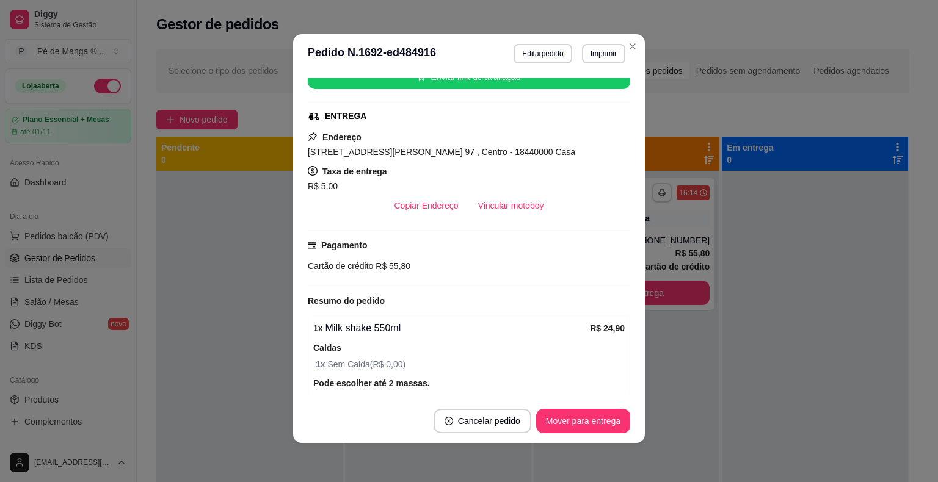
scroll to position [79, 0]
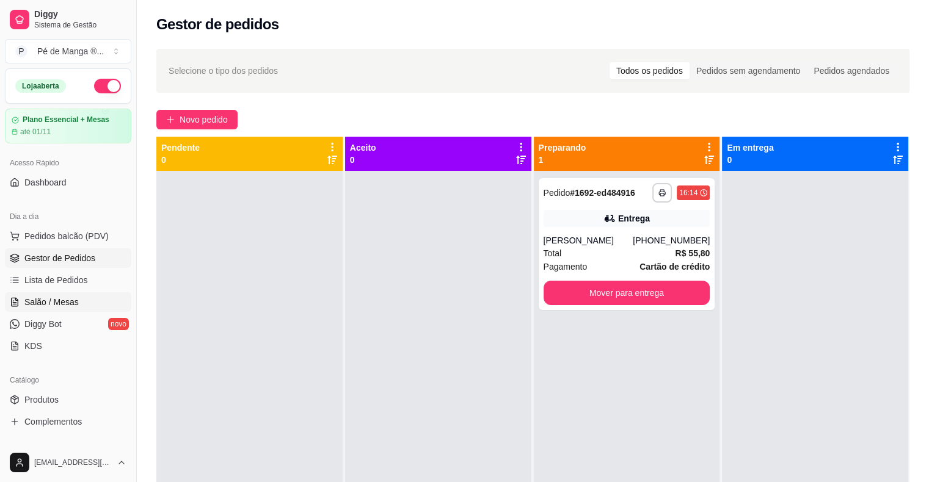
click at [41, 297] on span "Salão / Mesas" at bounding box center [51, 302] width 54 height 12
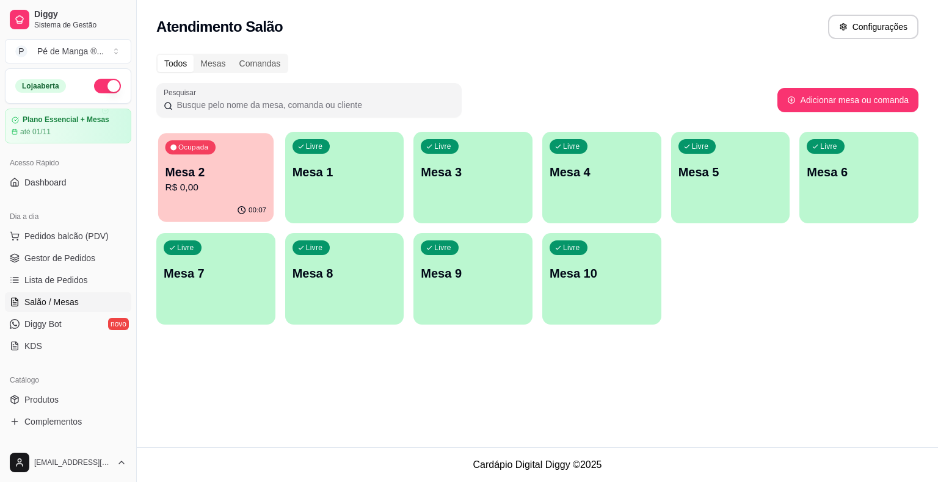
click at [219, 201] on div "00:07" at bounding box center [215, 210] width 115 height 23
click at [89, 263] on span "Gestor de Pedidos" at bounding box center [59, 258] width 71 height 12
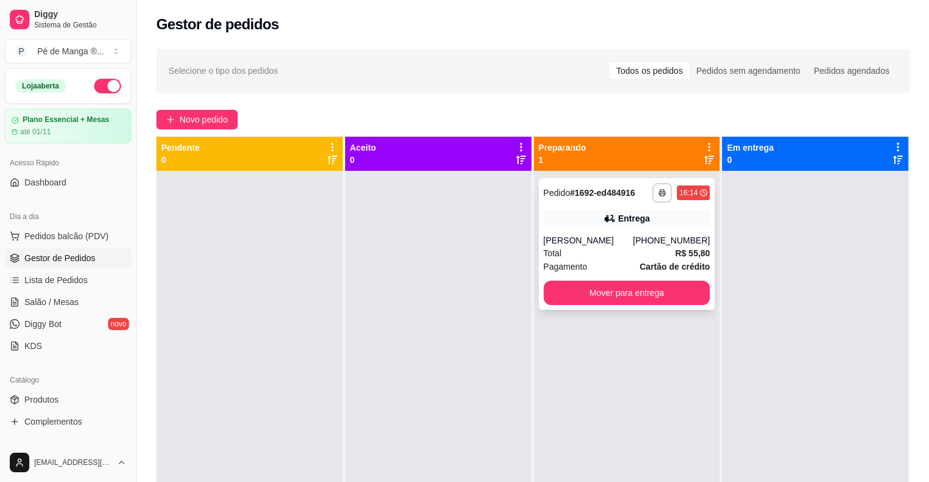
click at [623, 248] on div "Total R$ 55,80" at bounding box center [626, 253] width 167 height 13
click at [93, 294] on link "Salão / Mesas" at bounding box center [68, 302] width 126 height 20
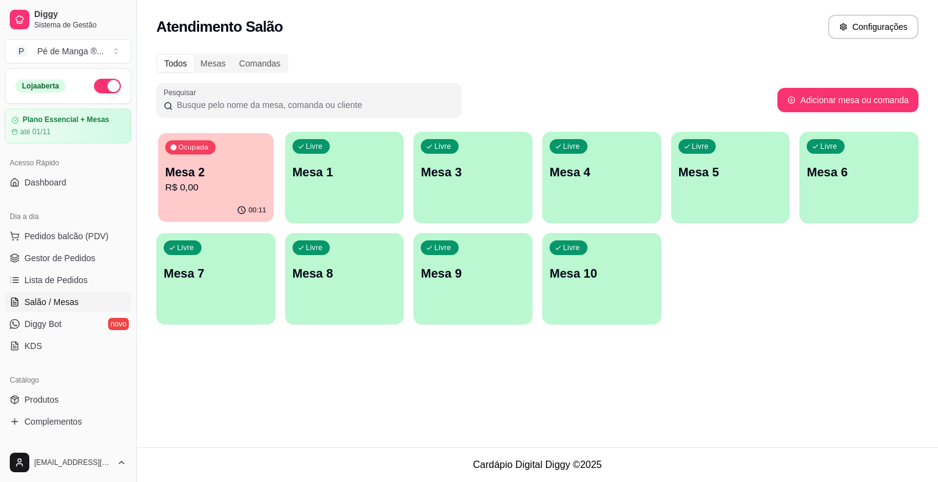
click at [178, 178] on p "Mesa 2" at bounding box center [215, 172] width 101 height 16
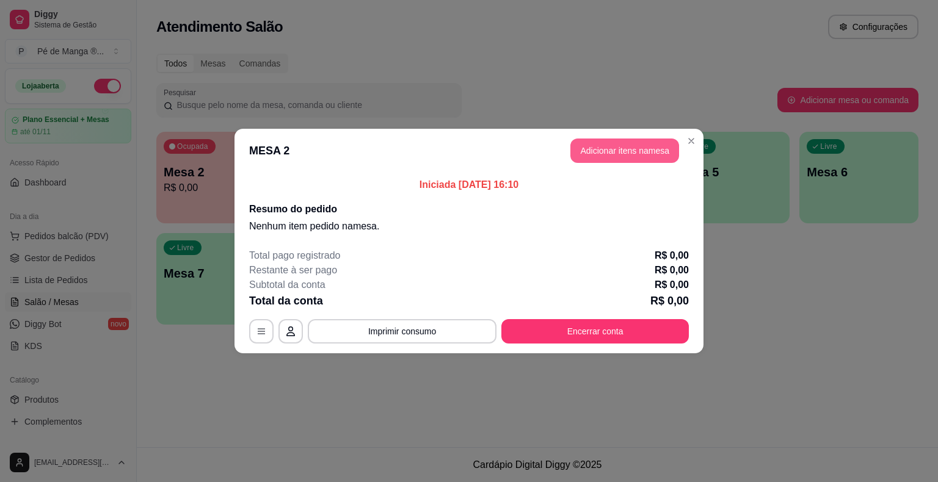
click at [633, 158] on button "Adicionar itens na mesa" at bounding box center [624, 151] width 109 height 24
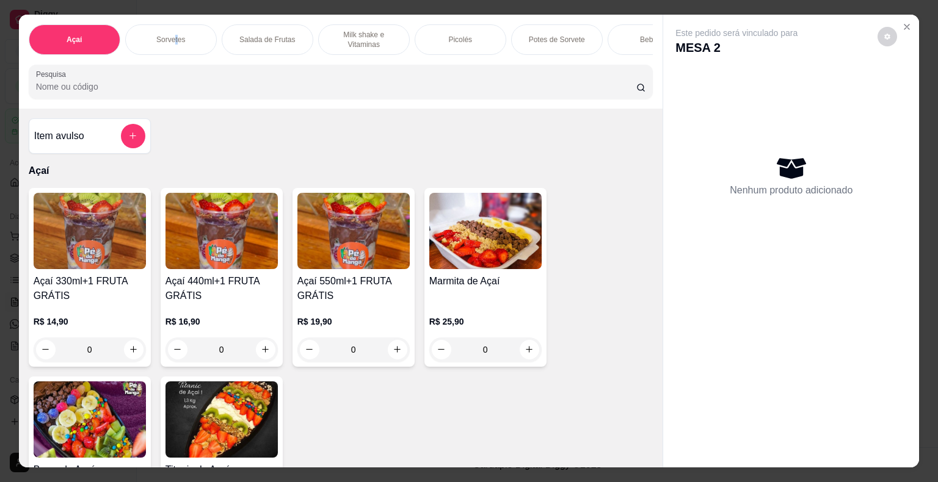
click at [171, 35] on p "Sorvetes" at bounding box center [170, 40] width 29 height 10
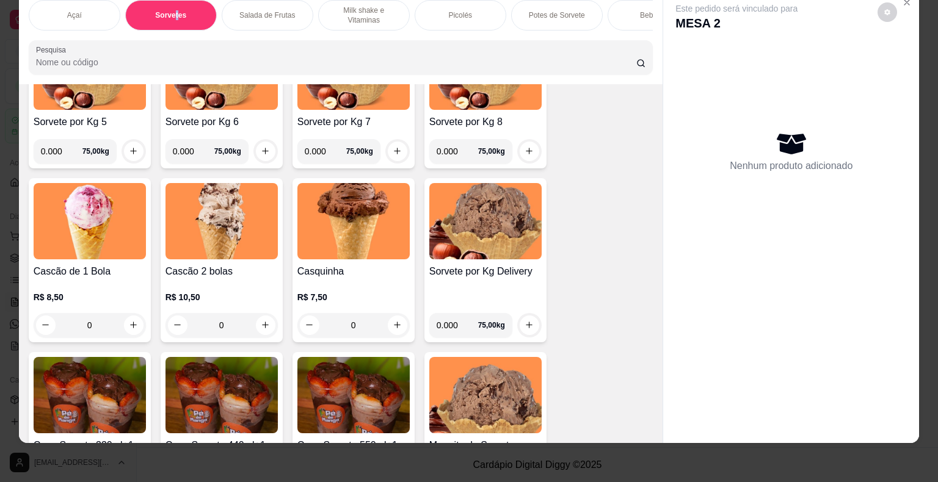
scroll to position [686, 0]
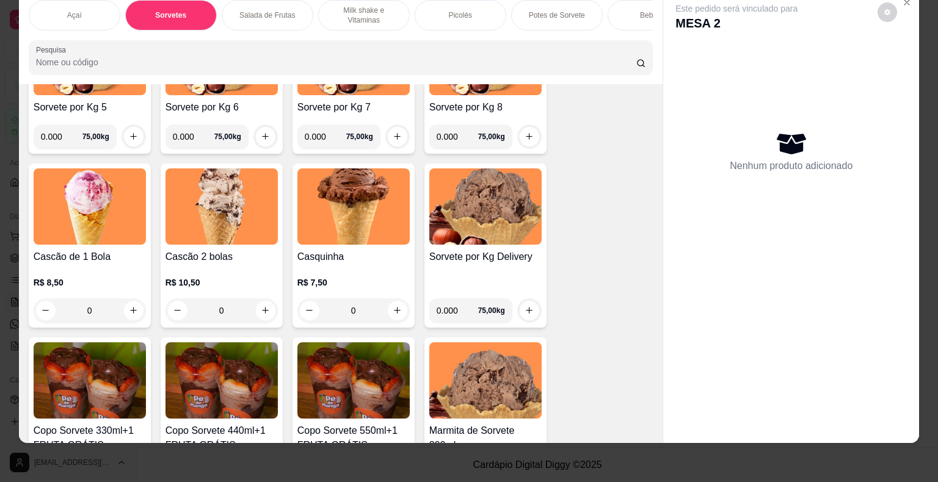
click at [259, 307] on div "0" at bounding box center [221, 311] width 112 height 24
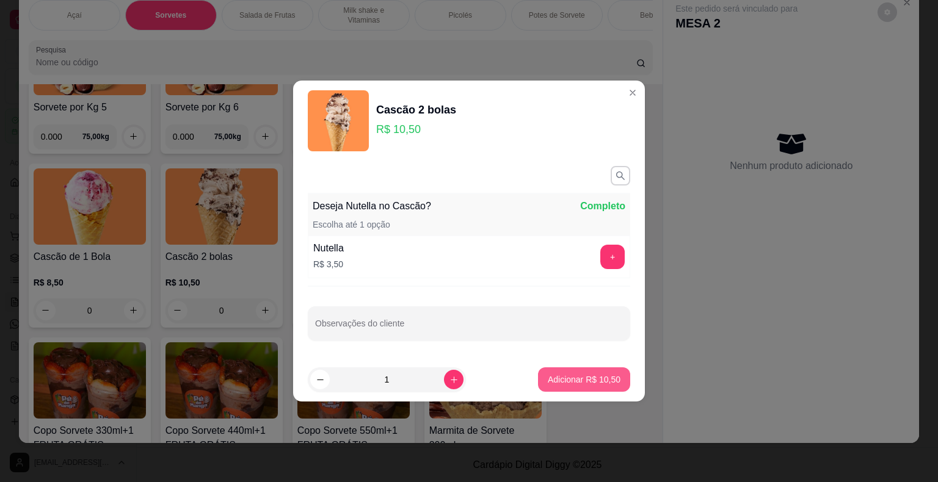
click at [572, 383] on p "Adicionar R$ 10,50" at bounding box center [584, 380] width 73 height 12
type input "1"
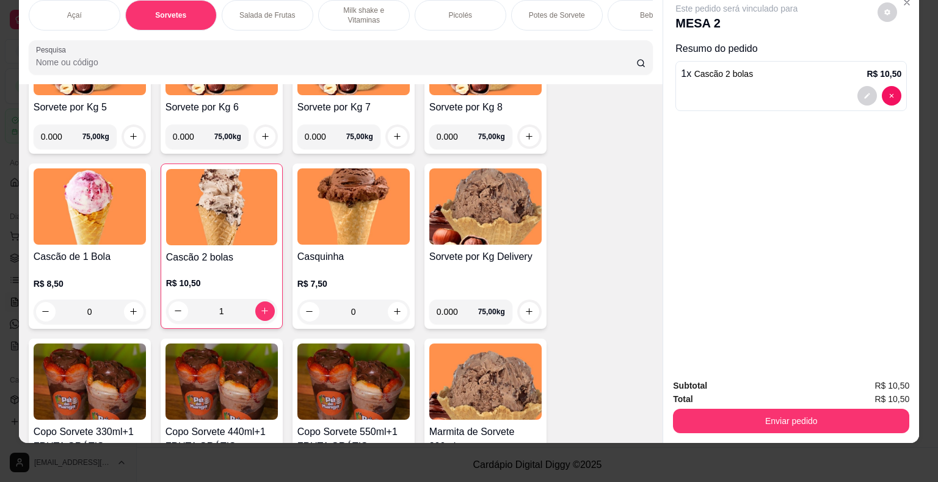
click at [131, 308] on div "0" at bounding box center [90, 312] width 112 height 24
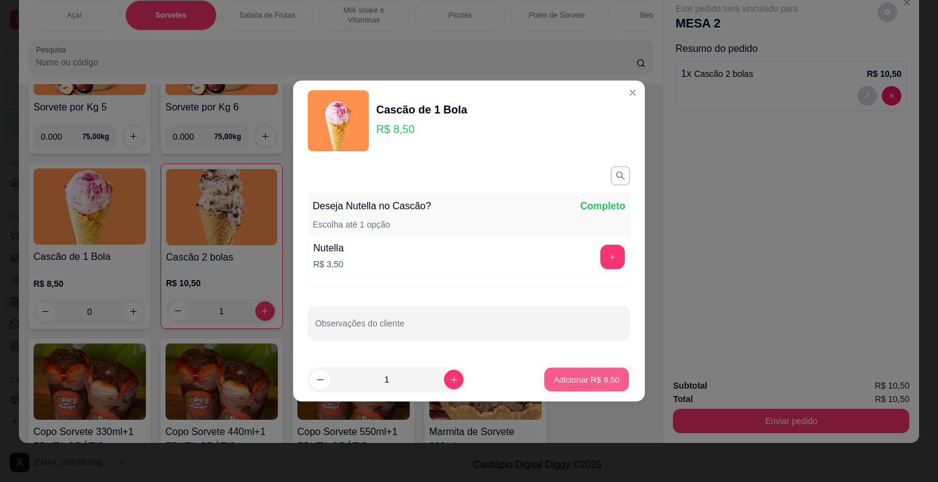
click at [586, 389] on button "Adicionar R$ 8,50" at bounding box center [586, 380] width 85 height 24
type input "1"
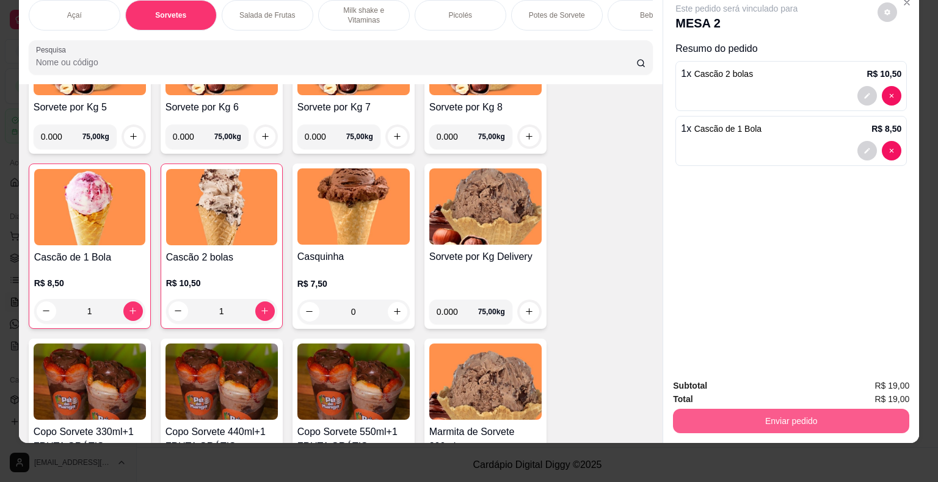
click at [750, 409] on button "Enviar pedido" at bounding box center [791, 421] width 236 height 24
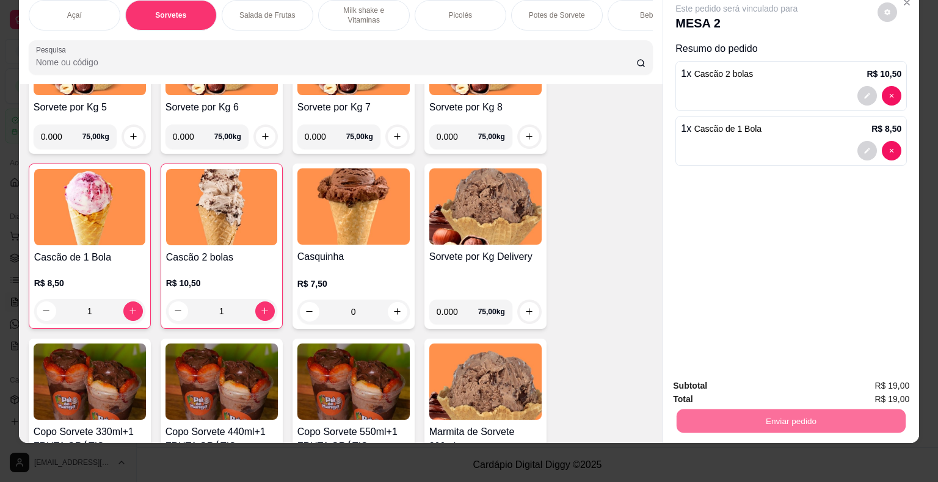
click at [799, 278] on div "Este pedido será vinculado para MESA 2 Resumo do pedido 1 x Cascão 2 bolas R$ 1…" at bounding box center [791, 180] width 256 height 380
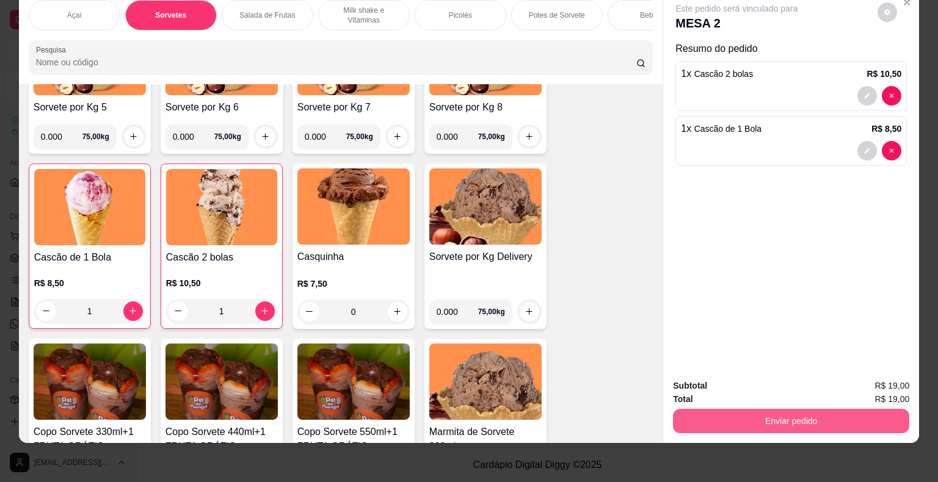
click at [826, 417] on button "Enviar pedido" at bounding box center [791, 421] width 236 height 24
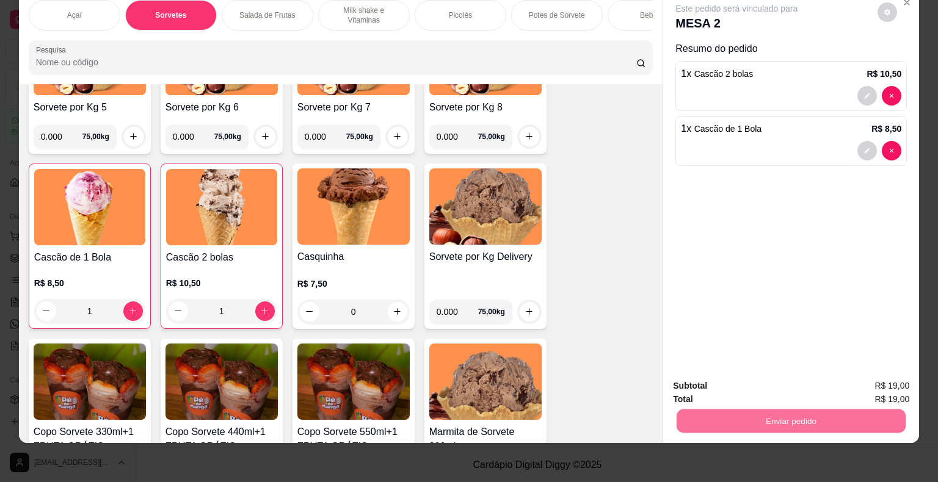
click at [894, 379] on button "Enviar pedido" at bounding box center [877, 382] width 69 height 23
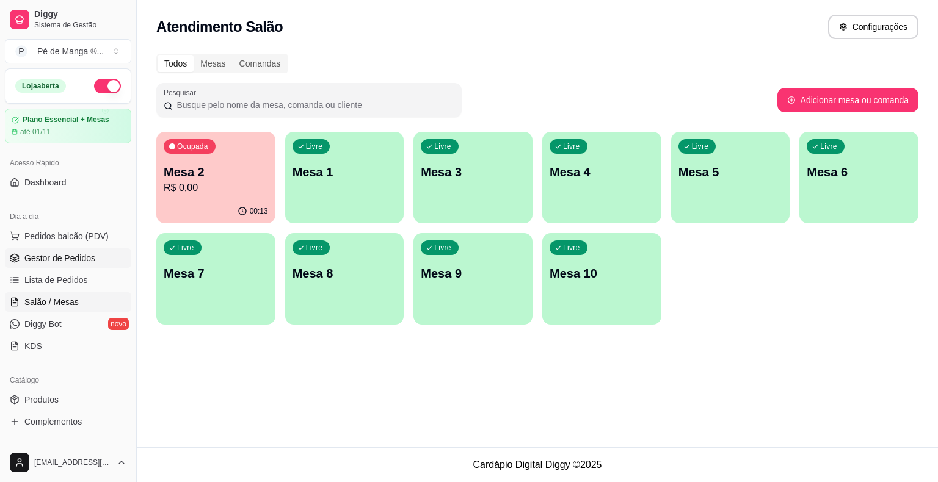
click at [83, 263] on span "Gestor de Pedidos" at bounding box center [59, 258] width 71 height 12
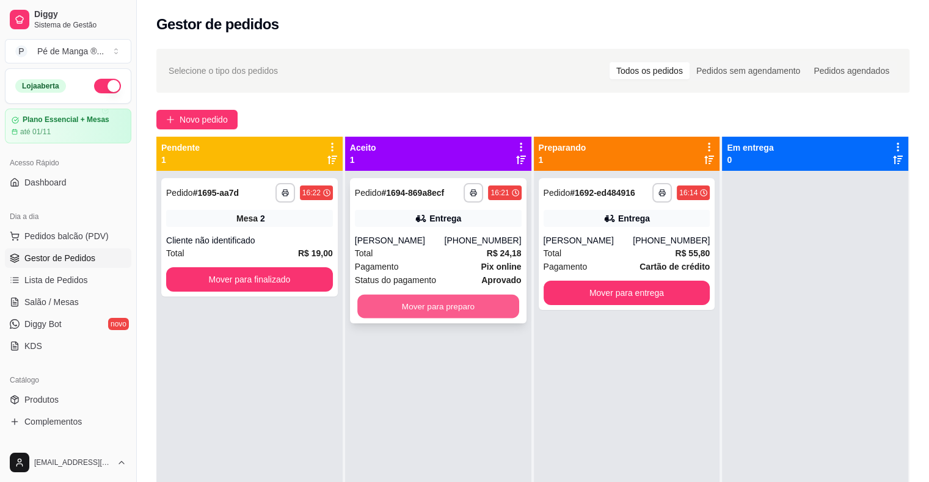
click at [490, 318] on button "Mover para preparo" at bounding box center [438, 307] width 162 height 24
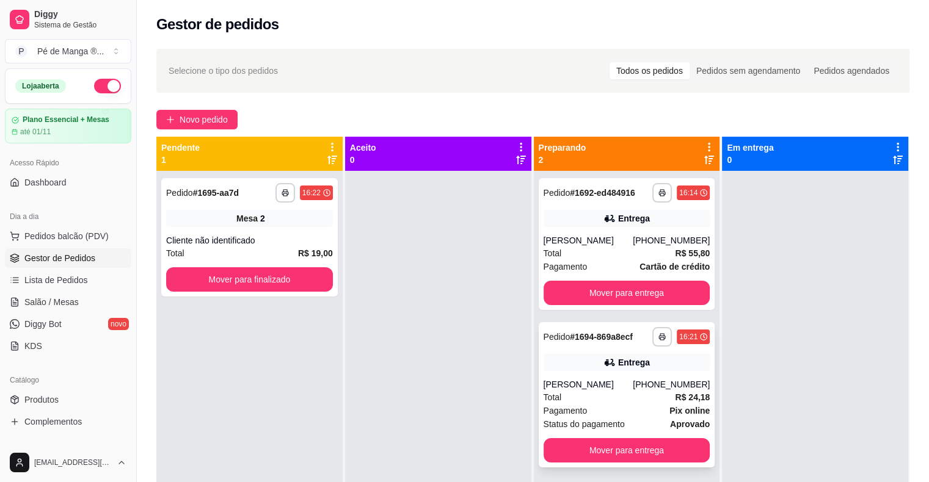
click at [566, 366] on div "Entrega" at bounding box center [626, 362] width 167 height 17
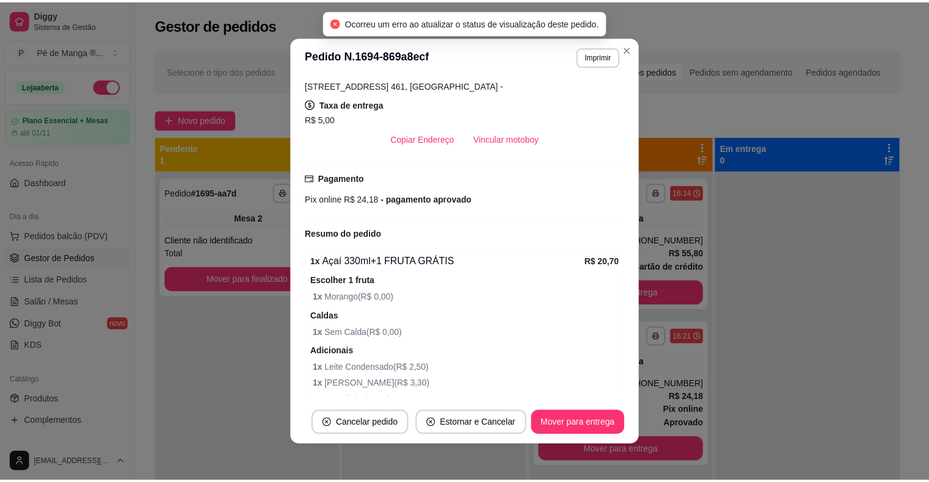
scroll to position [321, 0]
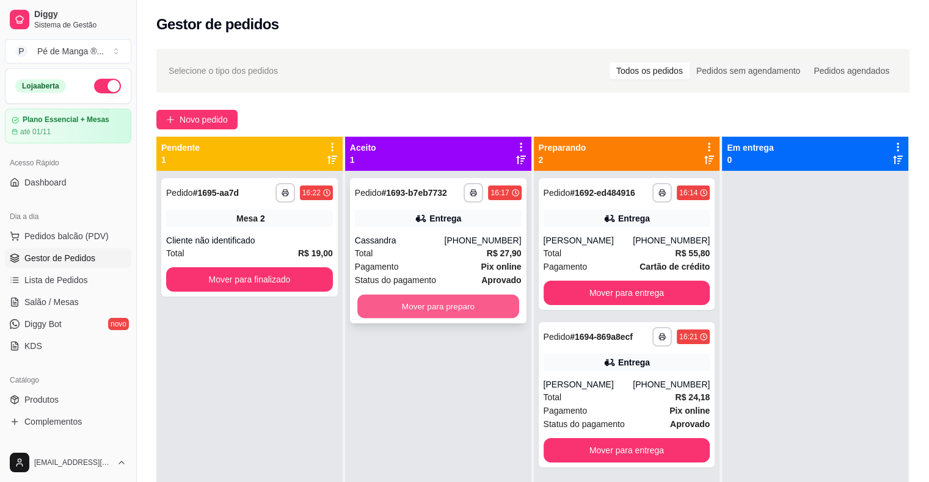
click at [465, 315] on button "Mover para preparo" at bounding box center [438, 307] width 162 height 24
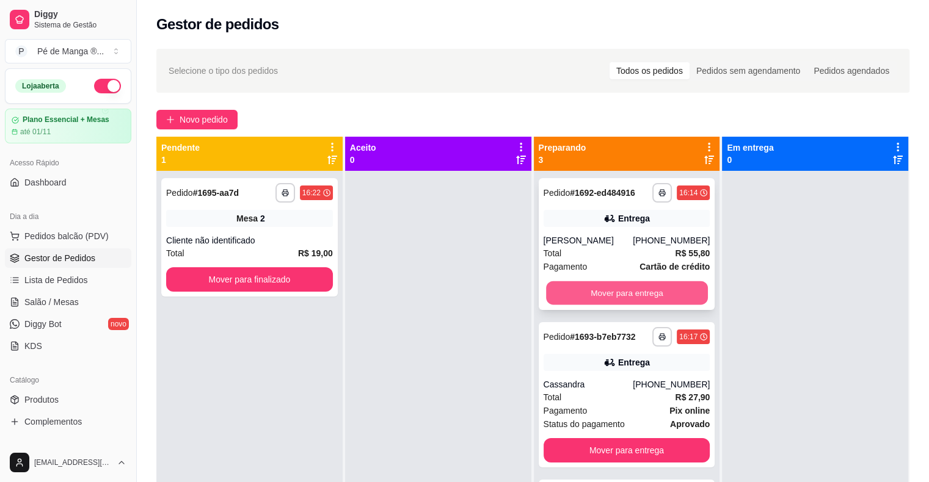
click at [581, 290] on button "Mover para entrega" at bounding box center [627, 293] width 162 height 24
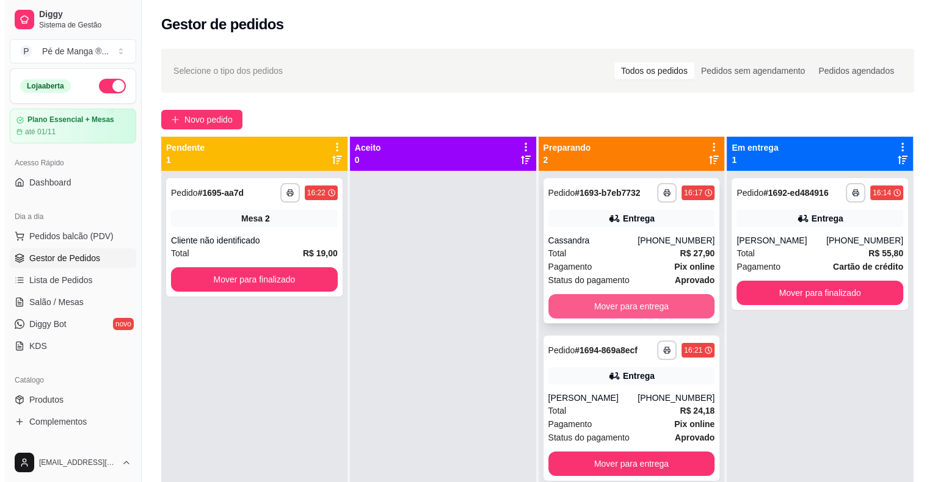
scroll to position [34, 0]
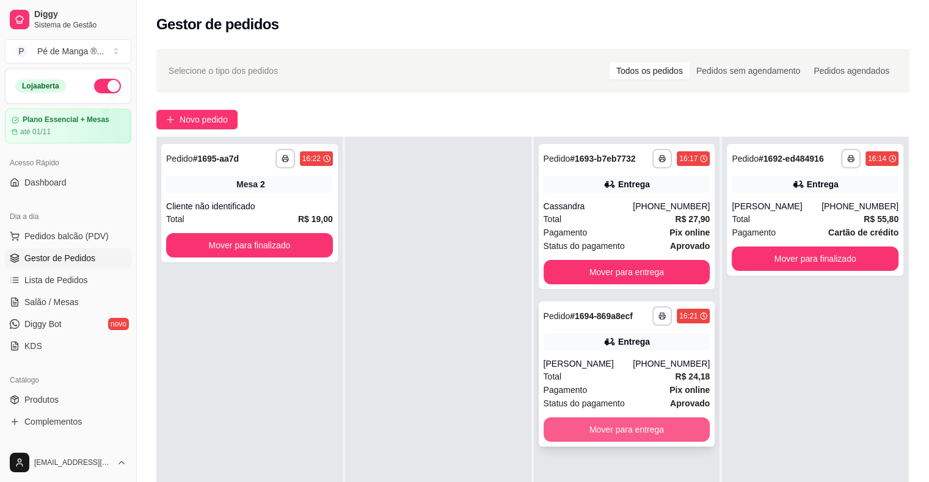
click at [646, 424] on button "Mover para entrega" at bounding box center [626, 430] width 167 height 24
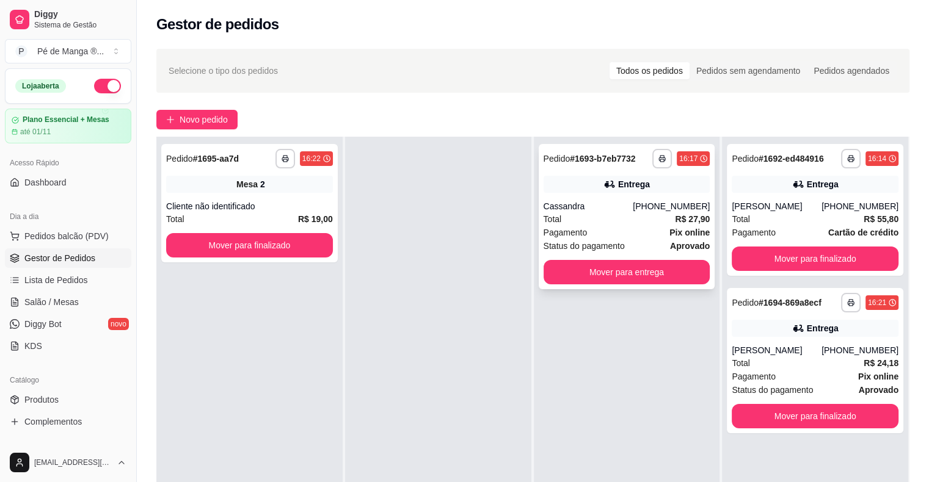
click at [637, 201] on div "**********" at bounding box center [627, 216] width 176 height 145
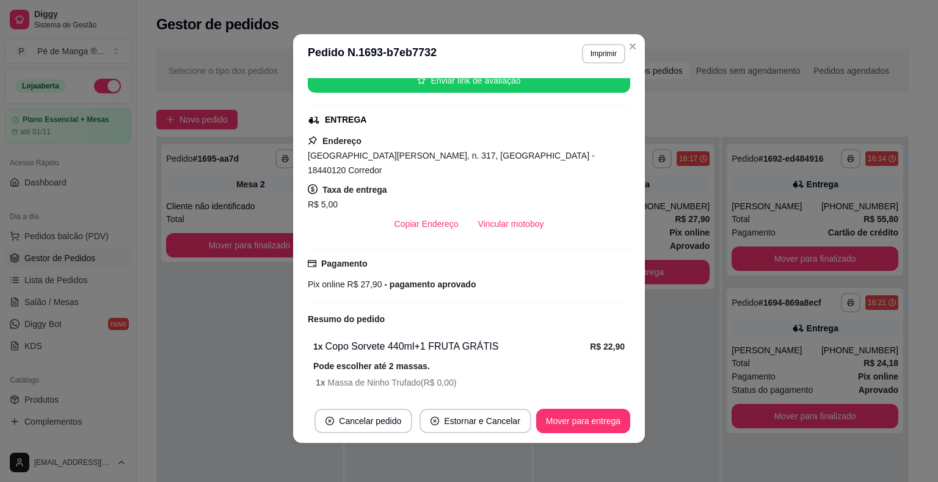
scroll to position [0, 0]
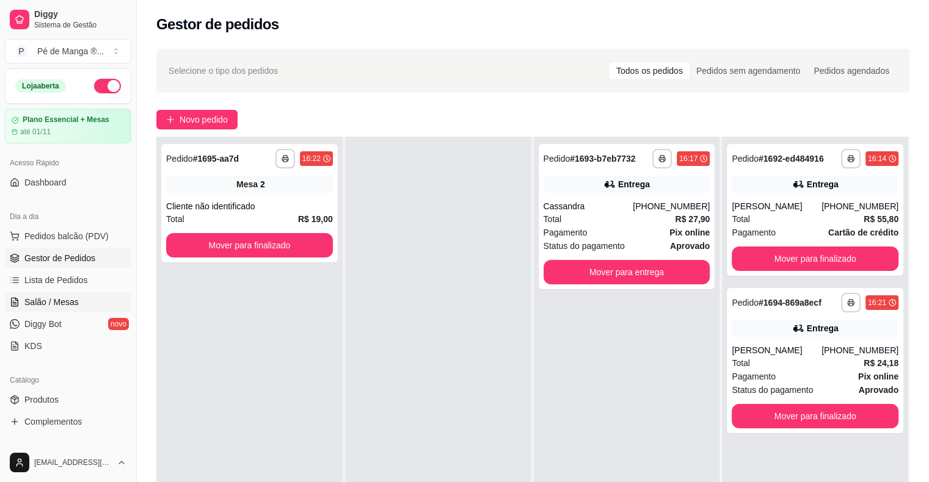
click at [35, 293] on link "Salão / Mesas" at bounding box center [68, 302] width 126 height 20
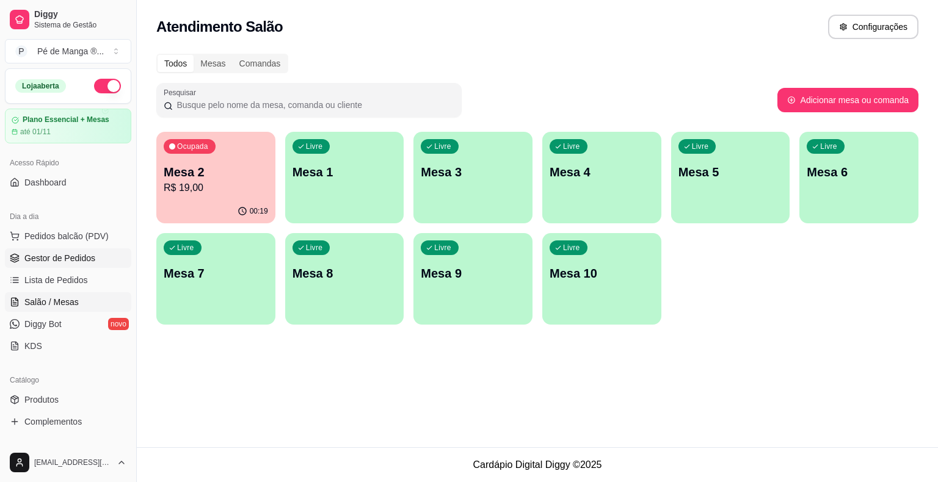
click at [65, 256] on span "Gestor de Pedidos" at bounding box center [59, 258] width 71 height 12
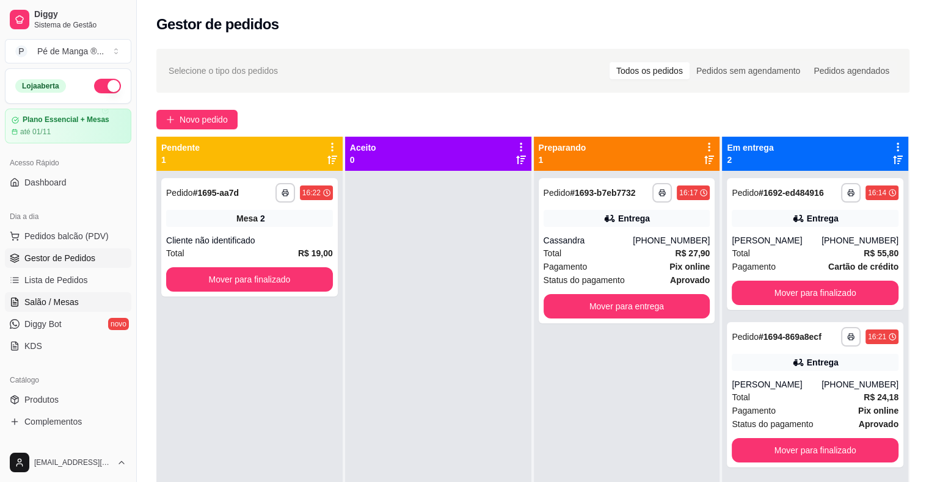
click at [70, 305] on span "Salão / Mesas" at bounding box center [51, 302] width 54 height 12
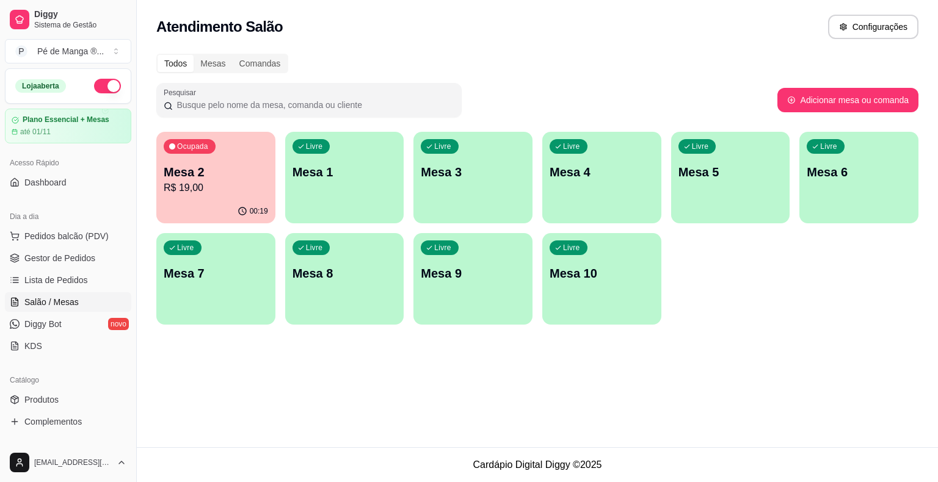
click at [352, 191] on div "Livre Mesa 1" at bounding box center [344, 170] width 119 height 77
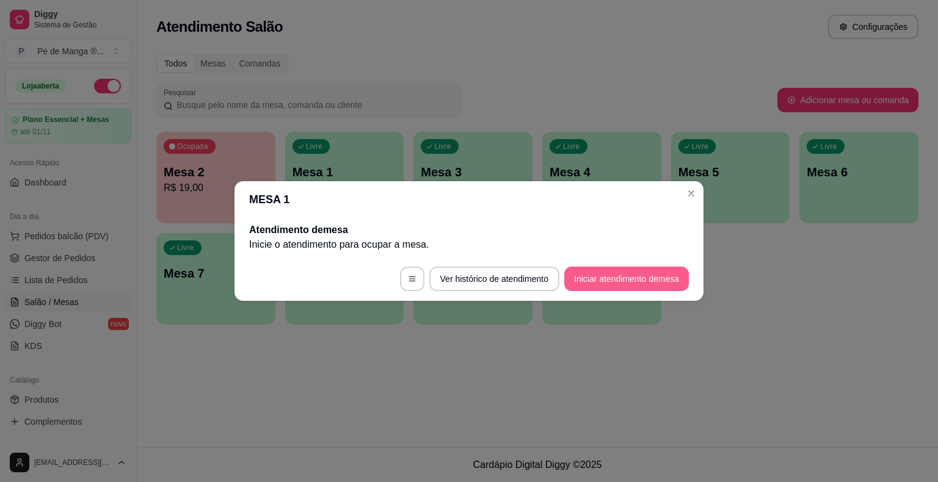
click at [608, 284] on button "Iniciar atendimento de mesa" at bounding box center [626, 279] width 125 height 24
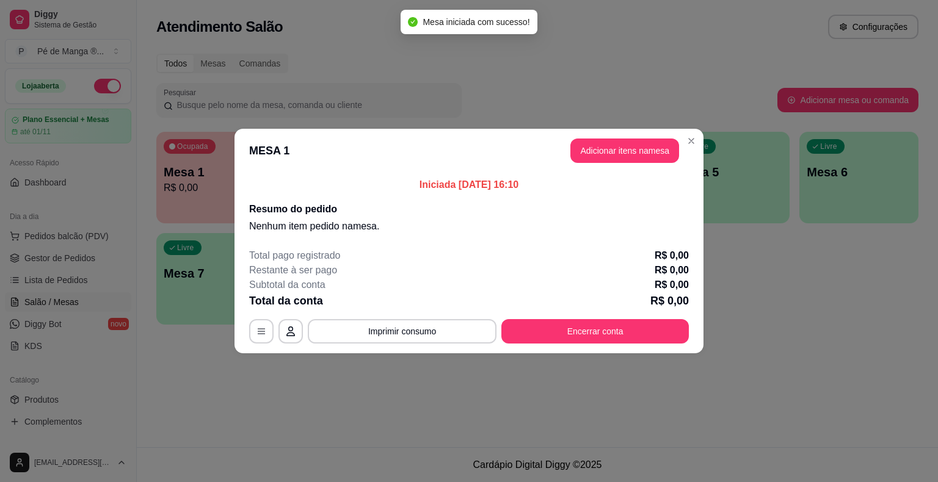
drag, startPoint x: 624, startPoint y: 133, endPoint x: 628, endPoint y: 148, distance: 15.1
click at [624, 137] on header "MESA 1 Adicionar itens na mesa" at bounding box center [468, 151] width 469 height 44
click at [628, 148] on button "Adicionar itens na mesa" at bounding box center [624, 151] width 109 height 24
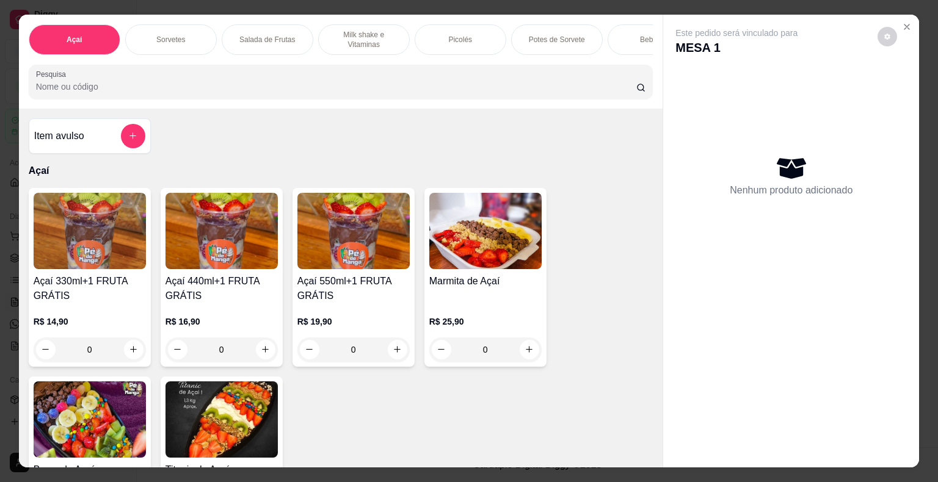
click at [159, 35] on p "Sorvetes" at bounding box center [170, 40] width 29 height 10
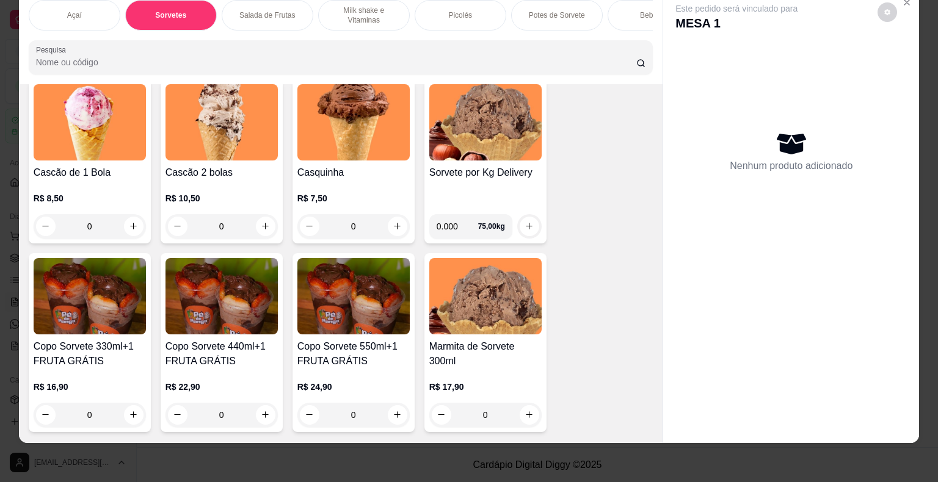
scroll to position [686, 0]
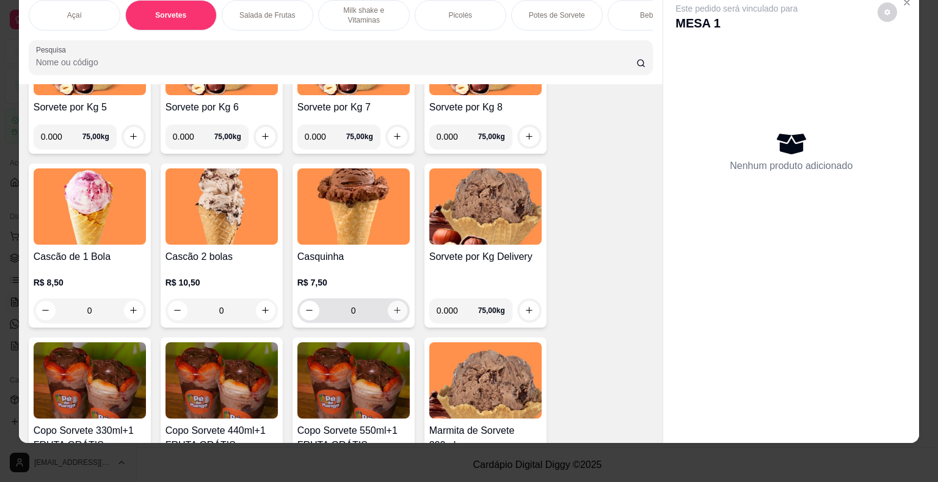
click at [398, 314] on button "increase-product-quantity" at bounding box center [398, 311] width 20 height 20
type input "1"
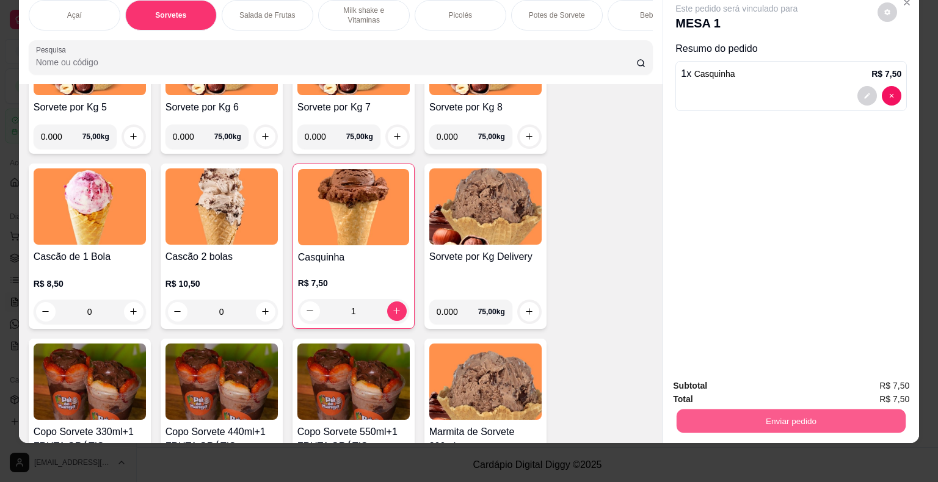
click at [799, 415] on button "Enviar pedido" at bounding box center [791, 422] width 229 height 24
click at [865, 391] on button "Enviar pedido" at bounding box center [877, 382] width 69 height 23
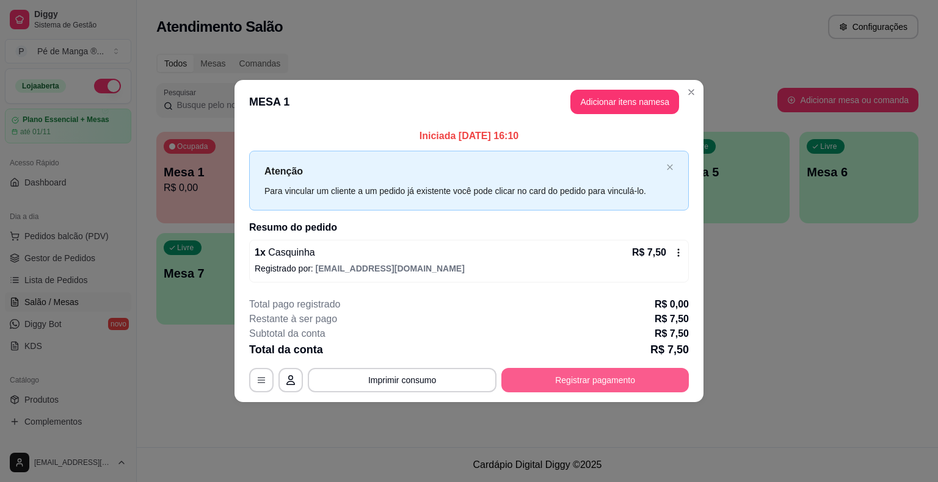
click at [598, 384] on button "Registrar pagamento" at bounding box center [594, 380] width 187 height 24
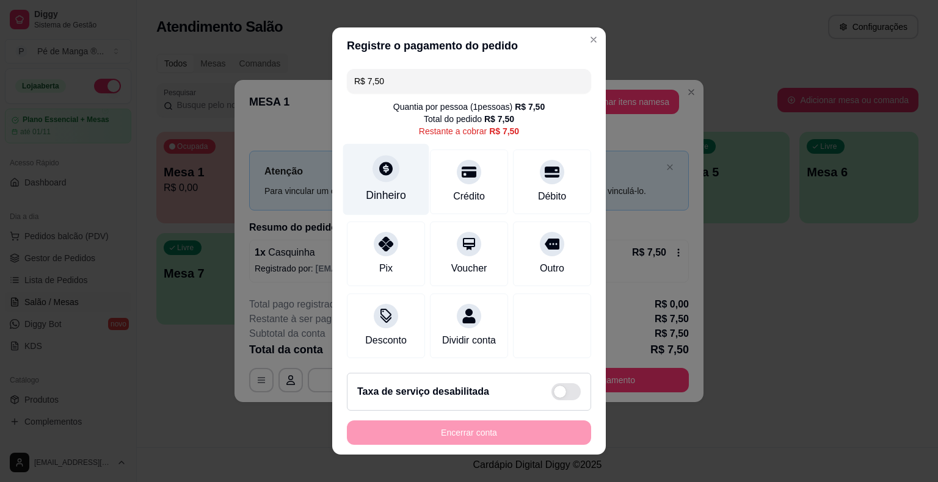
click at [348, 192] on div "Dinheiro" at bounding box center [386, 179] width 86 height 71
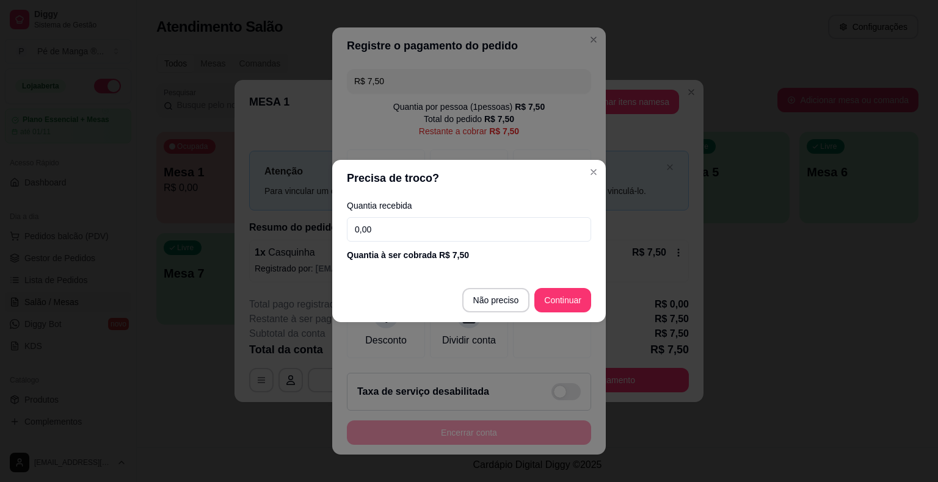
click at [399, 225] on input "0,00" at bounding box center [469, 229] width 244 height 24
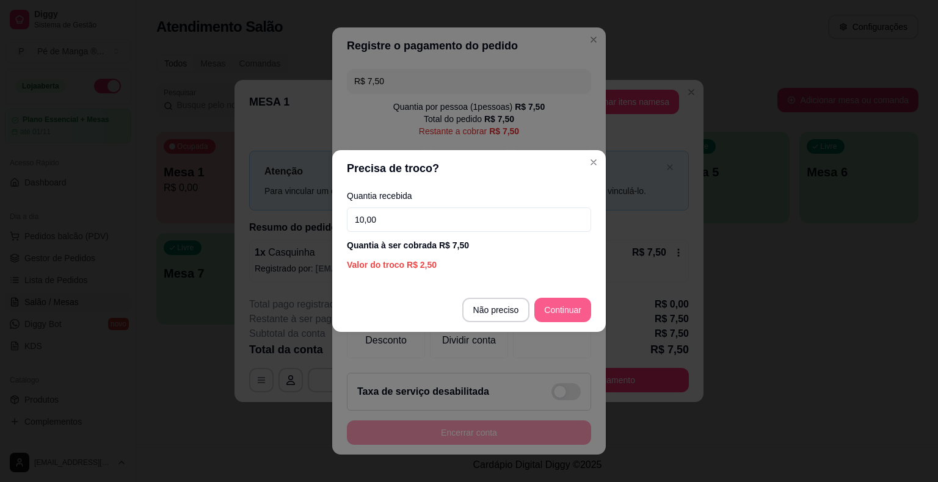
type input "10,00"
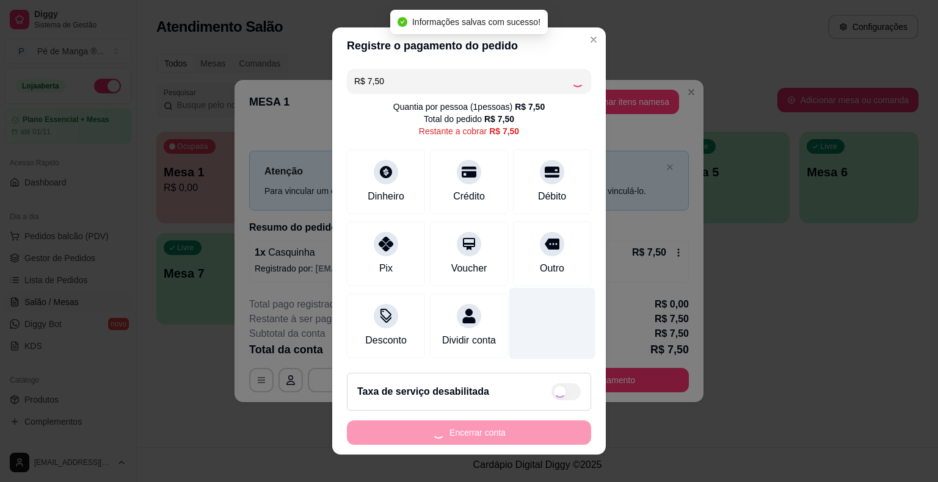
type input "R$ 0,00"
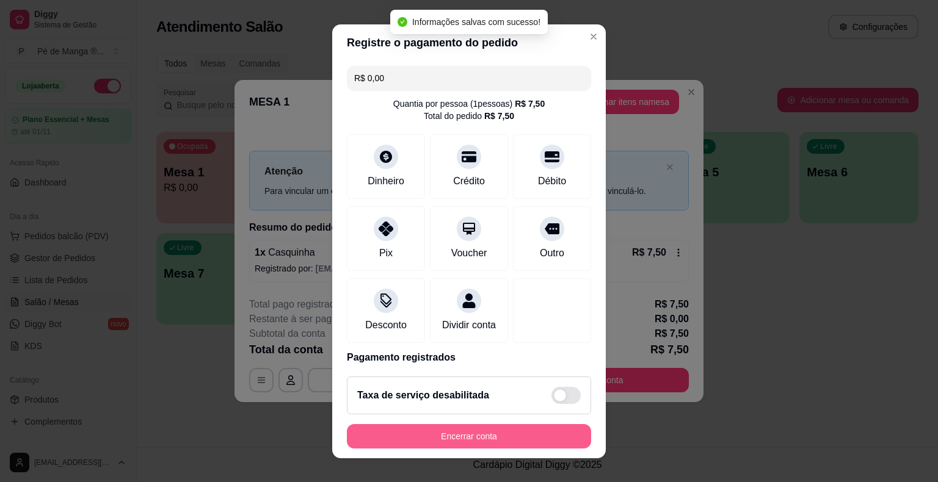
click at [508, 437] on button "Encerrar conta" at bounding box center [469, 436] width 244 height 24
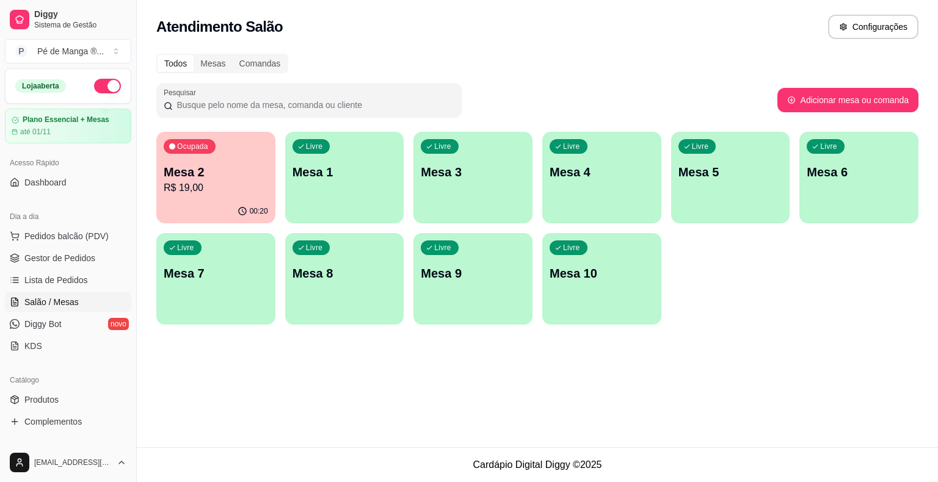
click at [241, 194] on p "R$ 19,00" at bounding box center [216, 188] width 104 height 15
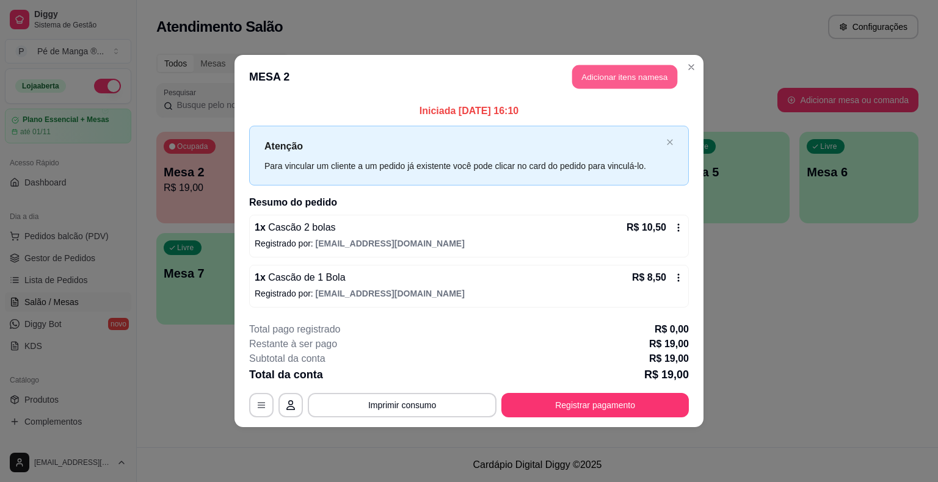
click at [648, 68] on button "Adicionar itens na mesa" at bounding box center [624, 77] width 105 height 24
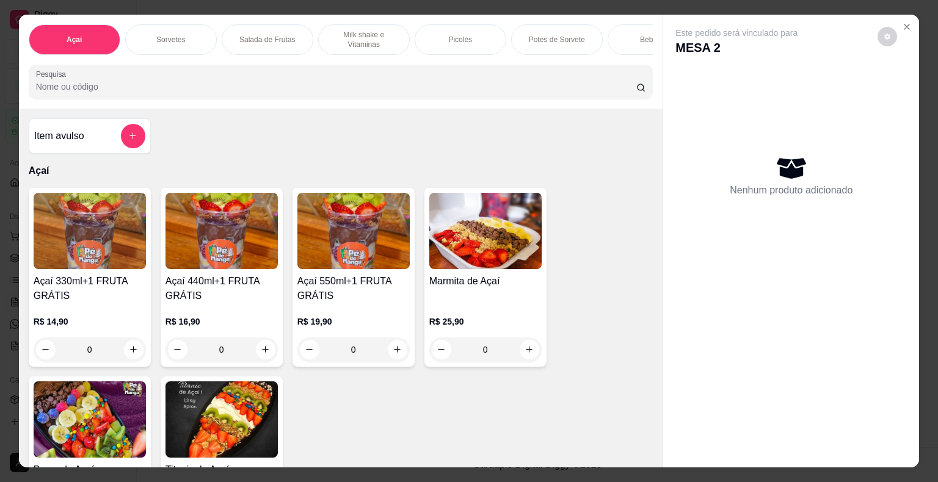
click at [187, 42] on div "Sorvetes" at bounding box center [171, 39] width 92 height 31
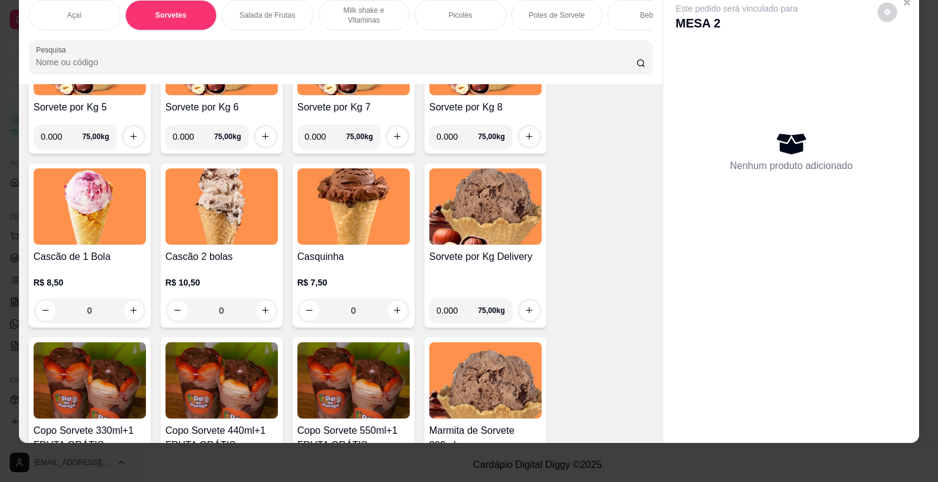
click at [120, 316] on div "0" at bounding box center [90, 311] width 112 height 24
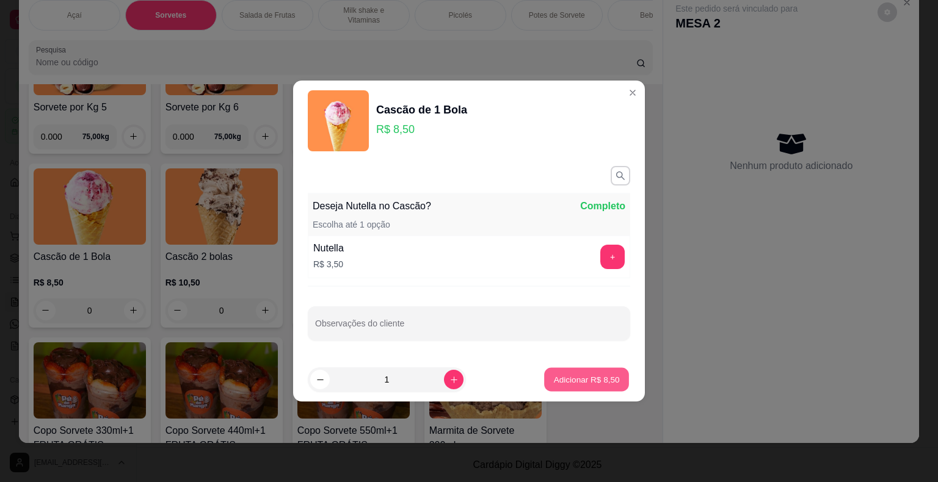
click at [553, 383] on p "Adicionar R$ 8,50" at bounding box center [586, 380] width 66 height 12
type input "1"
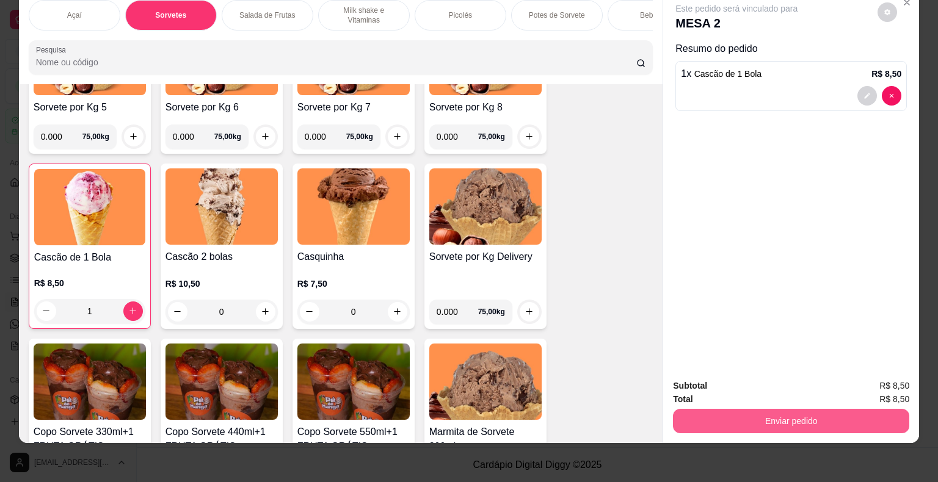
click at [699, 413] on button "Enviar pedido" at bounding box center [791, 421] width 236 height 24
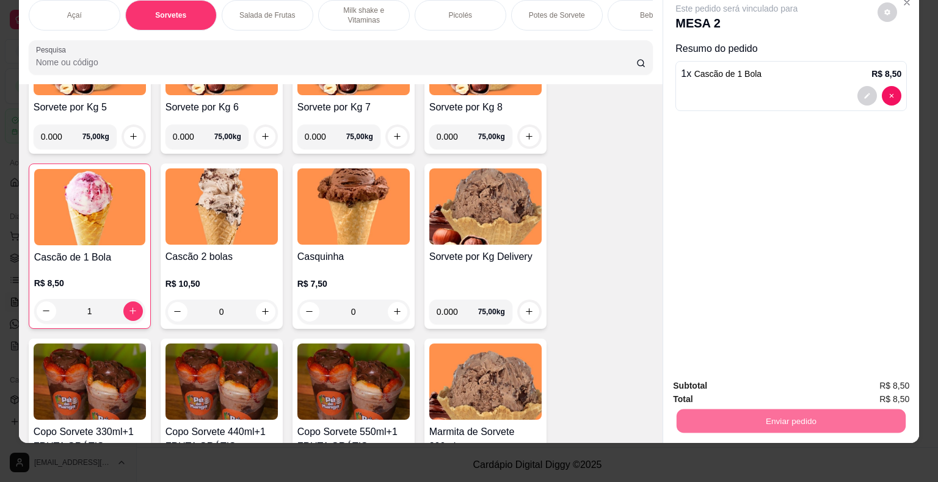
click at [860, 385] on button "Enviar pedido" at bounding box center [877, 382] width 67 height 23
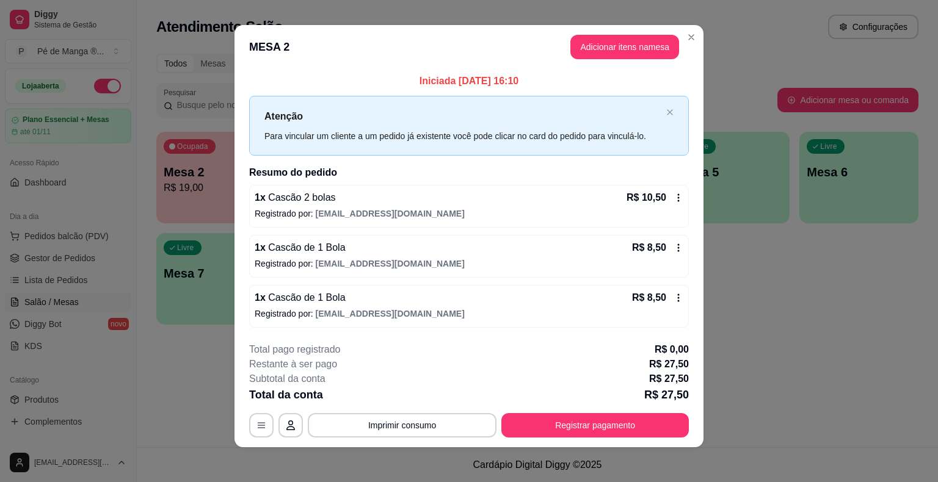
scroll to position [8, 0]
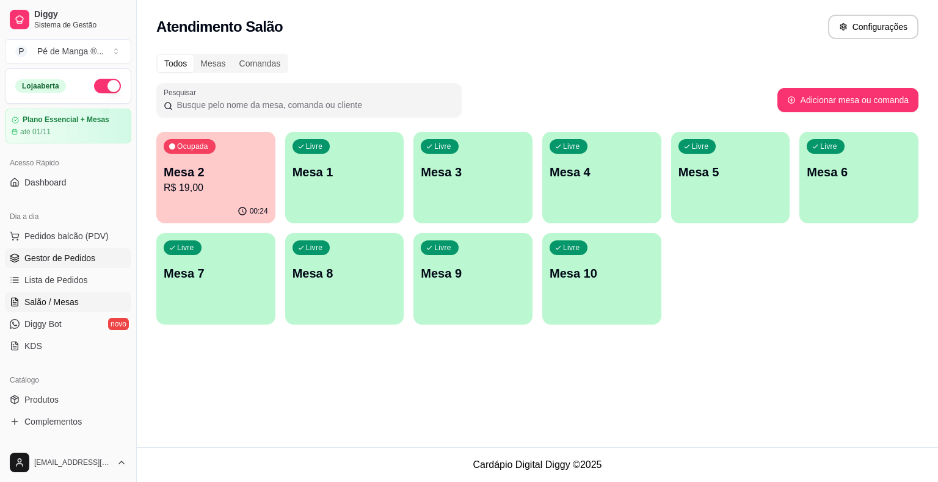
click at [89, 260] on span "Gestor de Pedidos" at bounding box center [59, 258] width 71 height 12
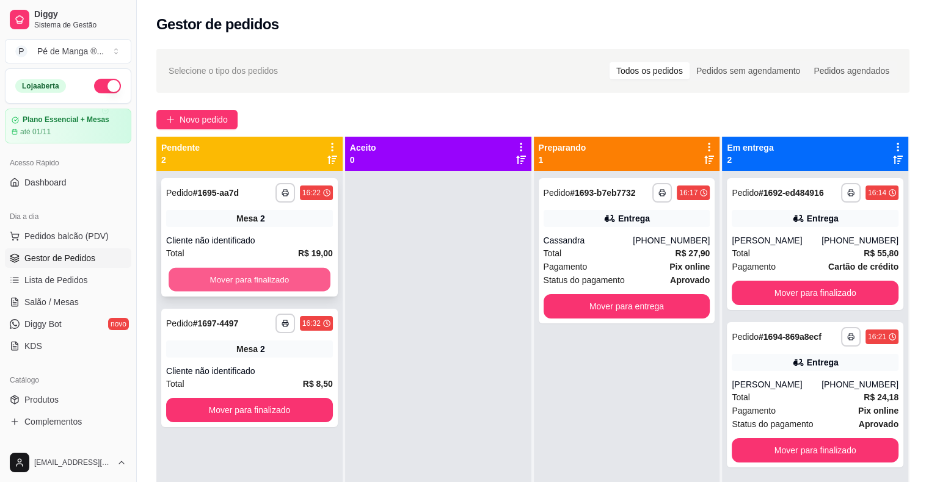
click at [265, 277] on button "Mover para finalizado" at bounding box center [250, 280] width 162 height 24
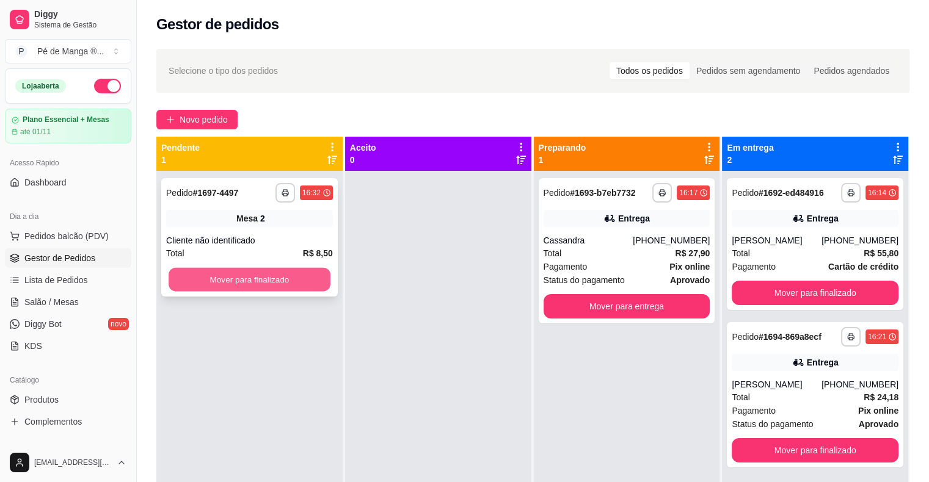
click at [268, 275] on button "Mover para finalizado" at bounding box center [250, 280] width 162 height 24
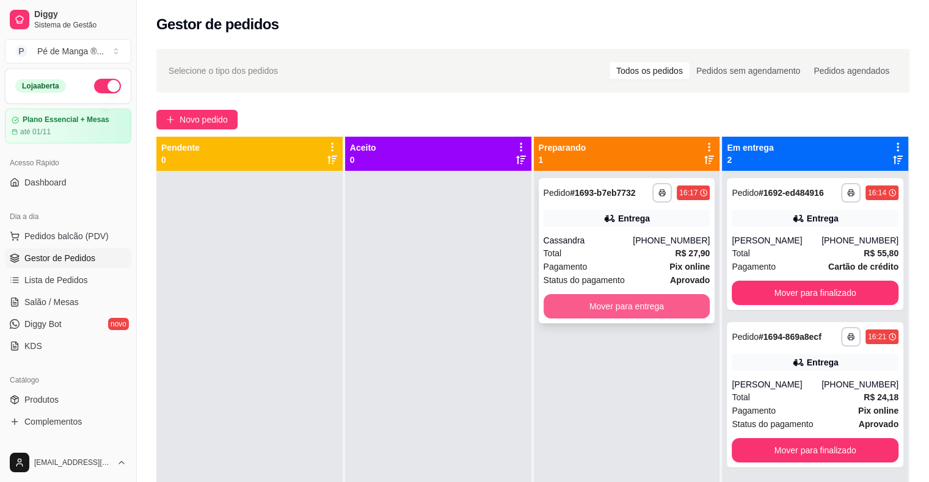
click at [647, 312] on button "Mover para entrega" at bounding box center [626, 306] width 167 height 24
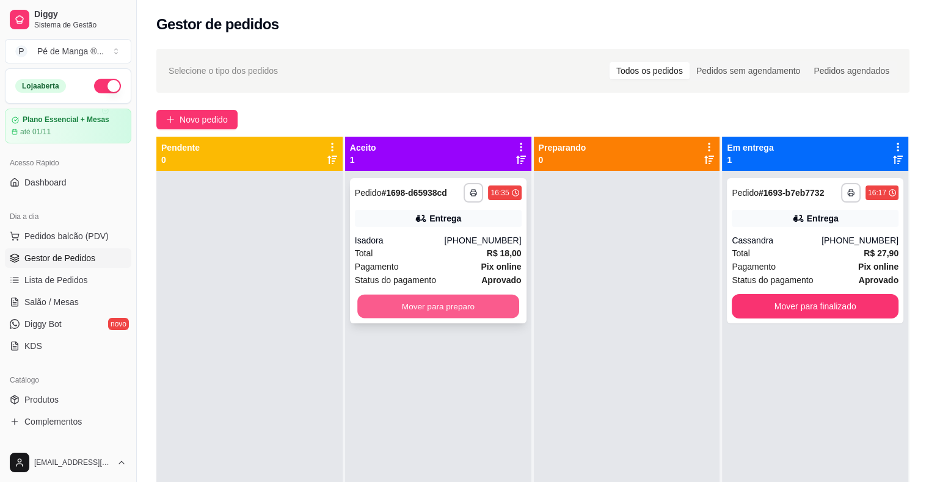
click at [476, 306] on button "Mover para preparo" at bounding box center [438, 307] width 162 height 24
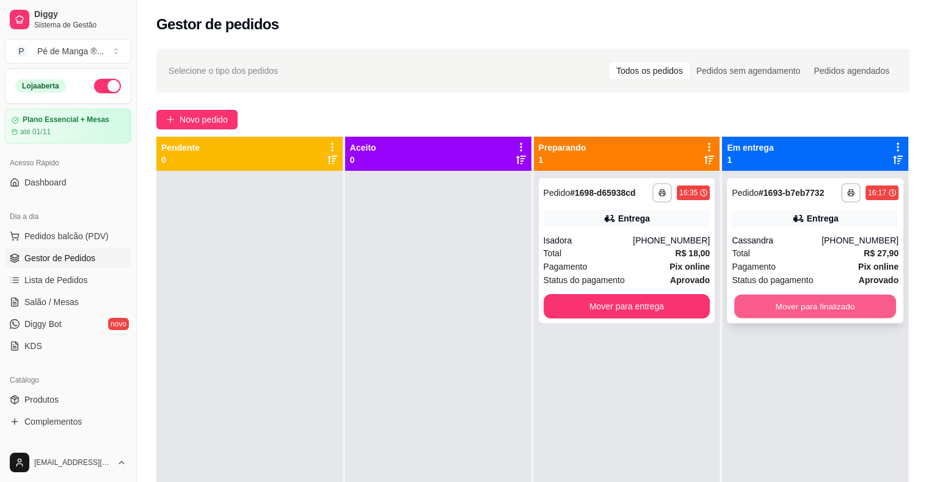
click at [772, 304] on button "Mover para finalizado" at bounding box center [815, 307] width 162 height 24
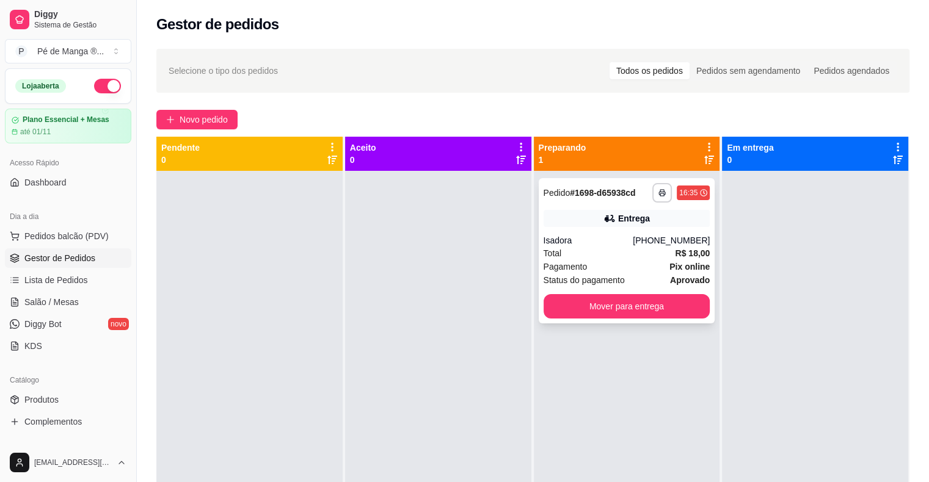
click at [680, 265] on strong "Pix online" at bounding box center [689, 267] width 40 height 10
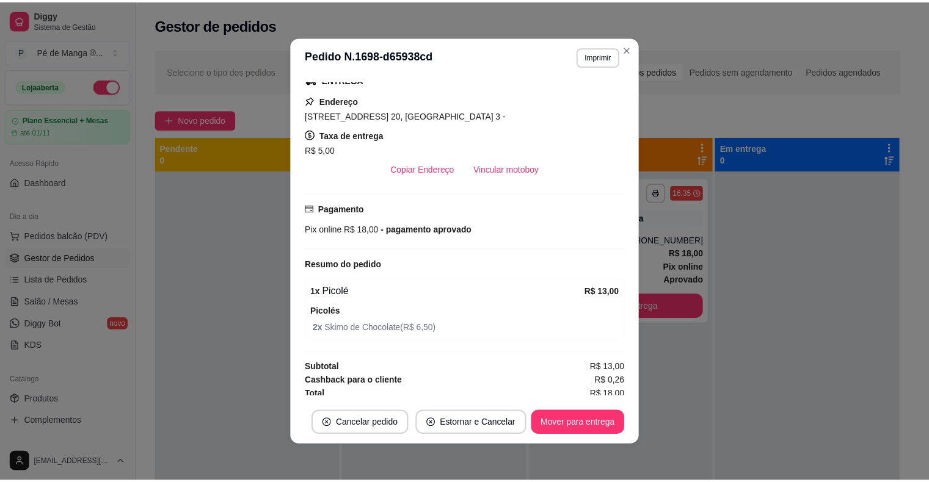
scroll to position [205, 0]
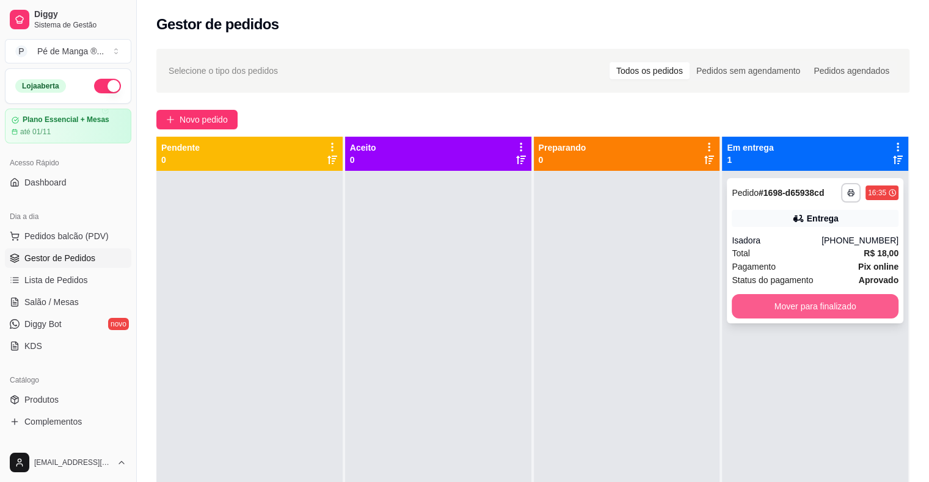
click at [753, 316] on button "Mover para finalizado" at bounding box center [815, 306] width 167 height 24
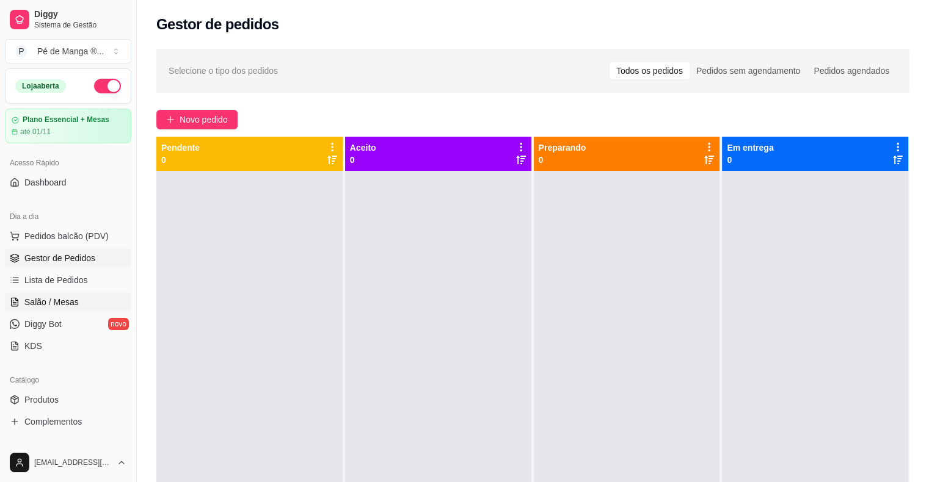
click at [42, 303] on span "Salão / Mesas" at bounding box center [51, 302] width 54 height 12
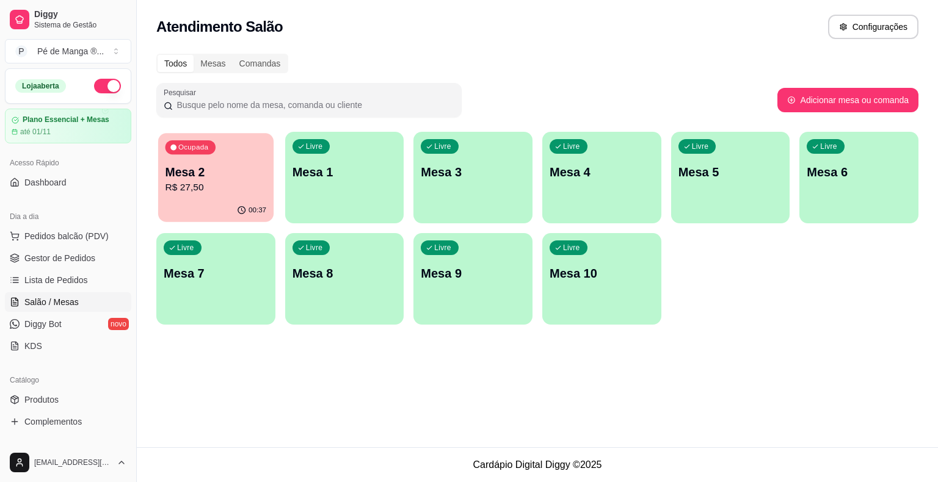
click at [237, 197] on div "Ocupada Mesa 2 R$ 27,50" at bounding box center [215, 166] width 115 height 66
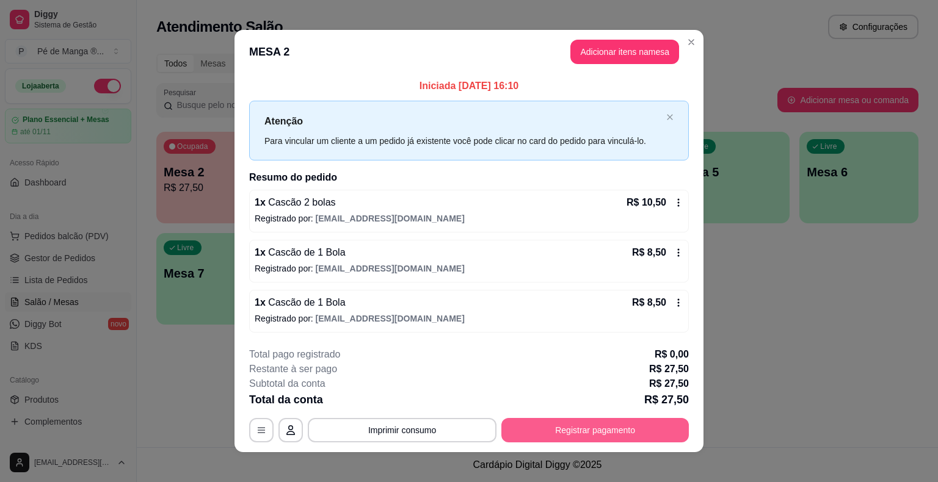
click at [630, 421] on button "Registrar pagamento" at bounding box center [594, 430] width 187 height 24
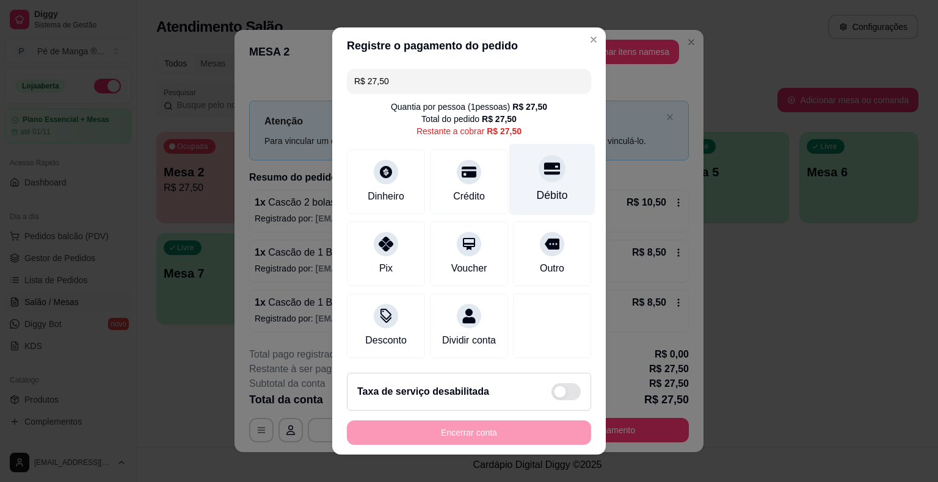
click at [573, 191] on div "Débito" at bounding box center [552, 179] width 86 height 71
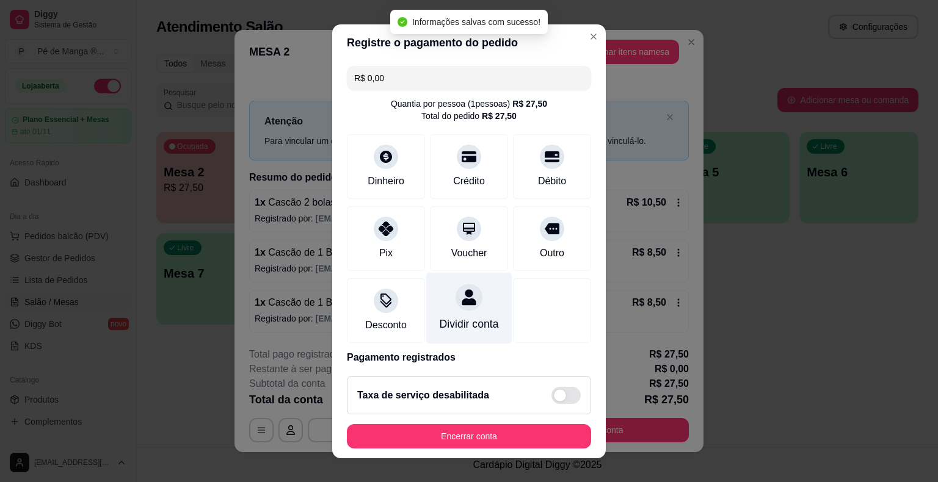
type input "R$ 0,00"
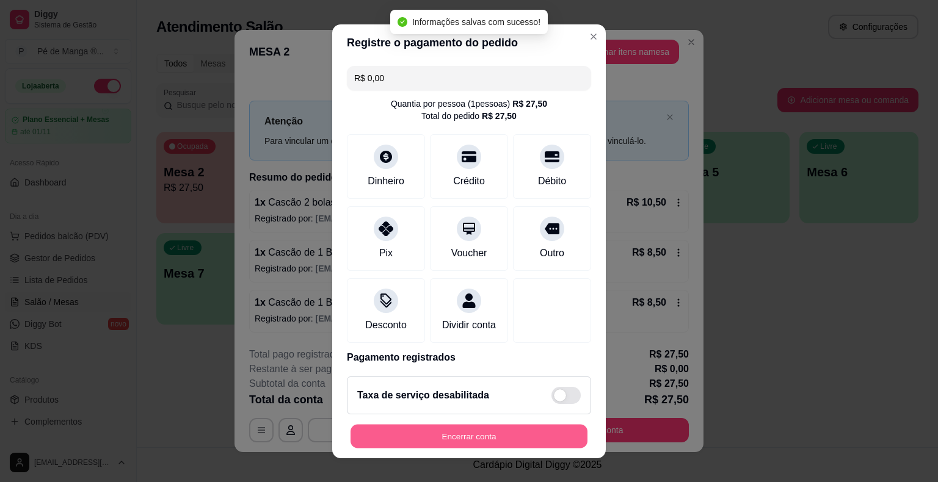
click at [445, 435] on button "Encerrar conta" at bounding box center [468, 436] width 237 height 24
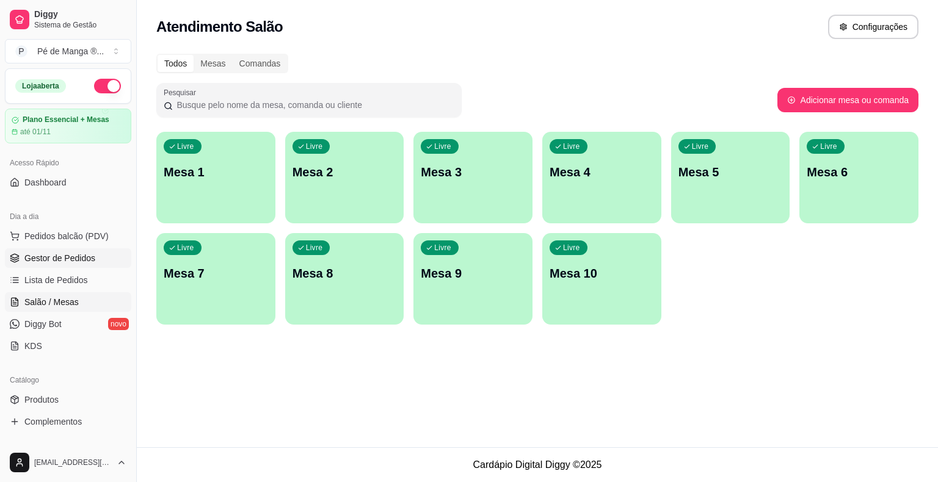
click at [28, 256] on span "Gestor de Pedidos" at bounding box center [59, 258] width 71 height 12
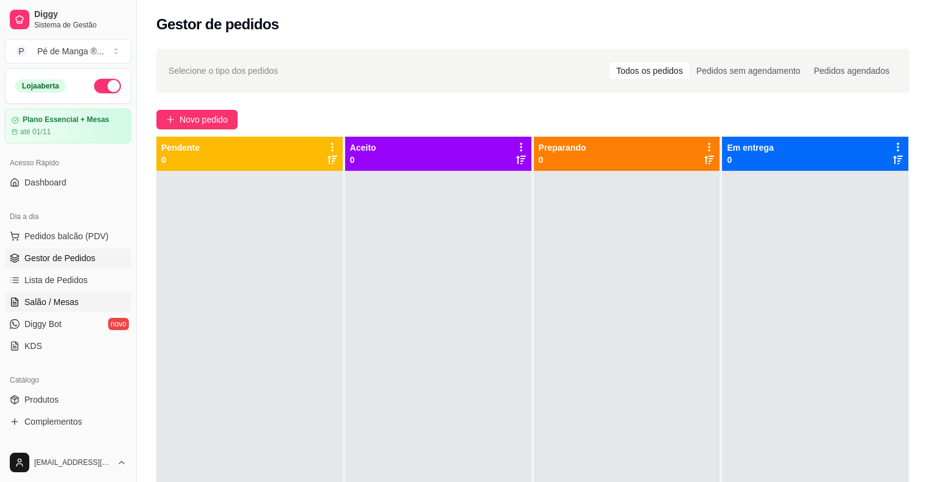
click at [54, 302] on span "Salão / Mesas" at bounding box center [51, 302] width 54 height 12
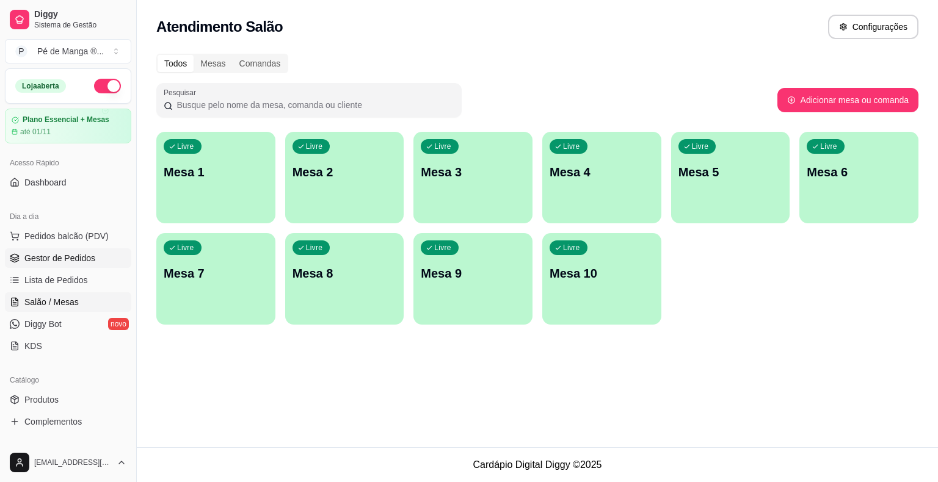
click at [105, 255] on link "Gestor de Pedidos" at bounding box center [68, 259] width 126 height 20
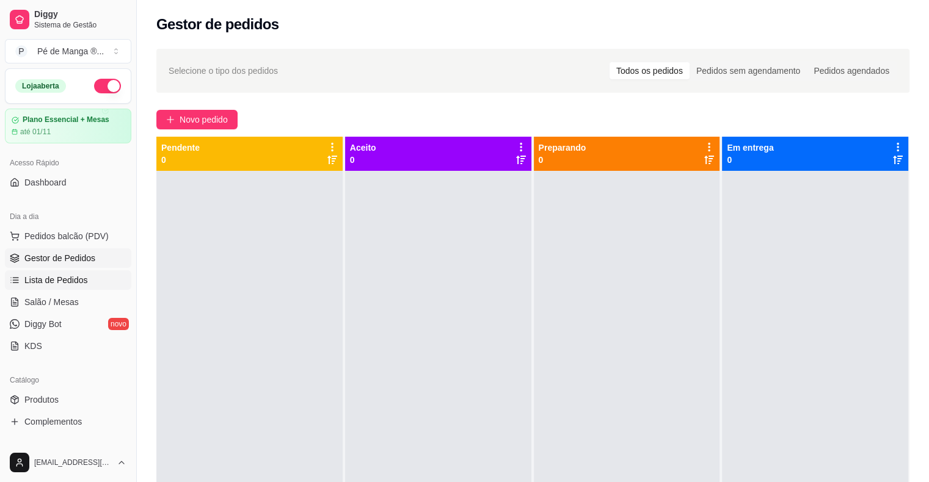
click at [66, 274] on span "Lista de Pedidos" at bounding box center [56, 280] width 64 height 12
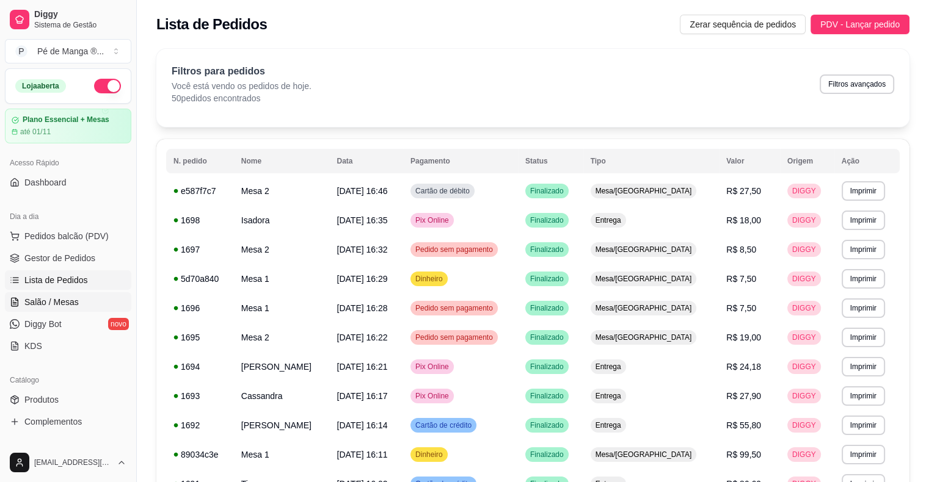
click at [49, 297] on span "Salão / Mesas" at bounding box center [51, 302] width 54 height 12
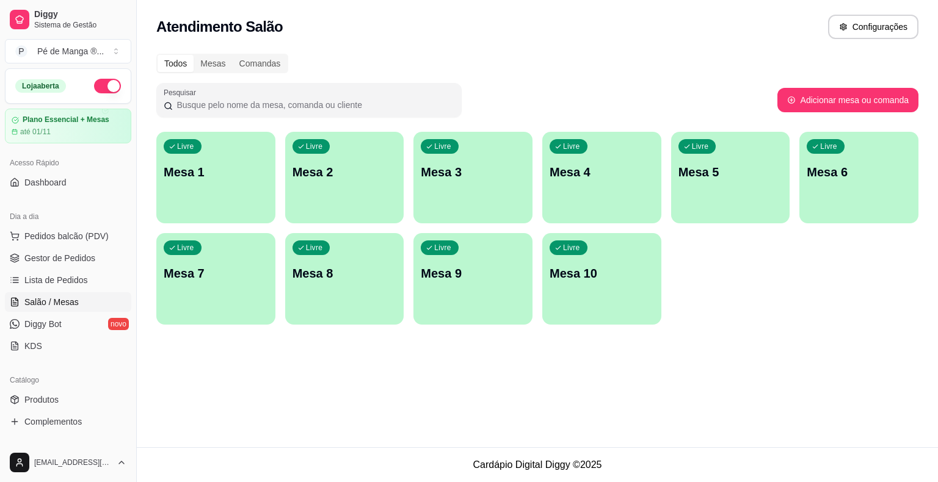
click at [53, 301] on span "Salão / Mesas" at bounding box center [51, 302] width 54 height 12
click at [72, 259] on span "Gestor de Pedidos" at bounding box center [59, 258] width 71 height 12
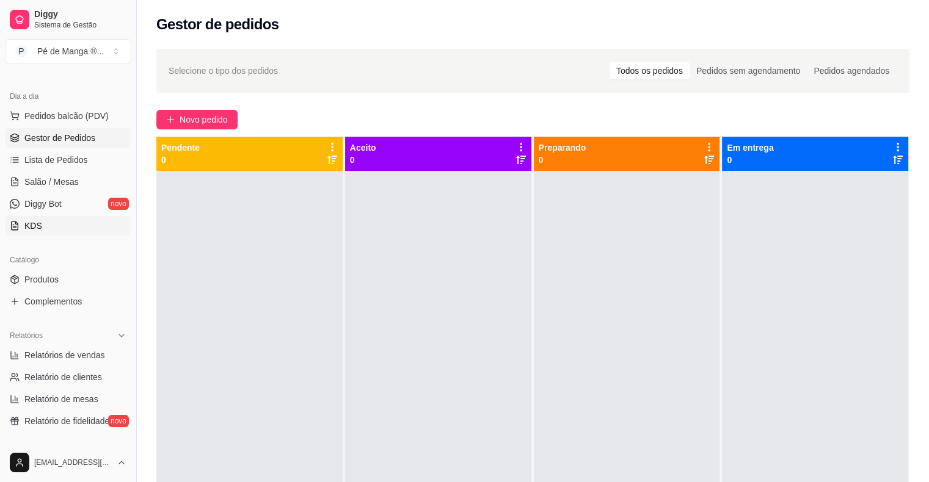
scroll to position [122, 0]
click at [54, 350] on span "Relatórios de vendas" at bounding box center [64, 353] width 81 height 12
select select "ALL"
select select "0"
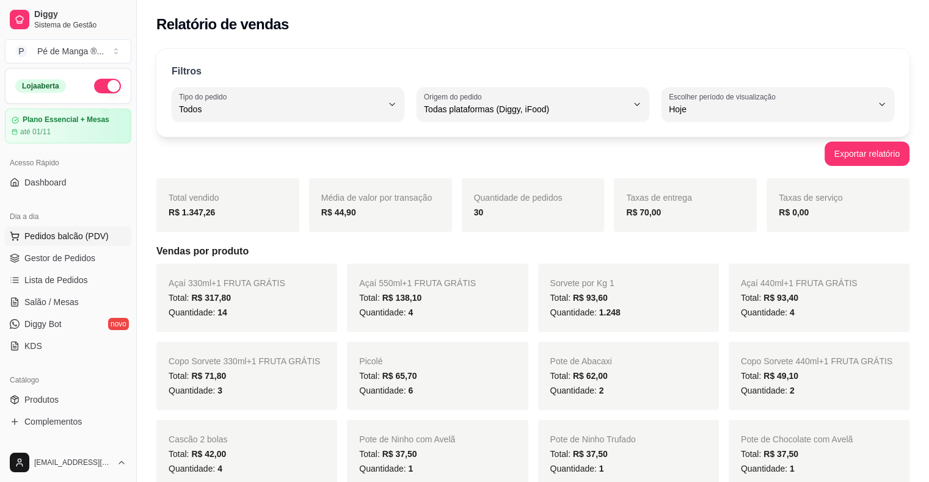
click at [60, 233] on span "Pedidos balcão (PDV)" at bounding box center [66, 236] width 84 height 12
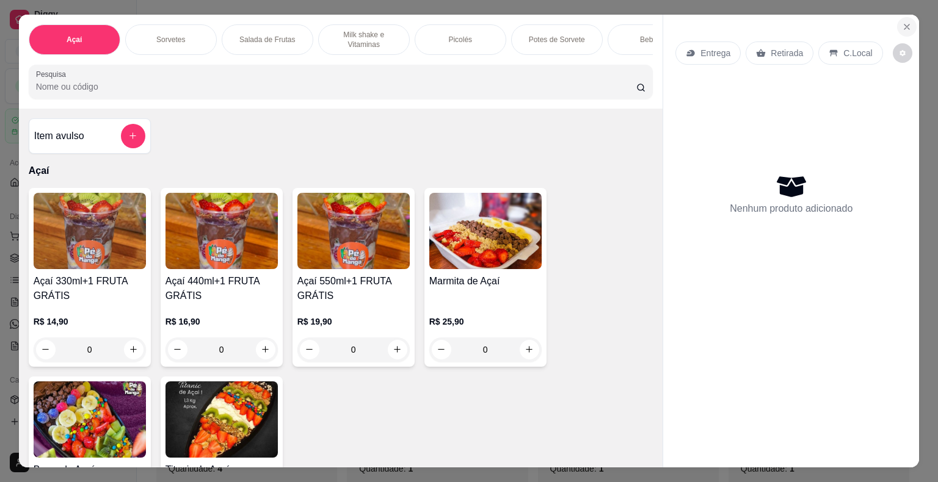
click at [902, 22] on icon "Close" at bounding box center [907, 27] width 10 height 10
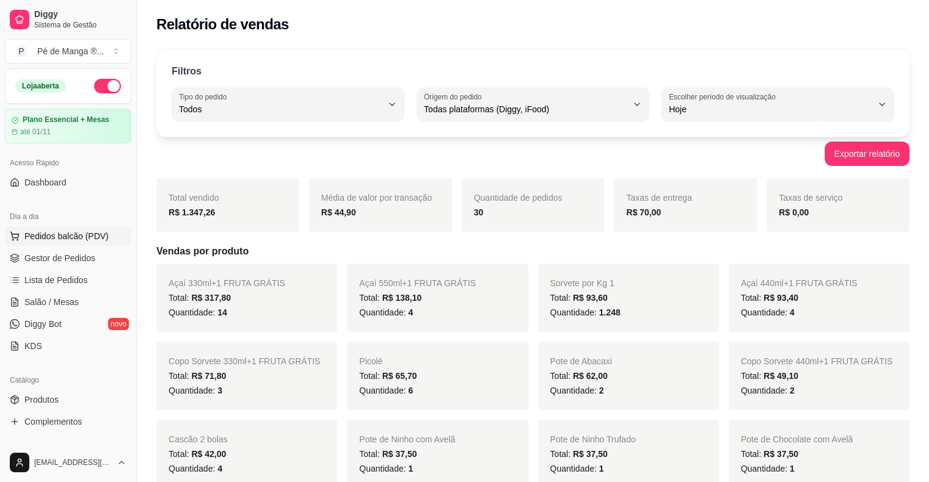
click at [56, 233] on span "Pedidos balcão (PDV)" at bounding box center [66, 236] width 84 height 12
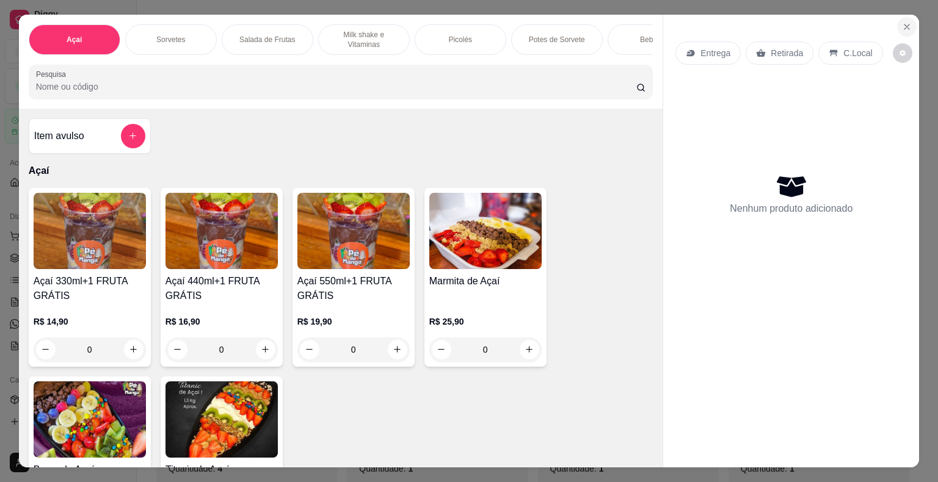
click at [904, 24] on icon "Close" at bounding box center [906, 26] width 5 height 5
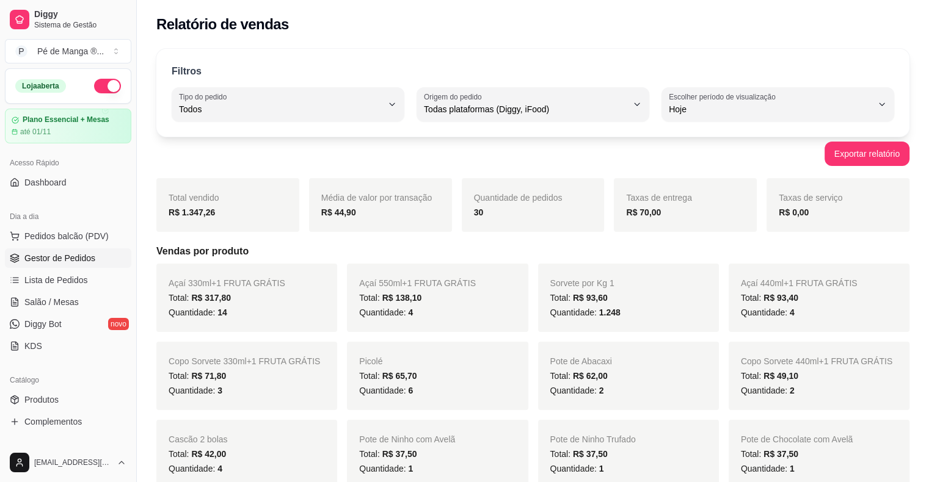
click at [51, 253] on span "Gestor de Pedidos" at bounding box center [59, 258] width 71 height 12
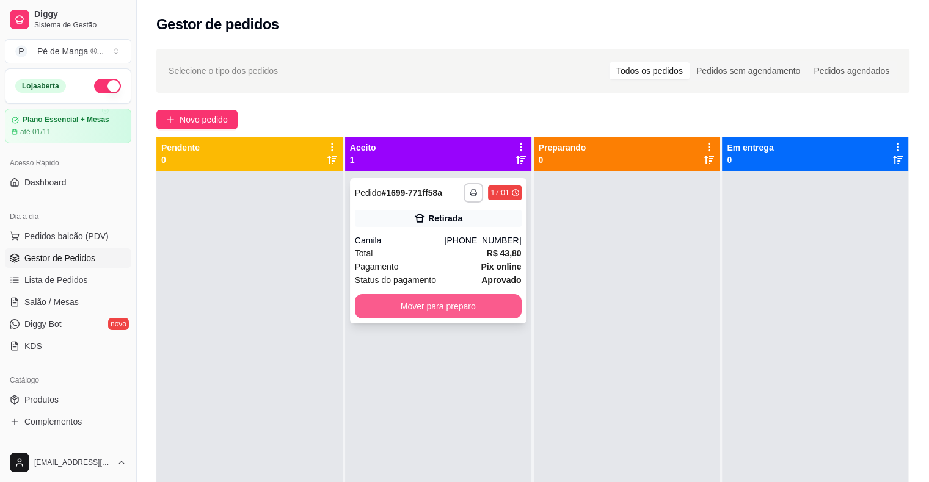
click at [430, 309] on button "Mover para preparo" at bounding box center [438, 306] width 167 height 24
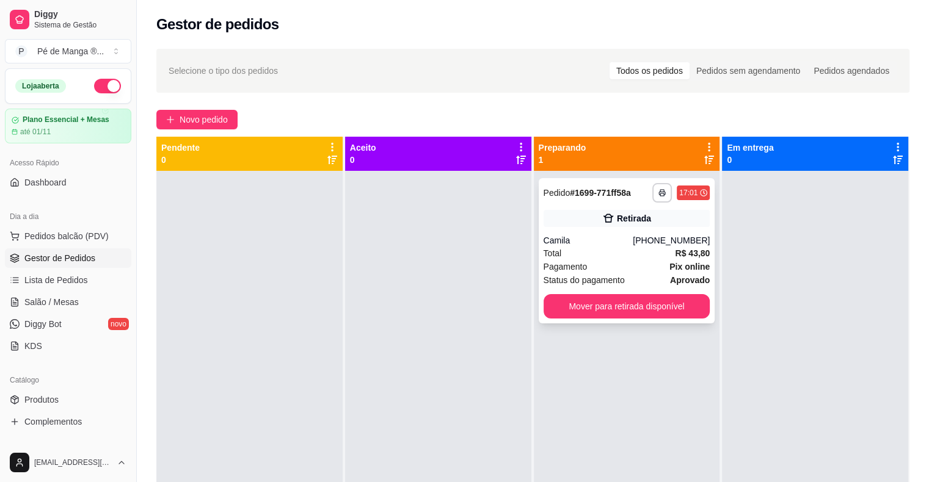
click at [608, 248] on div "Total R$ 43,80" at bounding box center [626, 253] width 167 height 13
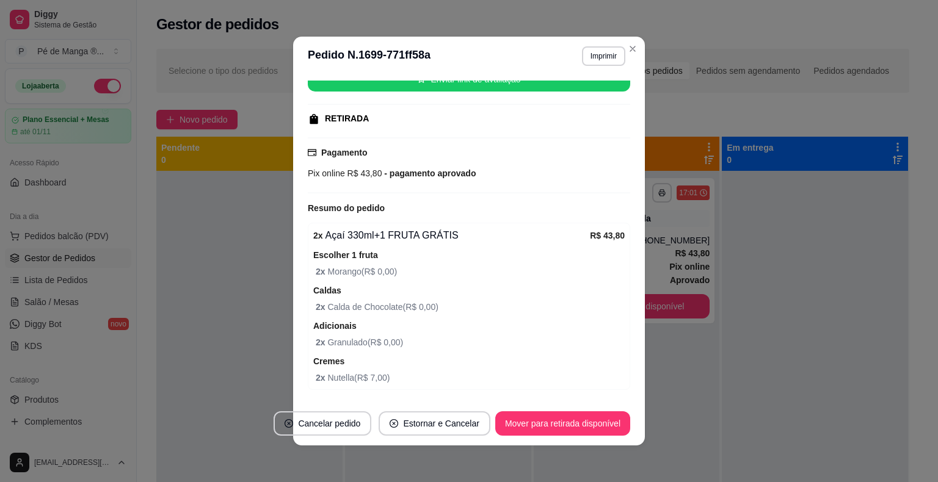
scroll to position [216, 0]
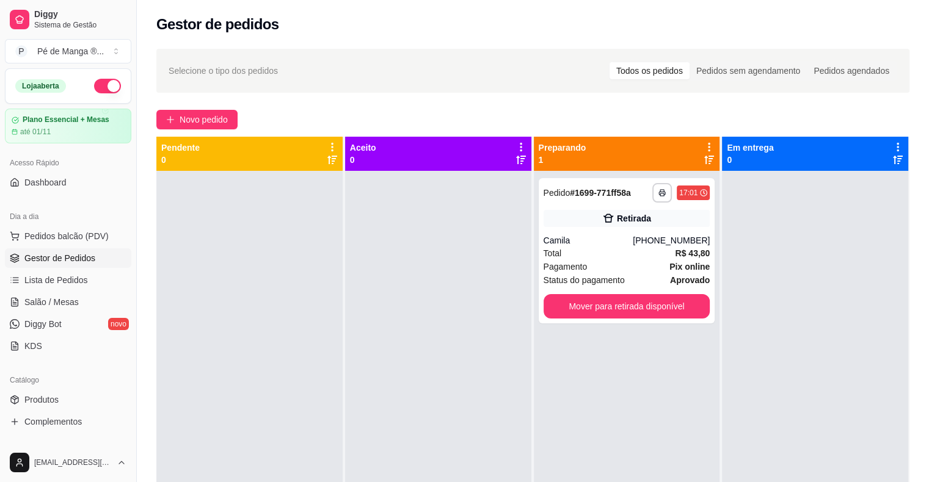
click at [59, 254] on span "Gestor de Pedidos" at bounding box center [59, 258] width 71 height 12
click at [633, 260] on div "Total R$ 43,80" at bounding box center [626, 253] width 167 height 13
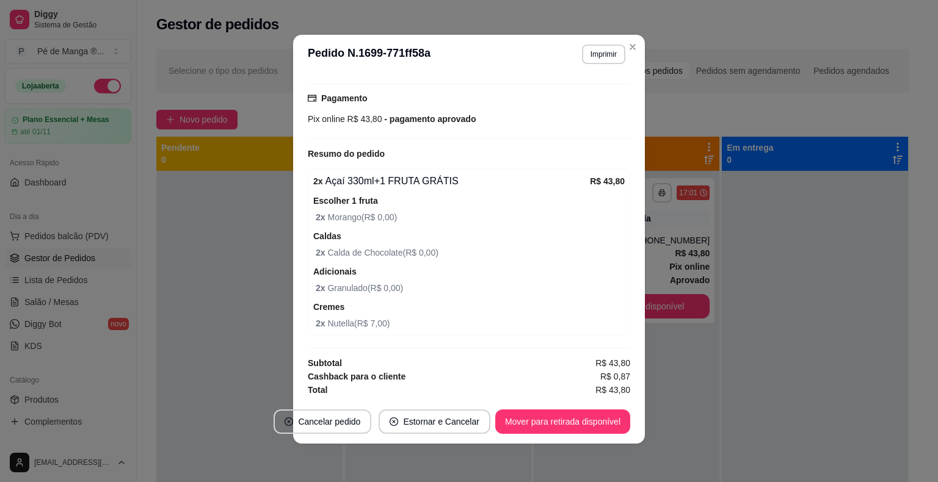
scroll to position [2, 0]
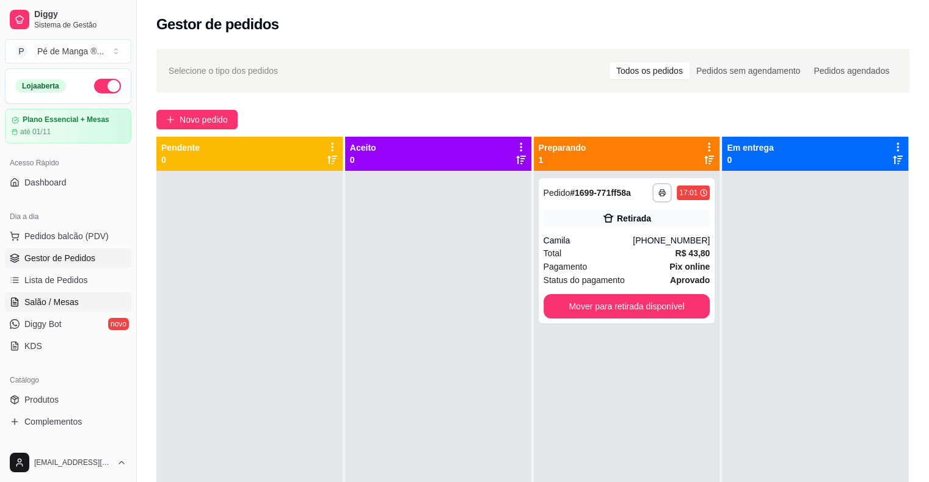
click at [94, 297] on link "Salão / Mesas" at bounding box center [68, 302] width 126 height 20
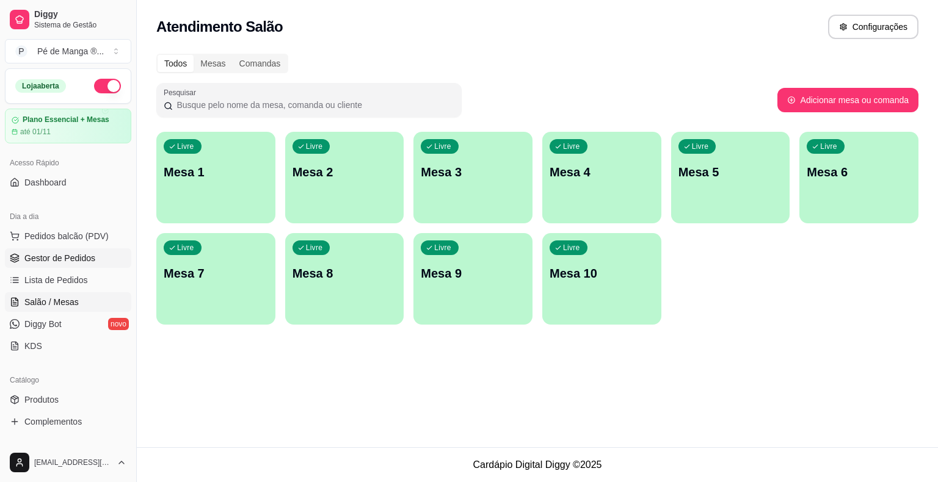
click at [73, 254] on span "Gestor de Pedidos" at bounding box center [59, 258] width 71 height 12
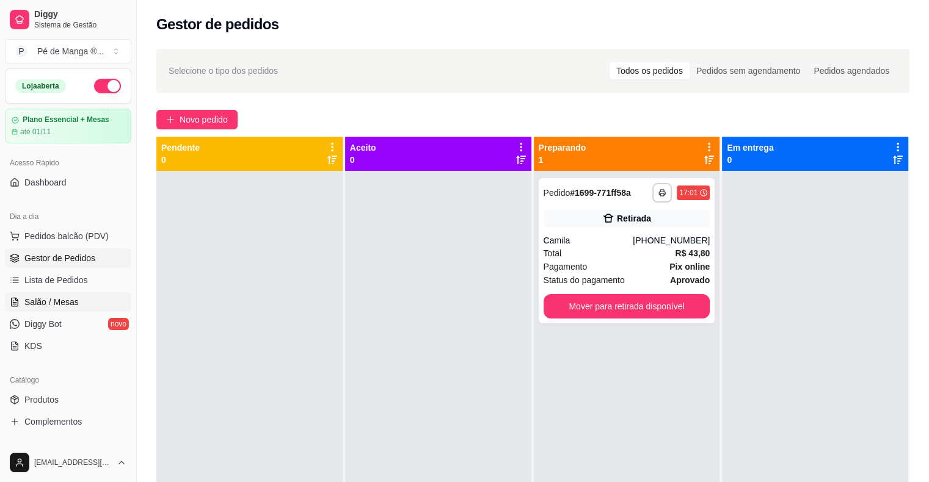
click at [37, 299] on span "Salão / Mesas" at bounding box center [51, 302] width 54 height 12
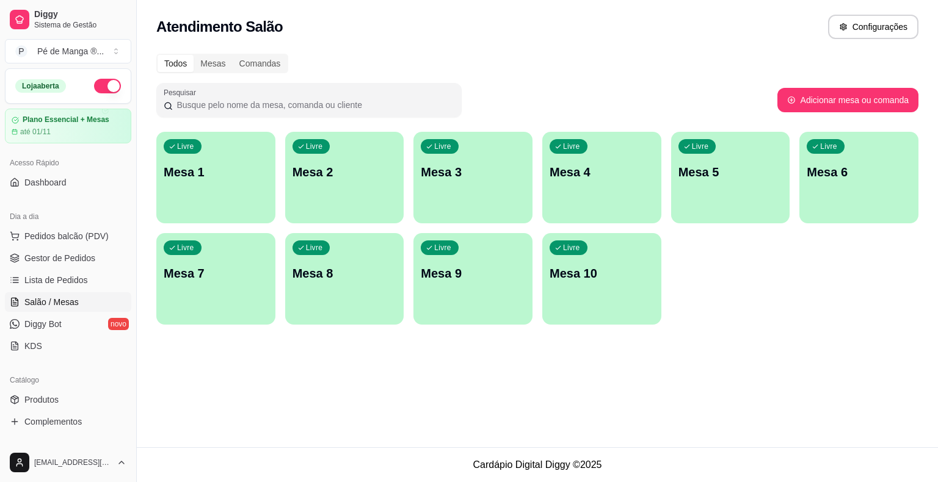
click at [214, 173] on p "Mesa 1" at bounding box center [216, 172] width 104 height 17
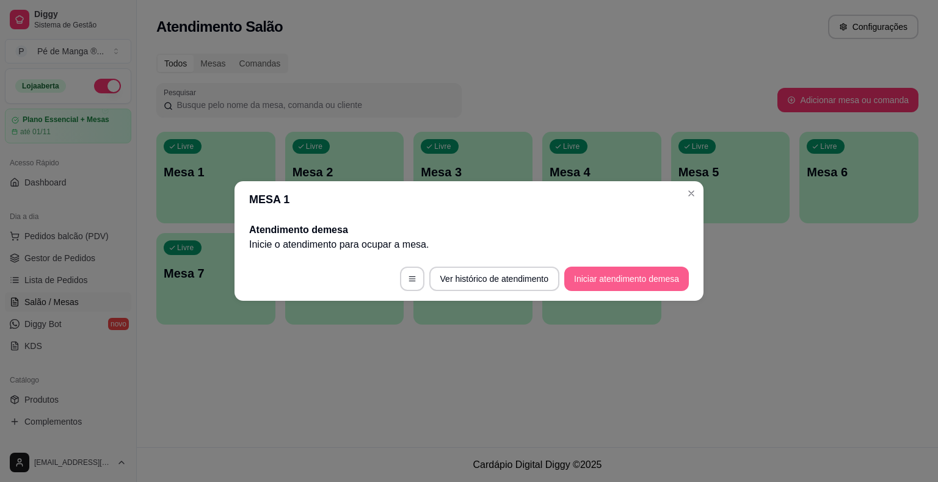
click at [657, 277] on button "Iniciar atendimento de mesa" at bounding box center [626, 279] width 125 height 24
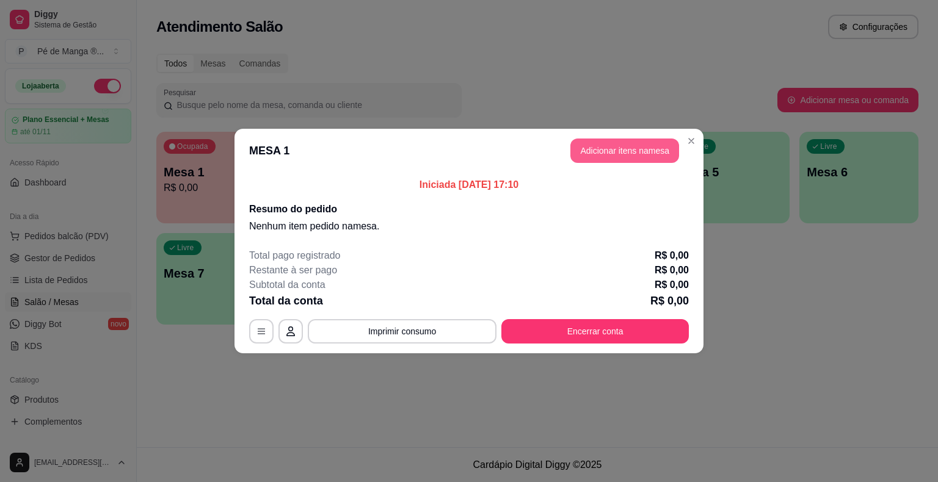
click at [623, 158] on button "Adicionar itens na mesa" at bounding box center [624, 151] width 109 height 24
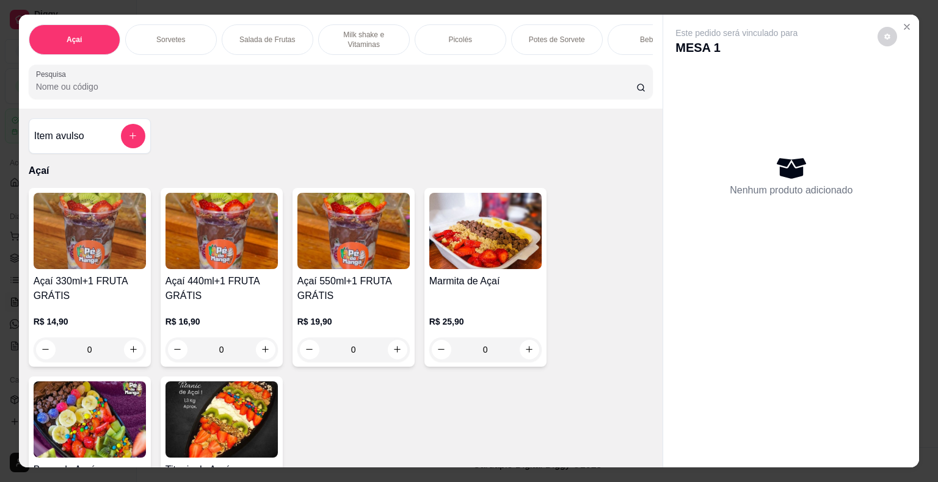
click at [433, 38] on div "Picolés" at bounding box center [461, 39] width 92 height 31
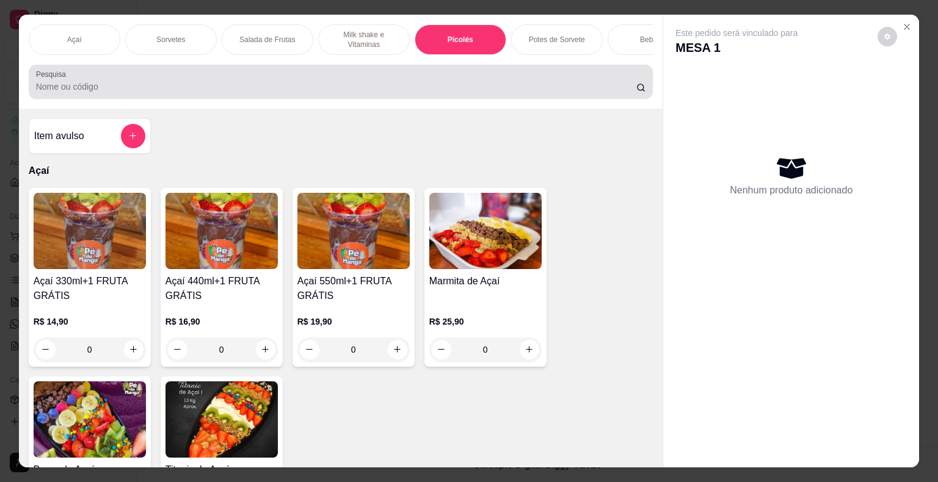
scroll to position [29, 0]
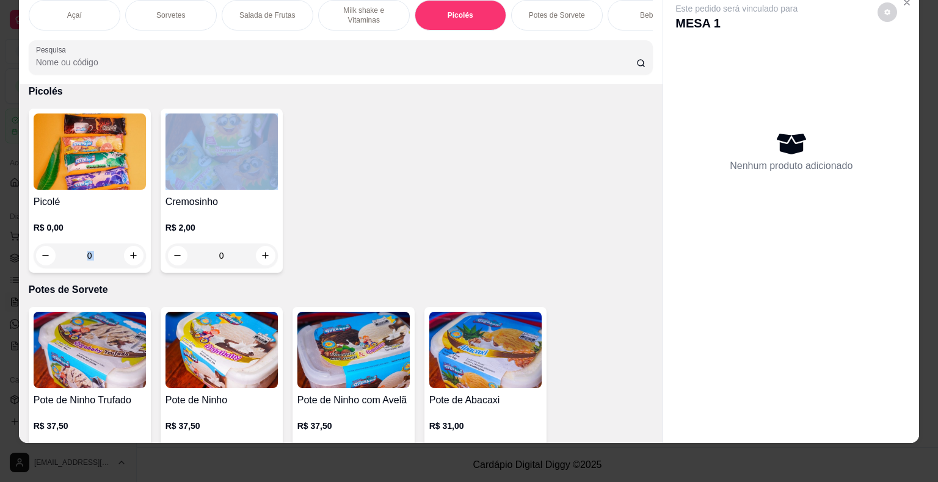
click at [120, 253] on div "0" at bounding box center [90, 256] width 112 height 24
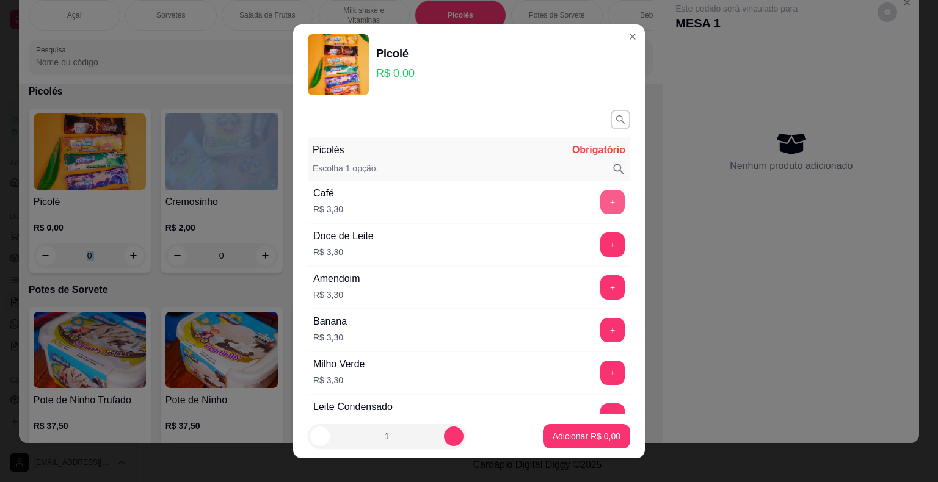
click at [600, 200] on button "+" at bounding box center [612, 202] width 24 height 24
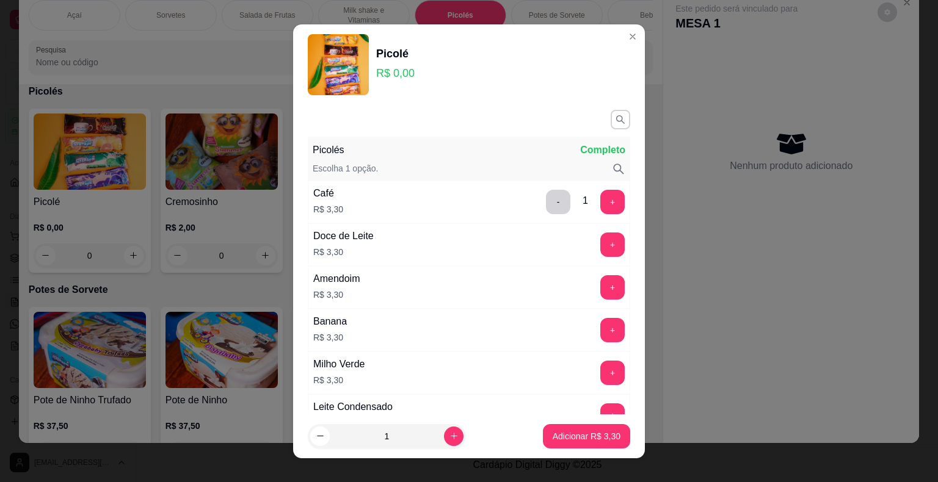
click at [588, 448] on footer "1 Adicionar R$ 3,30" at bounding box center [469, 437] width 352 height 44
click at [583, 440] on p "Adicionar R$ 3,30" at bounding box center [586, 436] width 66 height 12
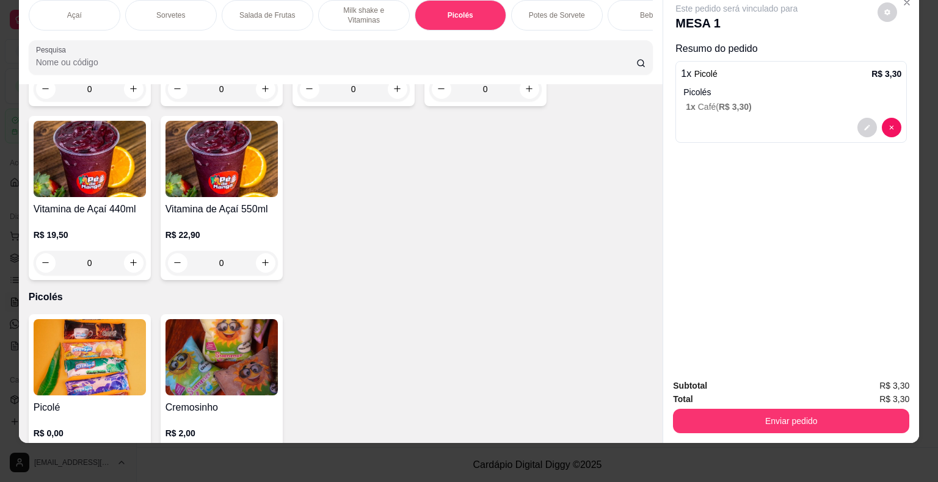
scroll to position [1644, 0]
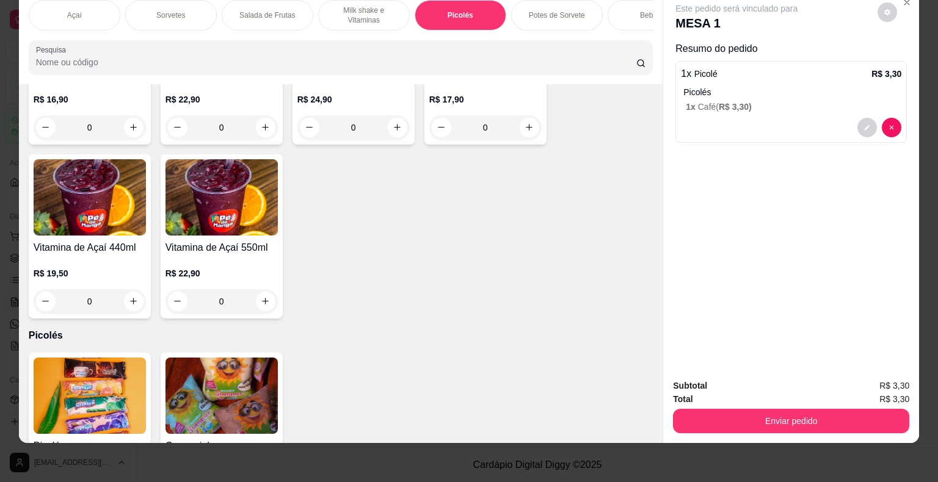
click at [71, 66] on input "Pesquisa" at bounding box center [336, 62] width 600 height 12
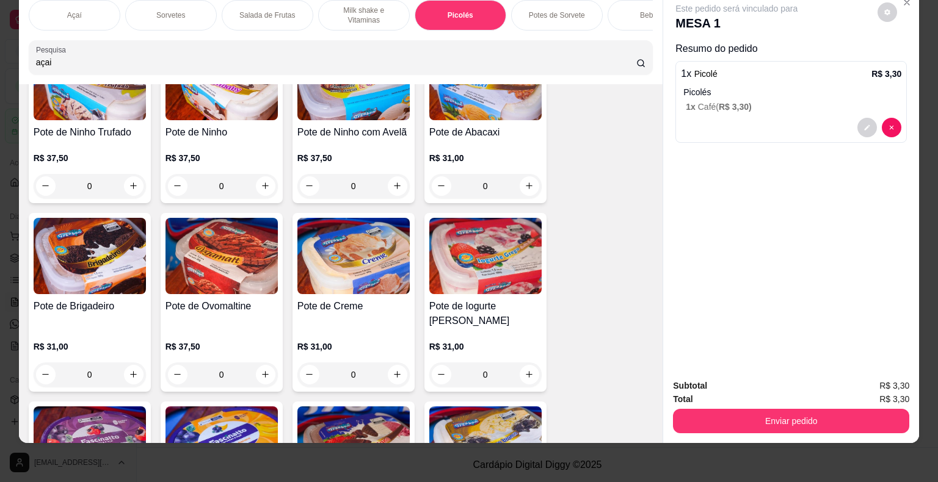
scroll to position [1693, 0]
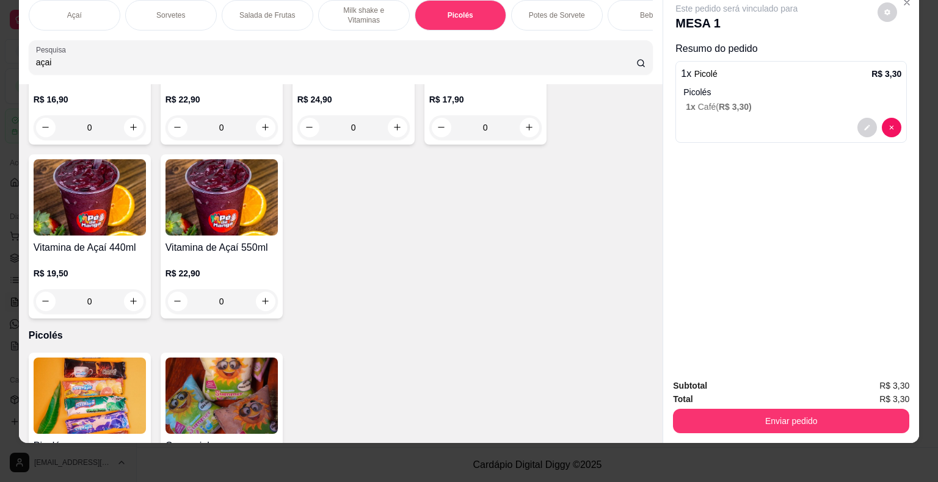
type input "açai"
click at [636, 67] on icon at bounding box center [641, 64] width 10 height 10
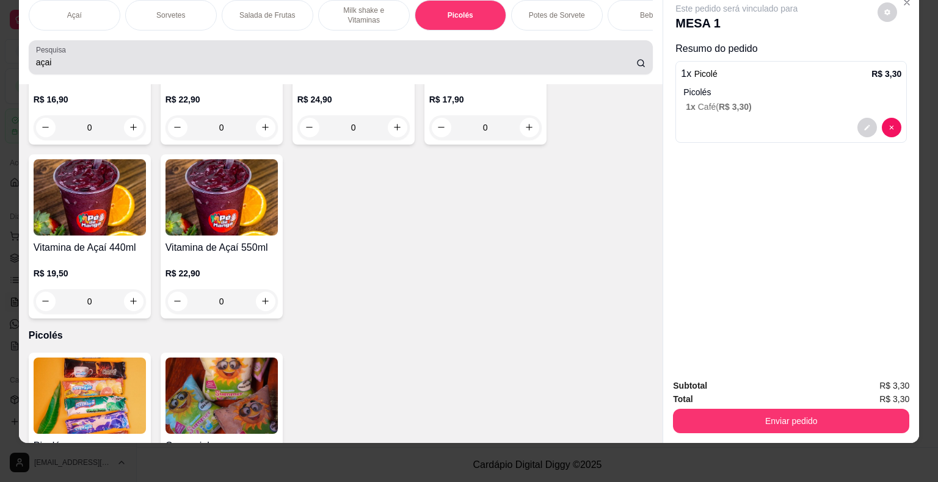
click at [636, 67] on icon at bounding box center [641, 64] width 10 height 10
click at [636, 63] on icon at bounding box center [641, 64] width 10 height 10
click at [636, 62] on icon at bounding box center [641, 64] width 10 height 10
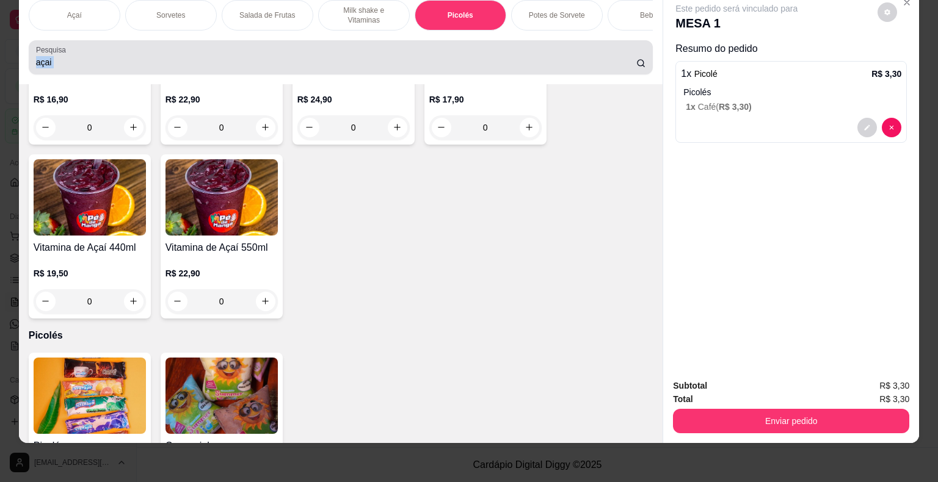
click at [636, 62] on icon at bounding box center [641, 64] width 10 height 10
click at [618, 64] on input "açai" at bounding box center [336, 62] width 600 height 12
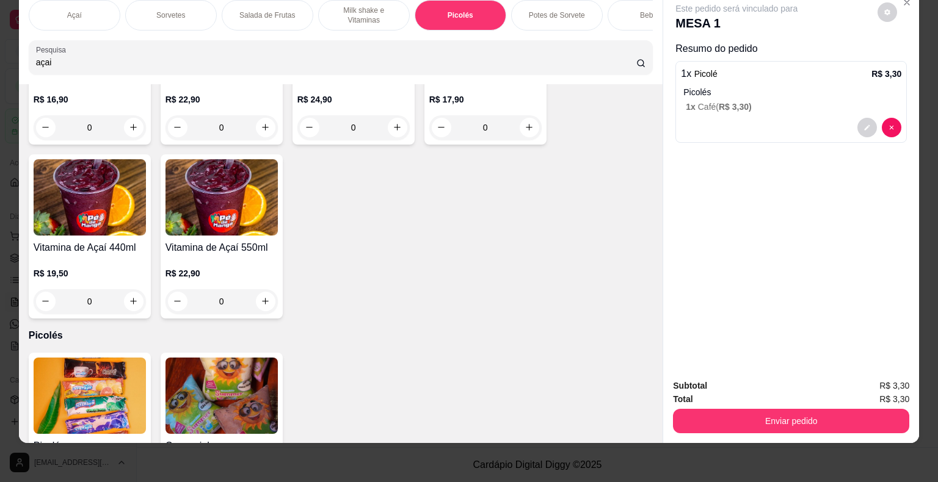
click at [620, 62] on input "açai" at bounding box center [336, 62] width 600 height 12
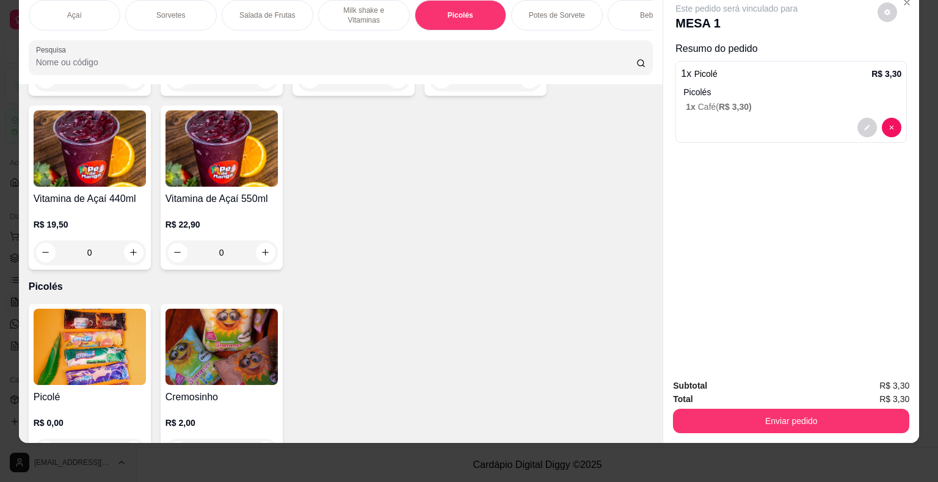
scroll to position [1644, 0]
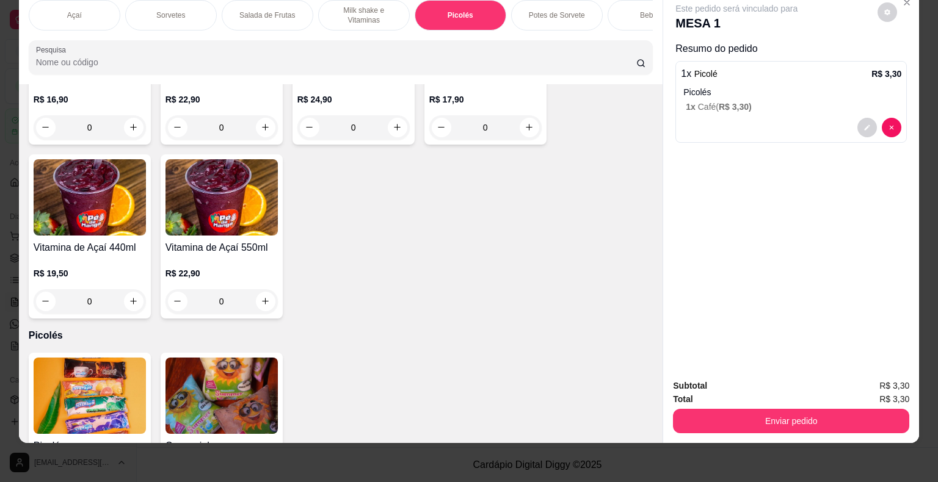
click at [622, 60] on input "Pesquisa" at bounding box center [336, 62] width 600 height 12
drag, startPoint x: 591, startPoint y: 251, endPoint x: 581, endPoint y: 242, distance: 13.0
click at [587, 247] on div "Milk shake 330ml R$ 16,90 0 Milk shake 440ml R$ 22,90 0 Milk shake 550ml R$ 24,…" at bounding box center [341, 149] width 625 height 338
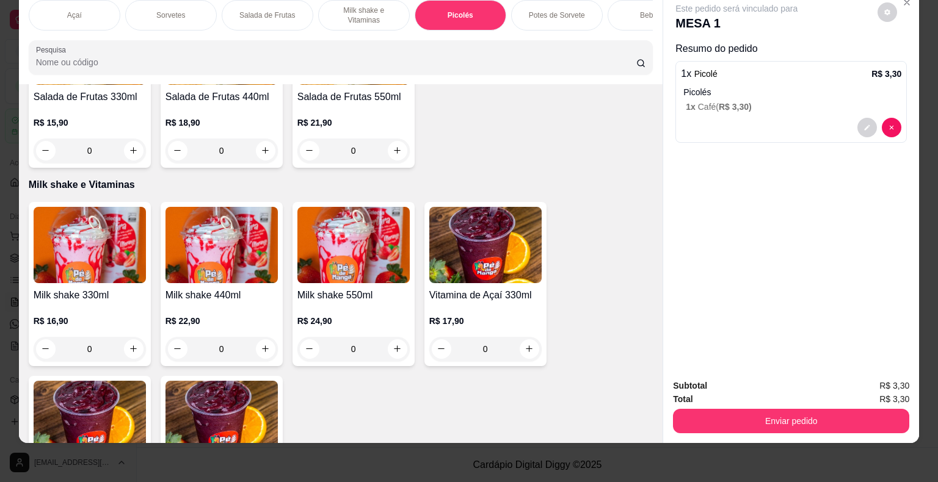
scroll to position [1338, 0]
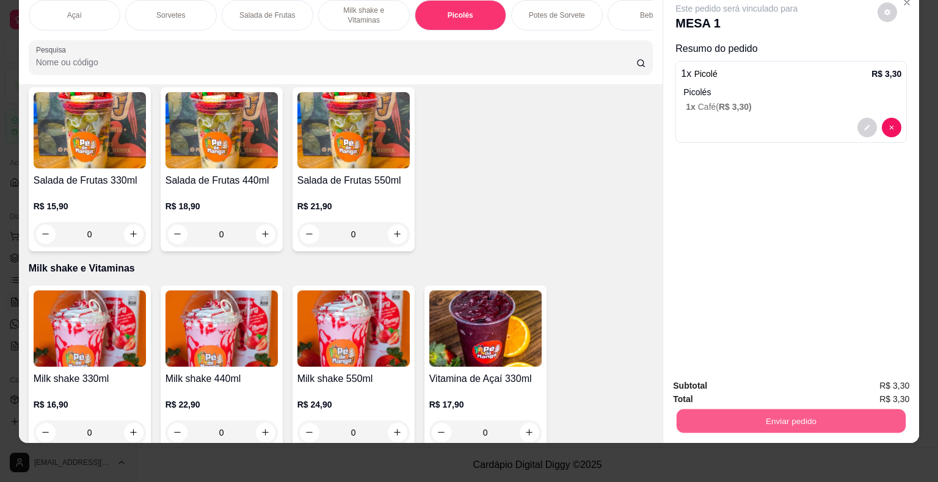
click at [826, 410] on button "Enviar pedido" at bounding box center [791, 422] width 229 height 24
click at [860, 378] on button "Enviar pedido" at bounding box center [877, 382] width 69 height 23
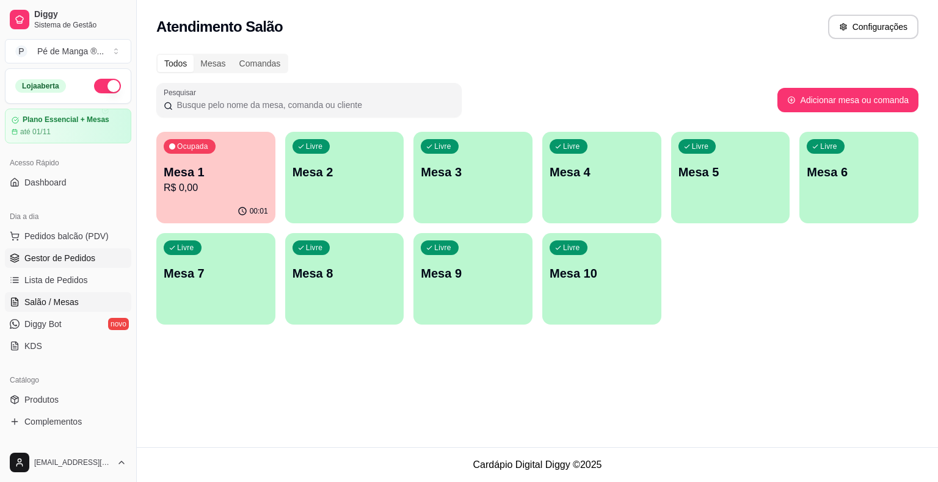
click at [56, 260] on span "Gestor de Pedidos" at bounding box center [59, 258] width 71 height 12
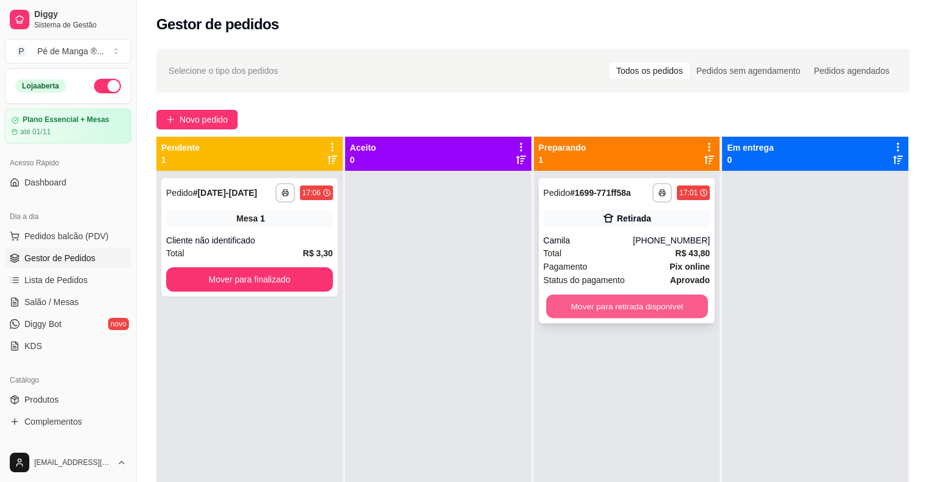
click at [634, 310] on button "Mover para retirada disponível" at bounding box center [627, 307] width 162 height 24
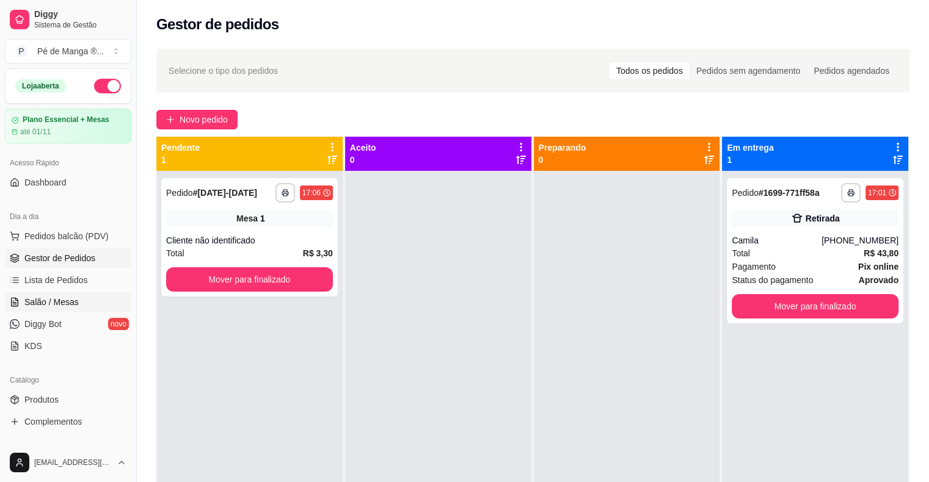
click at [71, 302] on span "Salão / Mesas" at bounding box center [51, 302] width 54 height 12
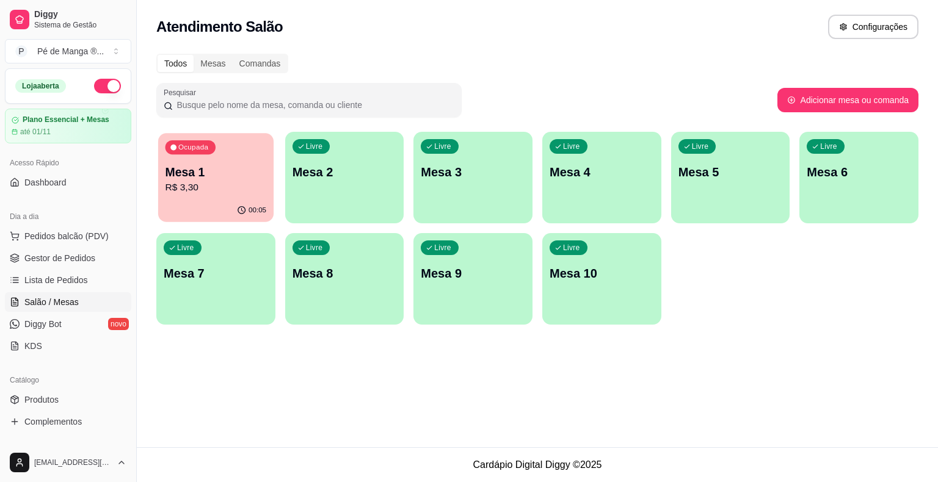
click at [208, 199] on button "Ocupada Mesa 1 R$ 3,30 00:05" at bounding box center [215, 177] width 115 height 89
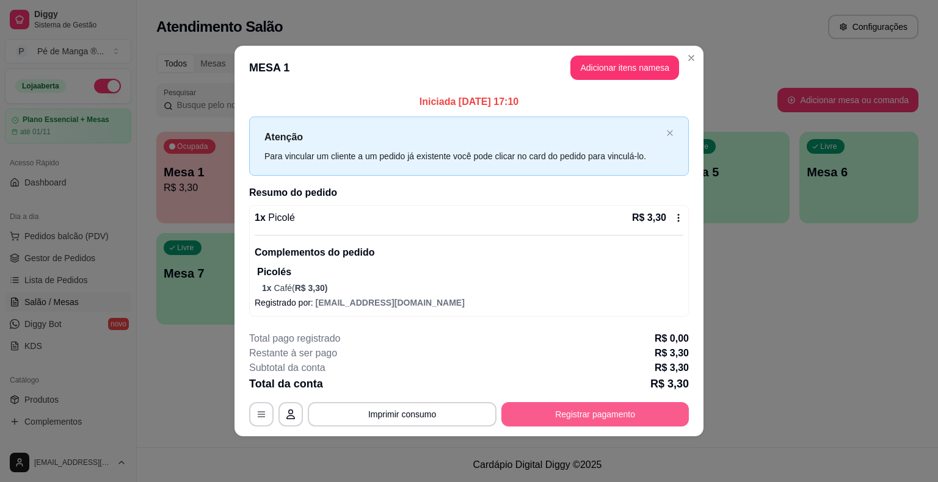
click at [573, 415] on button "Registrar pagamento" at bounding box center [594, 414] width 187 height 24
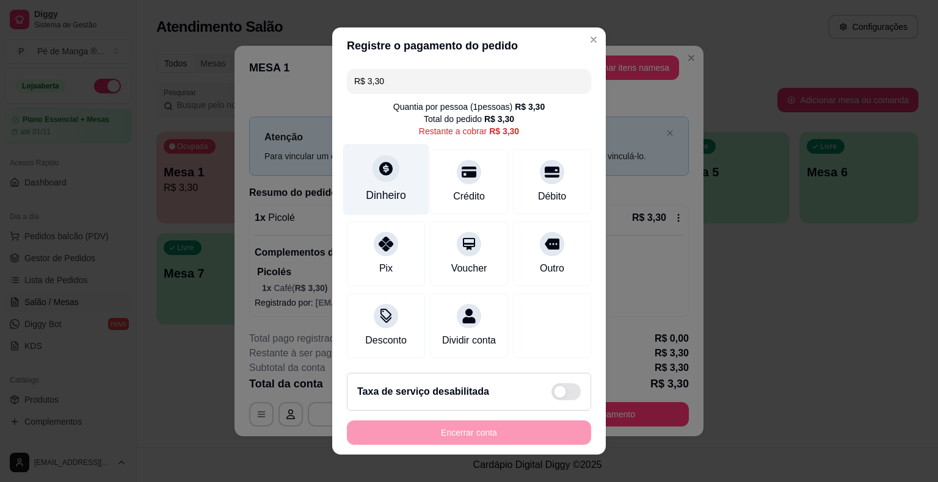
click at [390, 195] on div "Dinheiro" at bounding box center [386, 195] width 40 height 16
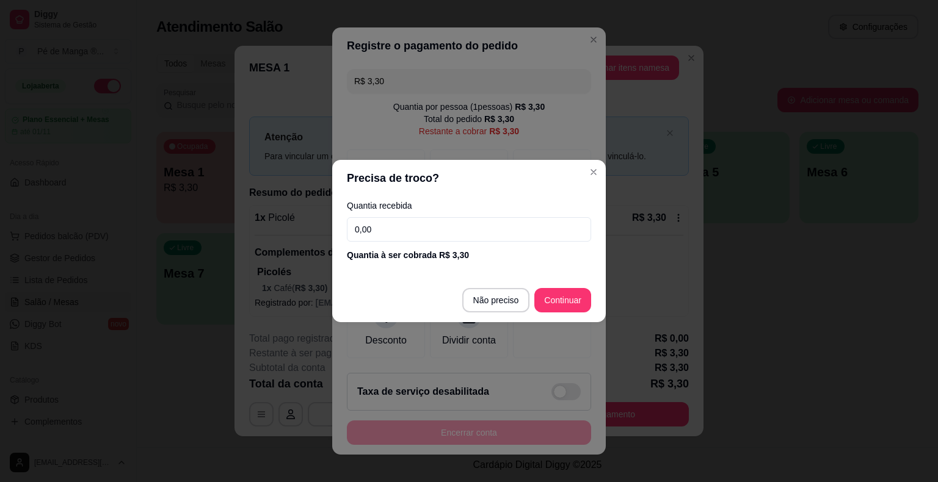
drag, startPoint x: 401, startPoint y: 219, endPoint x: 403, endPoint y: 225, distance: 6.6
click at [402, 222] on input "0,00" at bounding box center [469, 229] width 244 height 24
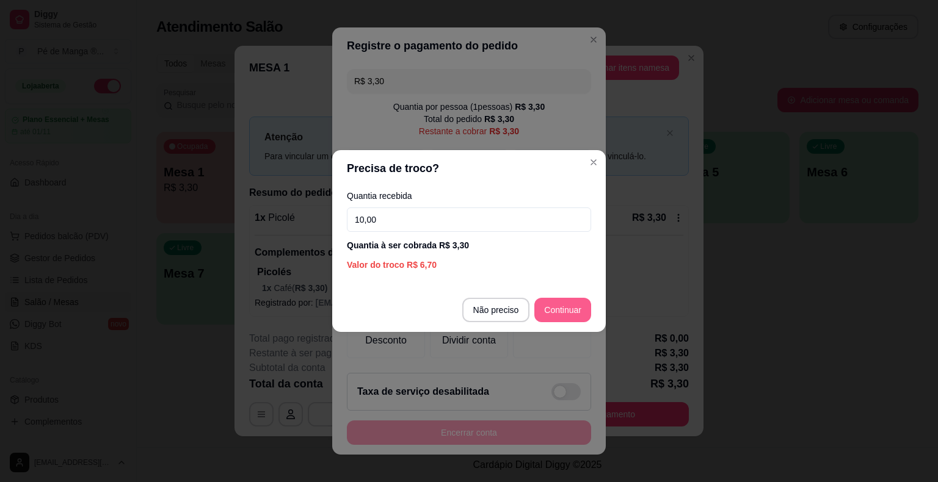
type input "10,00"
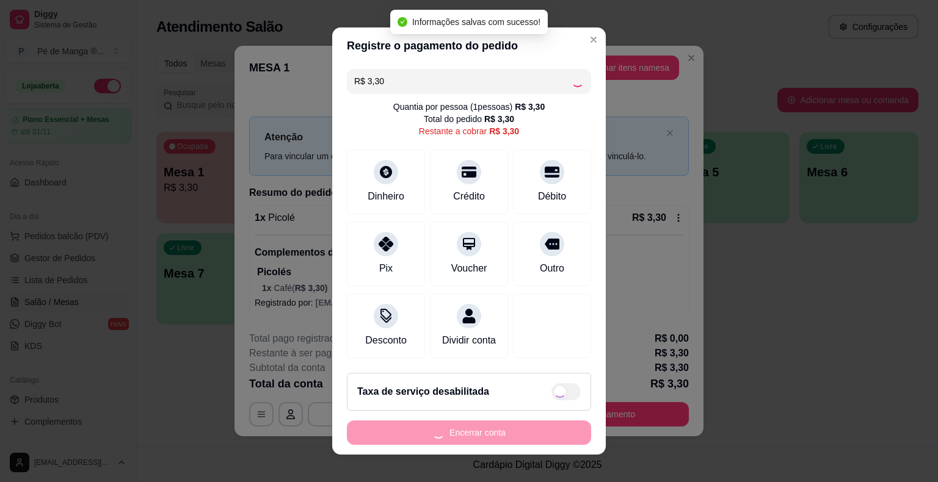
type input "R$ 0,00"
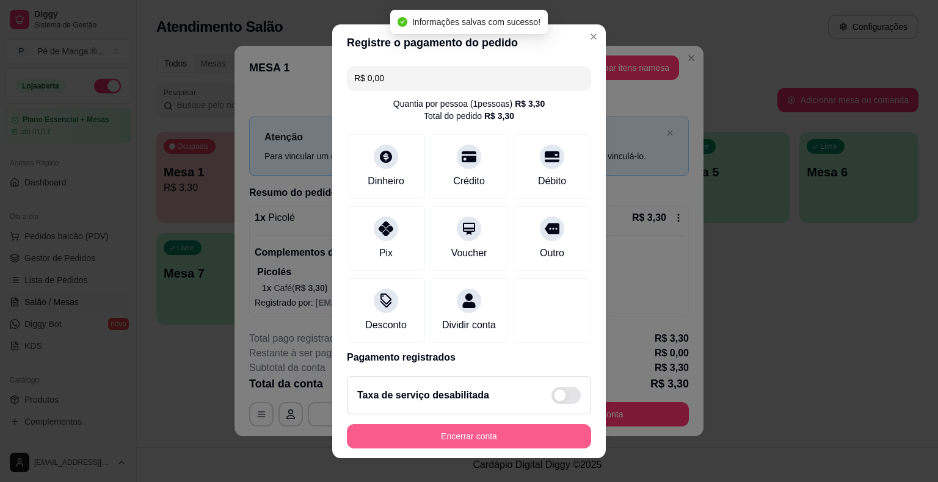
click at [532, 438] on button "Encerrar conta" at bounding box center [469, 436] width 244 height 24
